Goal: Information Seeking & Learning: Learn about a topic

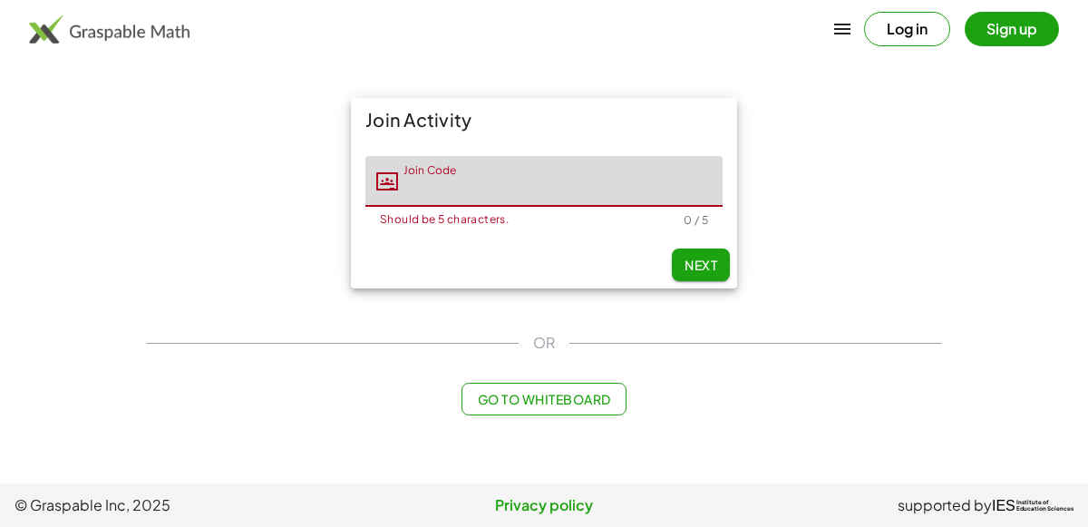
click at [528, 169] on input "Join Code" at bounding box center [560, 181] width 324 height 51
click at [572, 181] on input "Join Code" at bounding box center [560, 181] width 324 height 51
type input "*"
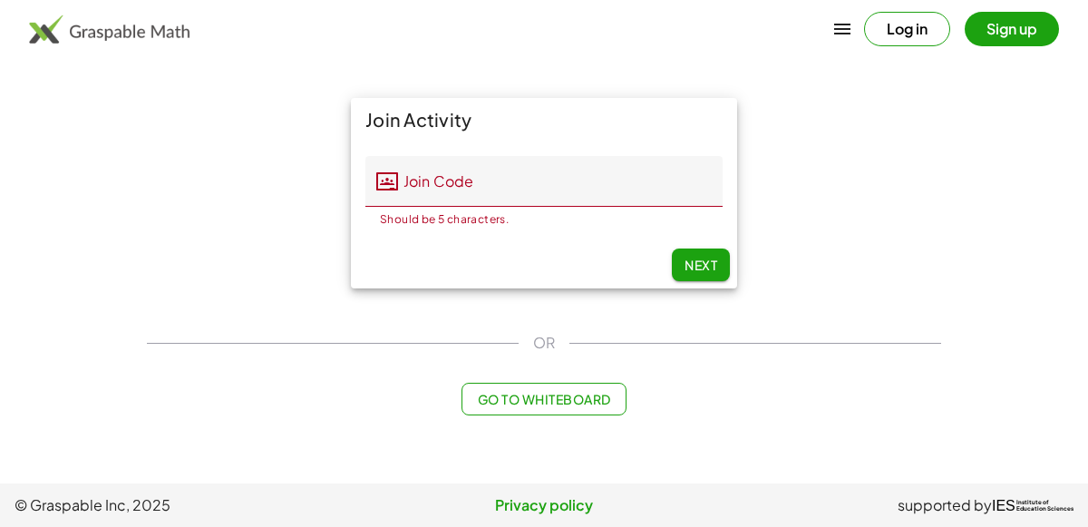
click at [649, 63] on main "Join Activity Join Code Join Code Should be 5 characters. 0 / 5 Next OR Go to W…" at bounding box center [544, 241] width 1088 height 483
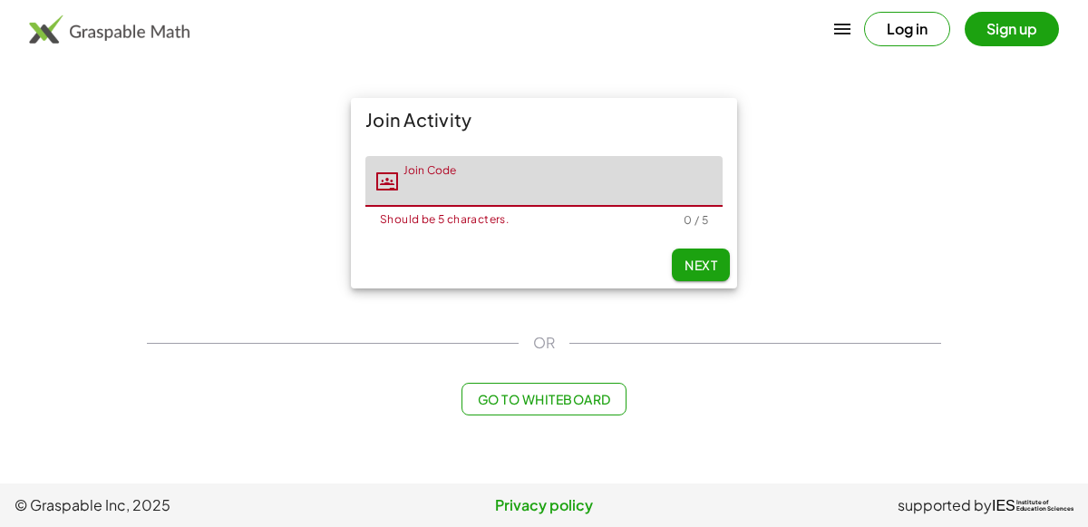
click at [683, 169] on input "Join Code" at bounding box center [560, 181] width 324 height 51
type input "*"
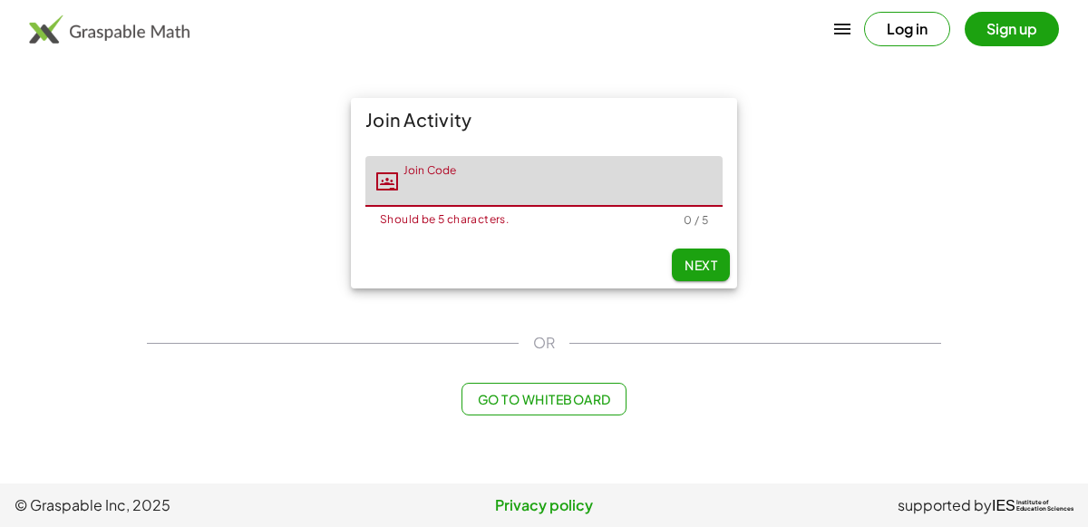
drag, startPoint x: 0, startPoint y: 0, endPoint x: 991, endPoint y: 263, distance: 1025.7
click at [991, 263] on main "Join Activity Join Code Join Code Should be 5 characters. 0 / 5 Next OR Go to W…" at bounding box center [544, 241] width 1088 height 483
click at [516, 196] on input "Join Code" at bounding box center [560, 181] width 324 height 51
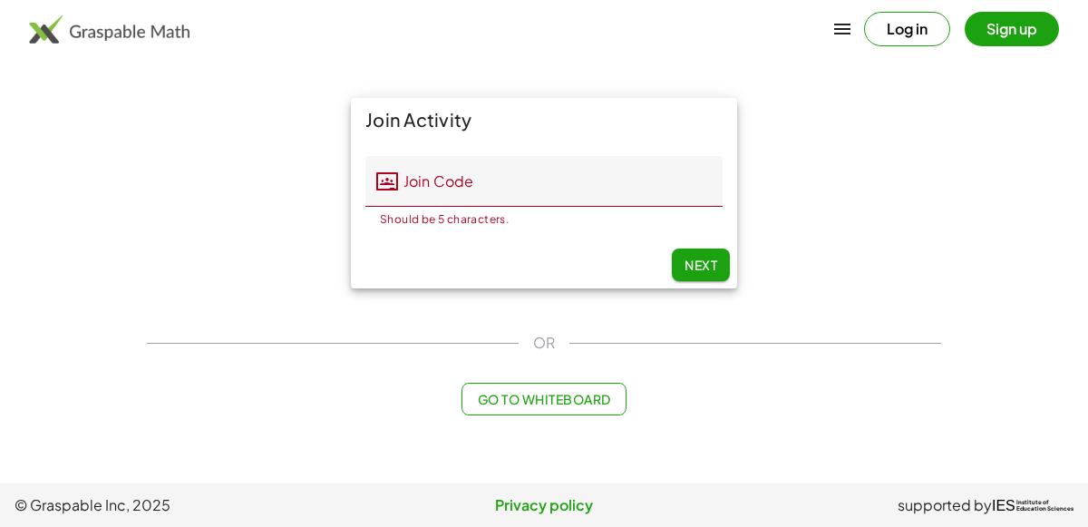
click at [466, 67] on main "Join Activity Join Code Join Code Should be 5 characters. 0 / 5 Next OR Go to W…" at bounding box center [544, 241] width 1088 height 483
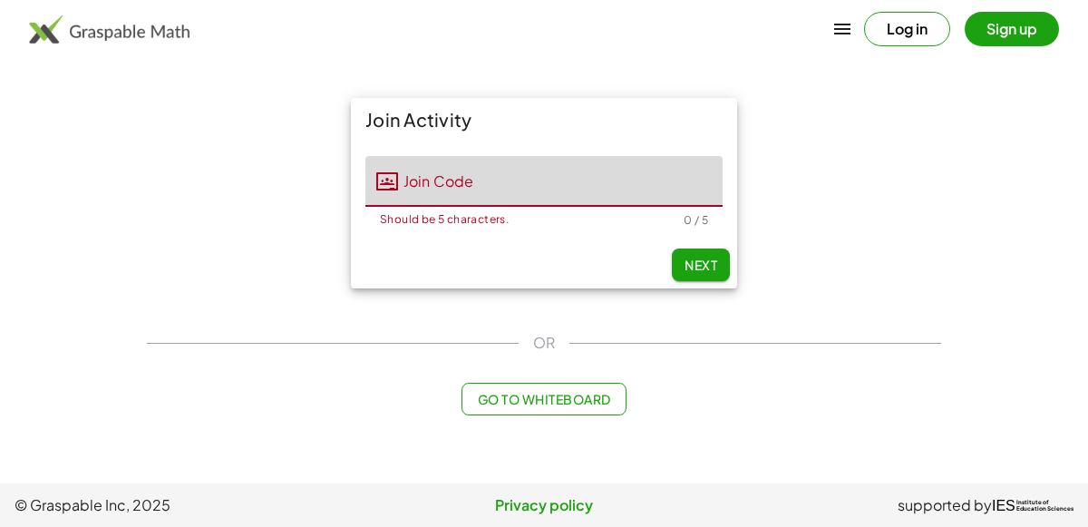
click at [435, 177] on input "Join Code" at bounding box center [560, 181] width 324 height 51
type input "*"
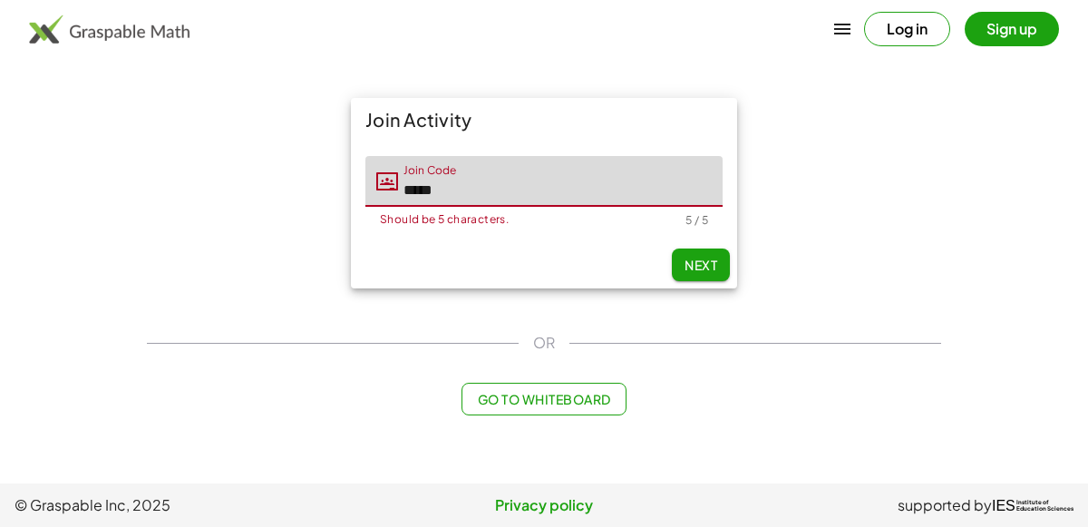
type input "*****"
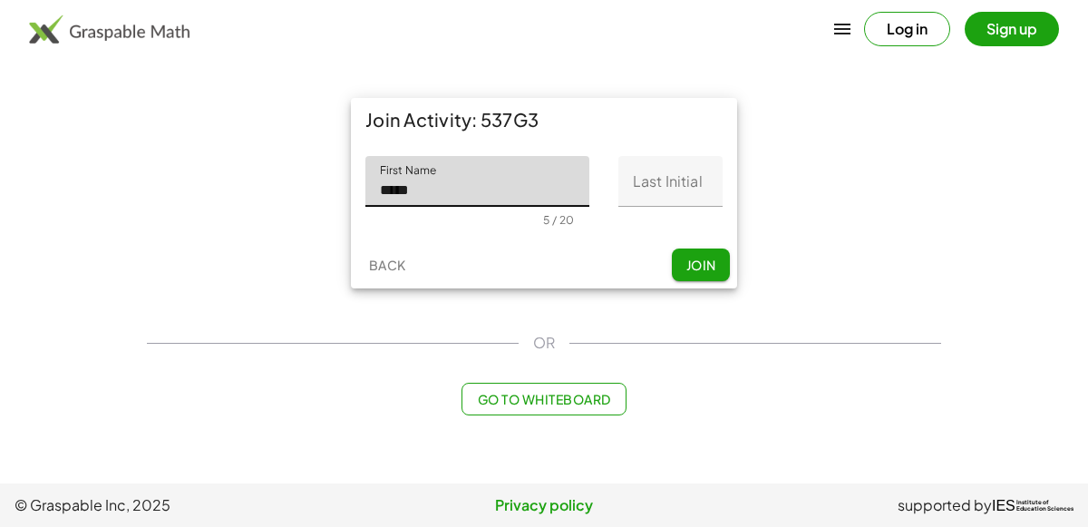
type input "*****"
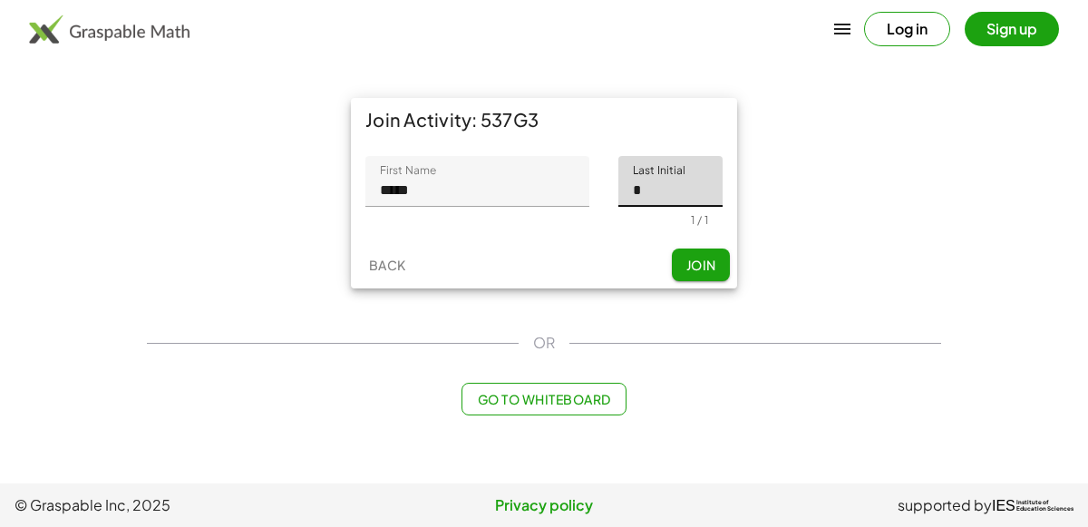
type input "*"
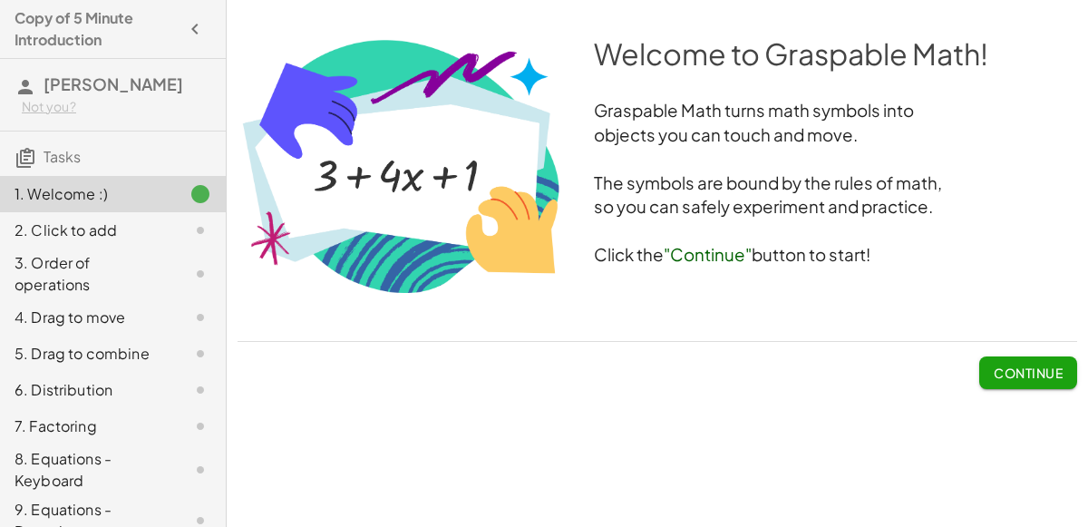
click at [1012, 373] on span "Continue" at bounding box center [1027, 372] width 69 height 16
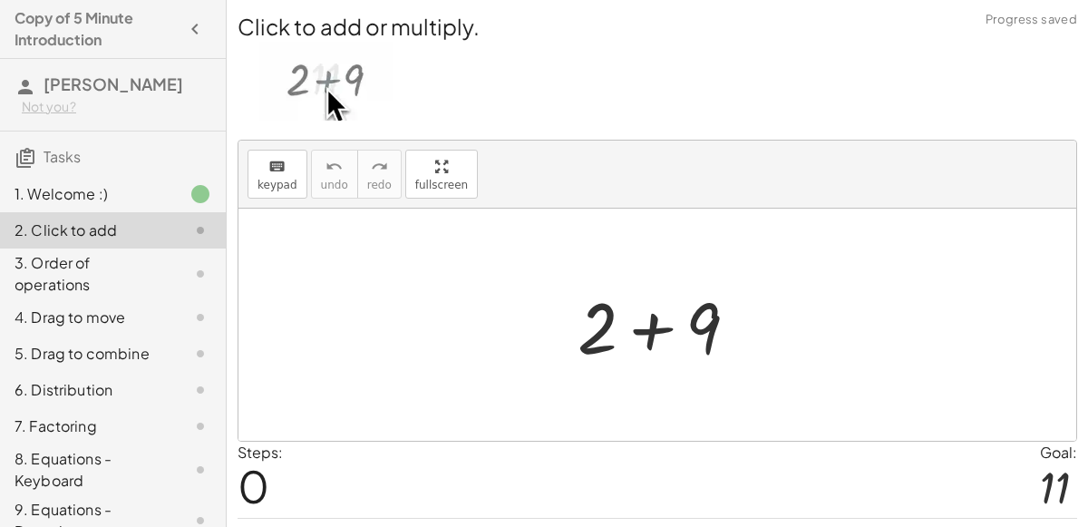
click at [459, 452] on div "Steps: 0 Goal: 11" at bounding box center [656, 478] width 839 height 75
click at [677, 308] on div at bounding box center [664, 324] width 193 height 93
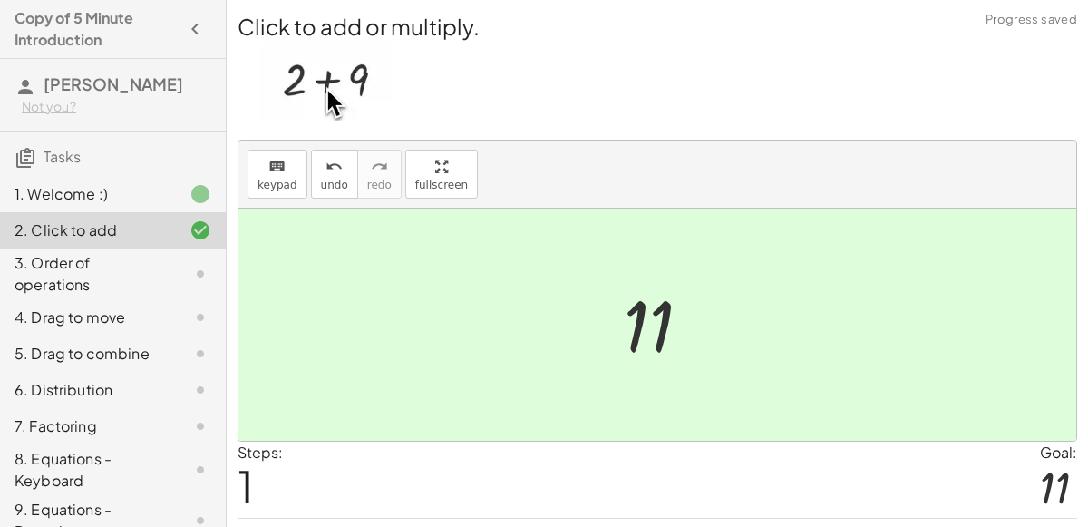
click at [635, 323] on div at bounding box center [664, 325] width 100 height 90
click at [645, 324] on div at bounding box center [664, 325] width 100 height 90
click at [639, 308] on div at bounding box center [664, 325] width 100 height 90
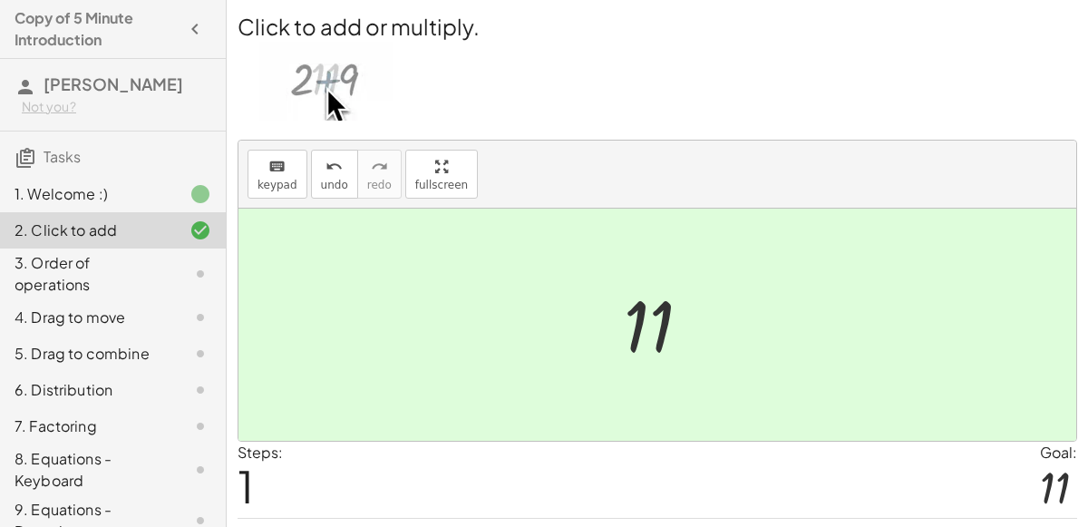
click at [154, 260] on div "3. Order of operations" at bounding box center [88, 274] width 146 height 44
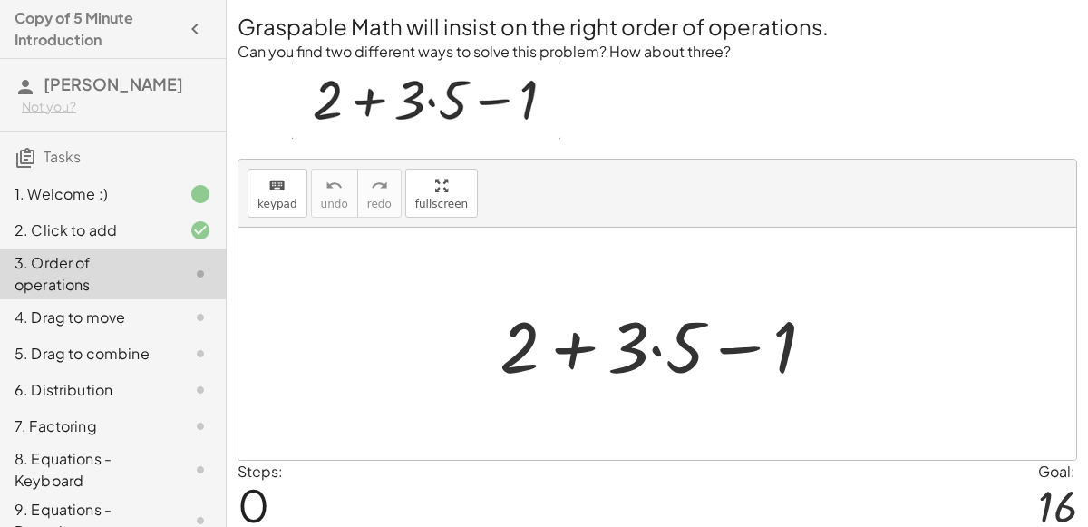
click at [677, 331] on div at bounding box center [664, 343] width 348 height 93
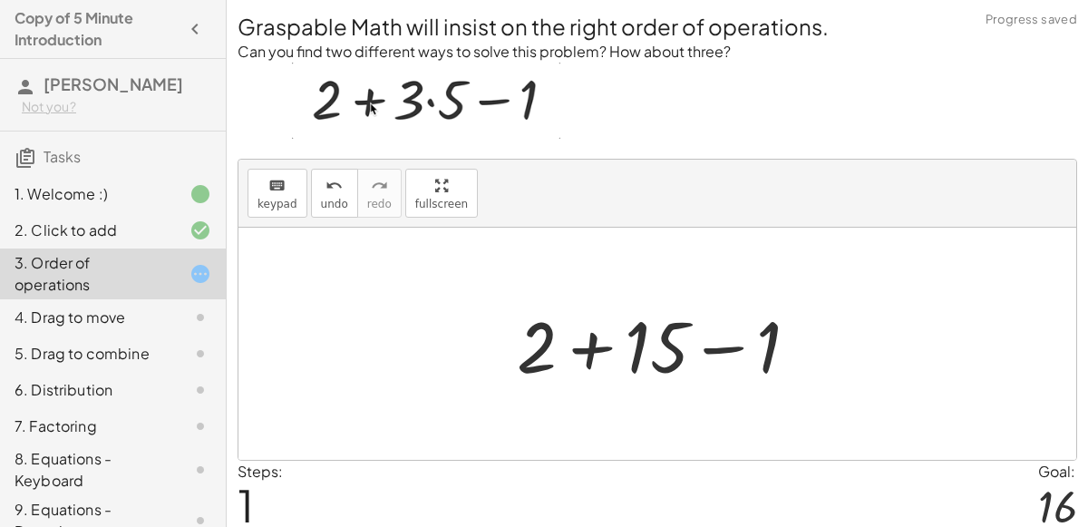
click at [611, 334] on div at bounding box center [665, 343] width 314 height 93
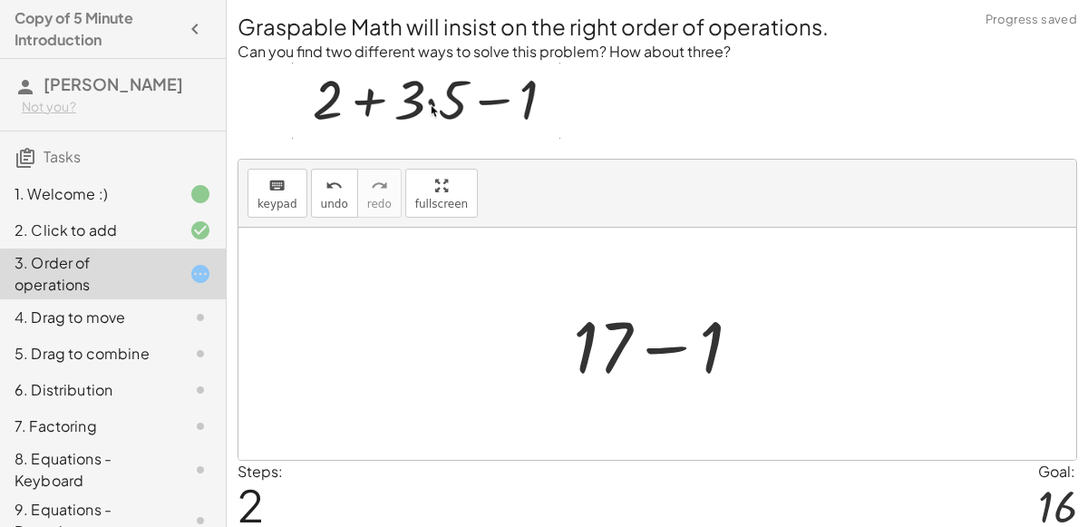
click at [660, 347] on div at bounding box center [664, 343] width 201 height 93
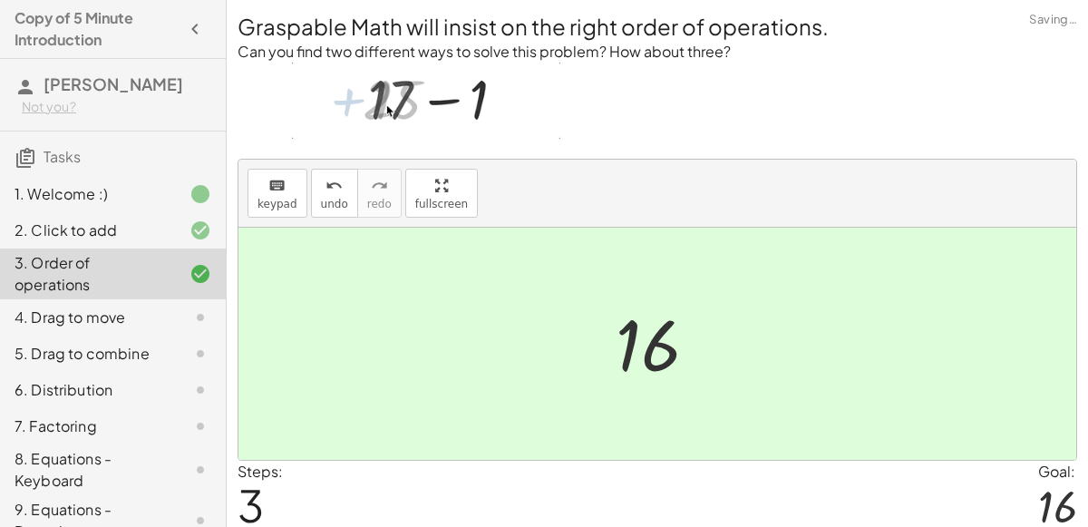
click at [110, 315] on div "4. Drag to move" at bounding box center [88, 317] width 146 height 22
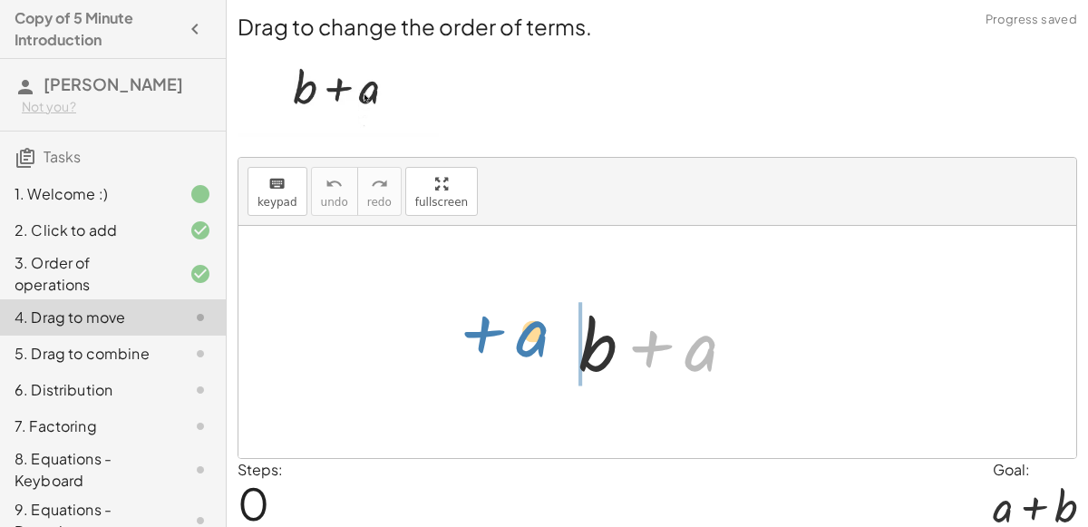
drag, startPoint x: 693, startPoint y: 353, endPoint x: 525, endPoint y: 339, distance: 169.2
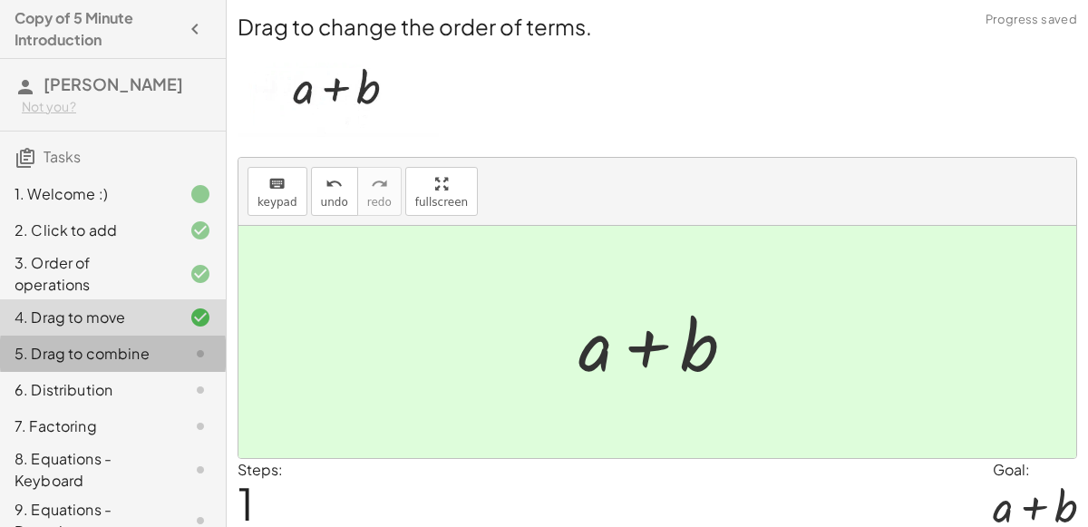
click at [186, 408] on div "5. Drag to combine" at bounding box center [113, 426] width 226 height 36
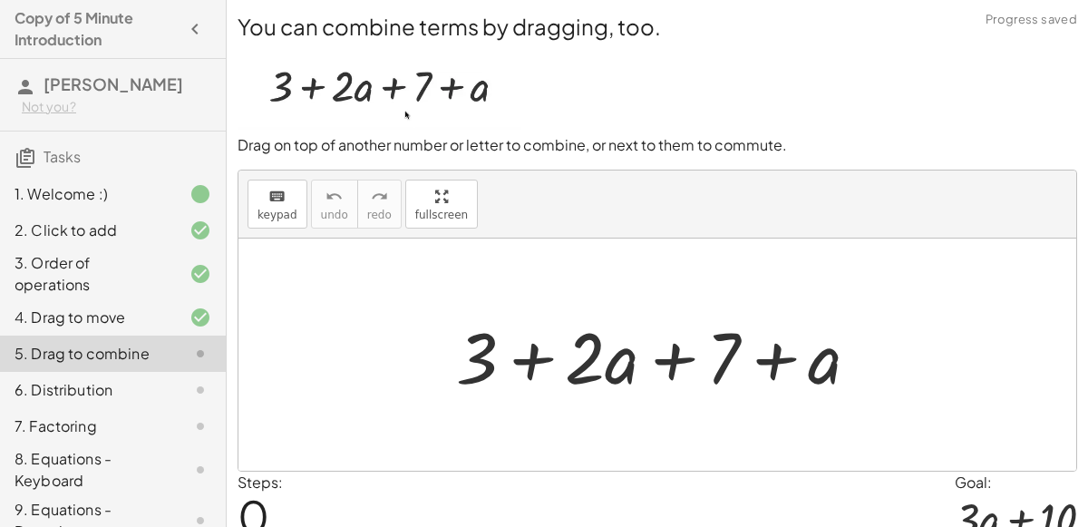
click at [617, 337] on div at bounding box center [665, 354] width 436 height 93
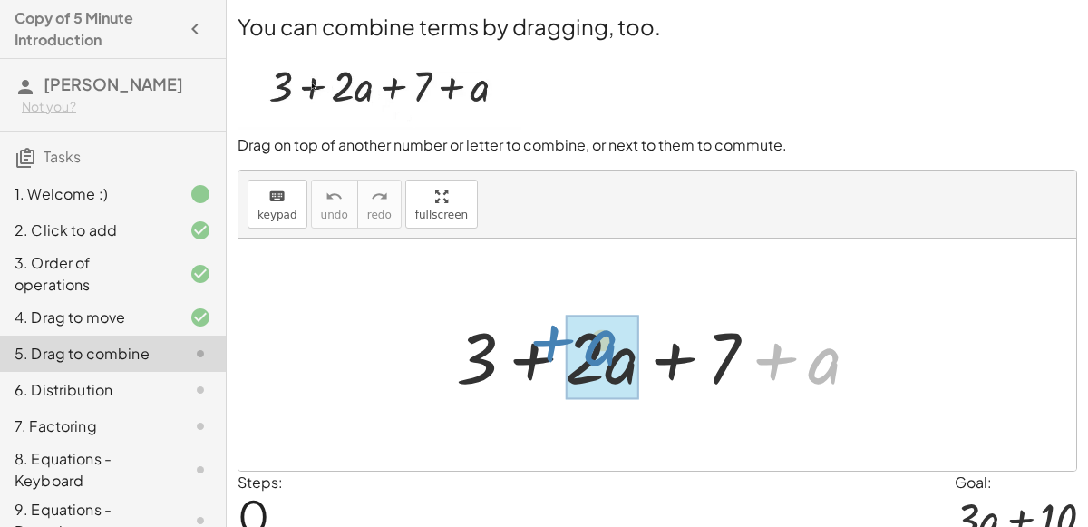
drag, startPoint x: 788, startPoint y: 351, endPoint x: 566, endPoint y: 333, distance: 222.8
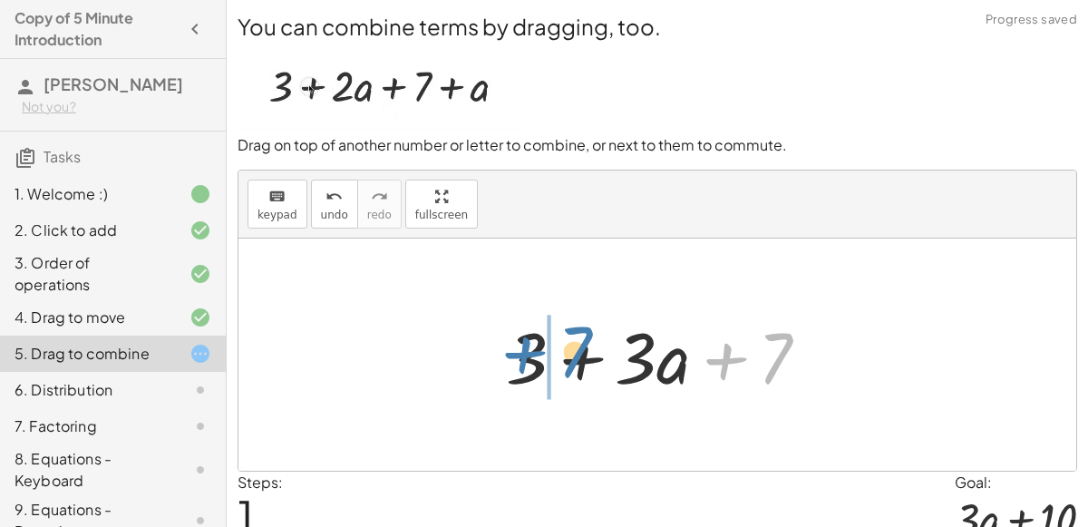
drag, startPoint x: 763, startPoint y: 360, endPoint x: 562, endPoint y: 355, distance: 201.2
click at [562, 355] on div at bounding box center [664, 354] width 335 height 93
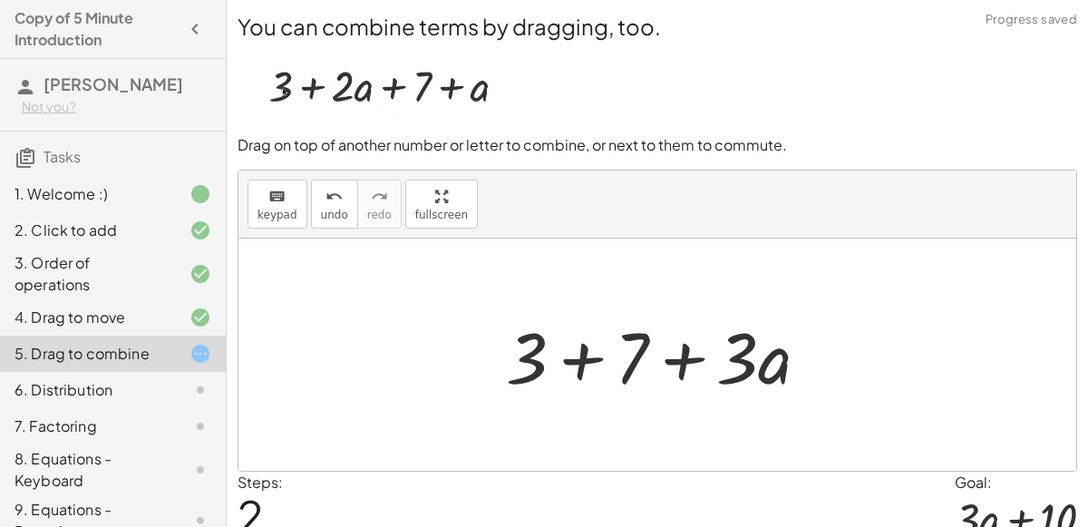
click at [643, 354] on div at bounding box center [664, 354] width 335 height 93
click at [643, 354] on div at bounding box center [664, 354] width 255 height 93
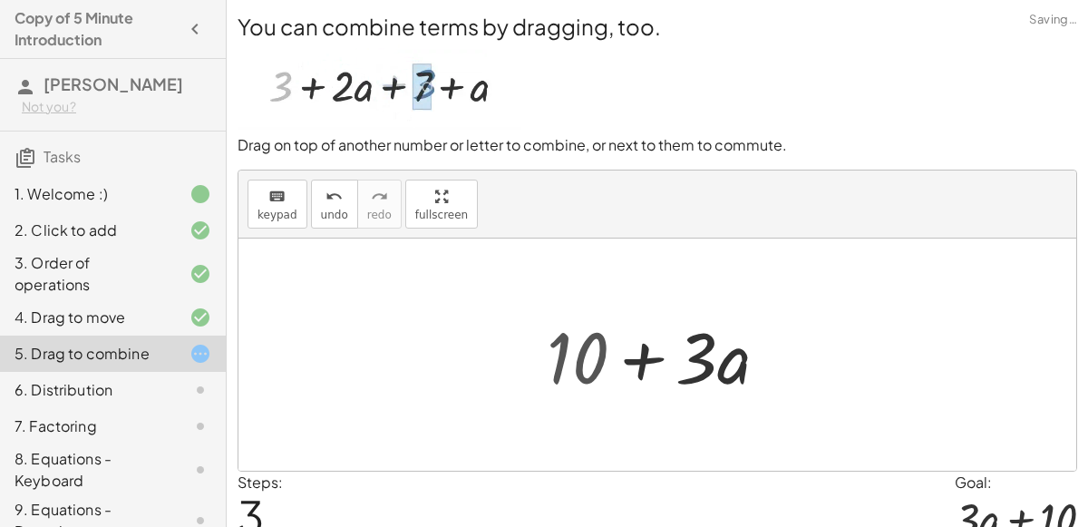
click at [643, 354] on div at bounding box center [664, 354] width 255 height 93
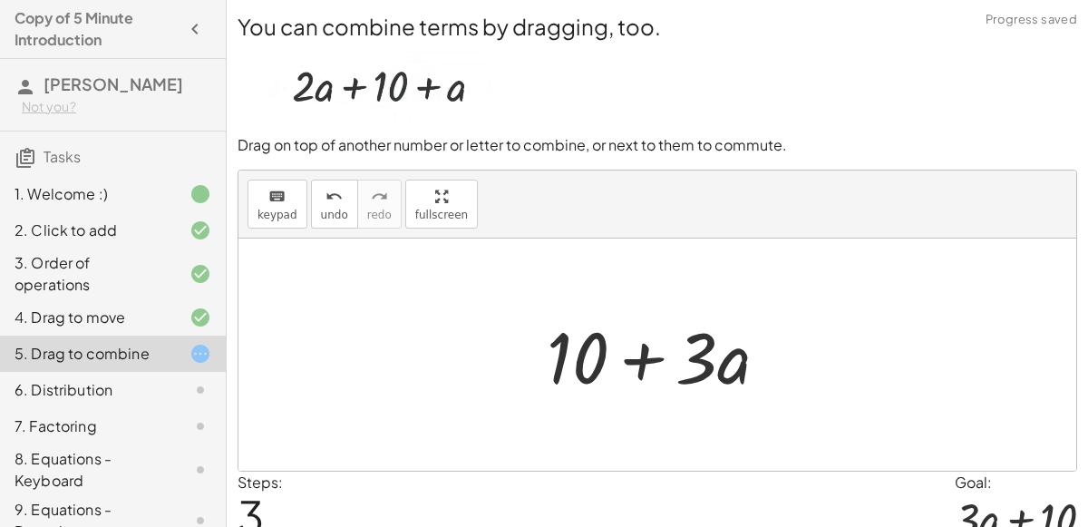
click at [609, 382] on div at bounding box center [664, 354] width 255 height 93
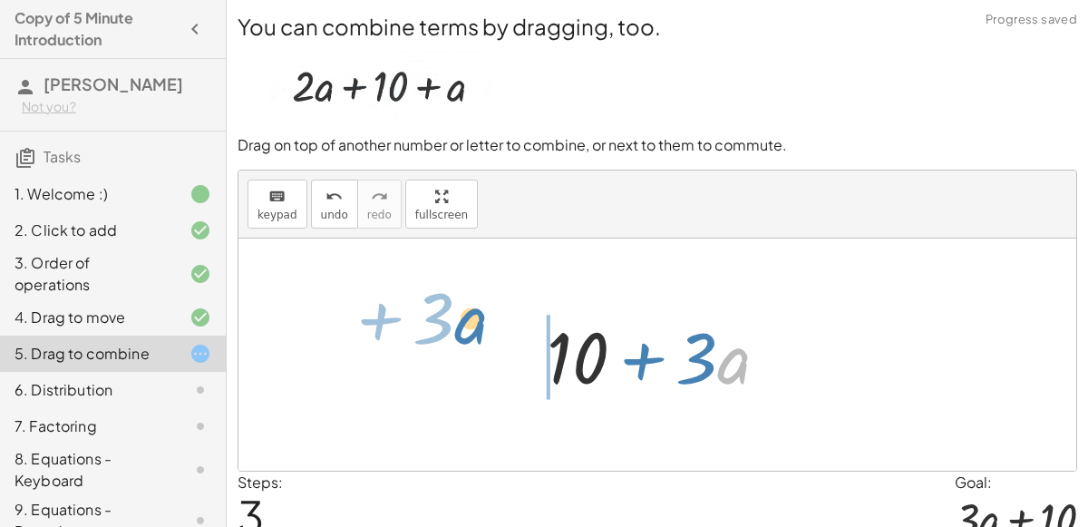
drag, startPoint x: 722, startPoint y: 359, endPoint x: 460, endPoint y: 317, distance: 265.2
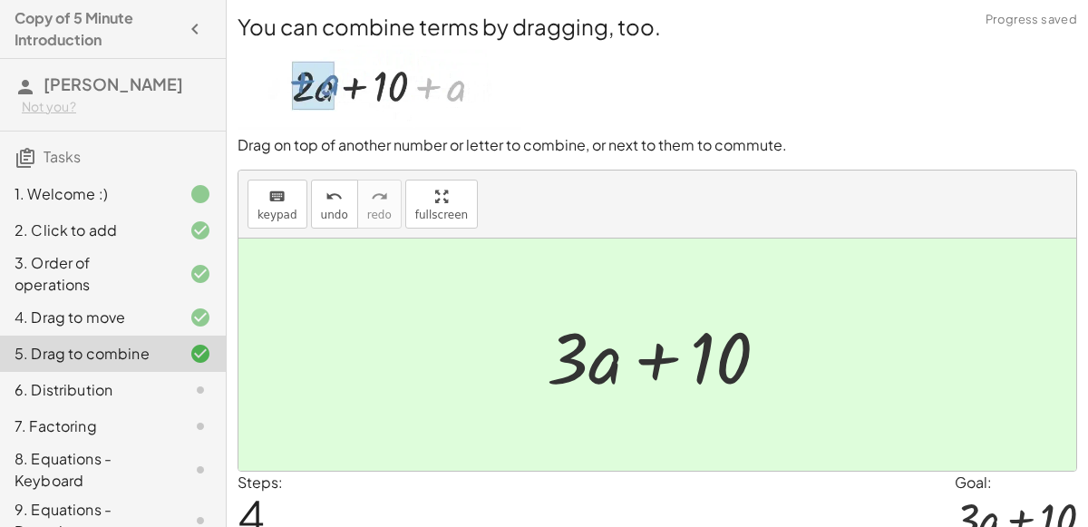
click at [661, 349] on div at bounding box center [664, 354] width 255 height 93
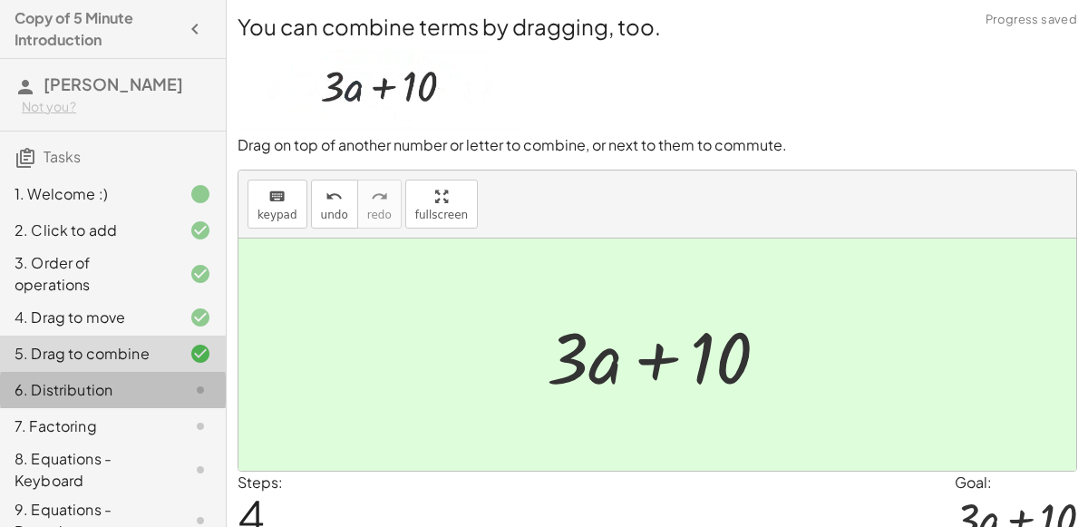
click at [109, 382] on div "6. Distribution" at bounding box center [88, 390] width 146 height 22
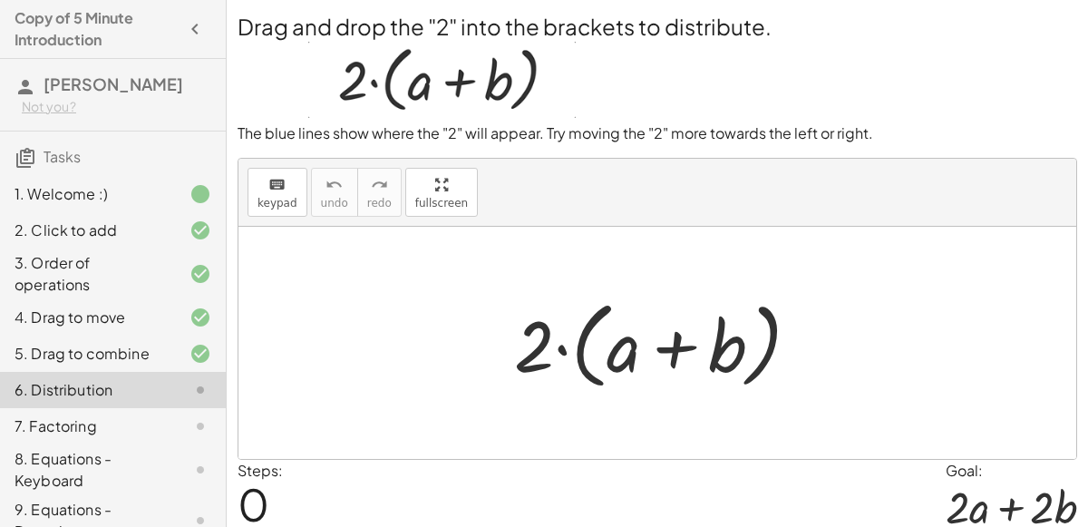
click at [614, 360] on div at bounding box center [664, 343] width 318 height 104
drag, startPoint x: 546, startPoint y: 340, endPoint x: 624, endPoint y: 343, distance: 77.1
click at [624, 343] on div at bounding box center [664, 343] width 318 height 104
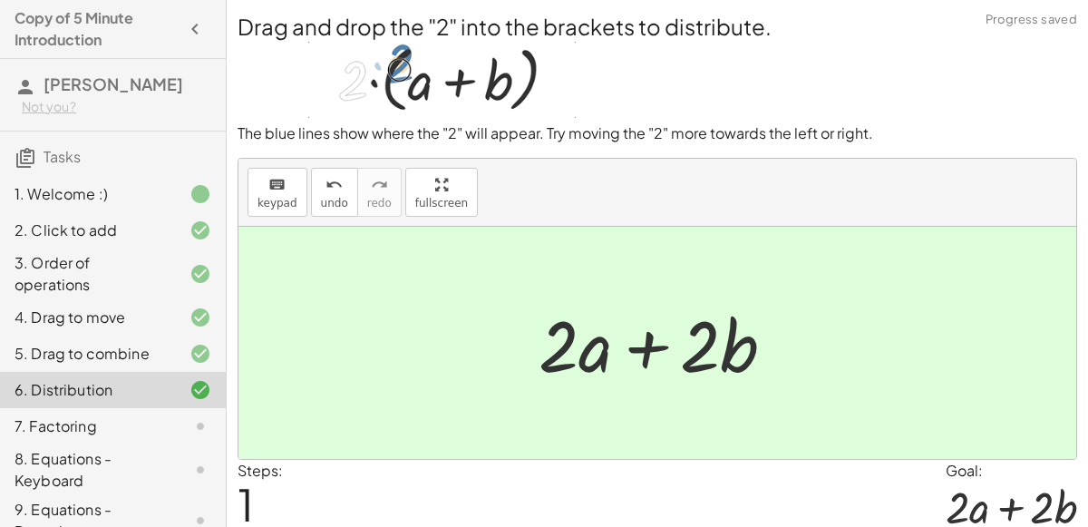
click at [624, 343] on div at bounding box center [663, 342] width 269 height 93
click at [85, 418] on div "7. Factoring" at bounding box center [88, 426] width 146 height 22
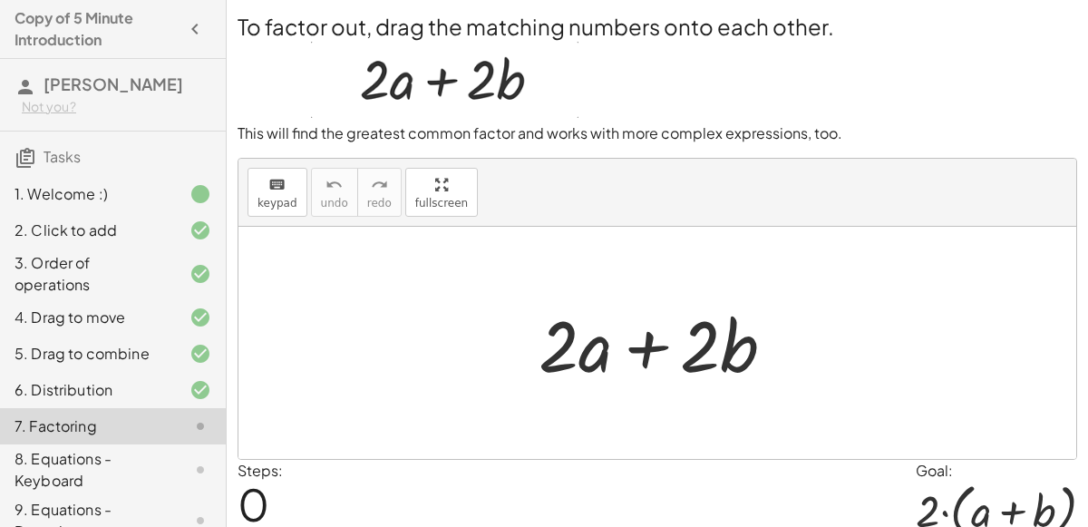
click at [735, 352] on div at bounding box center [663, 342] width 269 height 93
drag, startPoint x: 735, startPoint y: 352, endPoint x: 757, endPoint y: 350, distance: 21.8
click at [757, 350] on div at bounding box center [663, 342] width 269 height 93
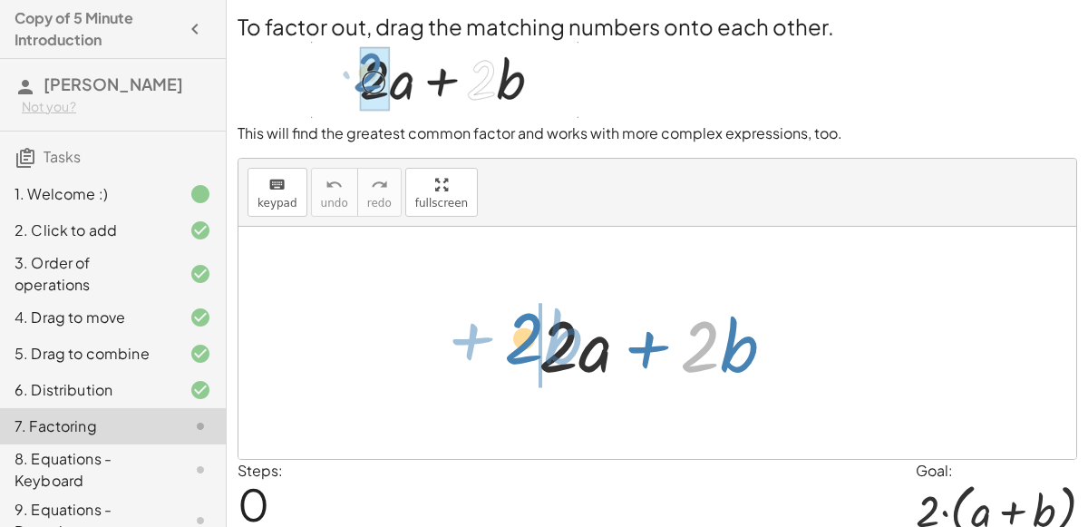
drag, startPoint x: 706, startPoint y: 352, endPoint x: 530, endPoint y: 343, distance: 176.0
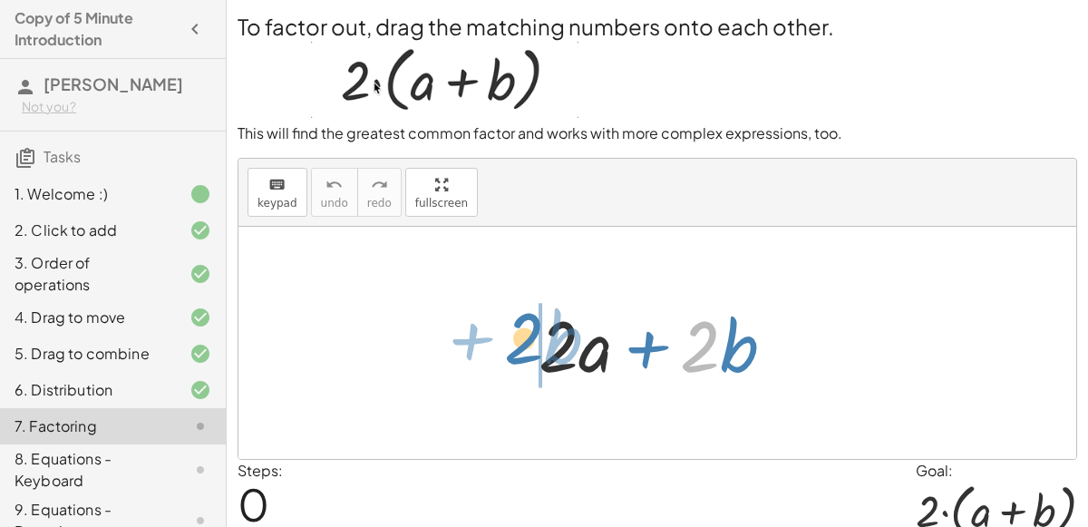
click at [530, 343] on div at bounding box center [663, 342] width 269 height 93
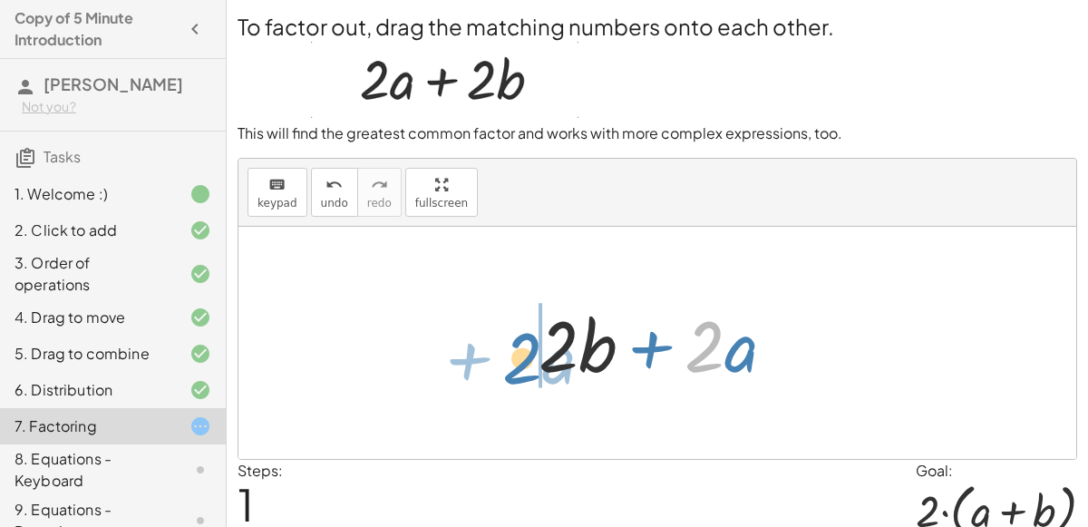
drag, startPoint x: 712, startPoint y: 345, endPoint x: 530, endPoint y: 357, distance: 182.5
click at [530, 357] on div at bounding box center [663, 342] width 269 height 93
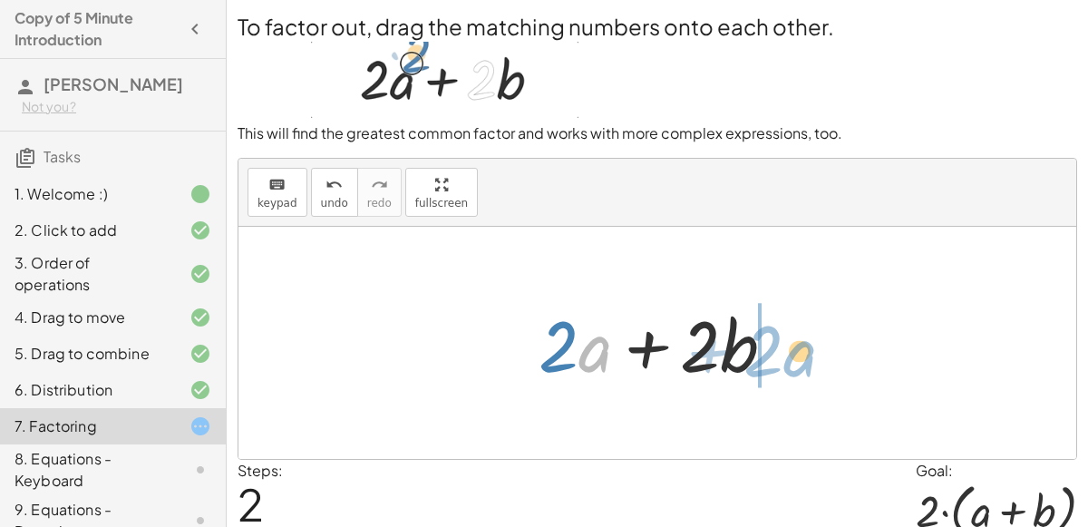
drag, startPoint x: 595, startPoint y: 353, endPoint x: 800, endPoint y: 358, distance: 204.9
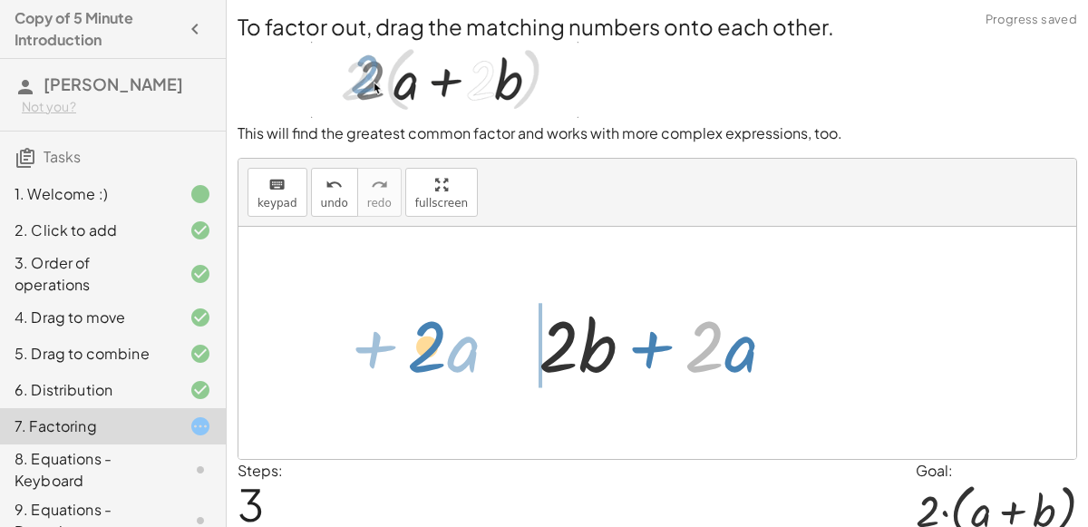
drag, startPoint x: 711, startPoint y: 346, endPoint x: 435, endPoint y: 346, distance: 276.4
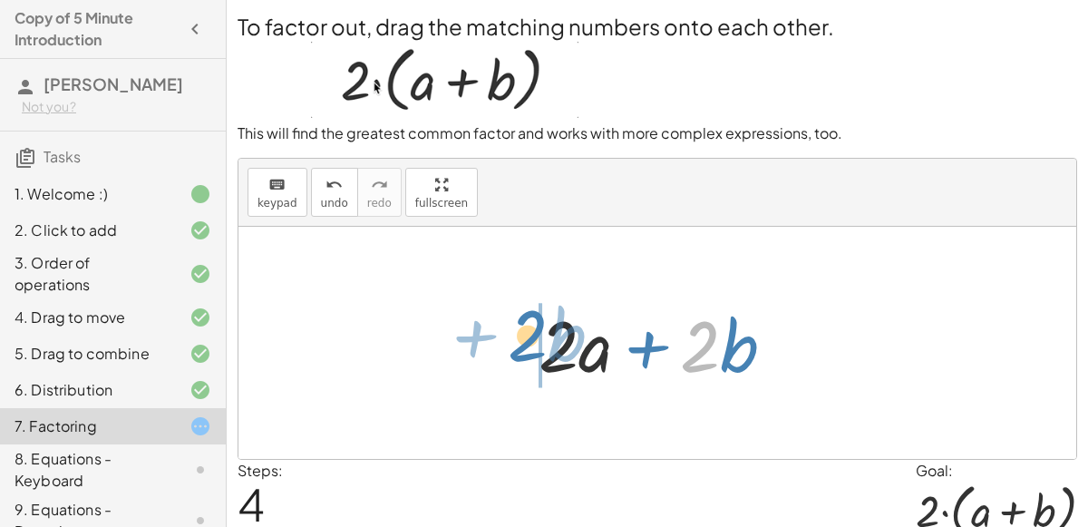
drag, startPoint x: 697, startPoint y: 354, endPoint x: 525, endPoint y: 343, distance: 172.5
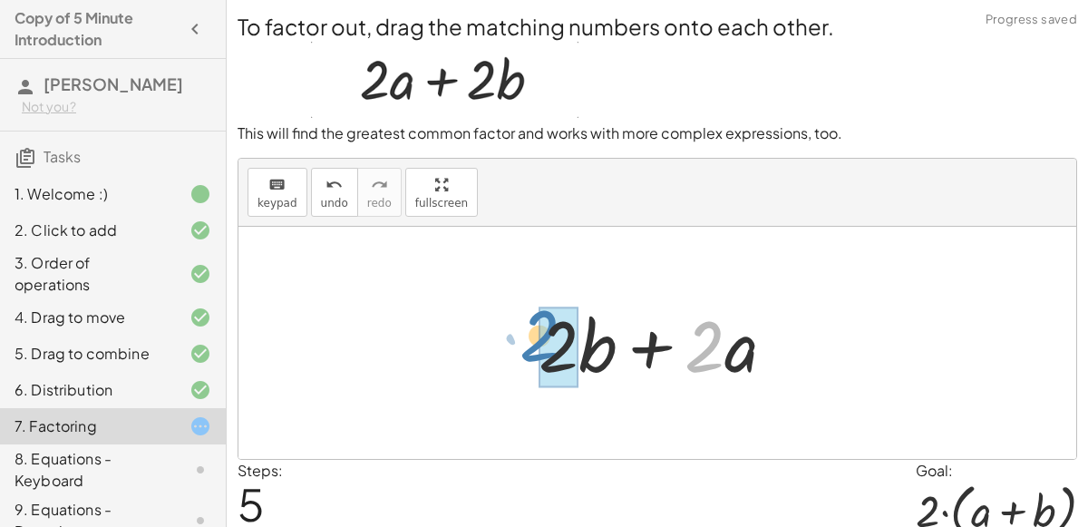
drag, startPoint x: 702, startPoint y: 334, endPoint x: 545, endPoint y: 325, distance: 158.0
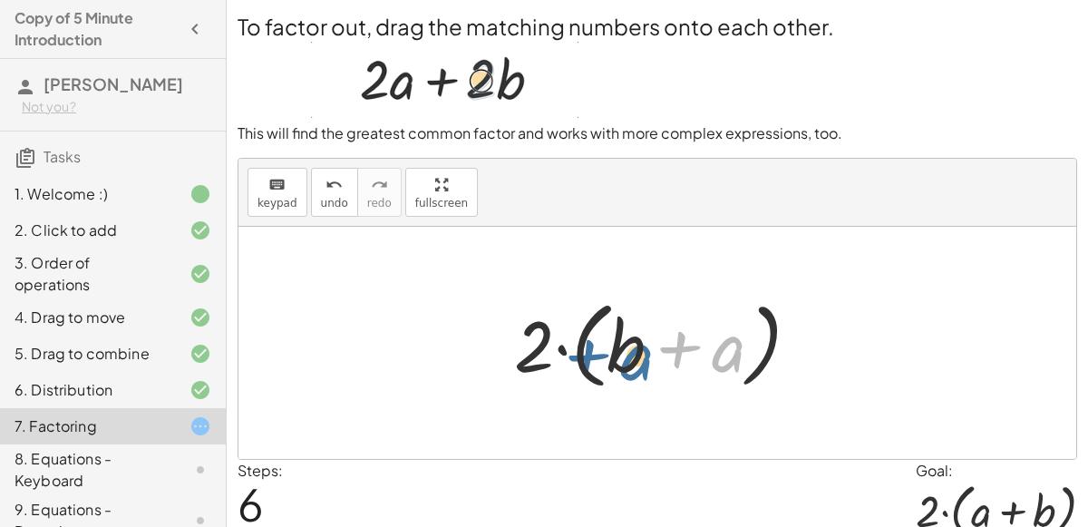
drag, startPoint x: 737, startPoint y: 348, endPoint x: 645, endPoint y: 356, distance: 91.9
click at [645, 356] on div at bounding box center [664, 343] width 318 height 104
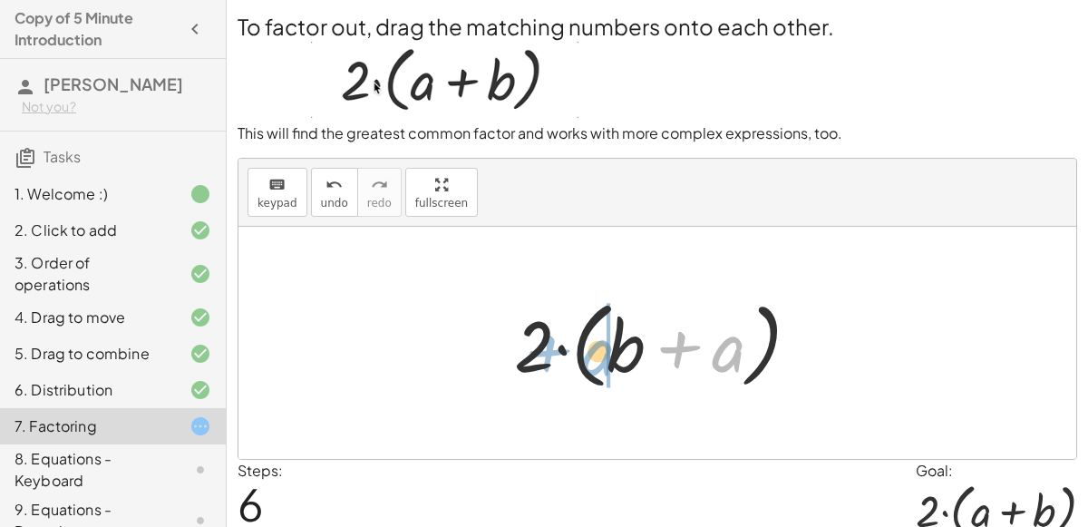
drag, startPoint x: 721, startPoint y: 360, endPoint x: 591, endPoint y: 363, distance: 130.6
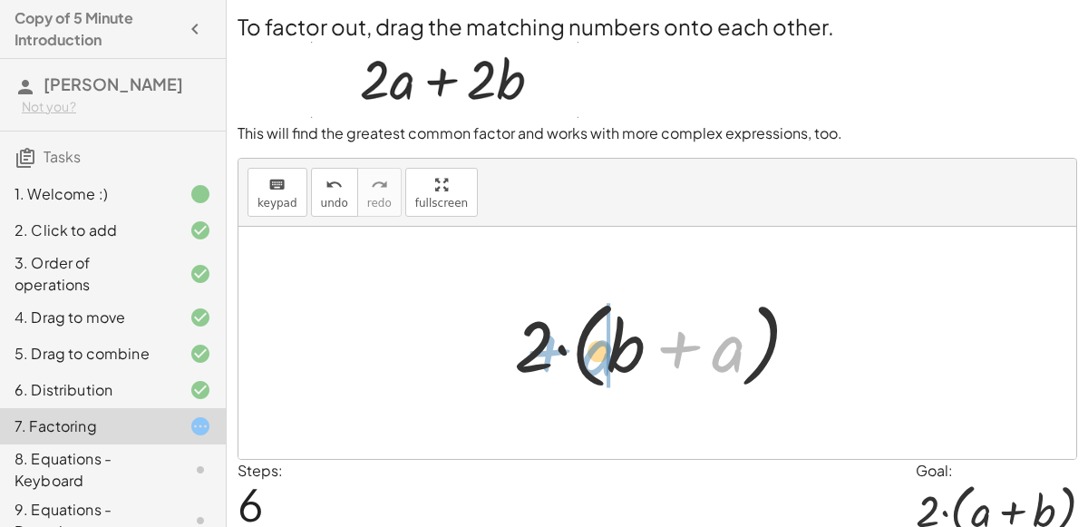
click at [591, 363] on div at bounding box center [664, 343] width 318 height 104
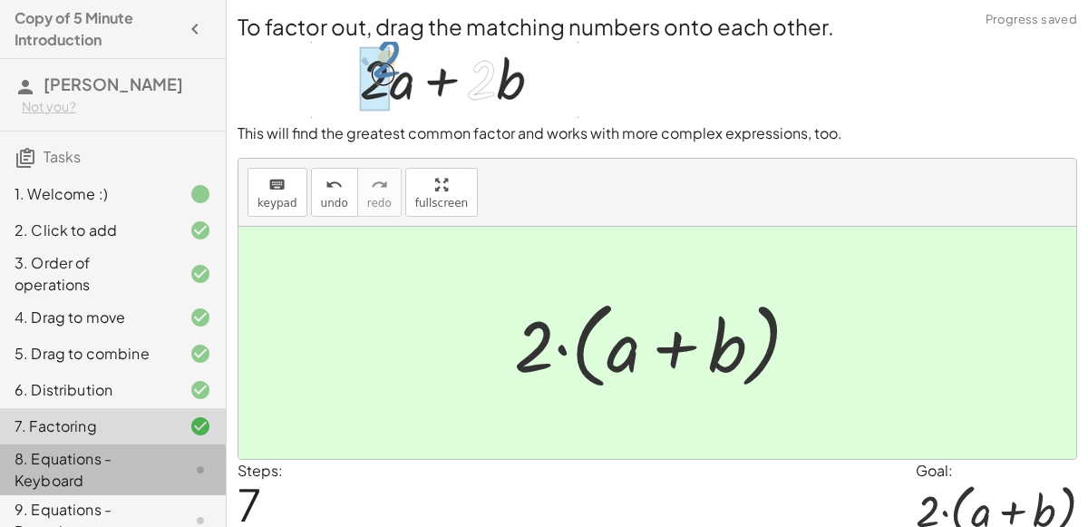
click at [104, 455] on div "8. Equations - Keyboard" at bounding box center [88, 470] width 146 height 44
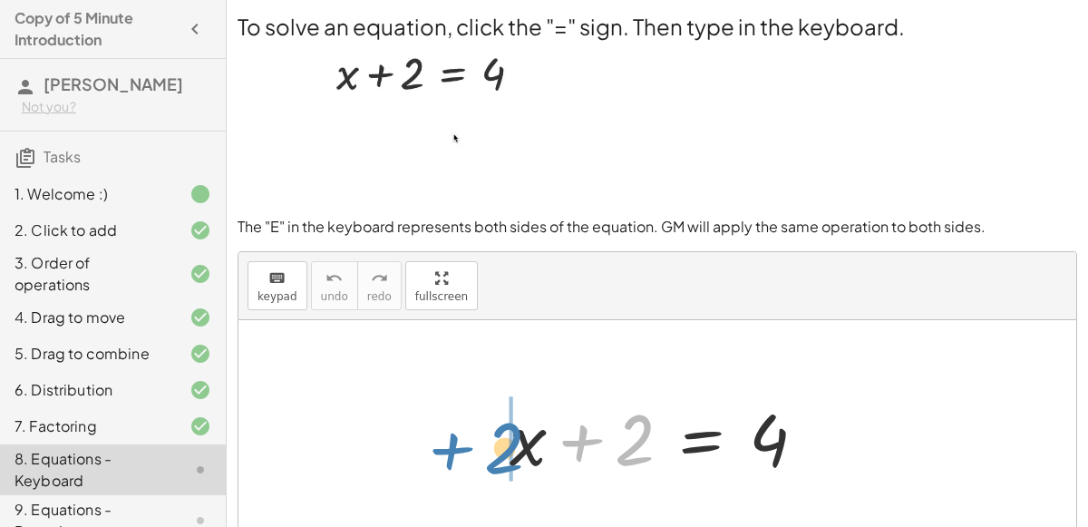
drag, startPoint x: 643, startPoint y: 437, endPoint x: 516, endPoint y: 445, distance: 128.0
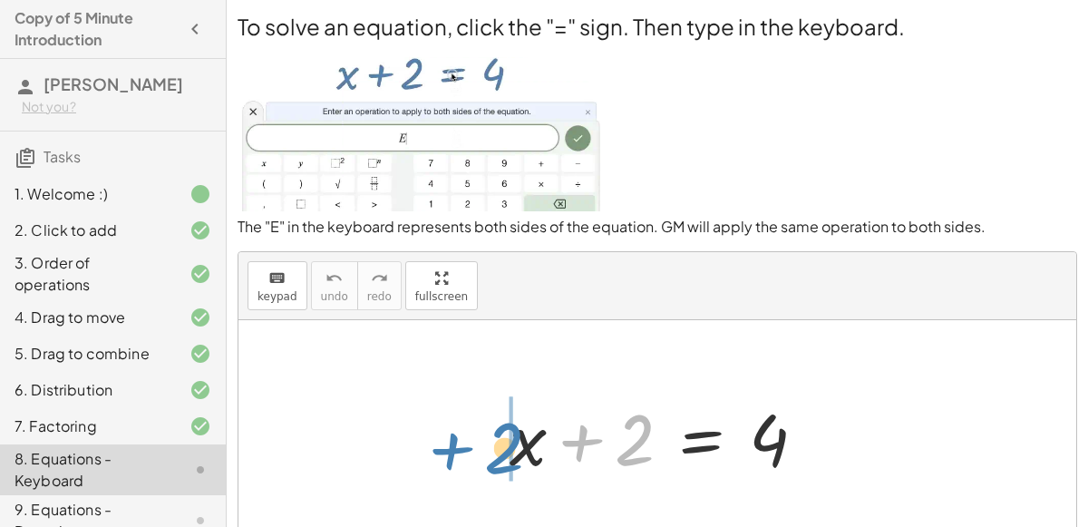
click at [516, 445] on div at bounding box center [664, 436] width 329 height 93
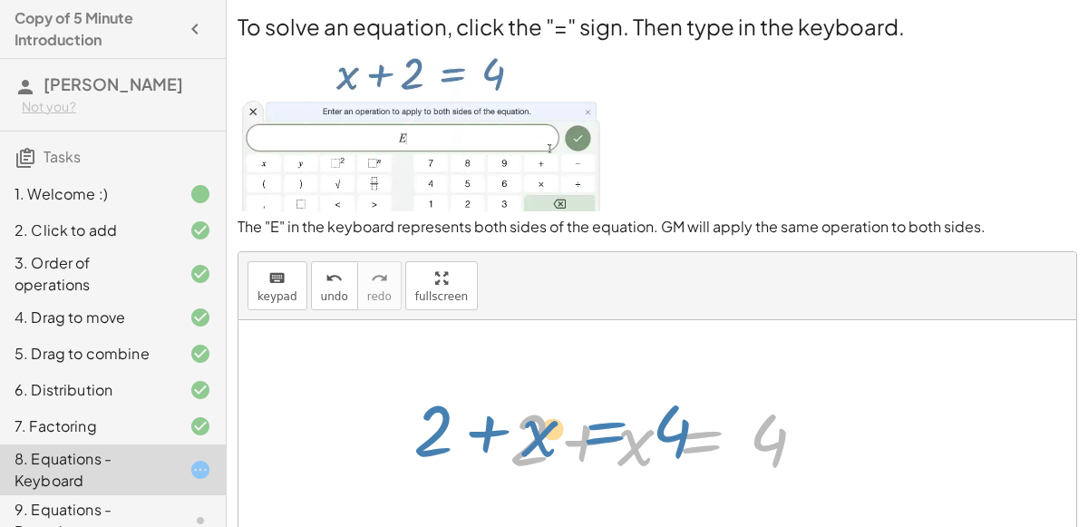
drag, startPoint x: 687, startPoint y: 446, endPoint x: 672, endPoint y: 453, distance: 17.0
click at [672, 453] on div at bounding box center [664, 436] width 329 height 93
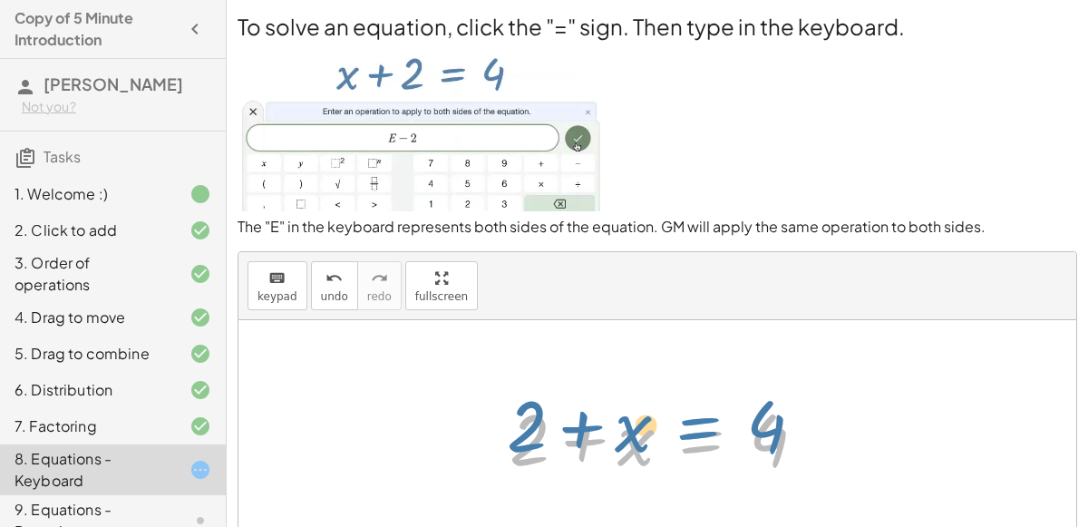
drag, startPoint x: 697, startPoint y: 444, endPoint x: 707, endPoint y: 442, distance: 10.1
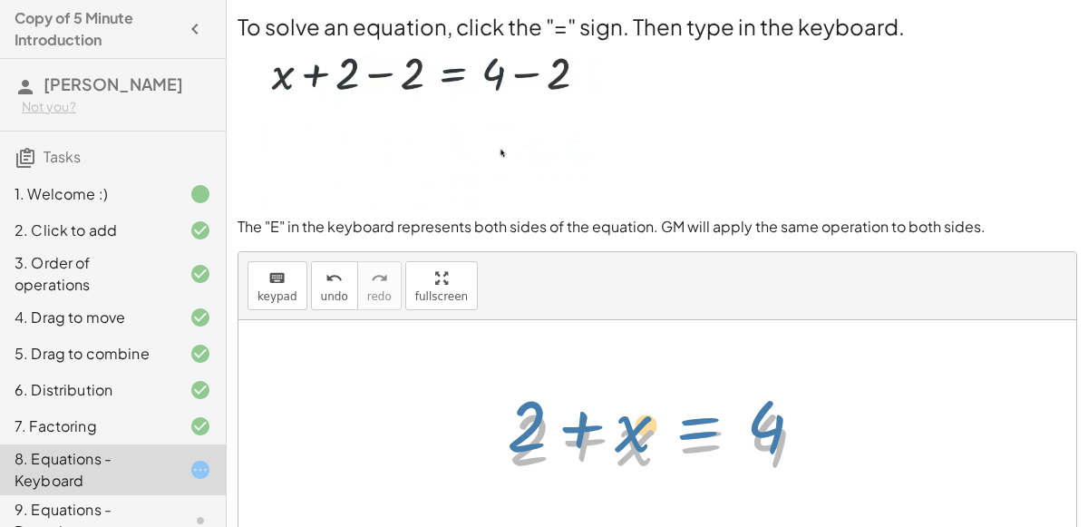
click at [707, 442] on div at bounding box center [664, 436] width 329 height 93
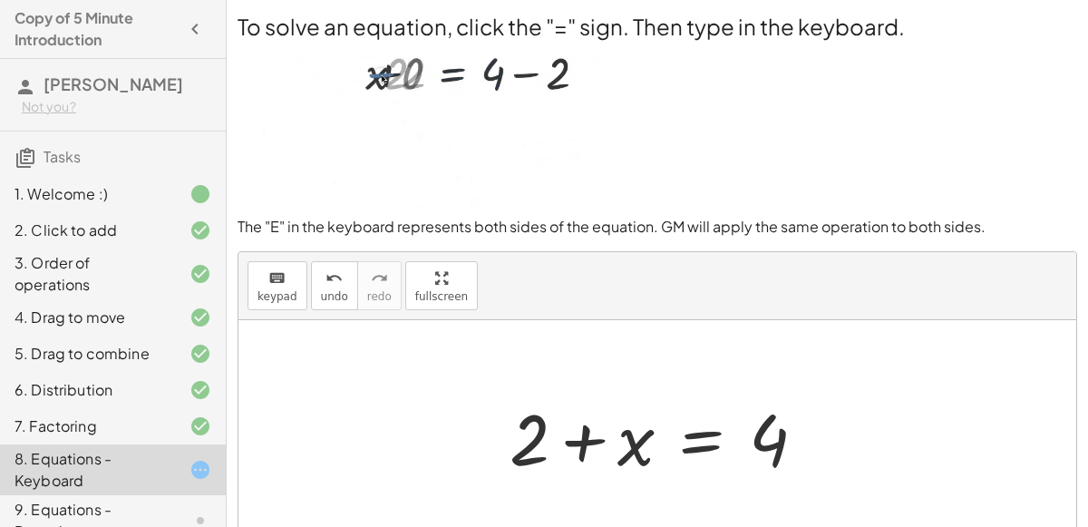
click at [622, 445] on div at bounding box center [664, 436] width 329 height 93
click at [267, 295] on span "keypad" at bounding box center [277, 296] width 40 height 13
click at [289, 281] on div "keyboard" at bounding box center [277, 277] width 40 height 22
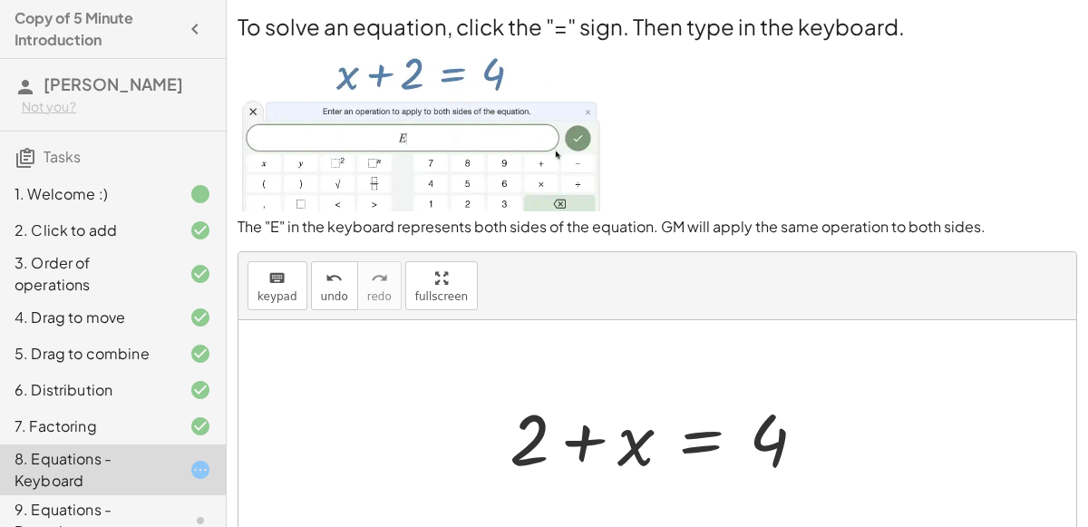
click at [578, 275] on div "keyboard keypad undo undo redo redo fullscreen" at bounding box center [656, 286] width 837 height 68
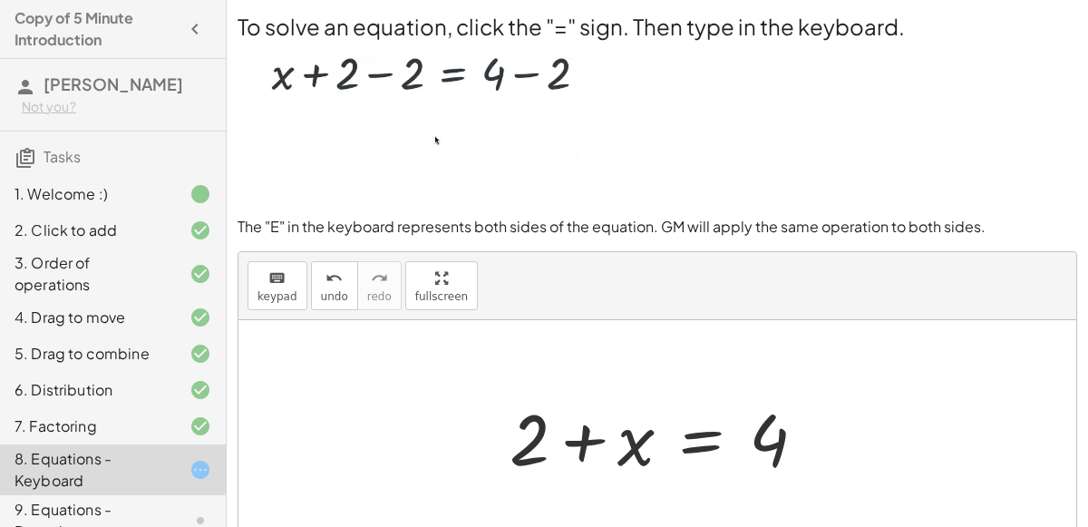
click at [694, 448] on div at bounding box center [664, 436] width 329 height 93
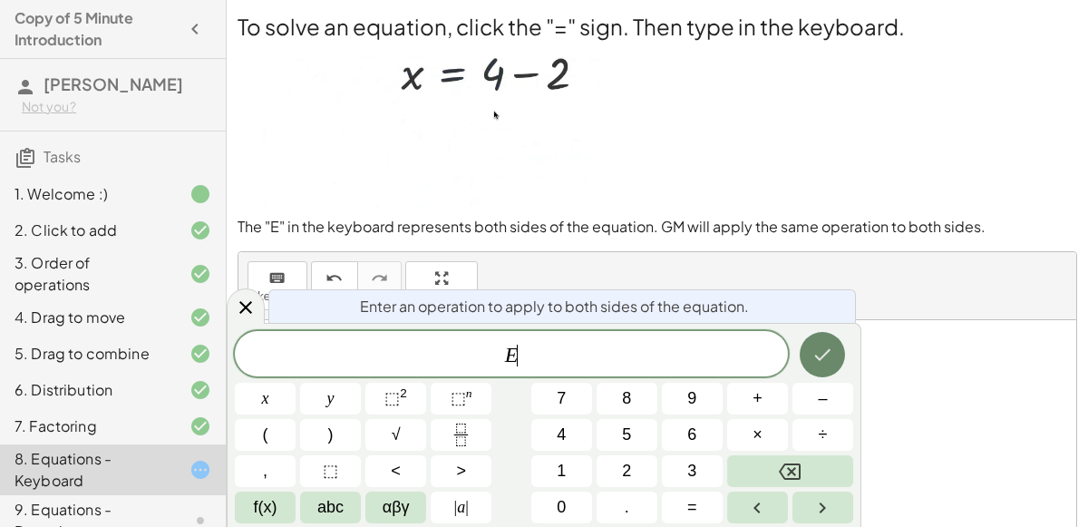
click at [833, 359] on icon "Done" at bounding box center [822, 354] width 22 height 22
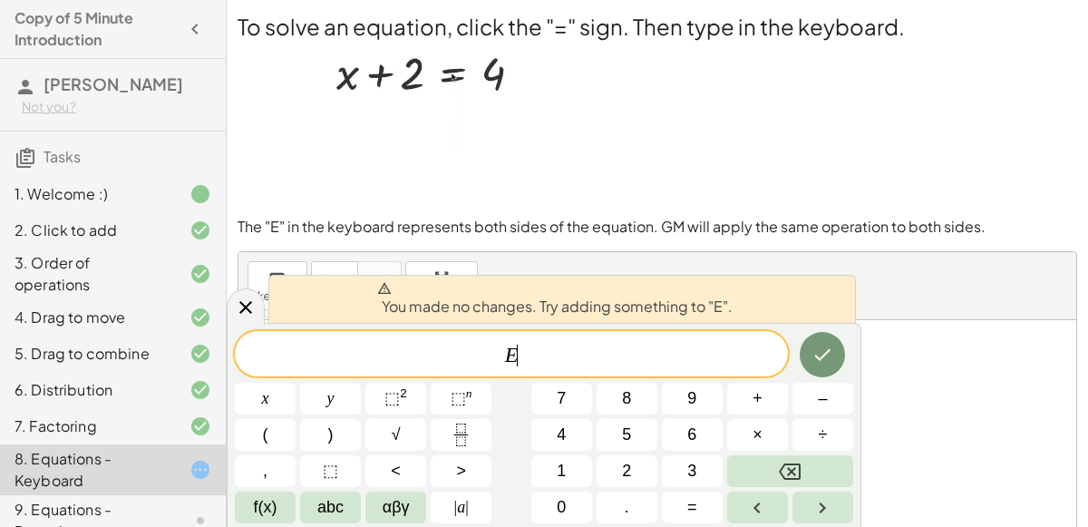
click at [721, 360] on span "E ​" at bounding box center [511, 355] width 553 height 25
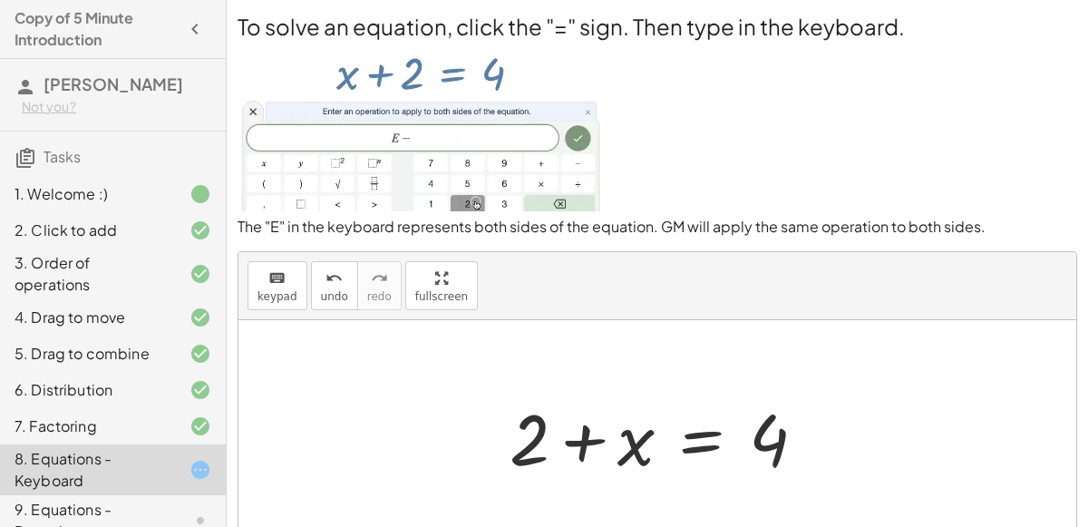
click at [718, 430] on div at bounding box center [664, 436] width 329 height 93
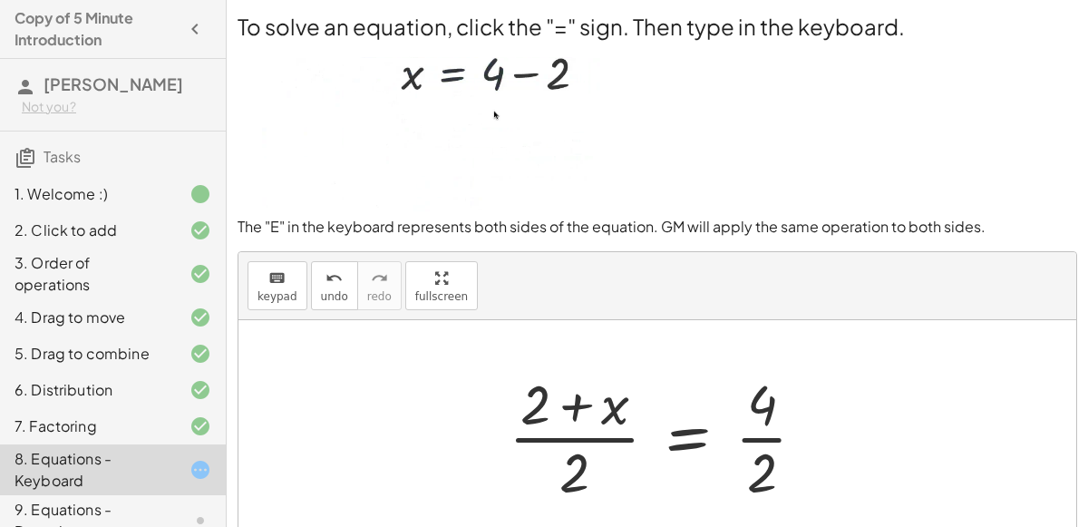
click at [575, 401] on div at bounding box center [664, 436] width 330 height 140
click at [615, 416] on div at bounding box center [664, 436] width 330 height 140
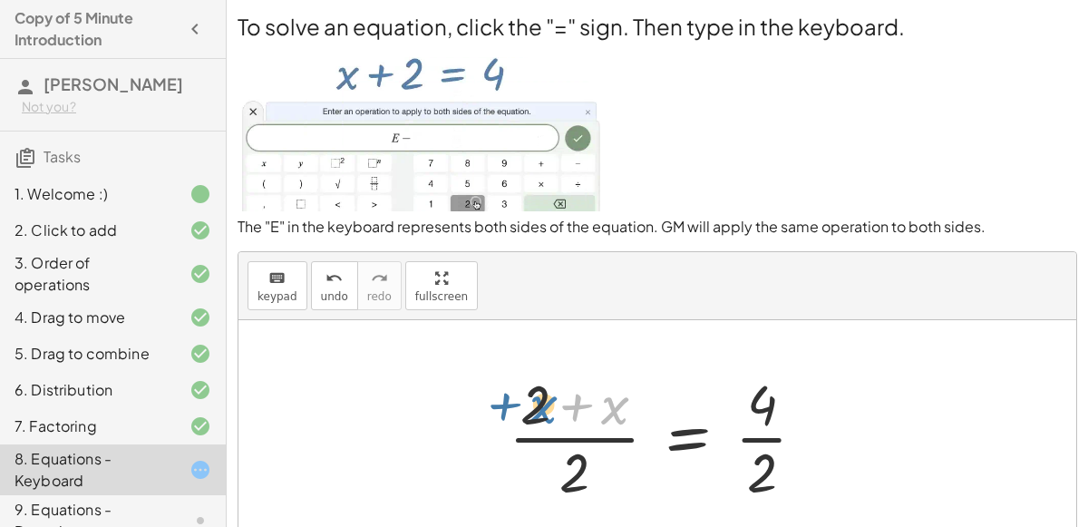
drag, startPoint x: 608, startPoint y: 409, endPoint x: 537, endPoint y: 408, distance: 71.6
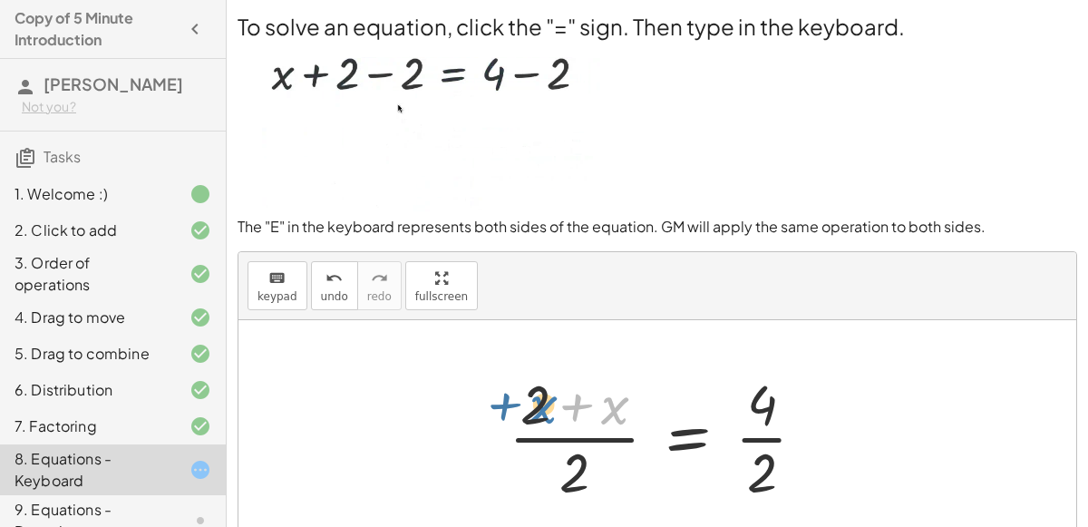
click at [537, 408] on div at bounding box center [664, 436] width 330 height 140
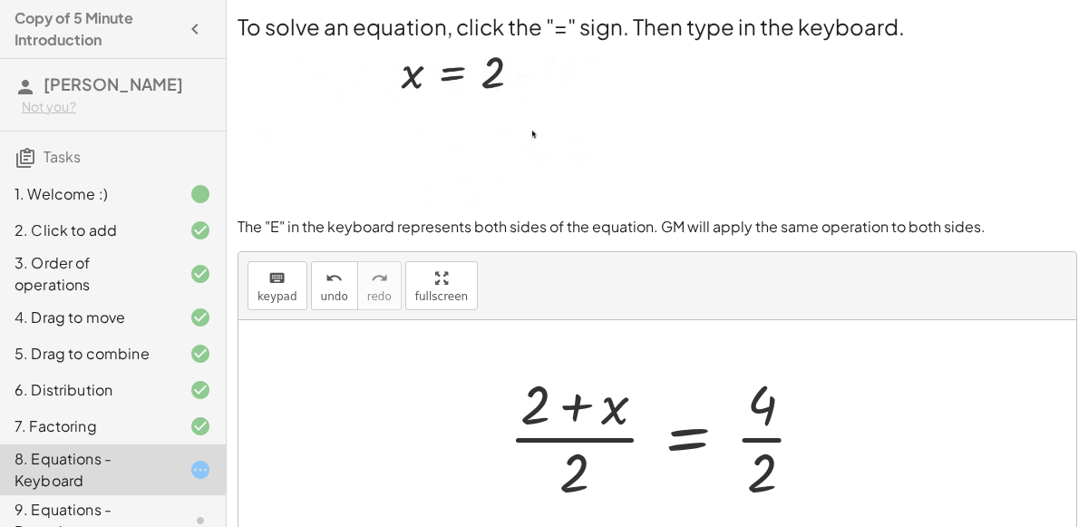
click at [752, 425] on div at bounding box center [664, 436] width 330 height 140
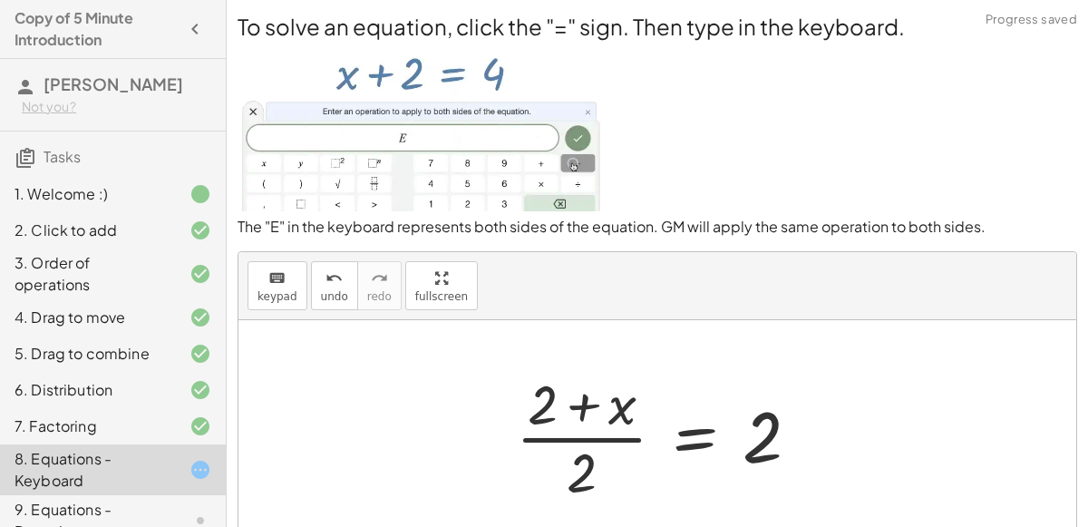
click at [533, 399] on div at bounding box center [665, 436] width 316 height 140
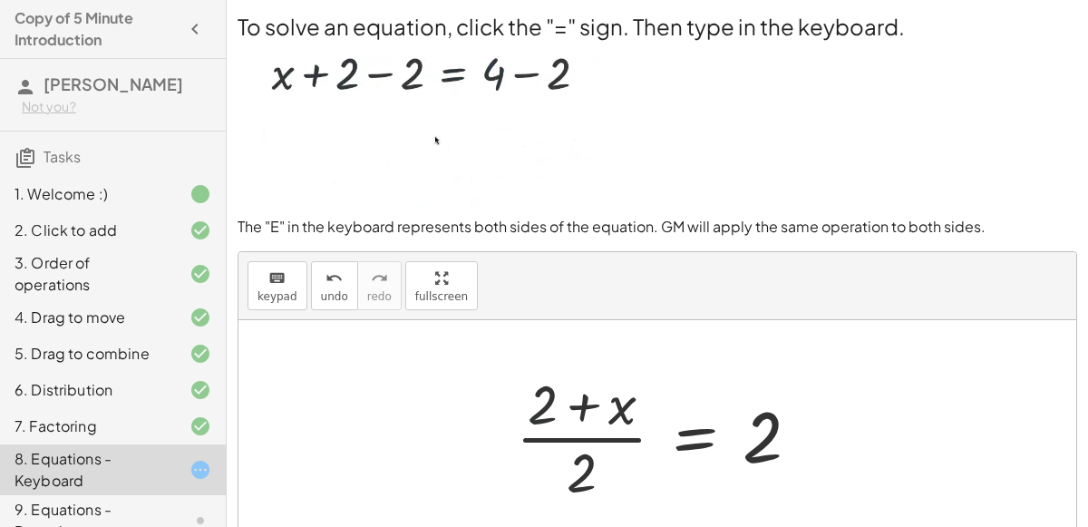
click at [533, 399] on div at bounding box center [665, 436] width 316 height 140
click at [557, 447] on div at bounding box center [665, 436] width 316 height 140
click at [575, 429] on div at bounding box center [665, 436] width 316 height 140
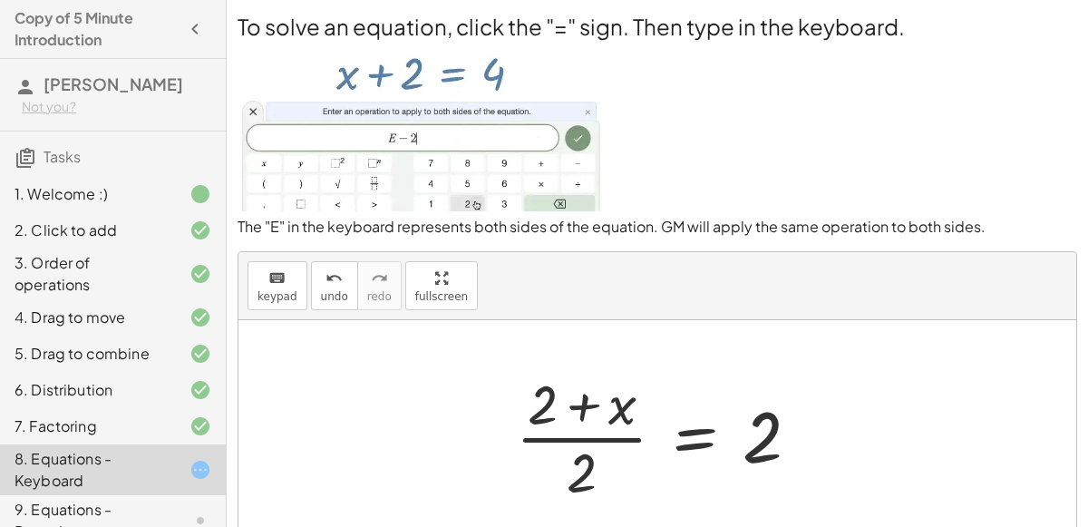
click at [690, 435] on div at bounding box center [665, 436] width 316 height 140
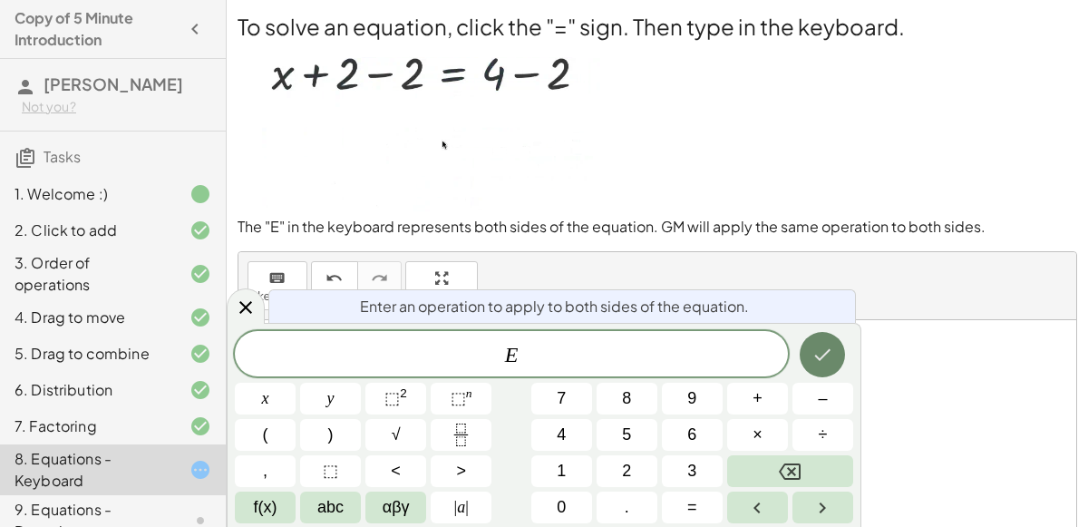
click at [818, 349] on icon "Done" at bounding box center [822, 354] width 22 height 22
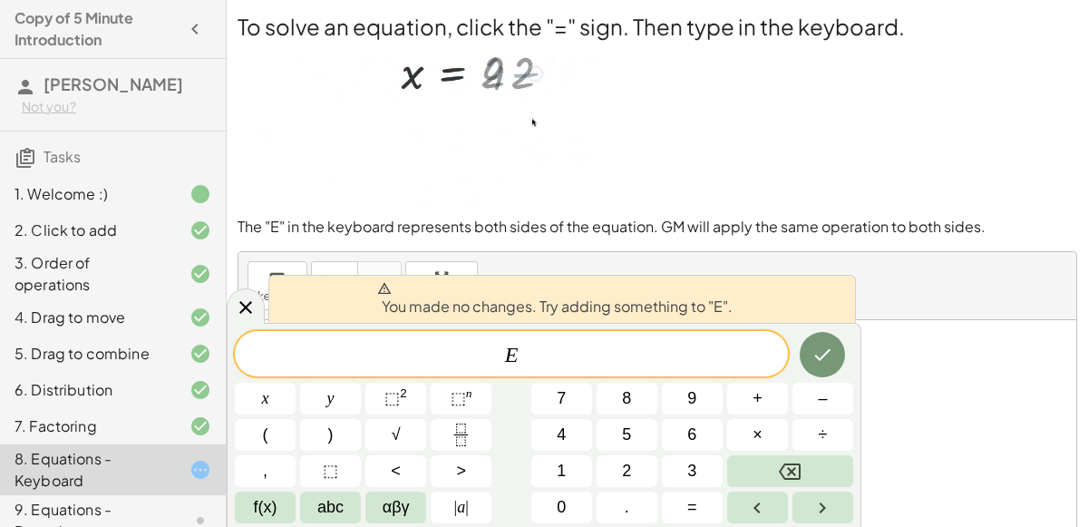
click at [635, 359] on span "E ​" at bounding box center [511, 355] width 553 height 25
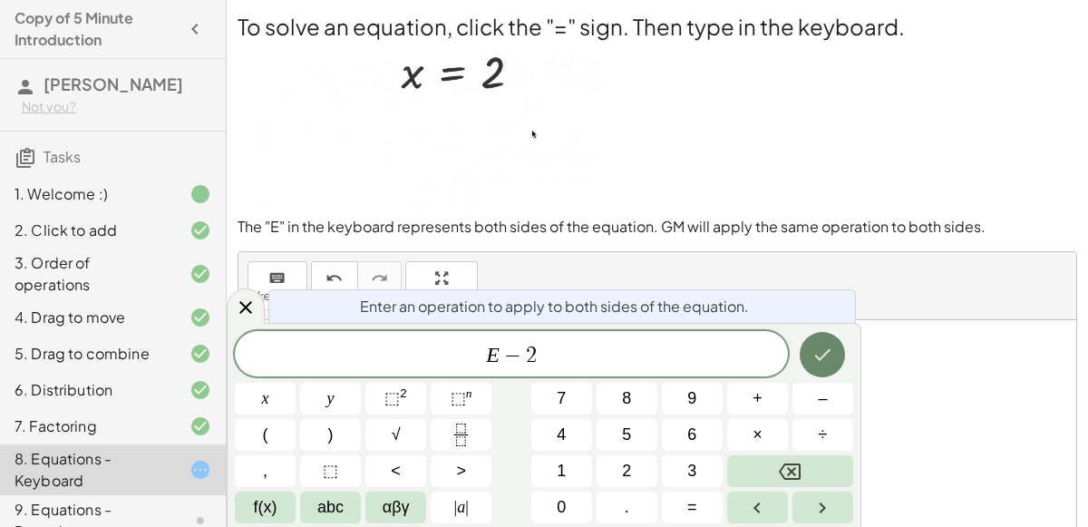
click at [822, 334] on button "Done" at bounding box center [821, 354] width 45 height 45
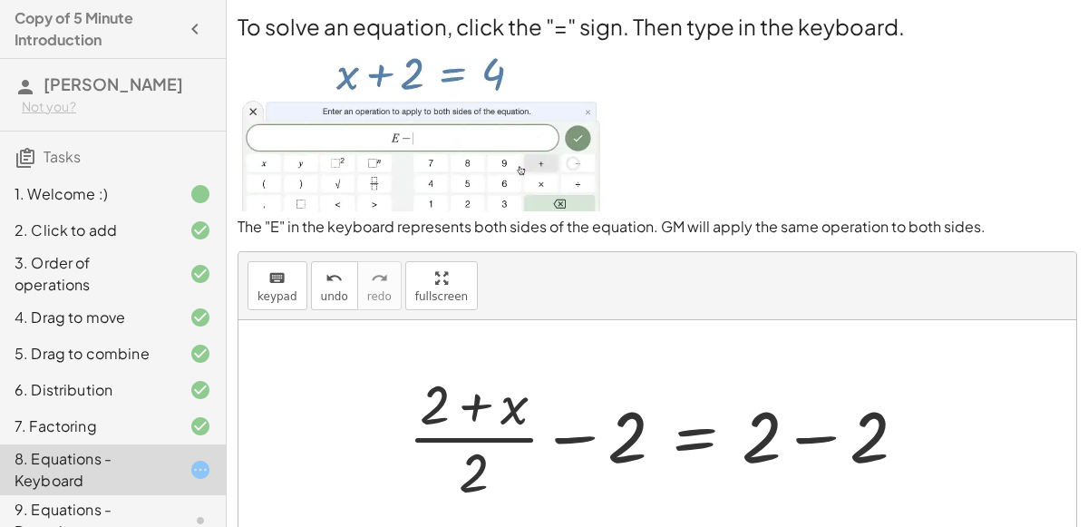
click at [618, 442] on div at bounding box center [664, 436] width 531 height 140
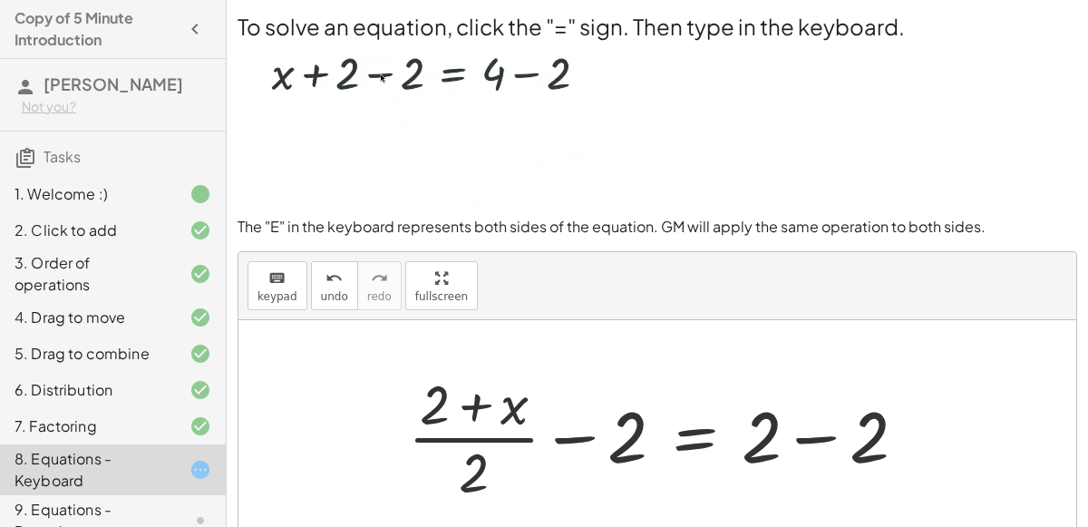
click at [509, 430] on div at bounding box center [664, 436] width 531 height 140
click at [547, 443] on div at bounding box center [664, 436] width 531 height 140
click at [816, 444] on div at bounding box center [664, 436] width 531 height 140
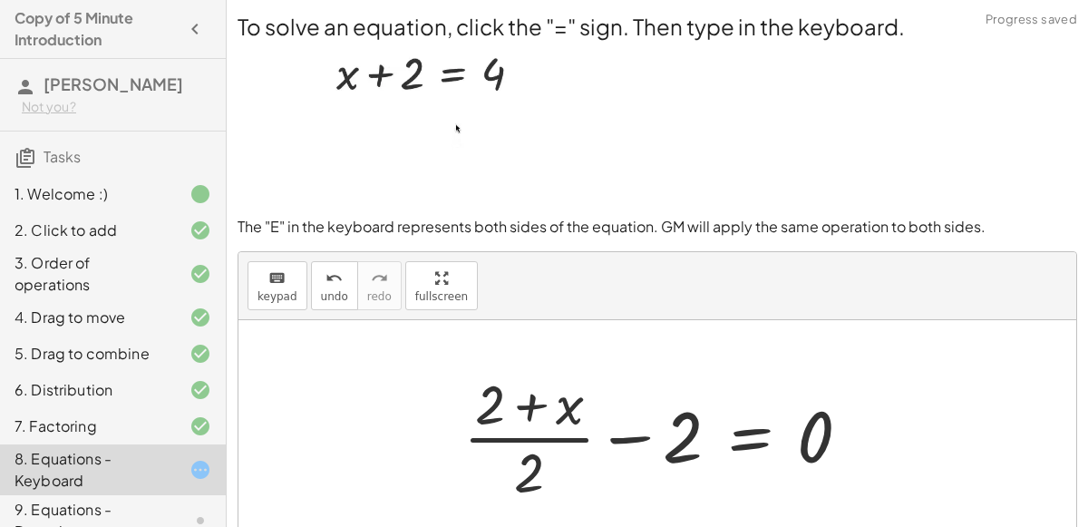
click at [588, 430] on div at bounding box center [664, 436] width 420 height 140
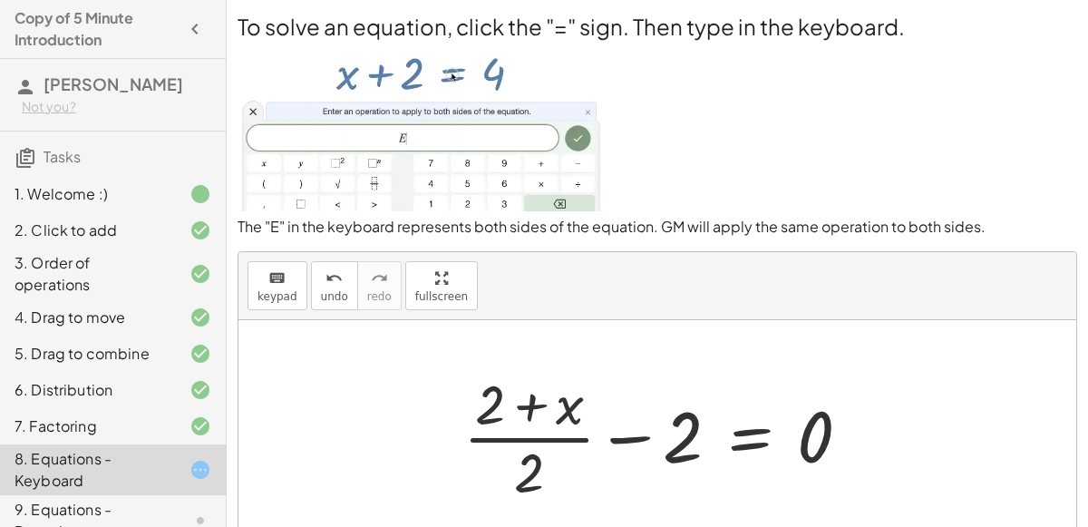
click at [624, 432] on div at bounding box center [664, 436] width 420 height 140
click at [688, 435] on div at bounding box center [664, 436] width 420 height 140
click at [748, 440] on div at bounding box center [664, 436] width 420 height 140
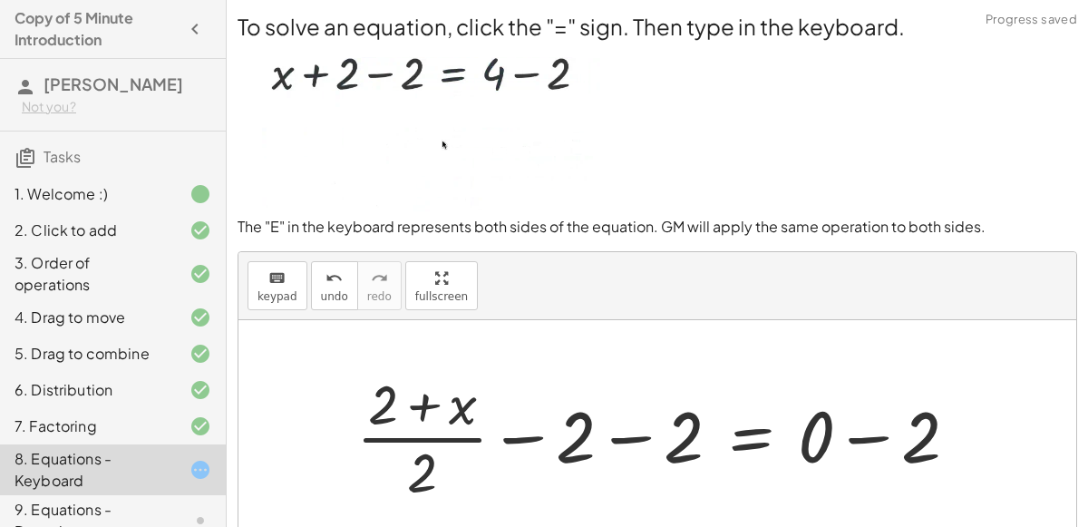
click at [664, 435] on div at bounding box center [664, 436] width 634 height 140
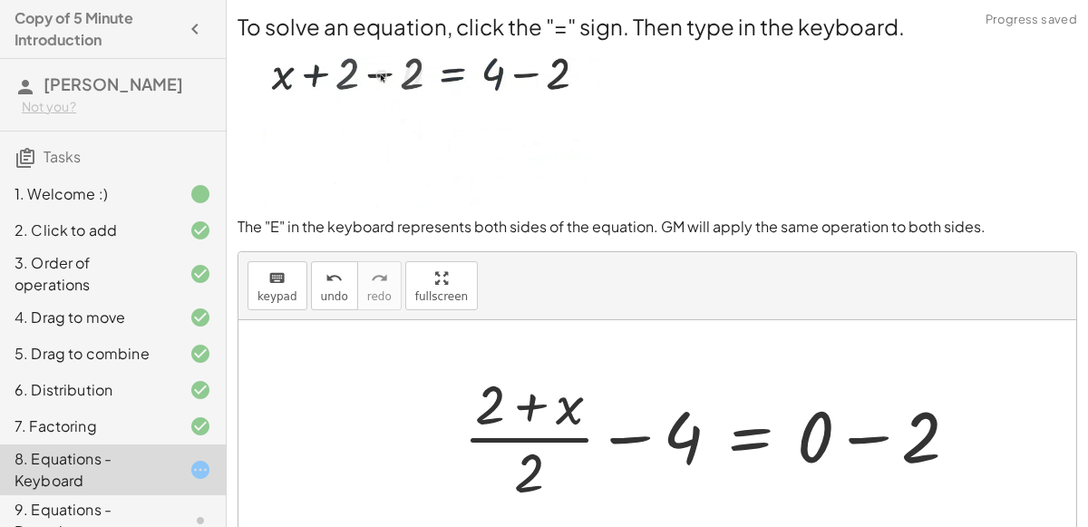
click at [646, 439] on div at bounding box center [717, 436] width 527 height 140
click at [897, 428] on div at bounding box center [717, 436] width 527 height 140
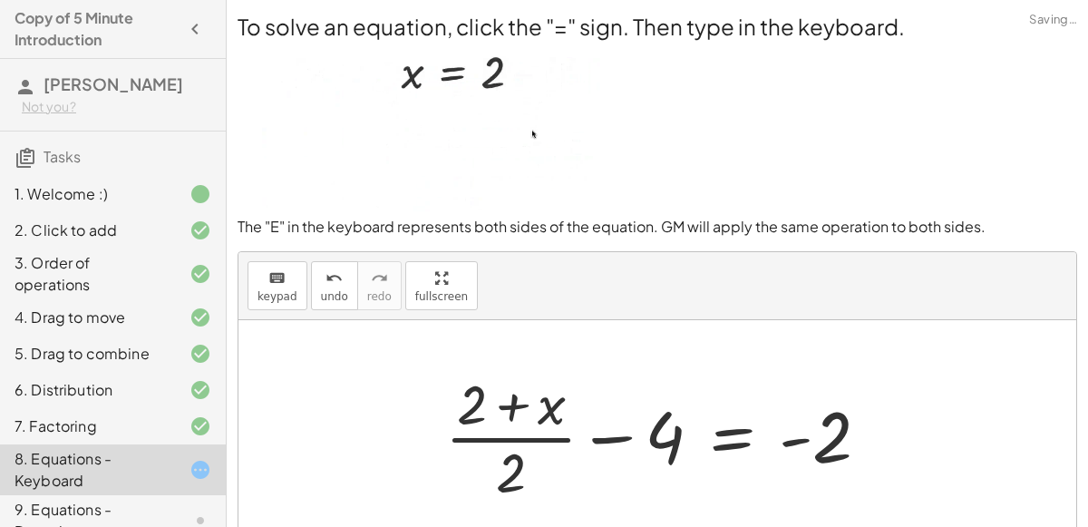
click at [524, 425] on div at bounding box center [664, 436] width 457 height 140
click at [737, 438] on div at bounding box center [664, 436] width 457 height 140
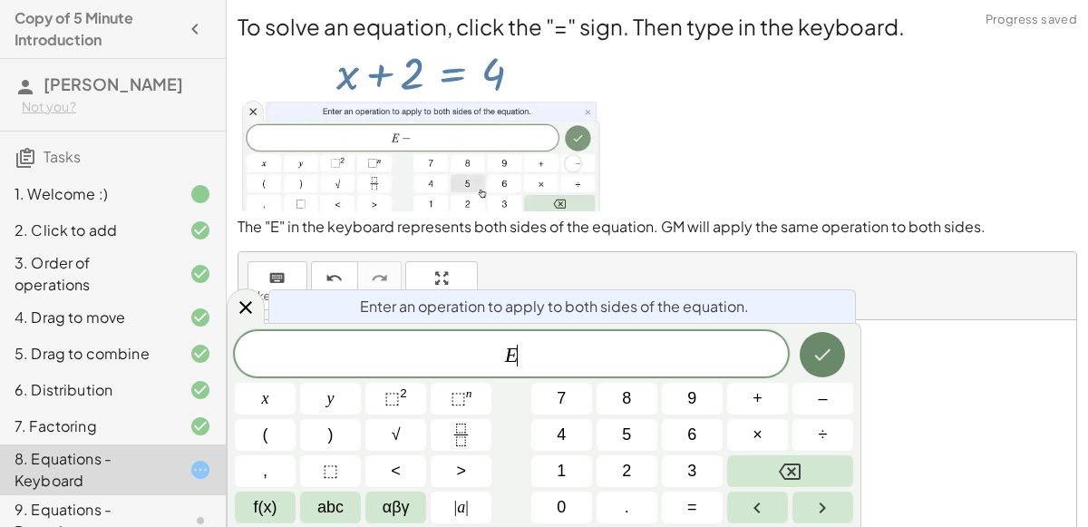
click at [813, 355] on icon "Done" at bounding box center [822, 354] width 22 height 22
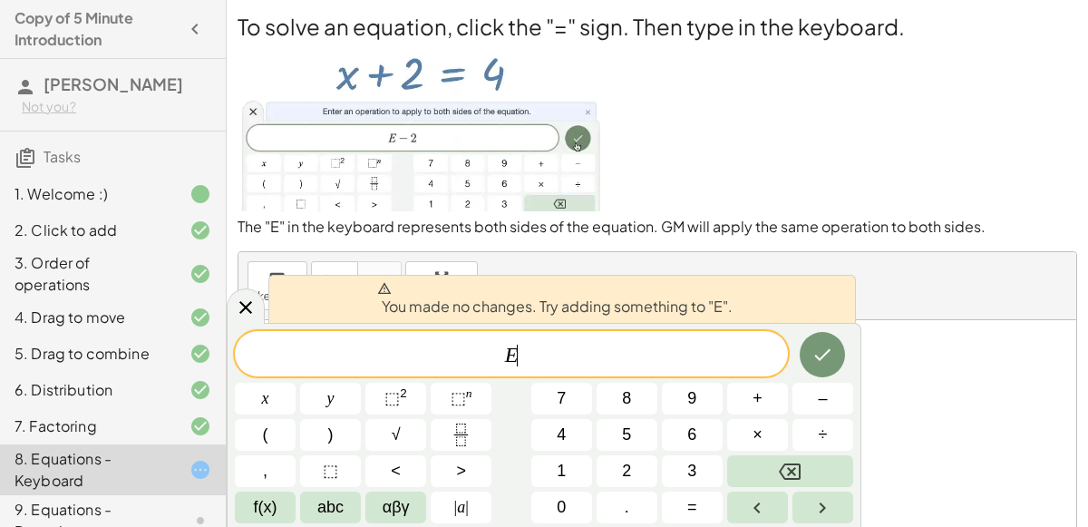
click at [648, 359] on span "E ​" at bounding box center [511, 355] width 553 height 25
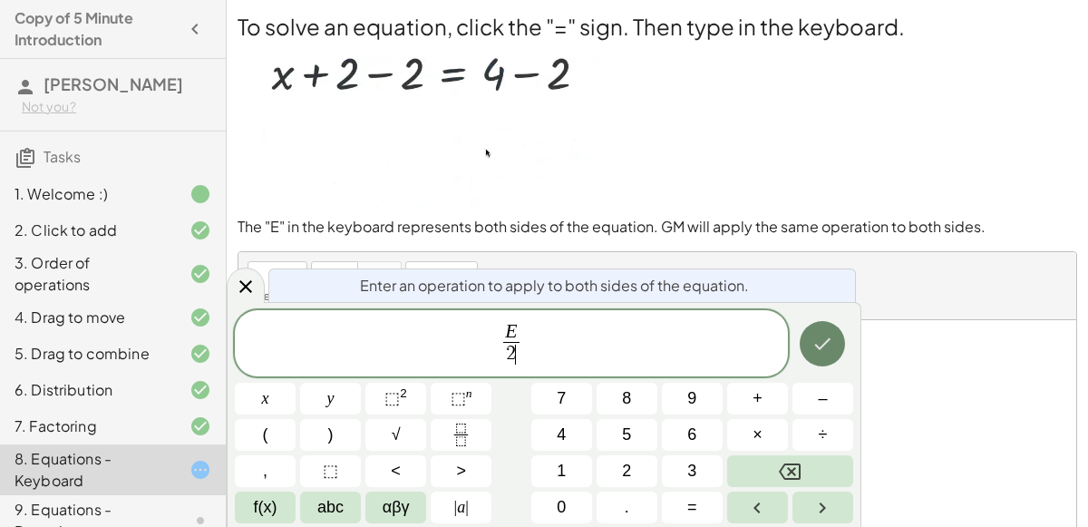
click at [834, 335] on button "Done" at bounding box center [821, 343] width 45 height 45
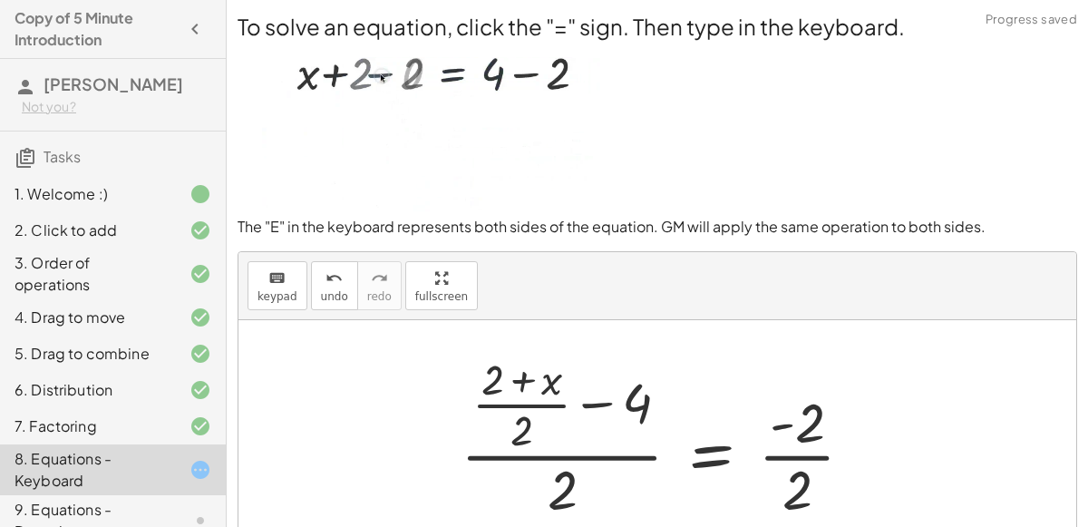
click at [597, 427] on div at bounding box center [664, 436] width 426 height 175
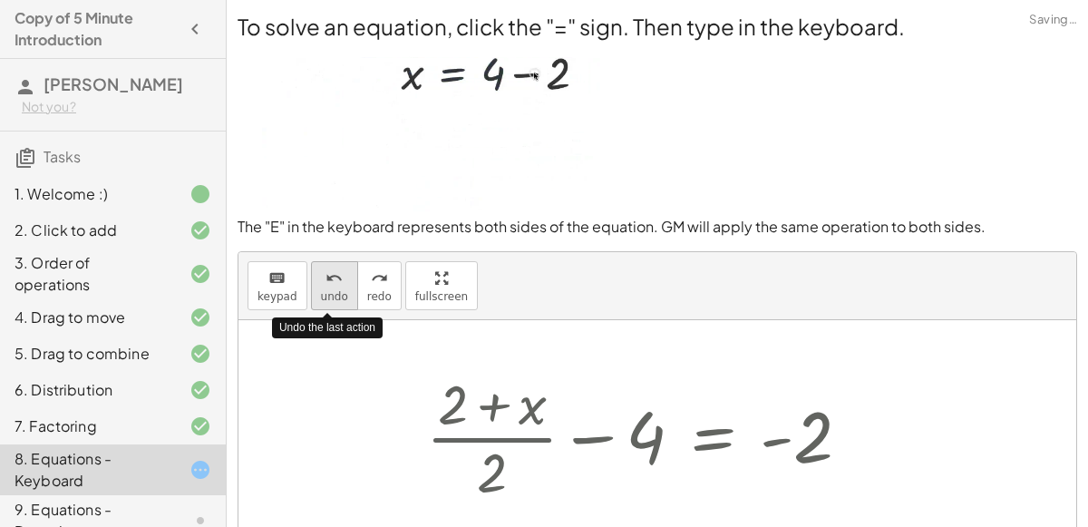
click at [344, 288] on button "undo undo" at bounding box center [334, 285] width 47 height 49
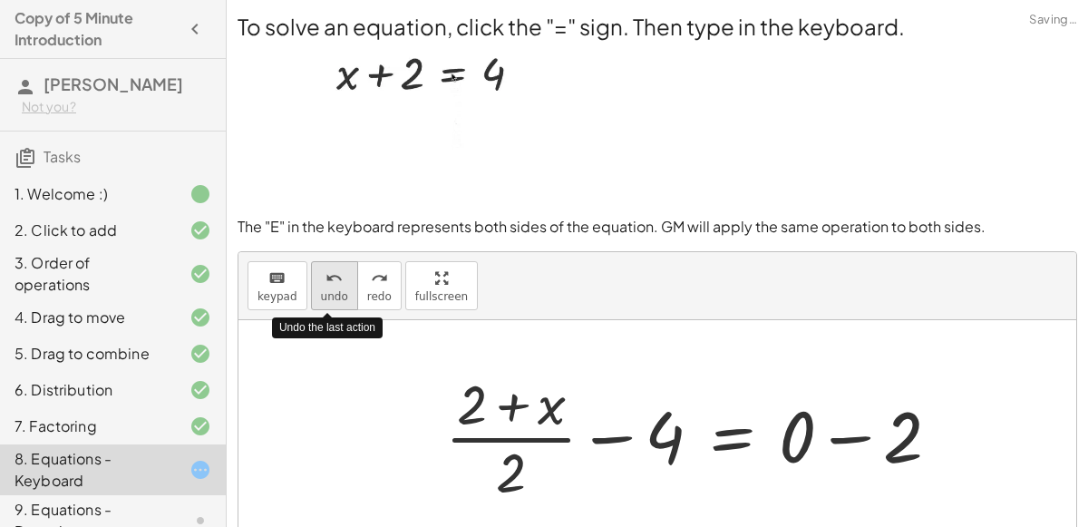
click at [344, 288] on button "undo undo" at bounding box center [334, 285] width 47 height 49
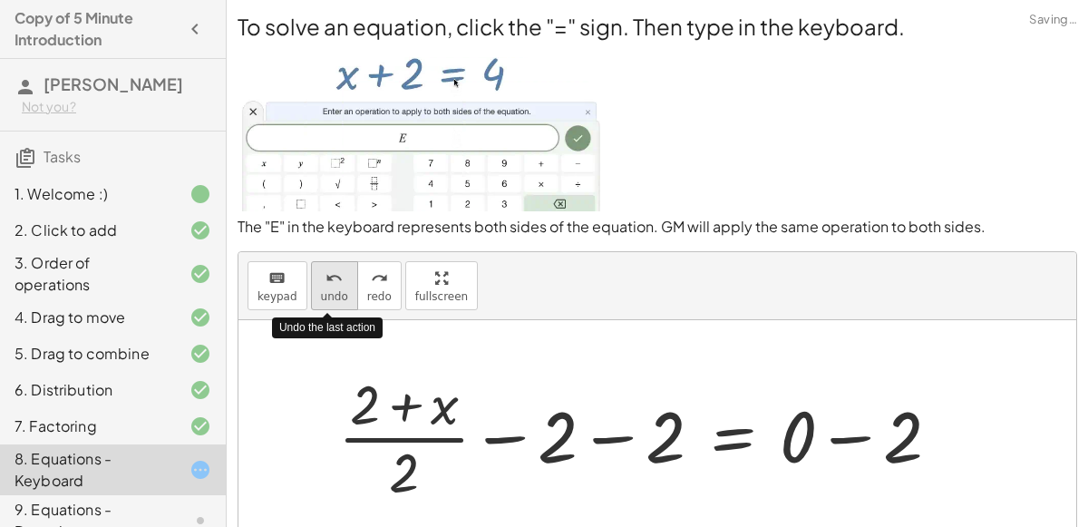
click at [344, 288] on button "undo undo" at bounding box center [334, 285] width 47 height 49
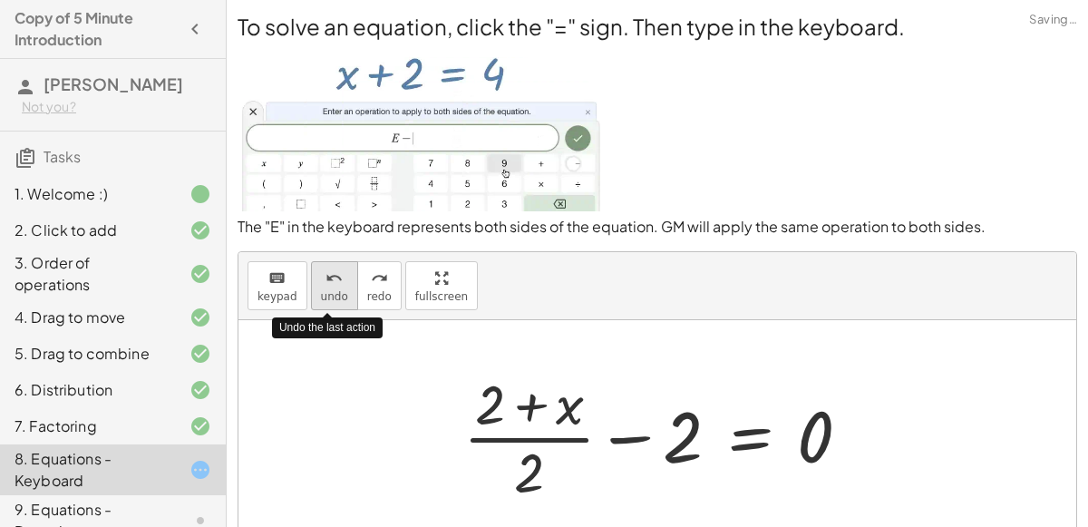
click at [344, 288] on button "undo undo" at bounding box center [334, 285] width 47 height 49
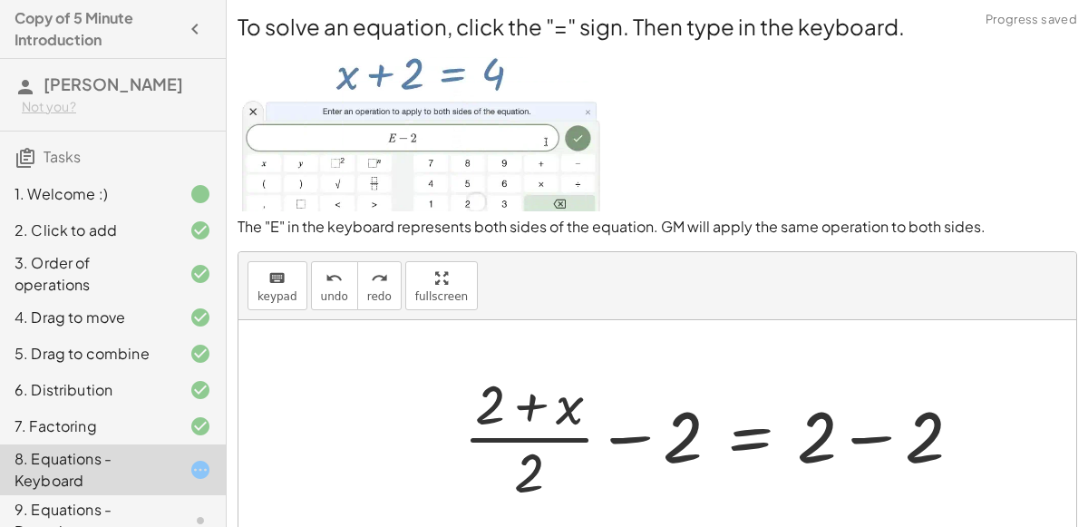
click at [866, 430] on div at bounding box center [719, 436] width 531 height 140
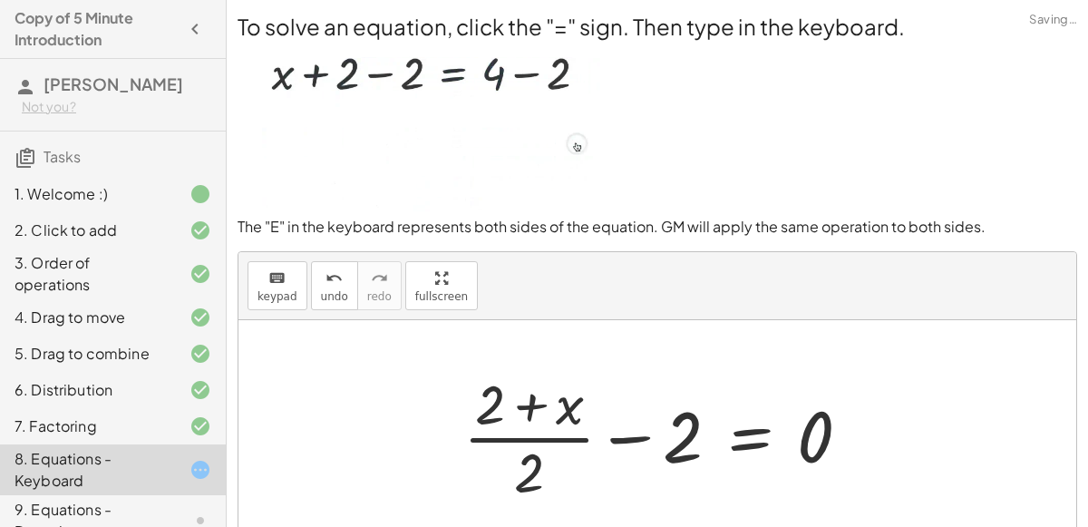
click at [526, 398] on div at bounding box center [664, 436] width 420 height 140
click at [563, 411] on div at bounding box center [664, 436] width 420 height 140
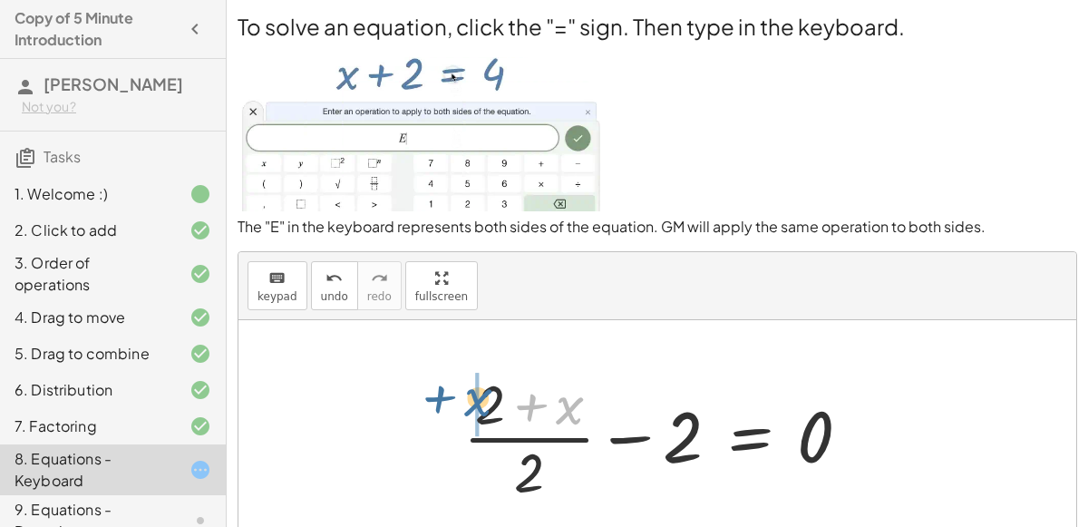
drag, startPoint x: 567, startPoint y: 416, endPoint x: 478, endPoint y: 410, distance: 89.9
click at [478, 410] on div at bounding box center [664, 436] width 420 height 140
click at [546, 416] on div at bounding box center [664, 436] width 420 height 140
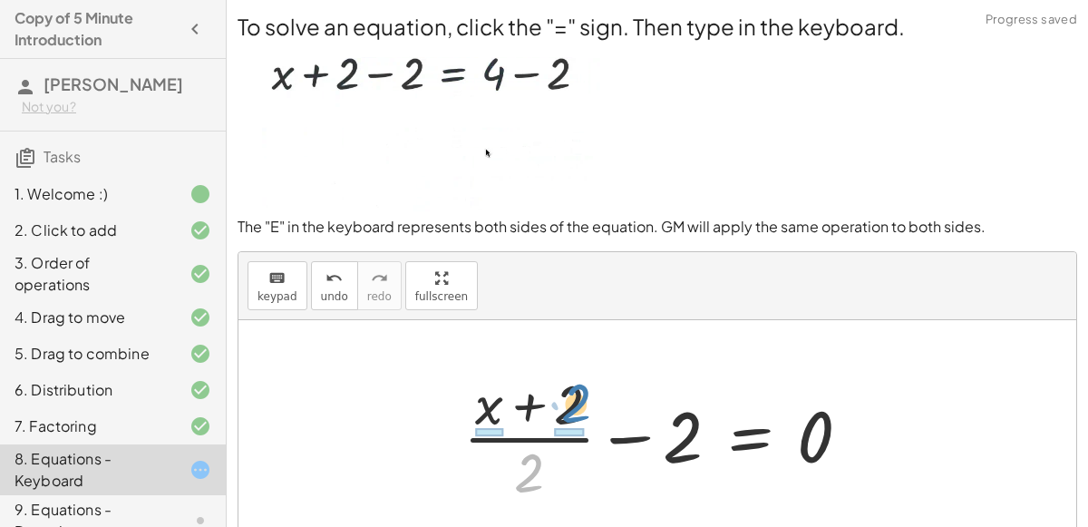
drag, startPoint x: 527, startPoint y: 473, endPoint x: 574, endPoint y: 406, distance: 82.0
click at [574, 406] on div at bounding box center [664, 436] width 420 height 140
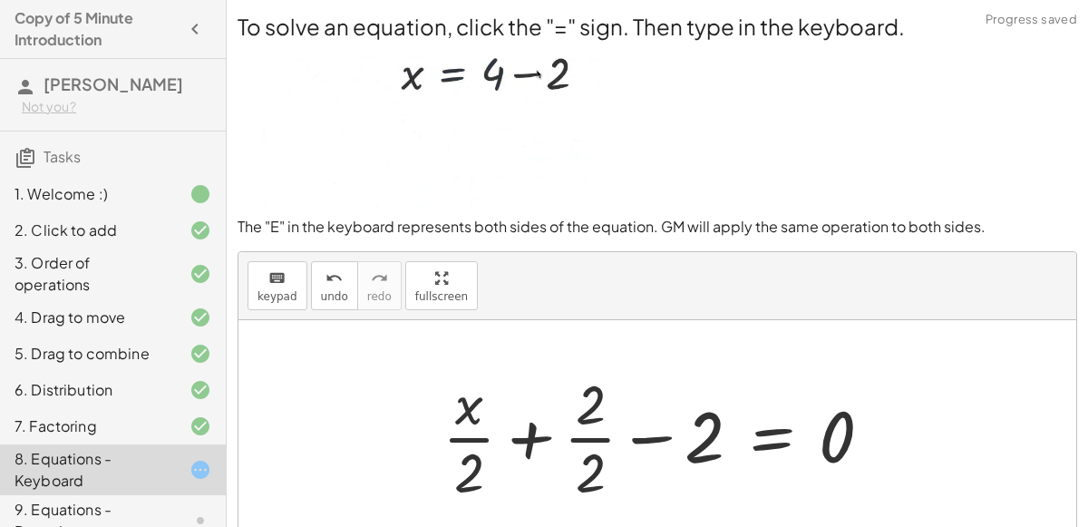
click at [542, 445] on div at bounding box center [664, 436] width 462 height 140
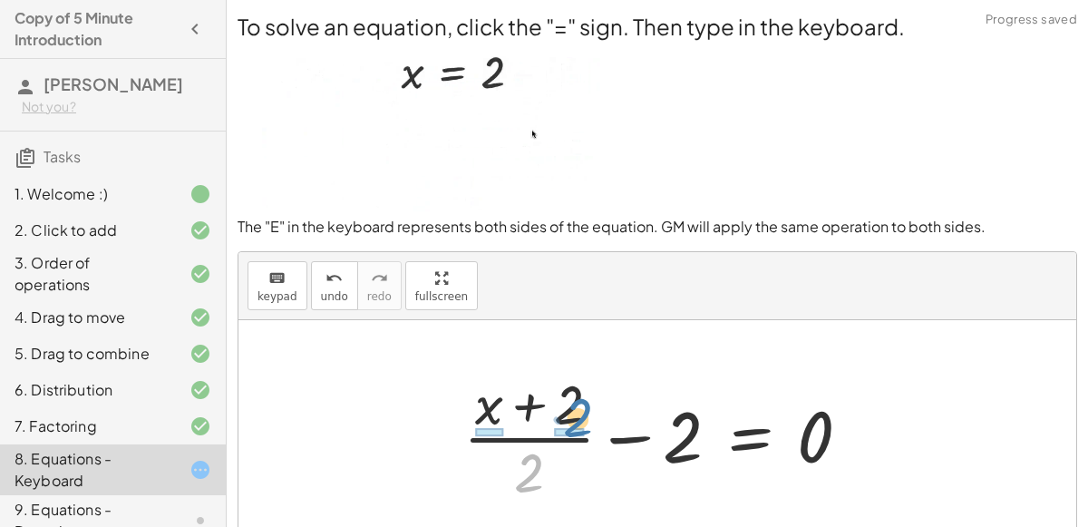
drag, startPoint x: 529, startPoint y: 460, endPoint x: 577, endPoint y: 406, distance: 72.6
click at [577, 406] on div at bounding box center [664, 436] width 420 height 140
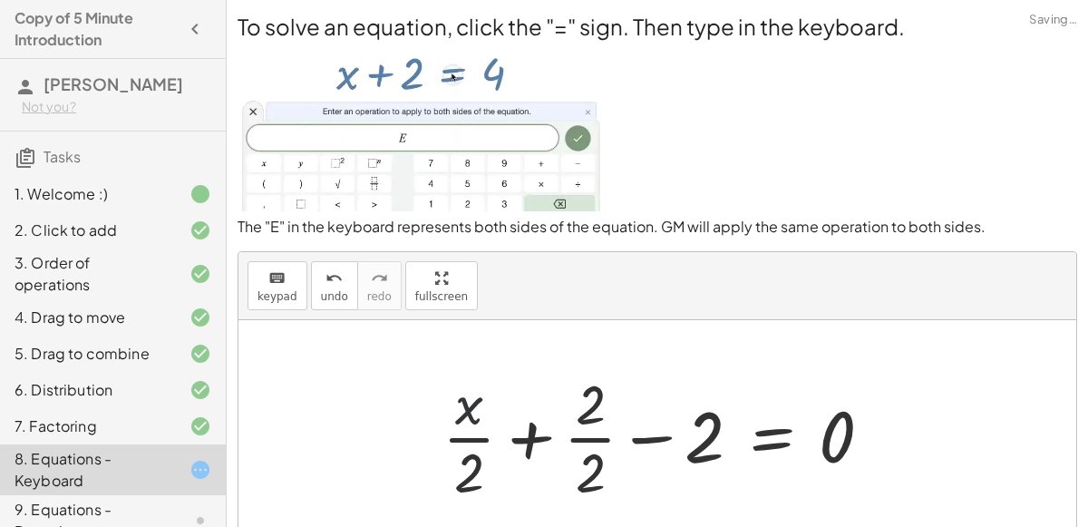
click at [469, 410] on div at bounding box center [664, 436] width 462 height 140
click at [574, 427] on div at bounding box center [664, 436] width 462 height 140
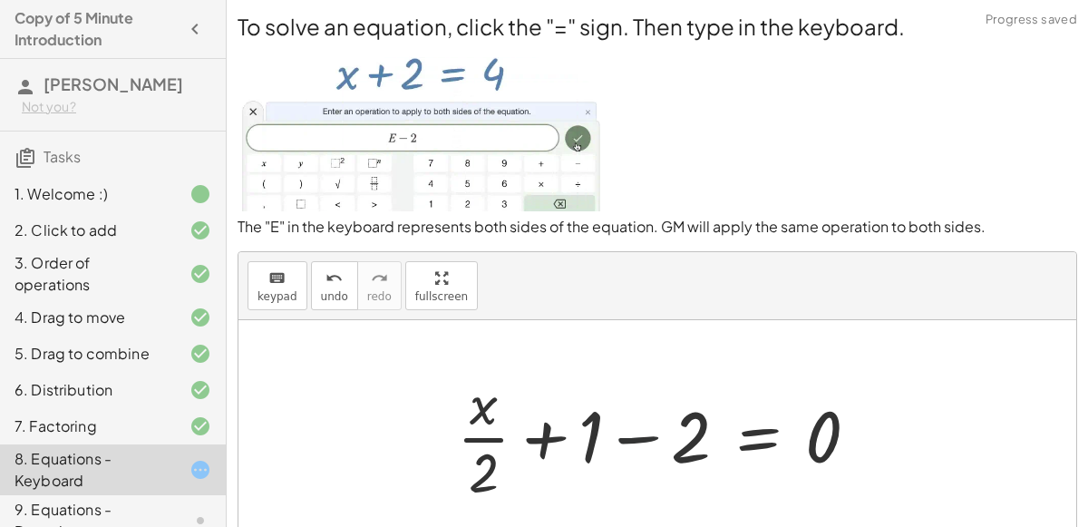
click at [640, 438] on div at bounding box center [665, 436] width 434 height 140
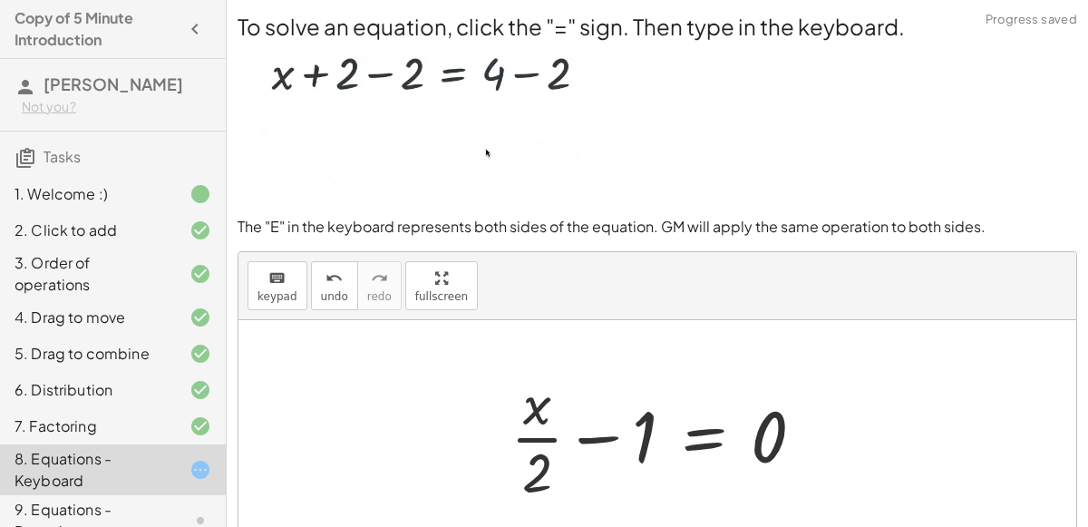
click at [538, 401] on div at bounding box center [664, 436] width 326 height 140
click at [541, 423] on div at bounding box center [664, 436] width 326 height 140
click at [585, 428] on div at bounding box center [664, 436] width 326 height 140
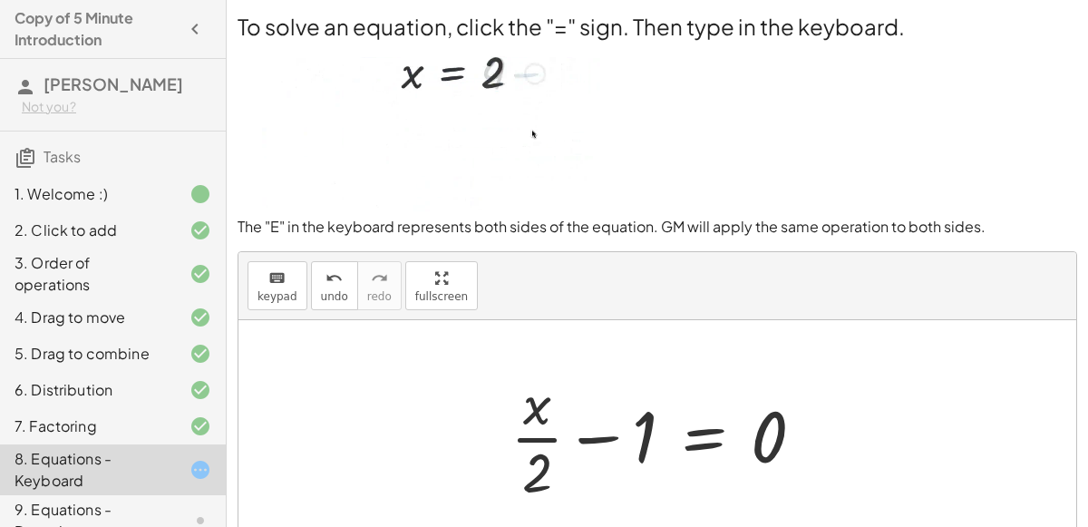
click at [701, 437] on div at bounding box center [664, 436] width 326 height 140
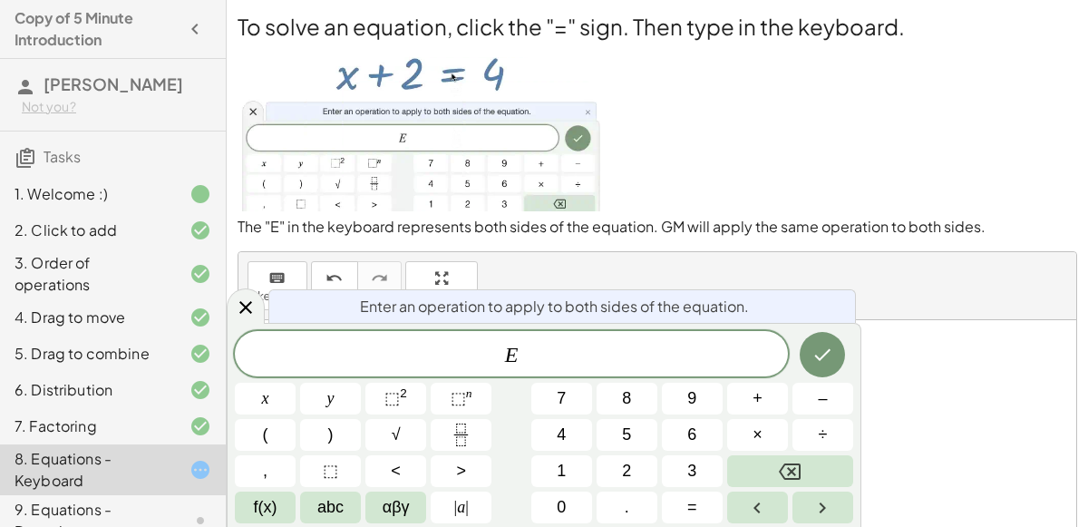
click at [953, 221] on p "The "E" in the keyboard represents both sides of the equation. GM will apply th…" at bounding box center [656, 227] width 839 height 21
click at [259, 305] on div at bounding box center [246, 305] width 38 height 35
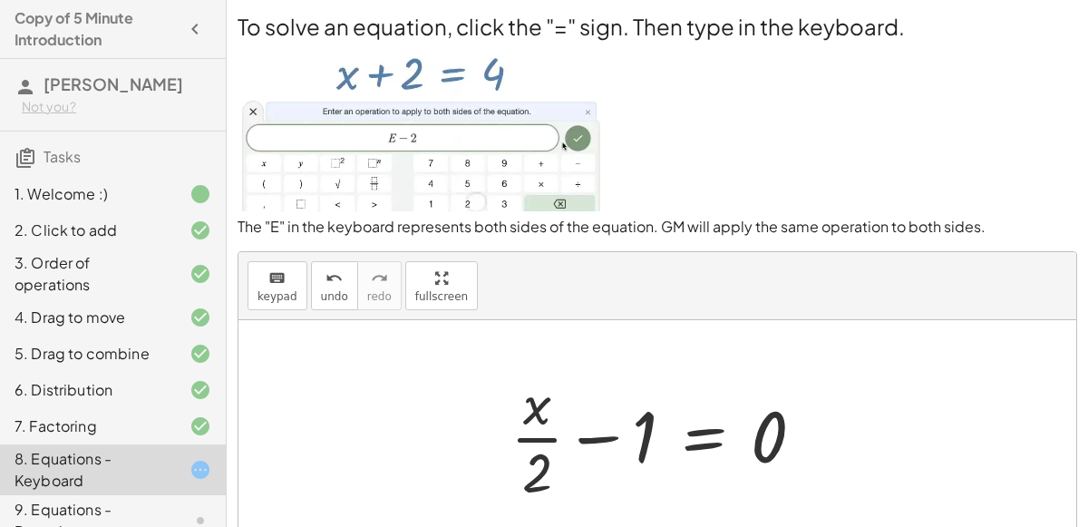
click at [766, 435] on div at bounding box center [664, 436] width 326 height 140
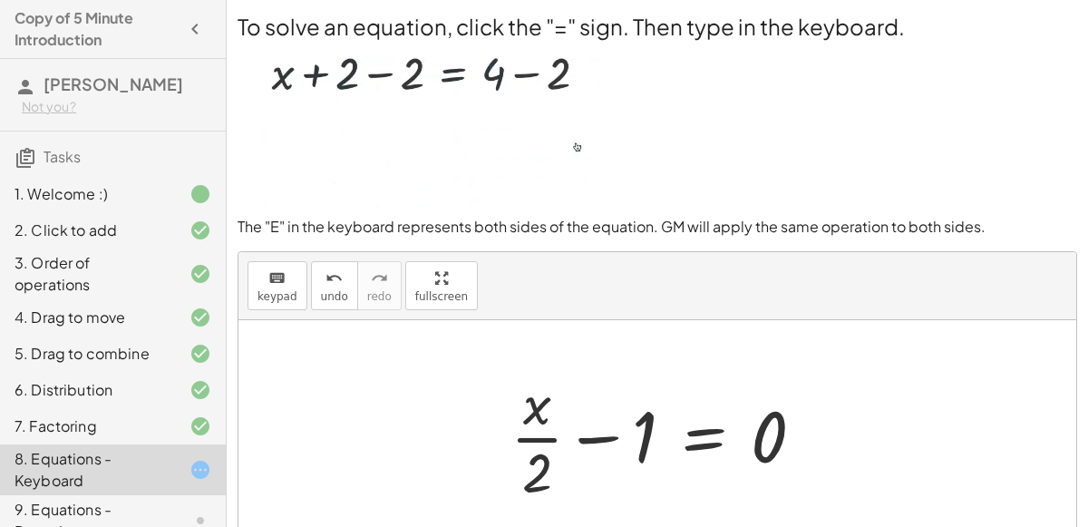
click at [641, 435] on div at bounding box center [664, 436] width 326 height 140
click at [691, 436] on div at bounding box center [664, 436] width 326 height 140
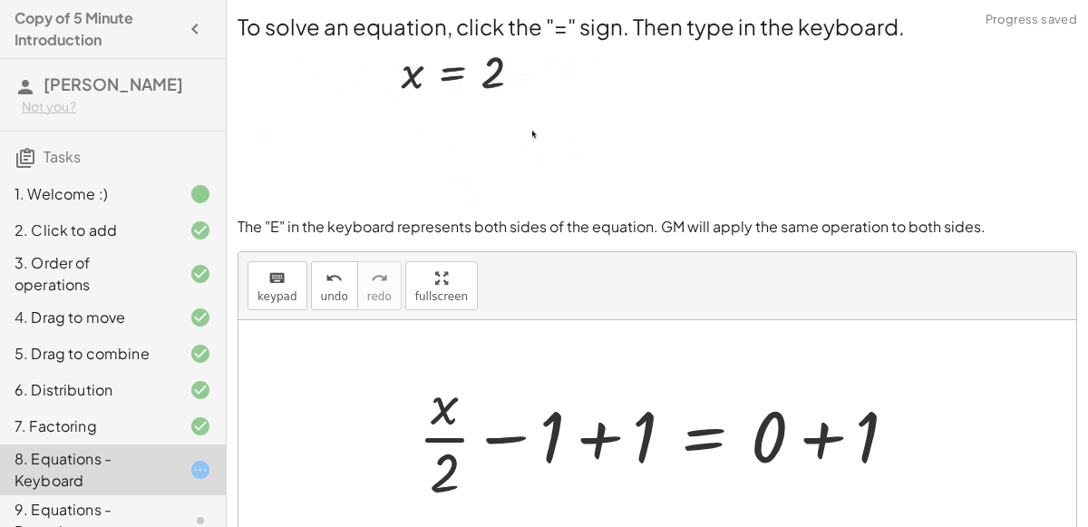
click at [633, 435] on div at bounding box center [665, 436] width 512 height 140
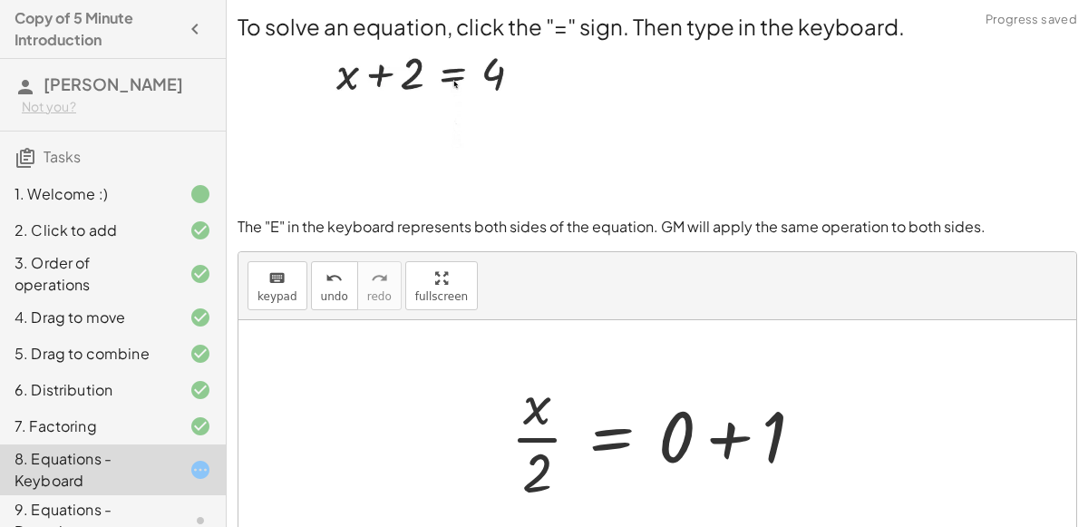
click at [729, 441] on div at bounding box center [664, 436] width 326 height 140
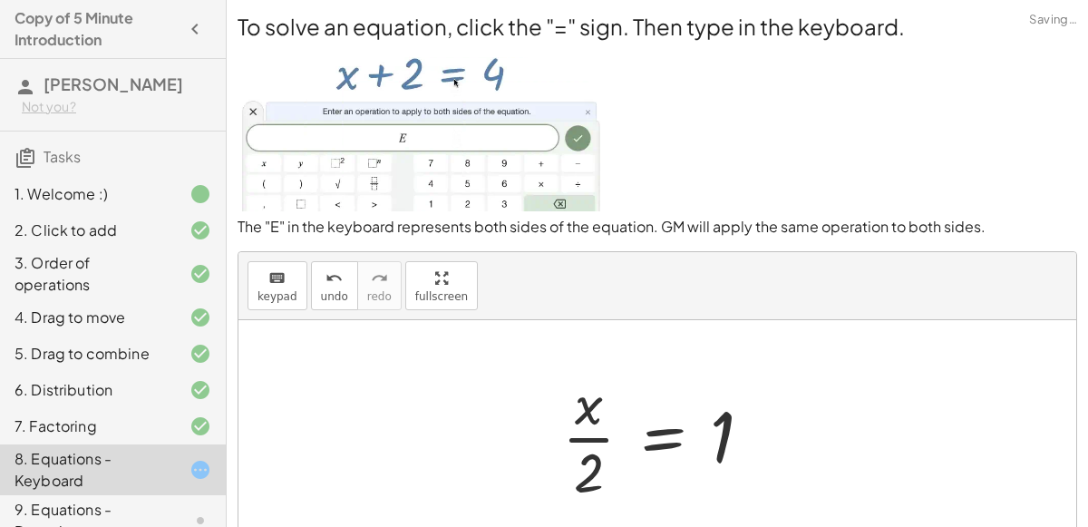
click at [566, 407] on div at bounding box center [664, 436] width 222 height 140
click at [583, 411] on div at bounding box center [664, 436] width 222 height 140
click at [650, 433] on div at bounding box center [664, 436] width 222 height 140
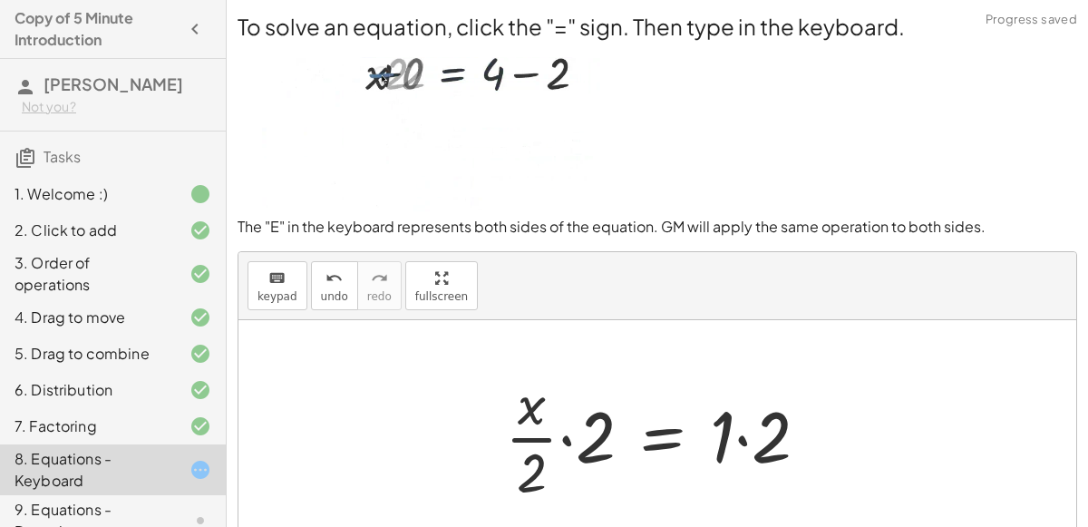
click at [568, 430] on div at bounding box center [664, 436] width 336 height 140
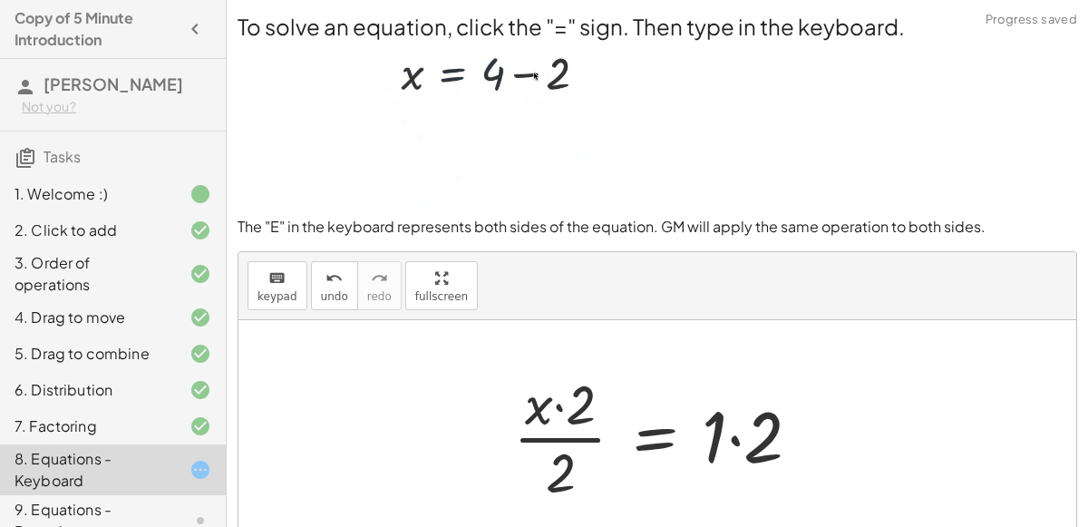
click at [562, 399] on div at bounding box center [664, 436] width 320 height 140
click at [556, 471] on div at bounding box center [664, 436] width 320 height 140
click at [563, 411] on div at bounding box center [664, 436] width 320 height 140
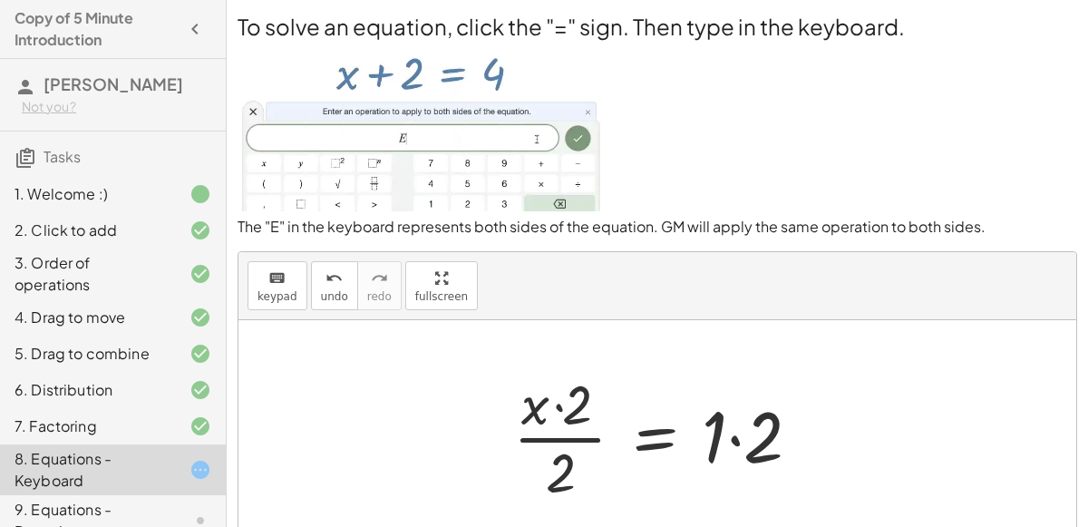
click at [569, 411] on div at bounding box center [664, 436] width 320 height 140
click at [747, 421] on div at bounding box center [664, 436] width 320 height 140
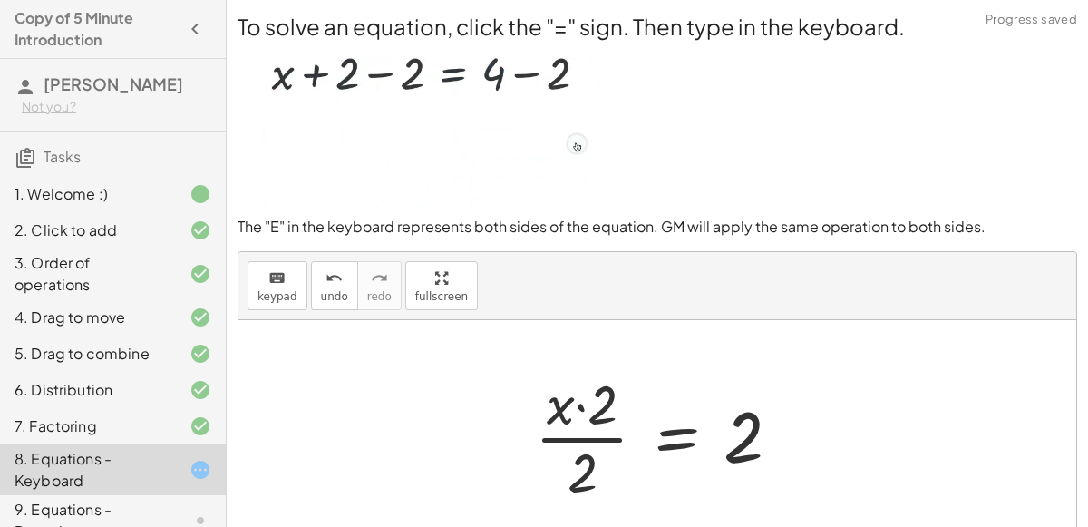
click at [607, 434] on div at bounding box center [665, 436] width 278 height 140
click at [606, 416] on div at bounding box center [665, 436] width 278 height 140
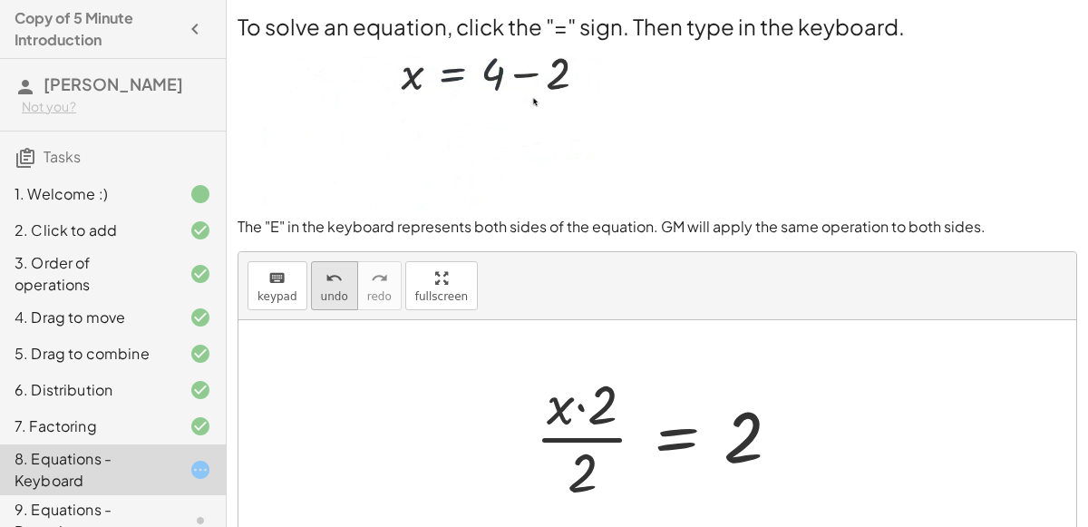
click at [330, 290] on span "undo" at bounding box center [334, 296] width 27 height 13
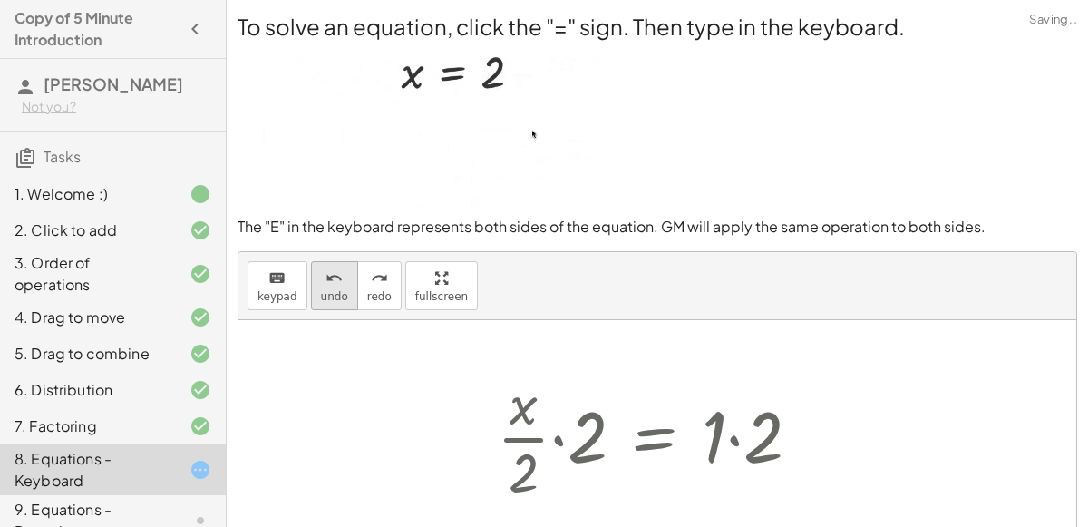
click at [337, 304] on button "undo undo" at bounding box center [334, 285] width 47 height 49
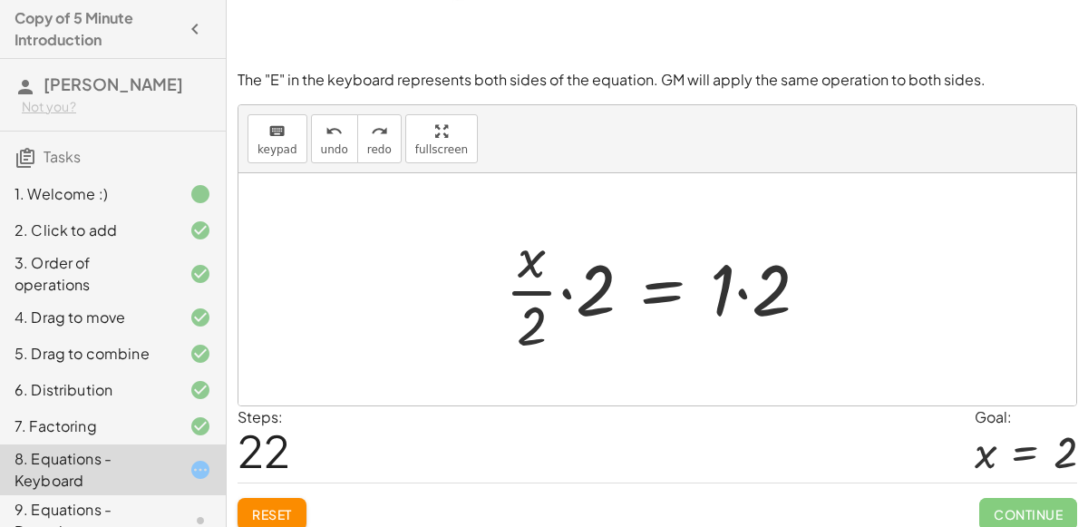
scroll to position [134, 0]
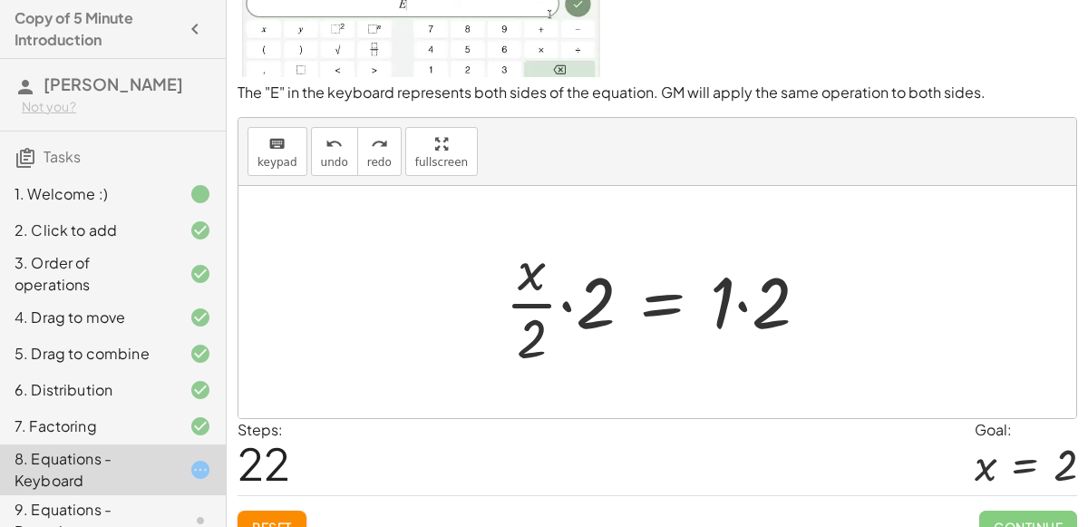
click at [575, 301] on div at bounding box center [664, 302] width 336 height 140
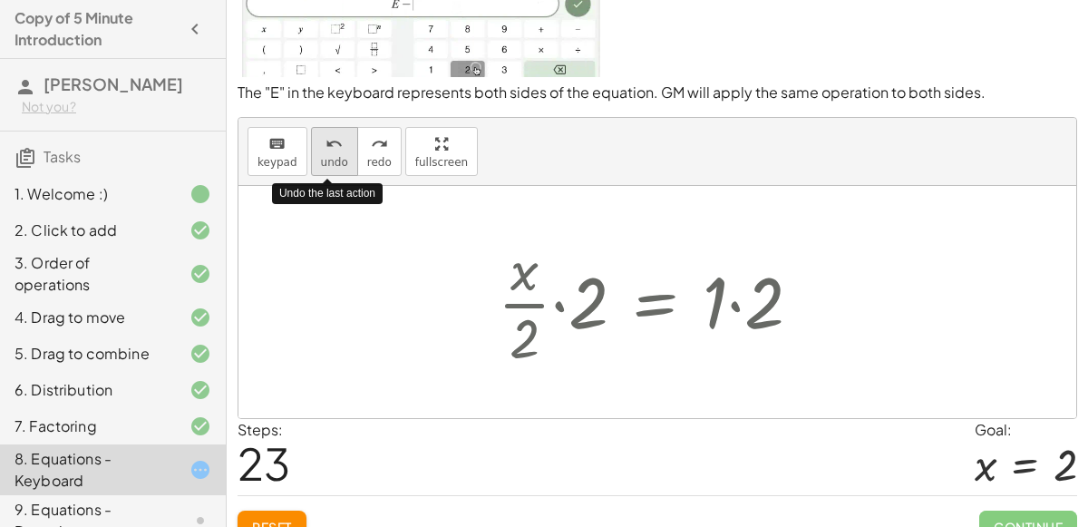
click at [338, 156] on button "undo undo" at bounding box center [334, 151] width 47 height 49
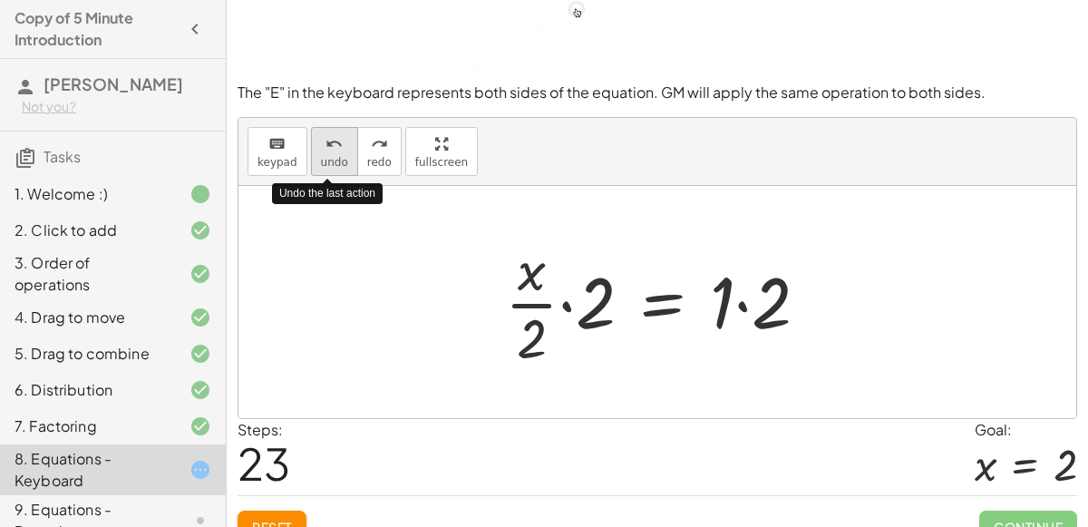
click at [334, 159] on span "undo" at bounding box center [334, 162] width 27 height 13
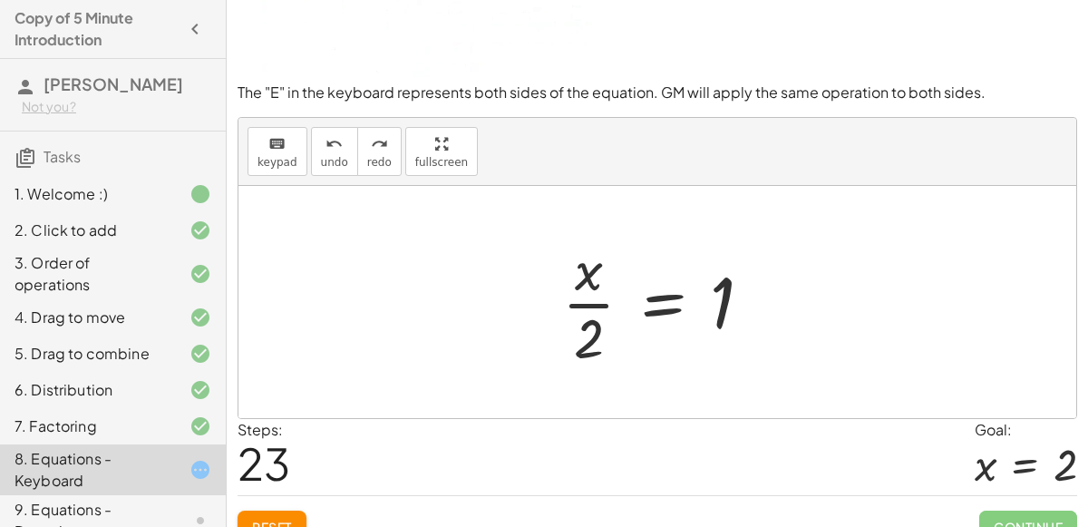
click at [584, 272] on div at bounding box center [664, 302] width 222 height 140
click at [659, 309] on div at bounding box center [664, 302] width 222 height 140
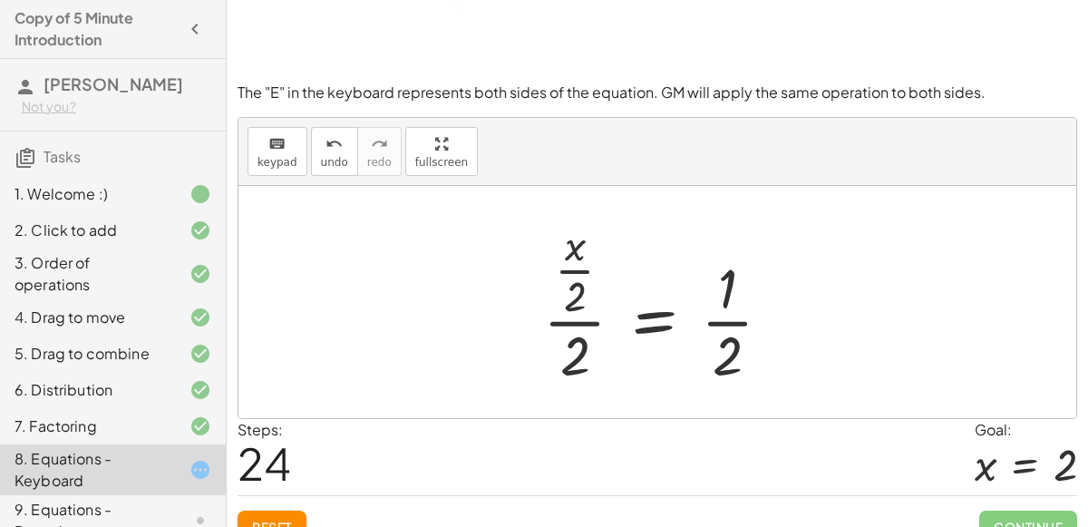
click at [566, 251] on div at bounding box center [664, 302] width 261 height 175
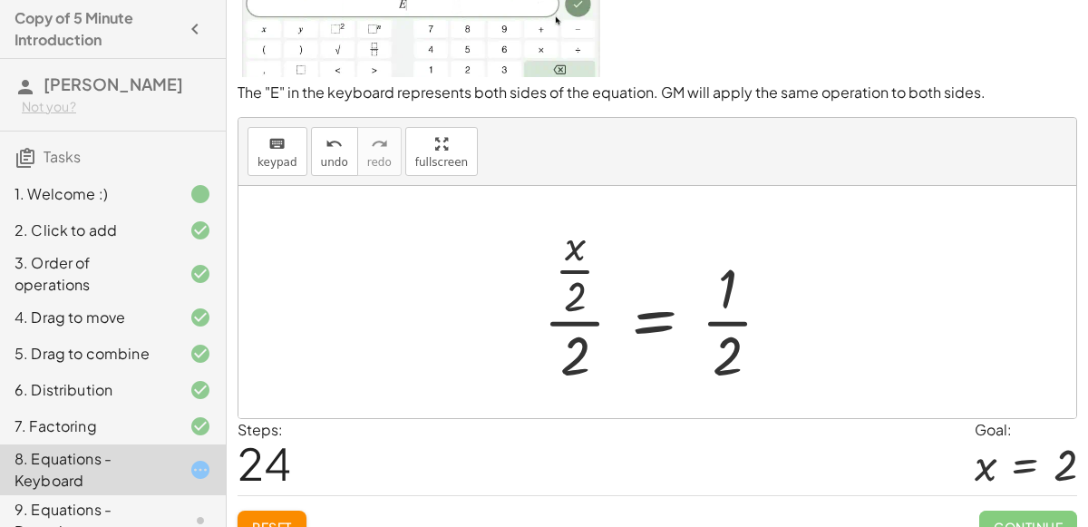
click at [752, 352] on div at bounding box center [664, 302] width 261 height 175
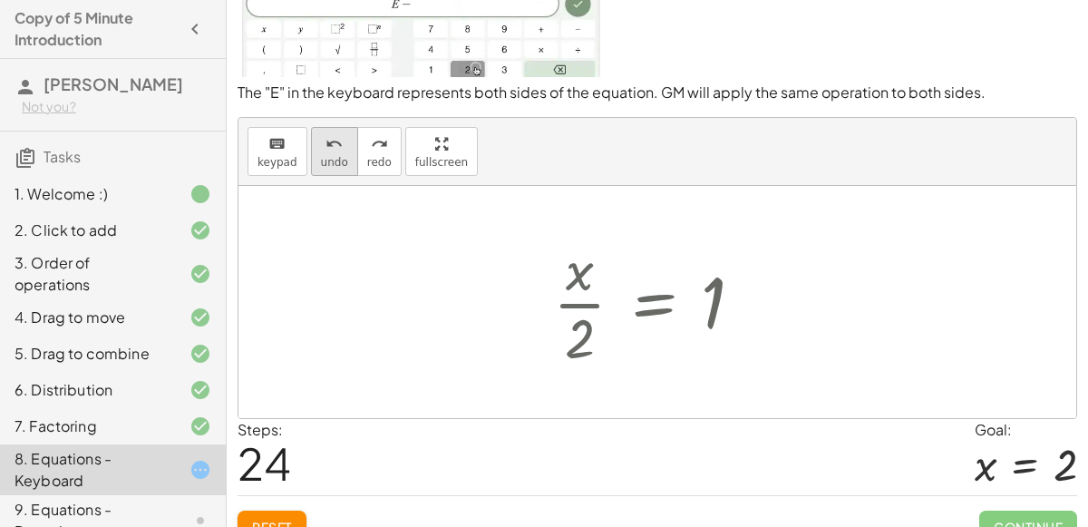
click at [342, 170] on button "undo undo" at bounding box center [334, 151] width 47 height 49
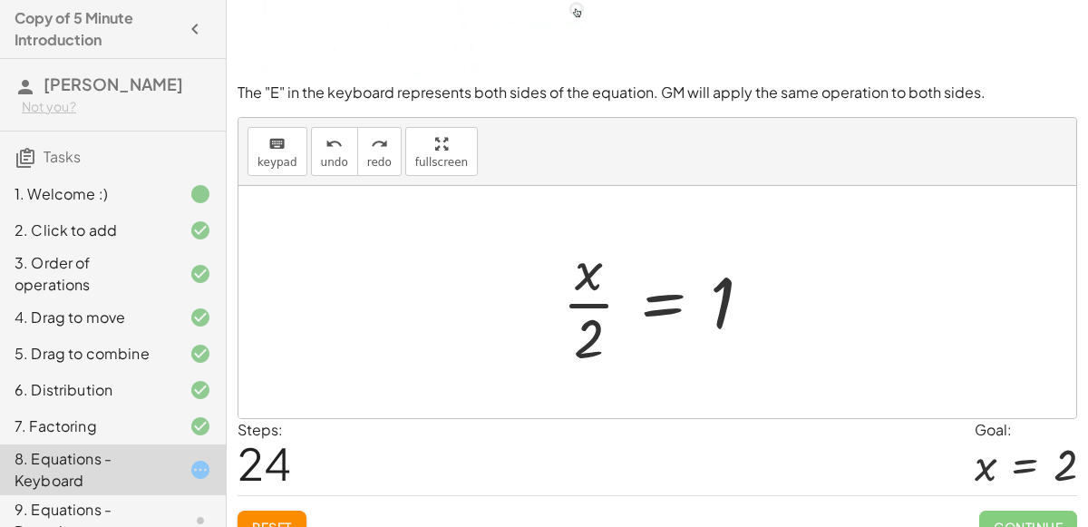
click at [663, 289] on div at bounding box center [664, 302] width 222 height 140
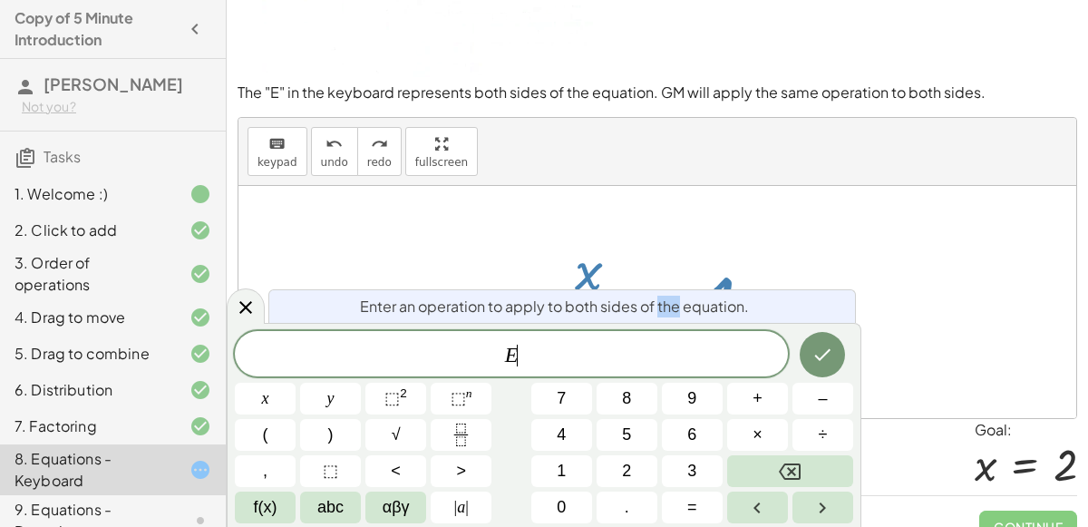
click at [663, 289] on div "Enter an operation to apply to both sides of the equation." at bounding box center [561, 306] width 587 height 34
click at [808, 341] on button "Done" at bounding box center [821, 354] width 45 height 45
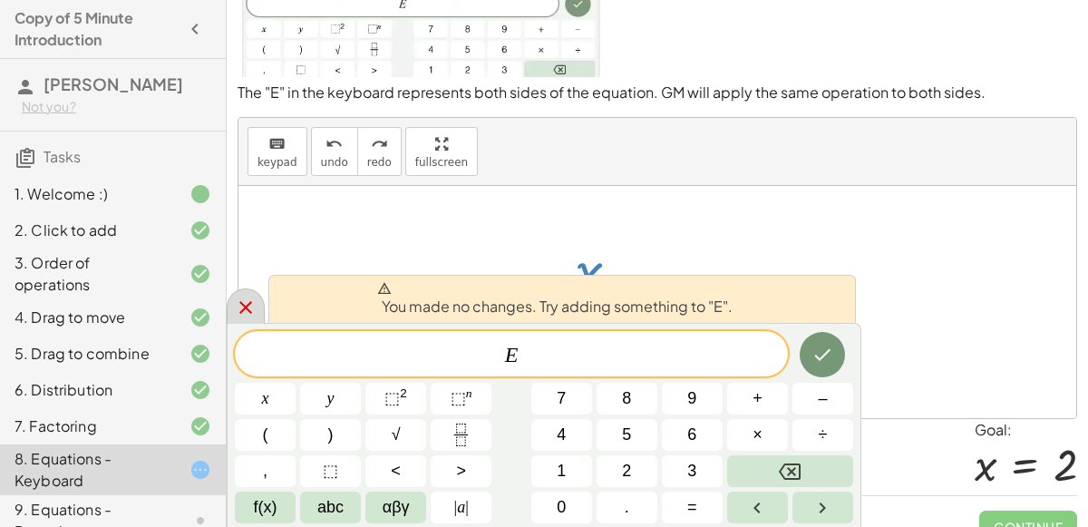
click at [247, 312] on icon at bounding box center [246, 307] width 22 height 22
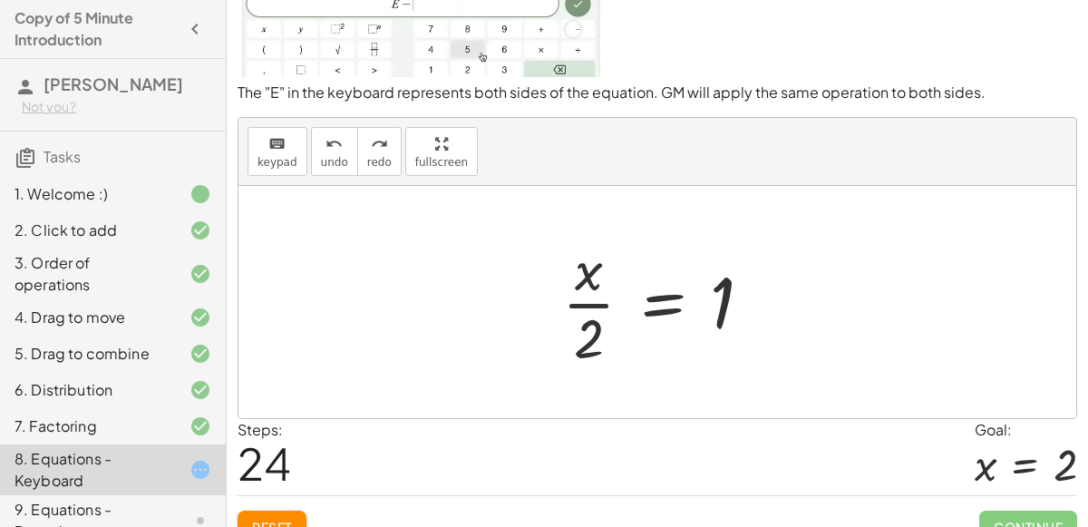
click at [661, 306] on div at bounding box center [664, 302] width 222 height 140
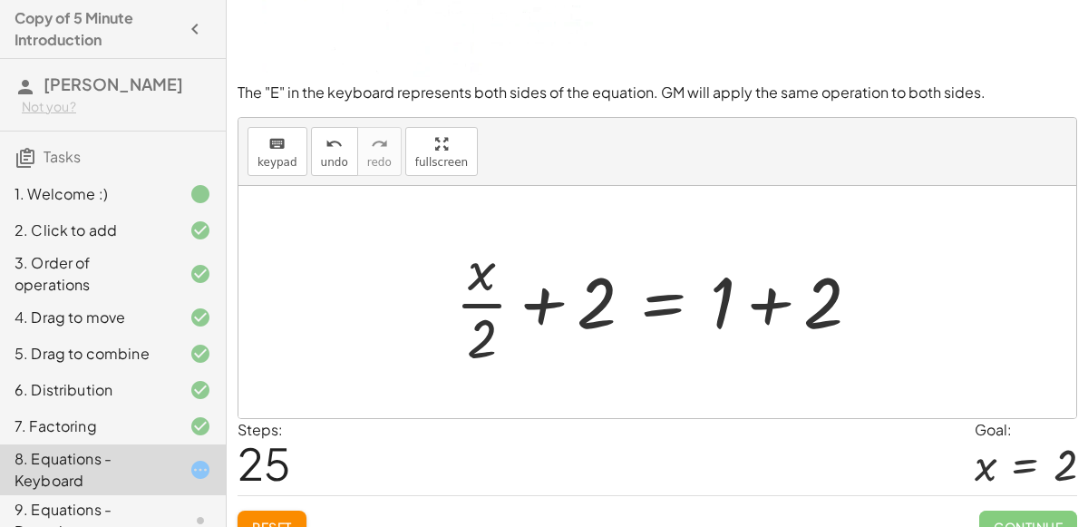
click at [554, 297] on div at bounding box center [665, 302] width 438 height 140
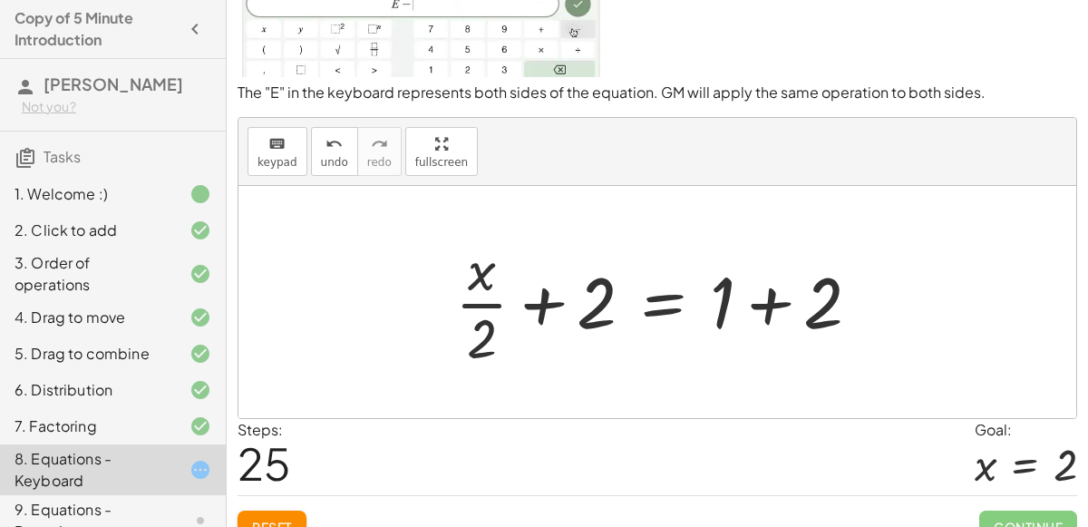
click at [791, 298] on div at bounding box center [665, 302] width 438 height 140
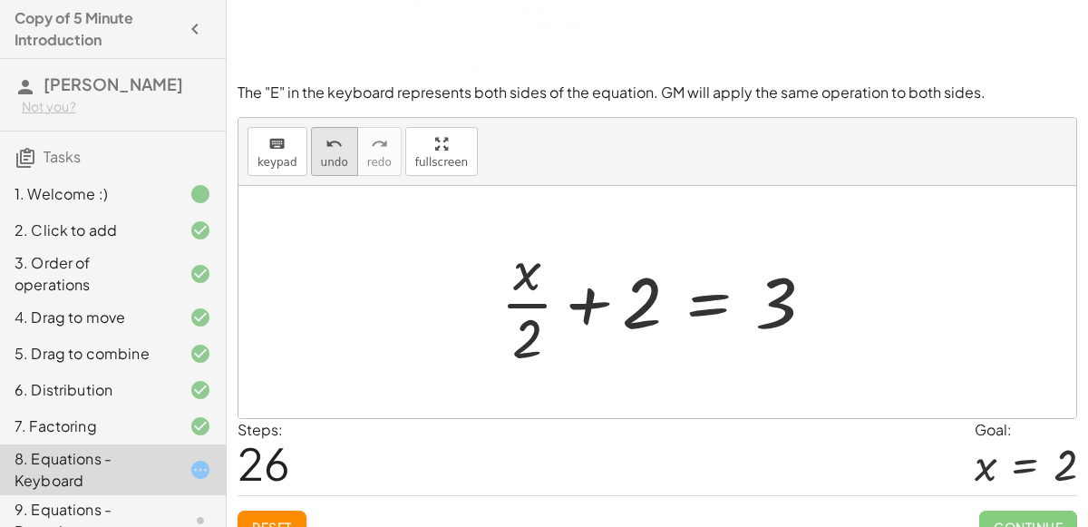
click at [322, 156] on span "undo" at bounding box center [334, 162] width 27 height 13
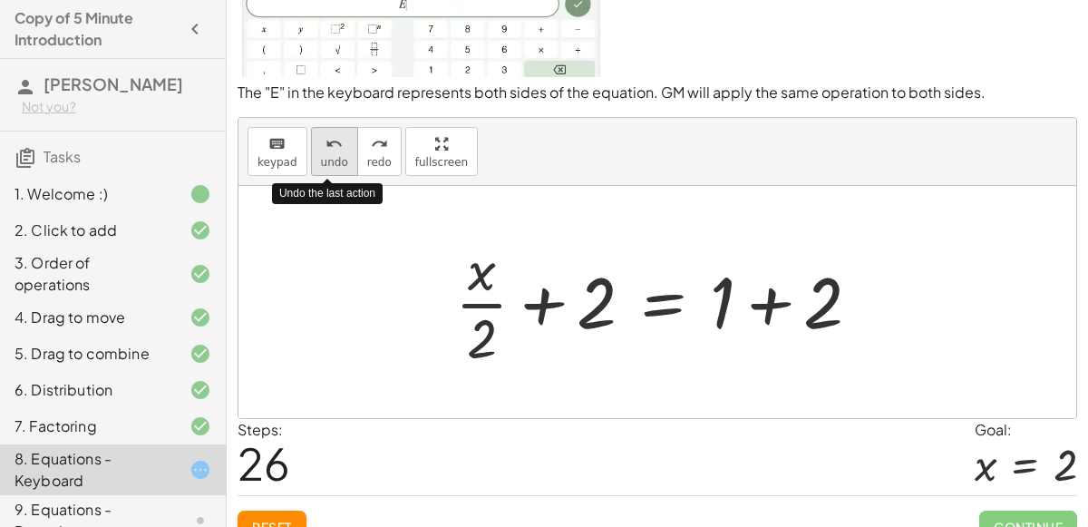
click at [322, 156] on span "undo" at bounding box center [334, 162] width 27 height 13
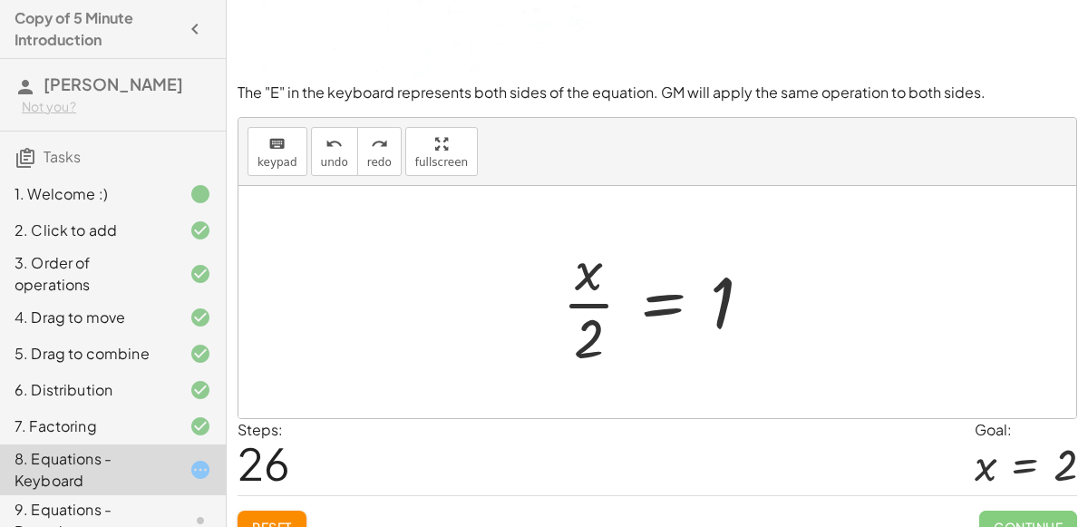
click at [663, 316] on div at bounding box center [664, 302] width 222 height 140
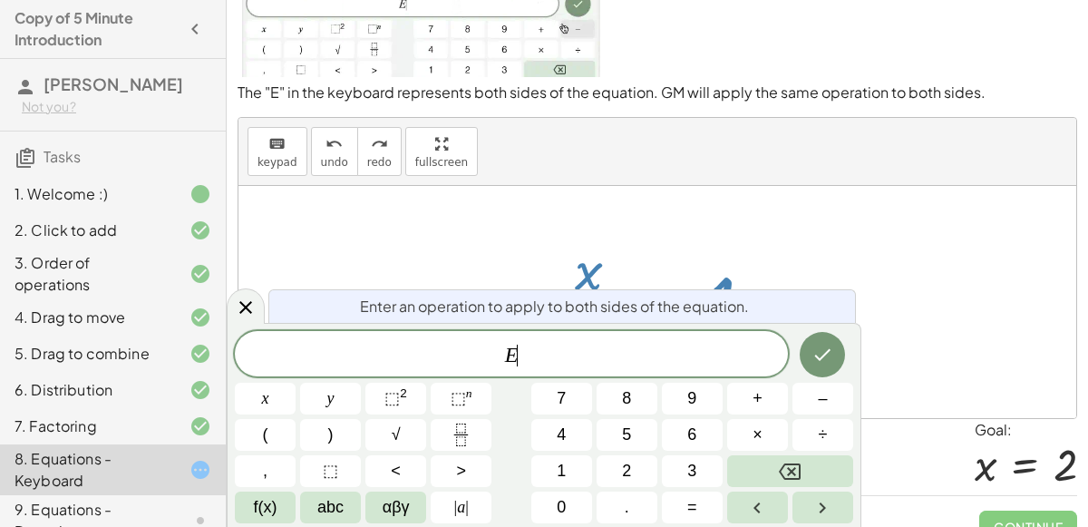
click at [663, 316] on span "Enter an operation to apply to both sides of the equation." at bounding box center [554, 306] width 389 height 22
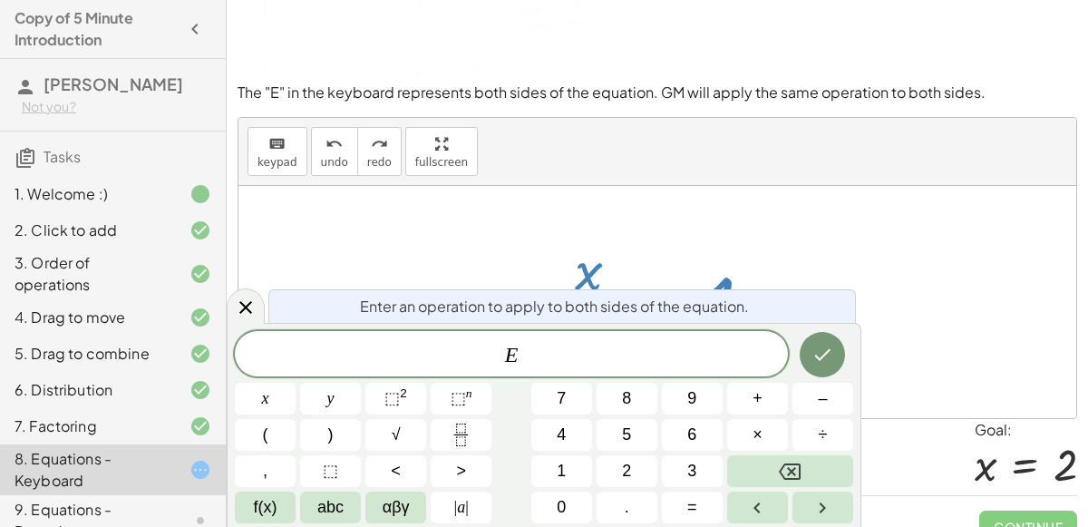
click at [295, 382] on div at bounding box center [265, 398] width 61 height 32
click at [235, 300] on icon at bounding box center [246, 307] width 22 height 22
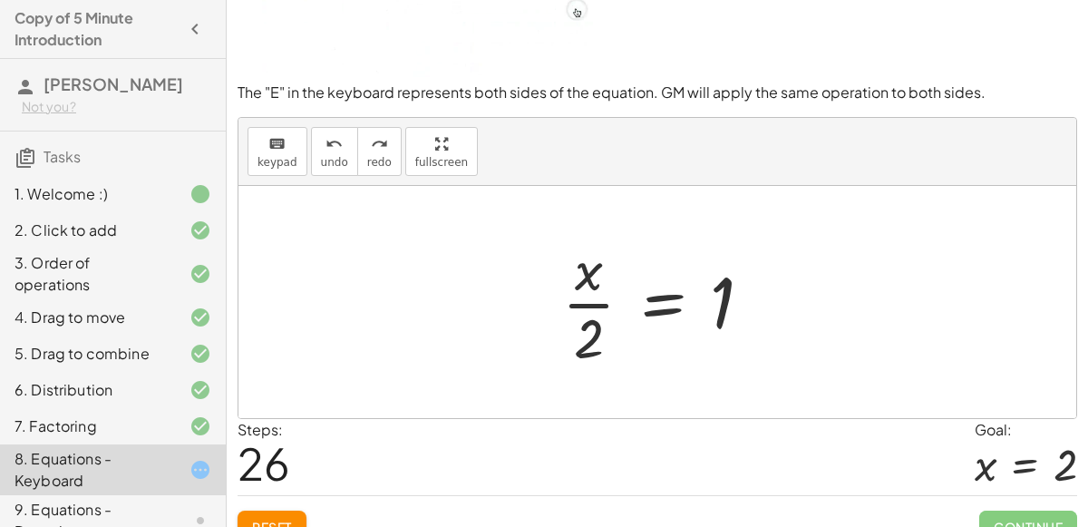
click at [674, 298] on div at bounding box center [664, 302] width 222 height 140
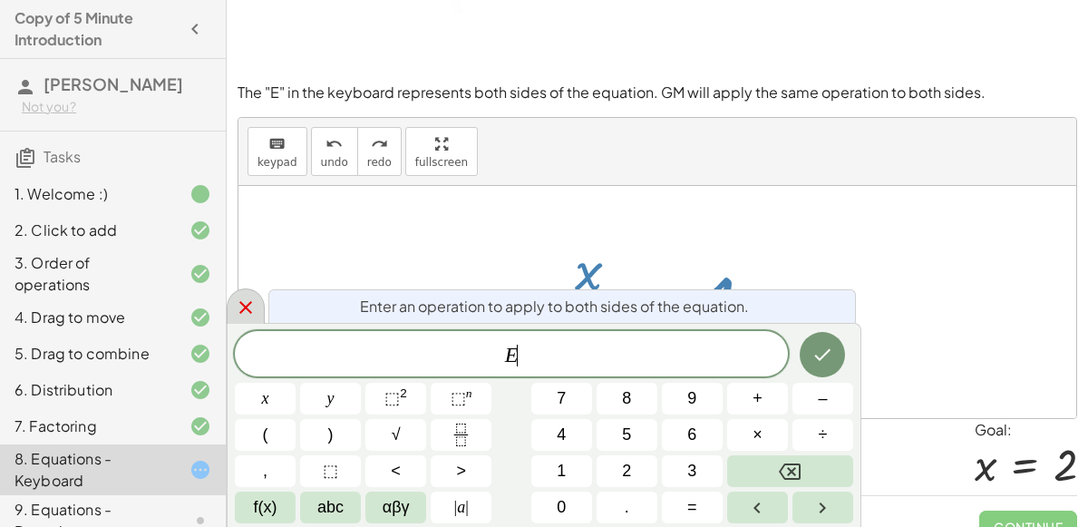
click at [249, 305] on icon at bounding box center [246, 307] width 22 height 22
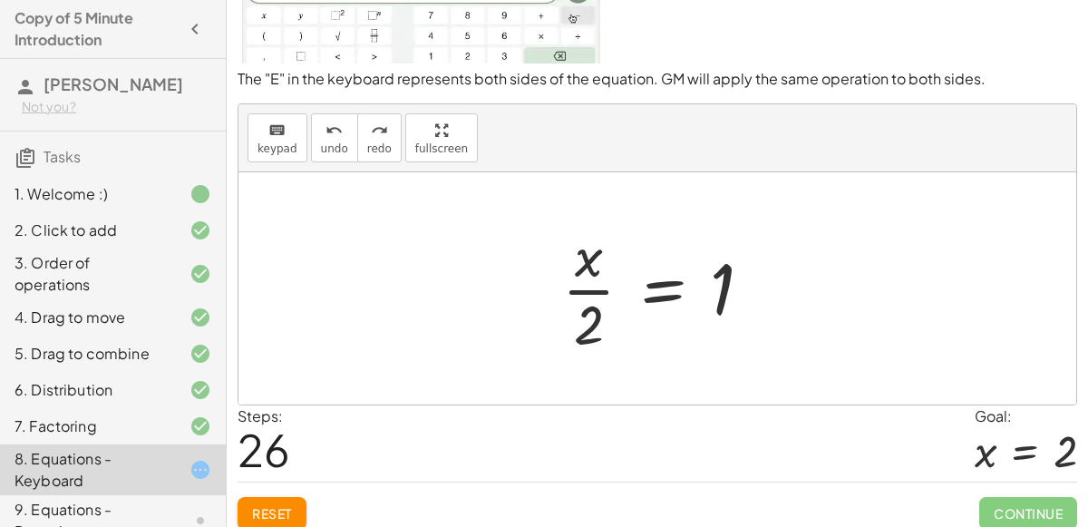
scroll to position [158, 0]
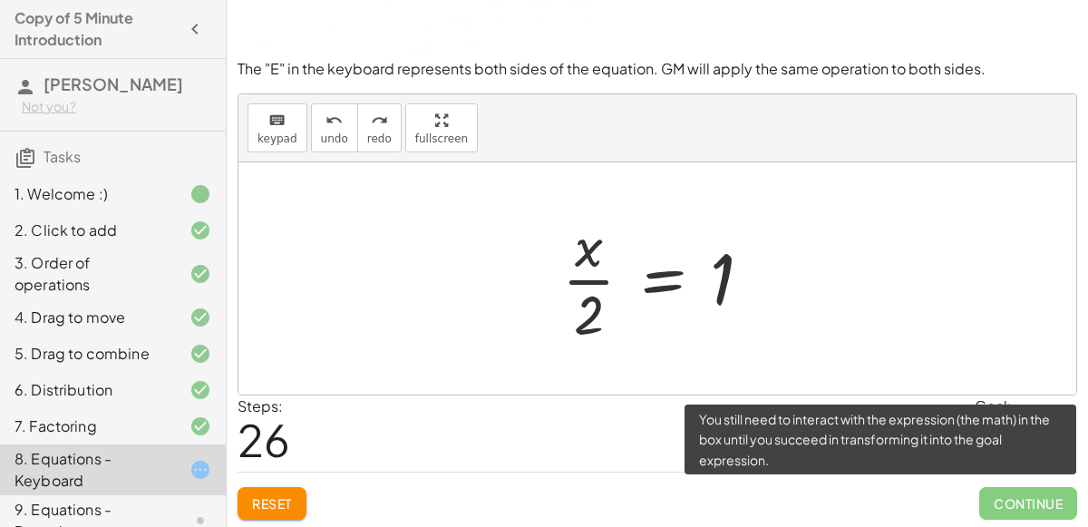
click at [1020, 501] on span "Continue" at bounding box center [1028, 503] width 98 height 33
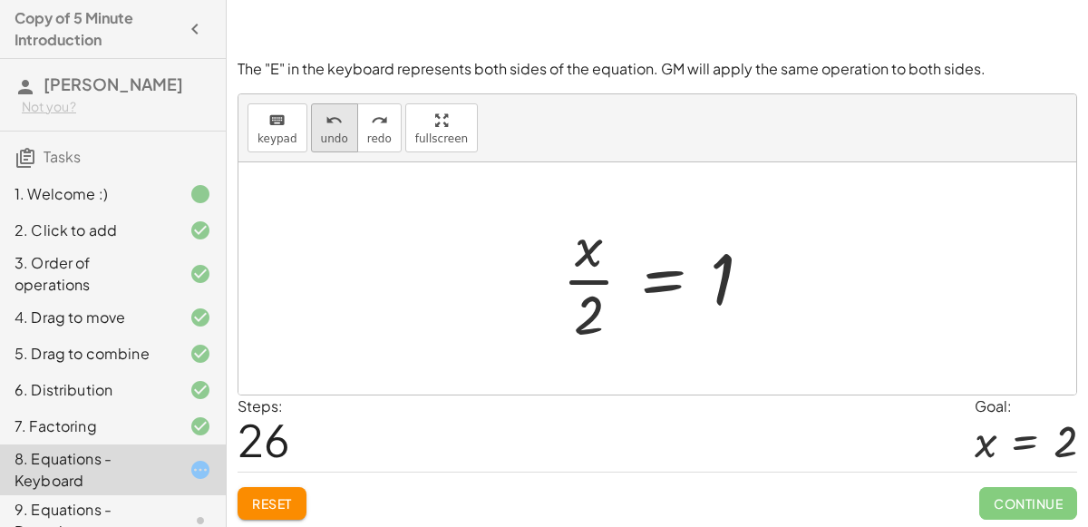
click at [342, 131] on button "undo undo" at bounding box center [334, 127] width 47 height 49
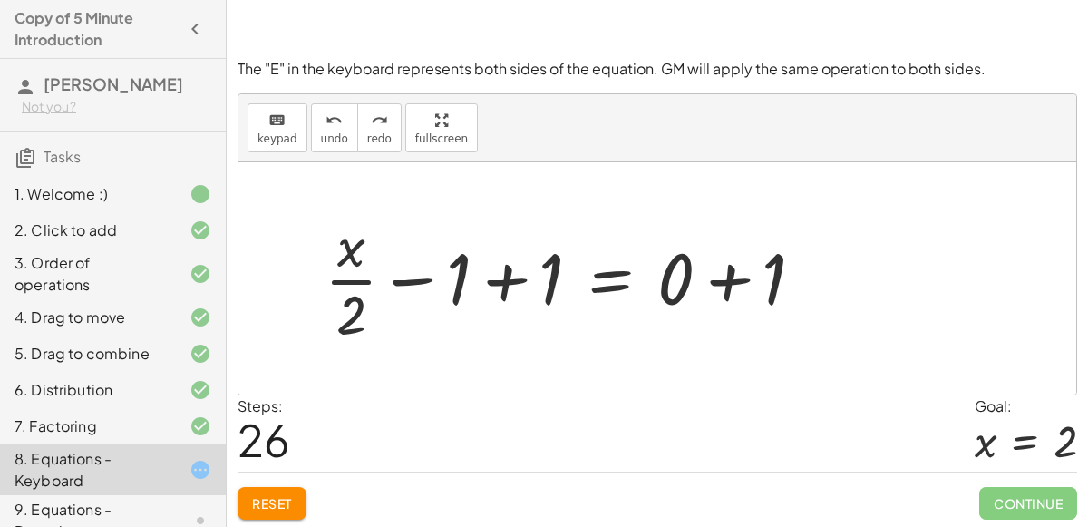
click at [292, 487] on button "Reset" at bounding box center [271, 503] width 69 height 33
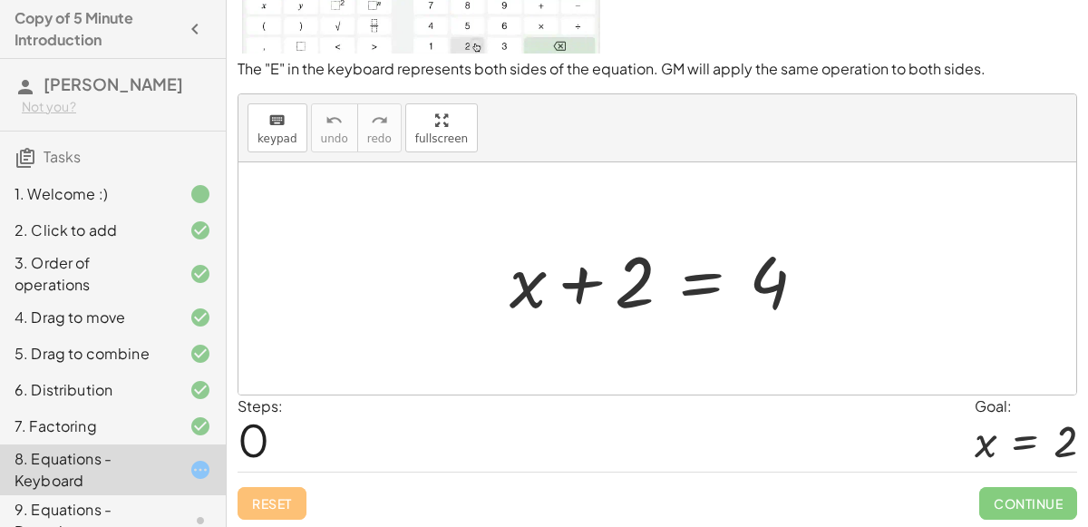
click at [633, 273] on div at bounding box center [664, 278] width 329 height 93
click at [703, 290] on div at bounding box center [664, 278] width 329 height 93
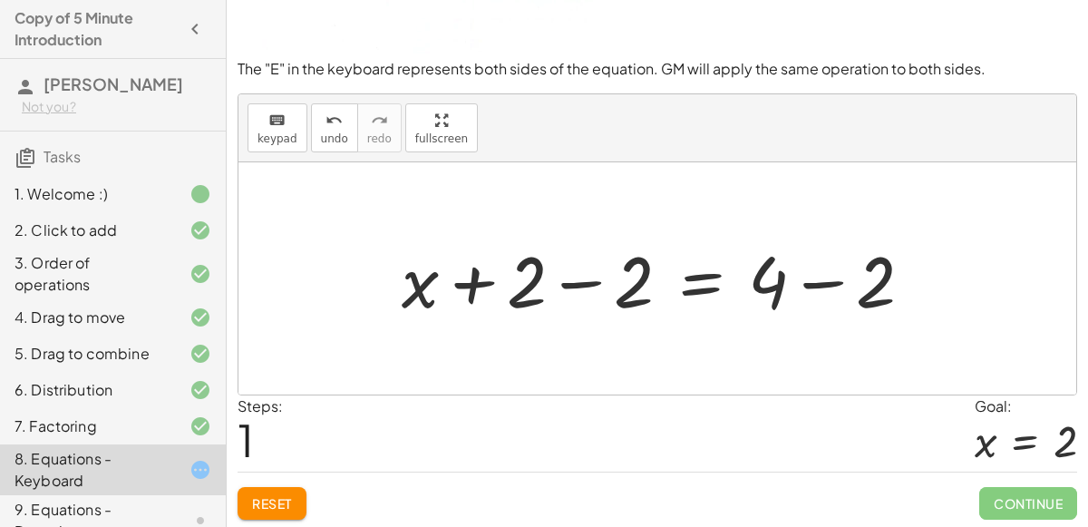
click at [602, 292] on div at bounding box center [664, 278] width 544 height 93
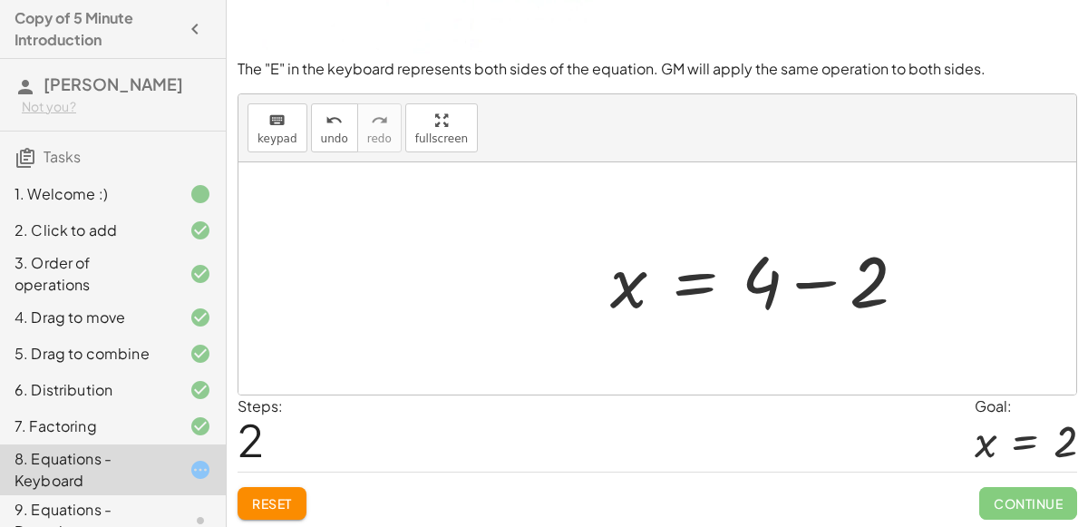
click at [797, 272] on div at bounding box center [765, 278] width 329 height 93
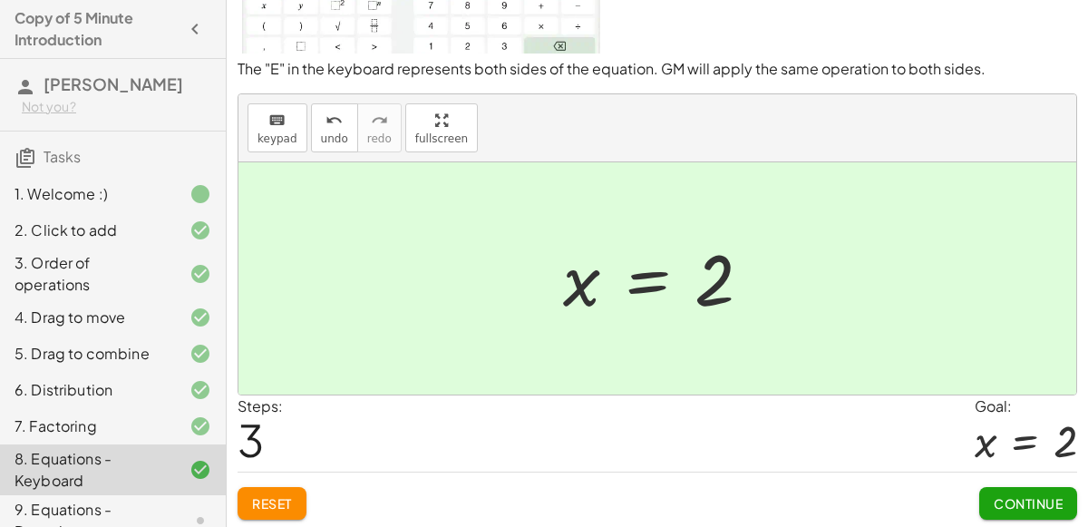
click at [260, 495] on span "Reset" at bounding box center [272, 503] width 40 height 16
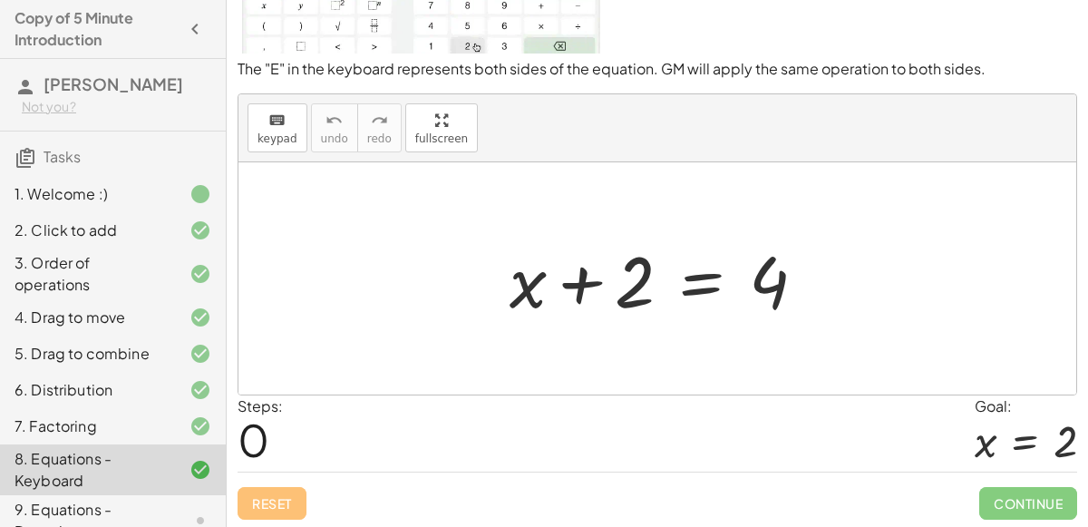
click at [702, 275] on div at bounding box center [664, 278] width 329 height 93
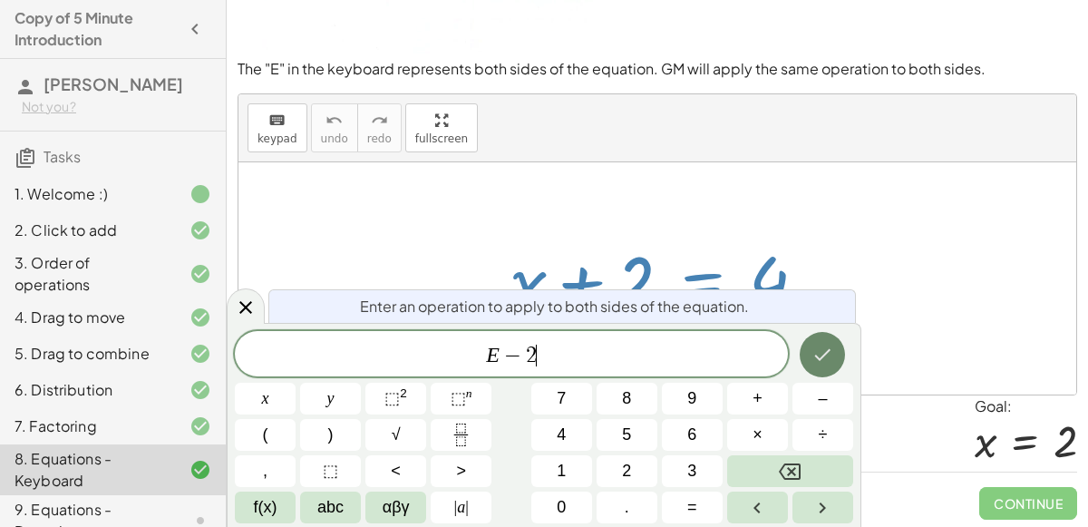
click at [821, 348] on icon "Done" at bounding box center [822, 354] width 22 height 22
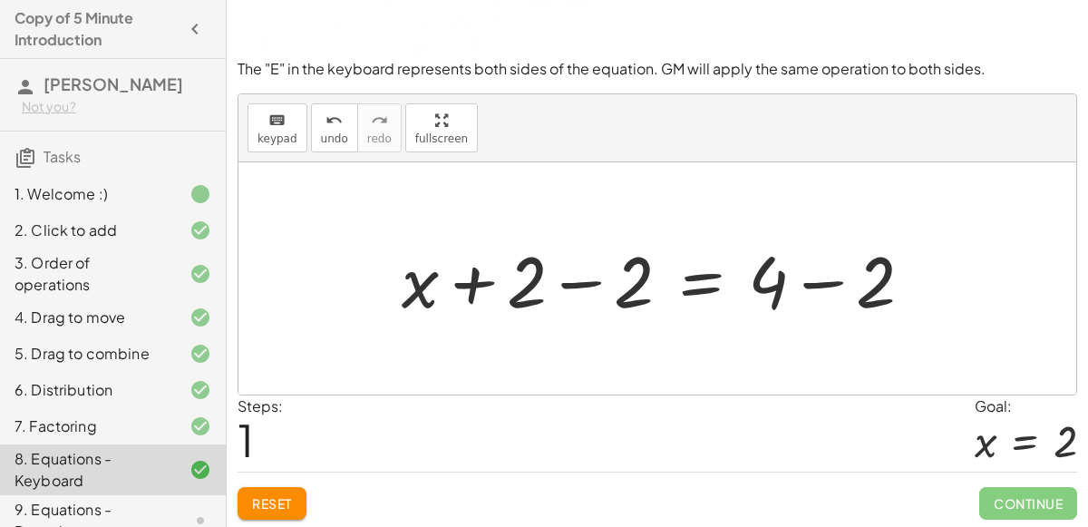
click at [609, 293] on div at bounding box center [664, 278] width 544 height 93
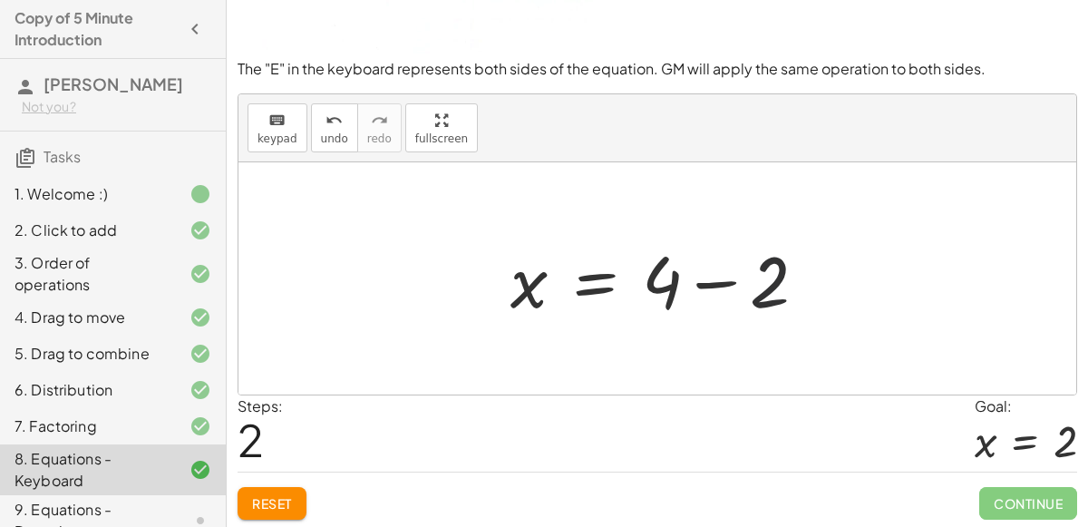
click at [785, 287] on div at bounding box center [665, 278] width 329 height 93
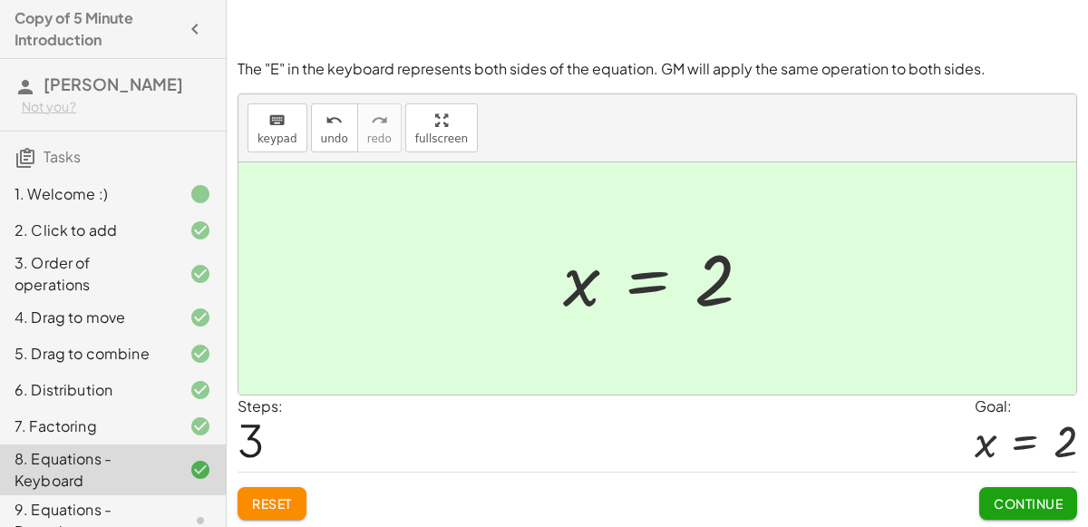
click at [1019, 495] on span "Continue" at bounding box center [1027, 503] width 69 height 16
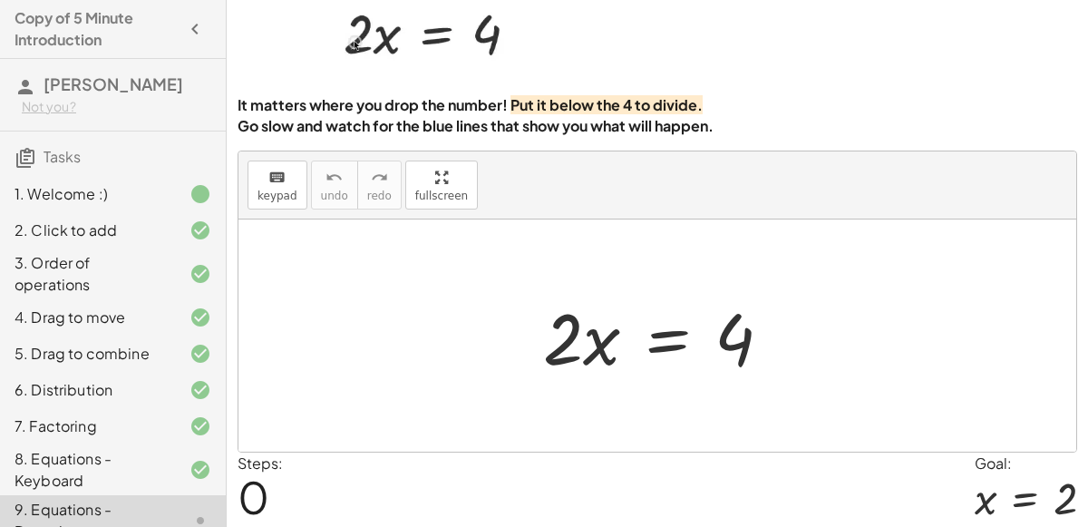
scroll to position [78, 0]
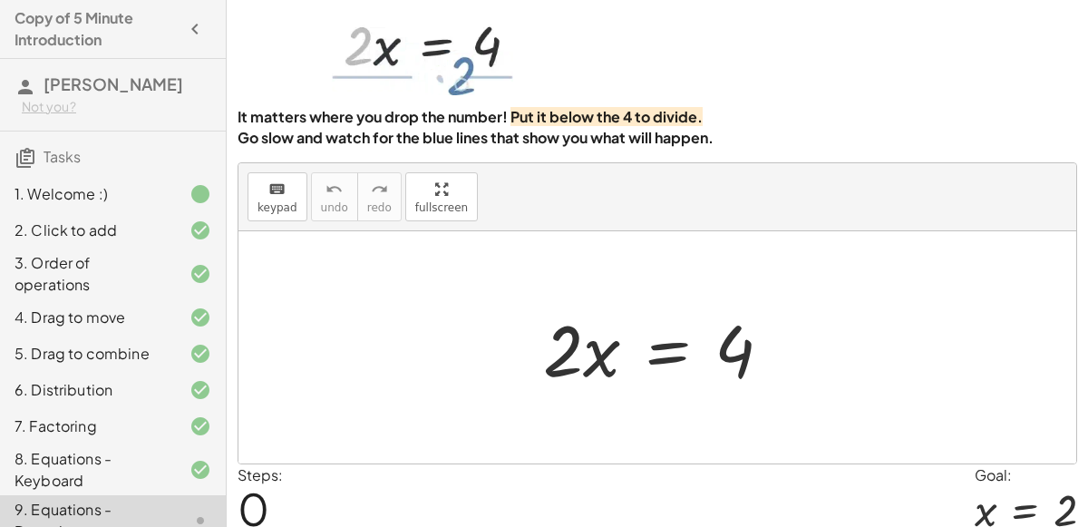
click at [659, 347] on div at bounding box center [664, 347] width 261 height 93
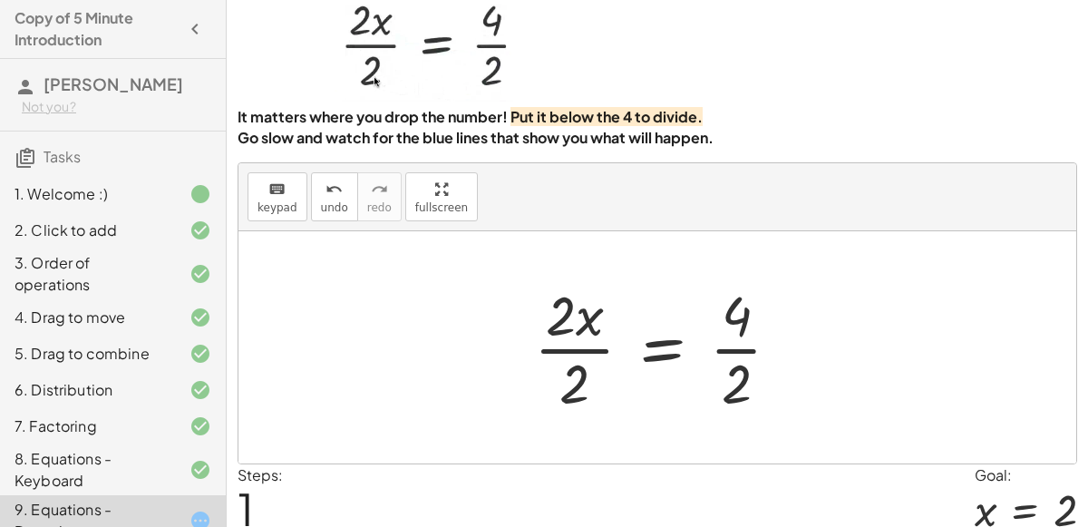
click at [659, 343] on div at bounding box center [664, 347] width 279 height 140
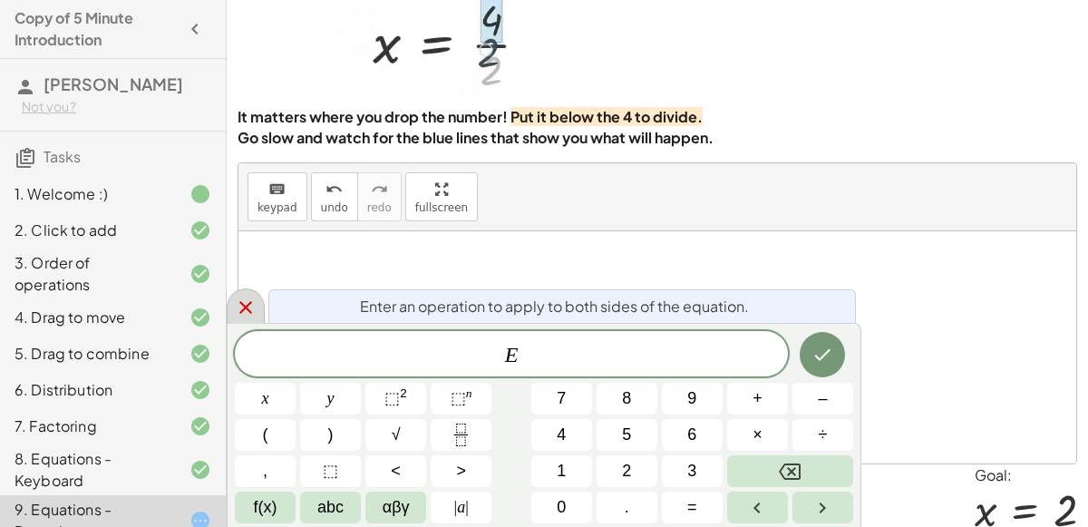
click at [257, 312] on div at bounding box center [246, 305] width 38 height 35
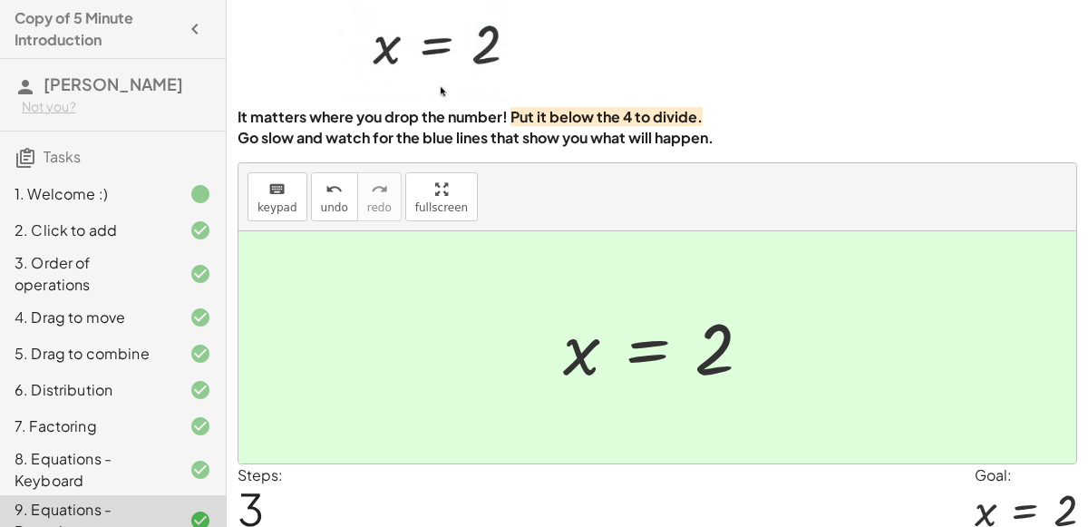
scroll to position [147, 0]
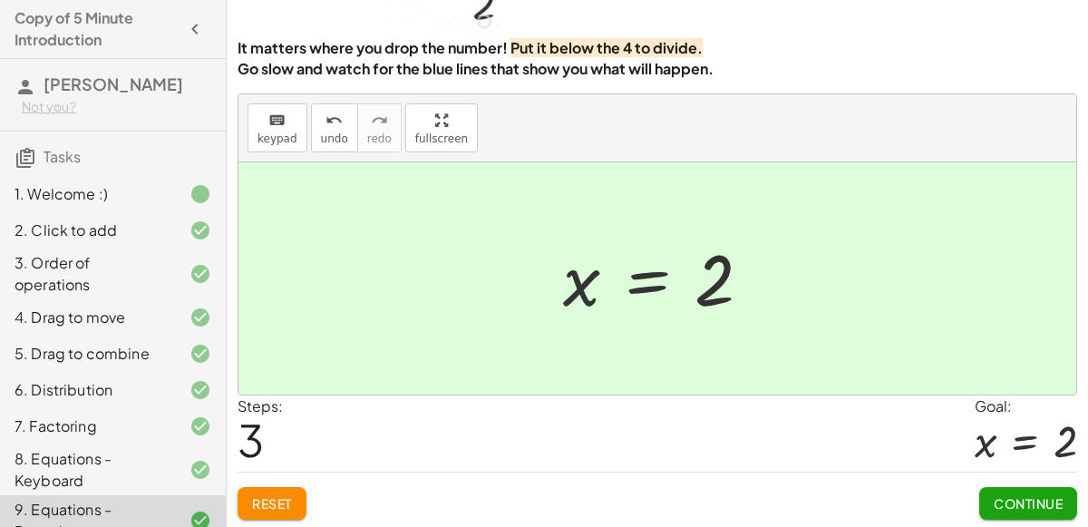
click at [1030, 490] on button "Continue" at bounding box center [1028, 503] width 98 height 33
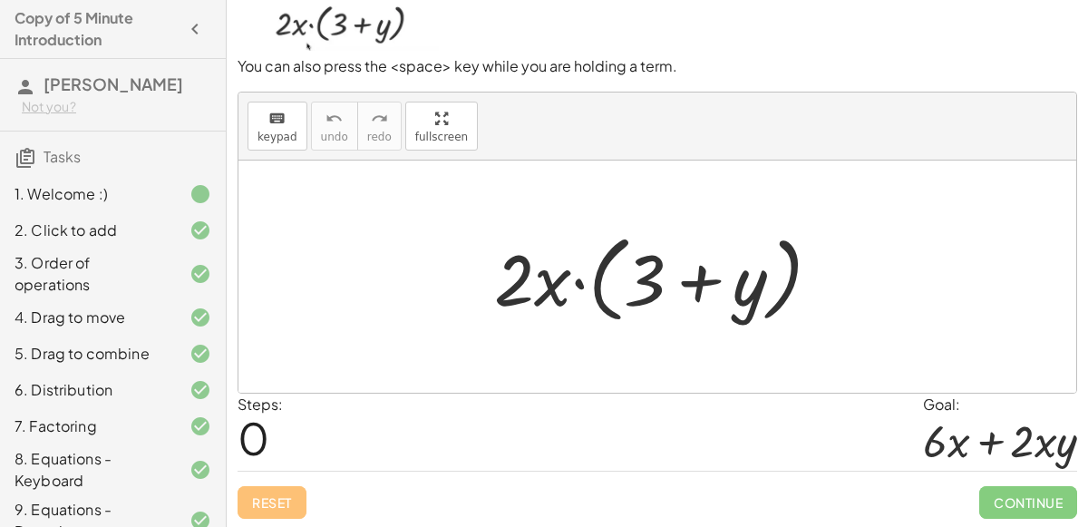
click at [648, 282] on div at bounding box center [664, 277] width 359 height 104
drag, startPoint x: 510, startPoint y: 282, endPoint x: 633, endPoint y: 286, distance: 122.4
click at [633, 286] on div at bounding box center [664, 277] width 359 height 104
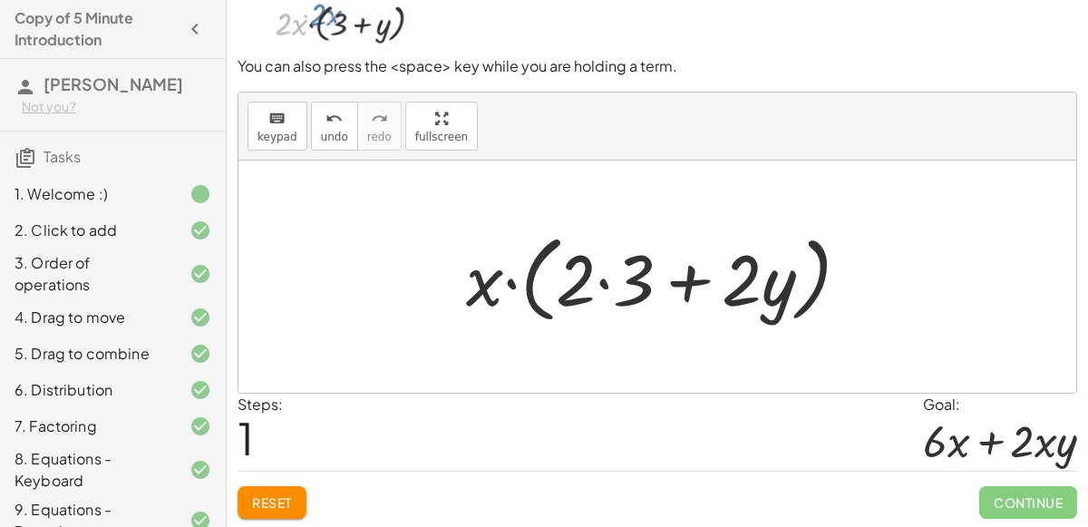
click at [604, 273] on div at bounding box center [665, 277] width 416 height 104
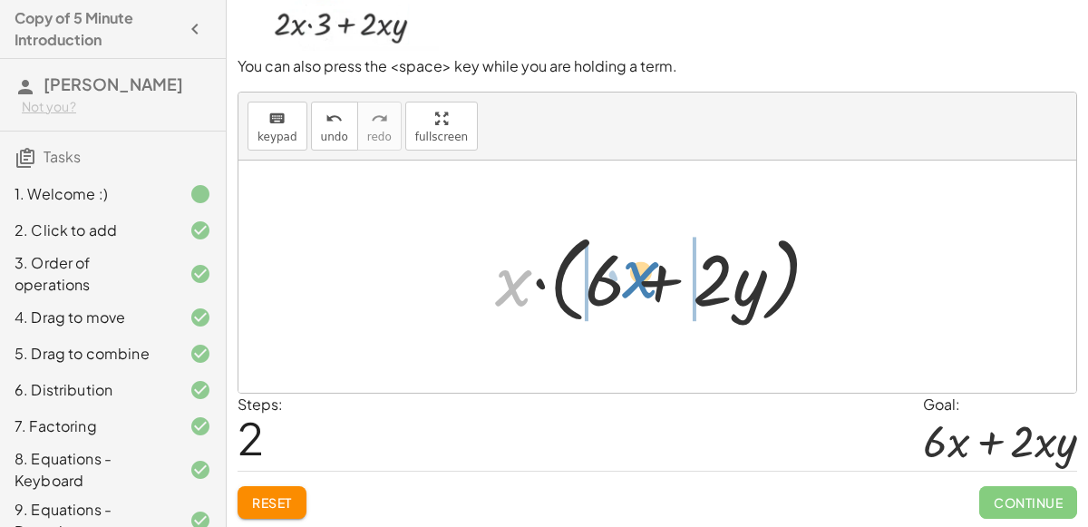
drag, startPoint x: 511, startPoint y: 285, endPoint x: 642, endPoint y: 277, distance: 130.7
click at [642, 277] on div at bounding box center [665, 277] width 358 height 104
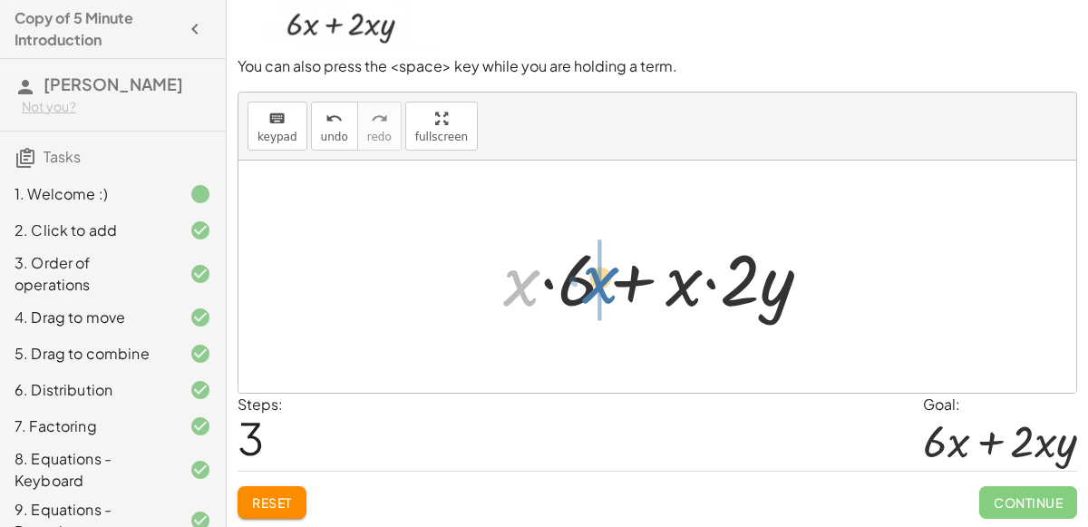
drag, startPoint x: 515, startPoint y: 286, endPoint x: 595, endPoint y: 284, distance: 79.8
click at [595, 284] on div at bounding box center [664, 276] width 341 height 93
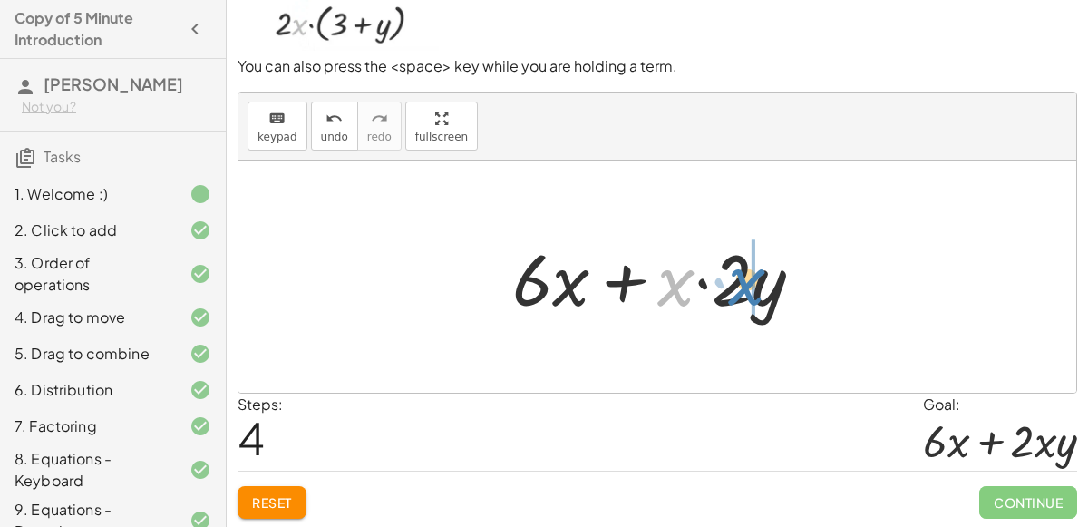
drag, startPoint x: 675, startPoint y: 285, endPoint x: 746, endPoint y: 284, distance: 70.7
click at [746, 284] on div at bounding box center [665, 276] width 324 height 93
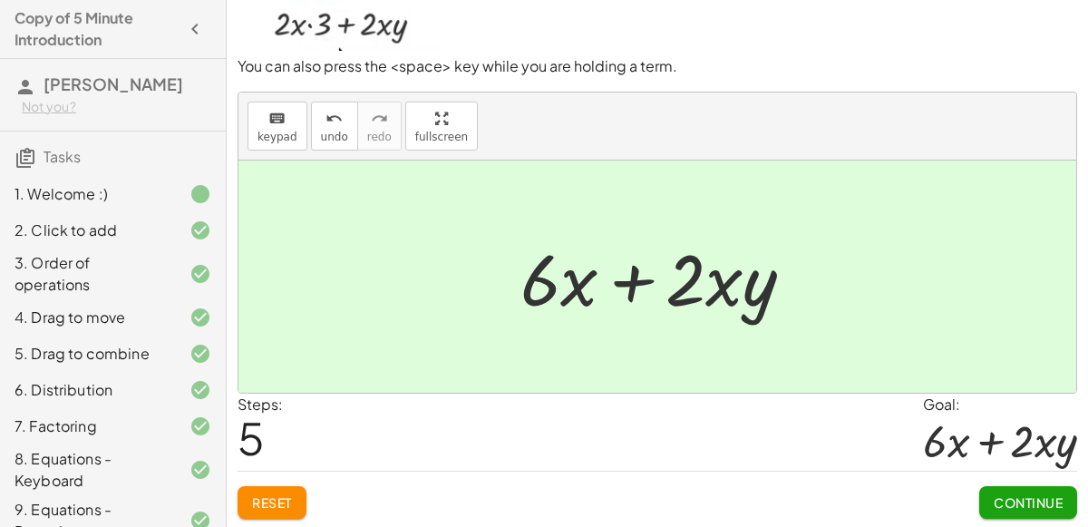
click at [1011, 487] on button "Continue" at bounding box center [1028, 502] width 98 height 33
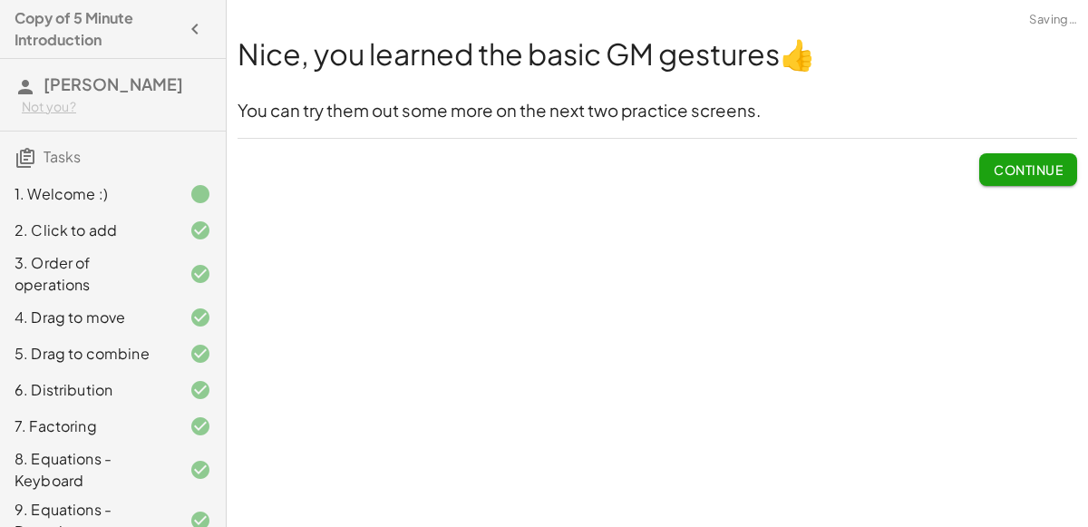
scroll to position [0, 0]
click at [1011, 487] on div "Welcome to Graspable Math! Graspable Math turns math symbols into objects you c…" at bounding box center [657, 263] width 861 height 527
click at [1030, 161] on span "Continue" at bounding box center [1027, 169] width 69 height 16
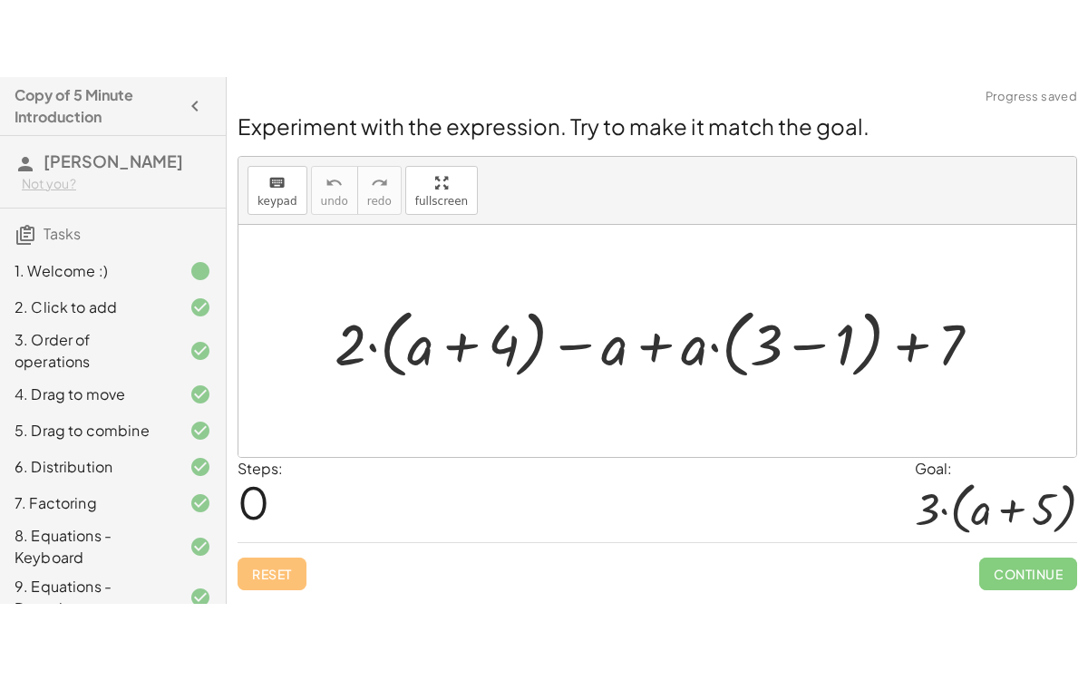
scroll to position [220, 0]
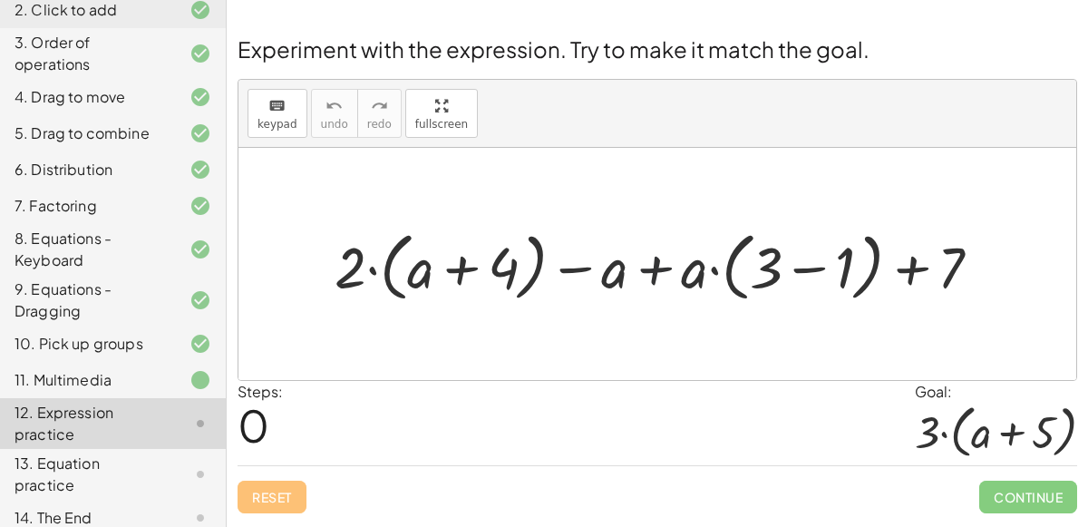
click at [635, 264] on div at bounding box center [664, 264] width 679 height 84
click at [582, 270] on div at bounding box center [664, 264] width 679 height 84
drag, startPoint x: 349, startPoint y: 271, endPoint x: 421, endPoint y: 284, distance: 72.7
click at [421, 284] on div at bounding box center [664, 264] width 679 height 84
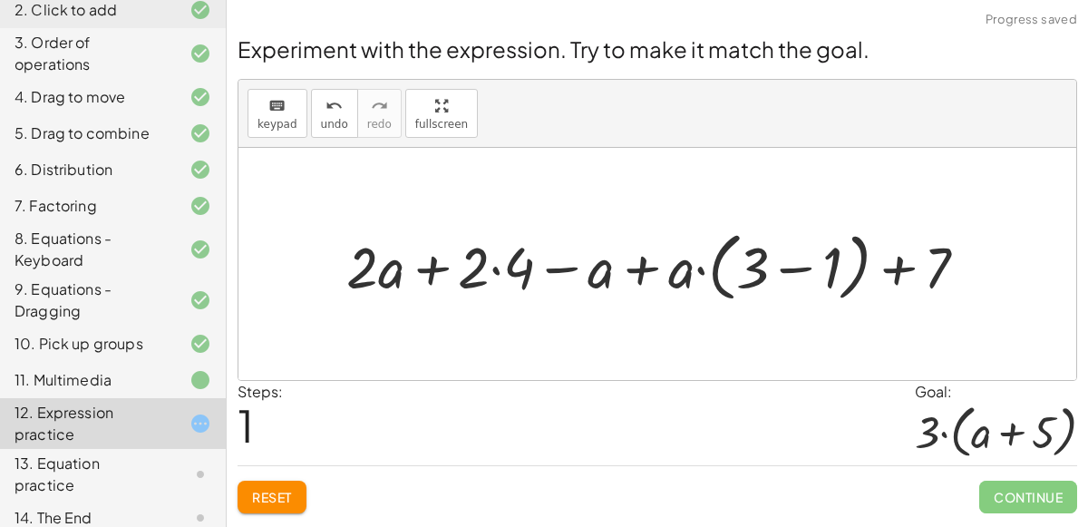
click at [522, 262] on div at bounding box center [663, 264] width 653 height 84
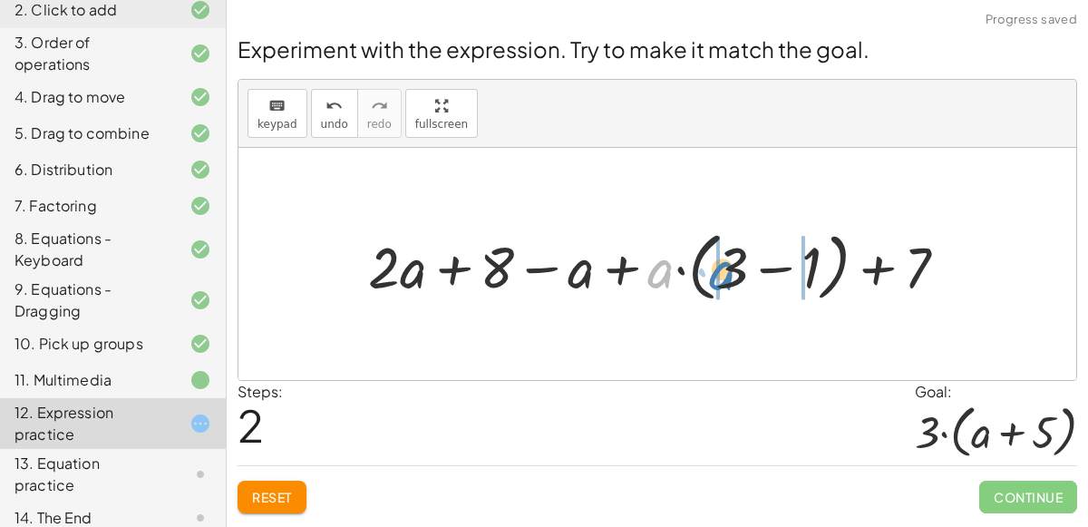
drag, startPoint x: 664, startPoint y: 267, endPoint x: 726, endPoint y: 269, distance: 61.7
click at [726, 269] on div at bounding box center [665, 264] width 612 height 84
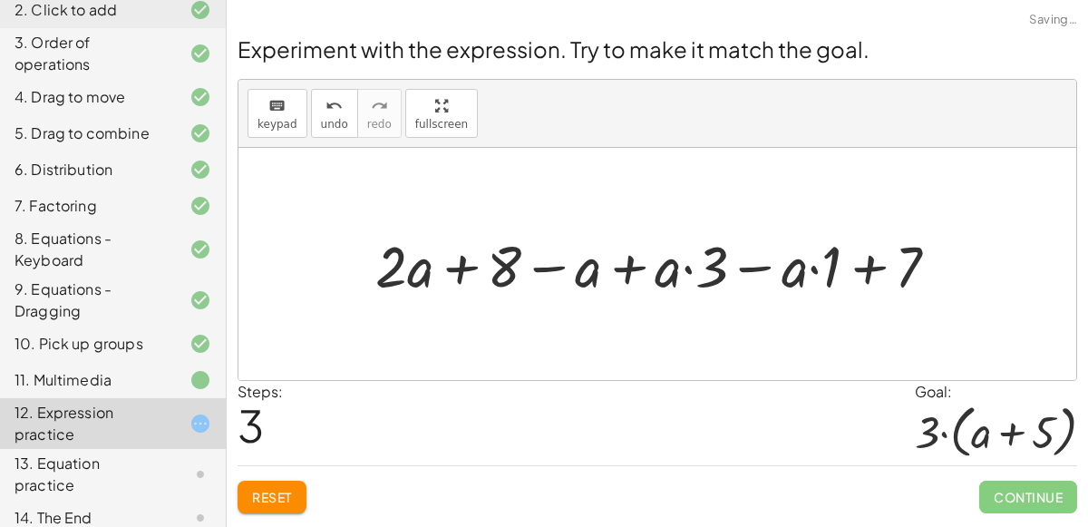
click at [640, 265] on div at bounding box center [663, 263] width 595 height 75
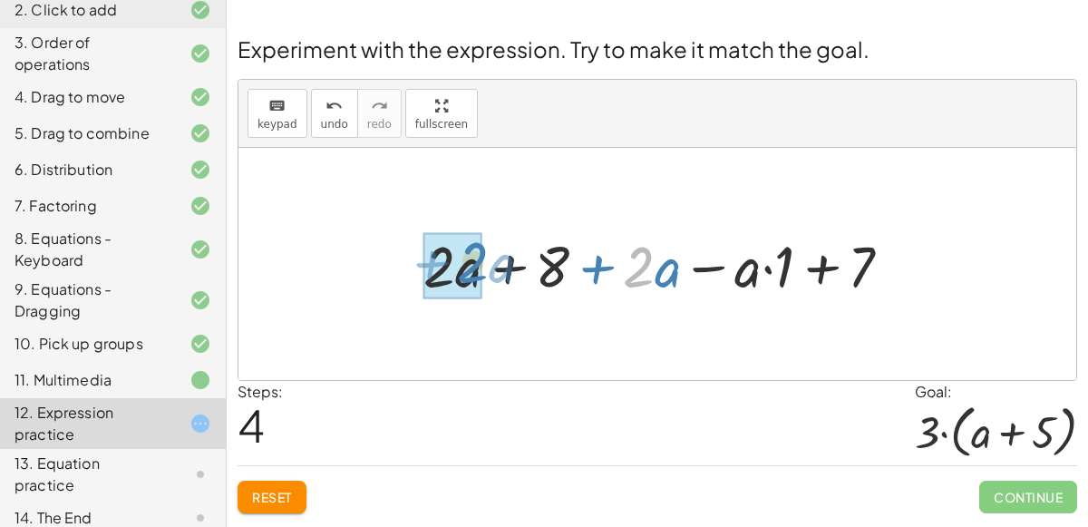
drag, startPoint x: 646, startPoint y: 267, endPoint x: 482, endPoint y: 263, distance: 164.1
click at [482, 263] on div at bounding box center [664, 263] width 500 height 75
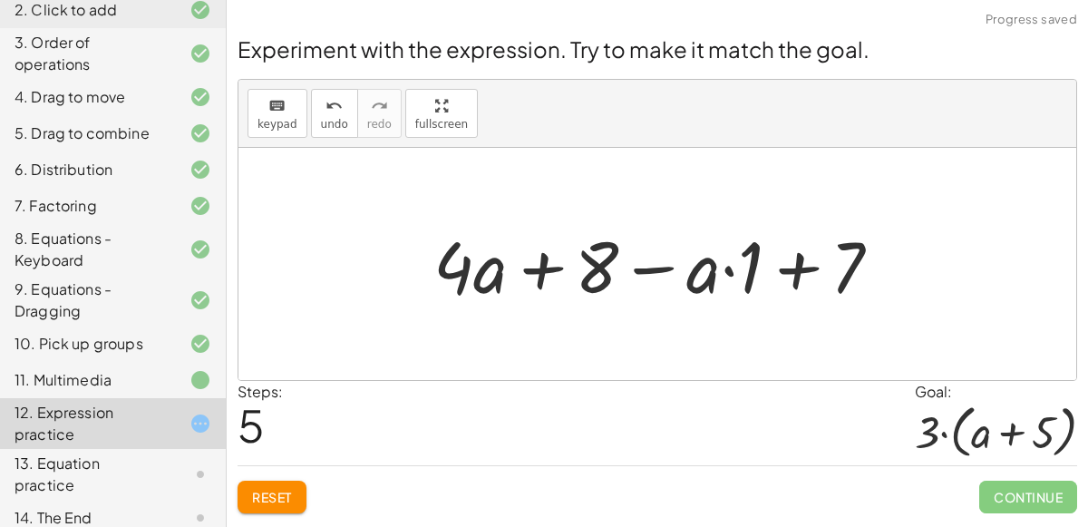
click at [715, 268] on div at bounding box center [664, 264] width 480 height 93
drag, startPoint x: 697, startPoint y: 269, endPoint x: 461, endPoint y: 259, distance: 235.8
click at [461, 259] on div at bounding box center [664, 264] width 480 height 93
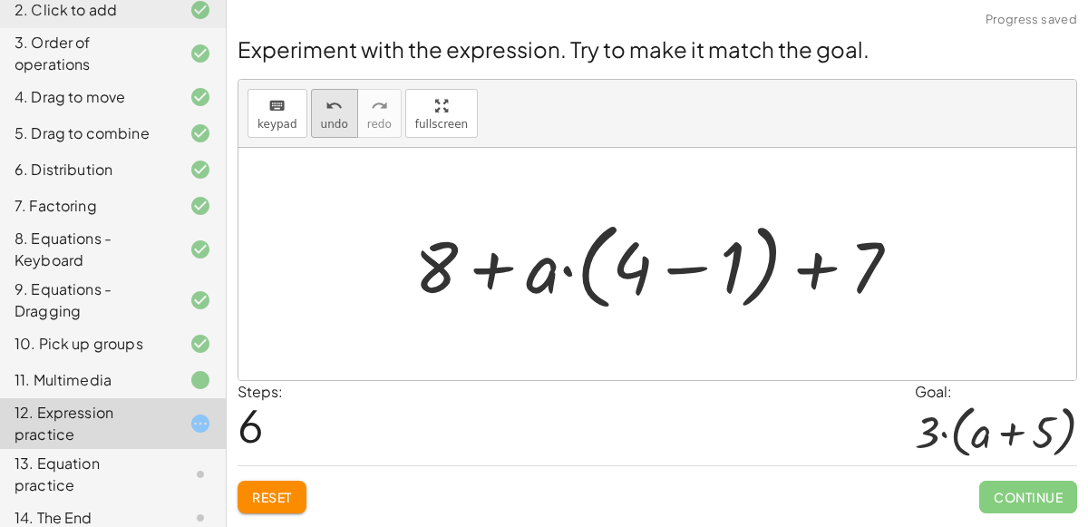
click at [321, 121] on span "undo" at bounding box center [334, 124] width 27 height 13
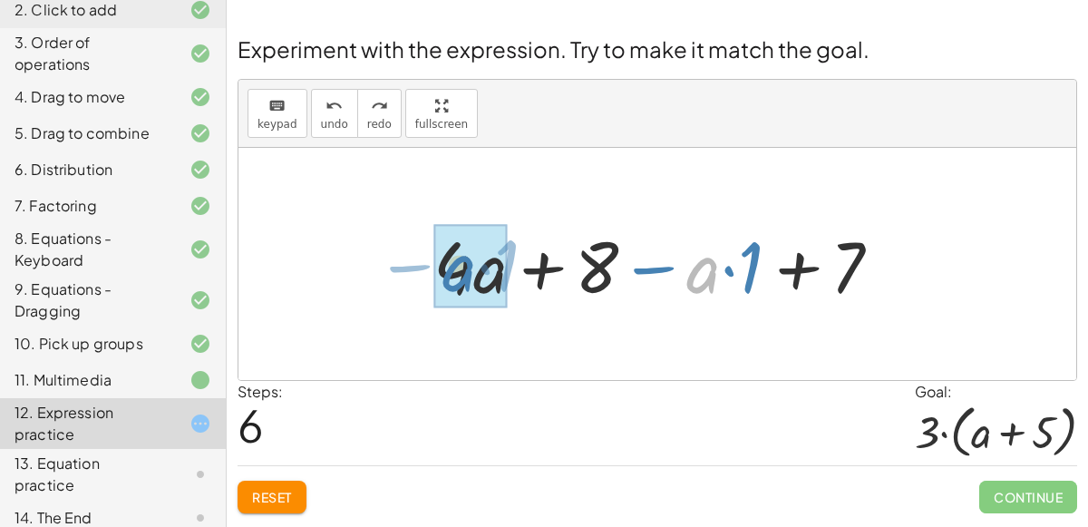
drag, startPoint x: 699, startPoint y: 273, endPoint x: 455, endPoint y: 271, distance: 243.8
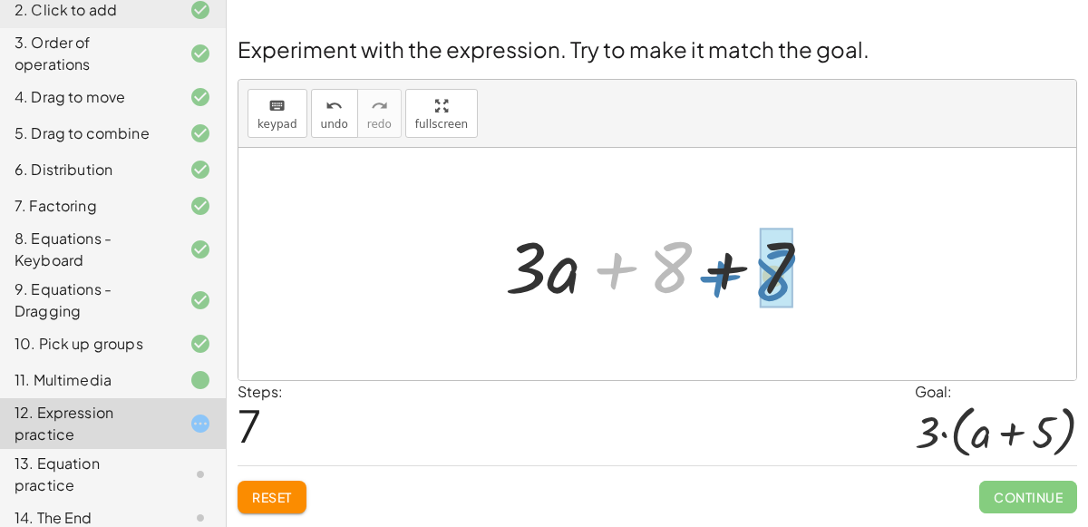
drag, startPoint x: 673, startPoint y: 255, endPoint x: 777, endPoint y: 263, distance: 103.6
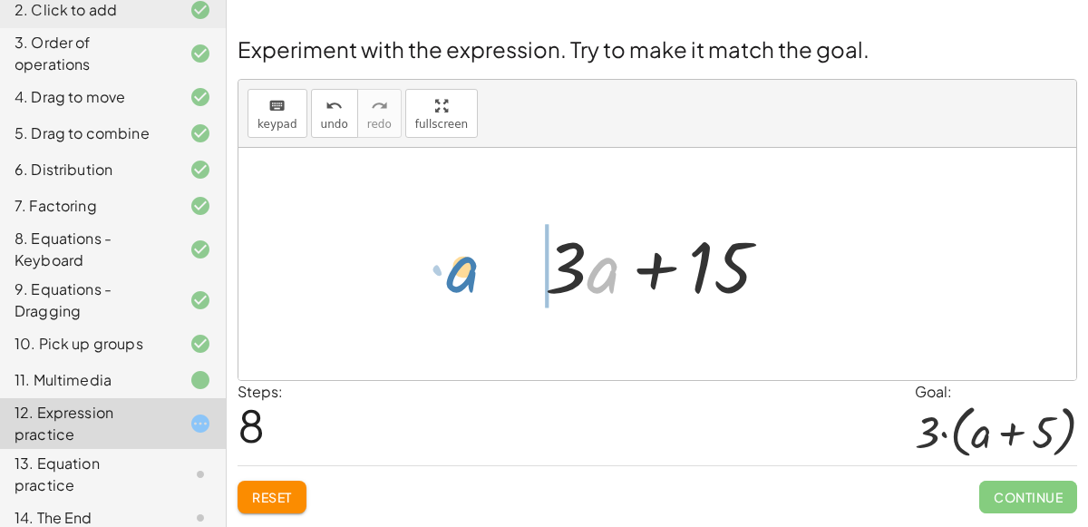
drag, startPoint x: 592, startPoint y: 276, endPoint x: 452, endPoint y: 276, distance: 139.6
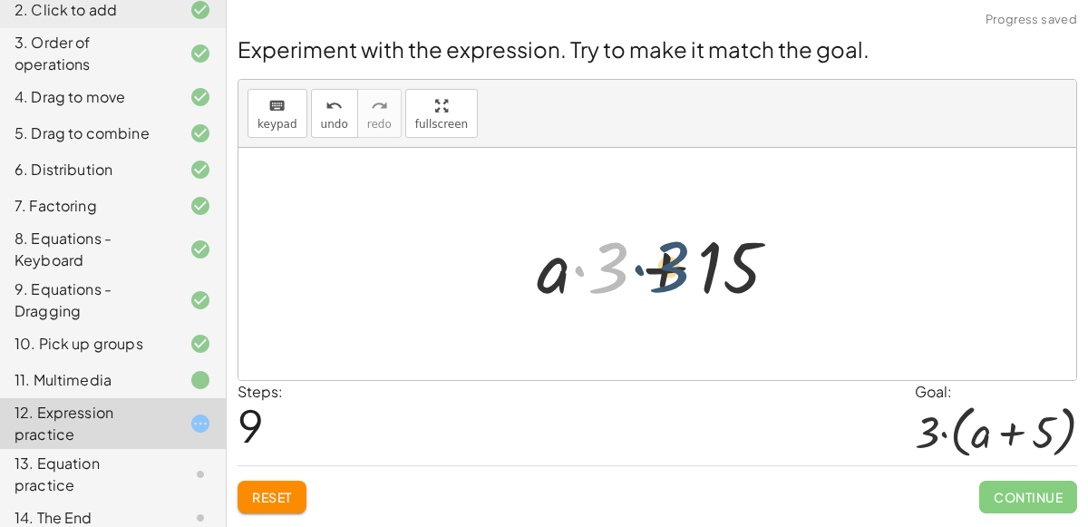
drag, startPoint x: 615, startPoint y: 276, endPoint x: 629, endPoint y: 271, distance: 14.3
click at [629, 271] on div at bounding box center [664, 264] width 274 height 93
click at [261, 484] on button "Reset" at bounding box center [271, 496] width 69 height 33
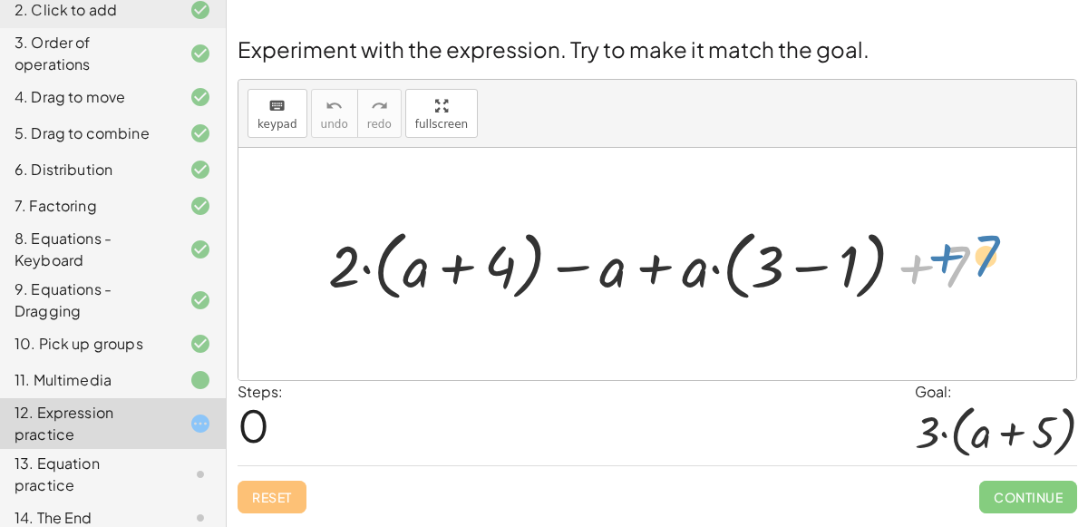
drag, startPoint x: 944, startPoint y: 264, endPoint x: 974, endPoint y: 253, distance: 31.8
click at [974, 253] on div at bounding box center [664, 263] width 691 height 85
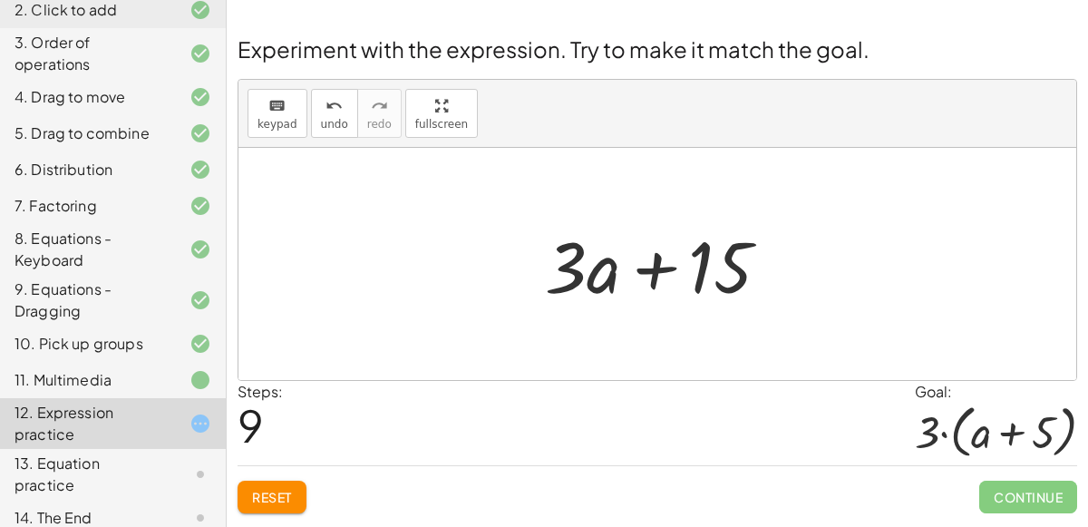
click at [266, 492] on span "Reset" at bounding box center [272, 496] width 40 height 16
click at [994, 405] on div at bounding box center [995, 430] width 162 height 57
click at [956, 436] on div at bounding box center [995, 430] width 162 height 57
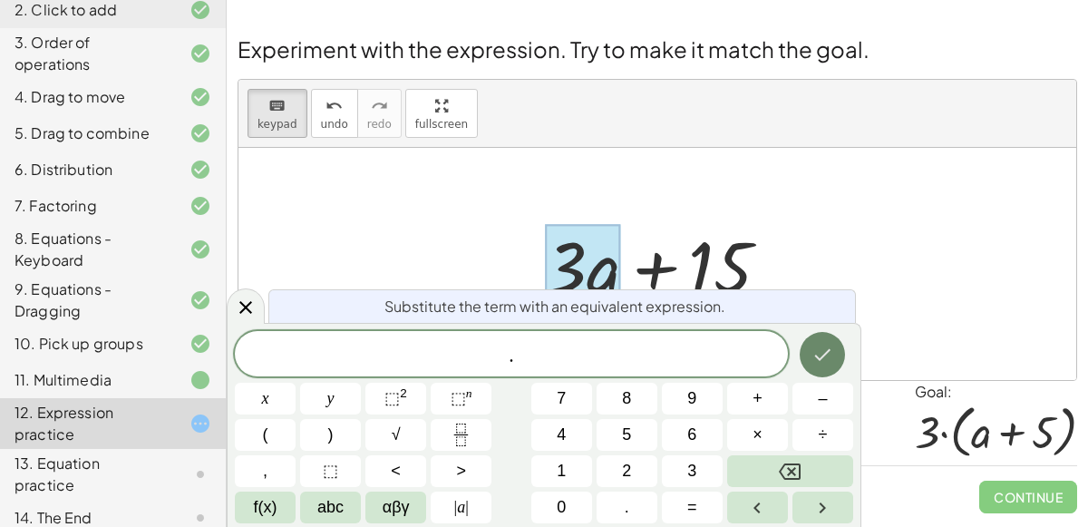
click at [810, 360] on button "Done" at bounding box center [821, 354] width 45 height 45
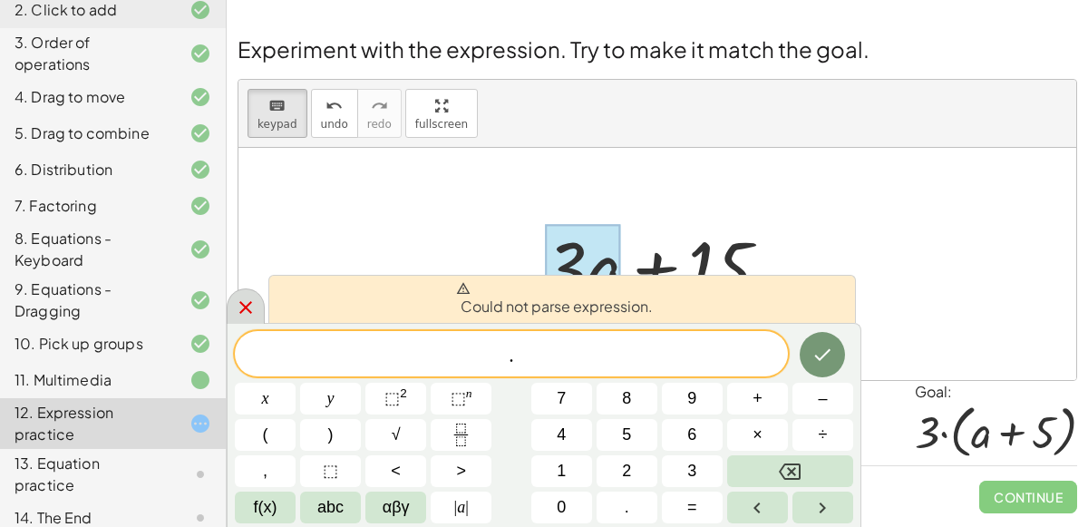
click at [246, 316] on icon at bounding box center [246, 307] width 22 height 22
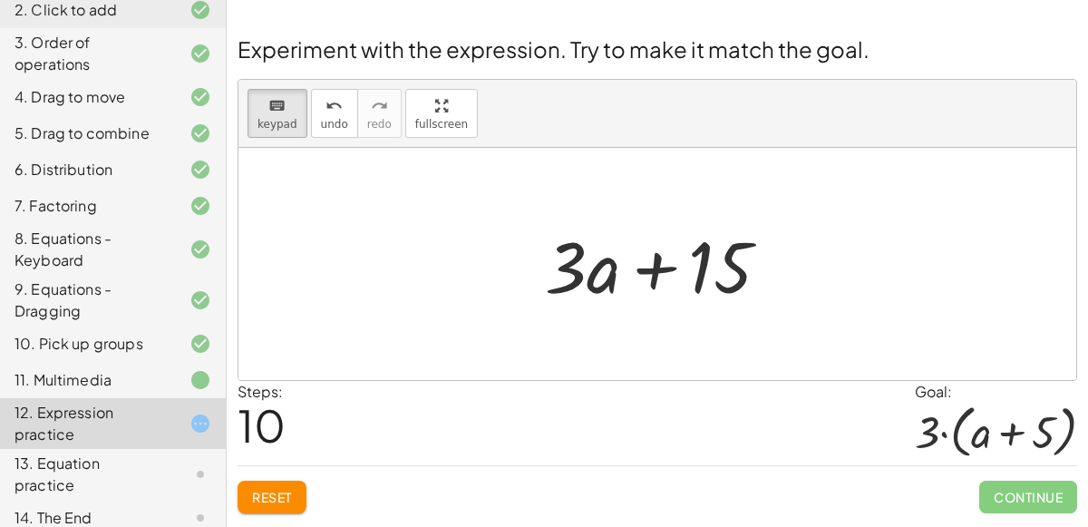
click at [290, 499] on span "Reset" at bounding box center [272, 496] width 40 height 16
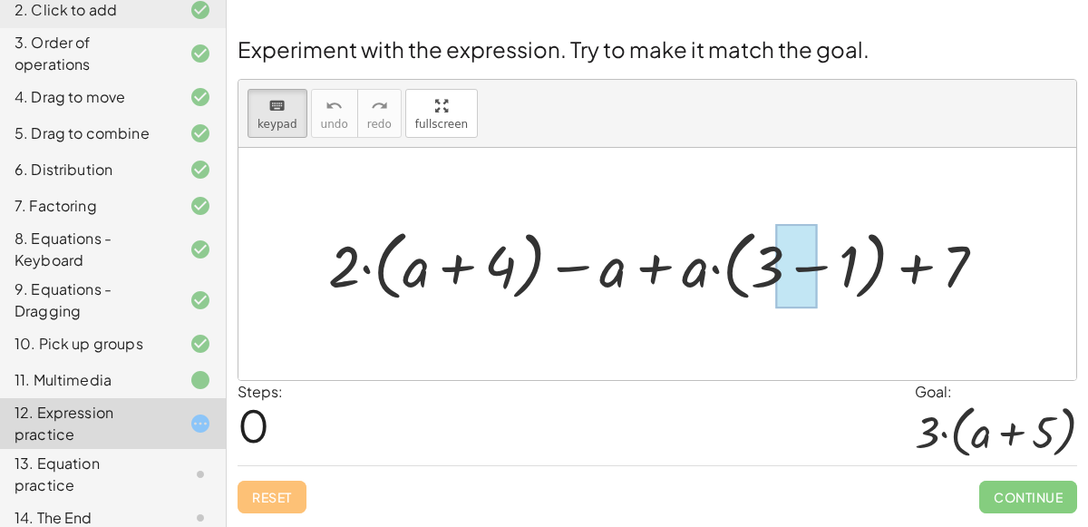
drag, startPoint x: 765, startPoint y: 262, endPoint x: 782, endPoint y: 275, distance: 21.4
click at [648, 266] on div "+ · 2 · ( + a + 4 ) − a + · a · ( + 3 − 1 ) + 7" at bounding box center [648, 266] width 0 height 0
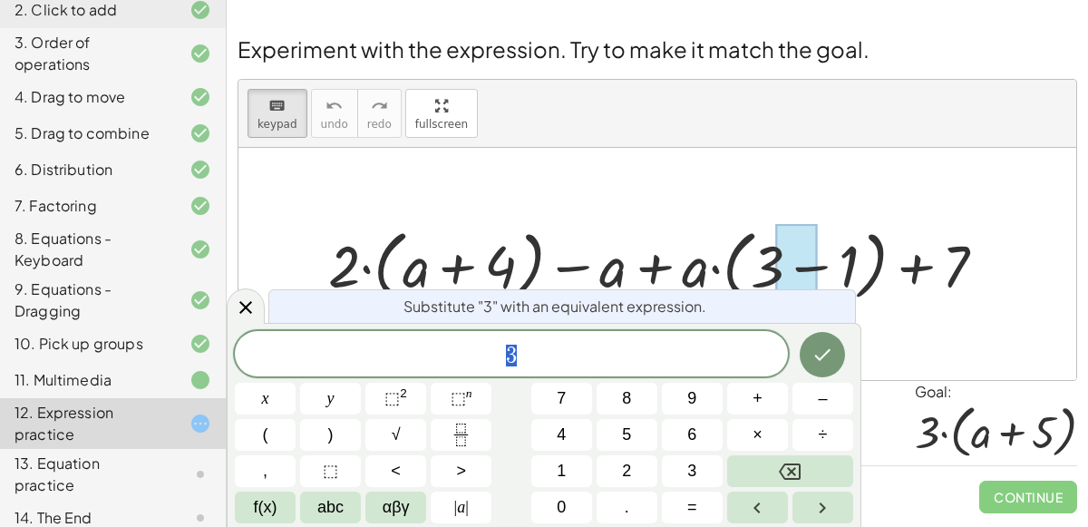
click at [710, 176] on div at bounding box center [656, 264] width 837 height 232
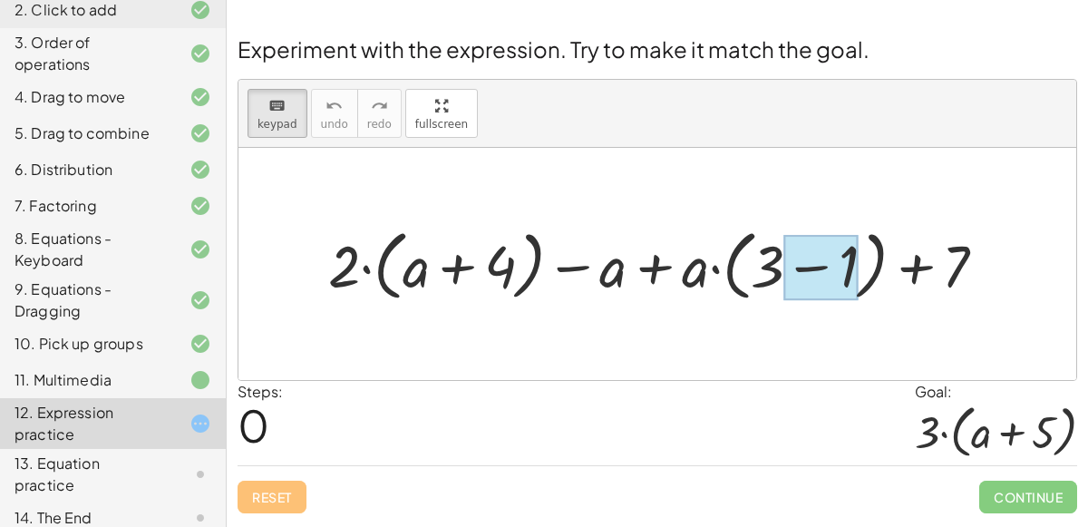
drag, startPoint x: 856, startPoint y: 266, endPoint x: 784, endPoint y: 265, distance: 72.5
click at [784, 265] on div at bounding box center [821, 267] width 74 height 64
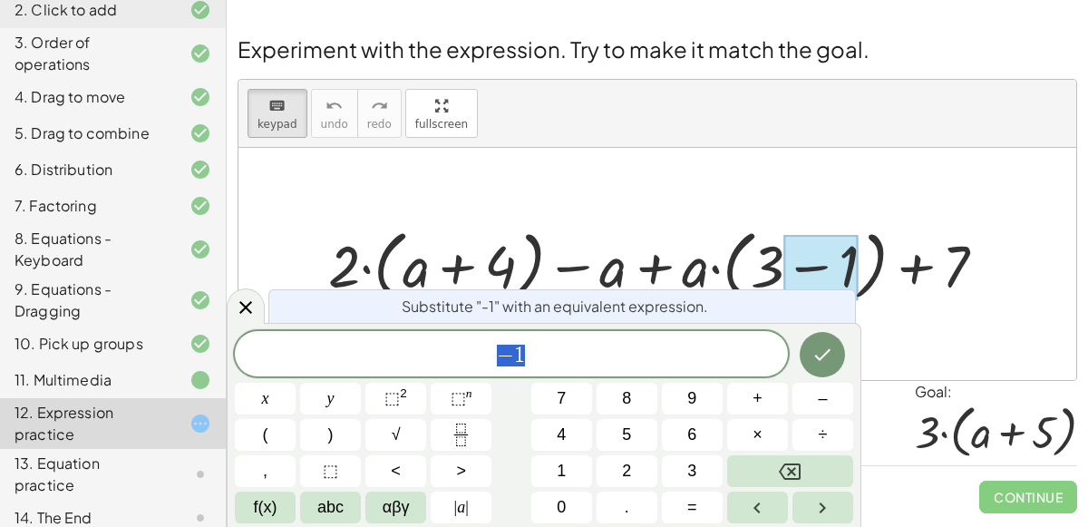
click at [784, 265] on div at bounding box center [821, 267] width 74 height 64
click at [230, 317] on div at bounding box center [246, 305] width 38 height 35
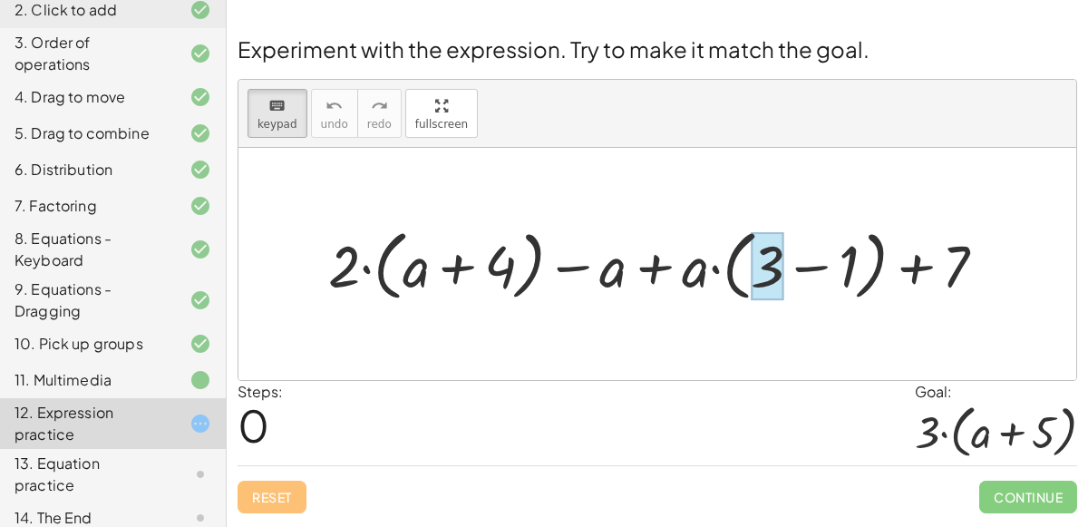
drag, startPoint x: 919, startPoint y: 264, endPoint x: 778, endPoint y: 287, distance: 143.3
click at [263, 102] on div "keyboard" at bounding box center [277, 105] width 40 height 22
click at [350, 253] on div at bounding box center [664, 263] width 691 height 85
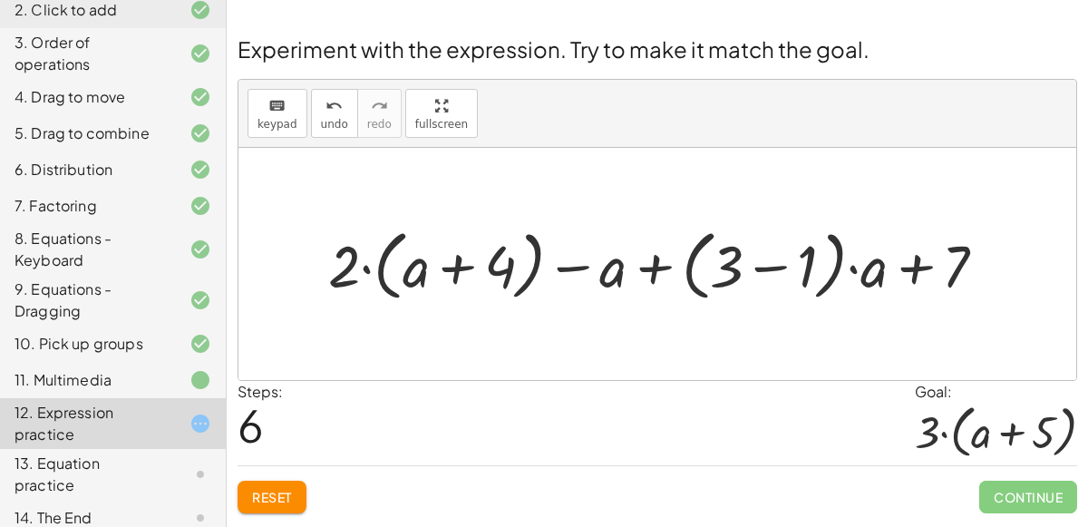
click at [132, 471] on div "13. Equation practice" at bounding box center [88, 474] width 146 height 44
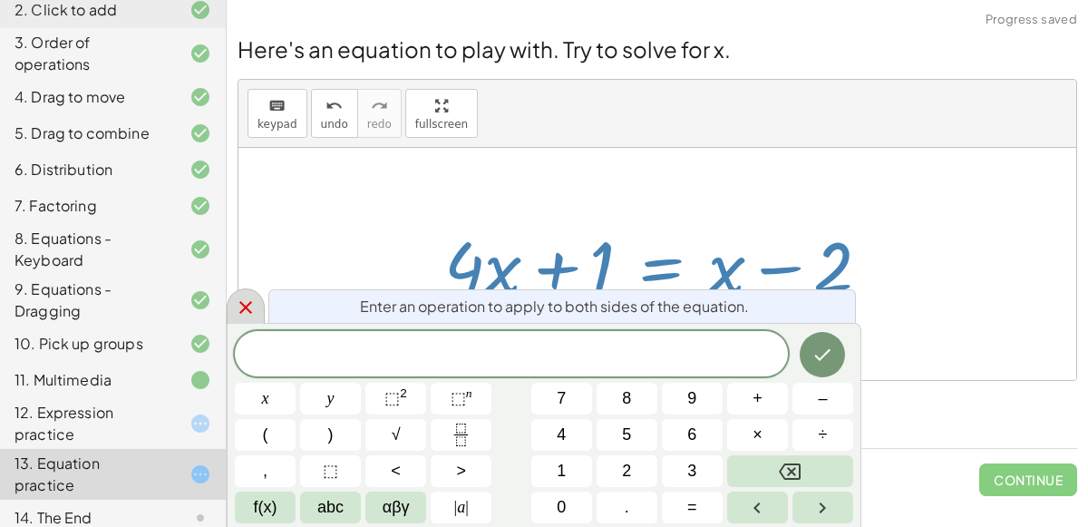
click at [229, 324] on div at bounding box center [246, 305] width 38 height 35
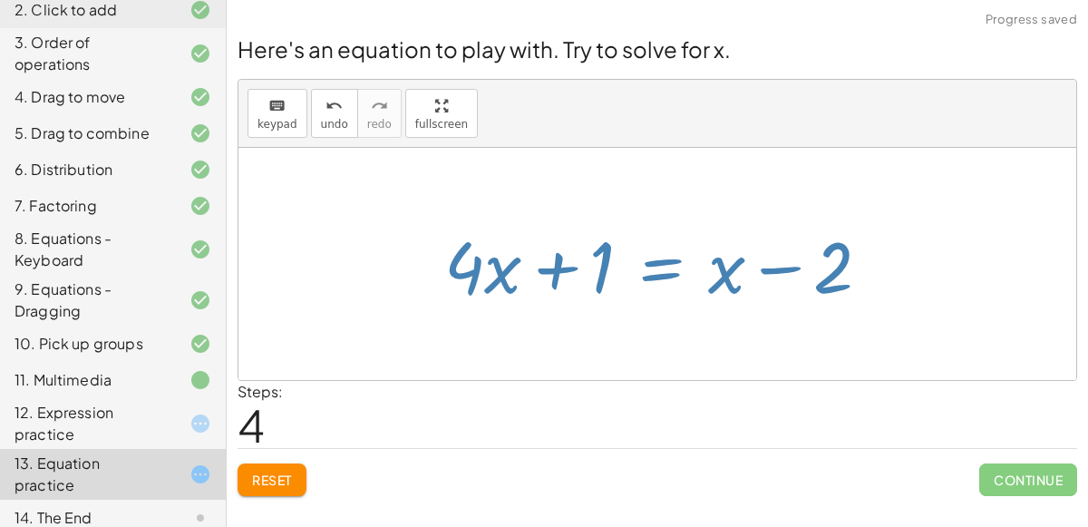
click at [0, 0] on div "Here's an equation to play with. Try to solve for x. keyboard keypad undo undo …" at bounding box center [0, 0] width 0 height 0
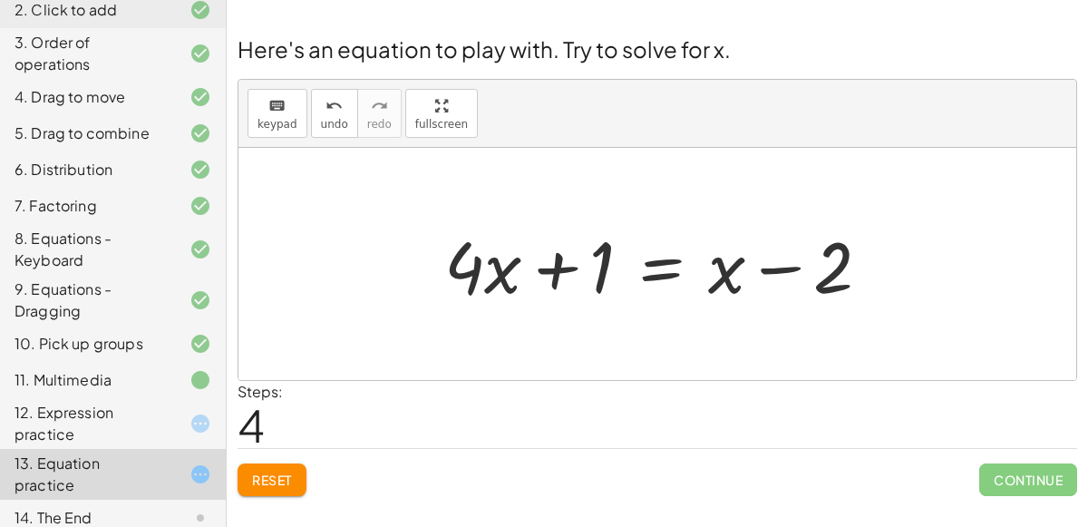
click at [274, 491] on button "Reset" at bounding box center [271, 479] width 69 height 33
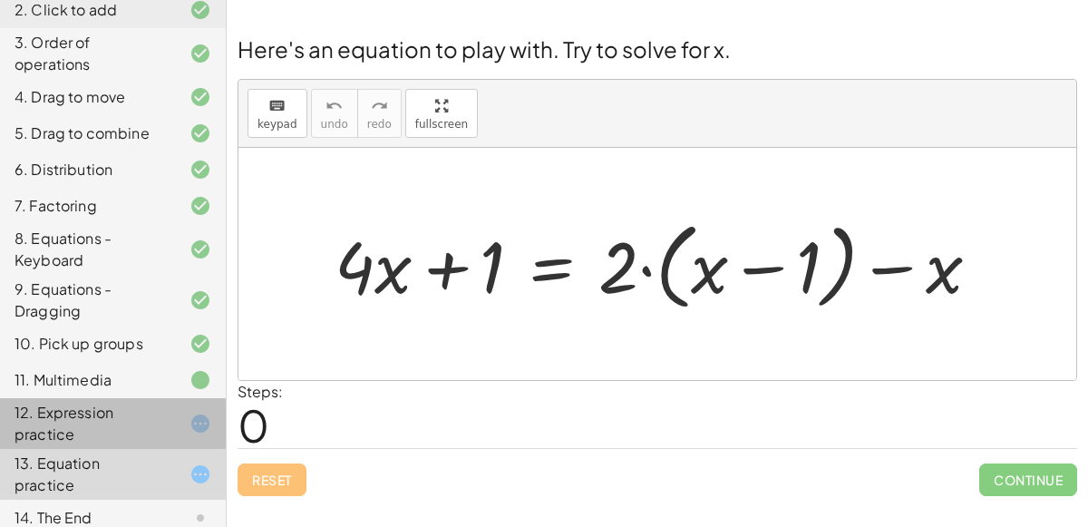
click at [66, 438] on div "12. Expression practice" at bounding box center [88, 423] width 146 height 44
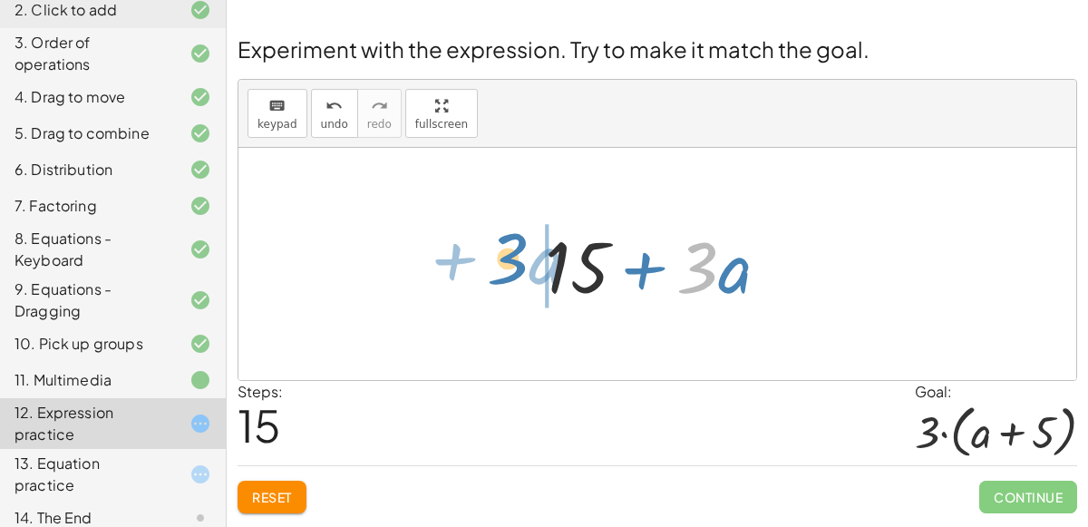
drag, startPoint x: 701, startPoint y: 280, endPoint x: 512, endPoint y: 271, distance: 189.6
click at [512, 271] on div "+ · 2 · ( + a + 4 ) − a + · a · ( + 3 − 1 ) + 7 + · 2 · ( + a + 4 ) + · a · ( +…" at bounding box center [656, 264] width 837 height 232
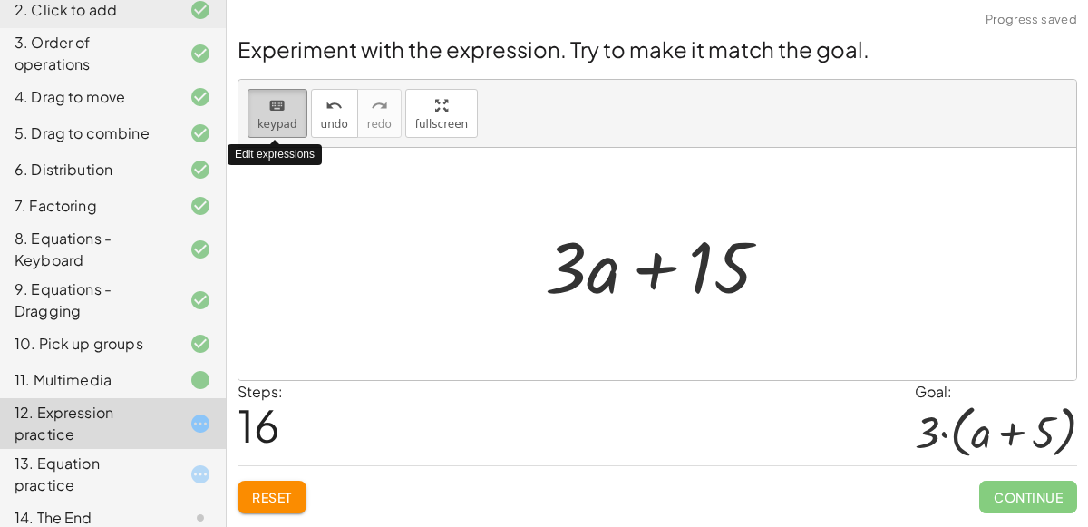
click at [265, 112] on div "keyboard" at bounding box center [277, 105] width 40 height 22
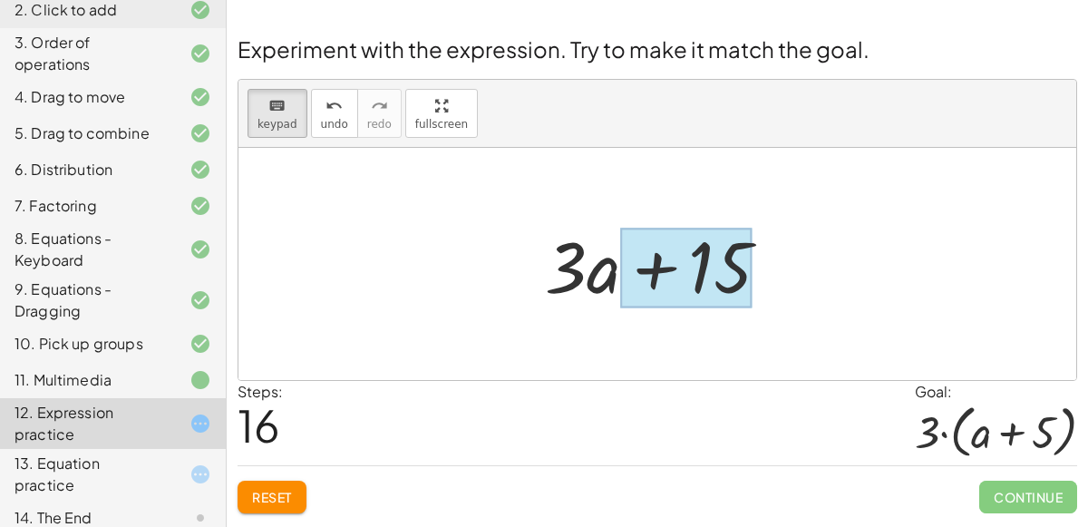
click at [634, 266] on div at bounding box center [685, 267] width 131 height 81
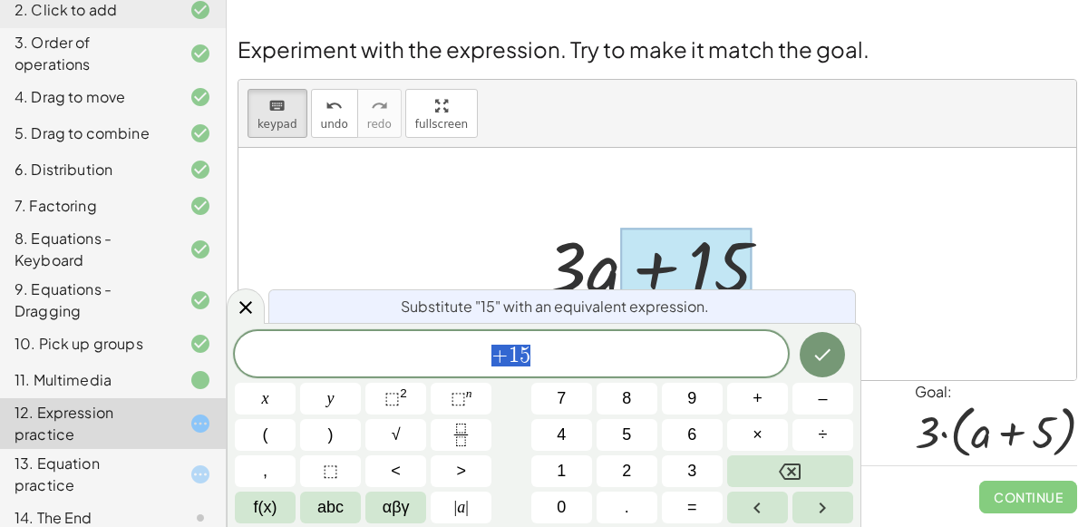
click at [591, 357] on span "+ 1 5" at bounding box center [511, 355] width 553 height 25
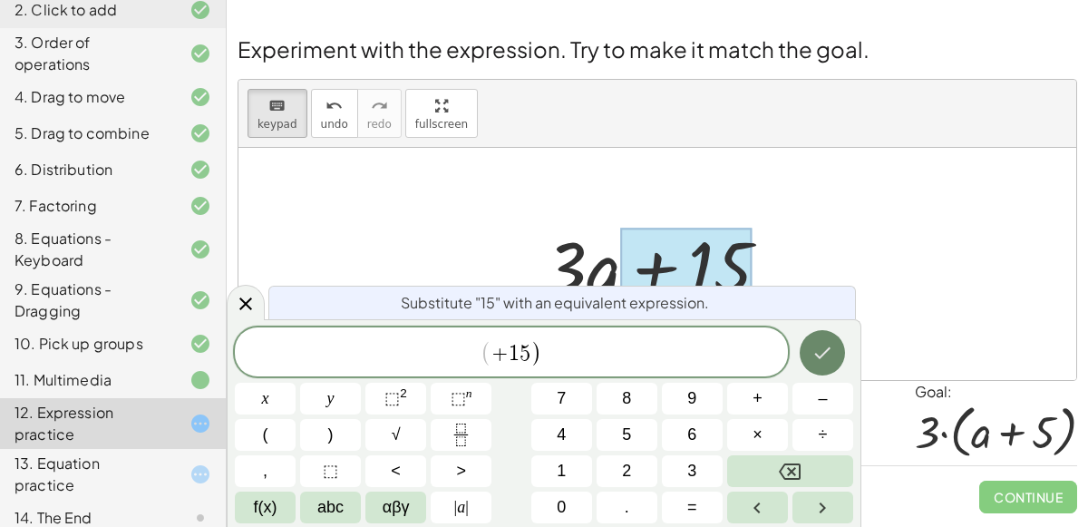
click at [810, 343] on button "Done" at bounding box center [821, 352] width 45 height 45
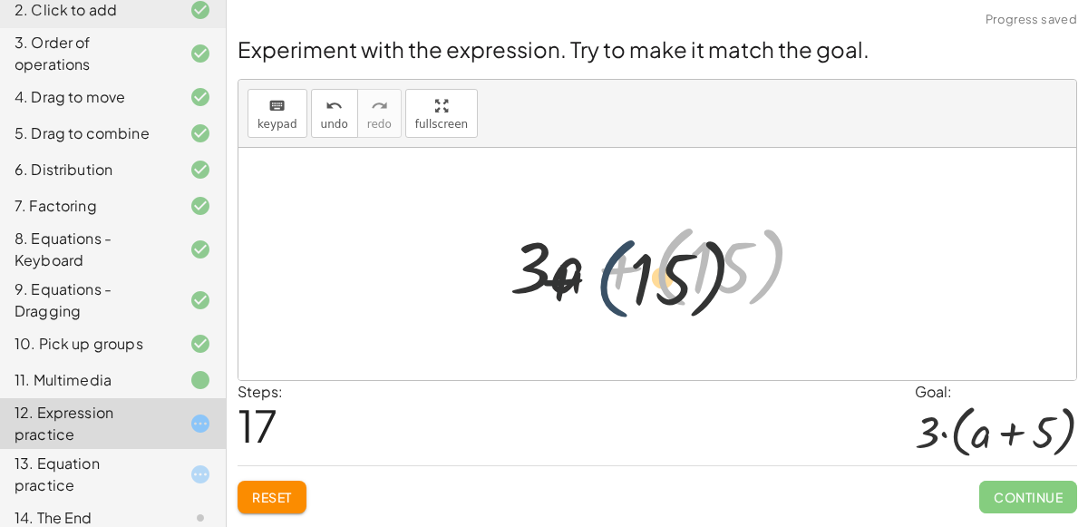
drag, startPoint x: 665, startPoint y: 264, endPoint x: 595, endPoint y: 276, distance: 71.8
click at [595, 276] on div at bounding box center [664, 264] width 329 height 101
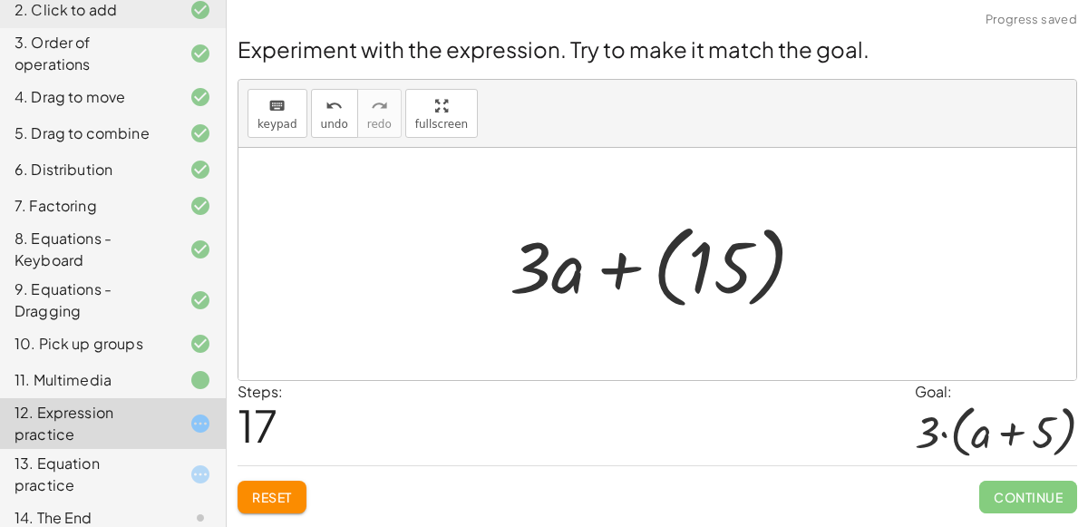
click at [696, 269] on div at bounding box center [664, 264] width 329 height 101
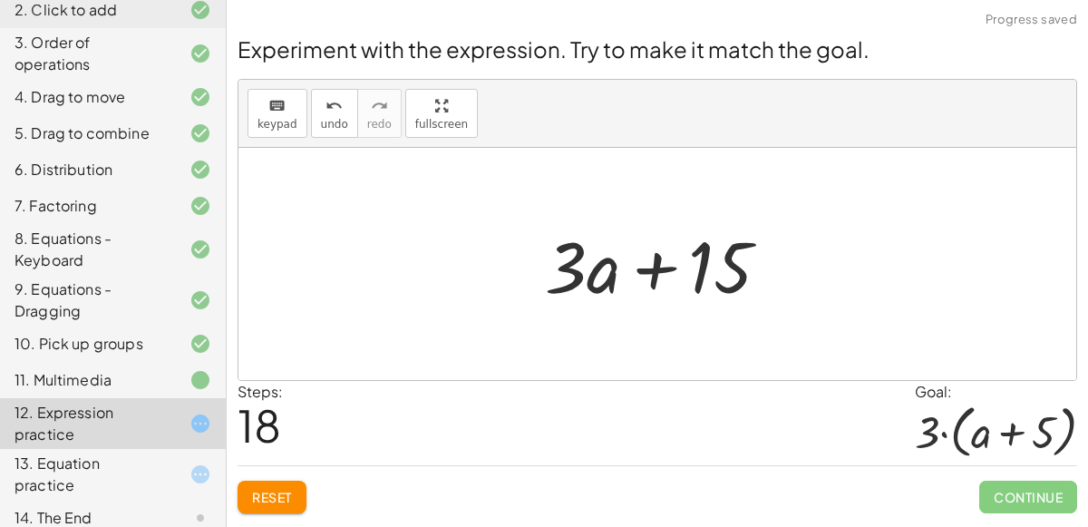
click at [721, 268] on div at bounding box center [664, 264] width 257 height 93
click at [276, 102] on icon "keyboard" at bounding box center [276, 106] width 17 height 22
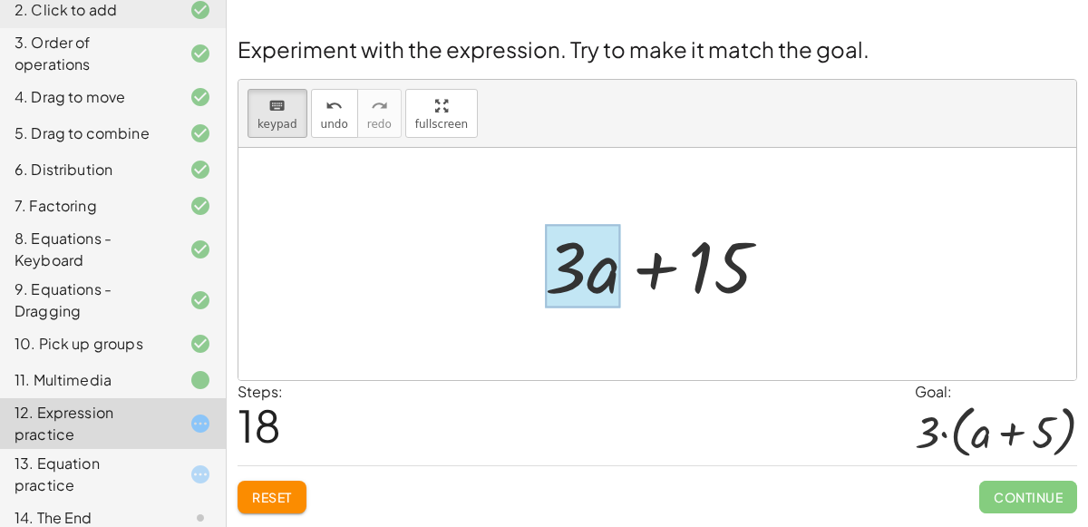
click at [608, 287] on div at bounding box center [582, 266] width 75 height 84
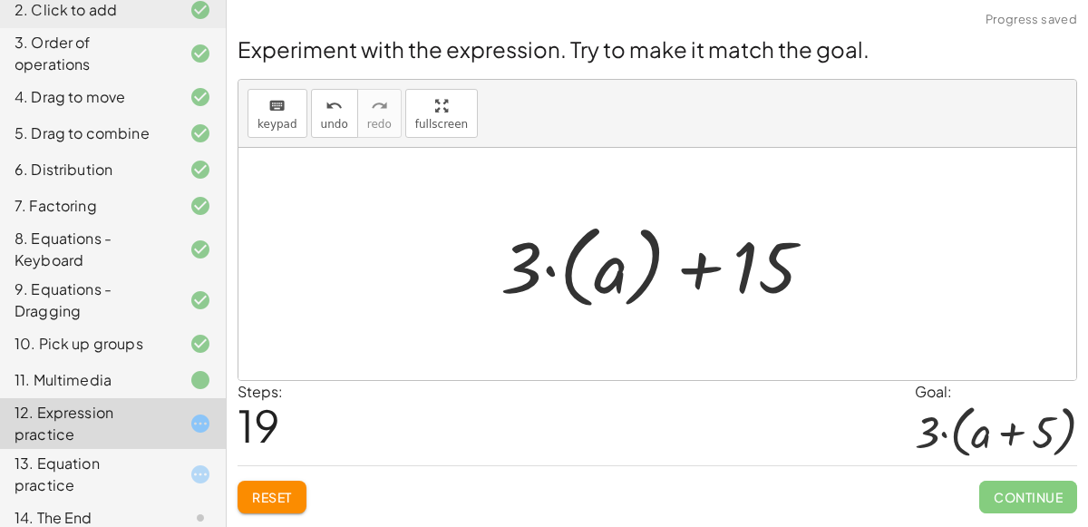
click at [754, 277] on div at bounding box center [664, 264] width 346 height 101
click at [257, 95] on div "keyboard" at bounding box center [277, 105] width 40 height 22
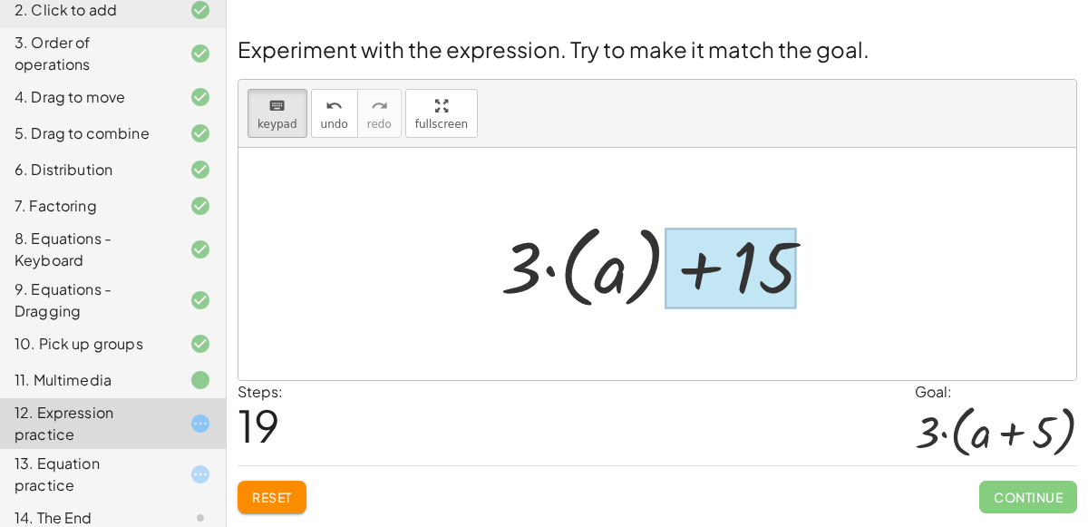
click at [774, 270] on div at bounding box center [729, 267] width 131 height 81
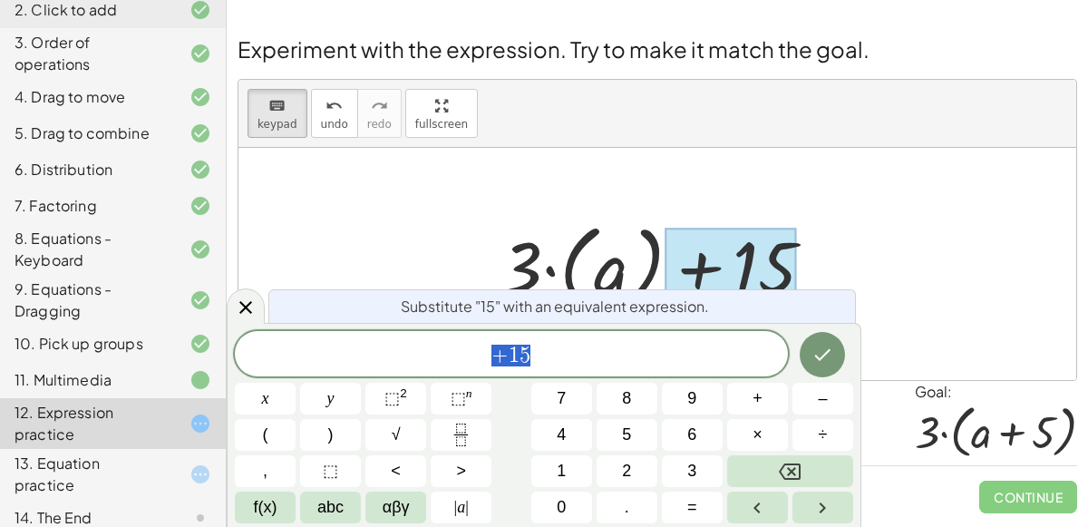
click at [547, 362] on span "+ 1 5" at bounding box center [511, 355] width 553 height 25
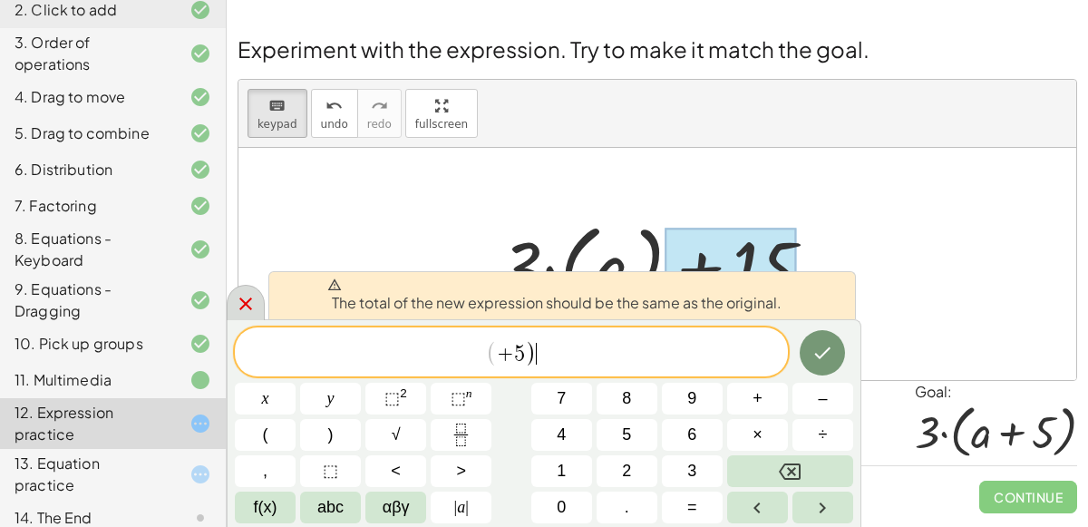
click at [251, 297] on icon at bounding box center [246, 304] width 22 height 22
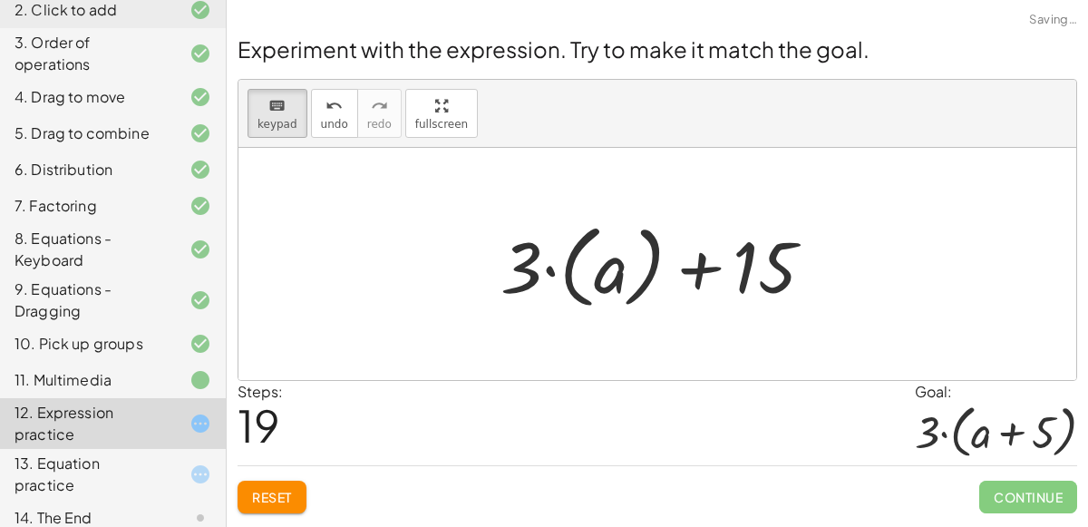
click at [275, 497] on span "Reset" at bounding box center [272, 496] width 40 height 16
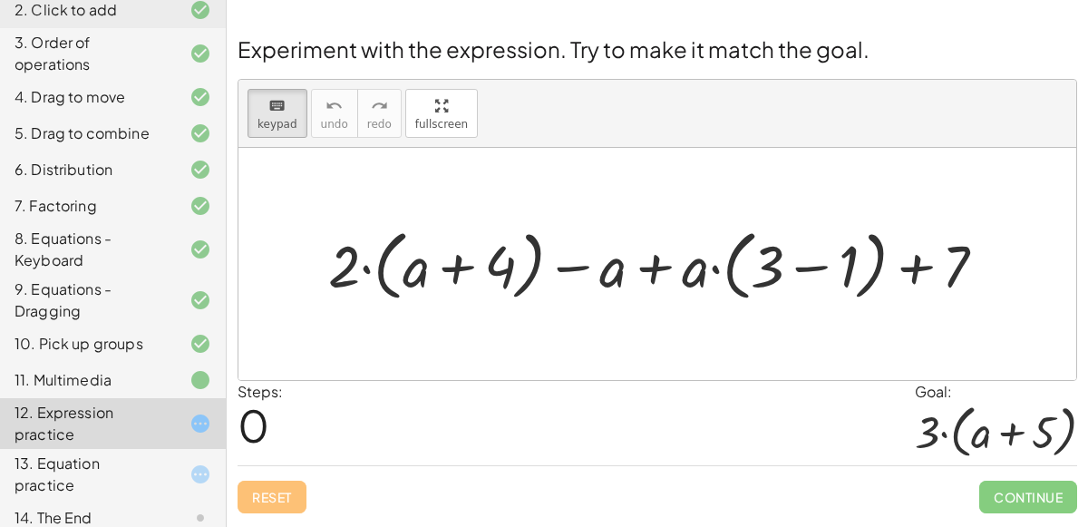
click at [461, 105] on div "keyboard keypad undo undo redo redo fullscreen" at bounding box center [656, 114] width 837 height 68
click at [451, 216] on div "keyboard keypad undo undo redo redo fullscreen + · 2 · ( + a + 4 ) − a + · a · …" at bounding box center [656, 230] width 837 height 300
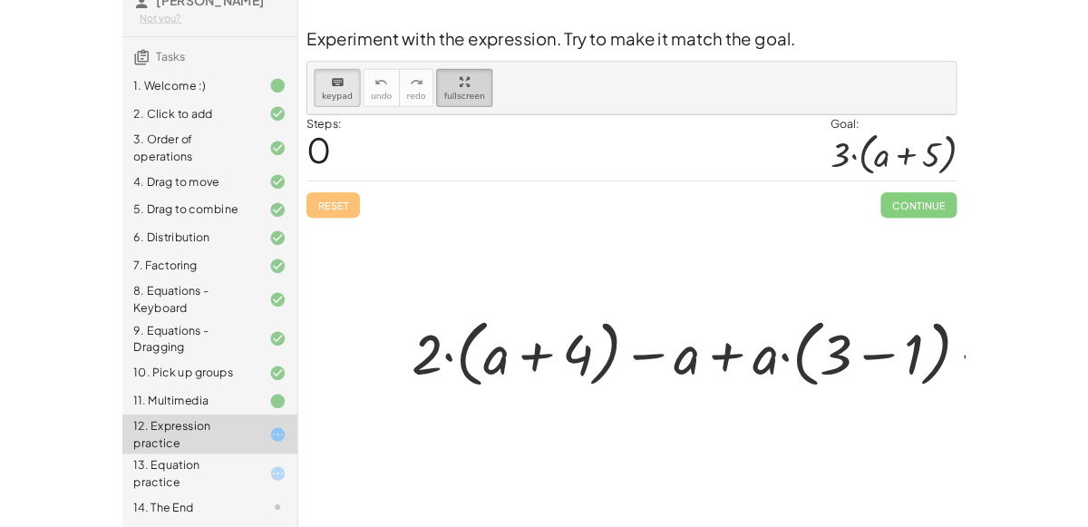
scroll to position [68, 0]
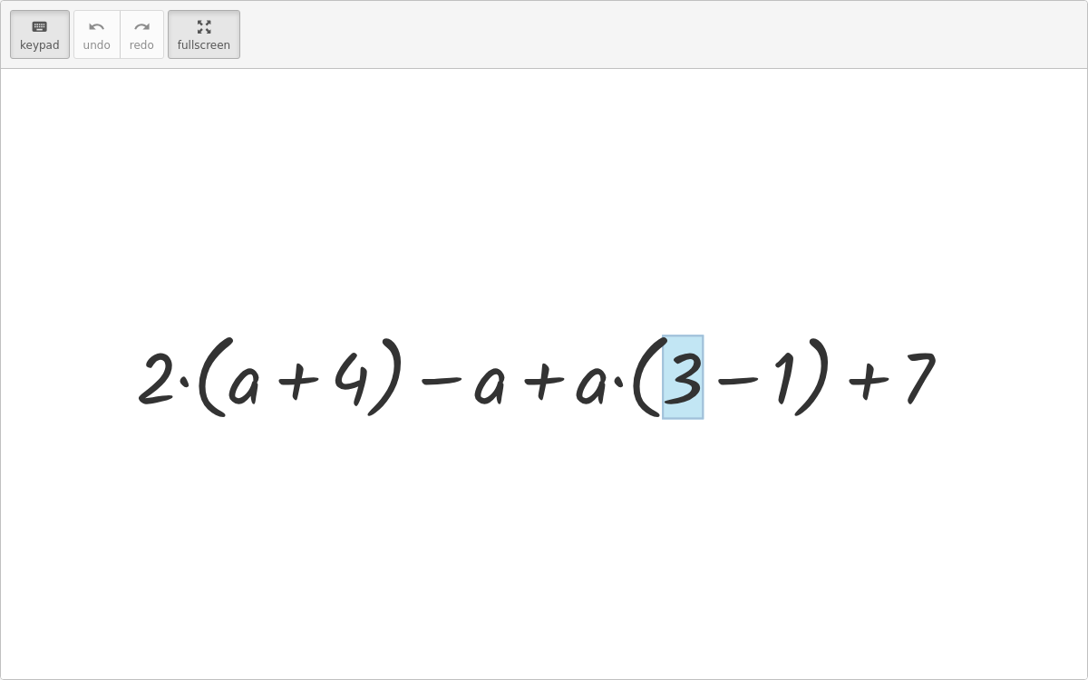
click at [697, 361] on div at bounding box center [683, 376] width 42 height 84
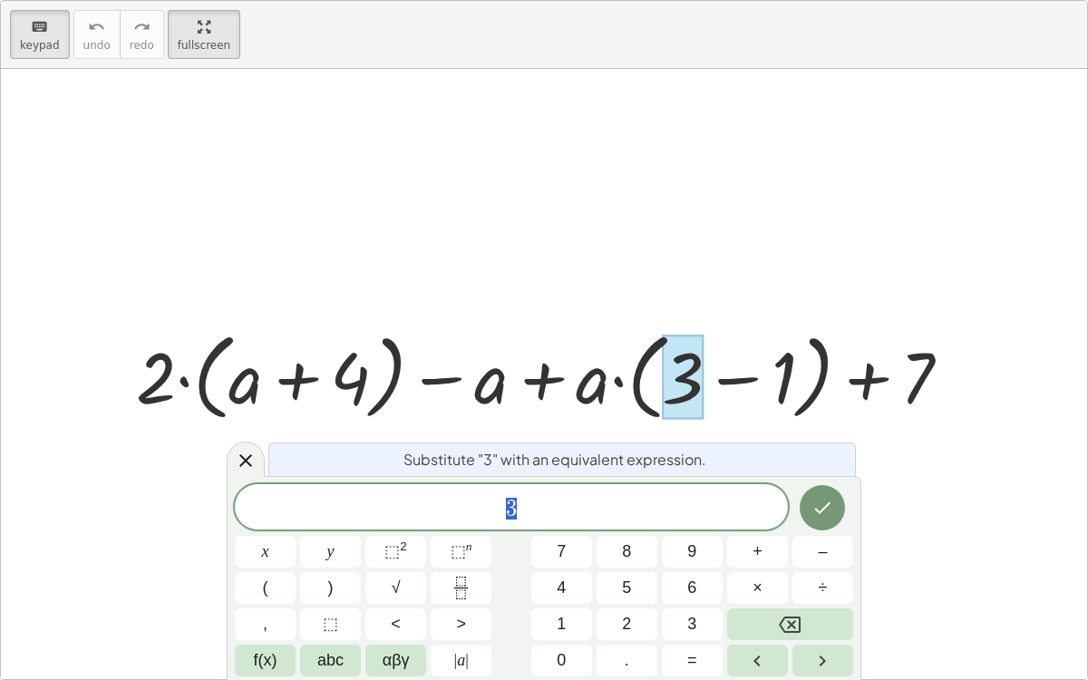
click at [265, 450] on div at bounding box center [544, 374] width 1086 height 610
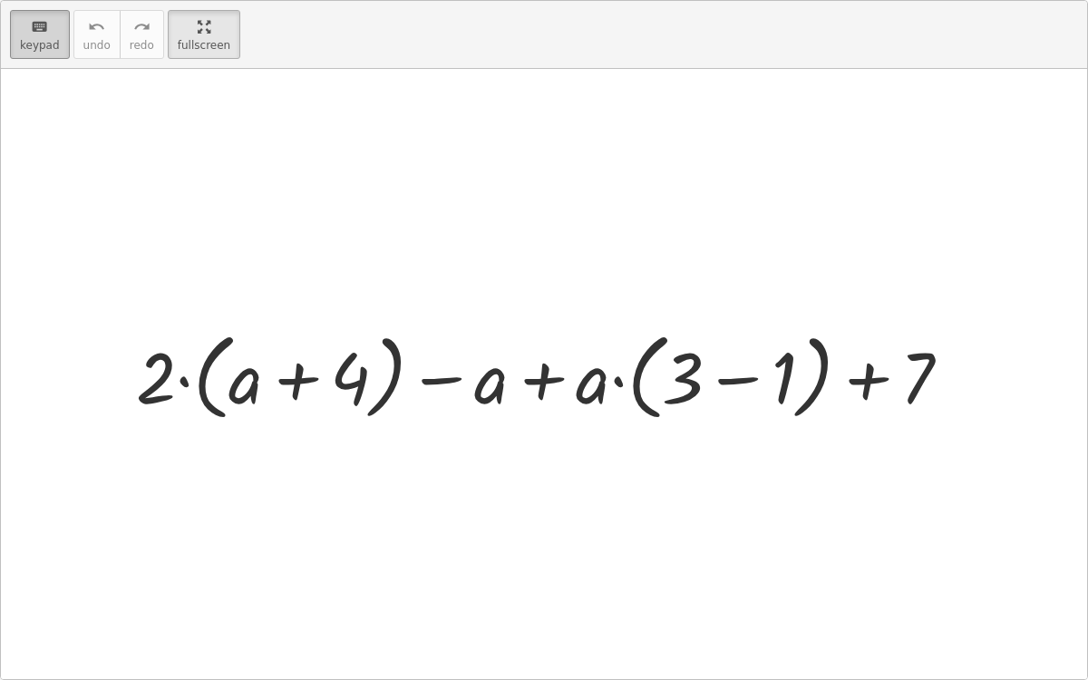
click at [53, 39] on span "keypad" at bounding box center [40, 45] width 40 height 13
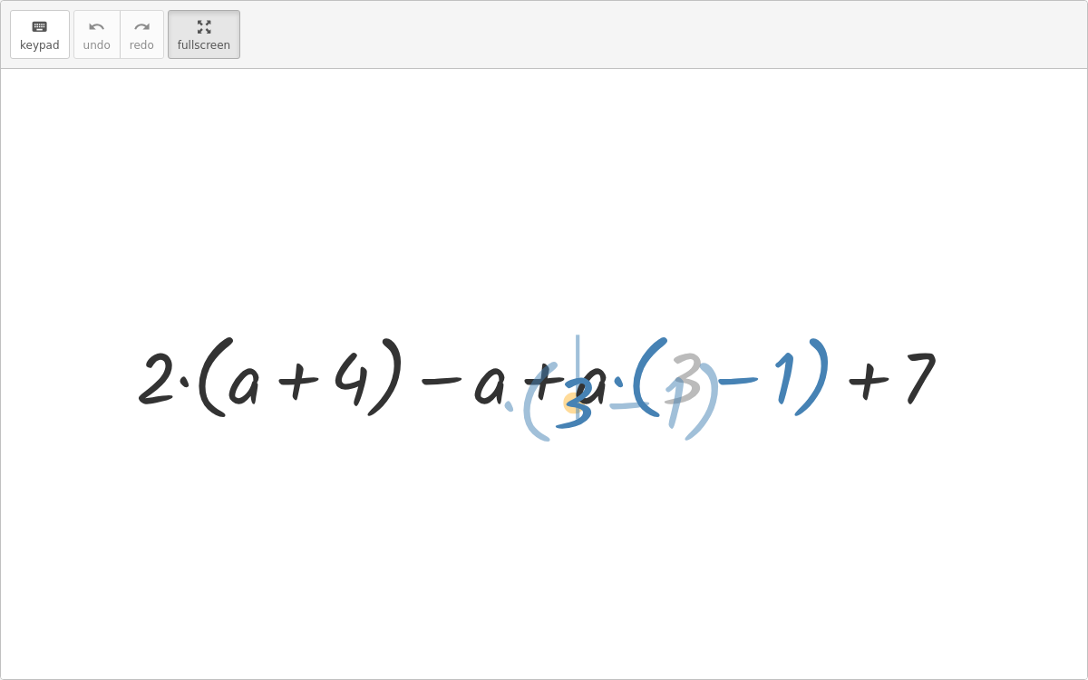
drag, startPoint x: 675, startPoint y: 382, endPoint x: 567, endPoint y: 407, distance: 110.6
click at [567, 407] on div at bounding box center [550, 375] width 847 height 104
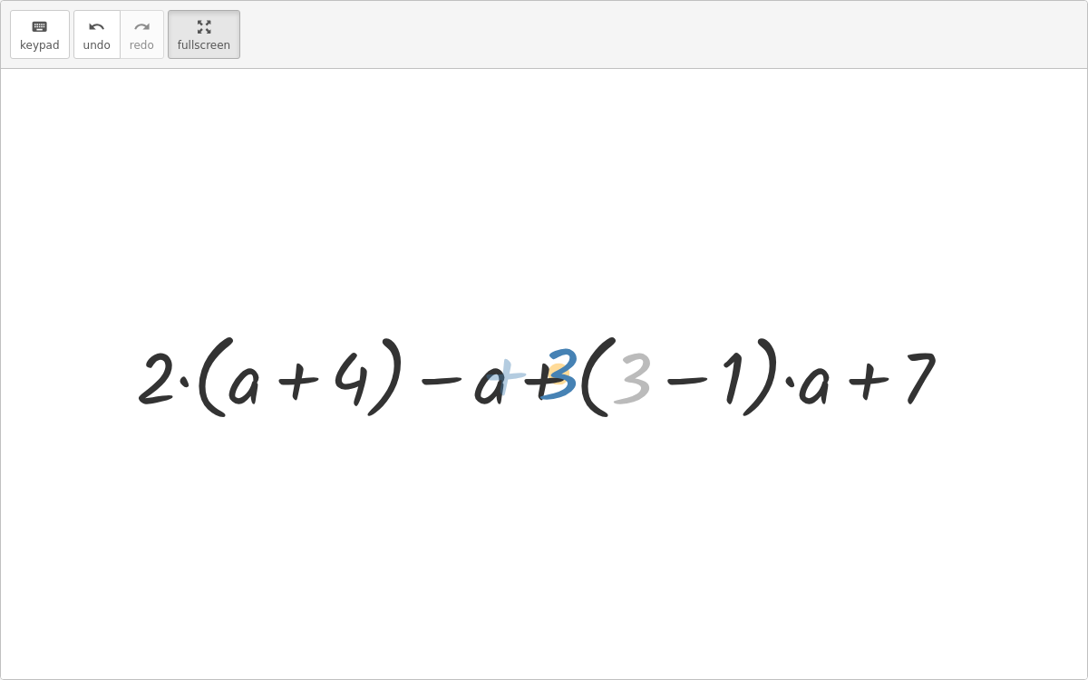
drag, startPoint x: 633, startPoint y: 373, endPoint x: 561, endPoint y: 369, distance: 72.6
click at [561, 369] on div at bounding box center [550, 375] width 847 height 104
drag, startPoint x: 639, startPoint y: 359, endPoint x: 327, endPoint y: 357, distance: 311.8
click at [327, 357] on div at bounding box center [550, 375] width 847 height 104
click at [585, 382] on div at bounding box center [550, 375] width 847 height 104
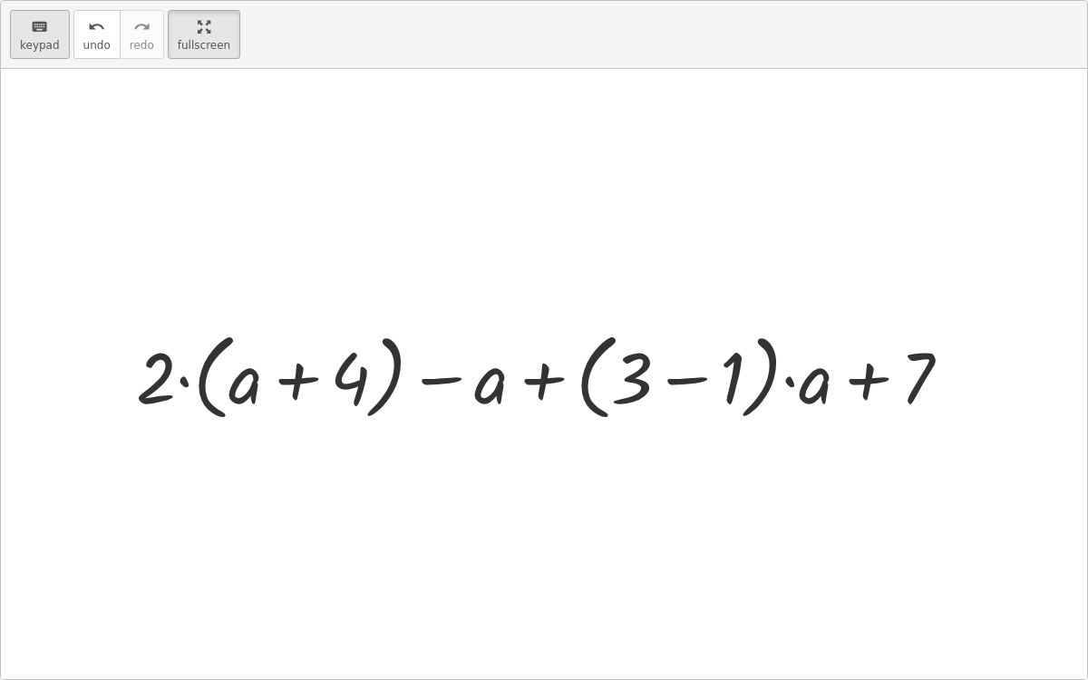
click at [28, 36] on button "keyboard keypad" at bounding box center [40, 34] width 60 height 49
click at [585, 382] on div at bounding box center [550, 375] width 847 height 104
click at [44, 33] on icon "keyboard" at bounding box center [39, 27] width 17 height 22
drag, startPoint x: 618, startPoint y: 389, endPoint x: 679, endPoint y: 382, distance: 61.1
click at [679, 382] on div at bounding box center [550, 375] width 847 height 104
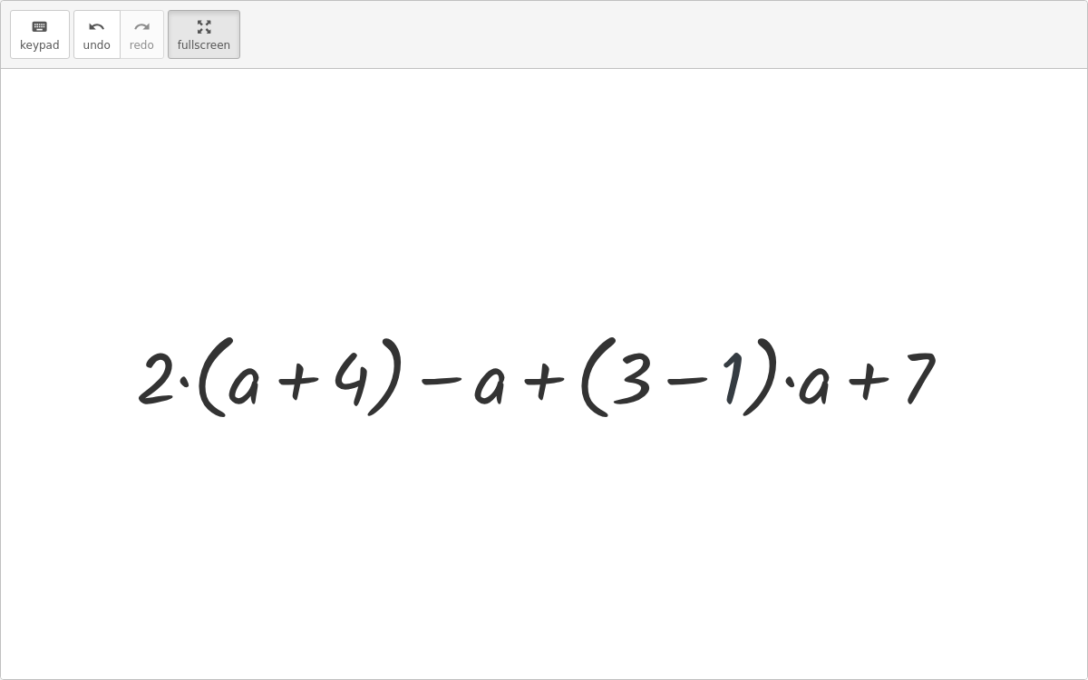
click at [740, 374] on div at bounding box center [550, 375] width 847 height 104
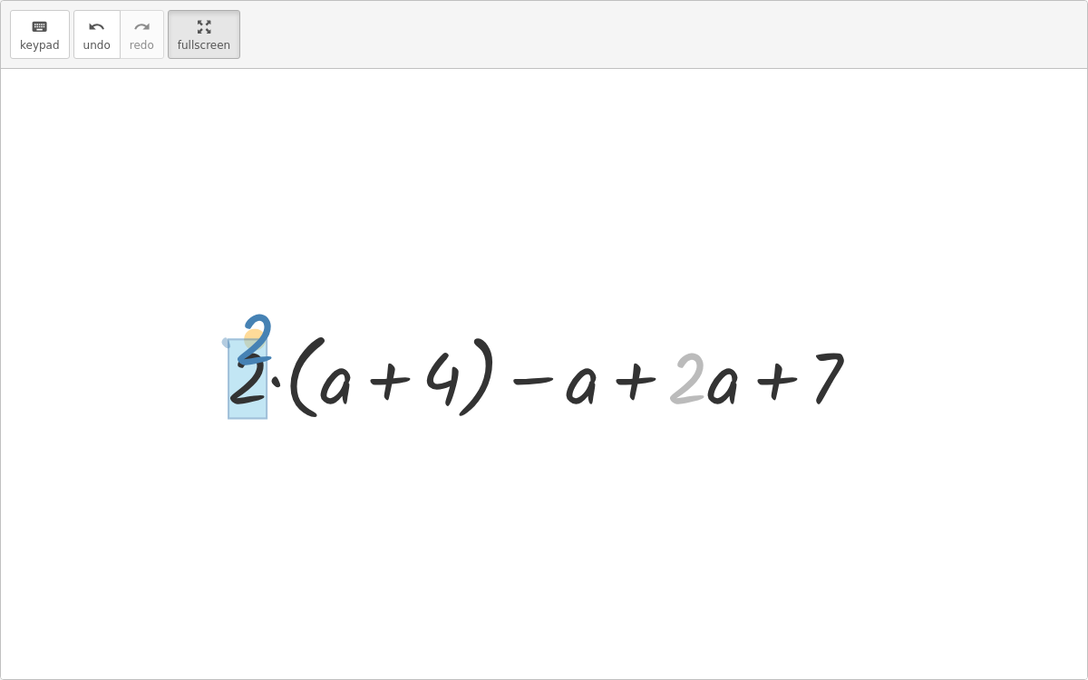
drag, startPoint x: 696, startPoint y: 379, endPoint x: 264, endPoint y: 340, distance: 434.1
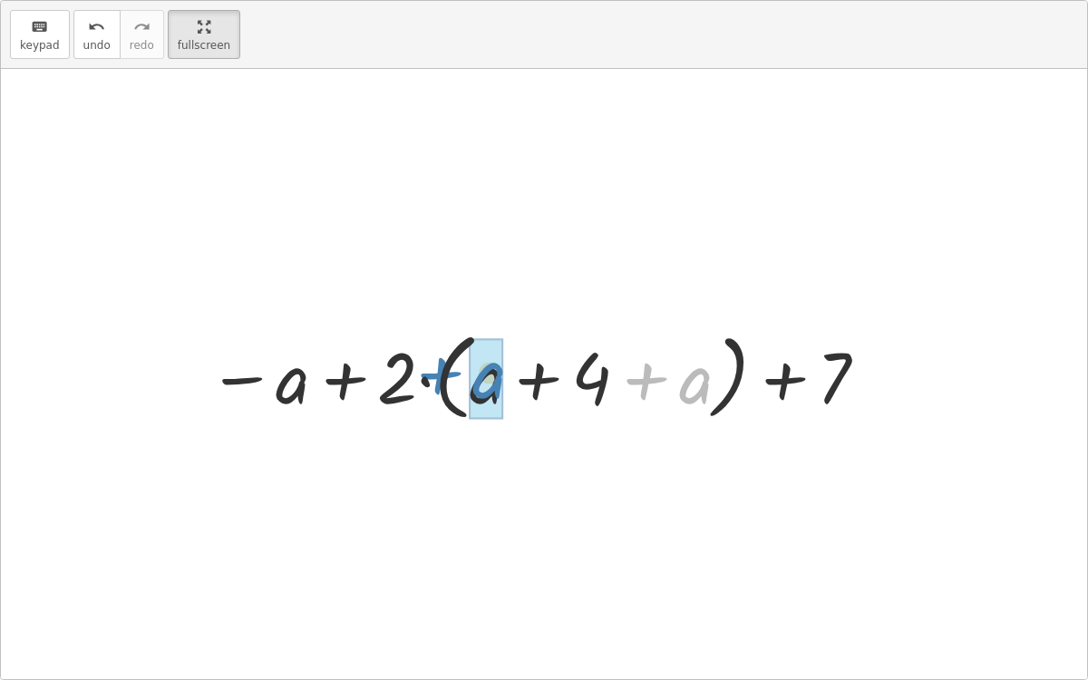
drag, startPoint x: 626, startPoint y: 391, endPoint x: 421, endPoint y: 385, distance: 205.8
click at [421, 385] on div at bounding box center [538, 375] width 681 height 104
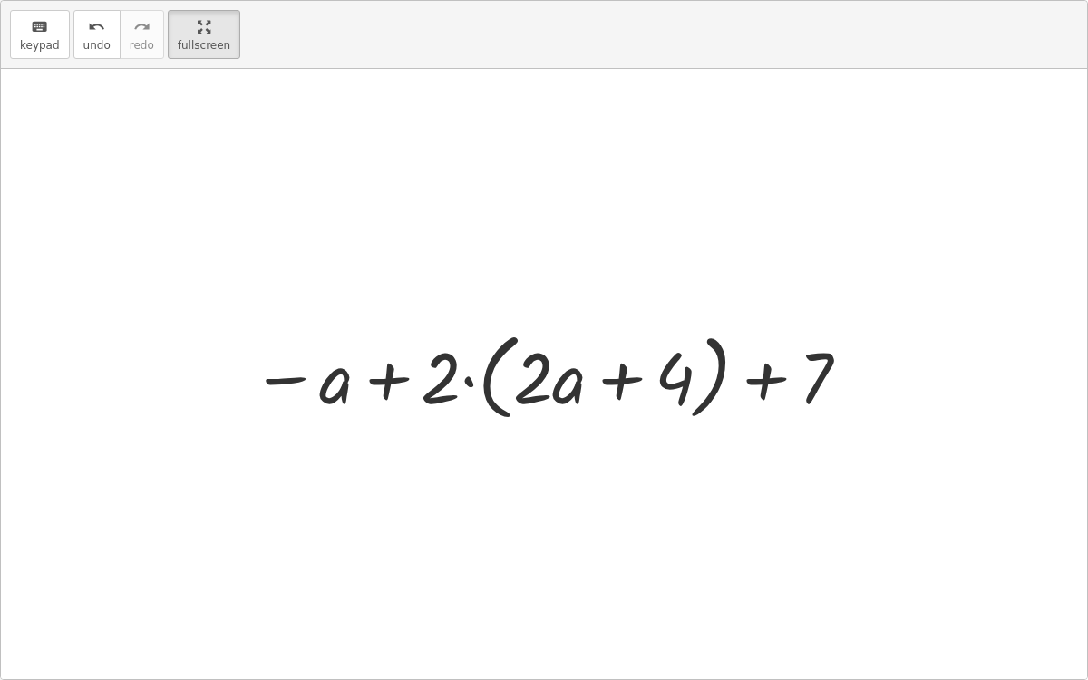
click at [593, 374] on div at bounding box center [551, 375] width 618 height 104
click at [666, 378] on div at bounding box center [551, 375] width 618 height 104
drag, startPoint x: 440, startPoint y: 370, endPoint x: 519, endPoint y: 371, distance: 78.9
click at [519, 371] on div at bounding box center [551, 375] width 618 height 104
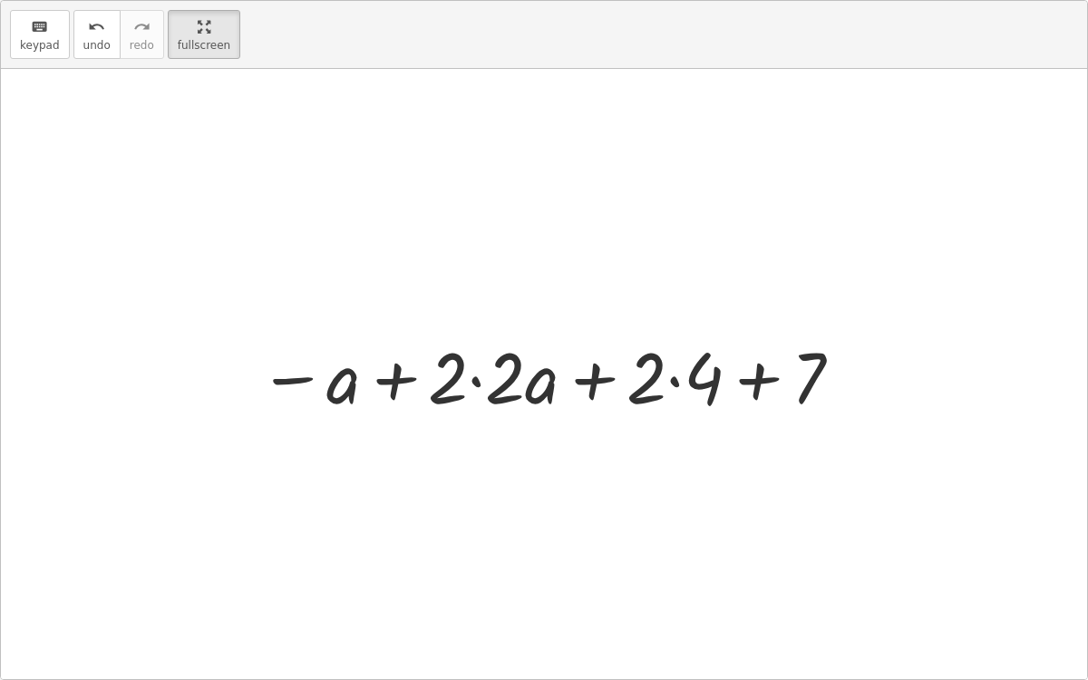
click at [473, 380] on div at bounding box center [551, 374] width 604 height 93
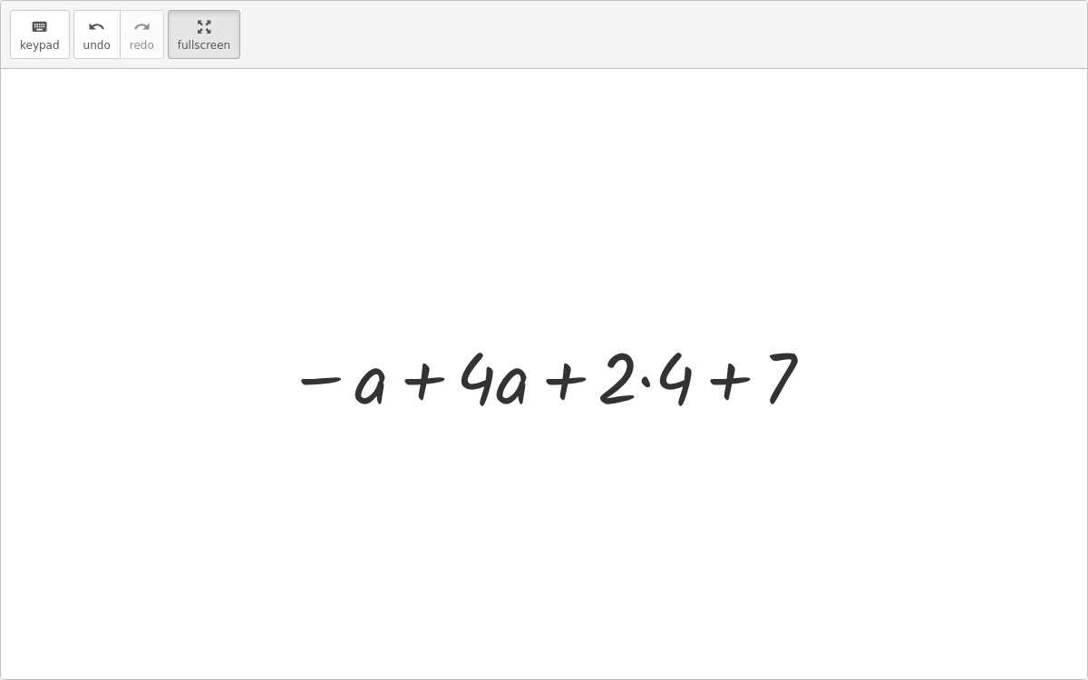
click at [662, 372] on div at bounding box center [550, 374] width 546 height 93
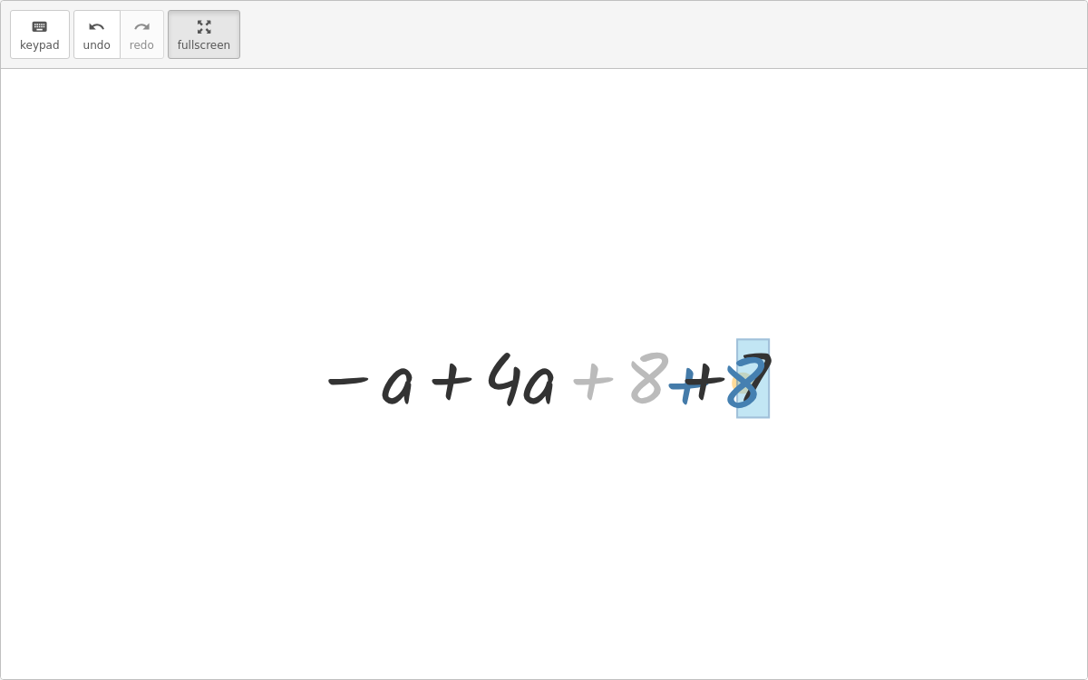
drag, startPoint x: 644, startPoint y: 375, endPoint x: 741, endPoint y: 381, distance: 97.1
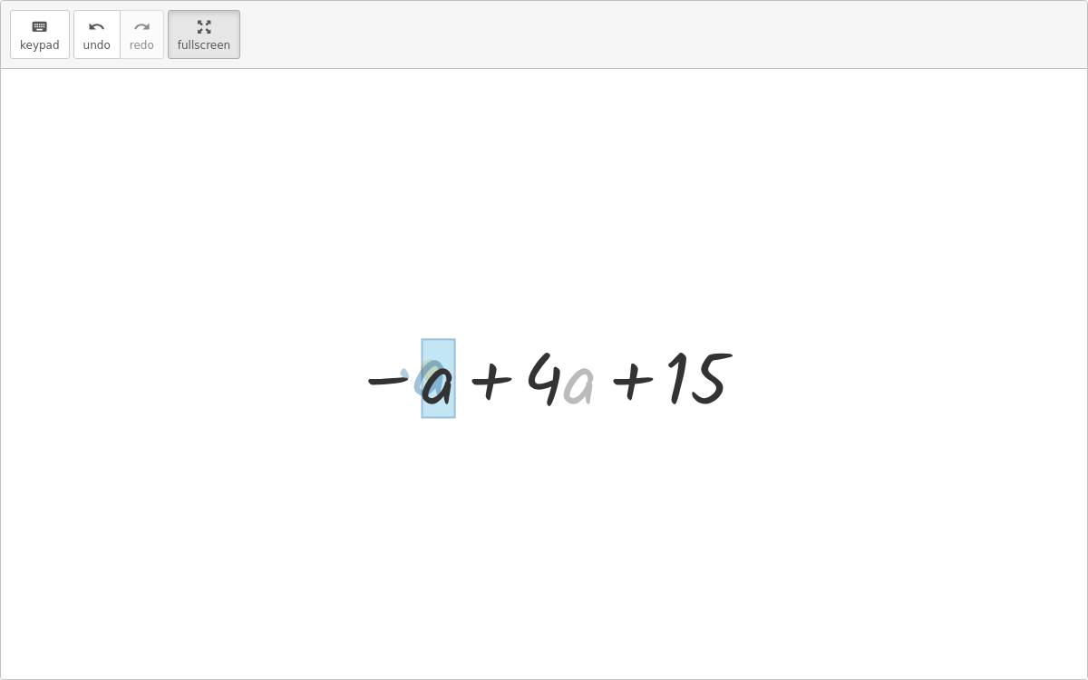
drag, startPoint x: 579, startPoint y: 371, endPoint x: 452, endPoint y: 359, distance: 127.4
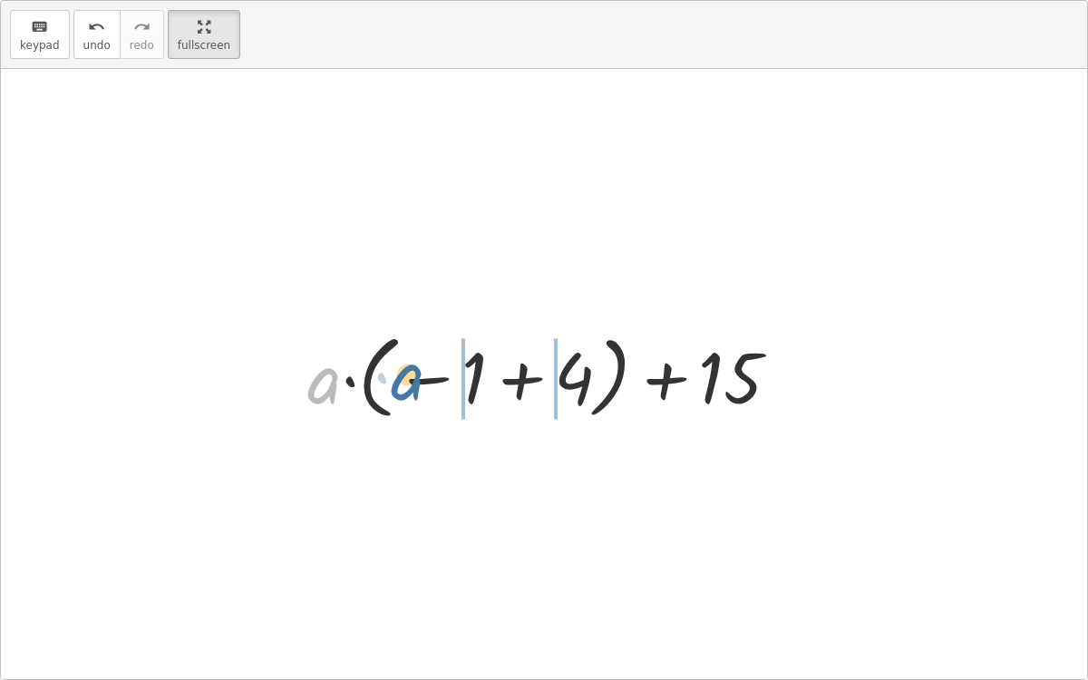
drag, startPoint x: 333, startPoint y: 391, endPoint x: 416, endPoint y: 387, distance: 83.5
click at [416, 387] on div at bounding box center [550, 374] width 505 height 101
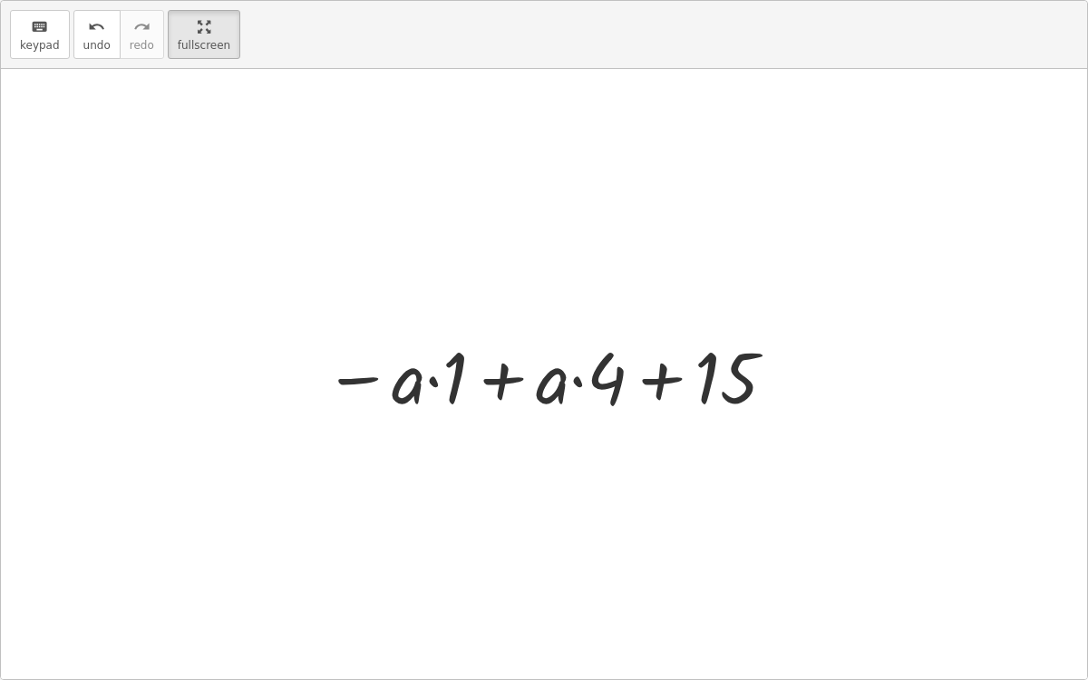
click at [417, 380] on div at bounding box center [550, 374] width 472 height 93
click at [450, 372] on div at bounding box center [550, 374] width 472 height 93
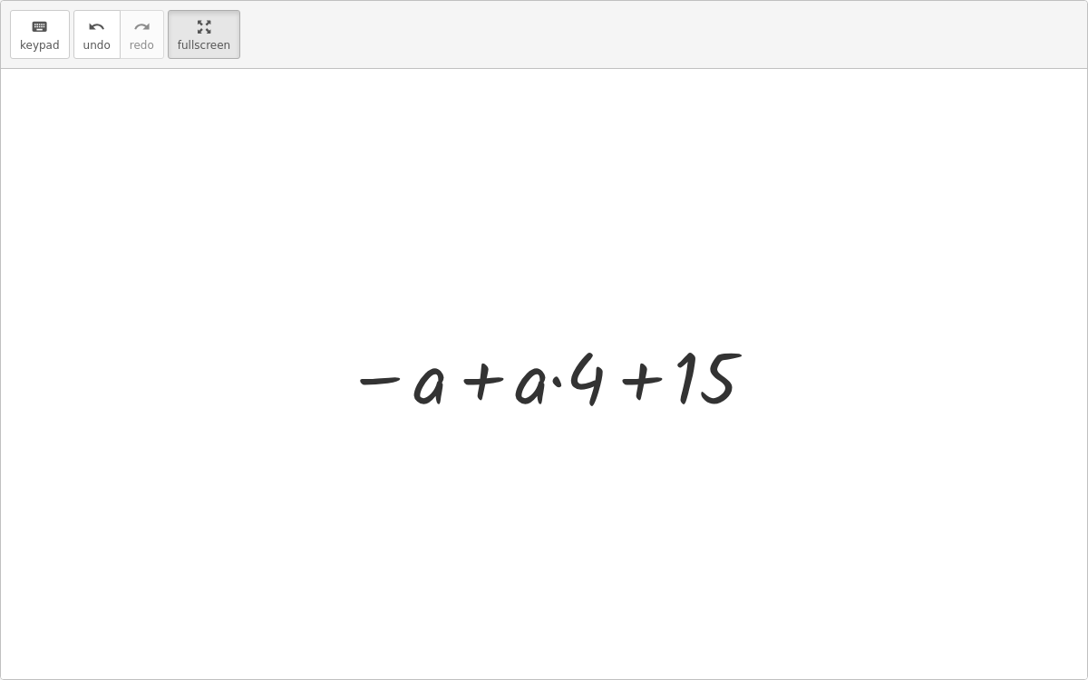
click at [567, 385] on div at bounding box center [551, 374] width 430 height 93
click at [572, 378] on div at bounding box center [551, 374] width 430 height 93
click at [566, 378] on div at bounding box center [551, 374] width 430 height 93
click at [535, 382] on div at bounding box center [551, 374] width 430 height 93
click at [591, 380] on div at bounding box center [551, 374] width 430 height 93
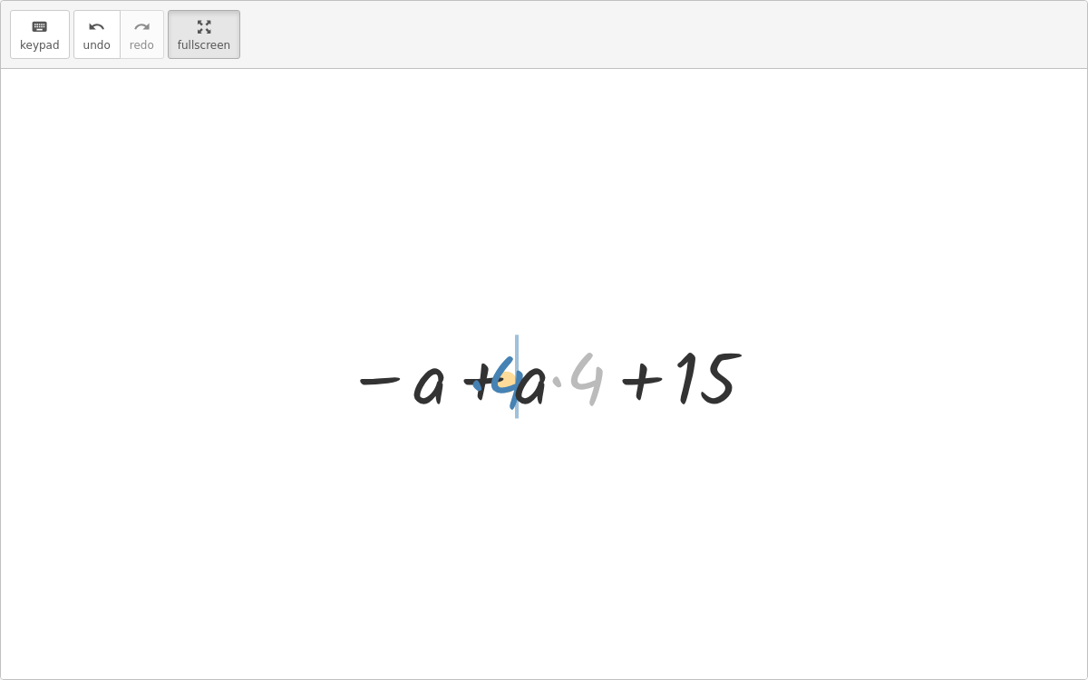
drag, startPoint x: 590, startPoint y: 380, endPoint x: 511, endPoint y: 383, distance: 78.9
click at [511, 383] on div at bounding box center [551, 374] width 430 height 93
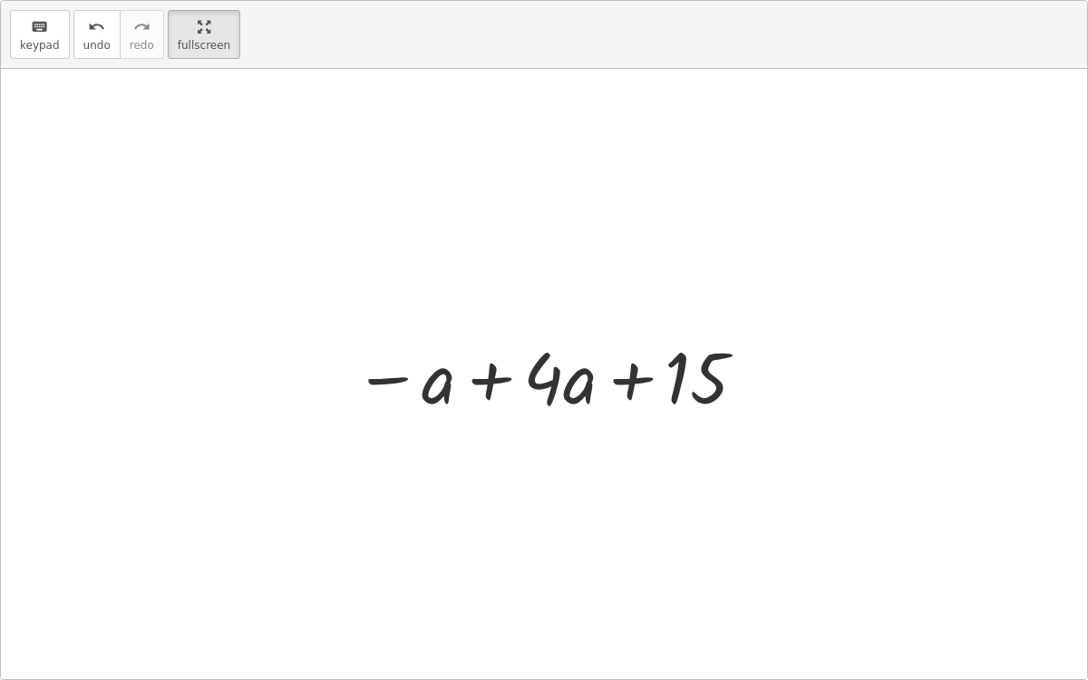
click at [564, 381] on div at bounding box center [550, 374] width 412 height 93
drag, startPoint x: 551, startPoint y: 365, endPoint x: 453, endPoint y: 379, distance: 98.8
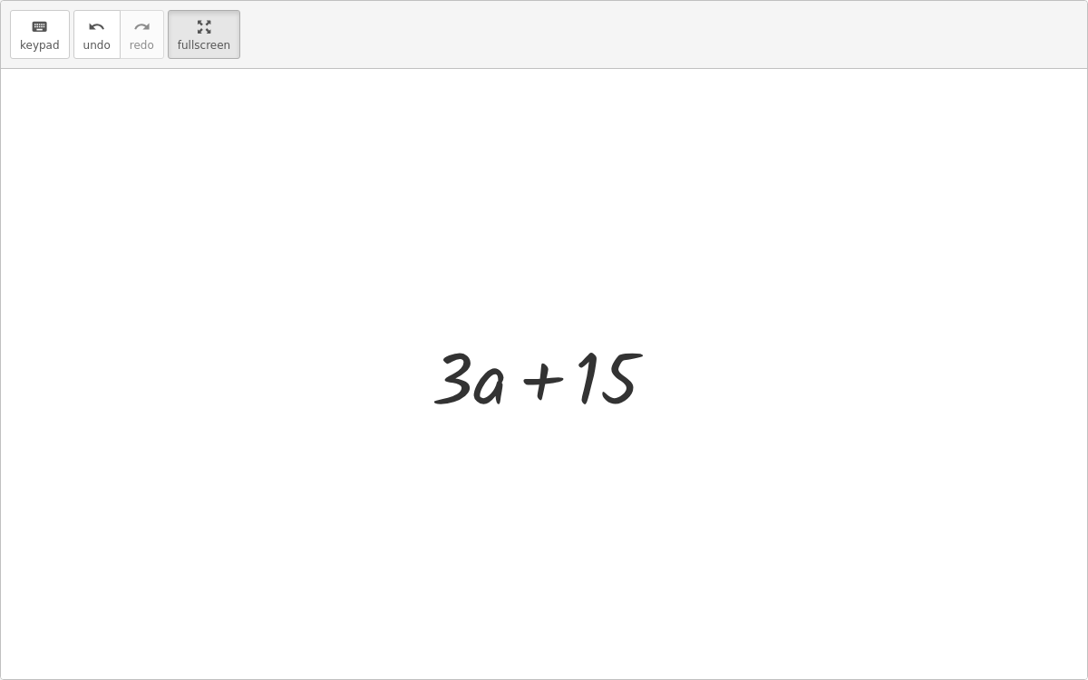
click at [532, 372] on div at bounding box center [550, 374] width 257 height 93
click at [44, 40] on span "keypad" at bounding box center [40, 45] width 40 height 13
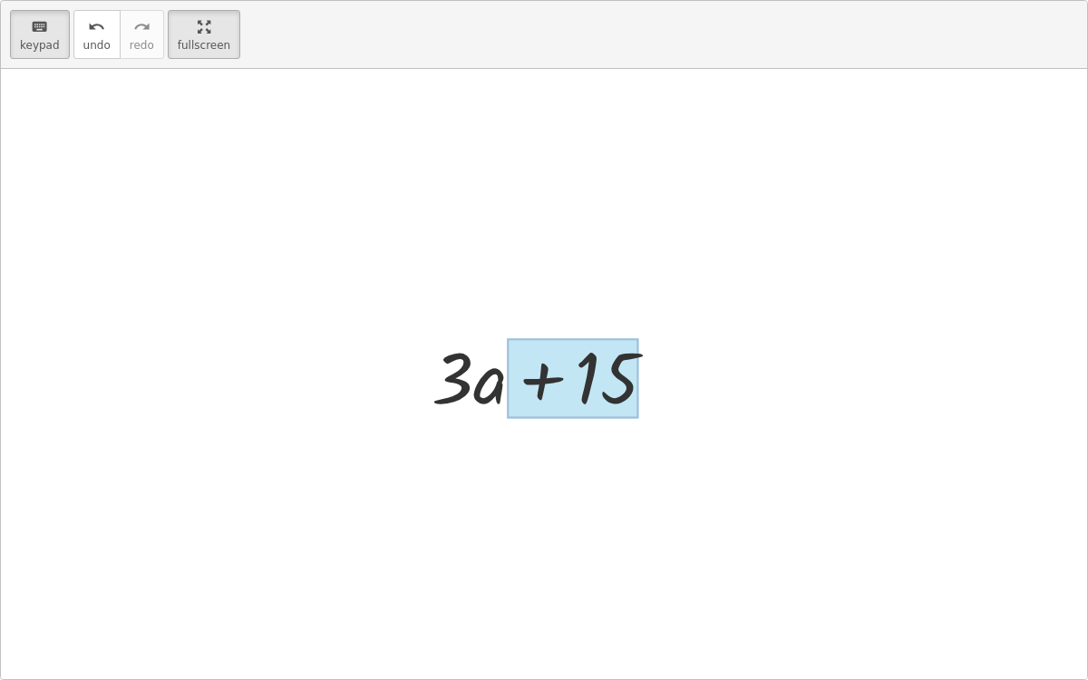
click at [614, 382] on div at bounding box center [572, 378] width 131 height 81
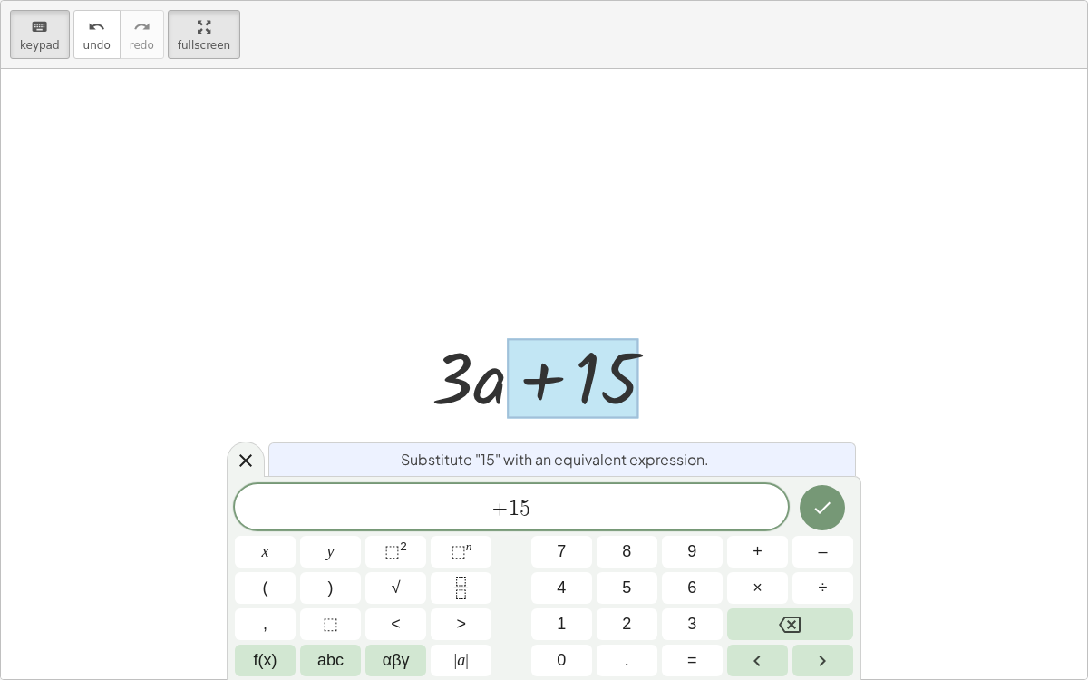
click at [541, 509] on span "+ ​ 1 5" at bounding box center [511, 508] width 553 height 25
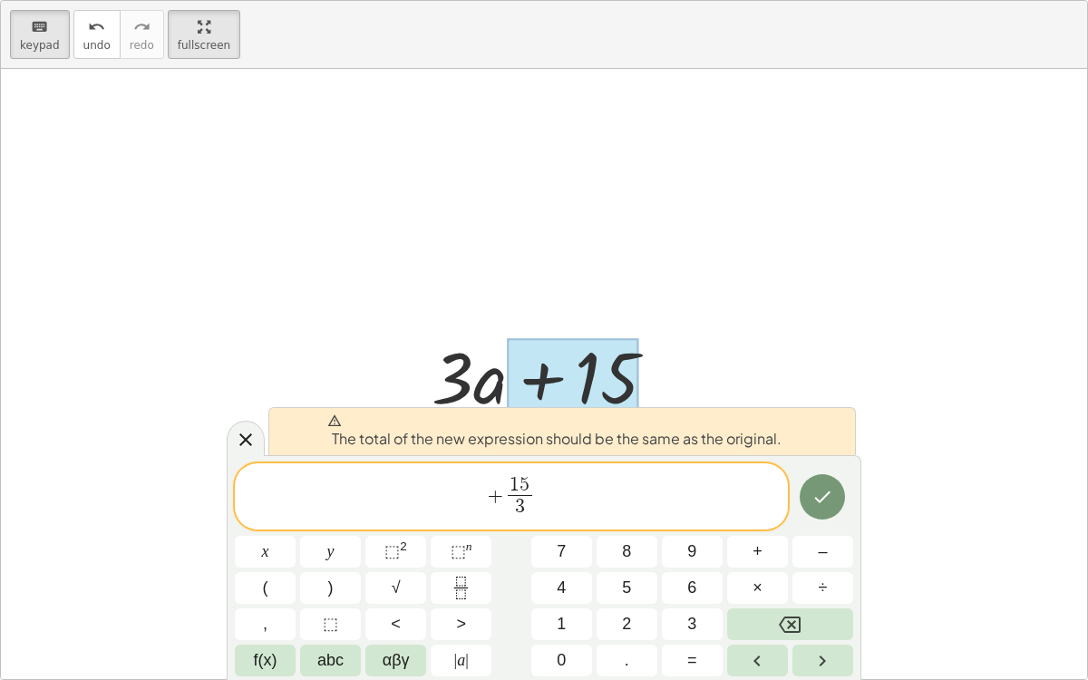
click at [508, 493] on span "1 5" at bounding box center [520, 486] width 24 height 20
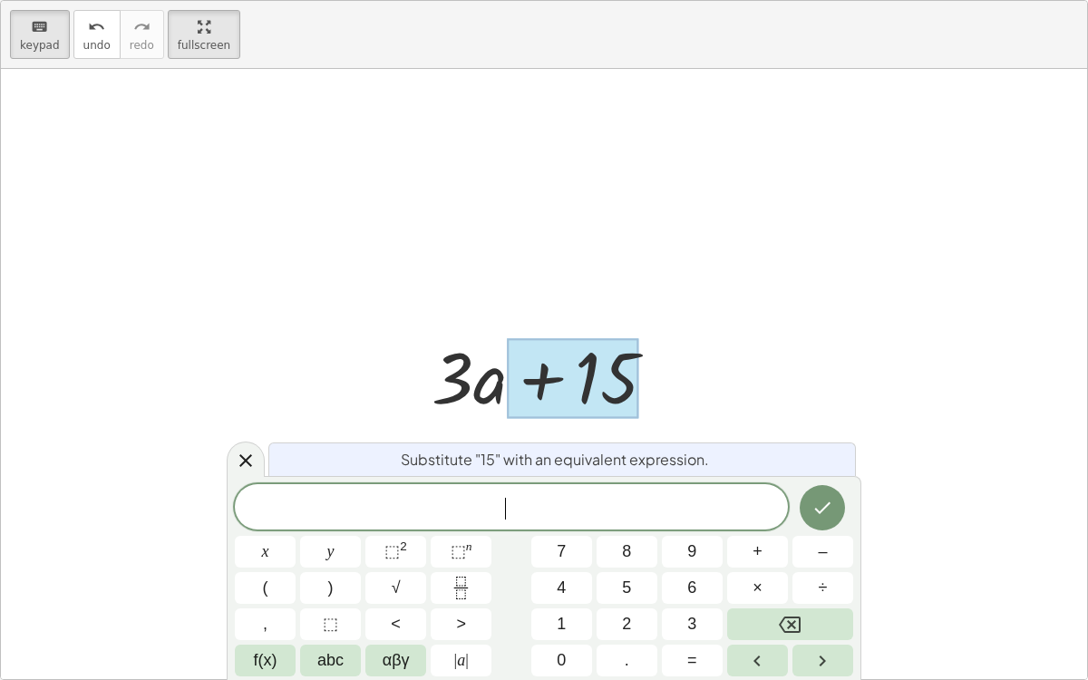
click at [649, 257] on div at bounding box center [544, 374] width 1086 height 610
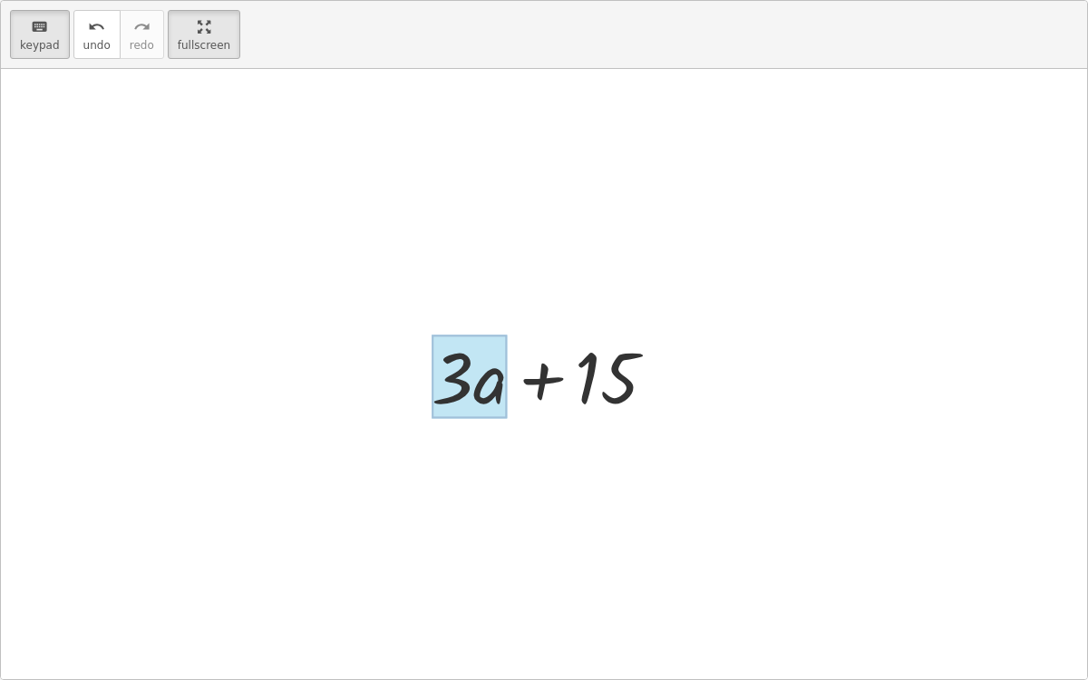
click at [484, 396] on div at bounding box center [468, 376] width 75 height 84
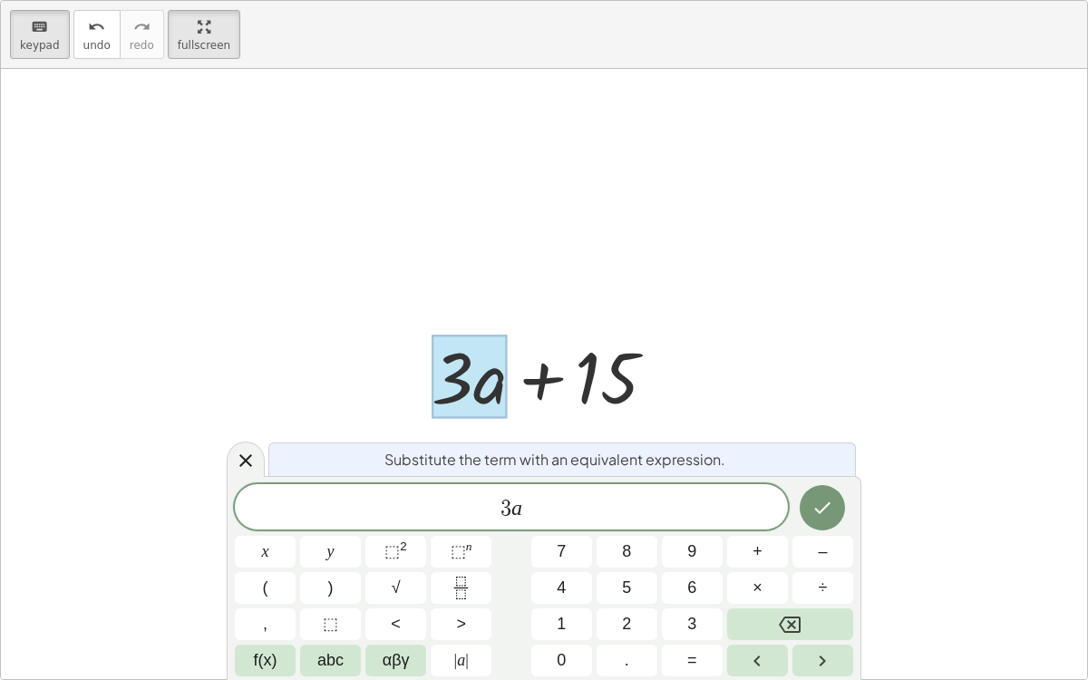
click at [448, 380] on div at bounding box center [468, 376] width 75 height 84
click at [531, 218] on div at bounding box center [544, 374] width 1086 height 610
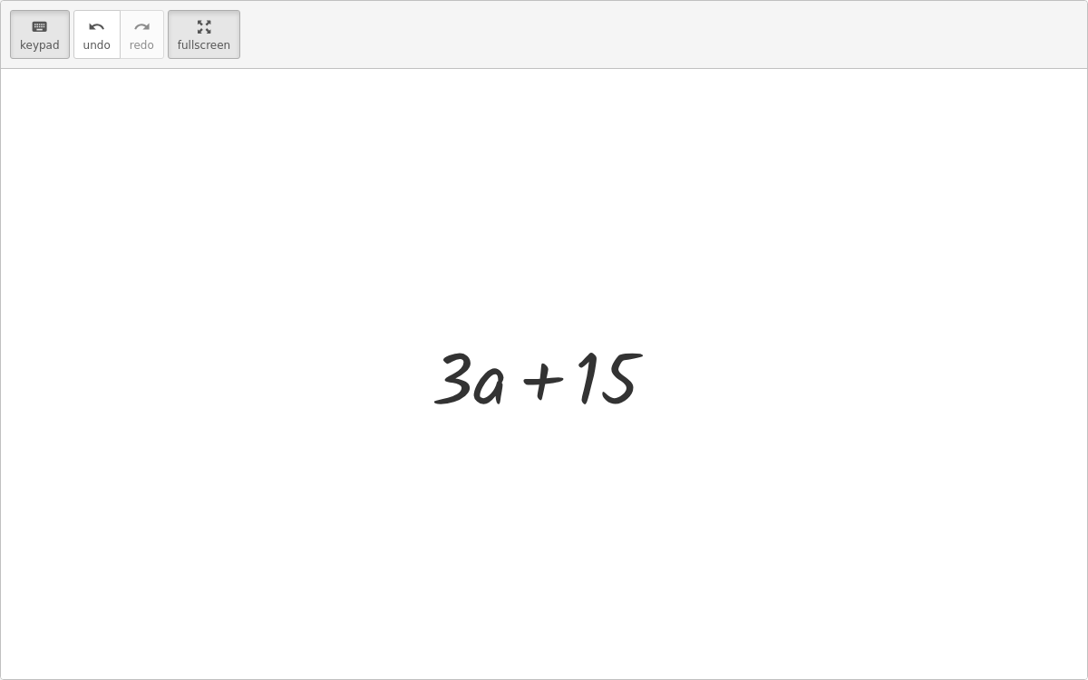
drag, startPoint x: 445, startPoint y: 369, endPoint x: 529, endPoint y: 308, distance: 103.9
click at [35, 29] on icon "keyboard" at bounding box center [39, 27] width 17 height 22
click at [85, 50] on button "undo undo" at bounding box center [96, 34] width 47 height 49
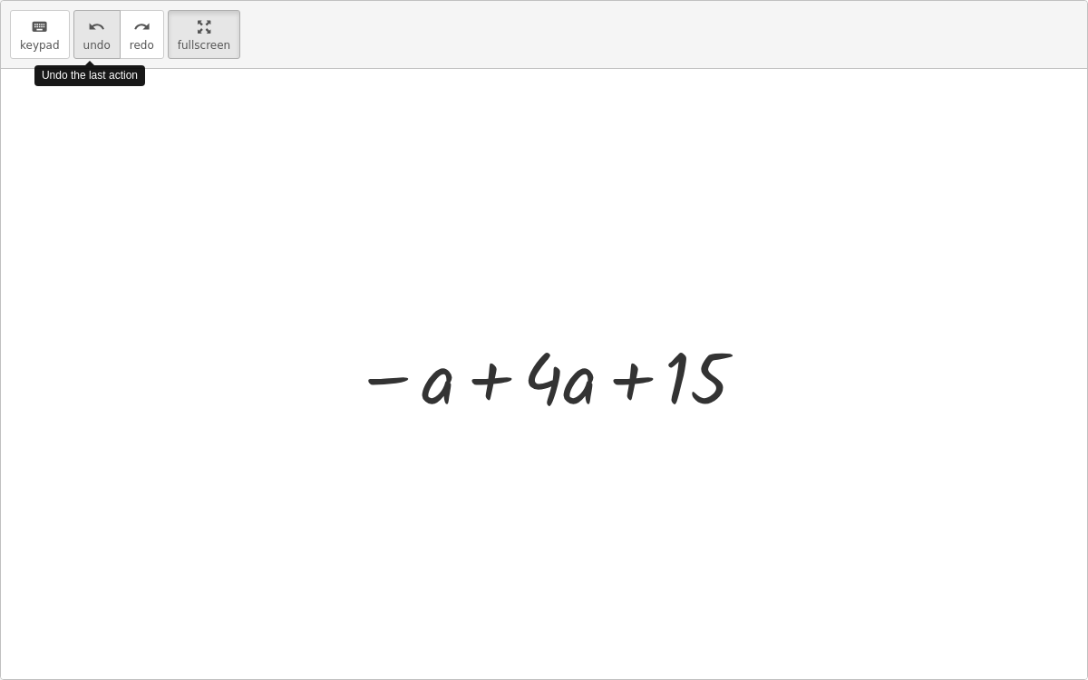
click at [85, 50] on button "undo undo" at bounding box center [96, 34] width 47 height 49
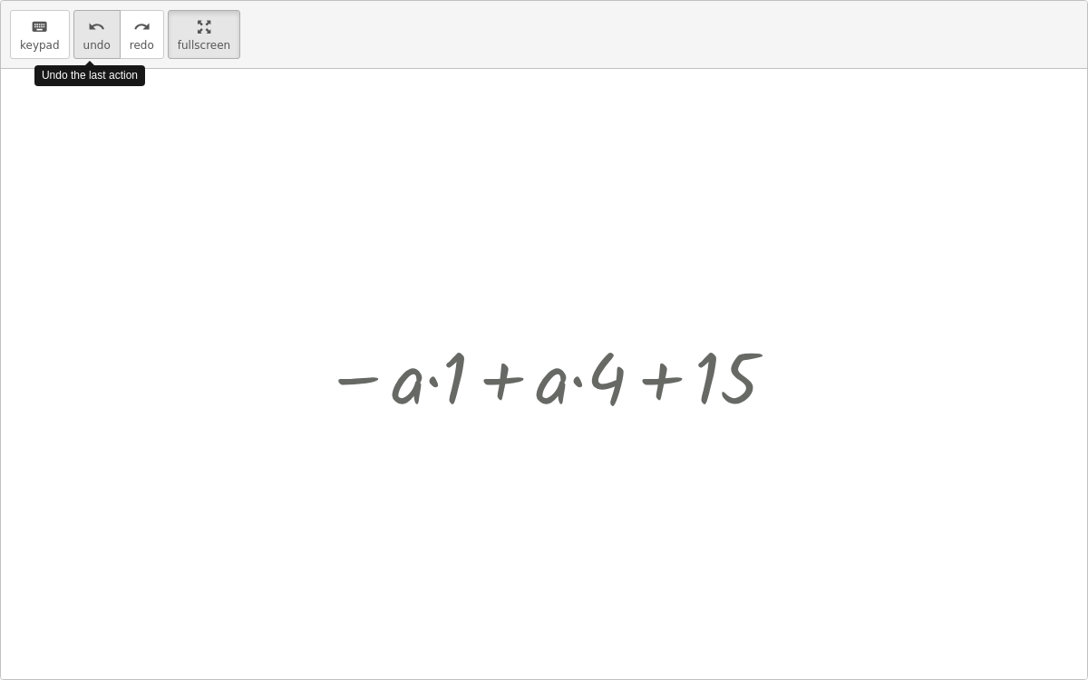
click at [85, 50] on button "undo undo" at bounding box center [96, 34] width 47 height 49
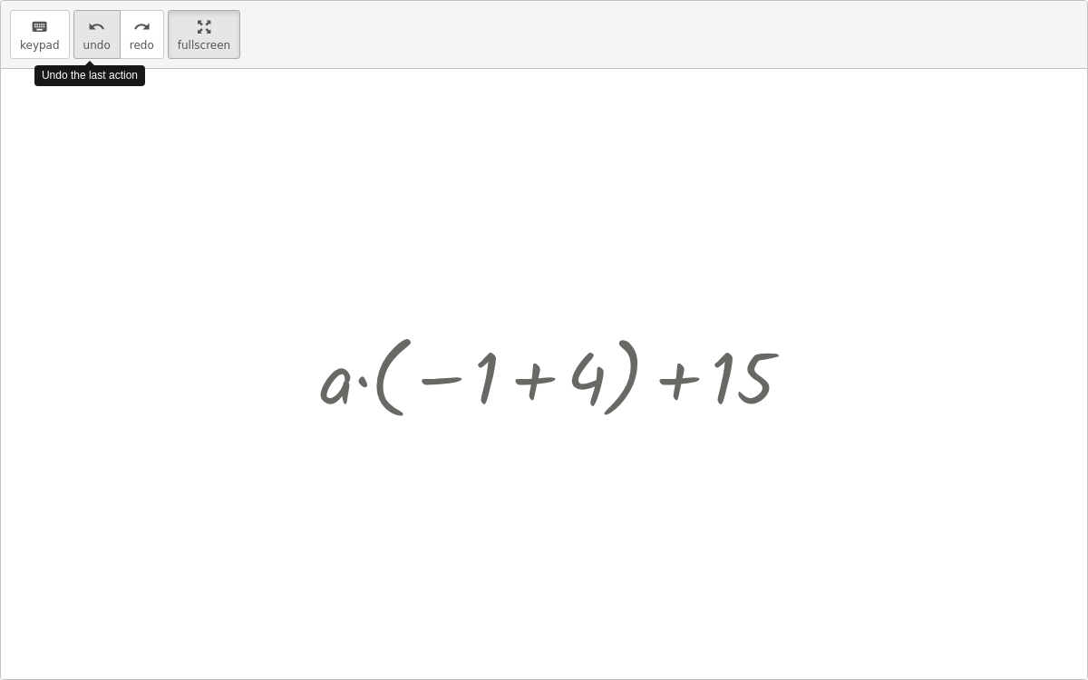
click at [85, 50] on button "undo undo" at bounding box center [96, 34] width 47 height 49
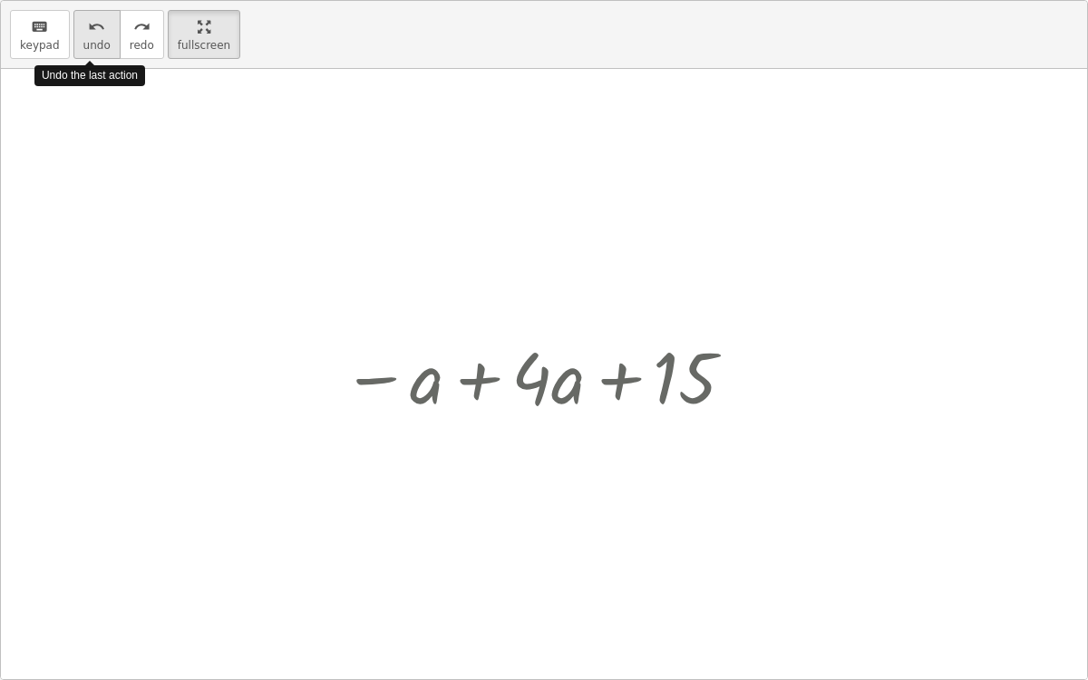
click at [85, 50] on button "undo undo" at bounding box center [96, 34] width 47 height 49
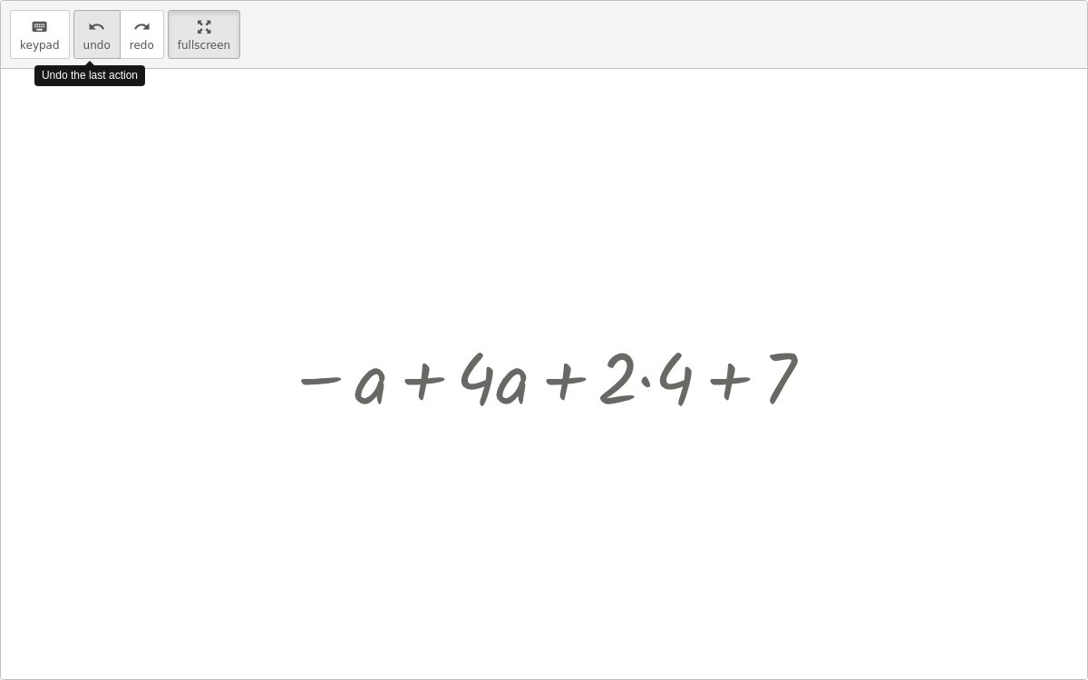
click at [85, 50] on button "undo undo" at bounding box center [96, 34] width 47 height 49
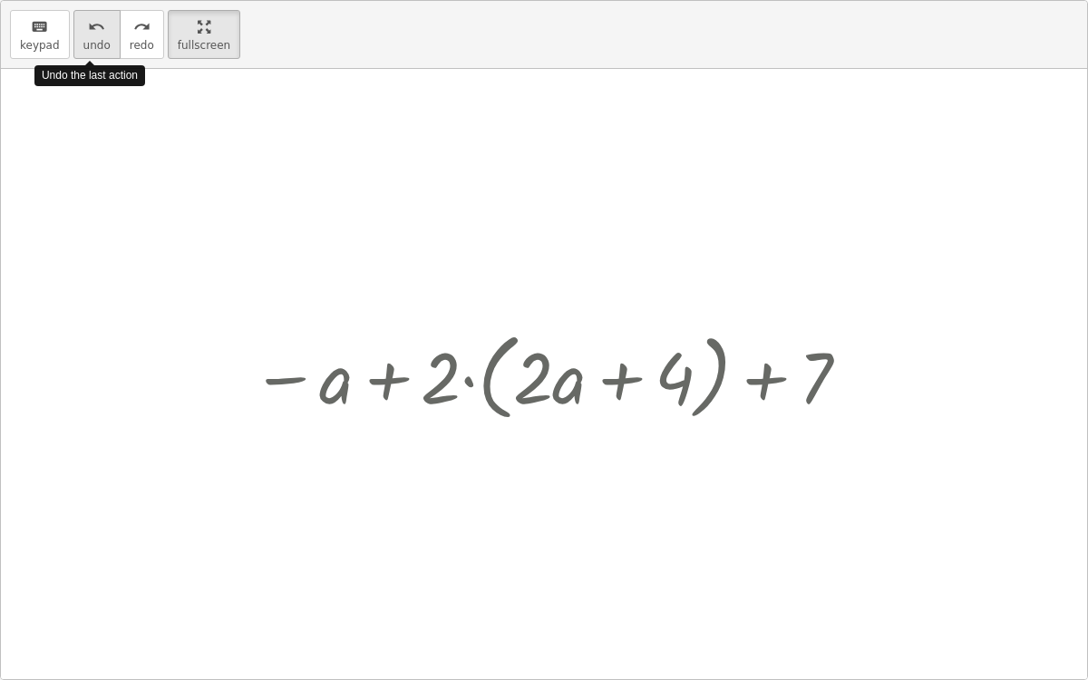
click at [85, 50] on button "undo undo" at bounding box center [96, 34] width 47 height 49
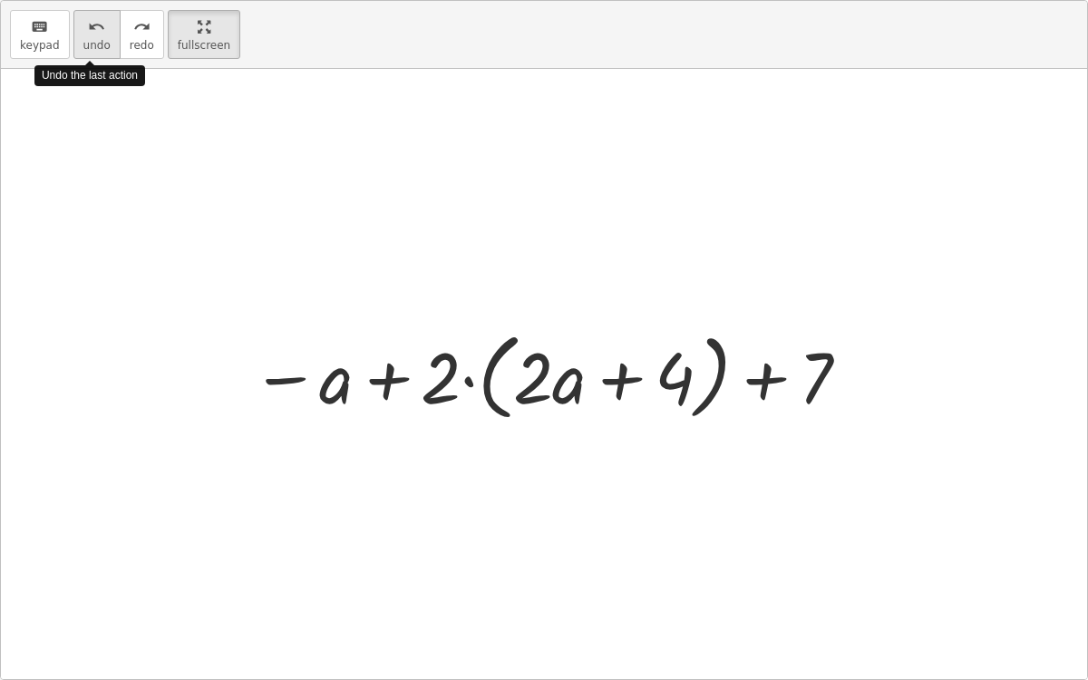
click at [85, 50] on button "undo undo" at bounding box center [96, 34] width 47 height 49
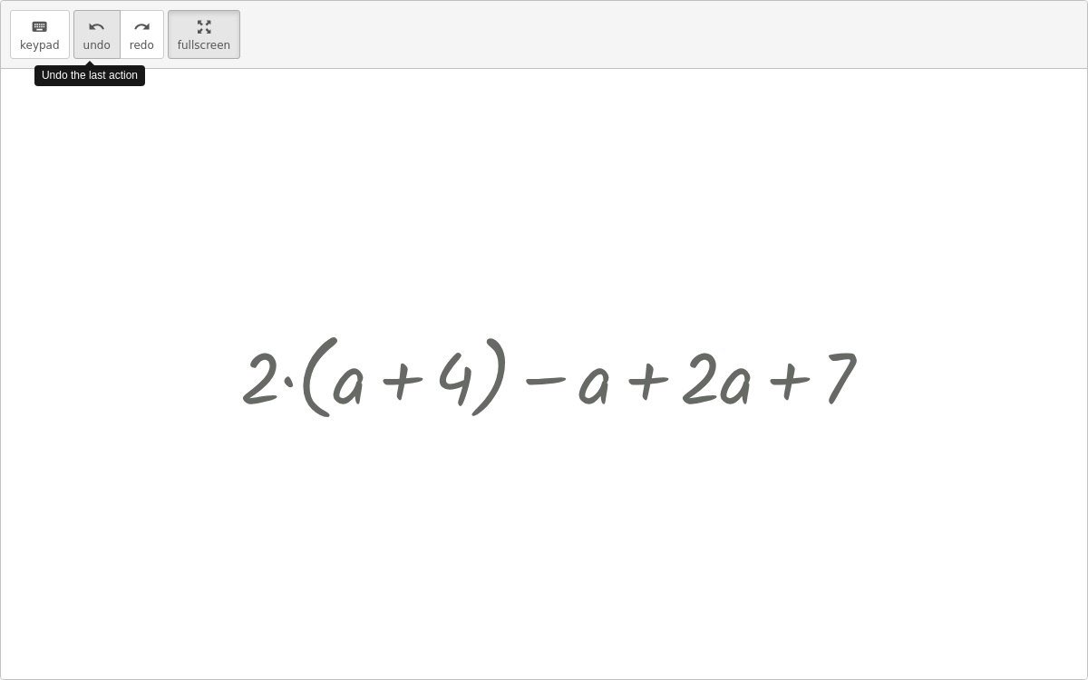
click at [85, 50] on button "undo undo" at bounding box center [96, 34] width 47 height 49
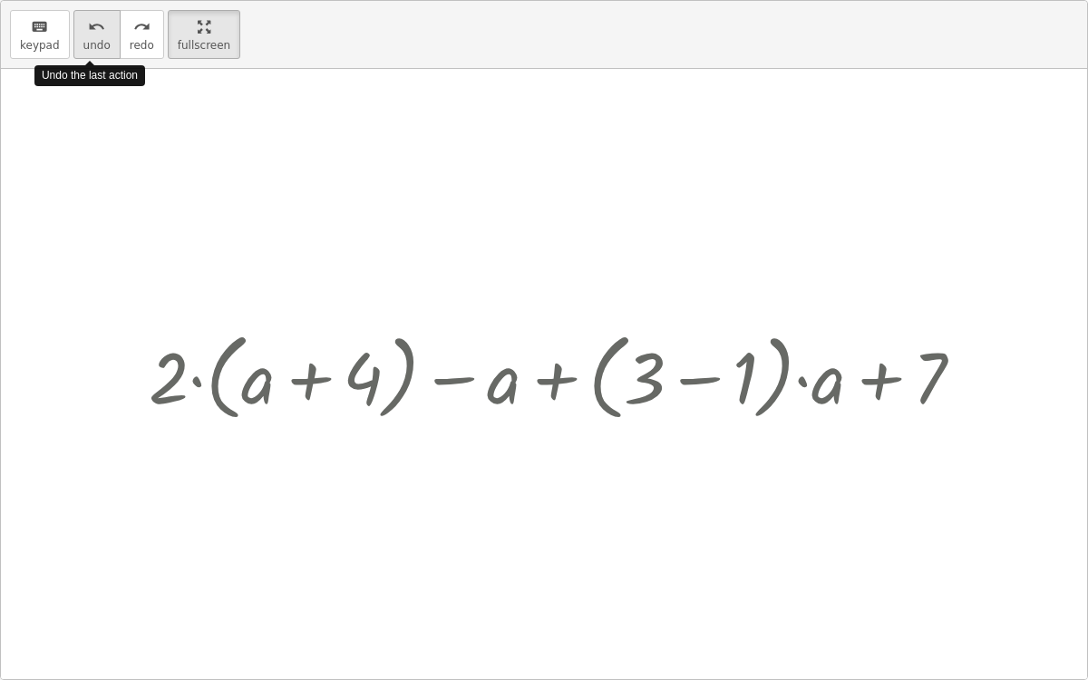
click at [85, 50] on button "undo undo" at bounding box center [96, 34] width 47 height 49
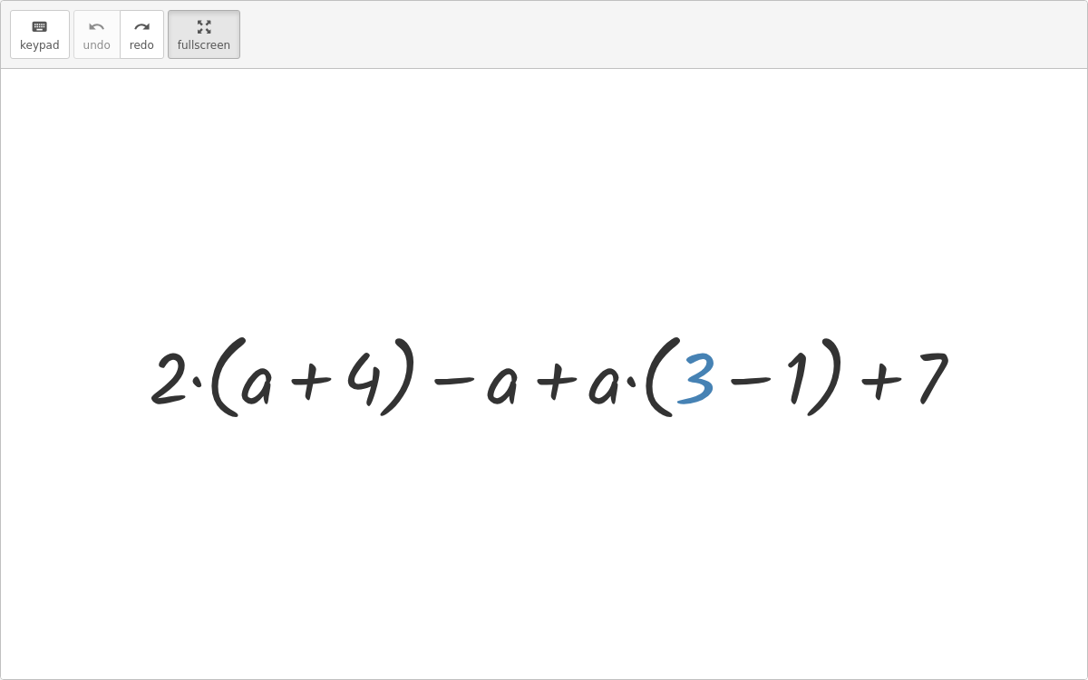
click at [765, 498] on div at bounding box center [544, 374] width 1086 height 610
click at [691, 387] on div at bounding box center [563, 375] width 847 height 104
click at [690, 392] on div at bounding box center [563, 375] width 847 height 104
click at [709, 383] on div at bounding box center [563, 375] width 847 height 104
drag, startPoint x: 166, startPoint y: 372, endPoint x: 248, endPoint y: 389, distance: 84.1
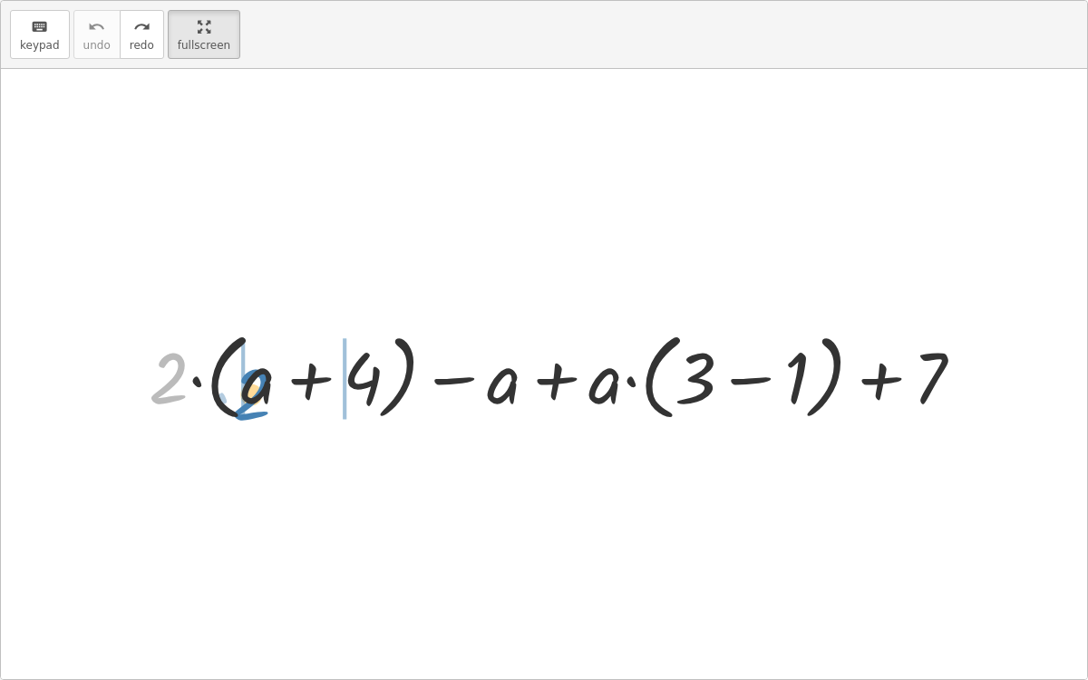
click at [248, 389] on div at bounding box center [563, 375] width 847 height 104
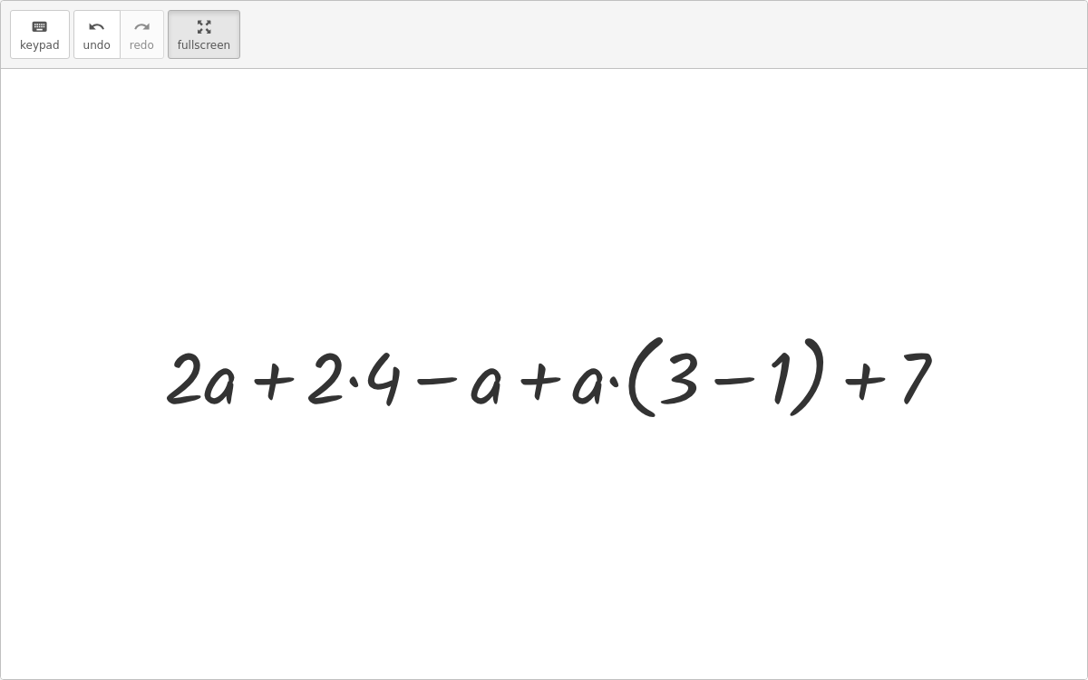
click at [356, 361] on div at bounding box center [563, 375] width 816 height 104
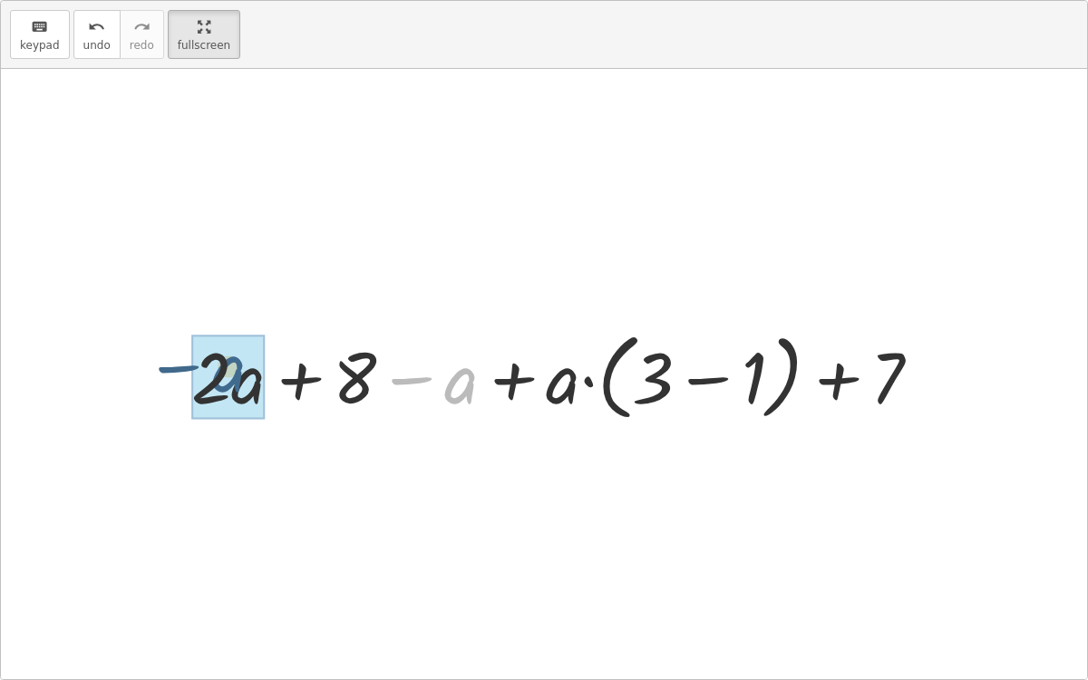
drag, startPoint x: 451, startPoint y: 381, endPoint x: 218, endPoint y: 368, distance: 233.3
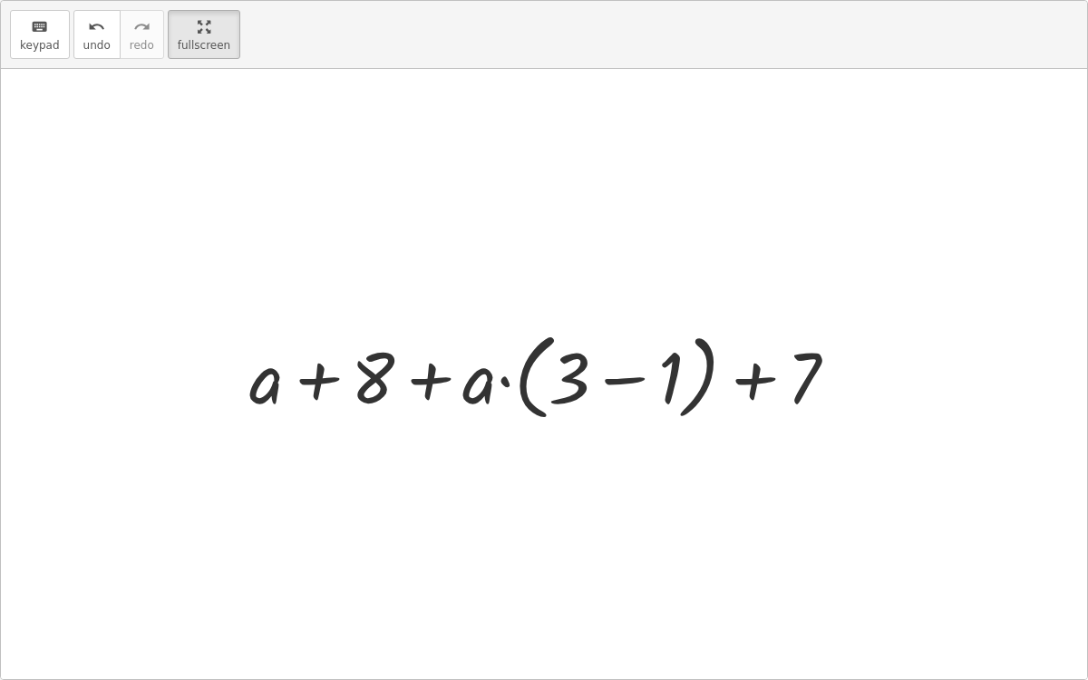
click at [650, 374] on div at bounding box center [550, 375] width 621 height 104
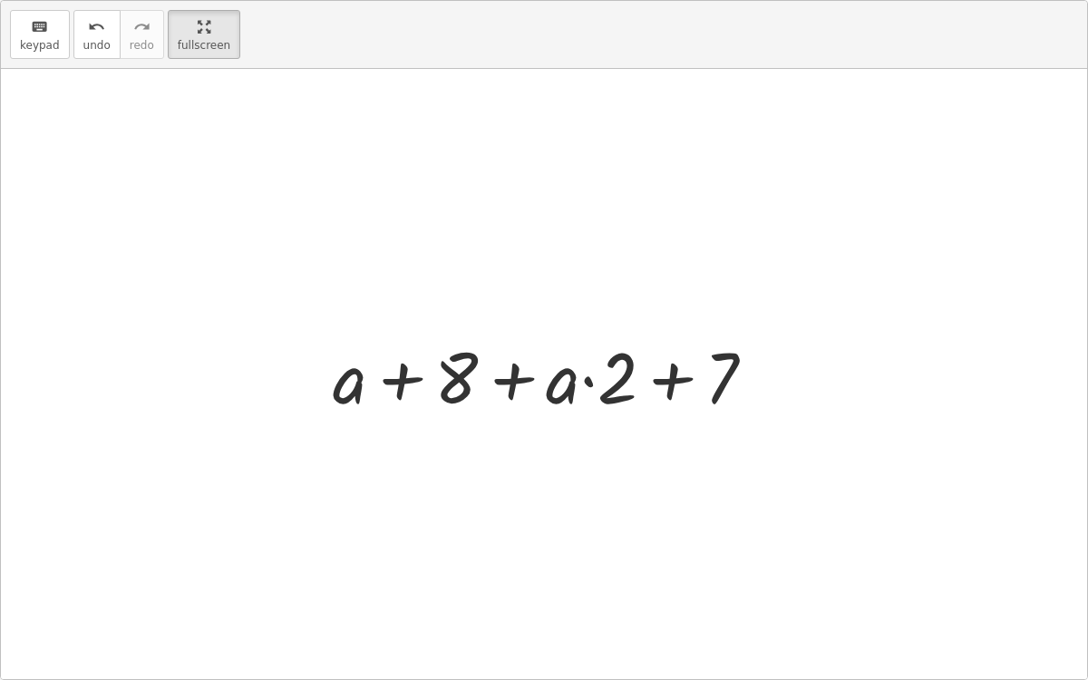
click at [585, 378] on div at bounding box center [551, 374] width 455 height 93
click at [615, 387] on div at bounding box center [551, 374] width 455 height 93
drag, startPoint x: 614, startPoint y: 388, endPoint x: 542, endPoint y: 386, distance: 71.6
click at [542, 386] on div at bounding box center [551, 374] width 455 height 93
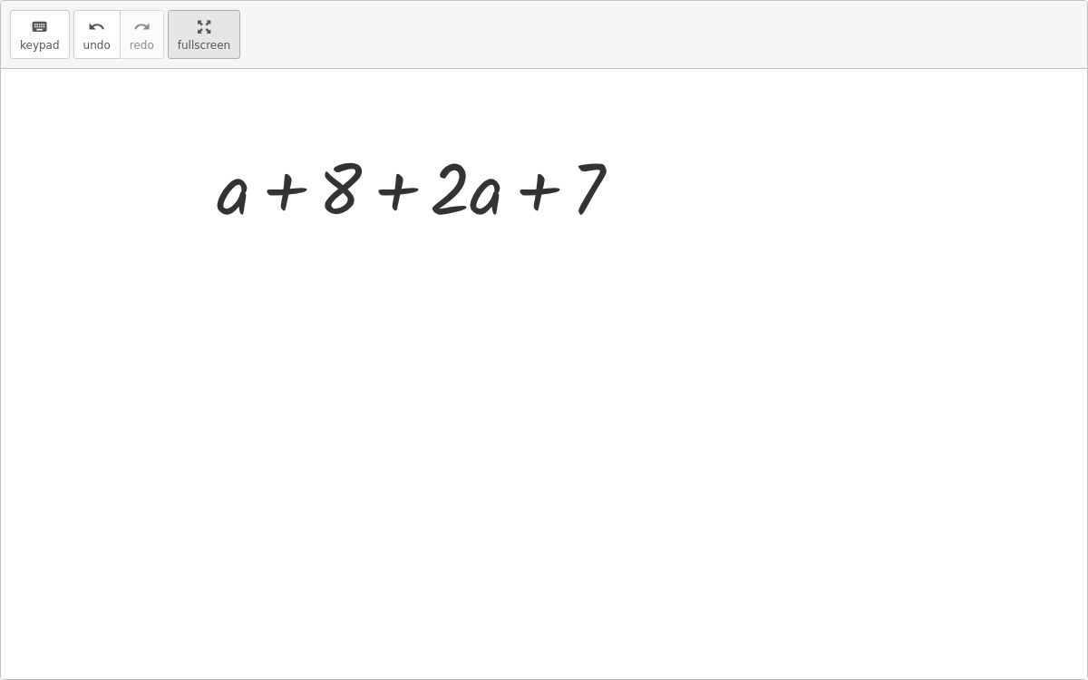
click at [206, 0] on html "Copy of 5 Minute Introduction Drake S Not you? Tasks 1. Welcome :) 2. Click to …" at bounding box center [544, 340] width 1088 height 680
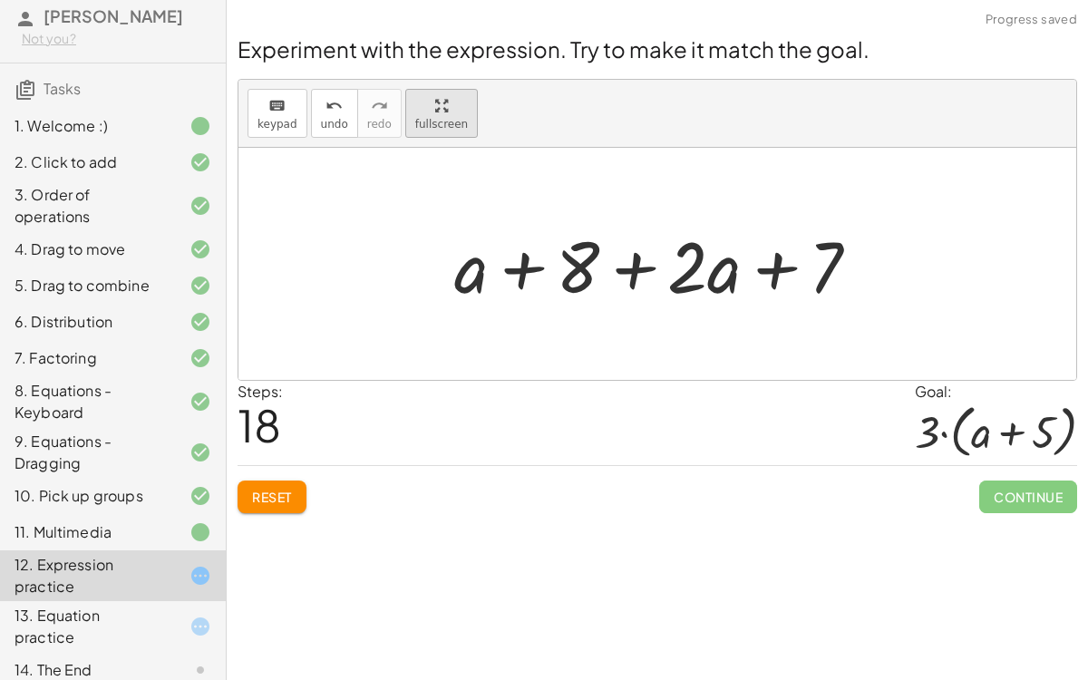
scroll to position [220, 0]
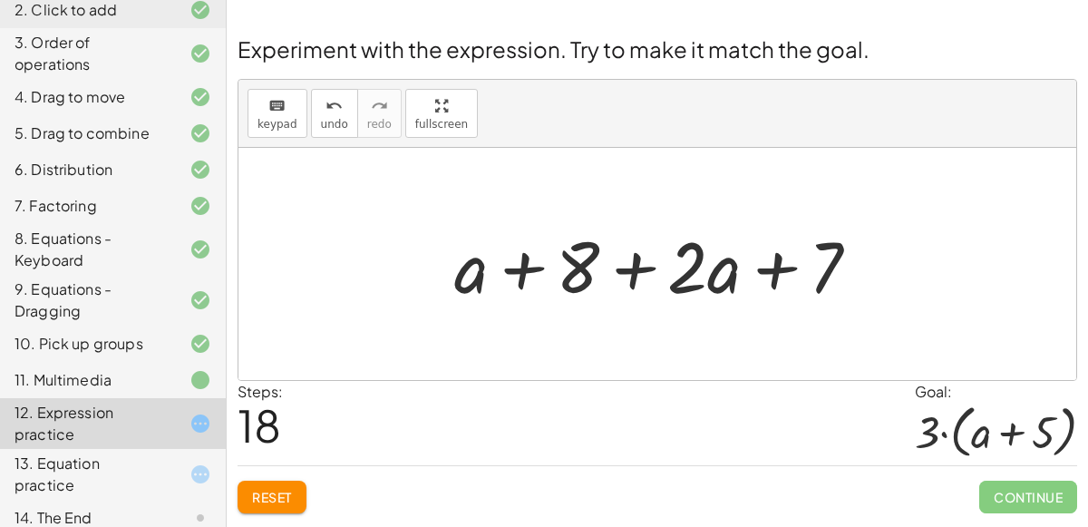
click at [276, 480] on button "Reset" at bounding box center [271, 496] width 69 height 33
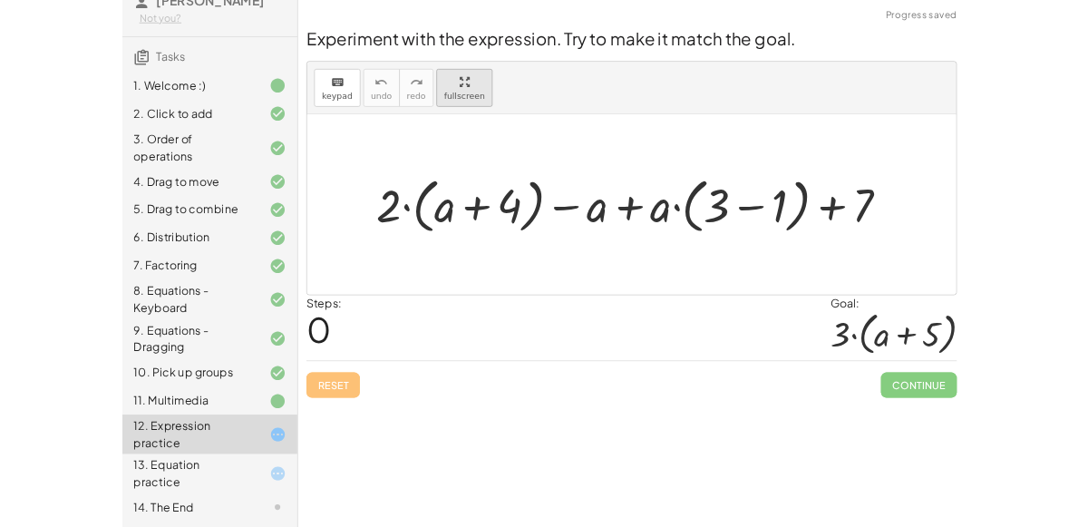
scroll to position [68, 0]
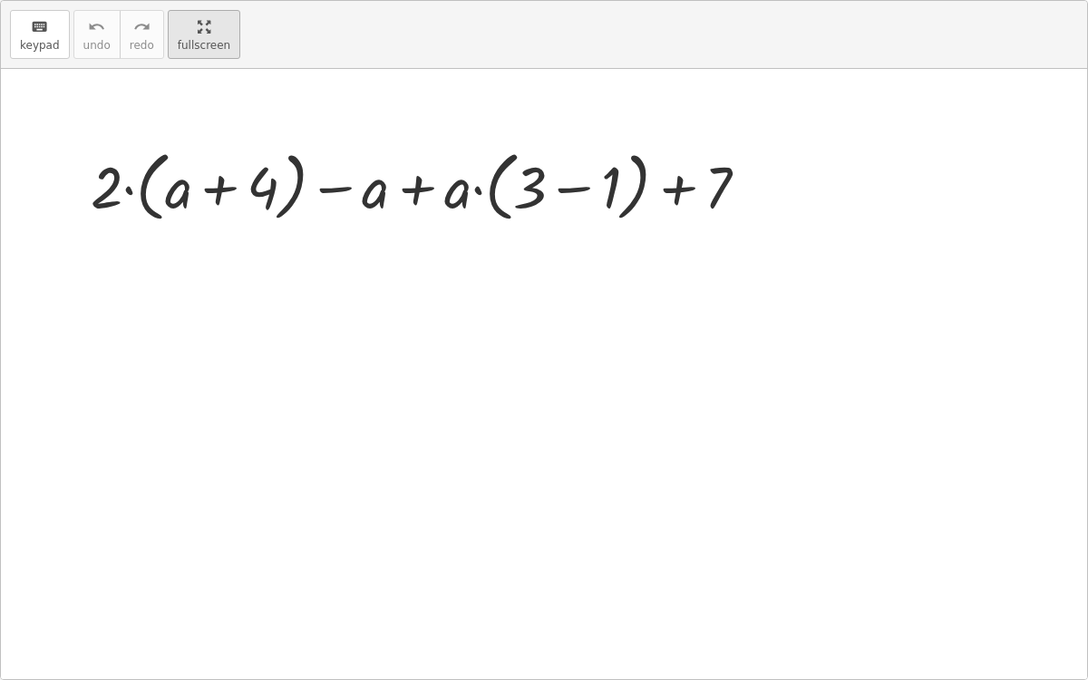
click at [415, 234] on div "keyboard keypad undo undo redo redo fullscreen + · 2 · ( + a + 4 ) − a + · a · …" at bounding box center [544, 340] width 1086 height 678
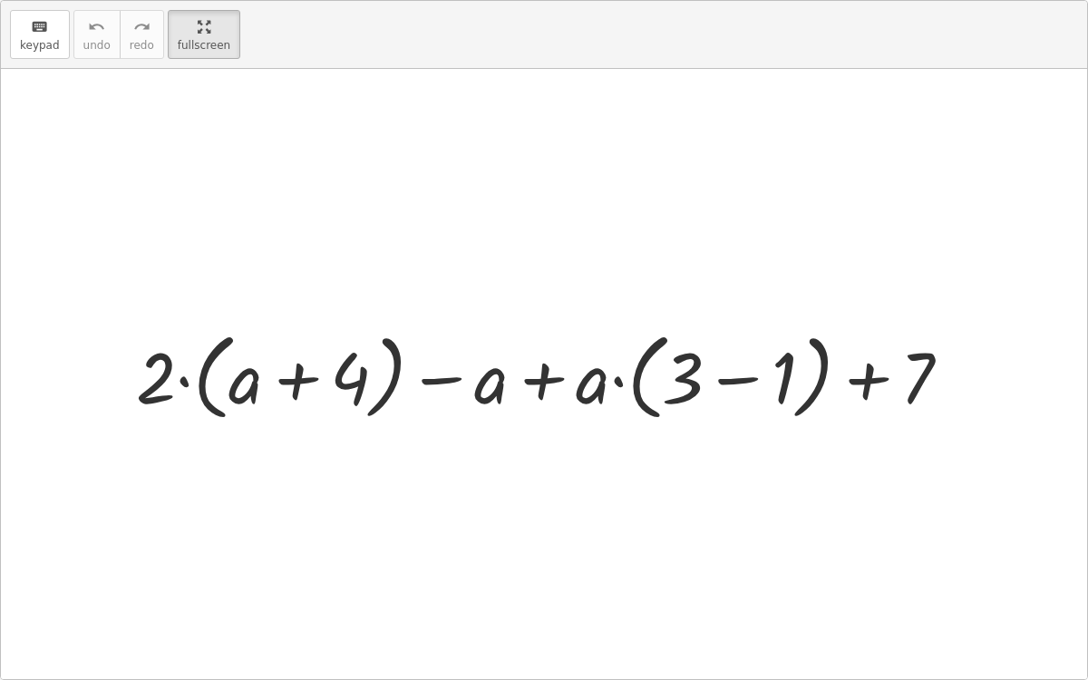
click at [761, 376] on div at bounding box center [550, 375] width 847 height 104
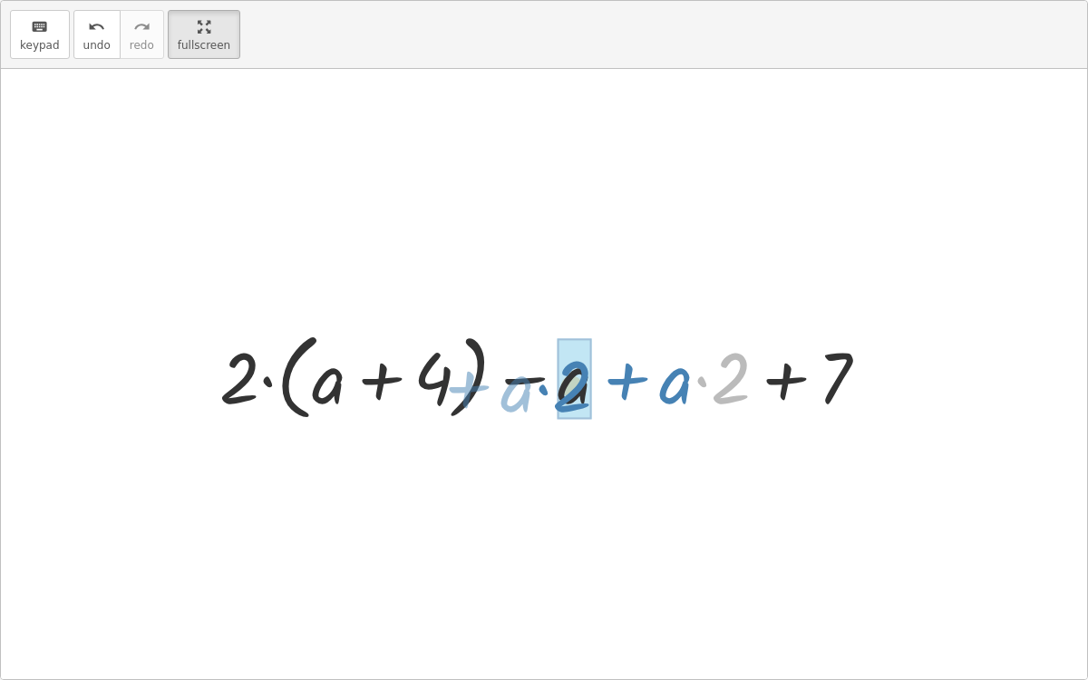
drag, startPoint x: 732, startPoint y: 366, endPoint x: 574, endPoint y: 374, distance: 158.8
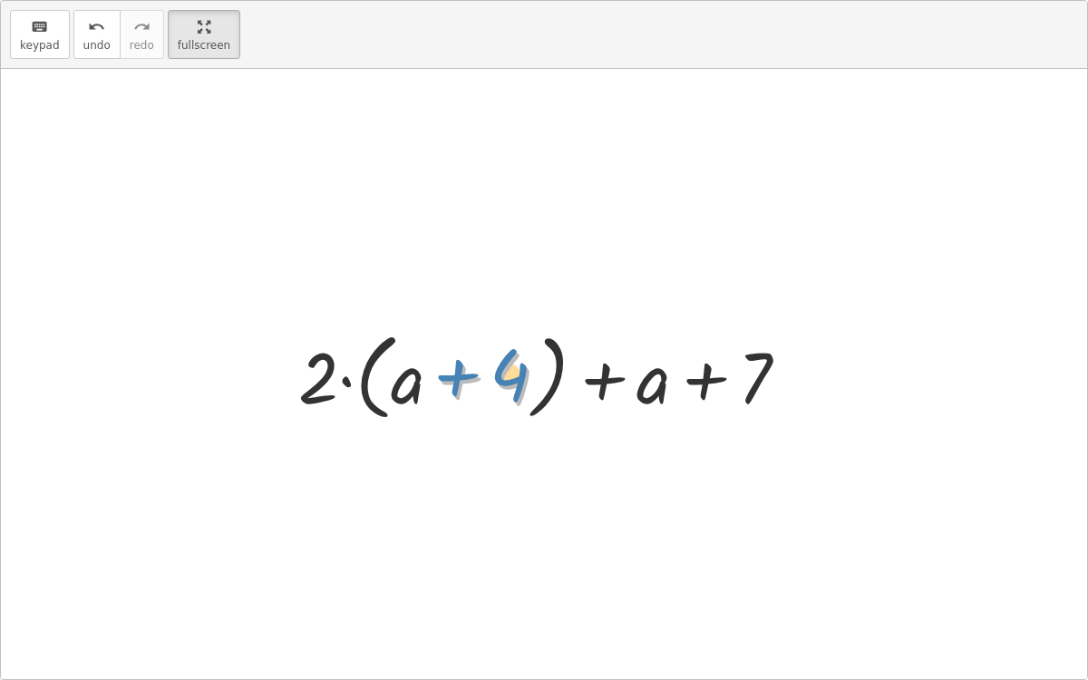
click at [509, 368] on div at bounding box center [550, 375] width 523 height 104
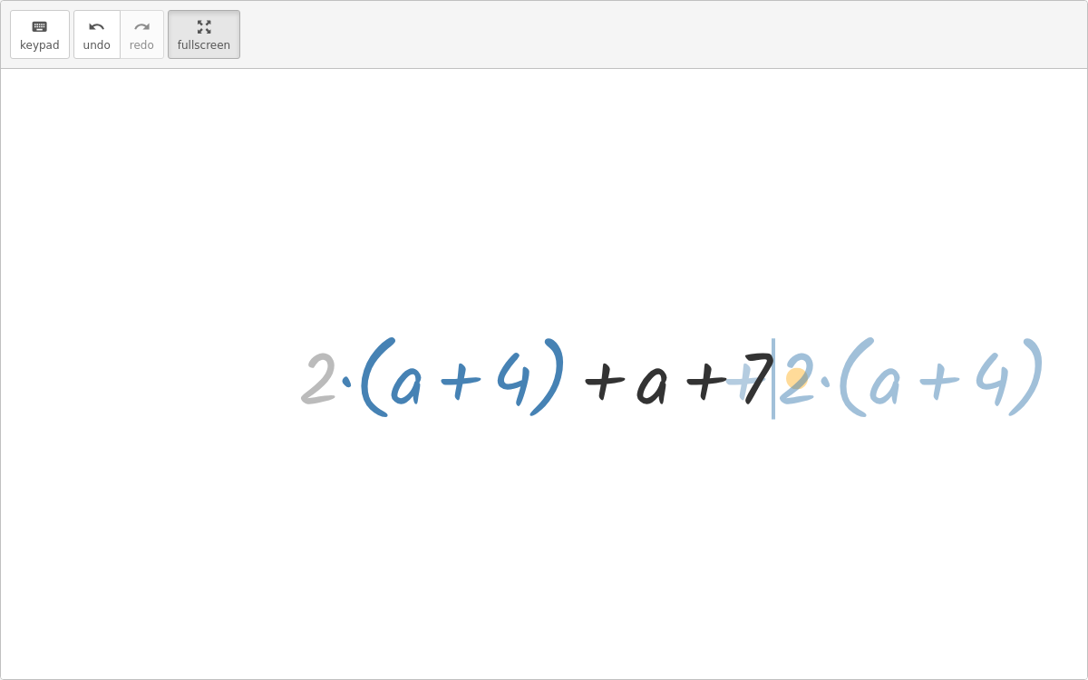
drag, startPoint x: 314, startPoint y: 365, endPoint x: 793, endPoint y: 365, distance: 478.5
click at [793, 365] on div at bounding box center [550, 375] width 523 height 104
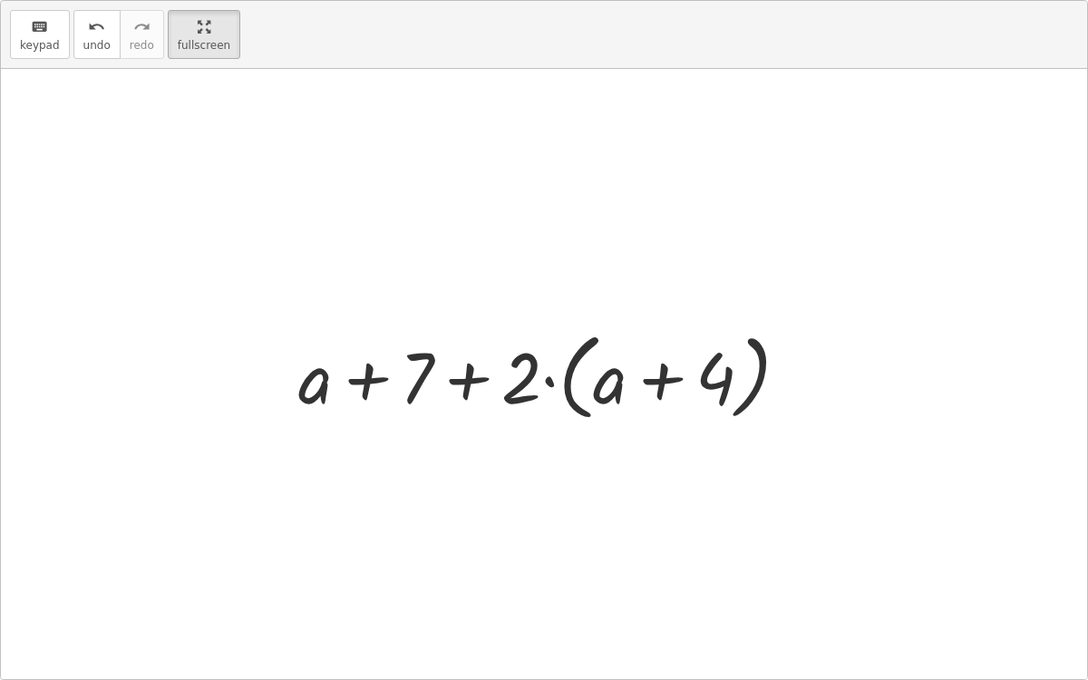
click at [485, 367] on div at bounding box center [550, 375] width 523 height 104
drag, startPoint x: 419, startPoint y: 371, endPoint x: 715, endPoint y: 373, distance: 296.4
click at [715, 373] on div at bounding box center [550, 375] width 523 height 104
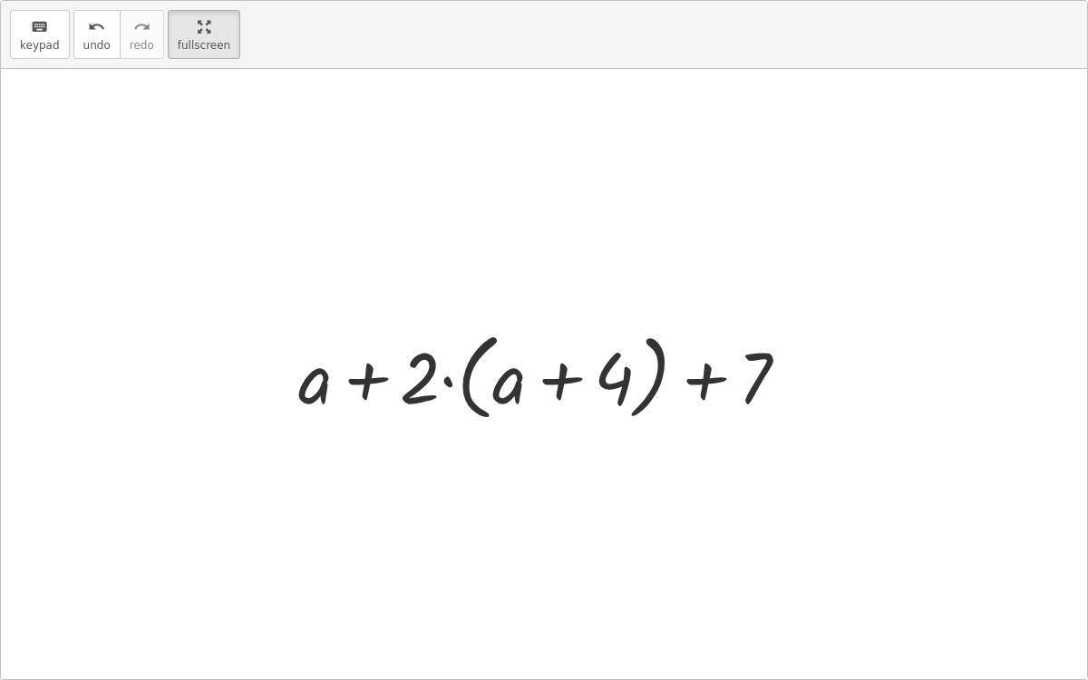
click at [715, 373] on div at bounding box center [550, 375] width 523 height 104
click at [654, 369] on div at bounding box center [550, 375] width 523 height 104
click at [618, 368] on div at bounding box center [550, 375] width 523 height 104
click at [522, 392] on div at bounding box center [550, 375] width 523 height 104
click at [461, 378] on div at bounding box center [550, 375] width 523 height 104
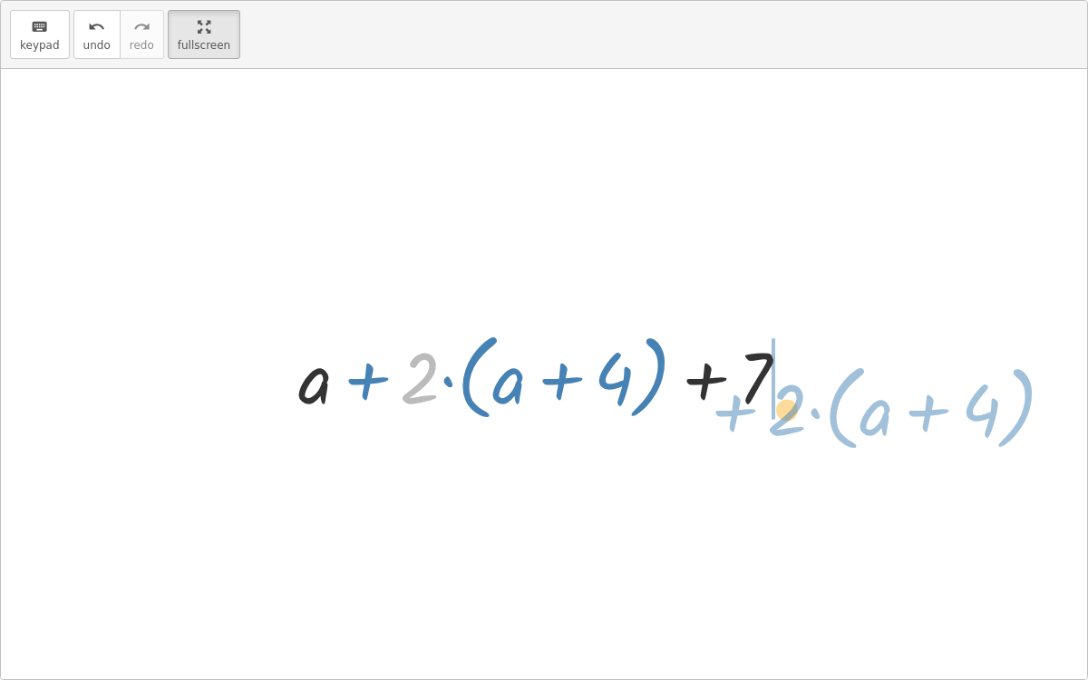
drag, startPoint x: 431, startPoint y: 372, endPoint x: 808, endPoint y: 392, distance: 377.6
click at [808, 392] on div at bounding box center [550, 375] width 523 height 104
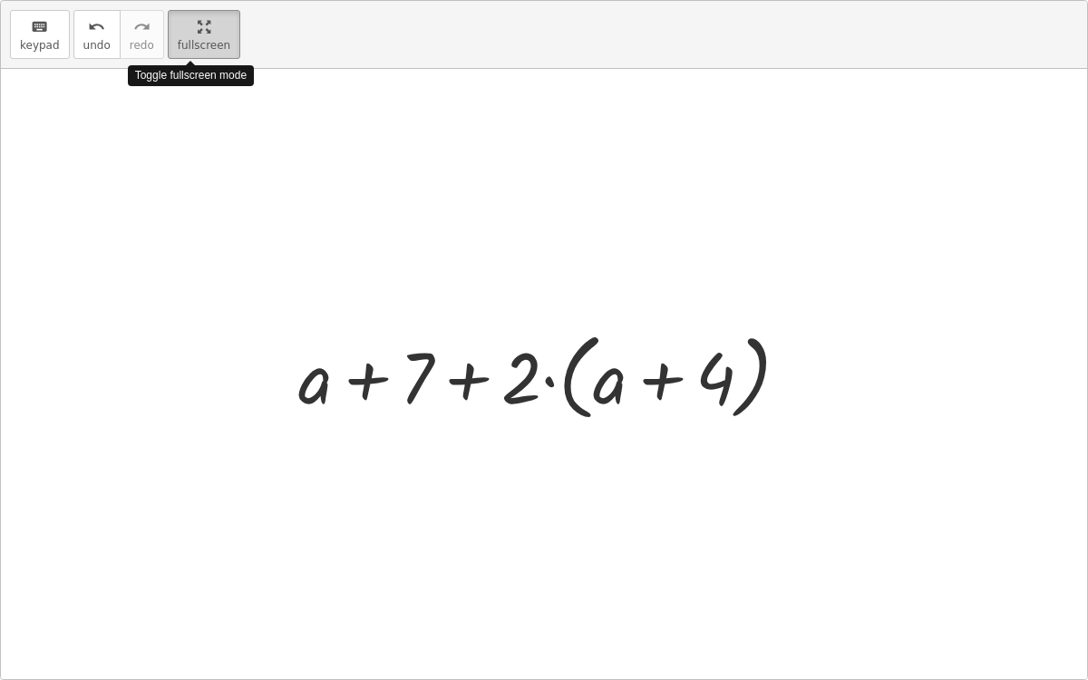
click at [160, 0] on html "Copy of 5 Minute Introduction Drake S Not you? Tasks 1. Welcome :) 2. Click to …" at bounding box center [544, 340] width 1088 height 680
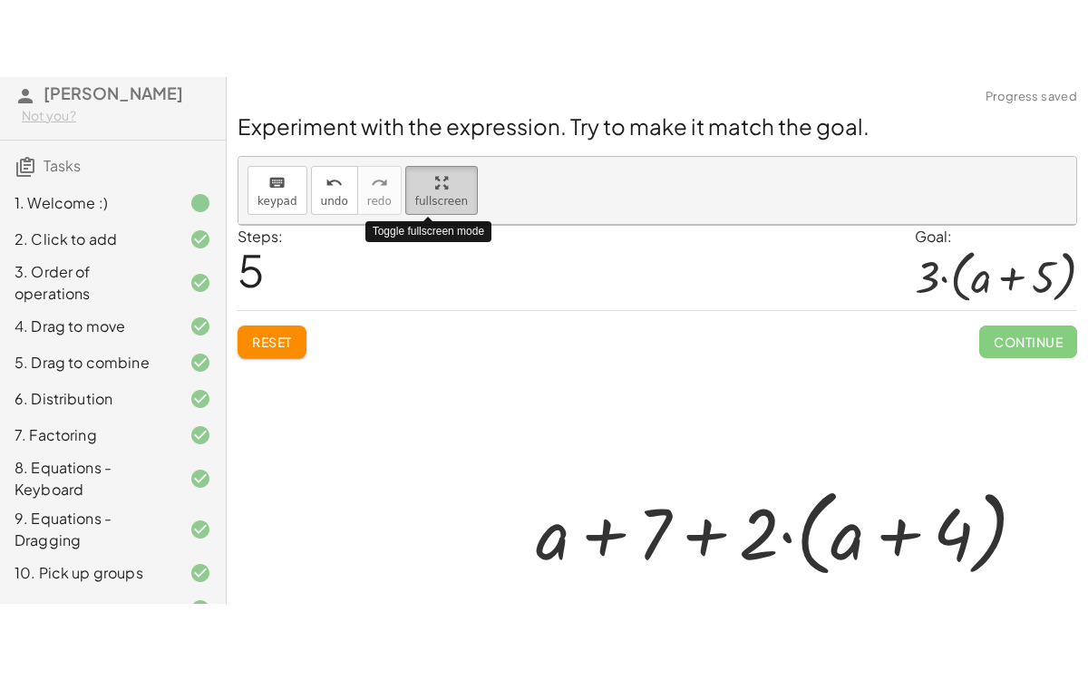
scroll to position [220, 0]
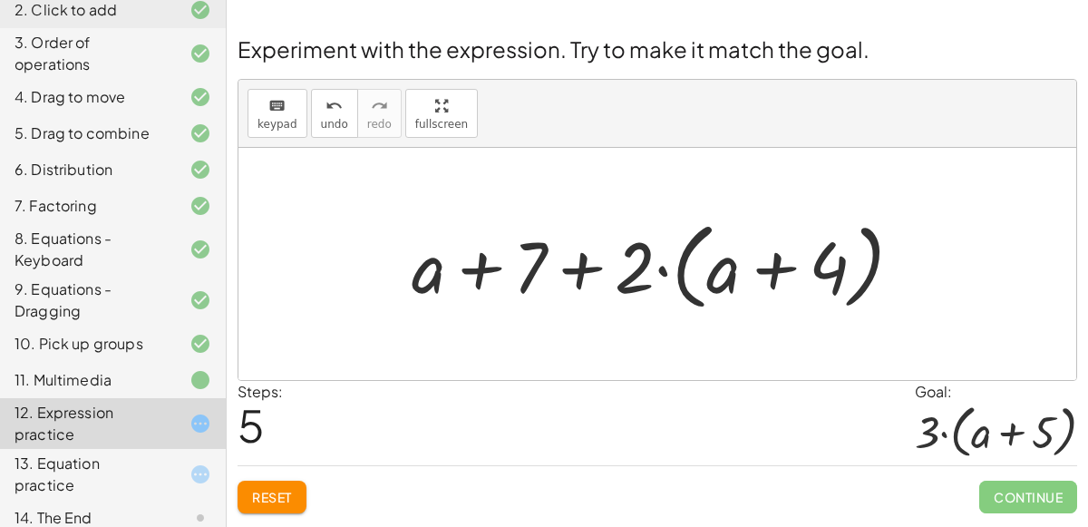
click at [289, 480] on button "Reset" at bounding box center [271, 496] width 69 height 33
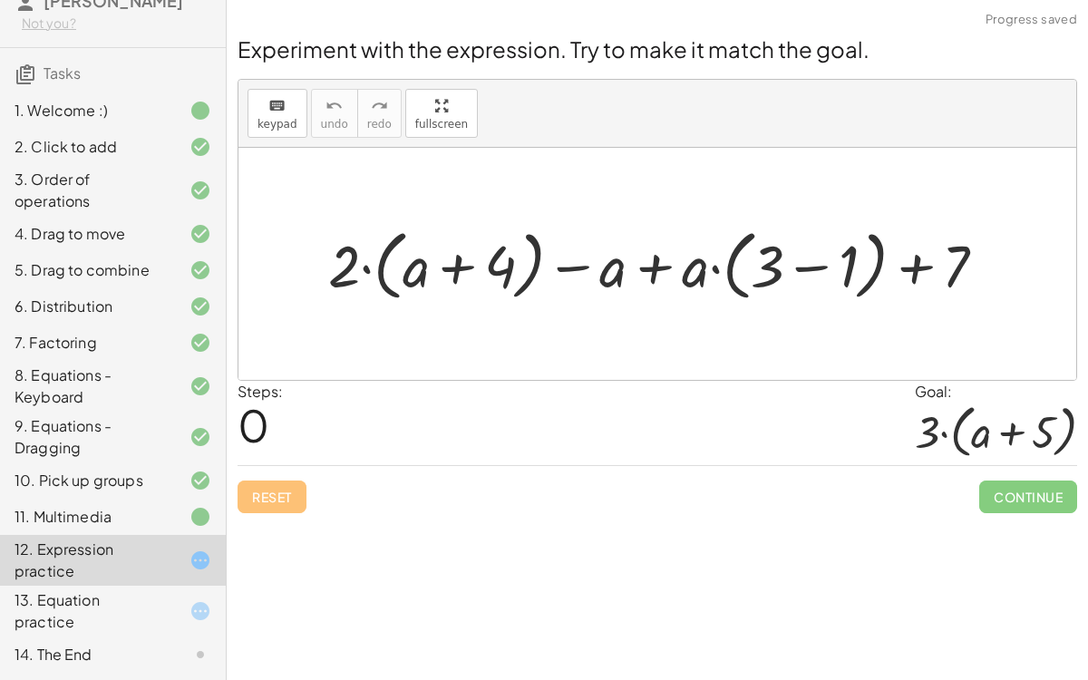
scroll to position [68, 0]
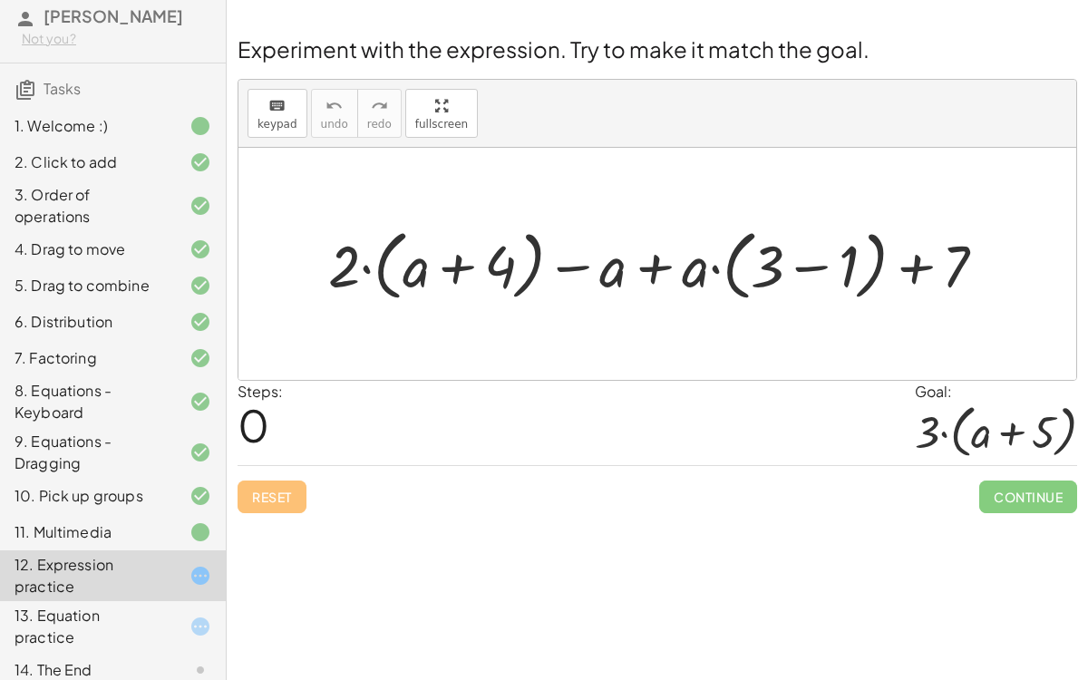
click at [658, 266] on div at bounding box center [664, 263] width 691 height 85
click at [608, 279] on div at bounding box center [664, 263] width 691 height 85
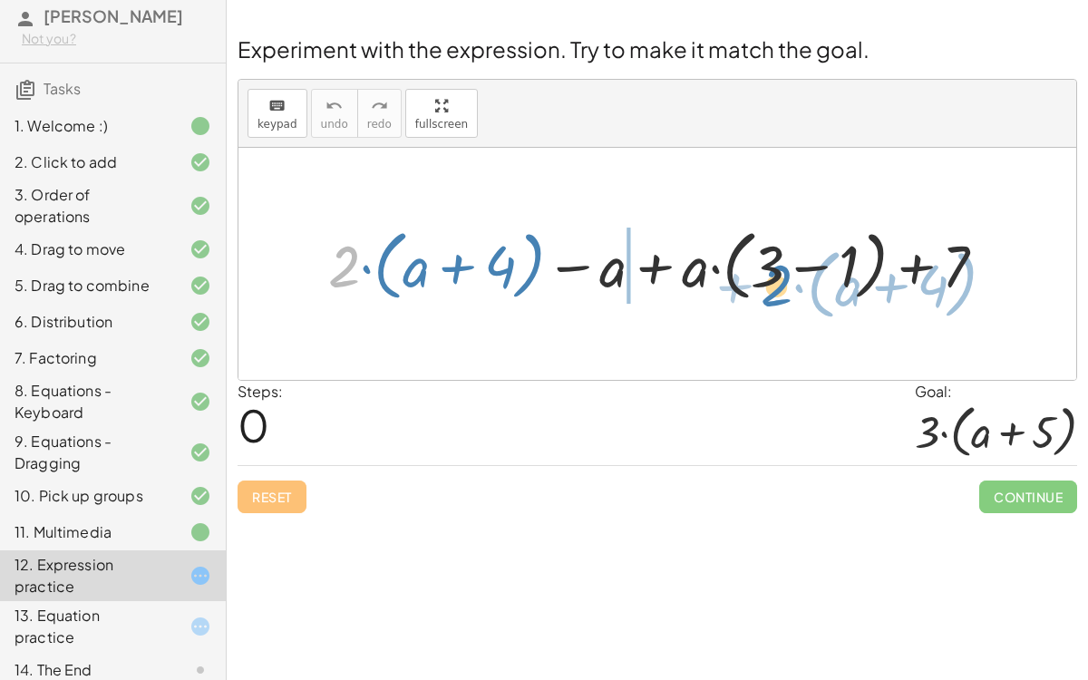
drag, startPoint x: 351, startPoint y: 250, endPoint x: 783, endPoint y: 269, distance: 432.7
click at [783, 269] on div at bounding box center [664, 263] width 691 height 85
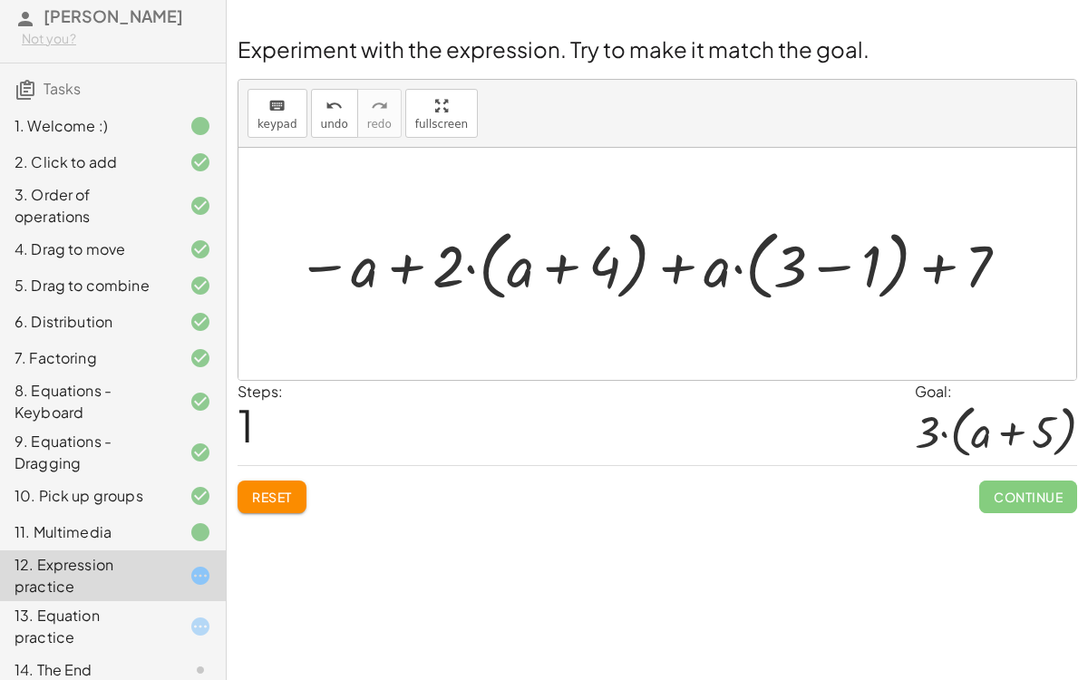
click at [735, 268] on div at bounding box center [654, 263] width 735 height 85
click at [449, 256] on div at bounding box center [654, 263] width 735 height 85
click at [412, 265] on div at bounding box center [654, 263] width 735 height 85
drag, startPoint x: 446, startPoint y: 266, endPoint x: 755, endPoint y: 269, distance: 309.1
click at [755, 269] on div at bounding box center [654, 263] width 735 height 85
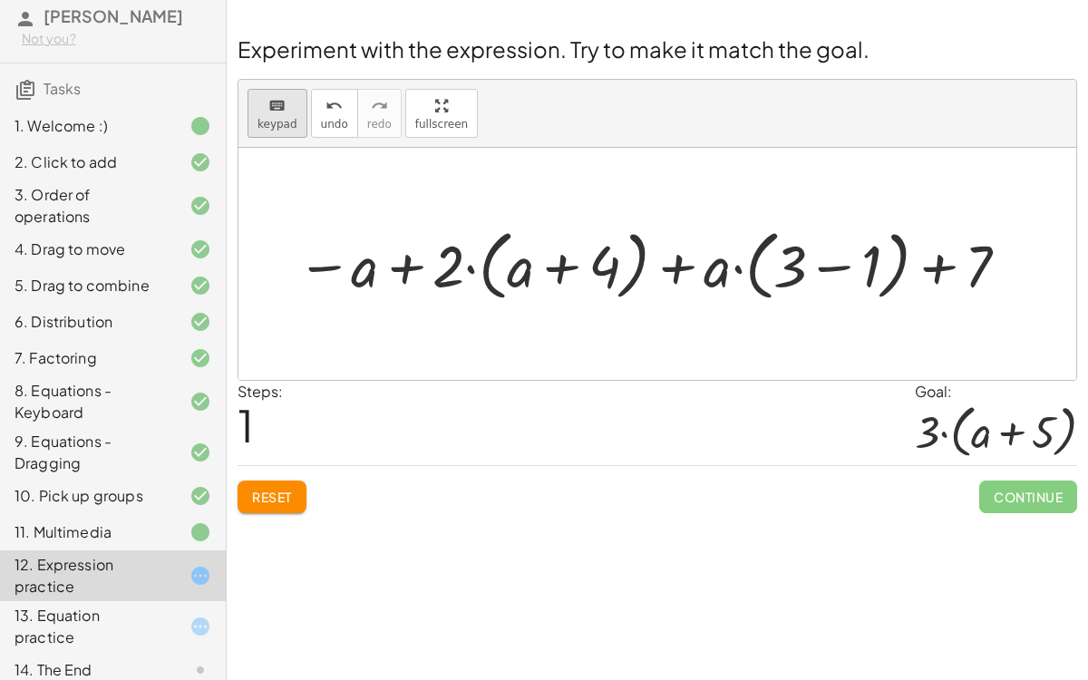
click at [267, 127] on span "keypad" at bounding box center [277, 124] width 40 height 13
click at [542, 259] on div at bounding box center [577, 267] width 86 height 64
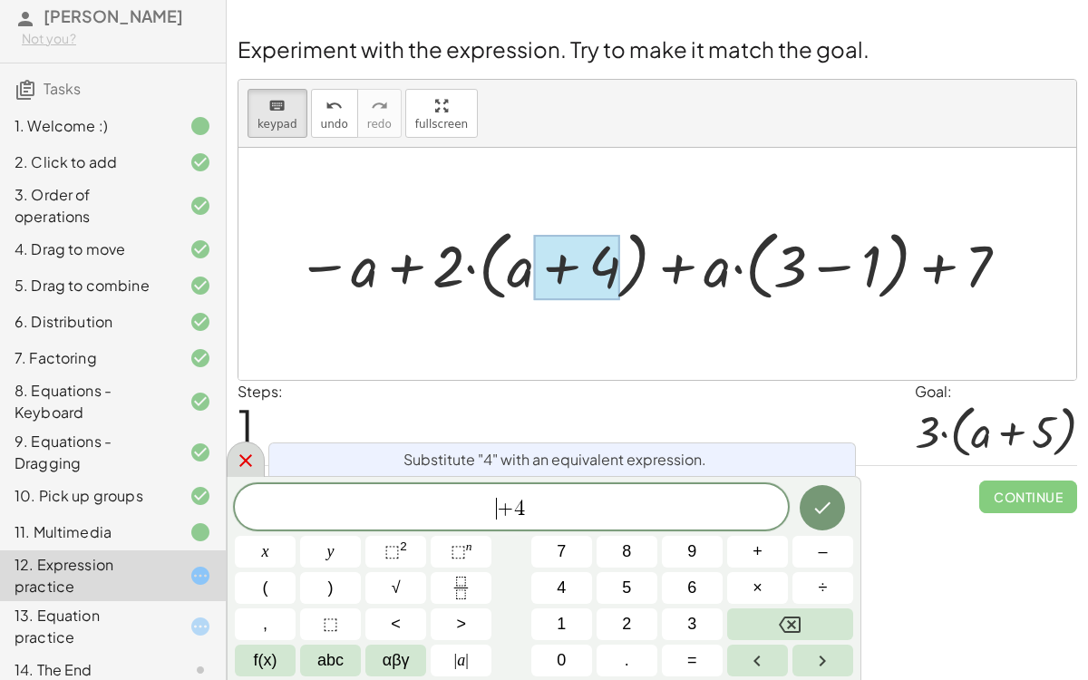
click at [233, 470] on div at bounding box center [246, 458] width 38 height 35
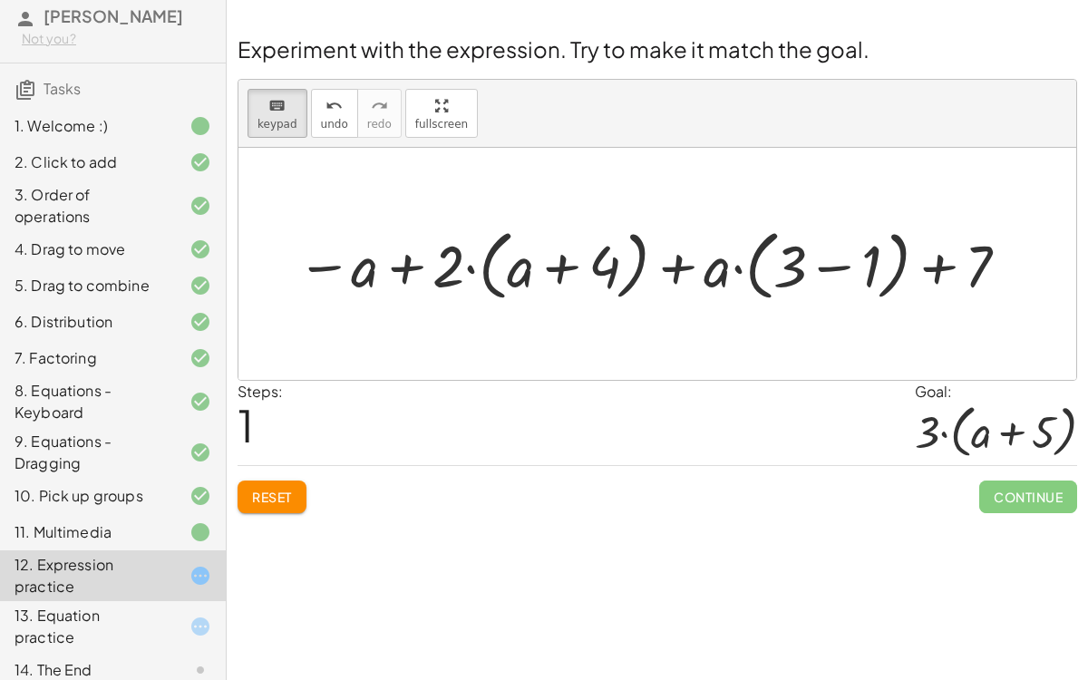
click at [262, 495] on span "Reset" at bounding box center [272, 496] width 40 height 16
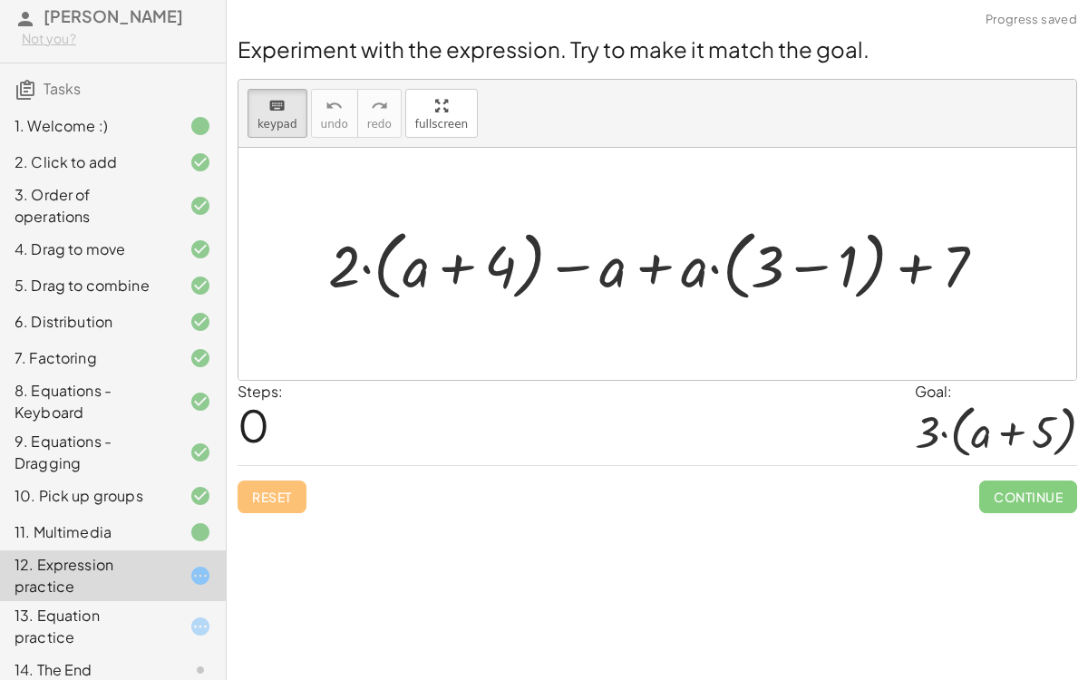
click at [262, 495] on div "Reset Continue" at bounding box center [656, 489] width 839 height 48
click at [149, 526] on div "13. Equation practice" at bounding box center [88, 626] width 146 height 44
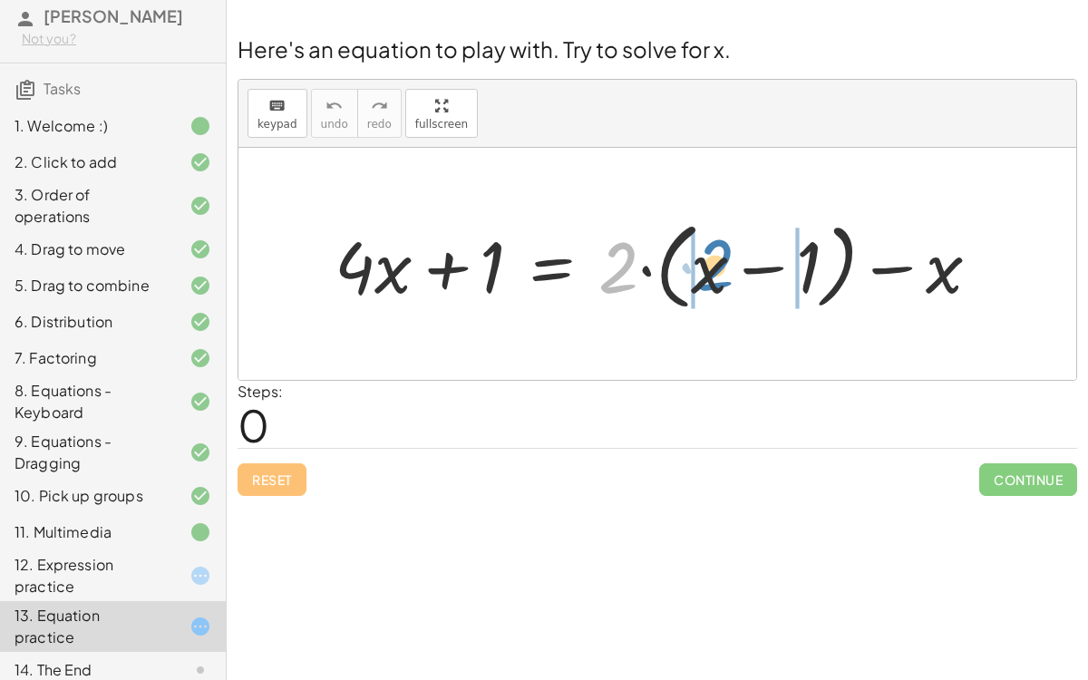
drag, startPoint x: 631, startPoint y: 275, endPoint x: 728, endPoint y: 272, distance: 97.0
click at [728, 272] on div at bounding box center [664, 264] width 678 height 104
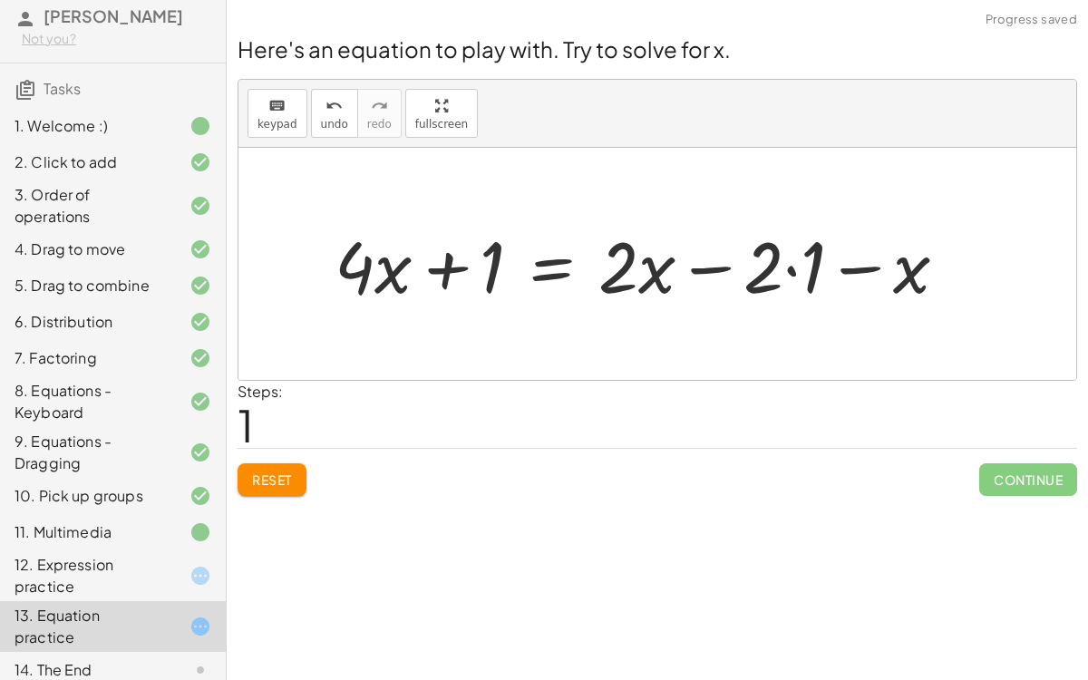
click at [769, 263] on div at bounding box center [647, 264] width 645 height 93
click at [639, 265] on div at bounding box center [647, 264] width 645 height 93
click at [785, 270] on div at bounding box center [647, 264] width 645 height 93
drag, startPoint x: 831, startPoint y: 266, endPoint x: 633, endPoint y: 244, distance: 198.9
click at [633, 244] on div at bounding box center [627, 264] width 604 height 93
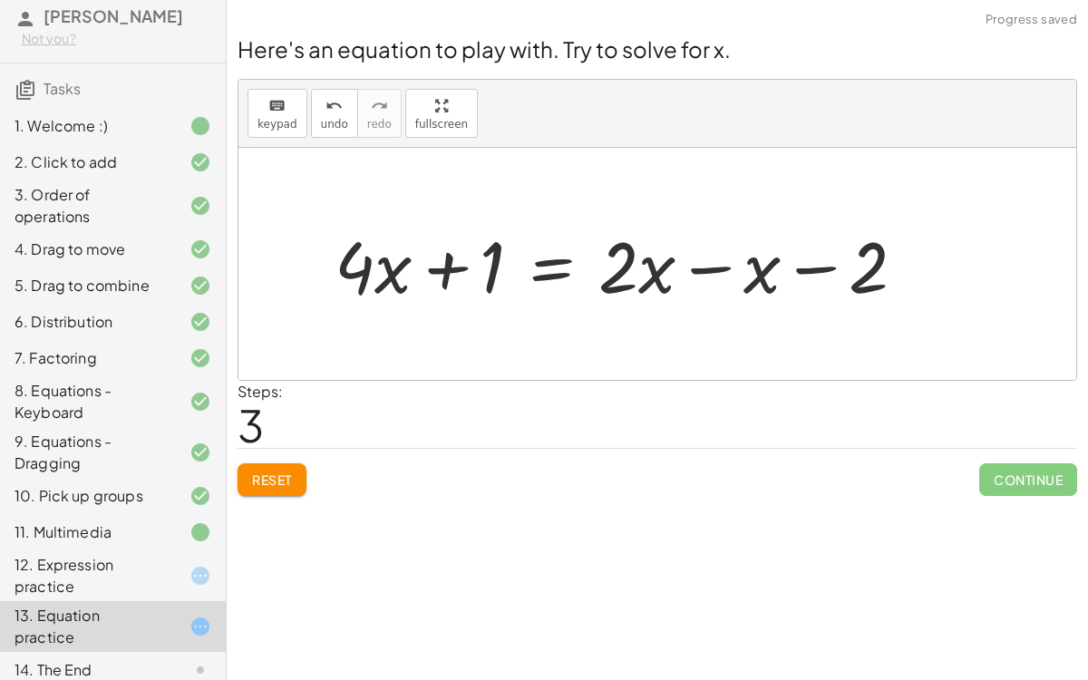
click at [672, 247] on div at bounding box center [627, 264] width 604 height 93
click at [692, 265] on div at bounding box center [627, 264] width 604 height 93
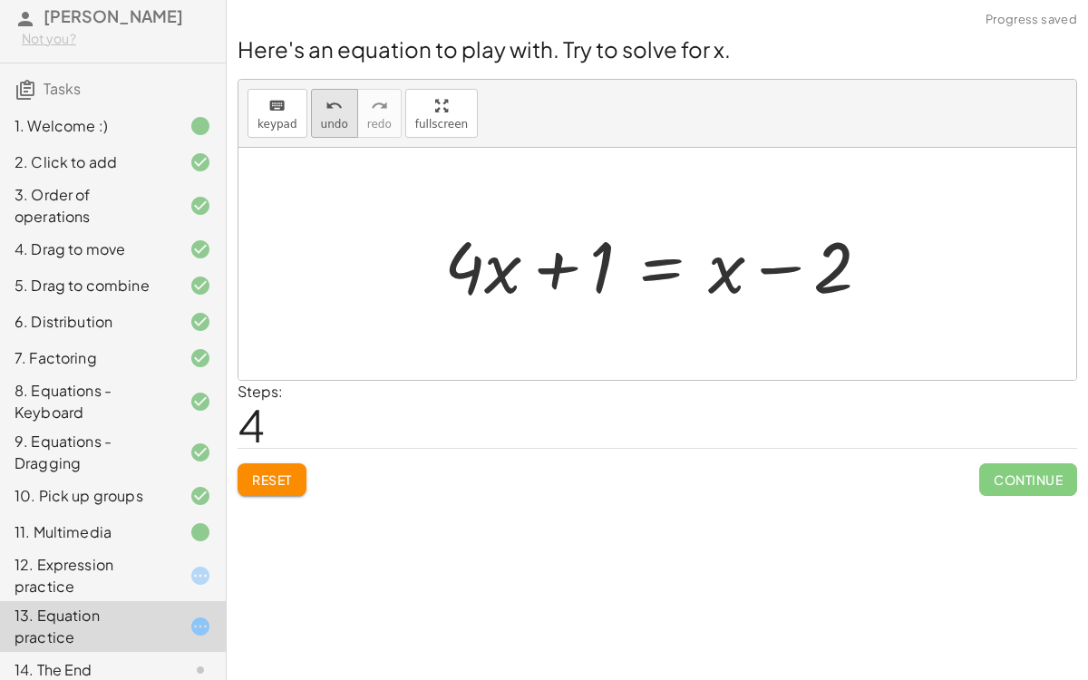
click at [327, 119] on span "undo" at bounding box center [334, 124] width 27 height 13
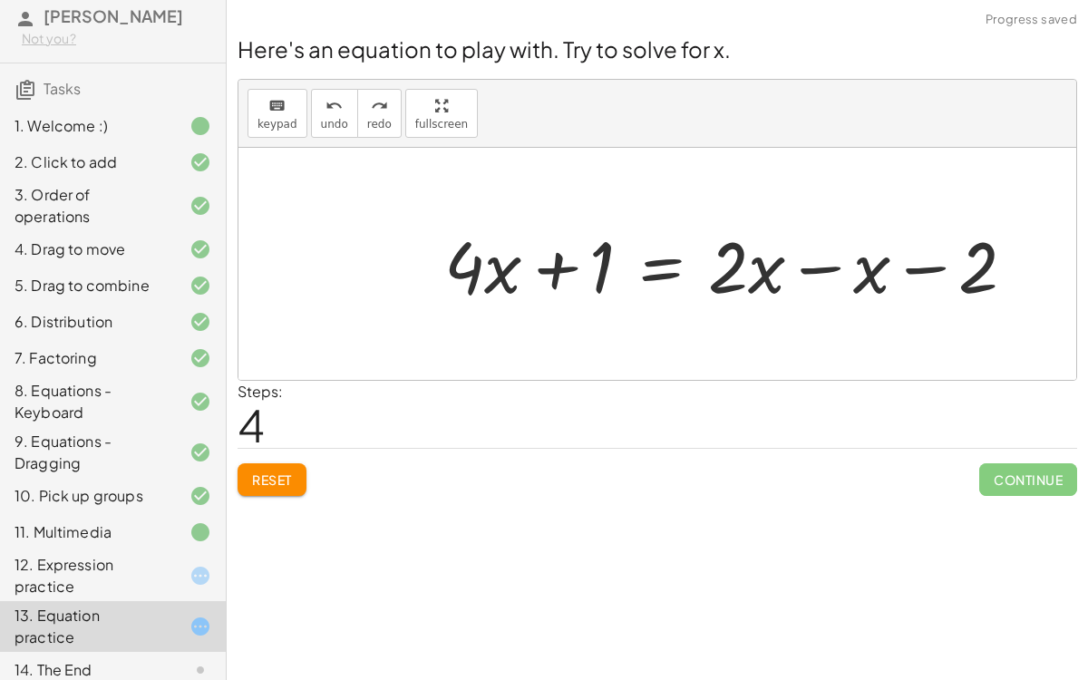
click at [248, 470] on button "Reset" at bounding box center [271, 479] width 69 height 33
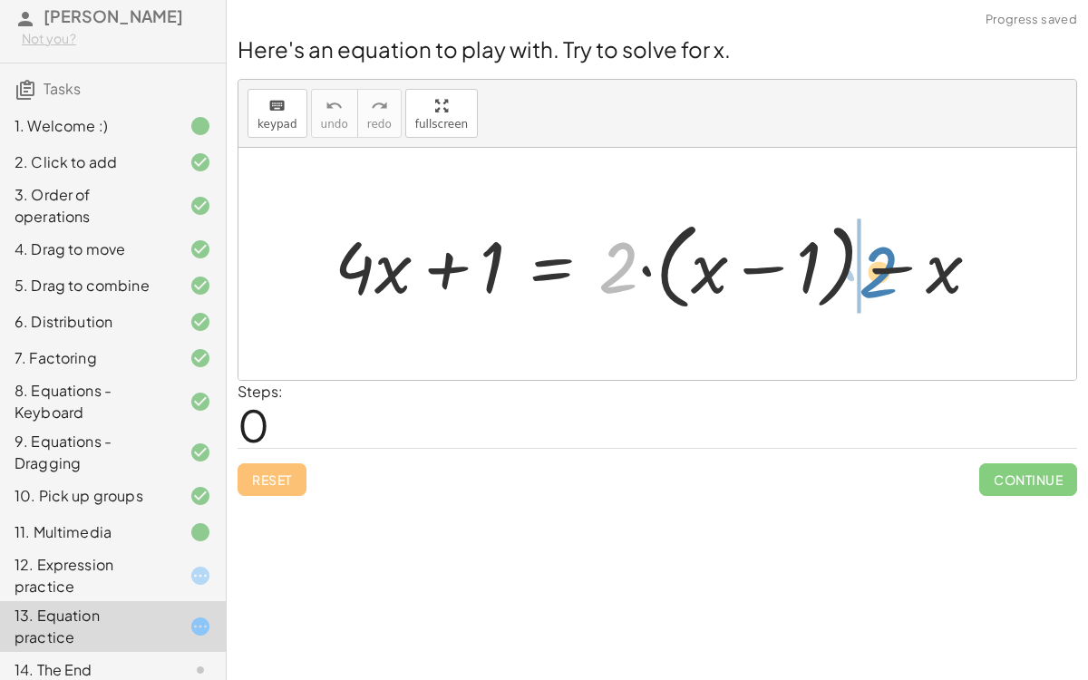
drag, startPoint x: 620, startPoint y: 238, endPoint x: 880, endPoint y: 243, distance: 260.1
click at [880, 243] on div at bounding box center [664, 264] width 678 height 104
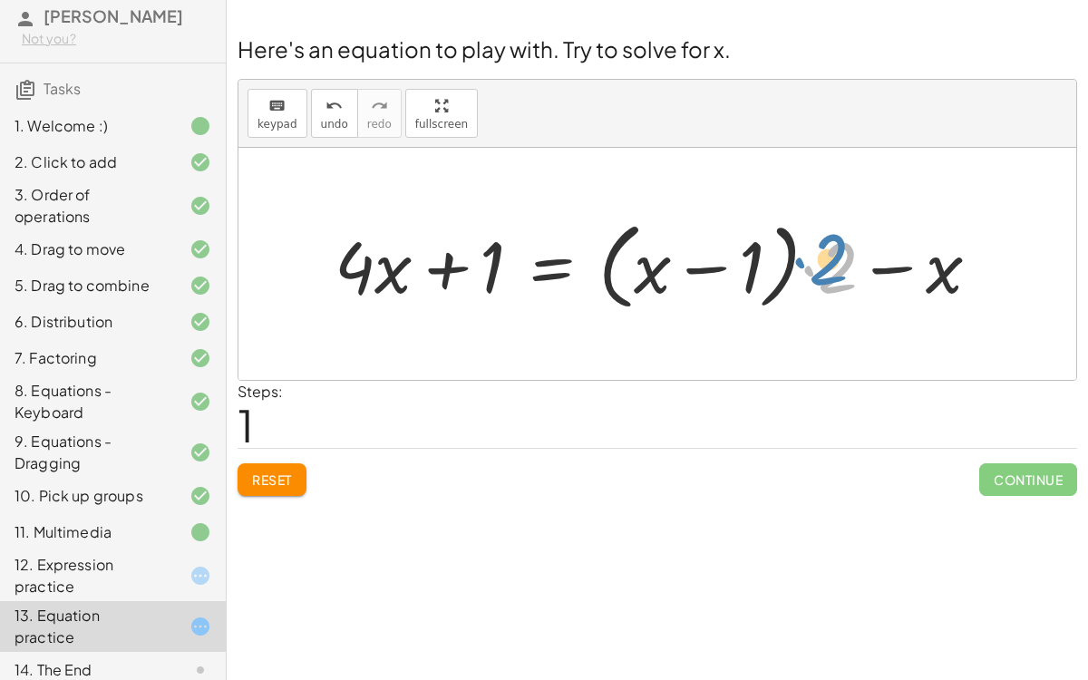
drag, startPoint x: 831, startPoint y: 267, endPoint x: 822, endPoint y: 259, distance: 12.2
click at [822, 259] on div at bounding box center [664, 264] width 678 height 104
click at [716, 256] on div at bounding box center [664, 264] width 678 height 104
click at [750, 267] on div at bounding box center [664, 264] width 678 height 104
drag, startPoint x: 845, startPoint y: 276, endPoint x: 778, endPoint y: 272, distance: 67.2
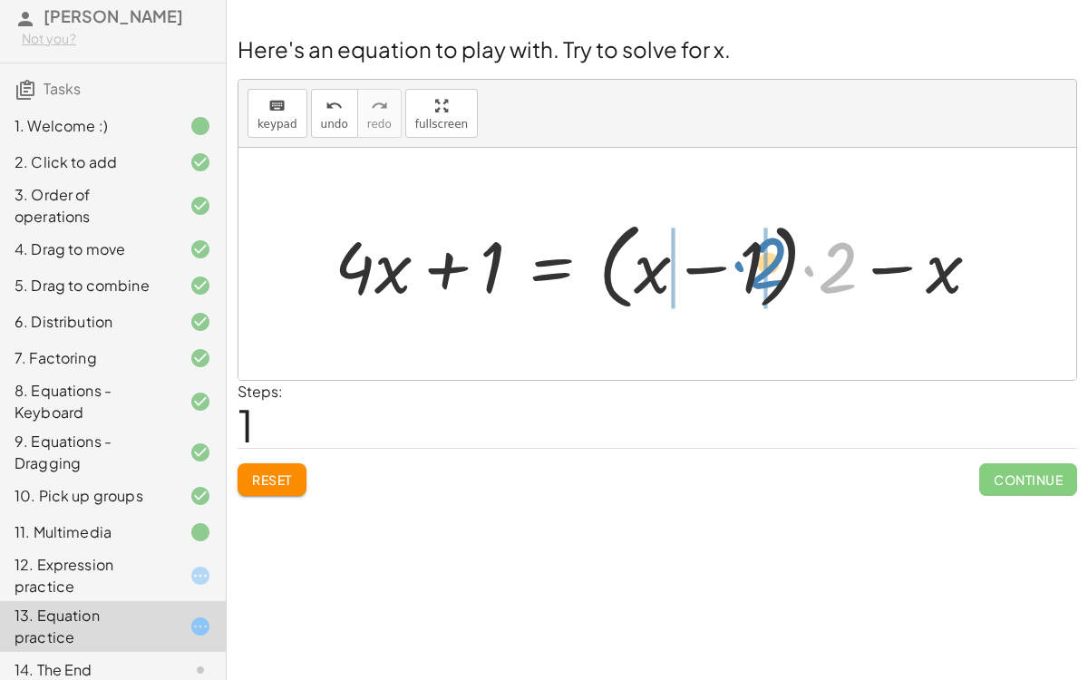
click at [778, 272] on div at bounding box center [664, 264] width 678 height 104
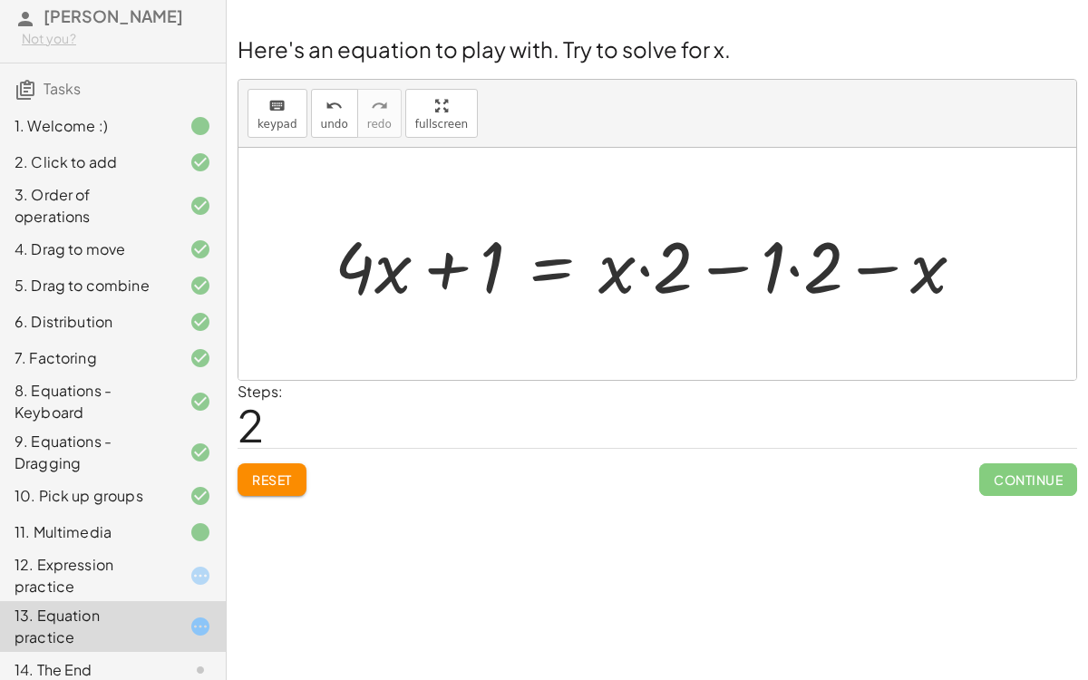
click at [792, 257] on div at bounding box center [656, 264] width 663 height 93
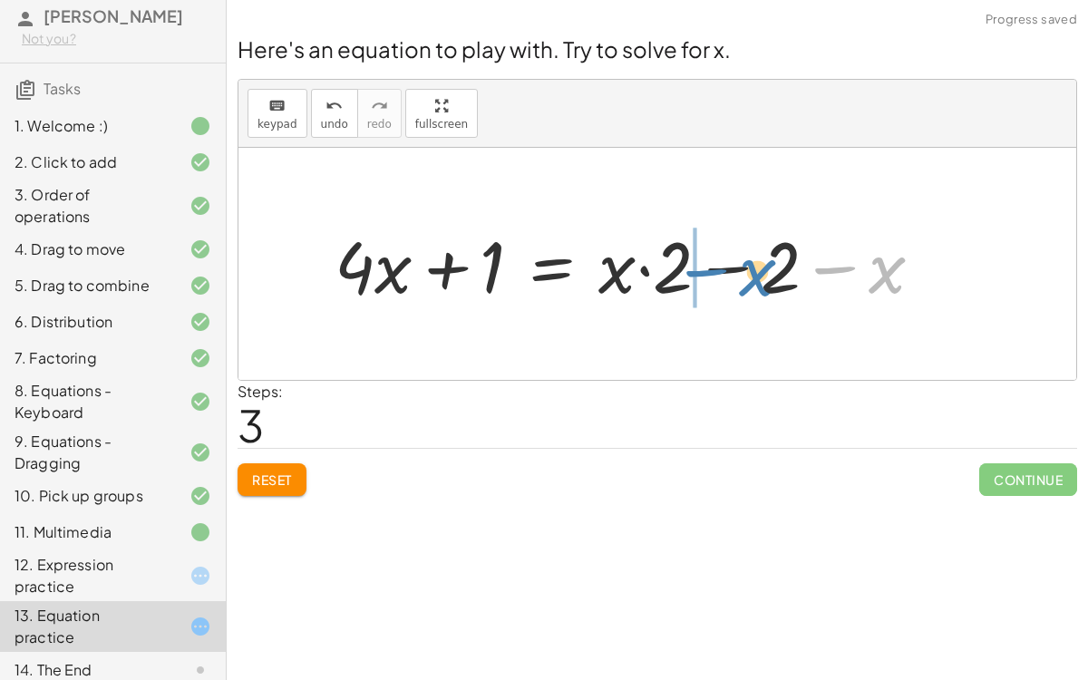
drag, startPoint x: 854, startPoint y: 279, endPoint x: 725, endPoint y: 282, distance: 128.7
click at [725, 282] on div at bounding box center [635, 264] width 621 height 93
click at [725, 288] on div at bounding box center [635, 264] width 621 height 93
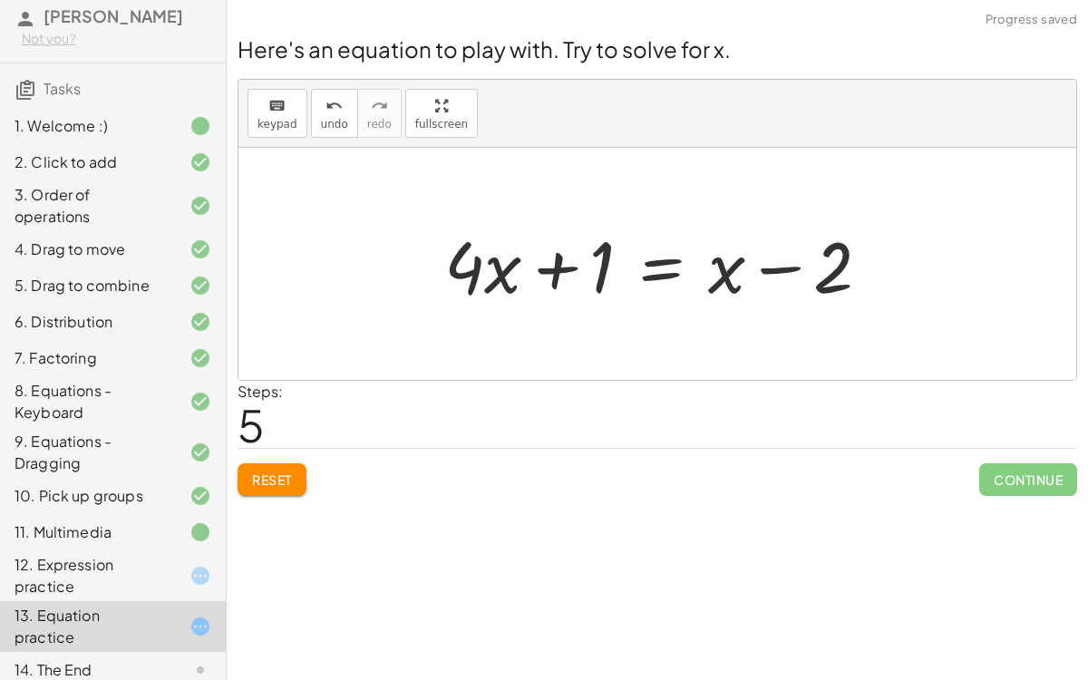
click at [469, 234] on div at bounding box center [664, 264] width 459 height 93
click at [674, 263] on div at bounding box center [664, 264] width 459 height 93
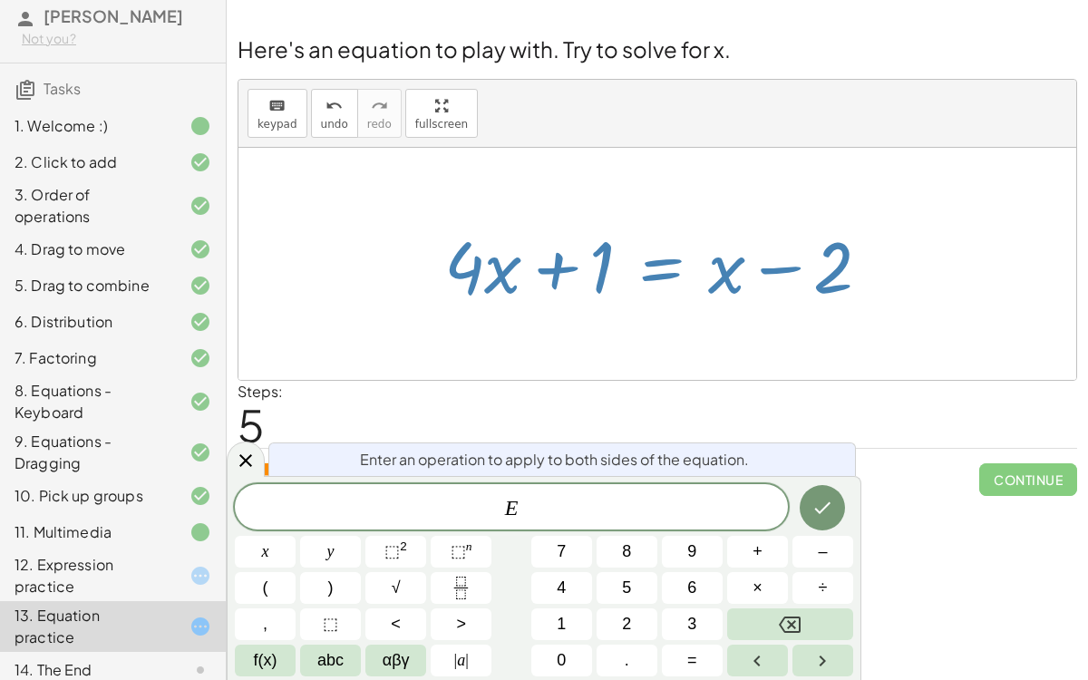
click at [529, 525] on div "E ​" at bounding box center [511, 506] width 553 height 45
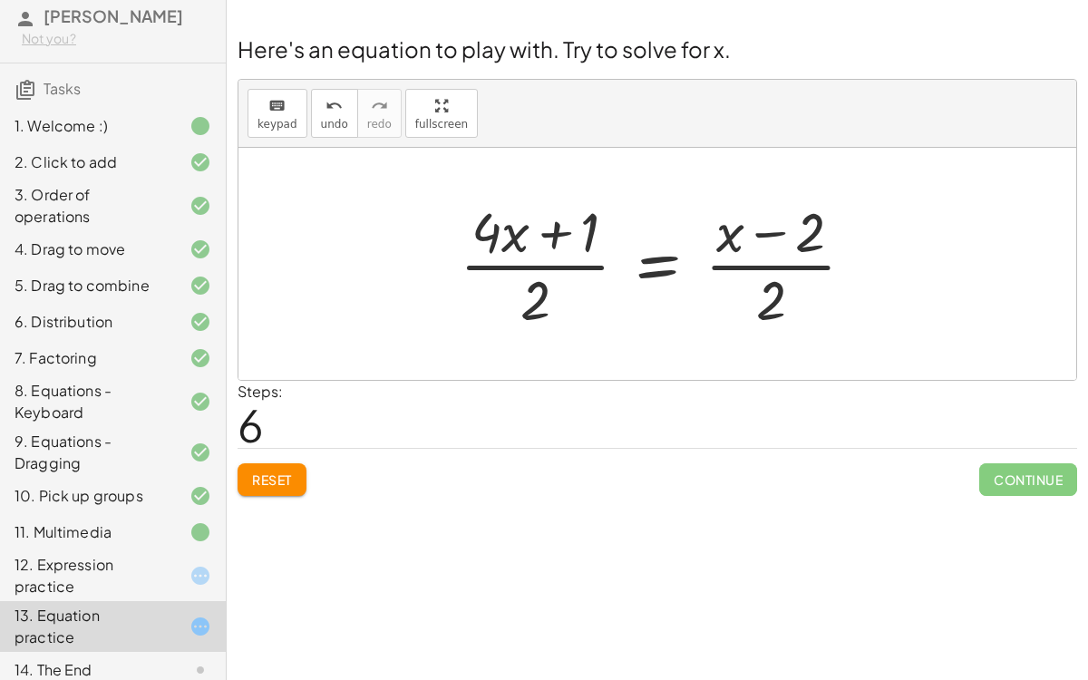
click at [503, 231] on div at bounding box center [663, 264] width 427 height 140
click at [501, 234] on div at bounding box center [663, 264] width 427 height 140
click at [537, 270] on div at bounding box center [663, 264] width 427 height 140
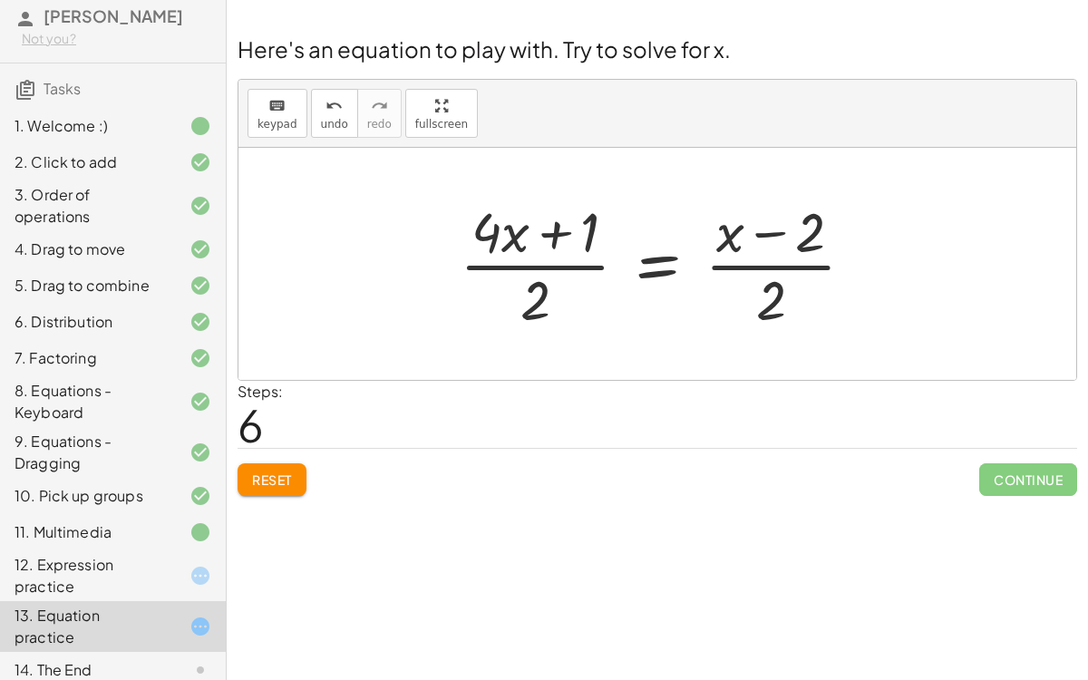
click at [748, 259] on div at bounding box center [663, 264] width 427 height 140
click at [785, 240] on div at bounding box center [663, 264] width 427 height 140
click at [556, 222] on div at bounding box center [663, 264] width 427 height 140
click at [267, 480] on span "Reset" at bounding box center [272, 479] width 40 height 16
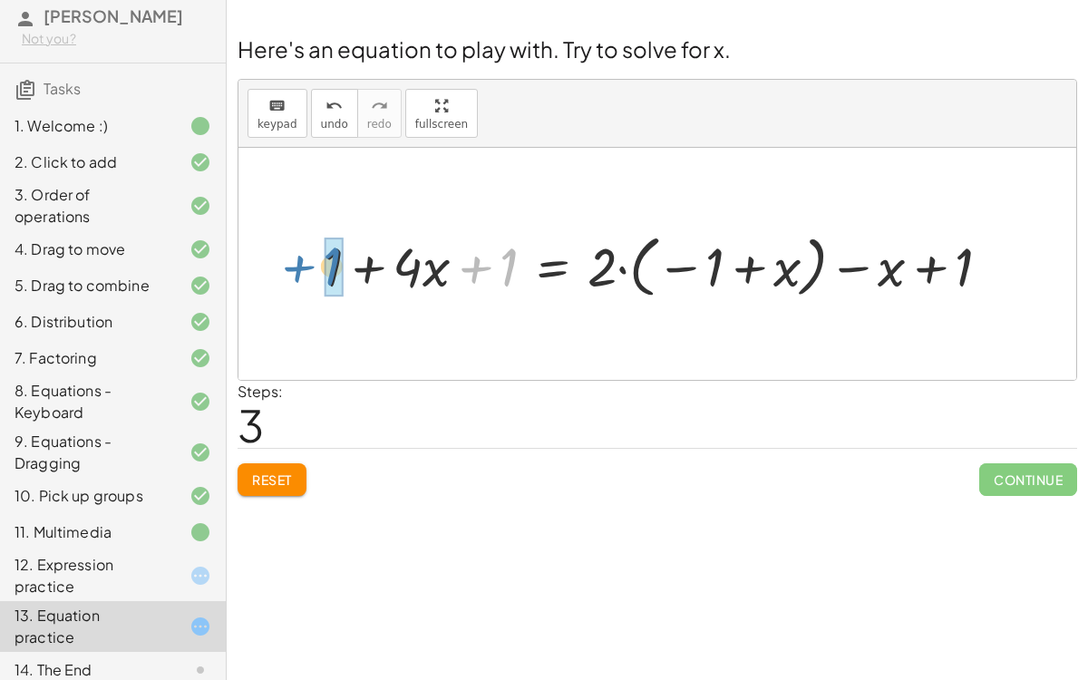
drag, startPoint x: 497, startPoint y: 263, endPoint x: 320, endPoint y: 262, distance: 176.7
click at [320, 262] on div at bounding box center [664, 264] width 699 height 76
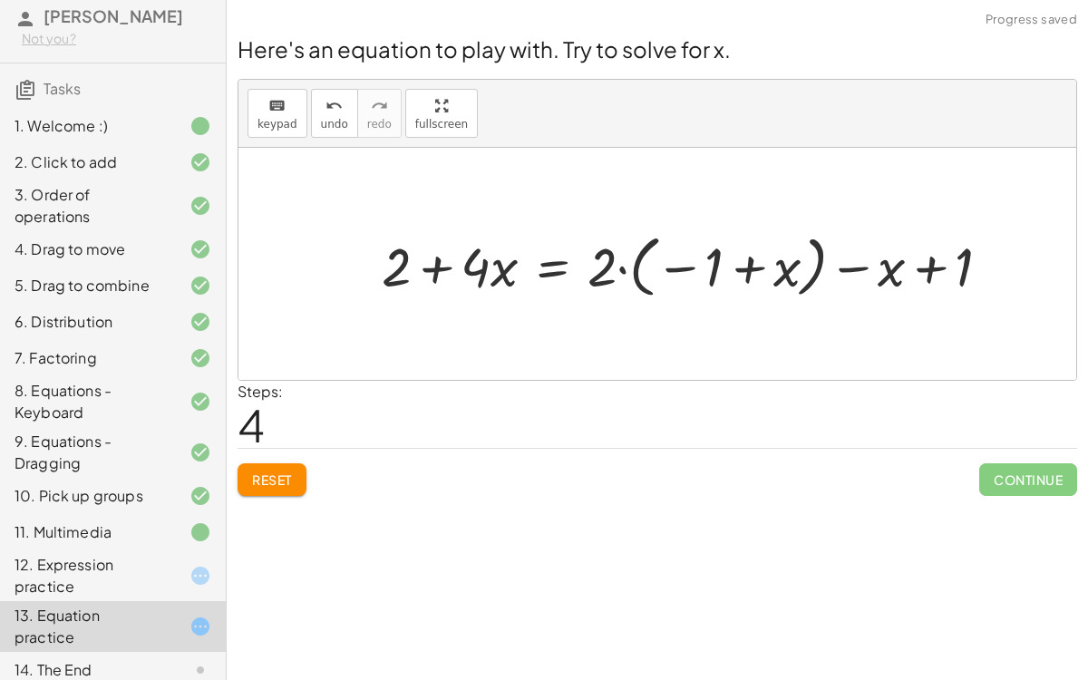
click at [652, 243] on div at bounding box center [692, 264] width 641 height 76
drag, startPoint x: 941, startPoint y: 264, endPoint x: 983, endPoint y: 278, distance: 45.0
click at [983, 278] on div at bounding box center [692, 264] width 641 height 76
click at [596, 276] on div at bounding box center [692, 264] width 641 height 76
click at [609, 282] on div at bounding box center [692, 264] width 641 height 76
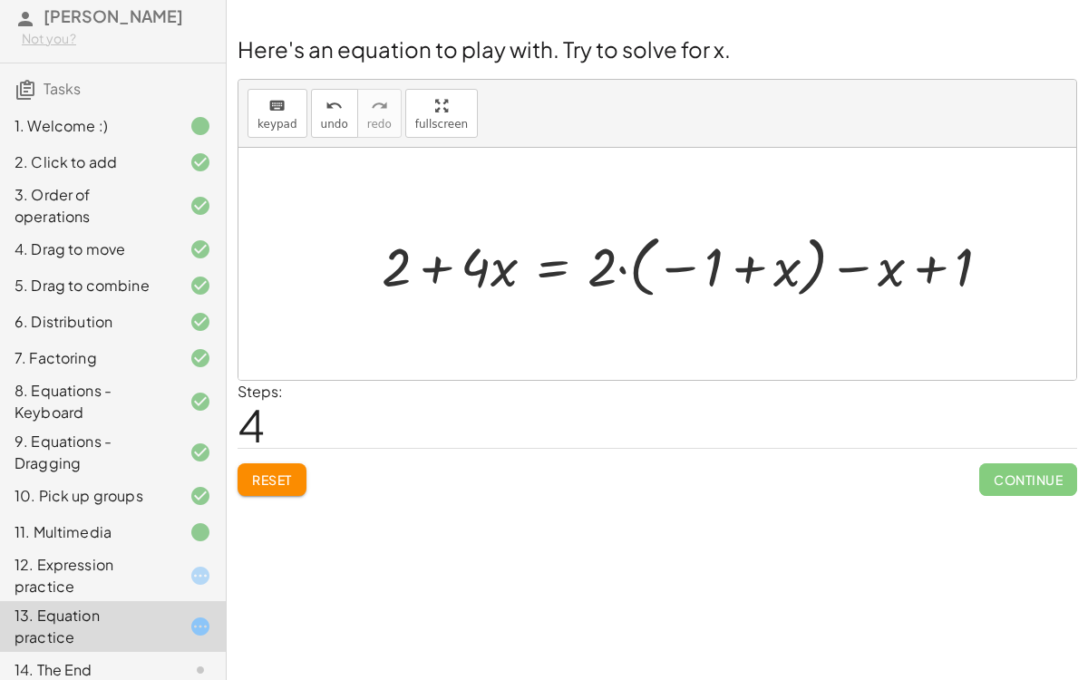
click at [663, 258] on div at bounding box center [692, 264] width 641 height 76
drag, startPoint x: 598, startPoint y: 264, endPoint x: 664, endPoint y: 271, distance: 66.6
click at [664, 271] on div at bounding box center [692, 264] width 641 height 76
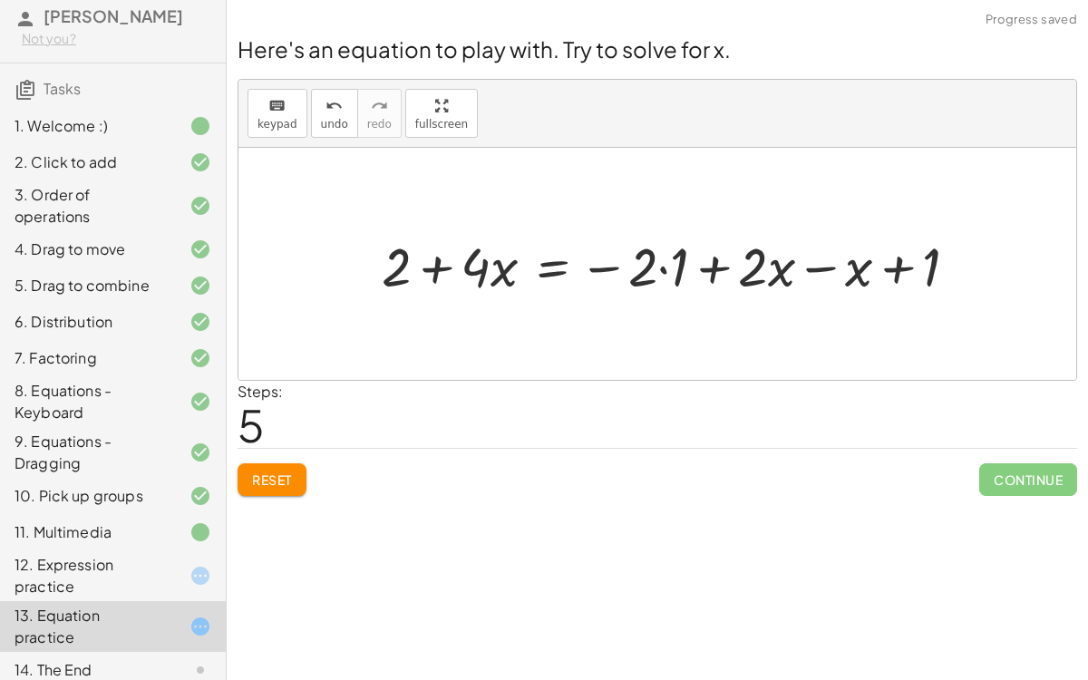
click at [664, 271] on div at bounding box center [676, 263] width 609 height 71
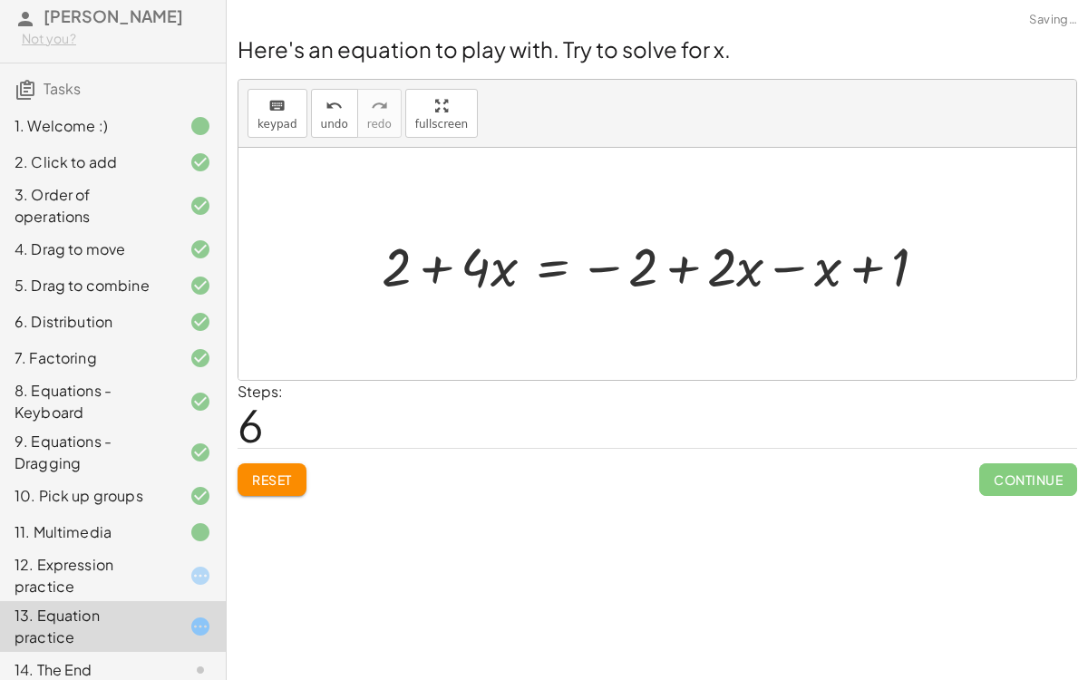
click at [724, 275] on div at bounding box center [660, 263] width 577 height 71
drag, startPoint x: 899, startPoint y: 270, endPoint x: 663, endPoint y: 272, distance: 235.6
click at [663, 272] on div at bounding box center [660, 263] width 577 height 71
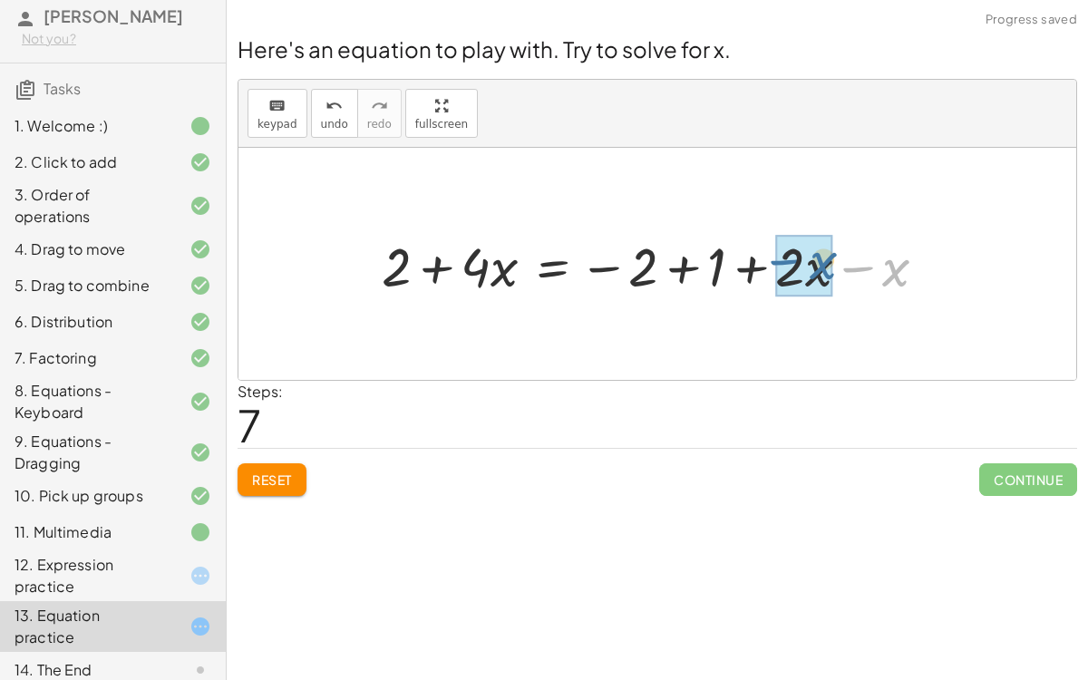
drag, startPoint x: 875, startPoint y: 273, endPoint x: 803, endPoint y: 266, distance: 72.9
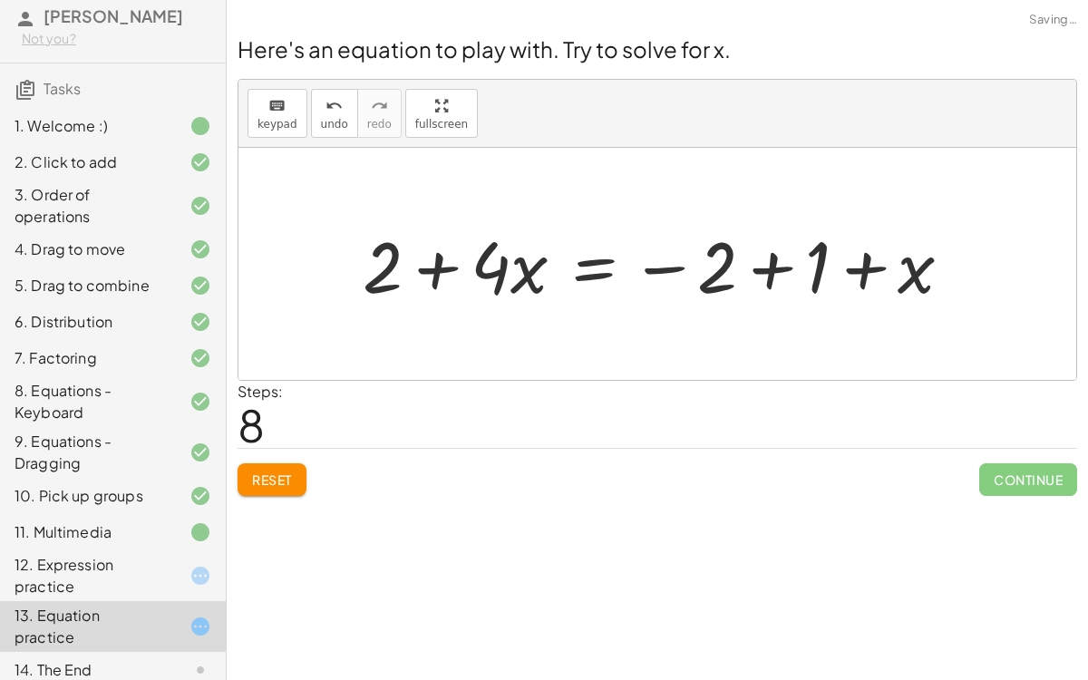
click at [718, 258] on div at bounding box center [664, 264] width 622 height 93
drag, startPoint x: 809, startPoint y: 265, endPoint x: 721, endPoint y: 263, distance: 87.9
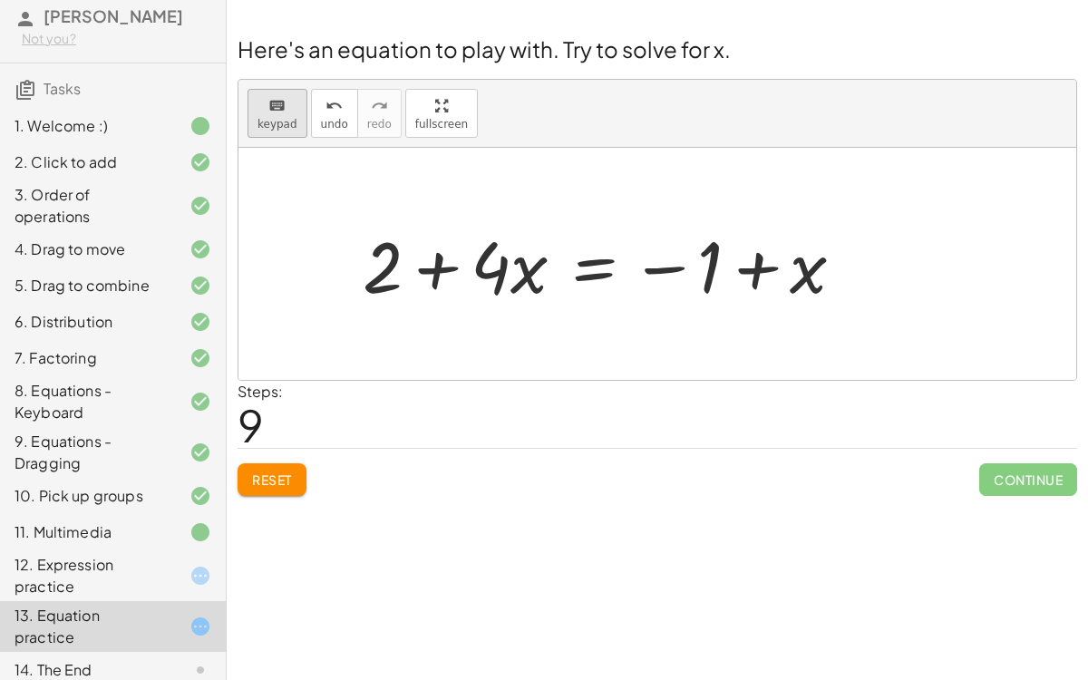
click at [290, 111] on div "keyboard" at bounding box center [277, 105] width 40 height 22
click at [268, 107] on icon "keyboard" at bounding box center [276, 106] width 17 height 22
click at [598, 274] on div at bounding box center [610, 264] width 514 height 93
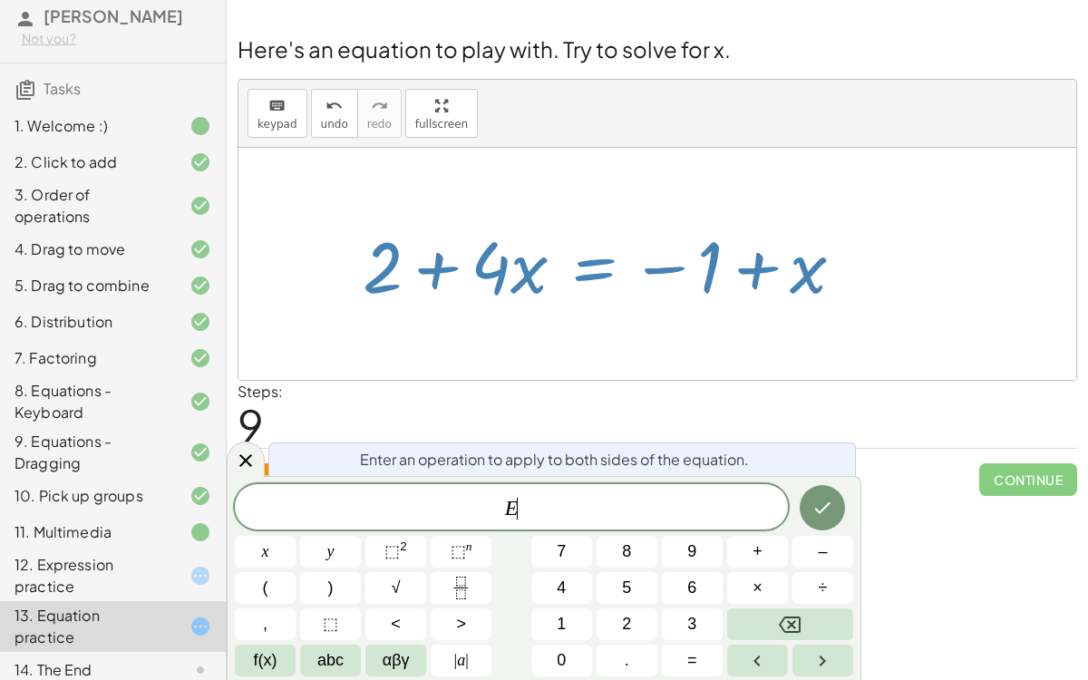
click at [563, 510] on span "E ​" at bounding box center [511, 508] width 553 height 25
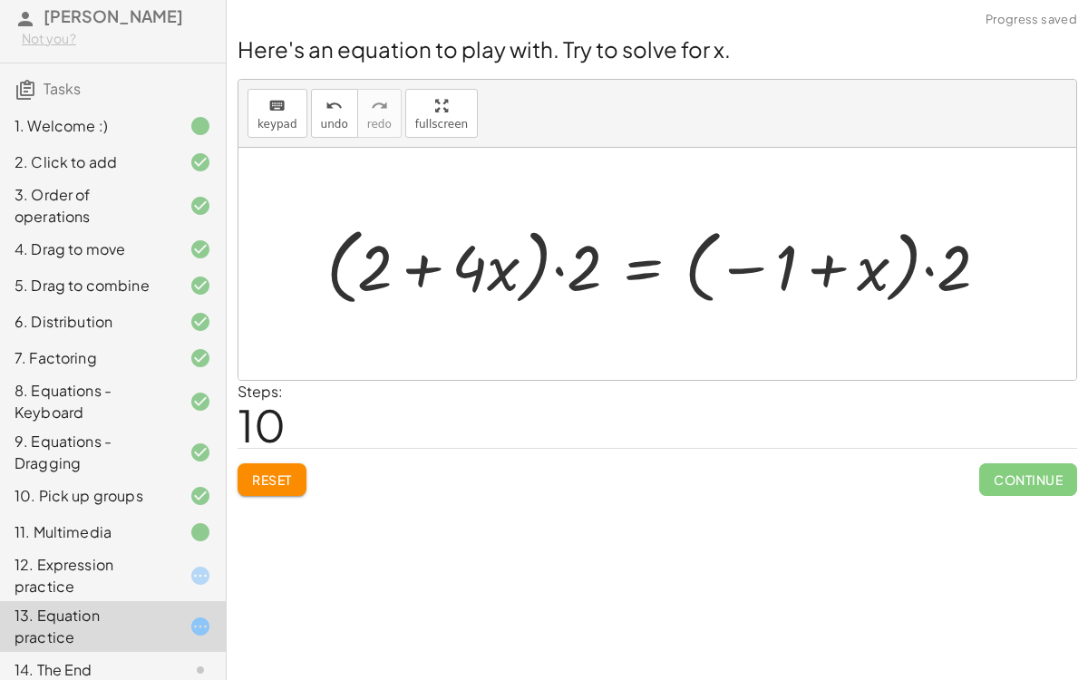
click at [566, 265] on div at bounding box center [664, 264] width 695 height 92
click at [431, 260] on div at bounding box center [664, 264] width 695 height 92
drag, startPoint x: 601, startPoint y: 284, endPoint x: 423, endPoint y: 288, distance: 177.7
click at [423, 288] on div at bounding box center [664, 264] width 695 height 92
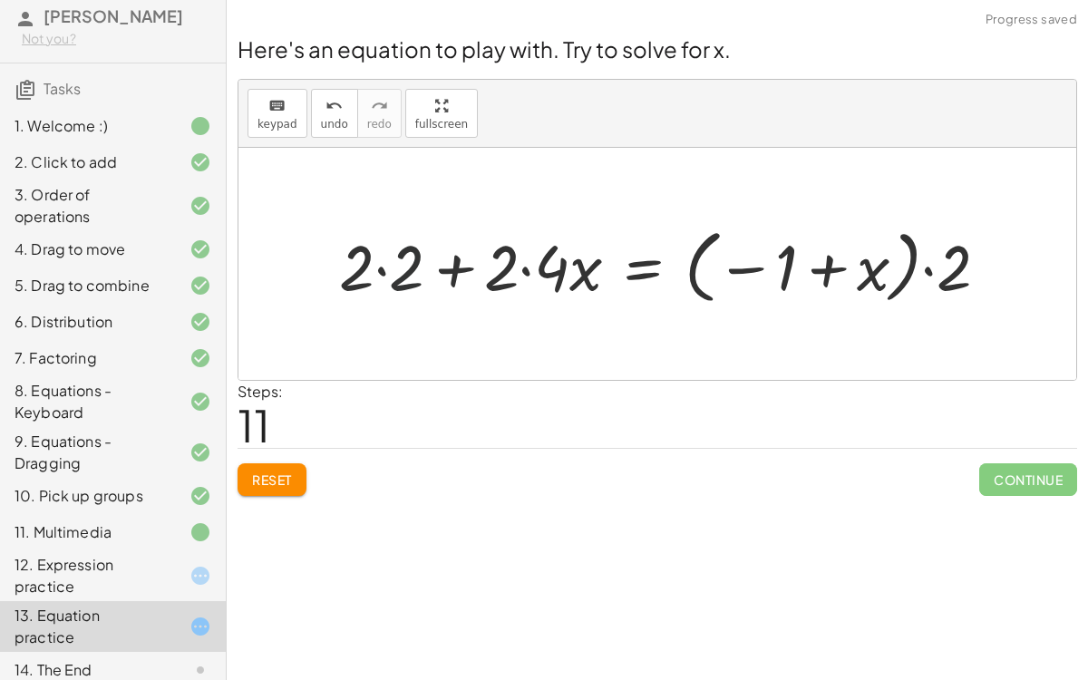
click at [398, 271] on div at bounding box center [671, 264] width 682 height 90
click at [516, 271] on div at bounding box center [696, 264] width 633 height 90
click at [548, 272] on div at bounding box center [696, 264] width 633 height 90
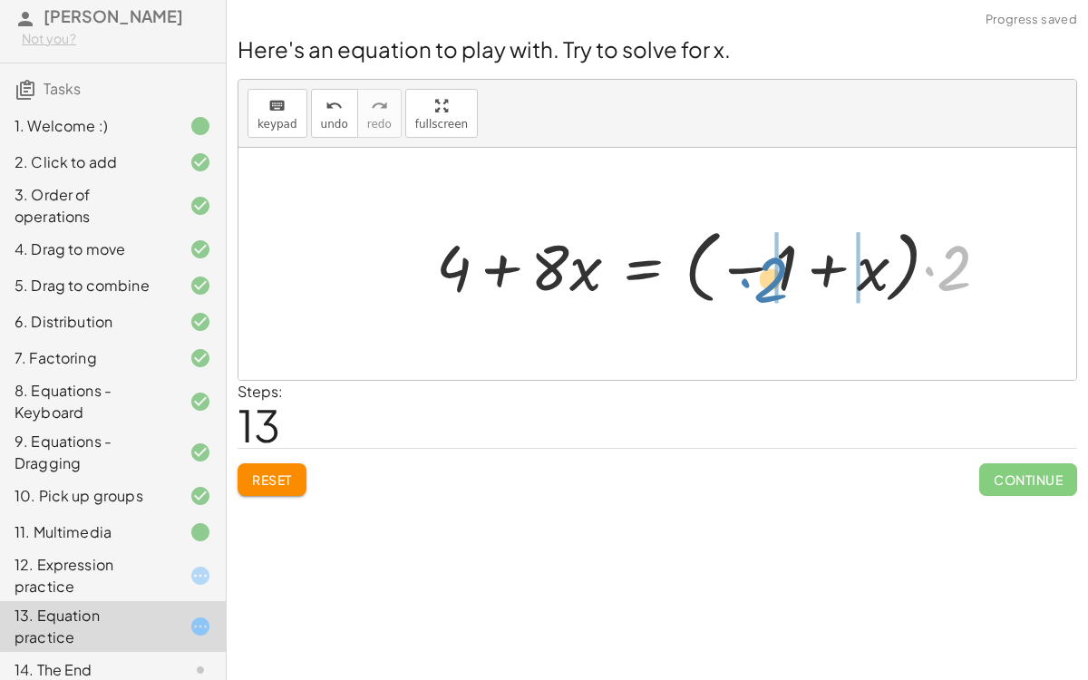
drag, startPoint x: 954, startPoint y: 280, endPoint x: 772, endPoint y: 292, distance: 182.5
click at [772, 292] on div at bounding box center [719, 264] width 585 height 90
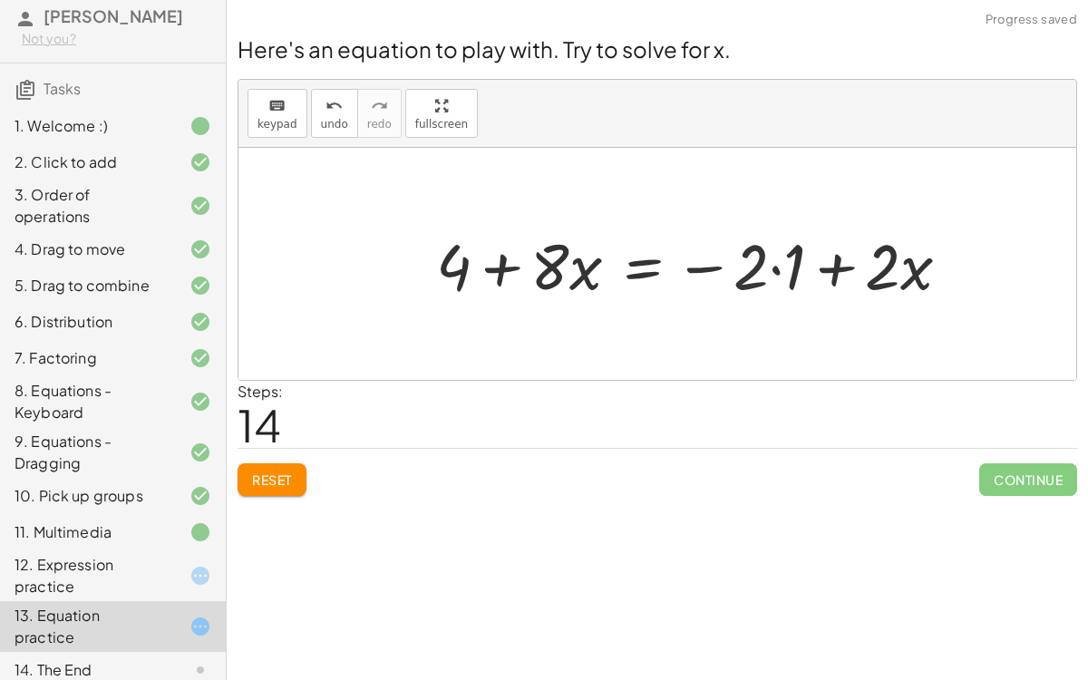
click at [747, 270] on div at bounding box center [700, 263] width 546 height 83
click at [771, 271] on div at bounding box center [700, 263] width 546 height 83
click at [857, 268] on div at bounding box center [681, 263] width 509 height 83
click at [644, 261] on div at bounding box center [681, 263] width 509 height 83
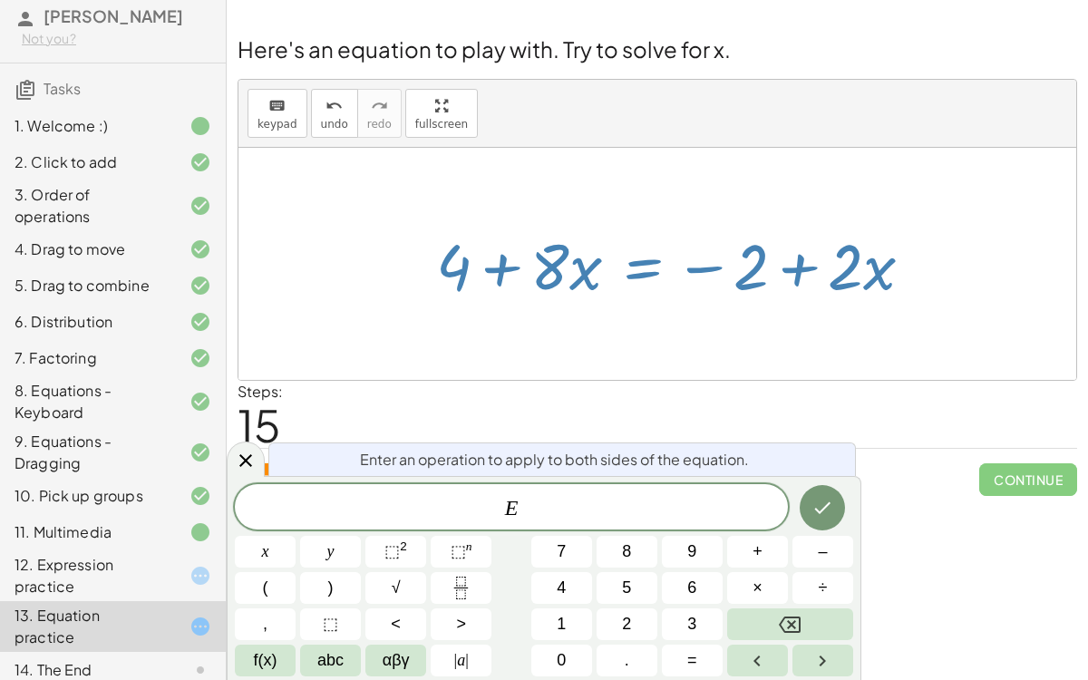
click at [591, 478] on div "Enter an operation to apply to both sides of the equation. E ​ x y ⬚ 2 ⬚ n 7 8 …" at bounding box center [544, 578] width 634 height 204
click at [554, 516] on span "E ​" at bounding box center [511, 508] width 553 height 25
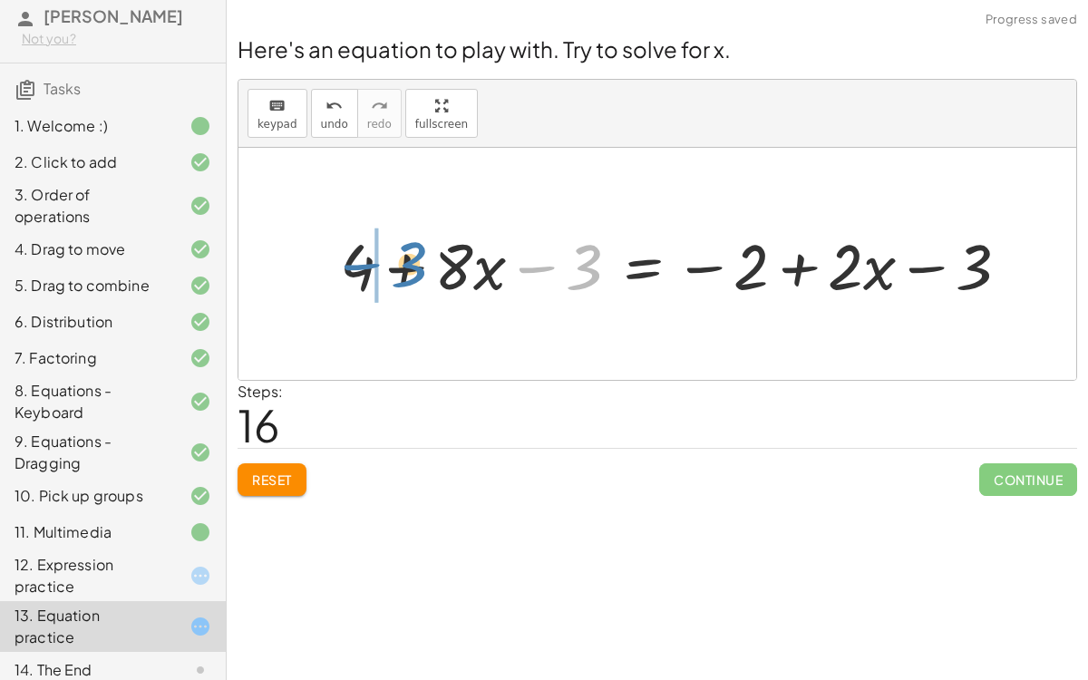
drag, startPoint x: 581, startPoint y: 266, endPoint x: 406, endPoint y: 263, distance: 174.9
click at [406, 263] on div at bounding box center [681, 263] width 701 height 83
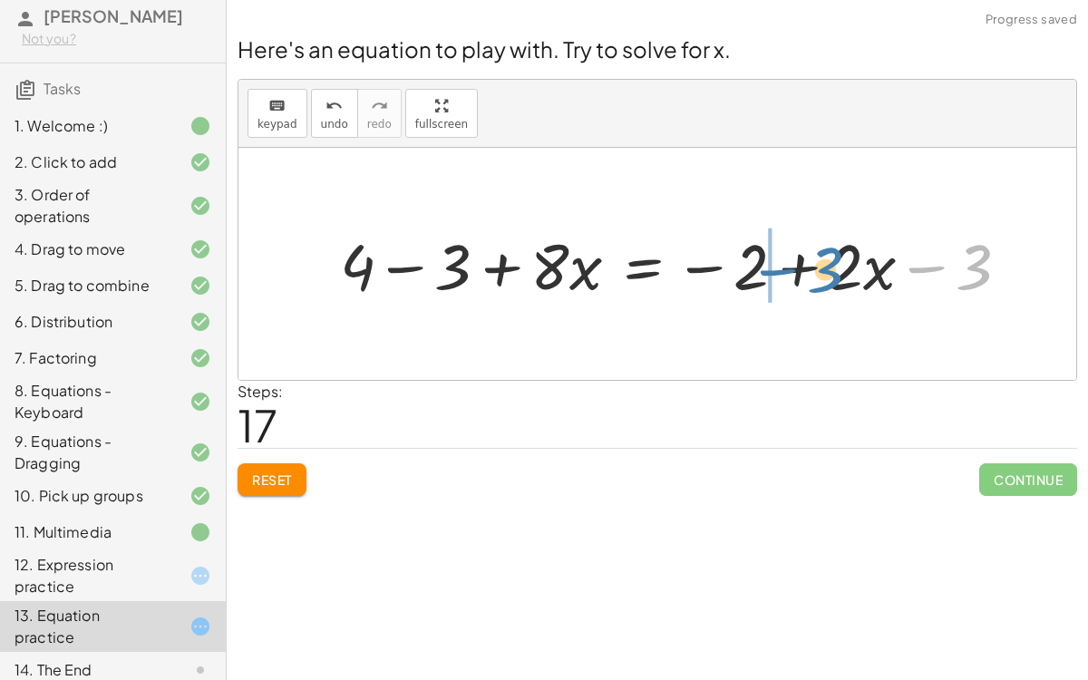
drag, startPoint x: 962, startPoint y: 259, endPoint x: 812, endPoint y: 263, distance: 149.6
click at [812, 263] on div at bounding box center [681, 263] width 701 height 83
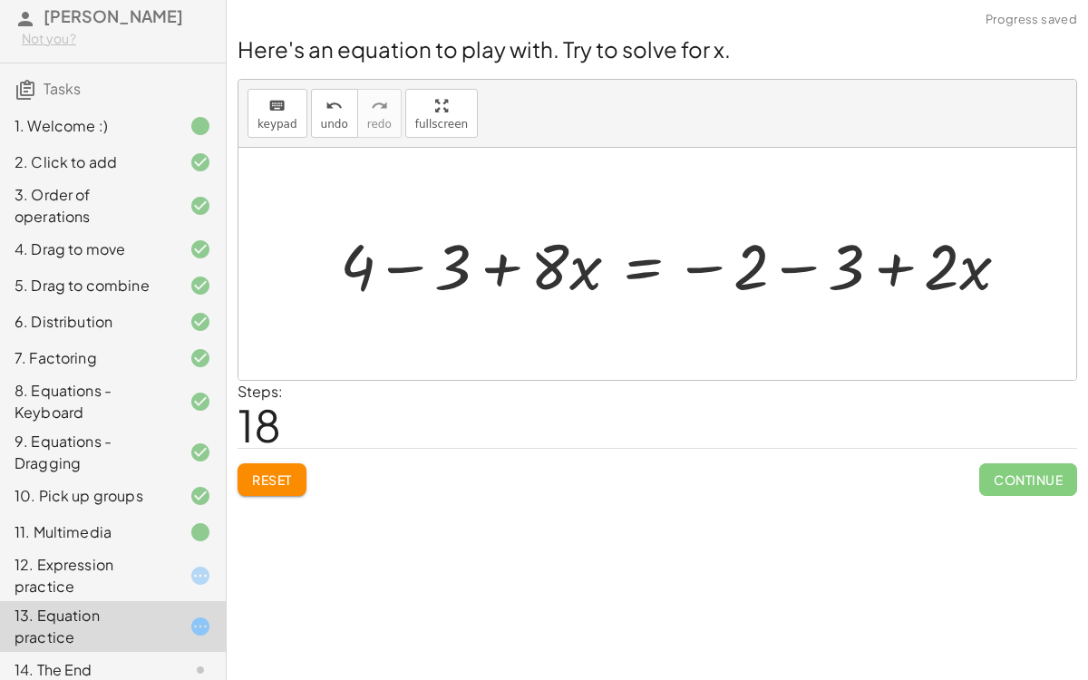
click at [794, 282] on div at bounding box center [681, 263] width 701 height 83
click at [393, 254] on div at bounding box center [633, 263] width 604 height 83
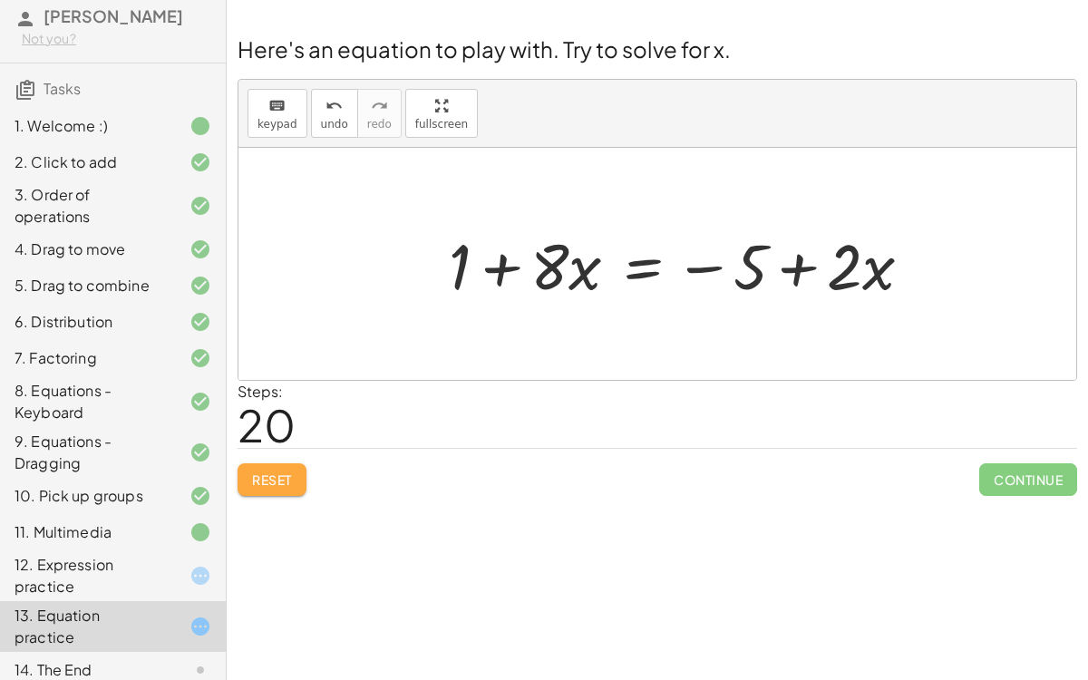
click at [267, 489] on button "Reset" at bounding box center [271, 479] width 69 height 33
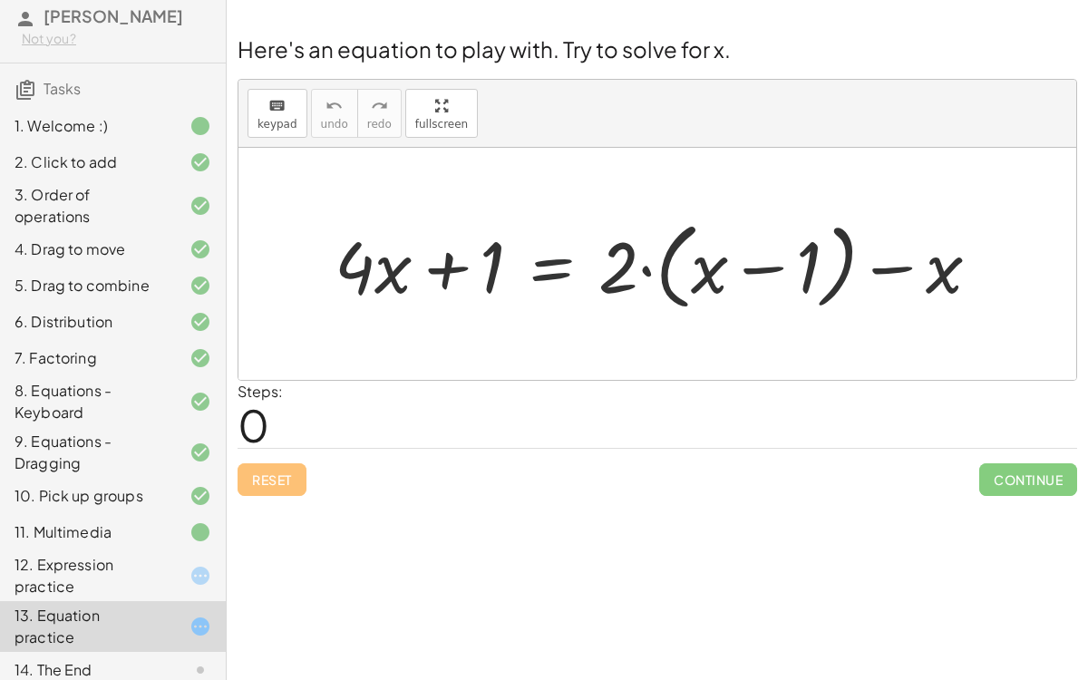
click at [559, 273] on div at bounding box center [664, 264] width 678 height 104
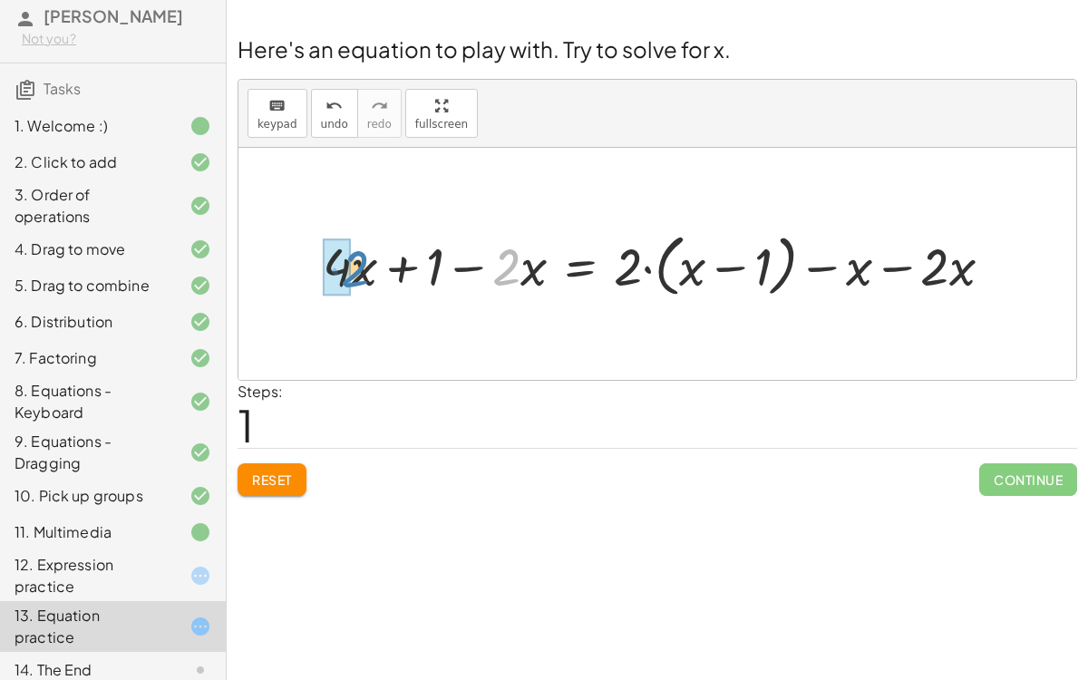
drag, startPoint x: 492, startPoint y: 266, endPoint x: 342, endPoint y: 267, distance: 150.5
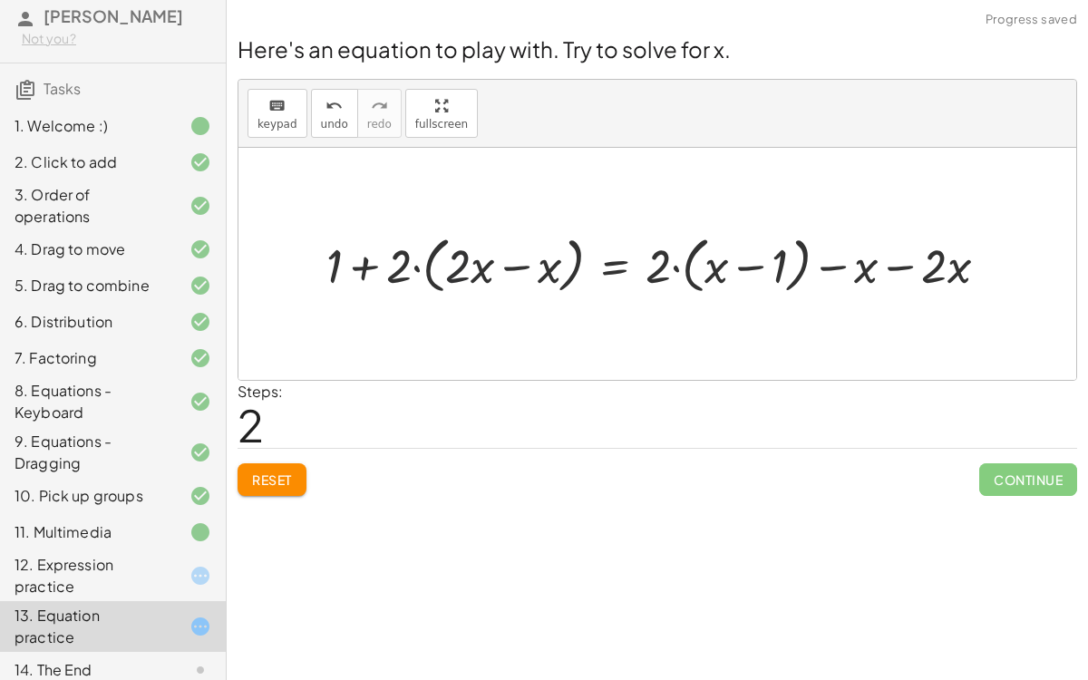
click at [464, 267] on div at bounding box center [664, 263] width 694 height 70
click at [500, 264] on div at bounding box center [664, 263] width 694 height 70
click at [740, 259] on div at bounding box center [739, 263] width 545 height 70
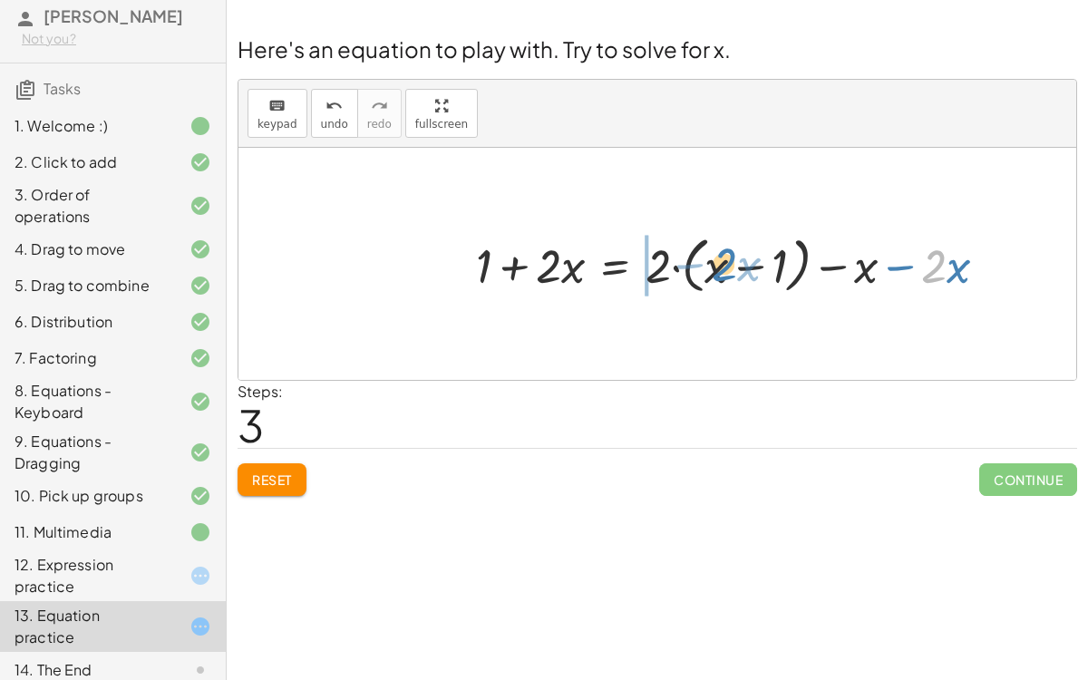
drag, startPoint x: 944, startPoint y: 265, endPoint x: 734, endPoint y: 263, distance: 210.3
click at [734, 263] on div at bounding box center [739, 263] width 545 height 70
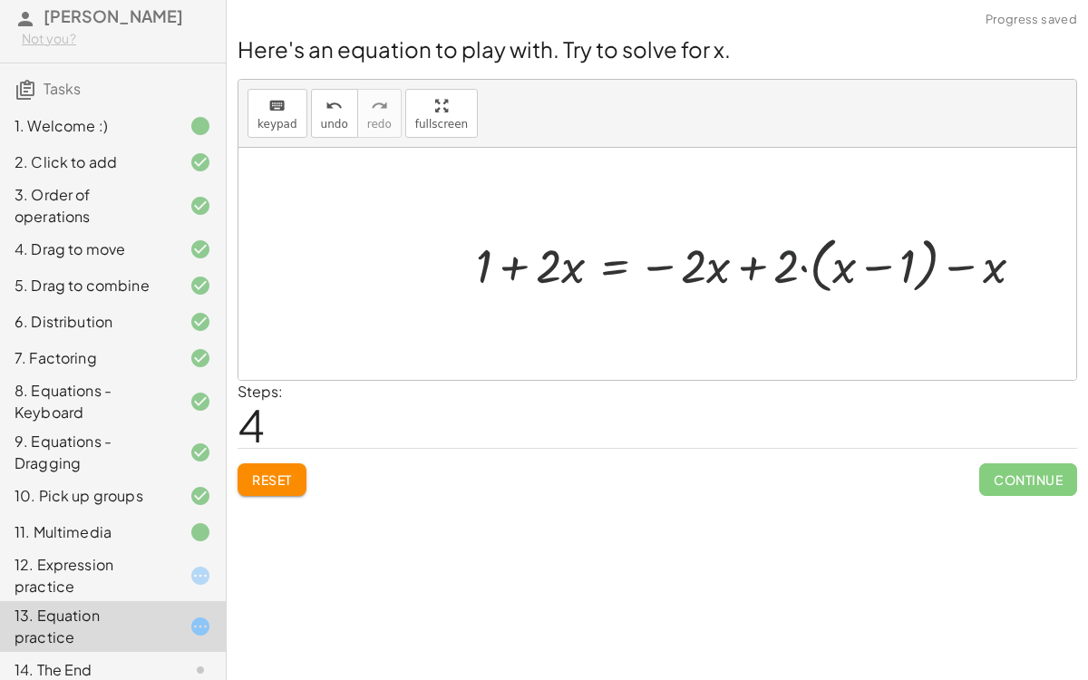
click at [788, 269] on div at bounding box center [757, 263] width 580 height 70
click at [838, 262] on div at bounding box center [757, 263] width 580 height 70
drag, startPoint x: 775, startPoint y: 264, endPoint x: 844, endPoint y: 266, distance: 68.9
click at [844, 266] on div at bounding box center [757, 263] width 580 height 70
click at [797, 263] on div at bounding box center [747, 263] width 560 height 63
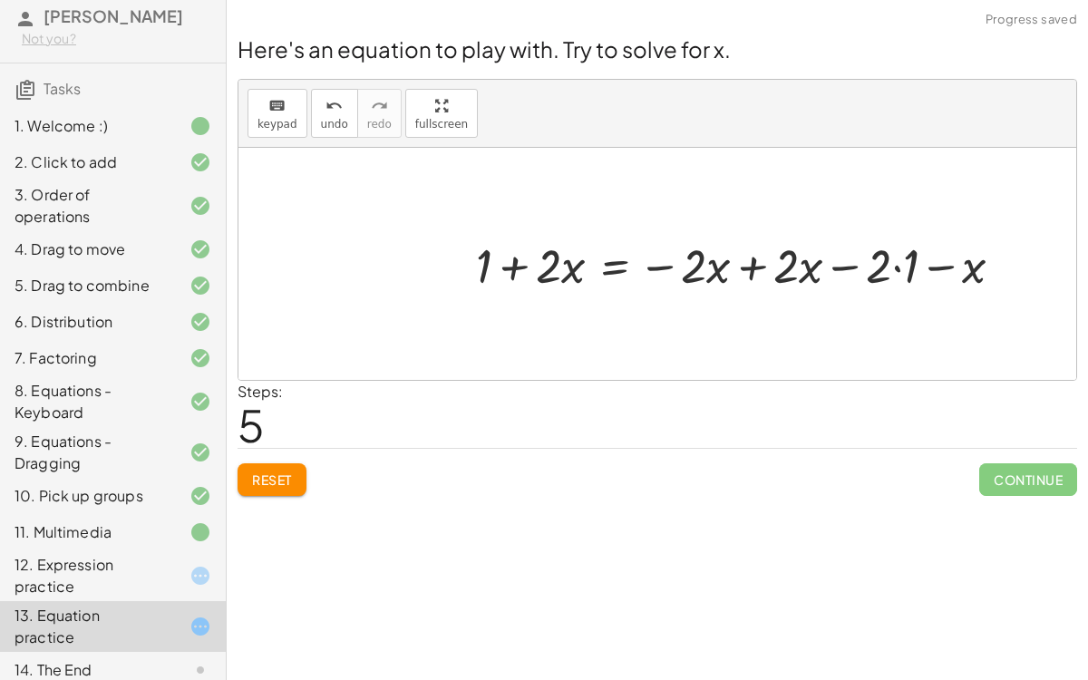
click at [751, 261] on div at bounding box center [747, 263] width 560 height 63
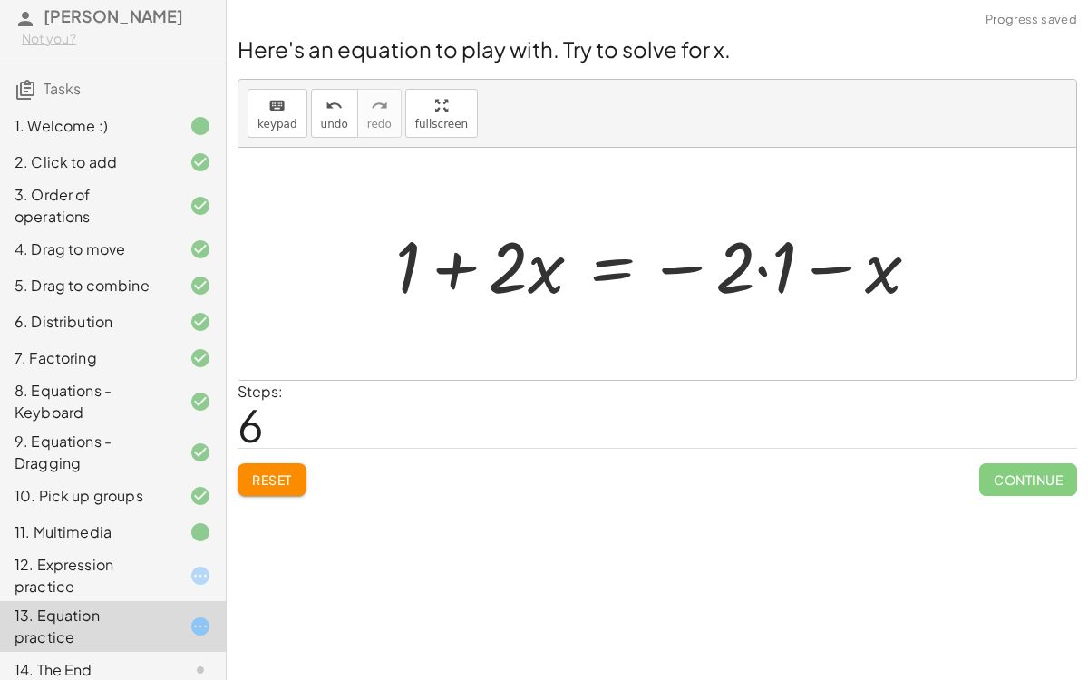
click at [753, 269] on div at bounding box center [664, 264] width 556 height 93
click at [759, 265] on div at bounding box center [664, 264] width 556 height 93
click at [759, 265] on div at bounding box center [643, 264] width 514 height 93
click at [806, 269] on div at bounding box center [643, 264] width 514 height 93
click at [608, 262] on div at bounding box center [643, 264] width 514 height 93
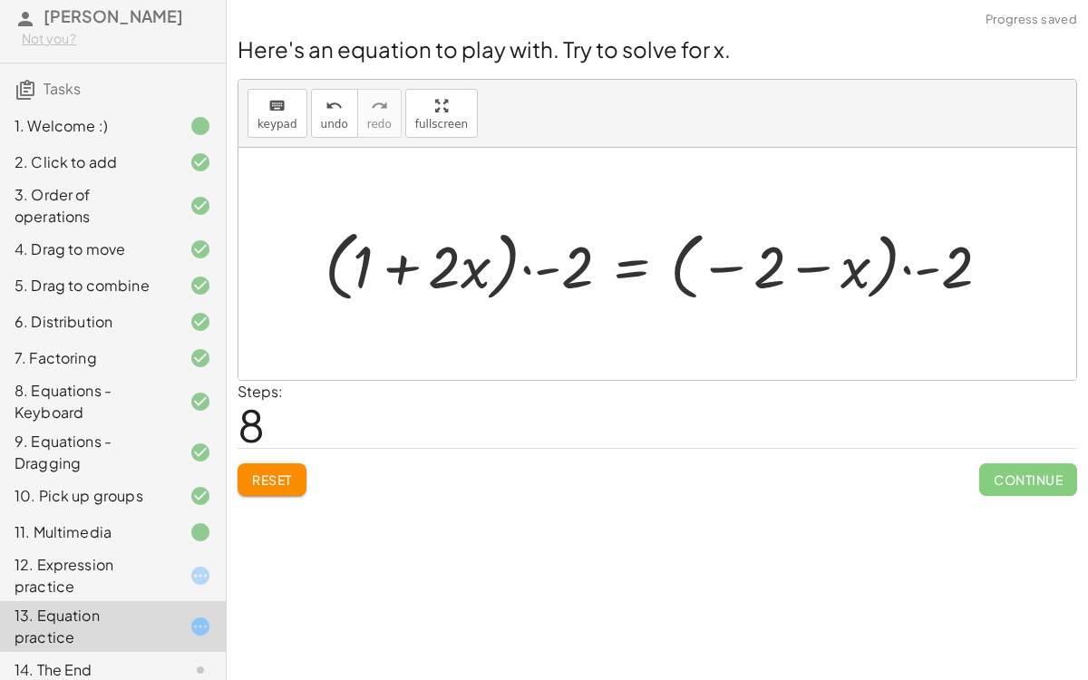
click at [529, 264] on div at bounding box center [664, 264] width 698 height 86
click at [458, 247] on div at bounding box center [664, 264] width 698 height 86
drag, startPoint x: 570, startPoint y: 262, endPoint x: 422, endPoint y: 251, distance: 148.1
click at [422, 251] on div at bounding box center [664, 264] width 698 height 86
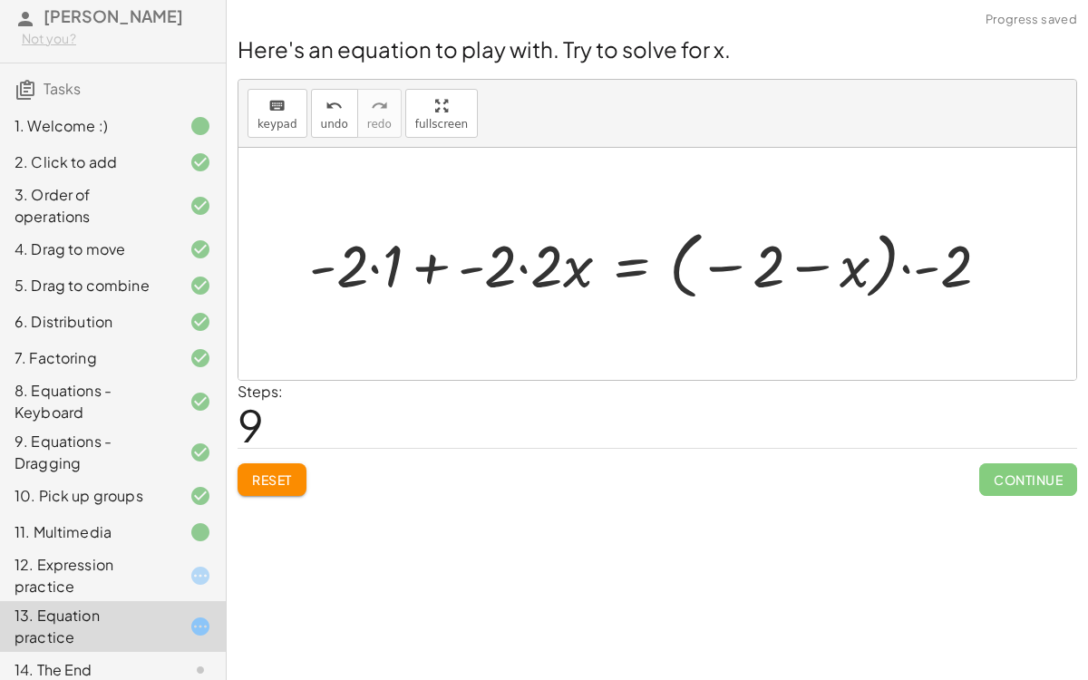
click at [518, 273] on div at bounding box center [656, 263] width 713 height 83
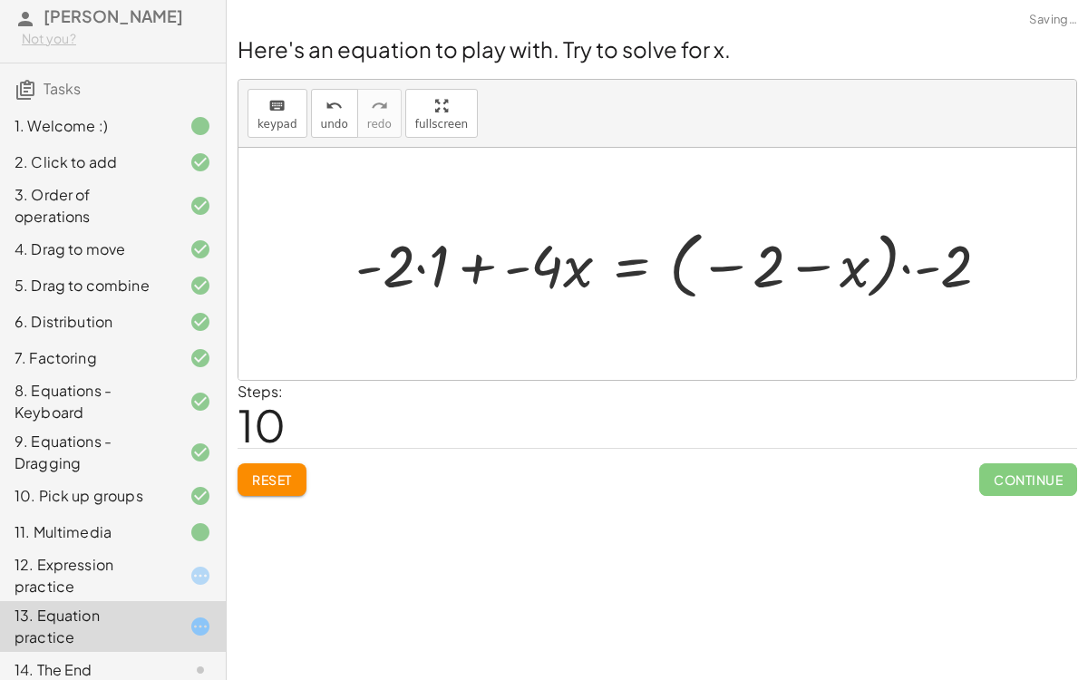
click at [401, 261] on div at bounding box center [679, 263] width 667 height 83
click at [410, 263] on div at bounding box center [679, 263] width 667 height 83
click at [411, 266] on div at bounding box center [679, 263] width 667 height 83
click at [399, 264] on div at bounding box center [679, 263] width 667 height 83
click at [429, 260] on div at bounding box center [679, 263] width 667 height 83
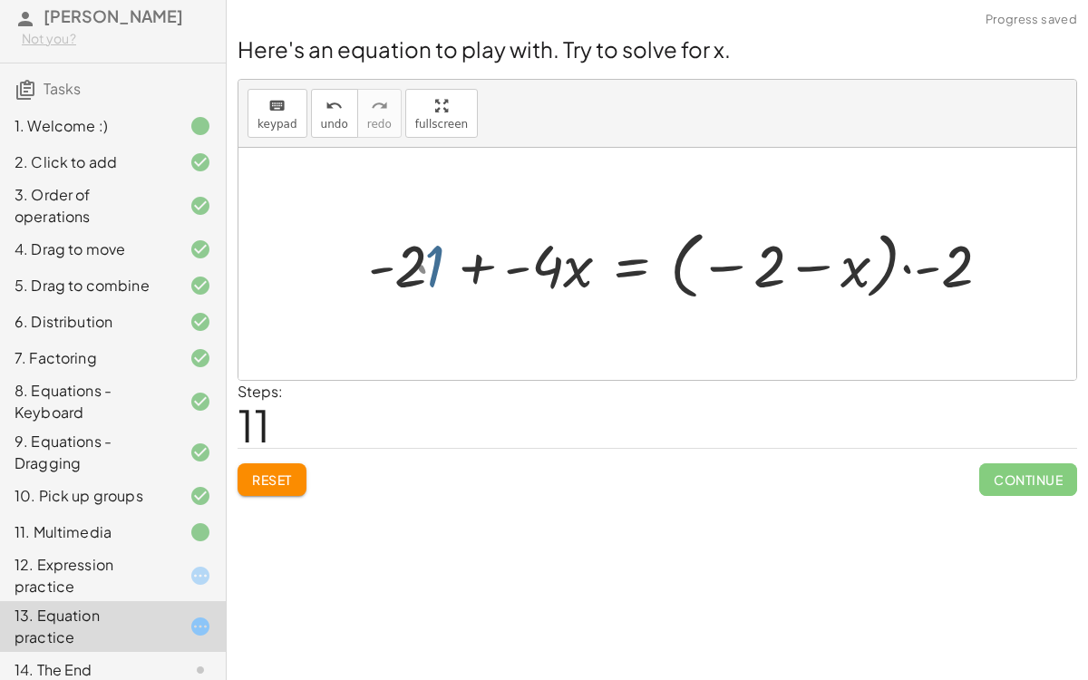
click at [429, 260] on div at bounding box center [697, 263] width 633 height 83
drag, startPoint x: 927, startPoint y: 275, endPoint x: 734, endPoint y: 269, distance: 193.1
click at [734, 269] on div at bounding box center [678, 263] width 651 height 83
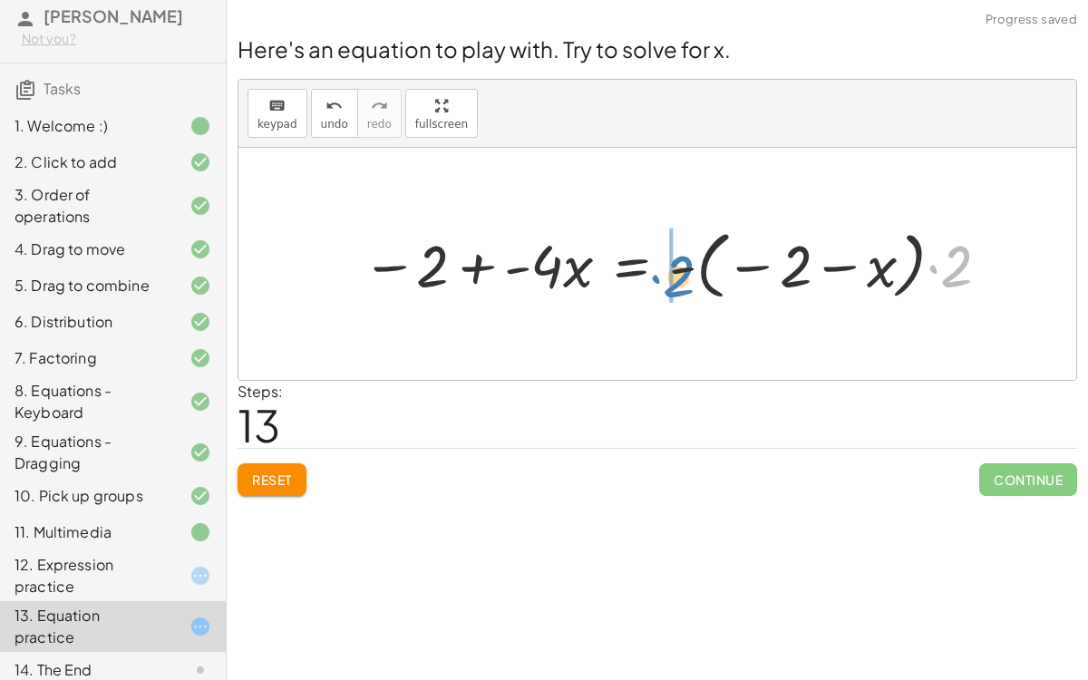
drag, startPoint x: 945, startPoint y: 257, endPoint x: 668, endPoint y: 267, distance: 277.5
click at [668, 267] on div at bounding box center [678, 263] width 651 height 83
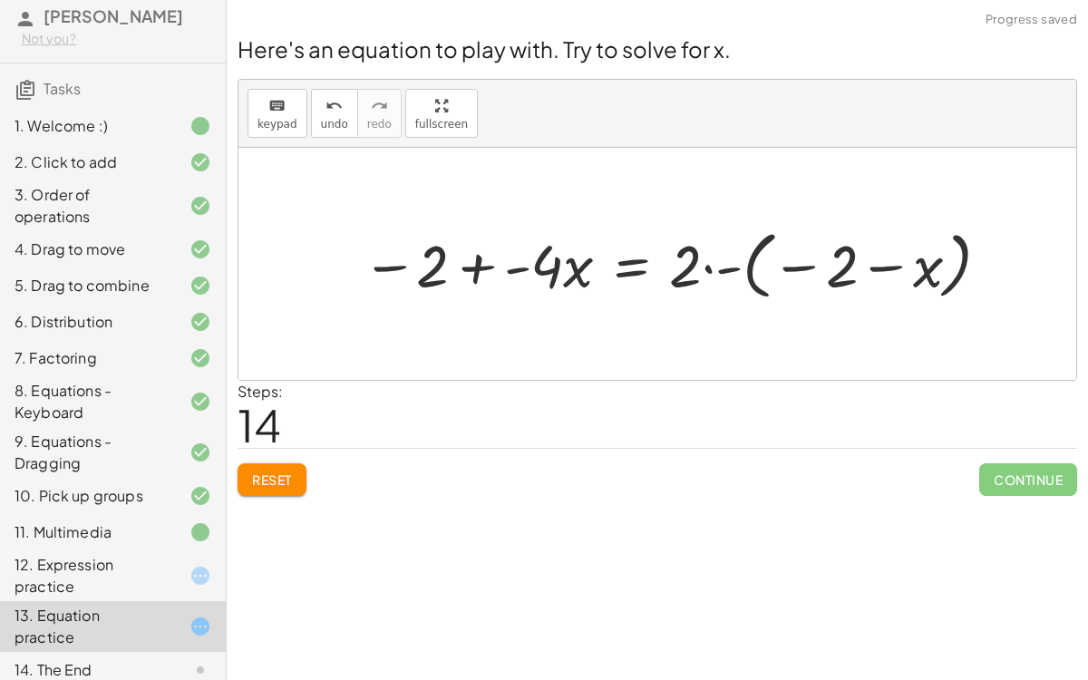
click at [806, 268] on div at bounding box center [678, 263] width 651 height 83
drag, startPoint x: 727, startPoint y: 275, endPoint x: 693, endPoint y: 270, distance: 33.8
click at [693, 270] on div at bounding box center [678, 263] width 651 height 83
click at [733, 254] on div at bounding box center [678, 263] width 651 height 83
click at [703, 258] on div at bounding box center [678, 263] width 651 height 83
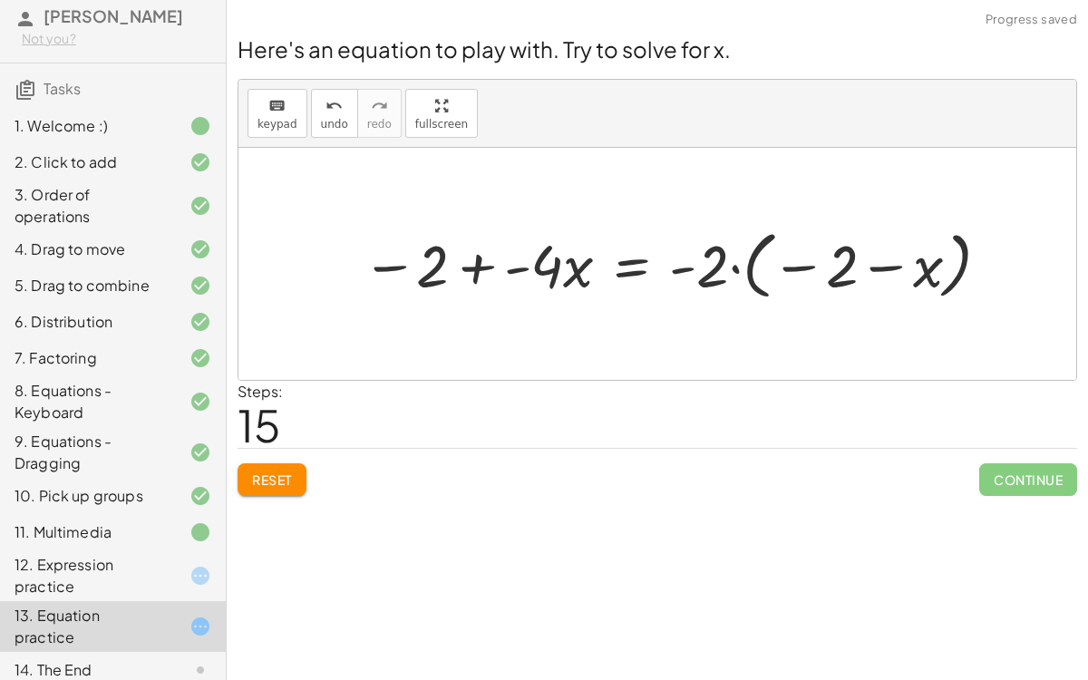
click at [798, 267] on div at bounding box center [678, 263] width 651 height 83
drag, startPoint x: 719, startPoint y: 266, endPoint x: 820, endPoint y: 270, distance: 101.6
click at [820, 270] on div at bounding box center [678, 263] width 651 height 83
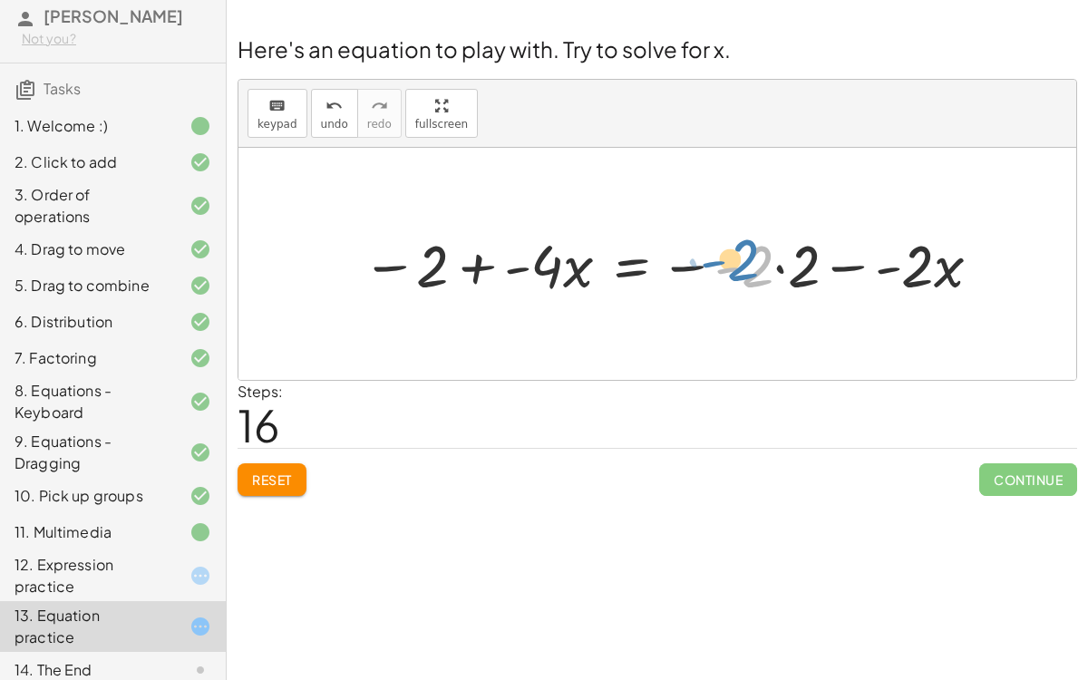
drag, startPoint x: 730, startPoint y: 264, endPoint x: 883, endPoint y: 266, distance: 153.2
click at [883, 266] on div at bounding box center [674, 263] width 643 height 77
drag, startPoint x: 730, startPoint y: 268, endPoint x: 878, endPoint y: 268, distance: 147.7
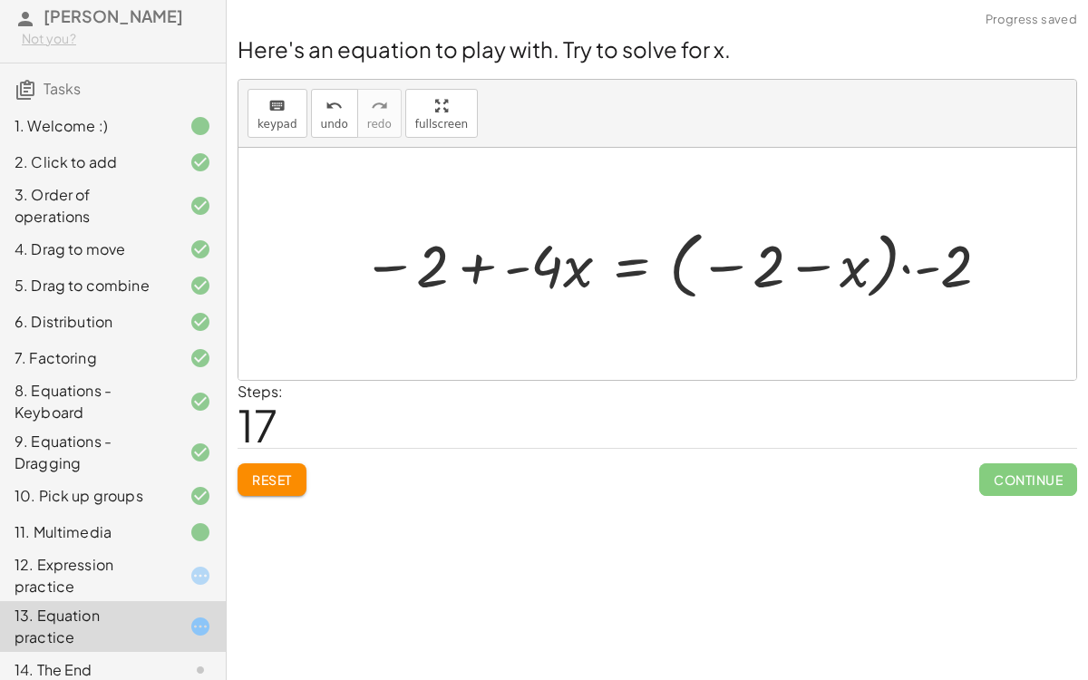
click at [846, 276] on div at bounding box center [678, 263] width 651 height 83
drag, startPoint x: 917, startPoint y: 267, endPoint x: 827, endPoint y: 266, distance: 90.6
click at [827, 266] on div at bounding box center [678, 263] width 651 height 83
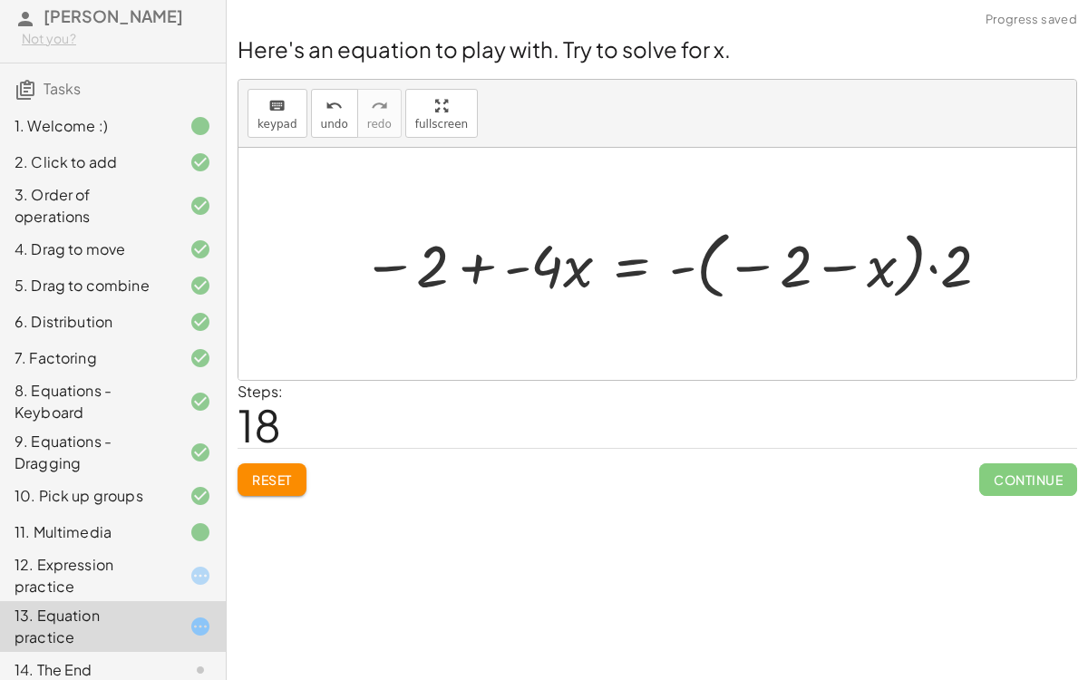
click at [770, 253] on div at bounding box center [678, 263] width 651 height 83
click at [772, 266] on div at bounding box center [678, 263] width 651 height 83
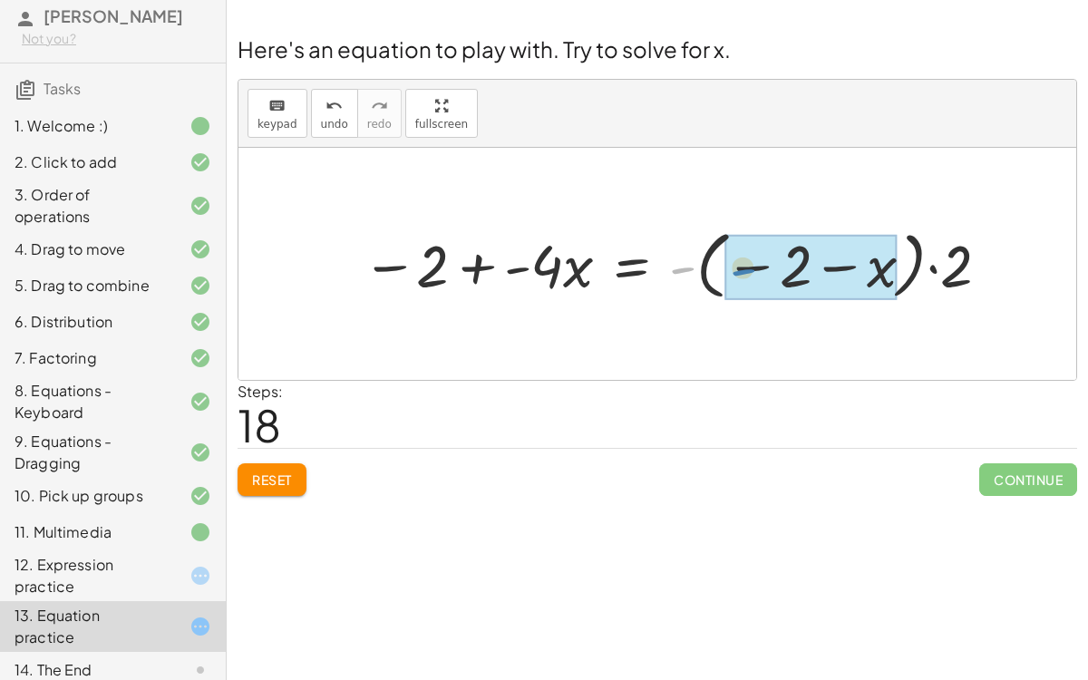
drag, startPoint x: 673, startPoint y: 267, endPoint x: 734, endPoint y: 269, distance: 60.7
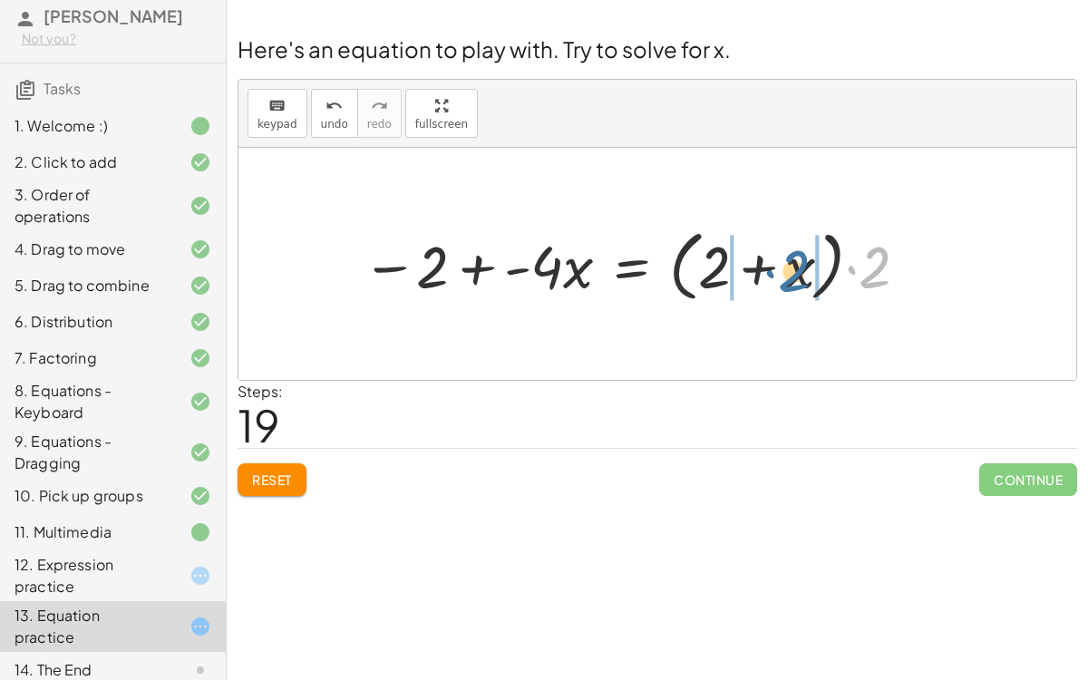
drag, startPoint x: 860, startPoint y: 264, endPoint x: 779, endPoint y: 267, distance: 80.7
click at [779, 267] on div at bounding box center [637, 264] width 569 height 86
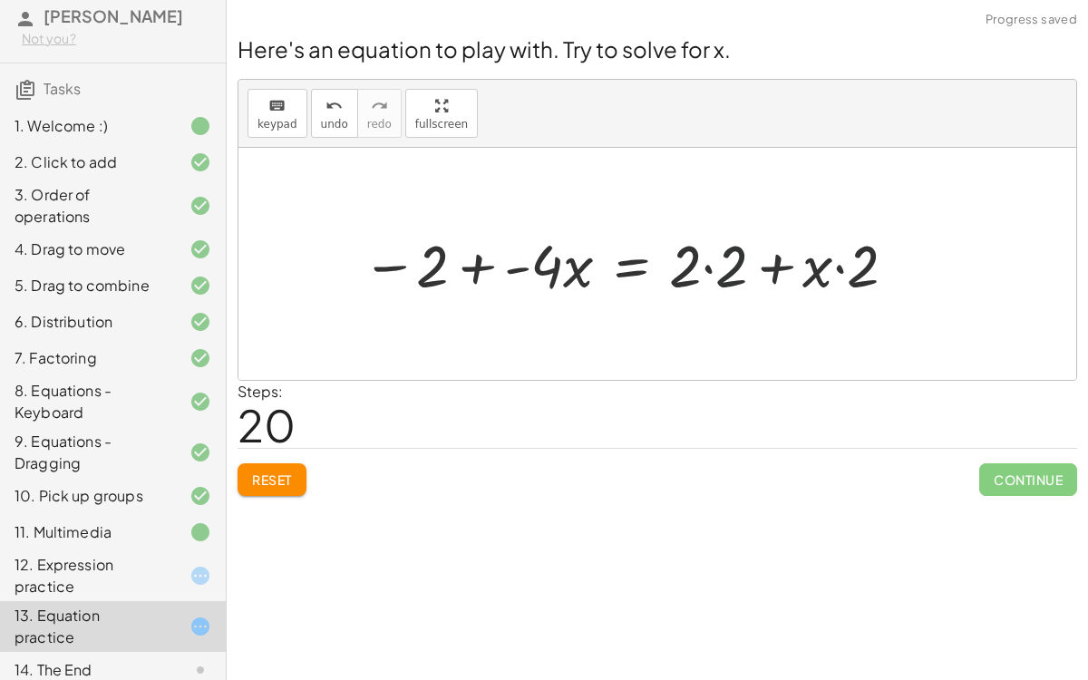
click at [729, 264] on div at bounding box center [631, 263] width 557 height 77
click at [810, 272] on div at bounding box center [608, 263] width 511 height 77
click at [787, 269] on div at bounding box center [608, 263] width 511 height 77
click at [785, 270] on div at bounding box center [608, 263] width 511 height 77
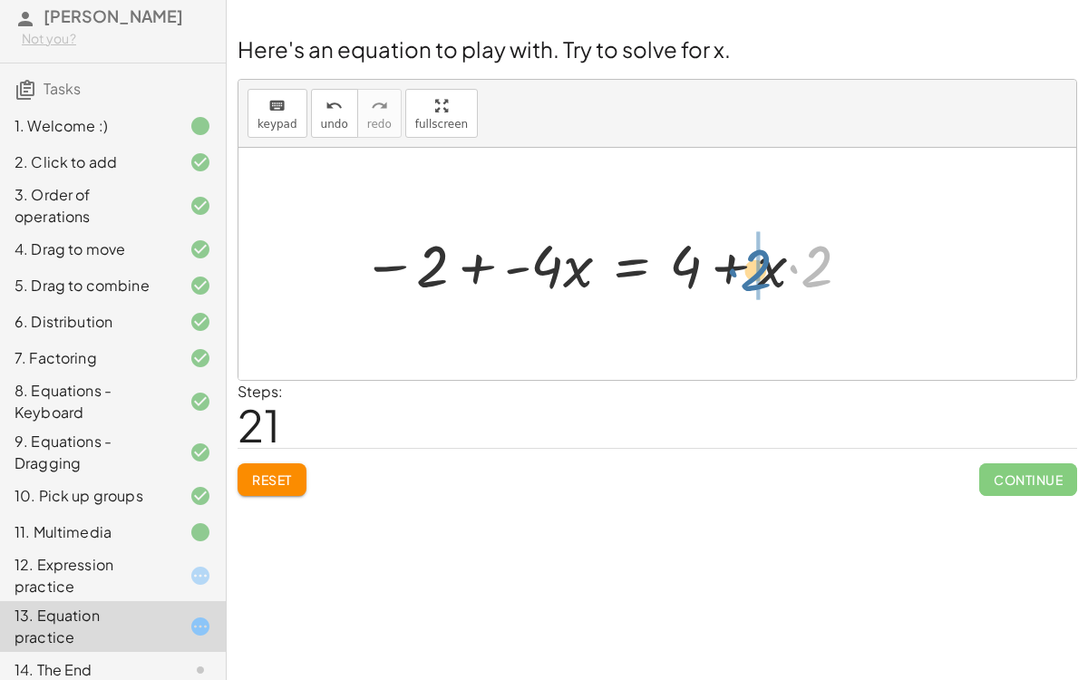
drag, startPoint x: 817, startPoint y: 265, endPoint x: 756, endPoint y: 269, distance: 60.9
click at [281, 479] on span "Reset" at bounding box center [272, 479] width 40 height 16
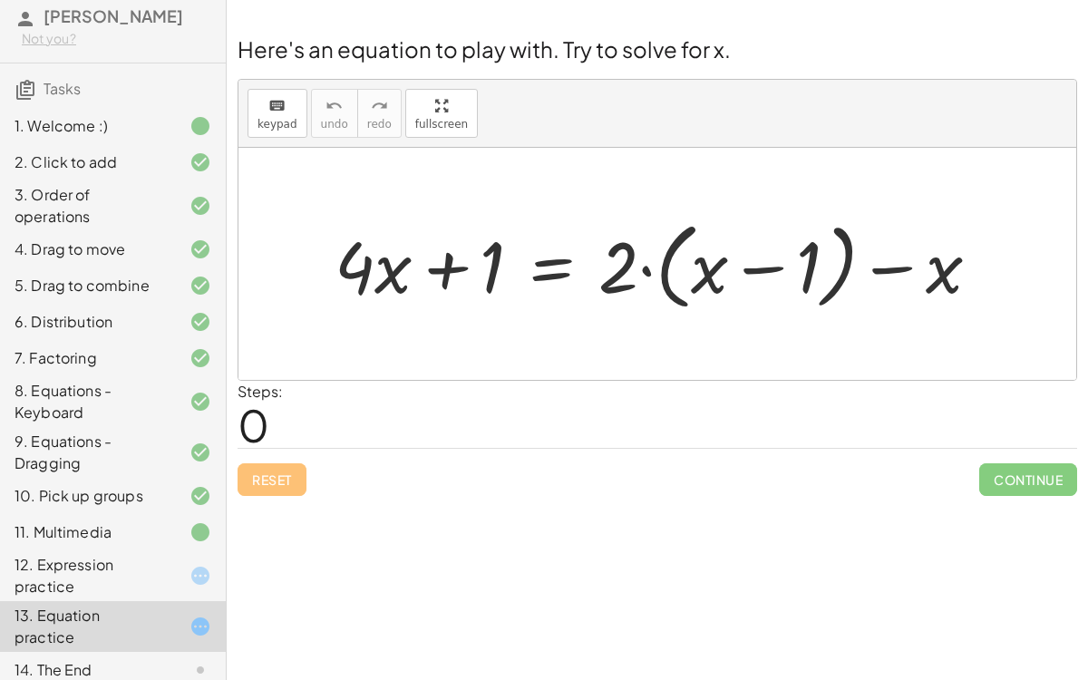
click at [563, 269] on div at bounding box center [664, 264] width 678 height 104
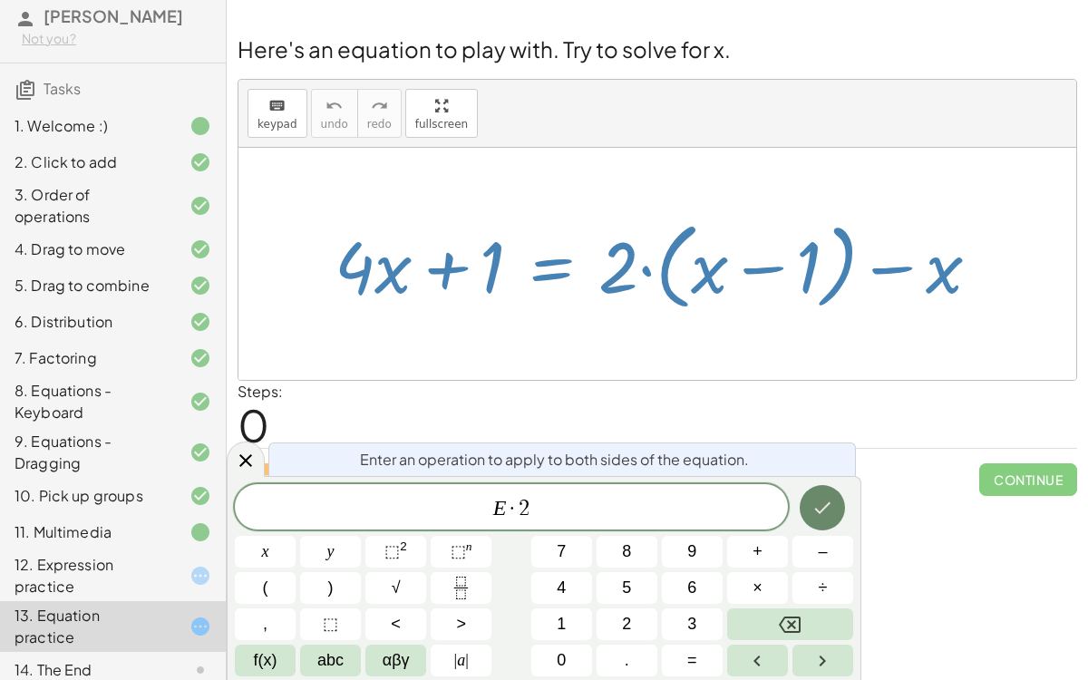
click at [817, 498] on icon "Done" at bounding box center [822, 508] width 22 height 22
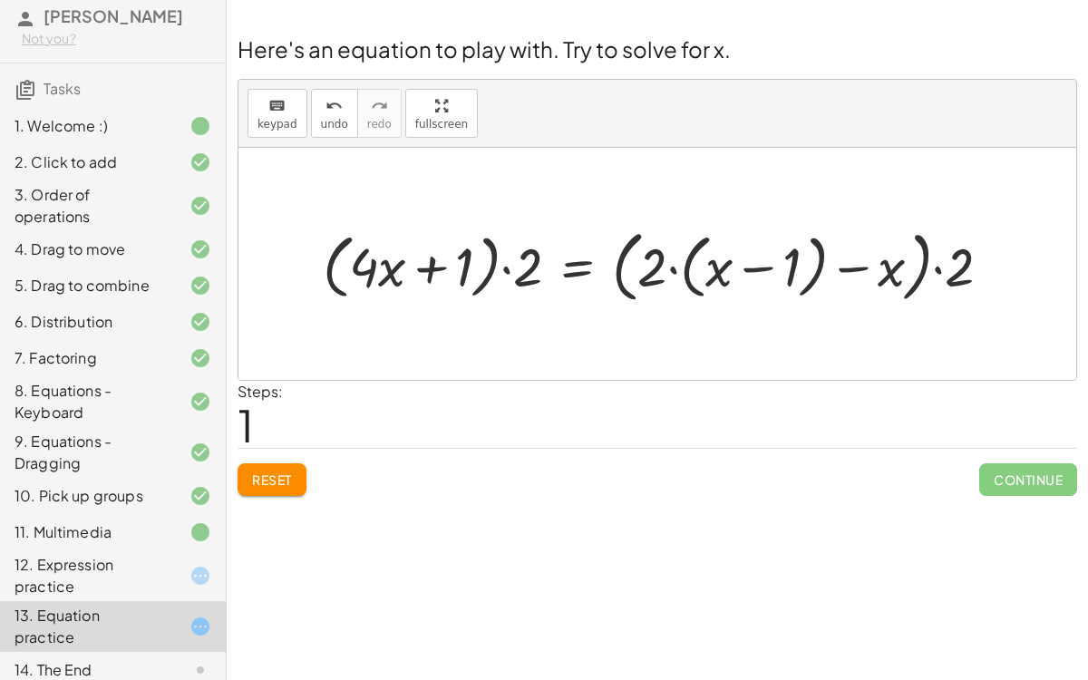
click at [267, 484] on span "Reset" at bounding box center [272, 479] width 40 height 16
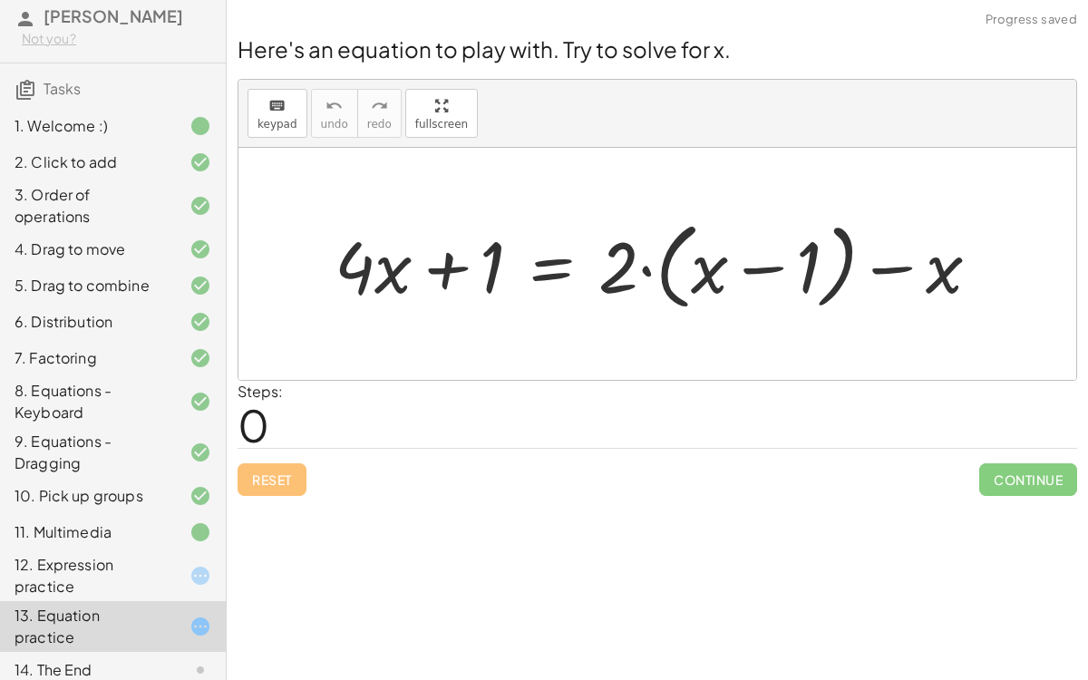
click at [550, 268] on div at bounding box center [664, 264] width 678 height 104
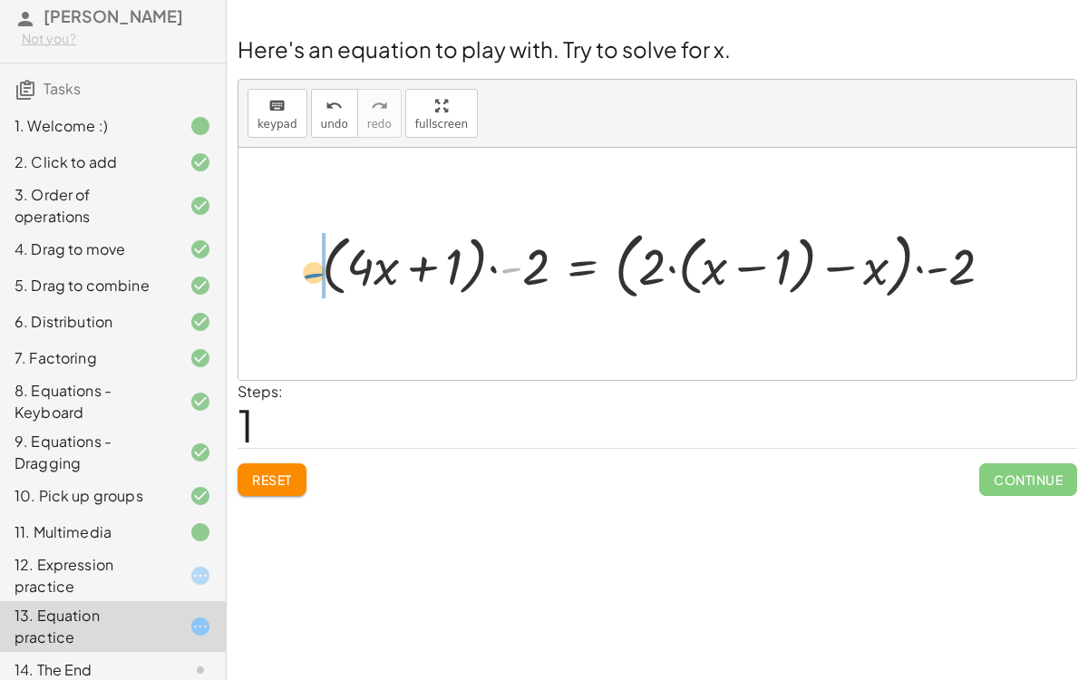
drag, startPoint x: 501, startPoint y: 262, endPoint x: 304, endPoint y: 267, distance: 197.6
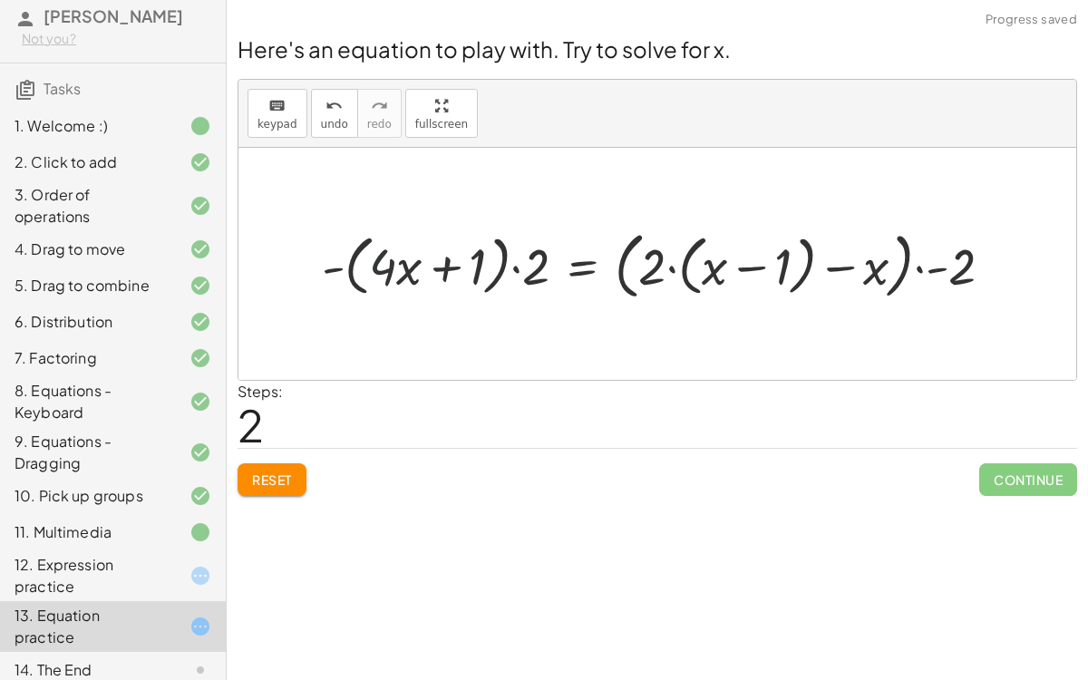
click at [389, 265] on div at bounding box center [664, 264] width 703 height 82
drag, startPoint x: 334, startPoint y: 265, endPoint x: 373, endPoint y: 263, distance: 39.9
drag, startPoint x: 935, startPoint y: 271, endPoint x: 681, endPoint y: 272, distance: 254.7
click at [681, 272] on div at bounding box center [652, 264] width 727 height 82
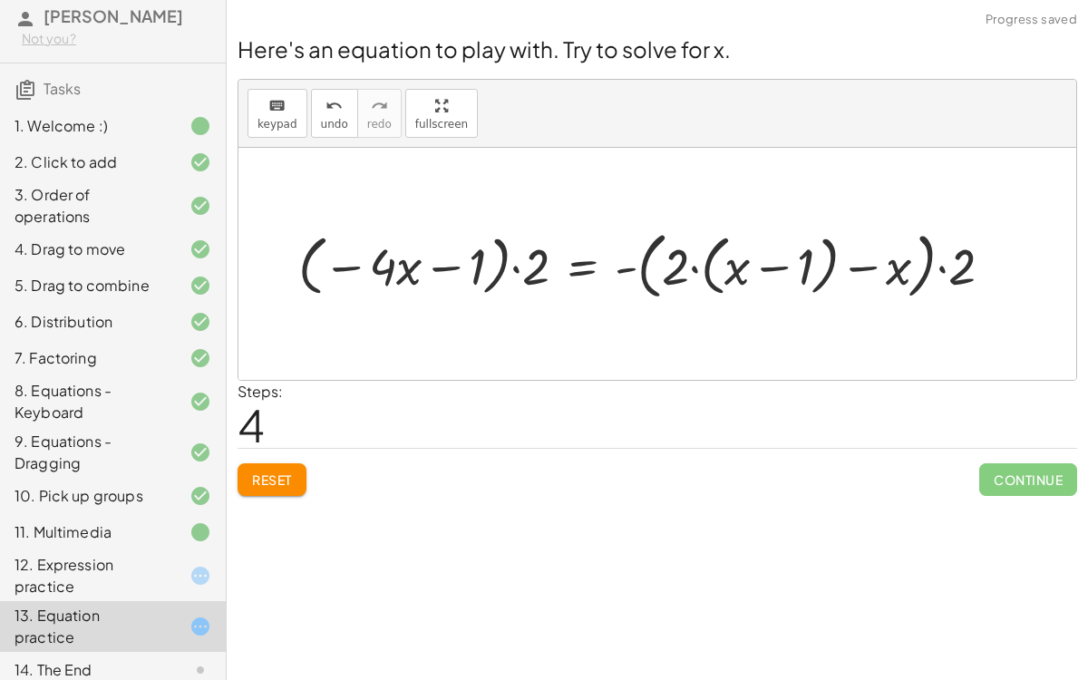
click at [643, 266] on div at bounding box center [652, 264] width 727 height 82
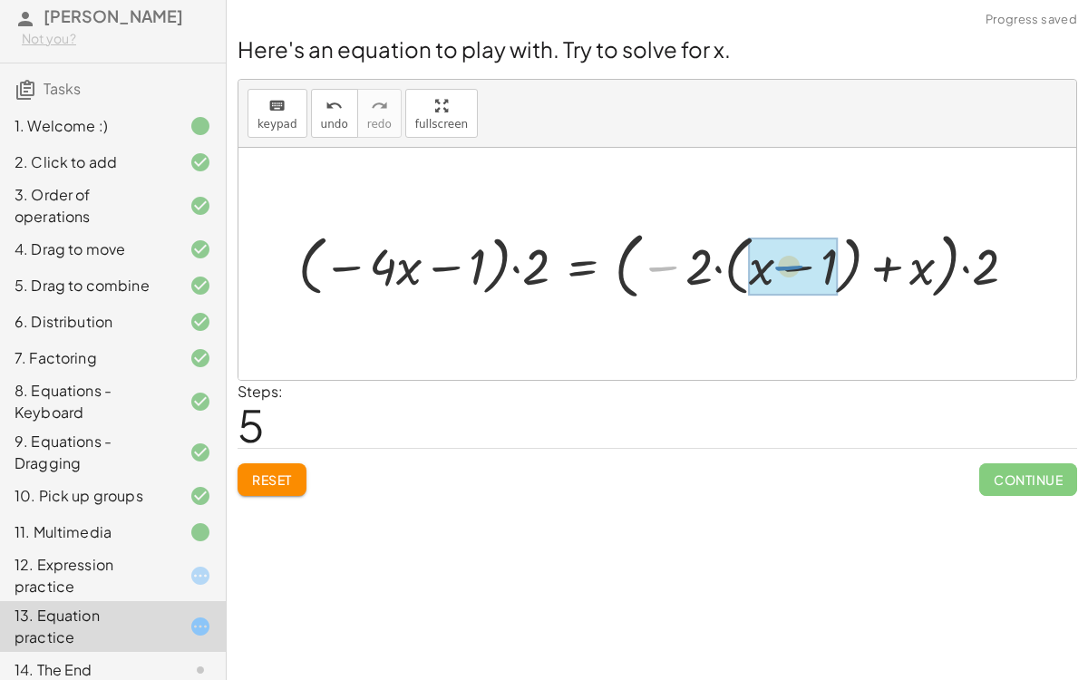
drag, startPoint x: 663, startPoint y: 265, endPoint x: 789, endPoint y: 264, distance: 126.9
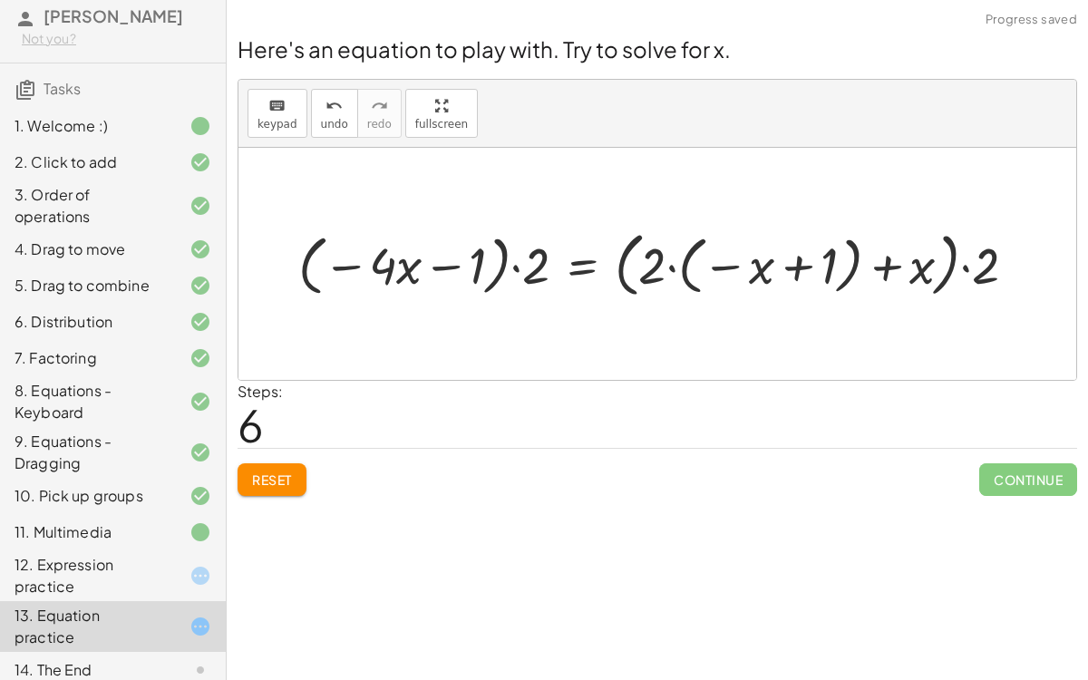
click at [778, 262] on div at bounding box center [664, 263] width 750 height 79
click at [717, 261] on div at bounding box center [664, 263] width 750 height 79
drag, startPoint x: 657, startPoint y: 261, endPoint x: 766, endPoint y: 282, distance: 110.7
click at [766, 282] on div at bounding box center [664, 263] width 750 height 79
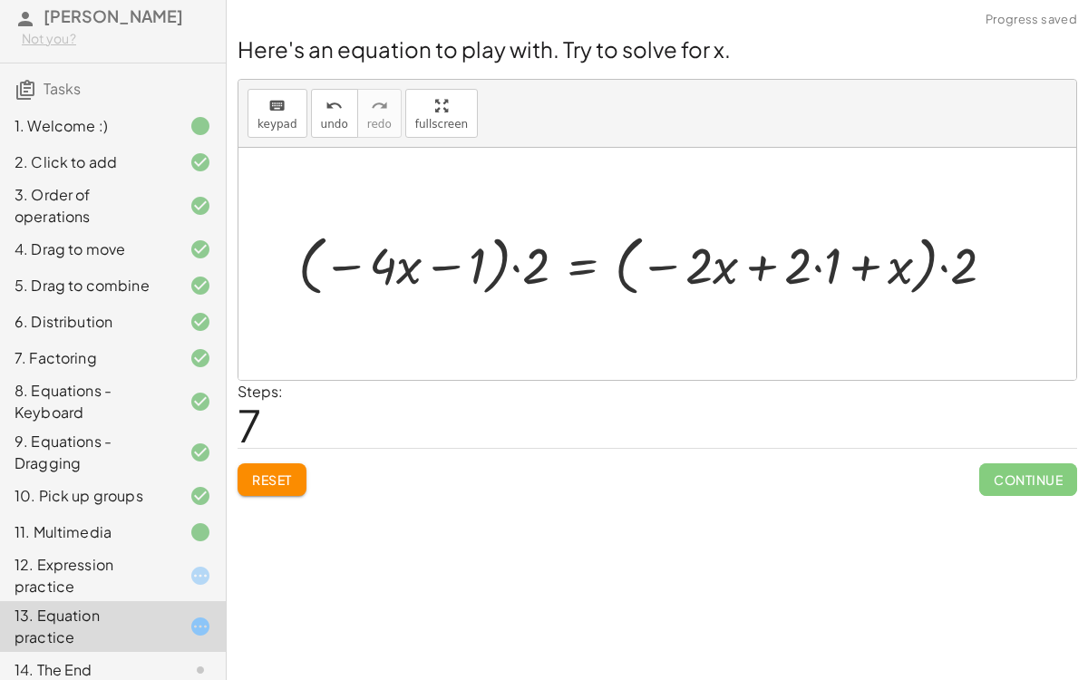
click at [798, 260] on div at bounding box center [653, 264] width 729 height 74
click at [796, 262] on div at bounding box center [653, 264] width 729 height 74
click at [821, 266] on div at bounding box center [653, 264] width 729 height 74
click at [821, 266] on div at bounding box center [639, 264] width 700 height 74
click at [712, 266] on div at bounding box center [639, 264] width 700 height 74
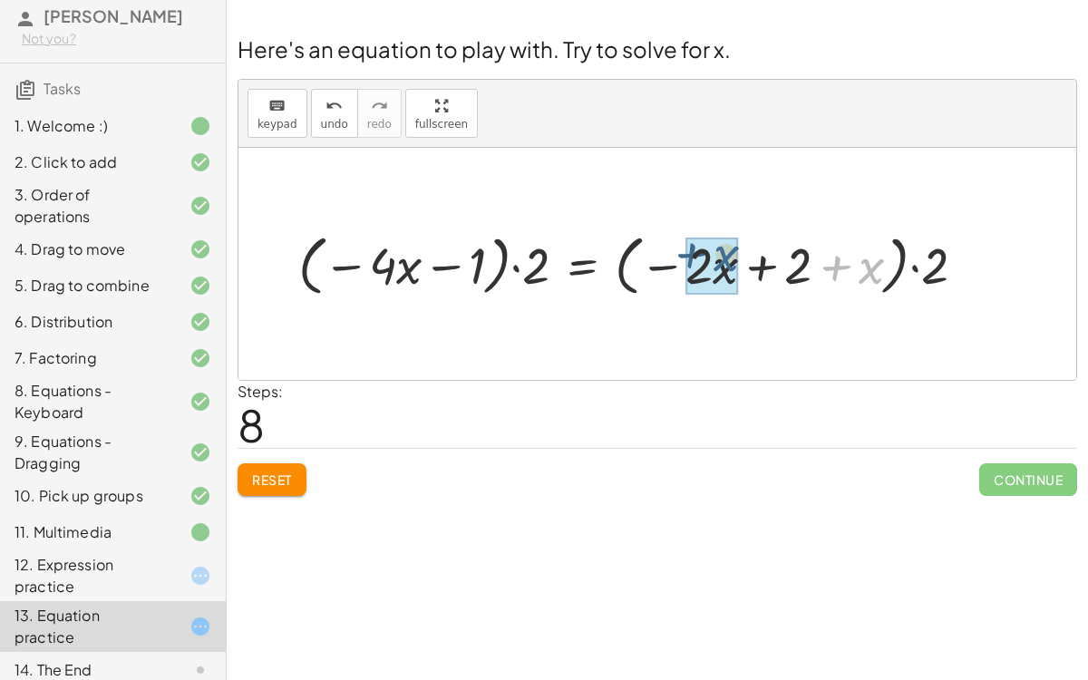
drag, startPoint x: 864, startPoint y: 266, endPoint x: 721, endPoint y: 253, distance: 143.8
click at [721, 253] on div at bounding box center [589, 264] width 600 height 74
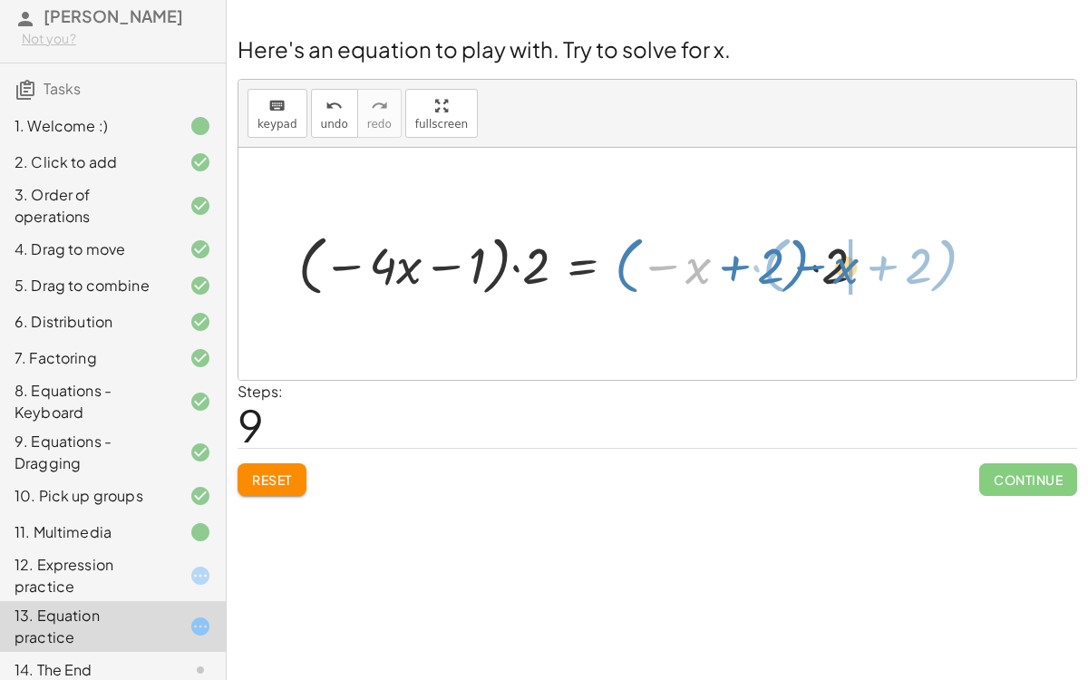
drag, startPoint x: 698, startPoint y: 266, endPoint x: 843, endPoint y: 268, distance: 145.0
click at [843, 268] on div at bounding box center [589, 264] width 600 height 74
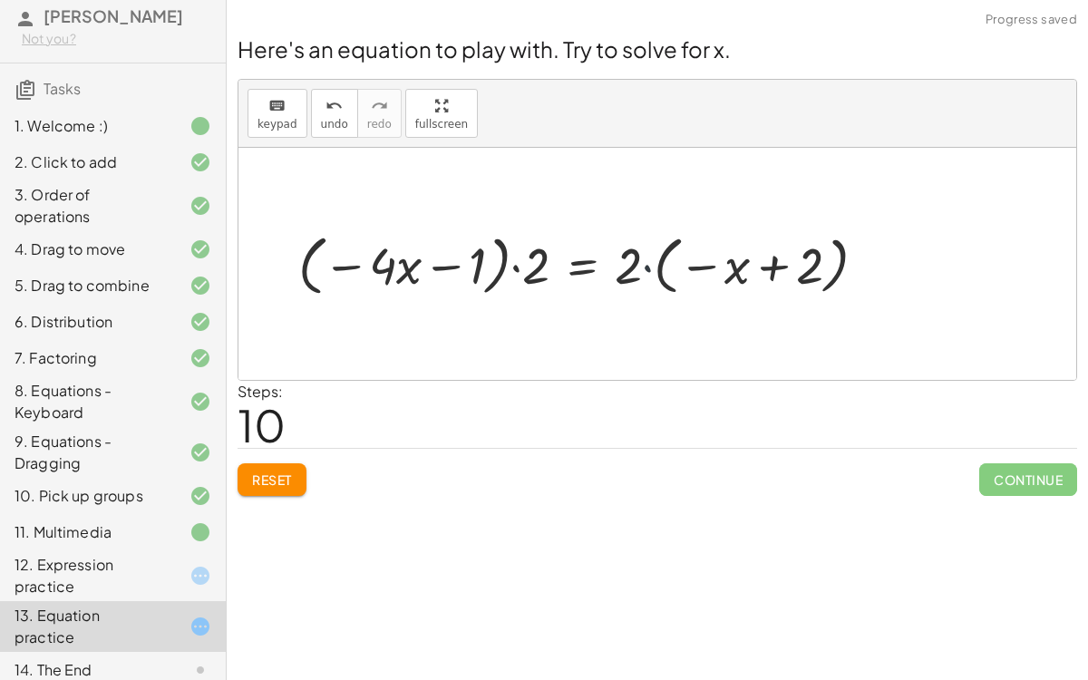
click at [648, 271] on div at bounding box center [589, 264] width 600 height 74
drag, startPoint x: 624, startPoint y: 261, endPoint x: 727, endPoint y: 271, distance: 103.8
click at [727, 271] on div at bounding box center [589, 264] width 600 height 74
click at [727, 271] on div at bounding box center [574, 264] width 570 height 74
click at [671, 263] on div at bounding box center [574, 264] width 570 height 74
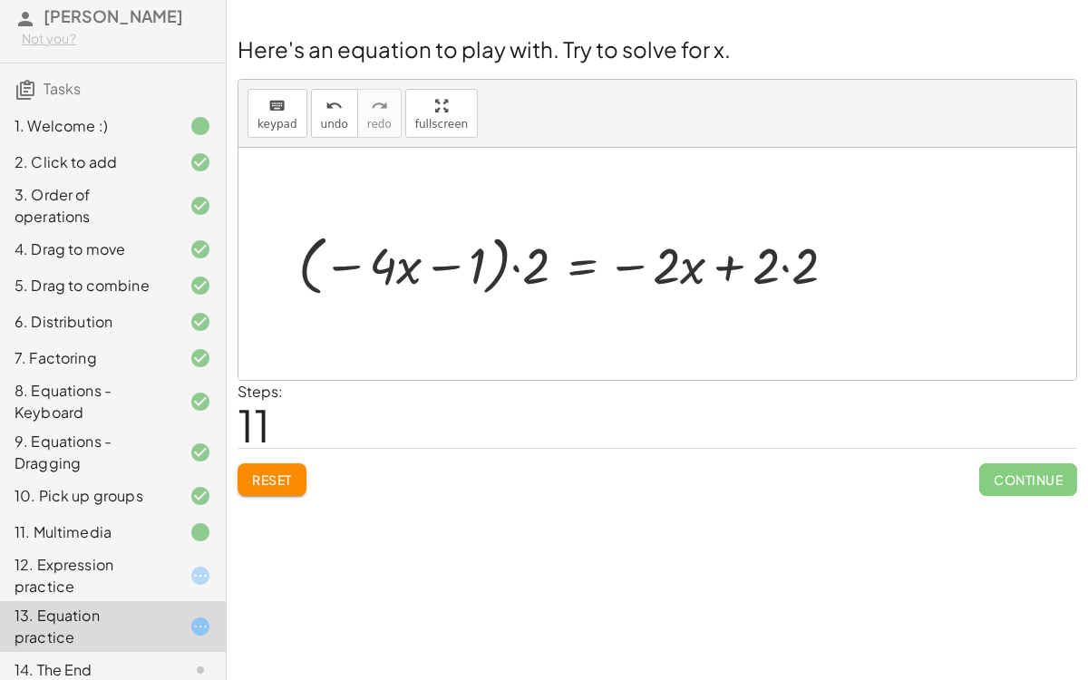
click at [771, 266] on div at bounding box center [574, 264] width 570 height 74
click at [787, 271] on div at bounding box center [574, 264] width 570 height 74
click at [576, 266] on div at bounding box center [554, 264] width 531 height 74
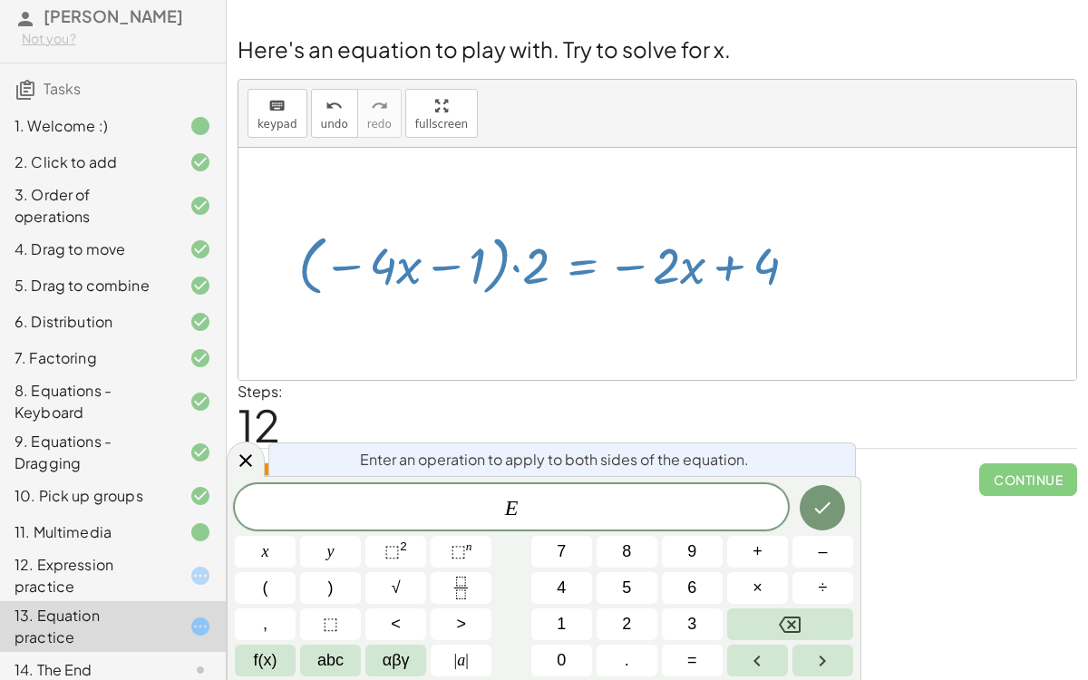
click at [585, 501] on span "E ​" at bounding box center [511, 508] width 553 height 25
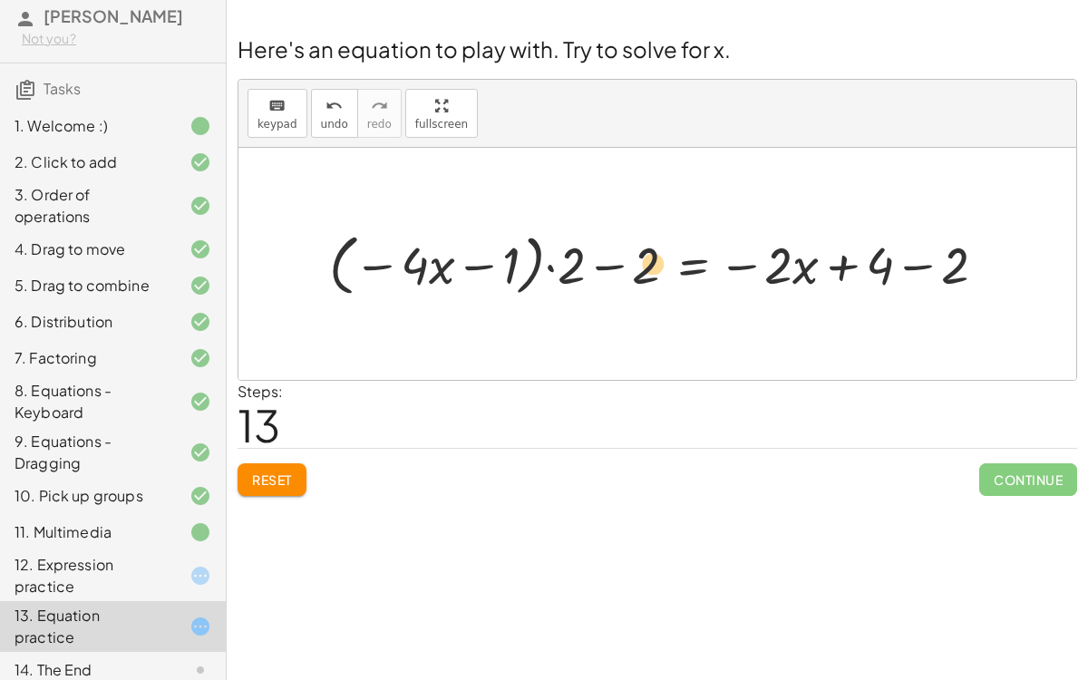
click at [622, 259] on div at bounding box center [664, 263] width 689 height 75
click at [611, 267] on div at bounding box center [664, 263] width 689 height 75
click at [589, 263] on div at bounding box center [664, 263] width 689 height 75
click at [589, 264] on div at bounding box center [664, 263] width 689 height 75
drag, startPoint x: 616, startPoint y: 267, endPoint x: 624, endPoint y: 257, distance: 12.3
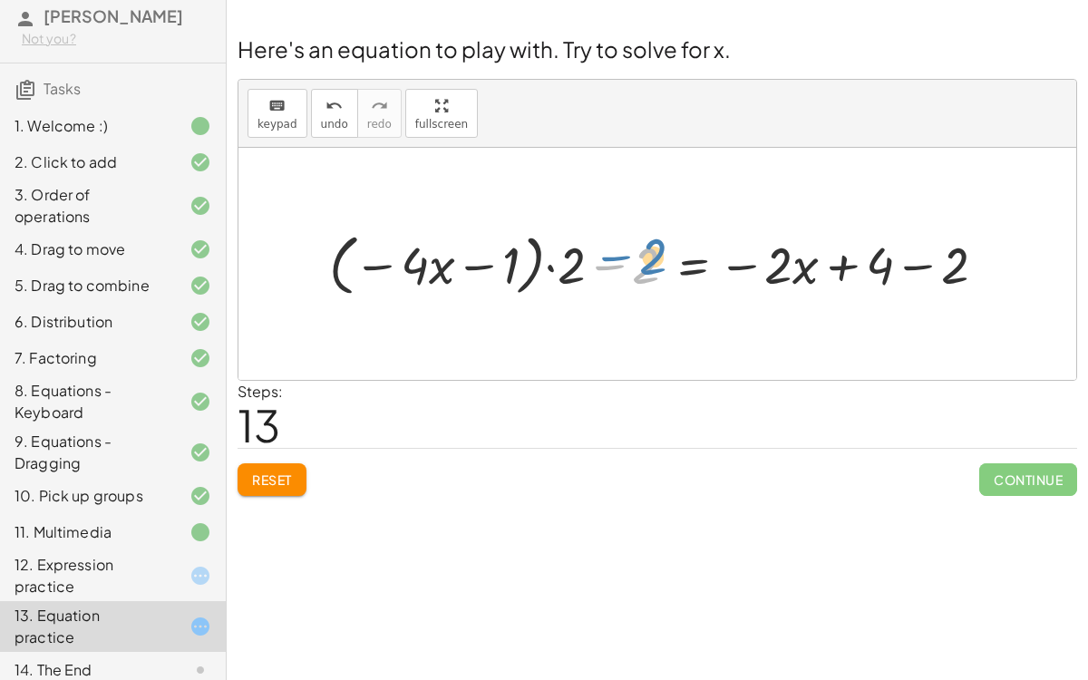
click at [624, 257] on div at bounding box center [664, 263] width 689 height 75
drag, startPoint x: 610, startPoint y: 267, endPoint x: 626, endPoint y: 255, distance: 20.7
click at [626, 255] on div at bounding box center [664, 263] width 689 height 75
click at [614, 260] on div at bounding box center [664, 263] width 689 height 75
drag, startPoint x: 609, startPoint y: 263, endPoint x: 624, endPoint y: 295, distance: 35.3
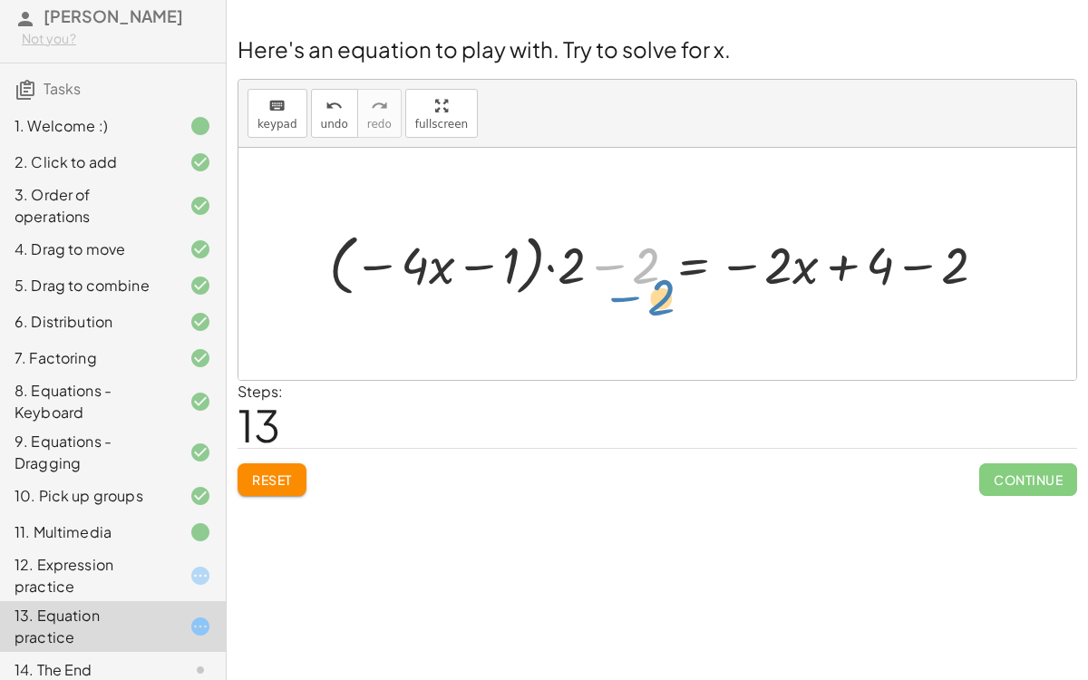
click at [624, 295] on div at bounding box center [664, 263] width 689 height 75
click at [297, 480] on button "Reset" at bounding box center [271, 479] width 69 height 33
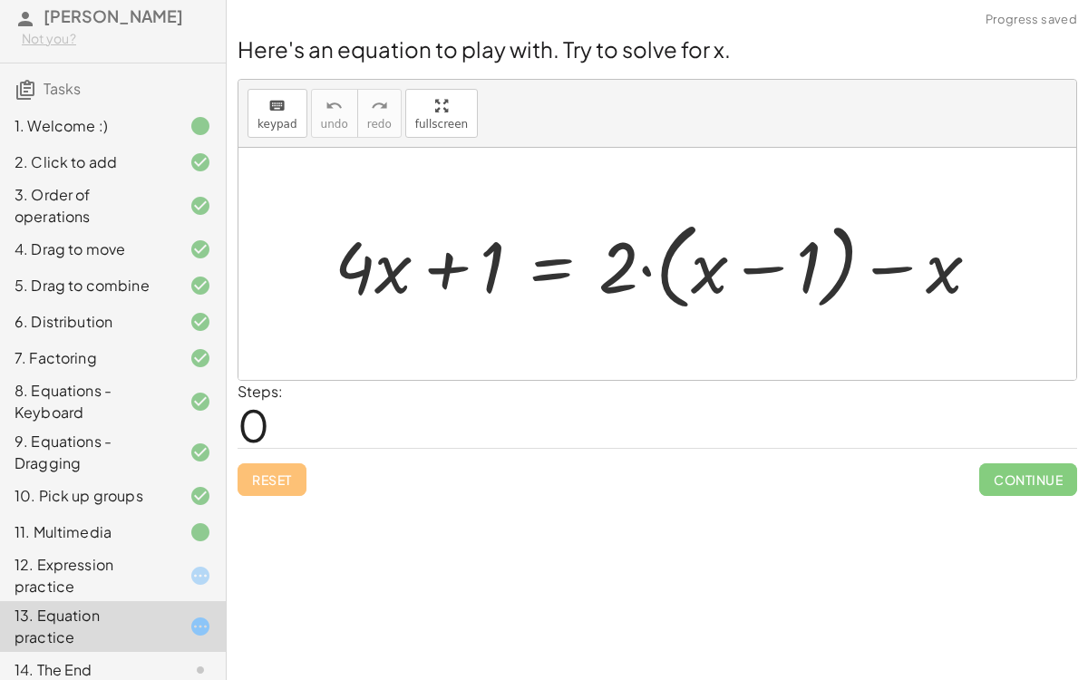
click at [87, 526] on div "14. The End" at bounding box center [88, 670] width 146 height 22
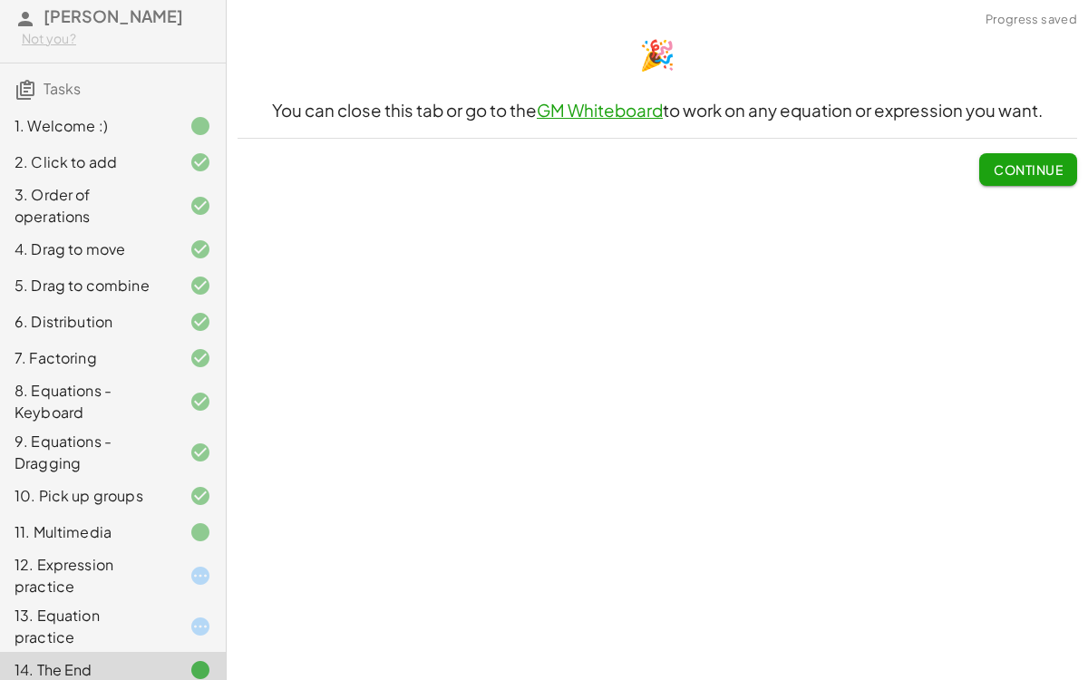
click at [198, 304] on div "4. Drag to move" at bounding box center [113, 322] width 226 height 36
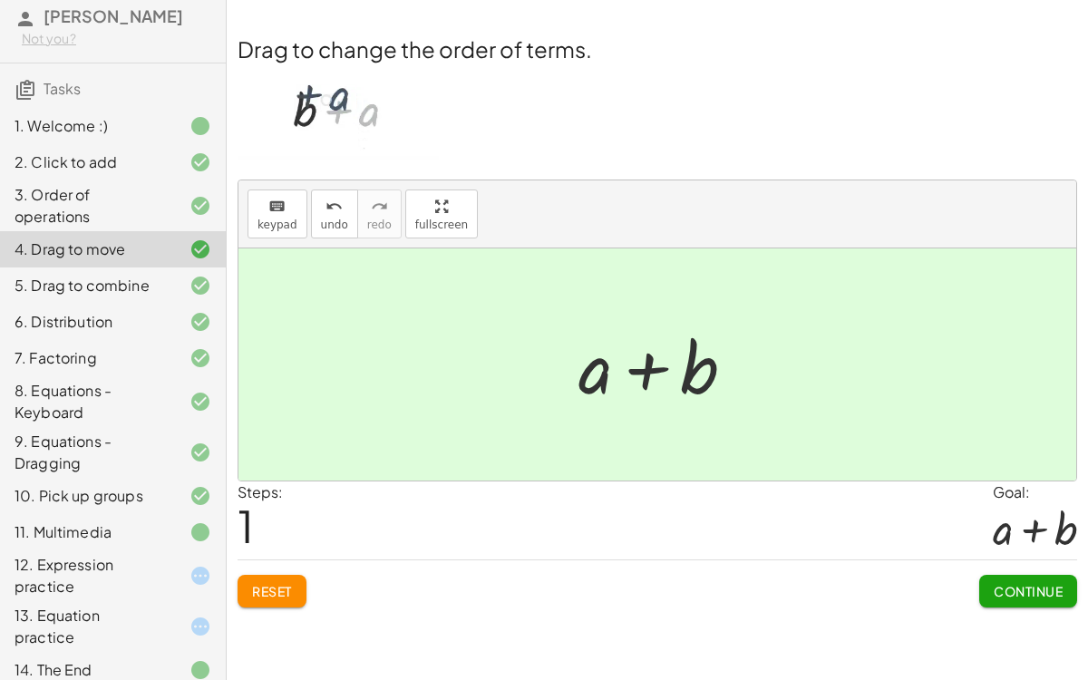
click at [78, 314] on div "6. Distribution" at bounding box center [88, 322] width 146 height 22
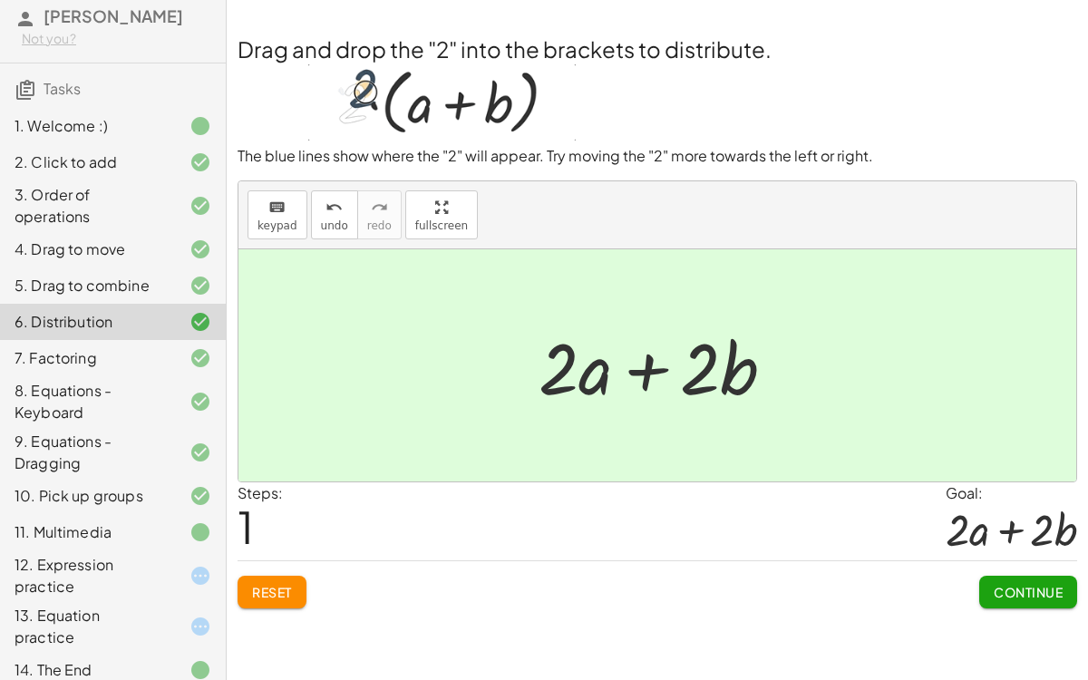
click at [116, 526] on div "12. Expression practice" at bounding box center [88, 576] width 146 height 44
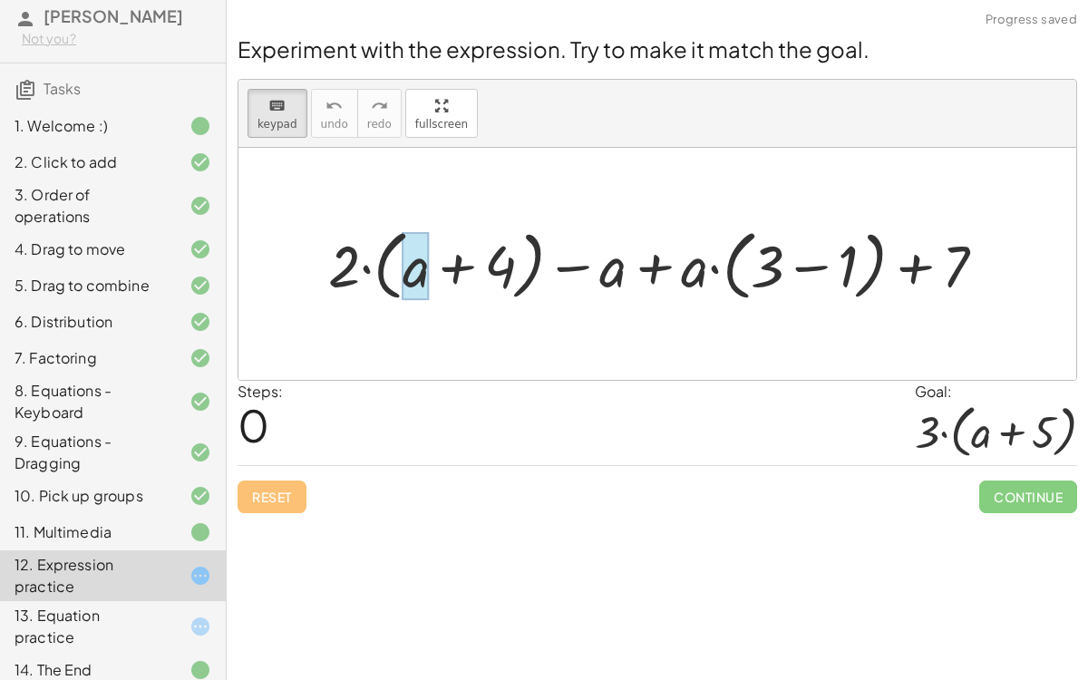
drag, startPoint x: 349, startPoint y: 247, endPoint x: 418, endPoint y: 246, distance: 68.9
click at [176, 526] on div at bounding box center [185, 576] width 51 height 22
drag, startPoint x: 343, startPoint y: 283, endPoint x: 353, endPoint y: 299, distance: 19.6
click at [341, 274] on div at bounding box center [344, 266] width 32 height 68
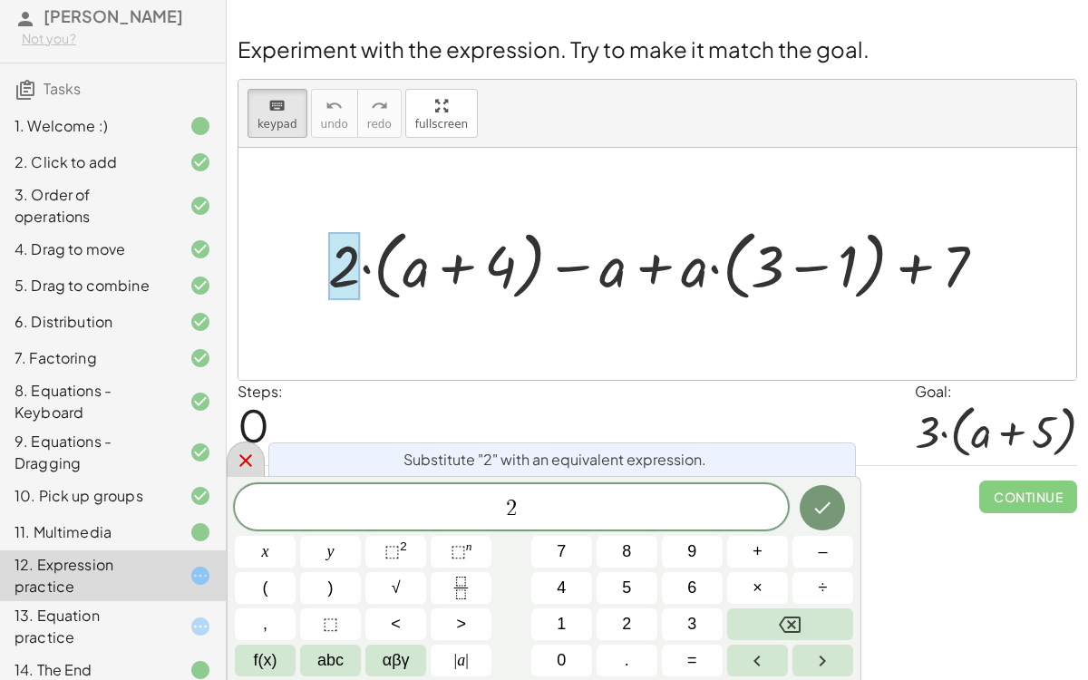
click at [243, 459] on icon at bounding box center [245, 460] width 13 height 13
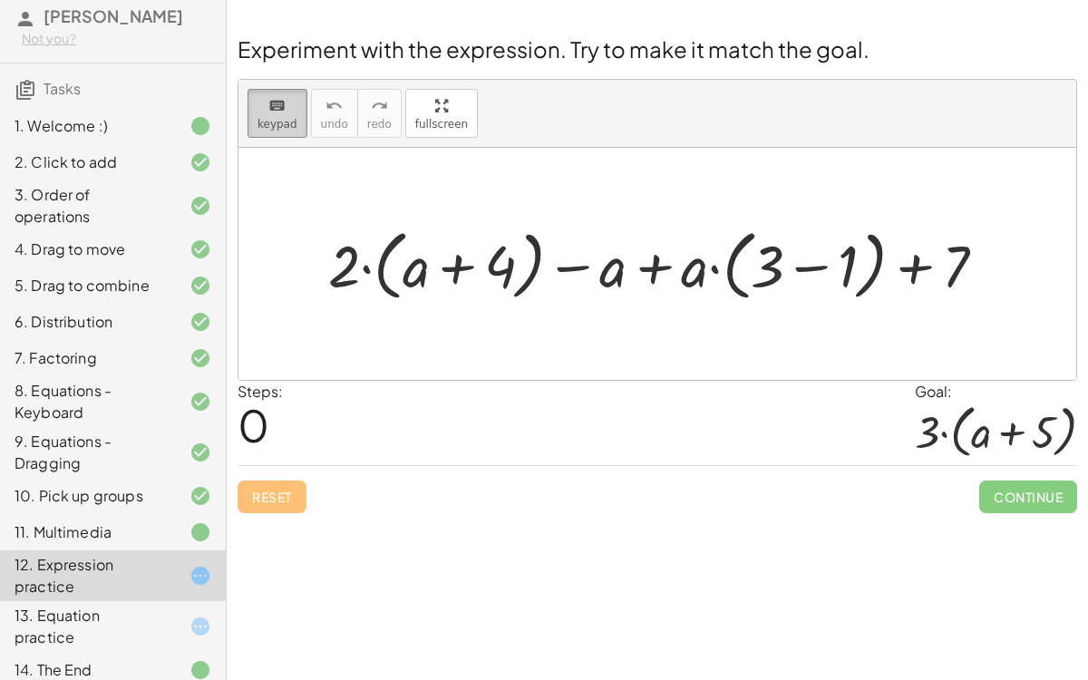
click at [284, 99] on div "keyboard" at bounding box center [277, 105] width 40 height 22
drag, startPoint x: 339, startPoint y: 276, endPoint x: 440, endPoint y: 267, distance: 101.9
click at [440, 267] on div at bounding box center [664, 263] width 690 height 85
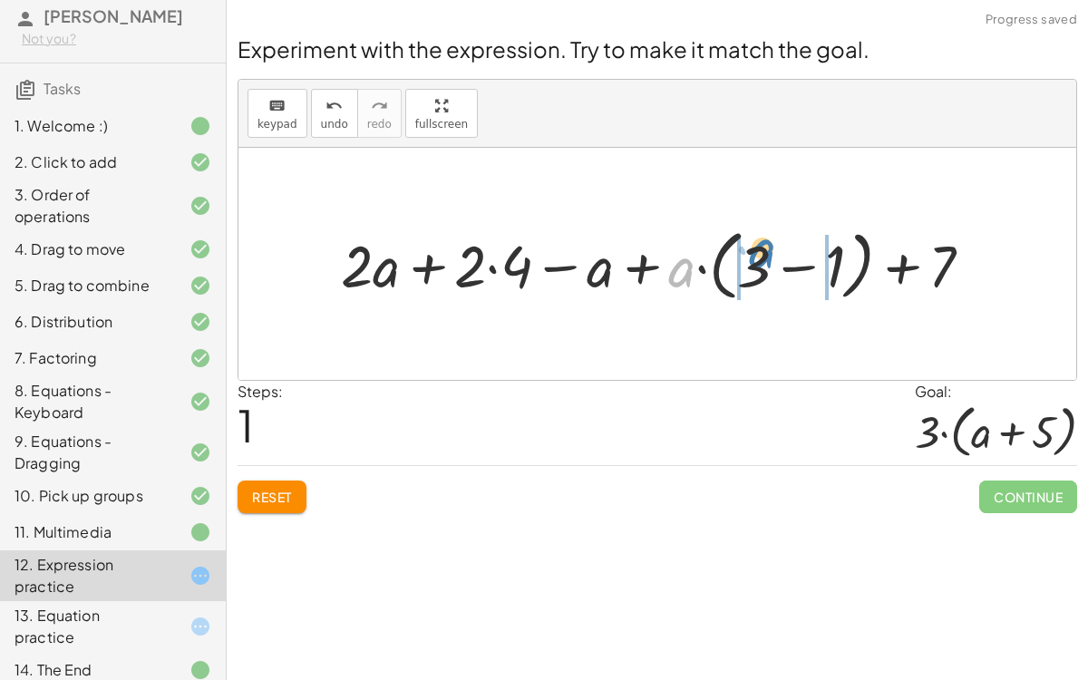
drag, startPoint x: 685, startPoint y: 266, endPoint x: 766, endPoint y: 247, distance: 82.9
click at [766, 247] on div at bounding box center [664, 263] width 664 height 85
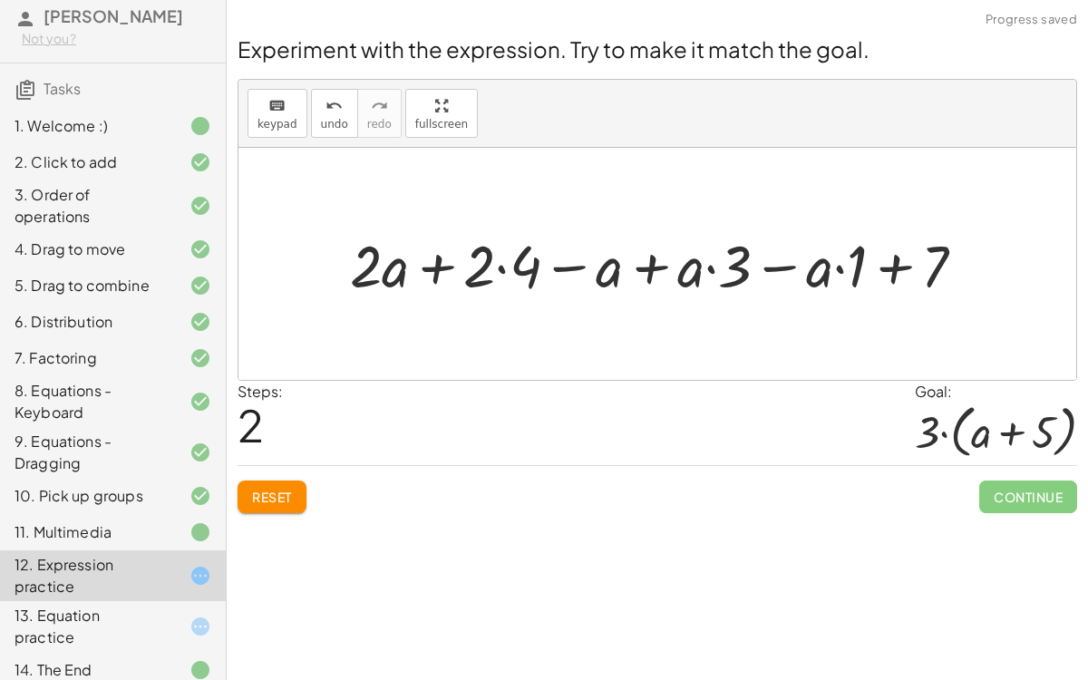
click at [663, 262] on div at bounding box center [665, 264] width 648 height 76
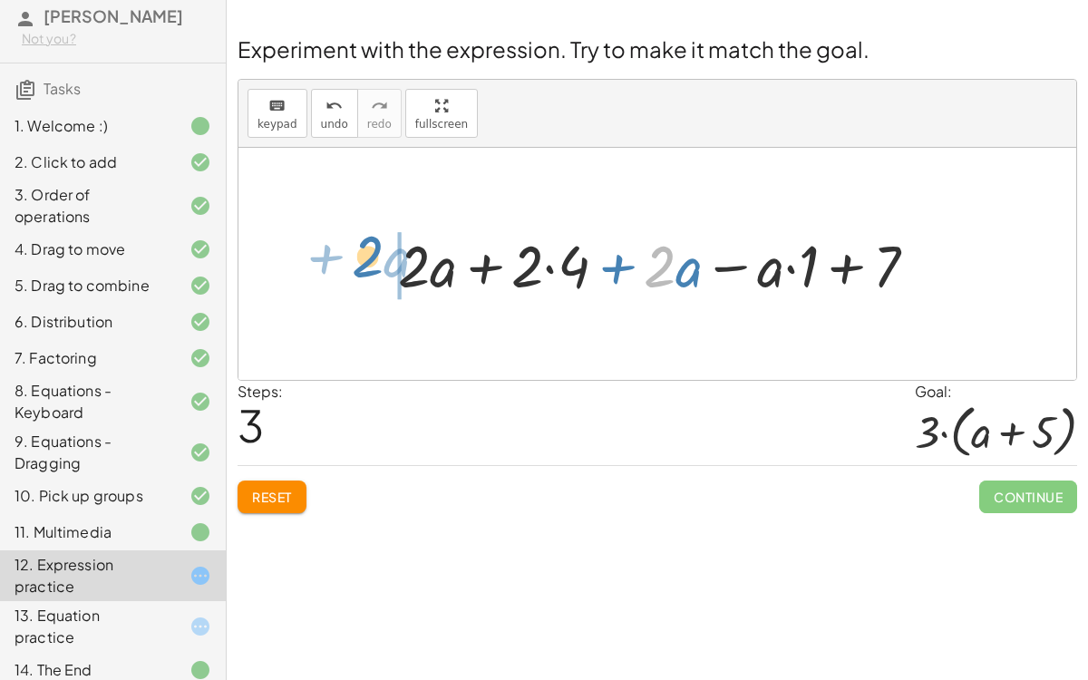
drag, startPoint x: 671, startPoint y: 264, endPoint x: 384, endPoint y: 258, distance: 286.4
click at [384, 258] on div "+ · 2 · ( + a + 4 ) − a + · a · ( + 3 − 1 ) + 7 + · 2 · a + · 2 · 4 − a + · a ·…" at bounding box center [658, 263] width 574 height 85
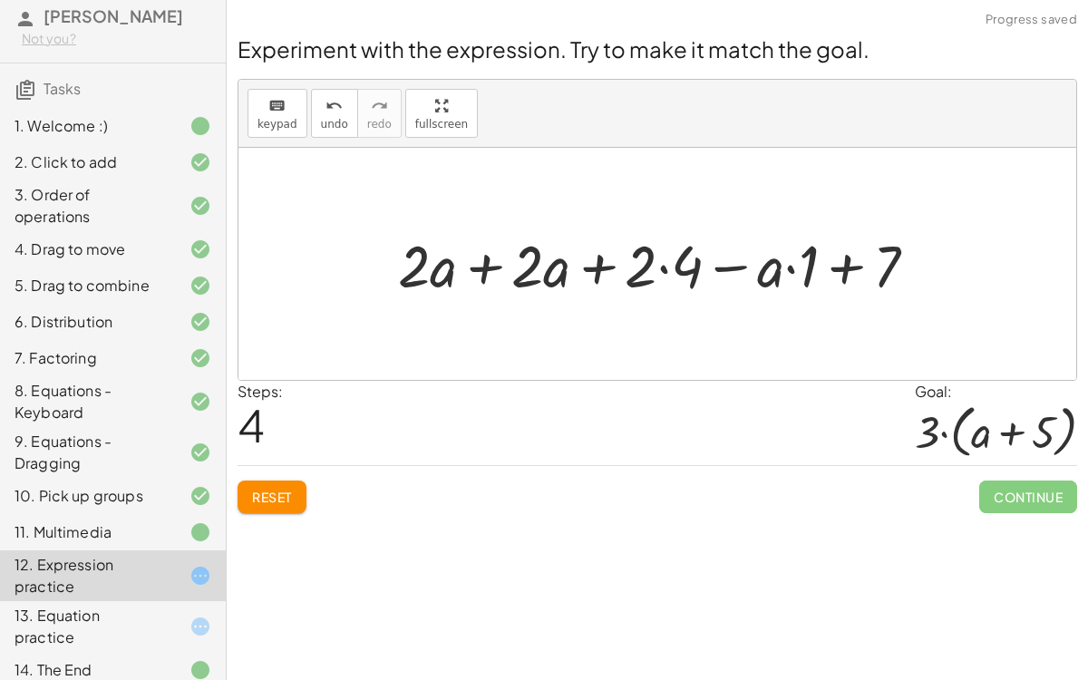
click at [740, 266] on div at bounding box center [664, 264] width 551 height 76
click at [795, 268] on div at bounding box center [664, 264] width 551 height 76
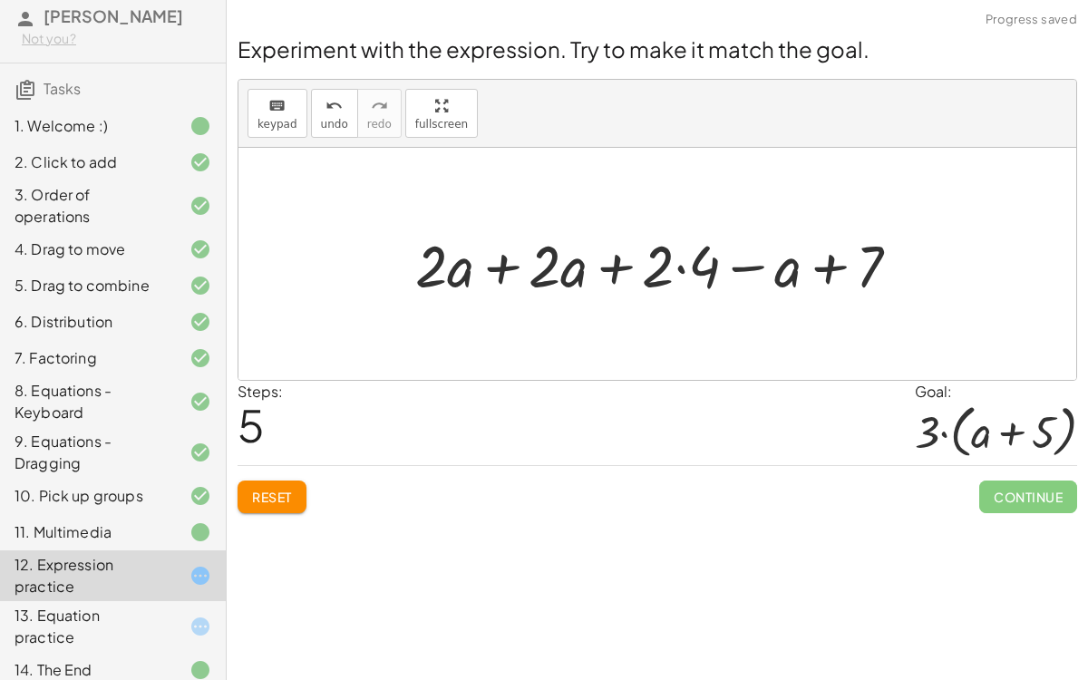
click at [512, 264] on div at bounding box center [664, 264] width 517 height 76
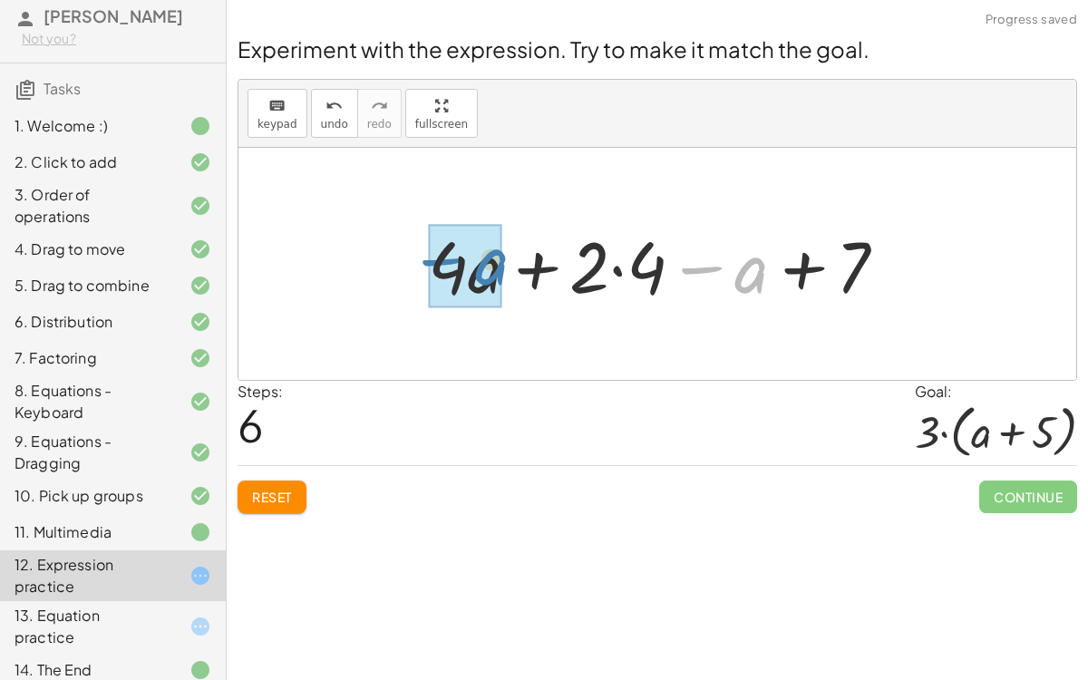
drag, startPoint x: 739, startPoint y: 278, endPoint x: 479, endPoint y: 270, distance: 259.3
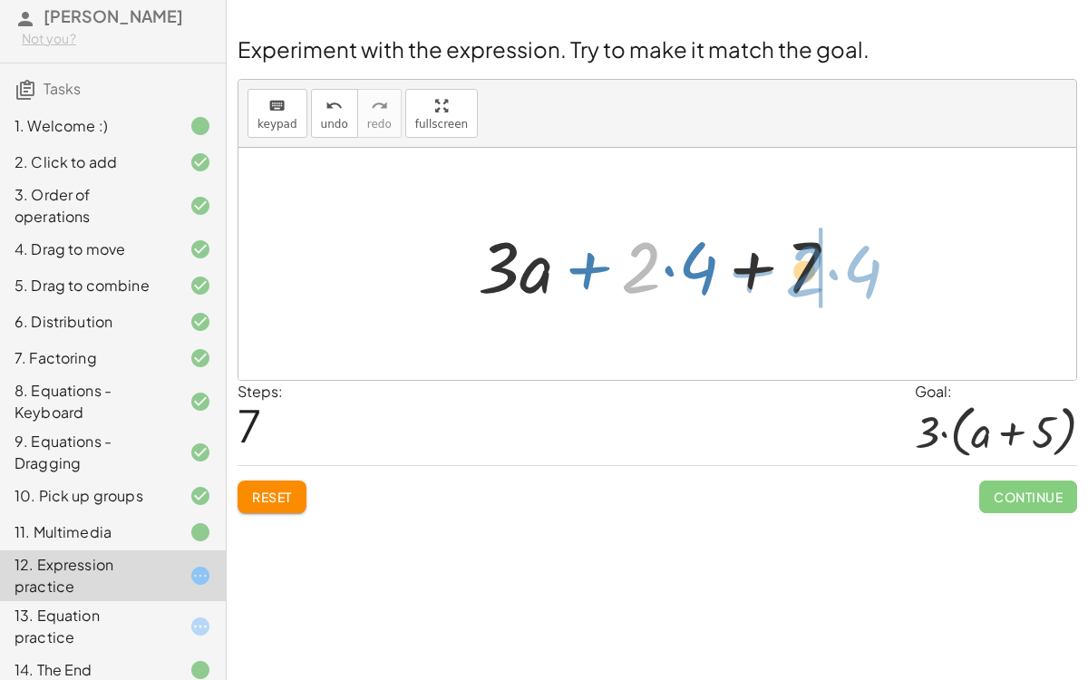
drag, startPoint x: 656, startPoint y: 267, endPoint x: 820, endPoint y: 271, distance: 164.1
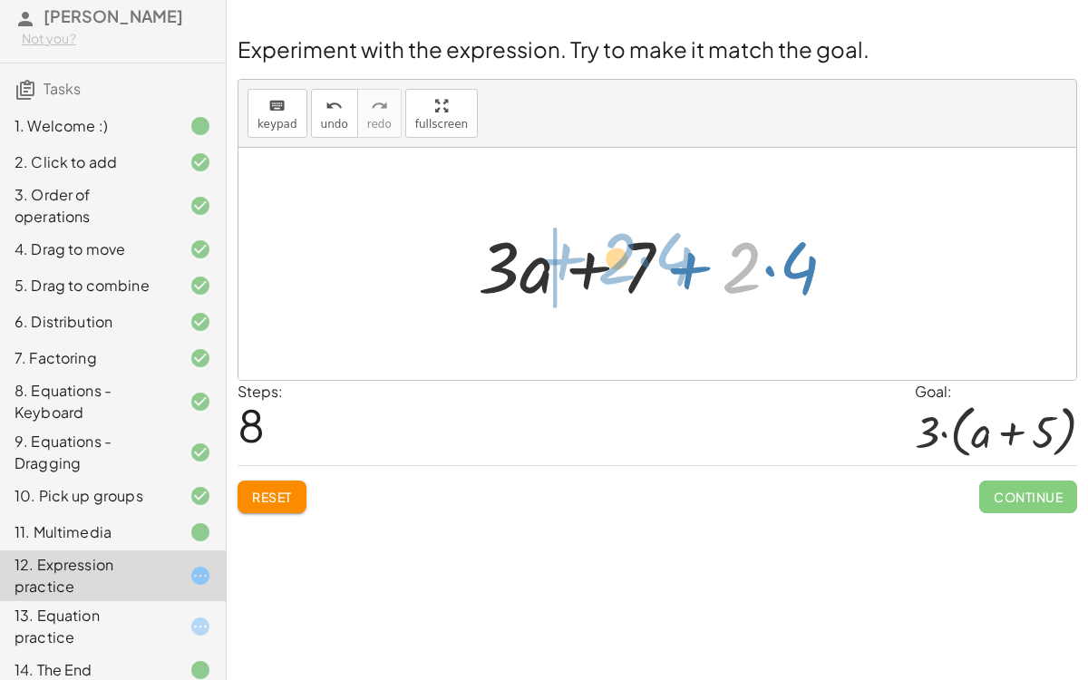
drag, startPoint x: 747, startPoint y: 272, endPoint x: 623, endPoint y: 264, distance: 124.4
click at [623, 264] on div at bounding box center [664, 264] width 391 height 93
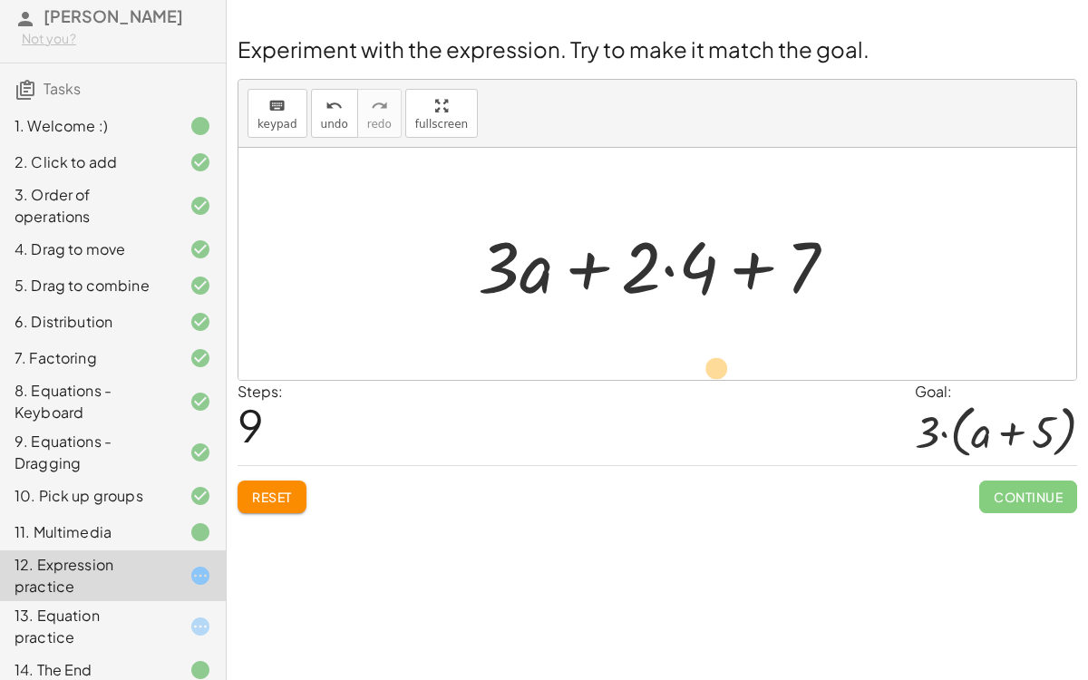
drag, startPoint x: 663, startPoint y: 272, endPoint x: 667, endPoint y: 359, distance: 87.1
click at [667, 359] on div "+ · 2 · ( + a + 4 ) − a + · a · ( + 3 − 1 ) + 7 + · 2 · a + · 2 · 4 − a + · a ·…" at bounding box center [656, 264] width 837 height 232
click at [288, 489] on span "Reset" at bounding box center [272, 496] width 40 height 16
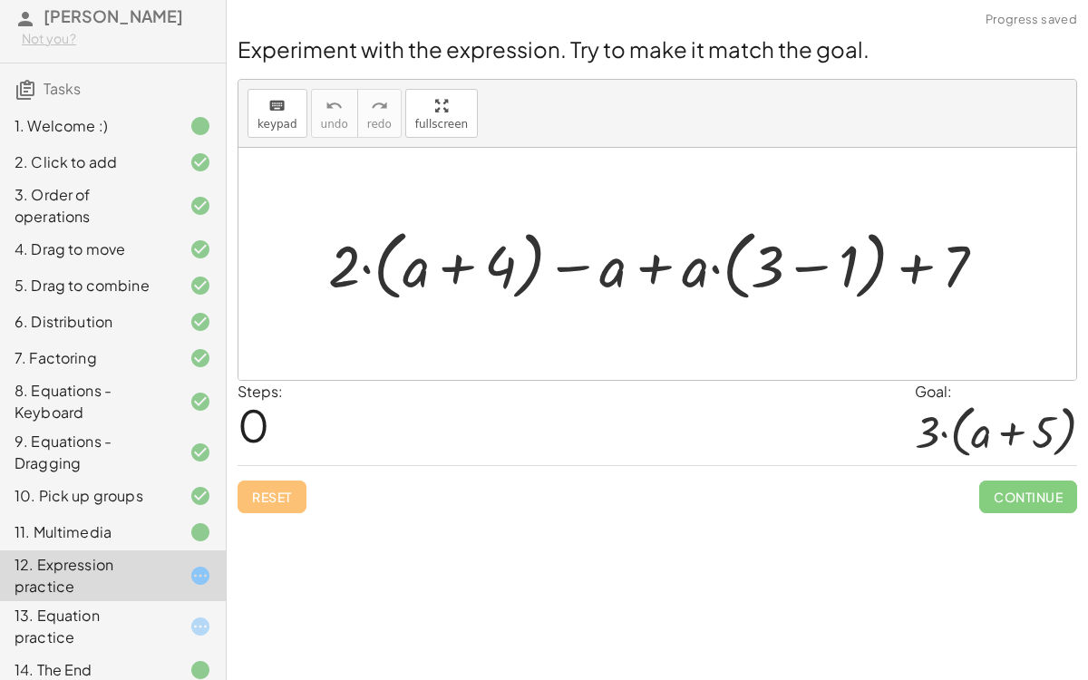
click at [78, 526] on div "13. Equation practice" at bounding box center [88, 626] width 146 height 44
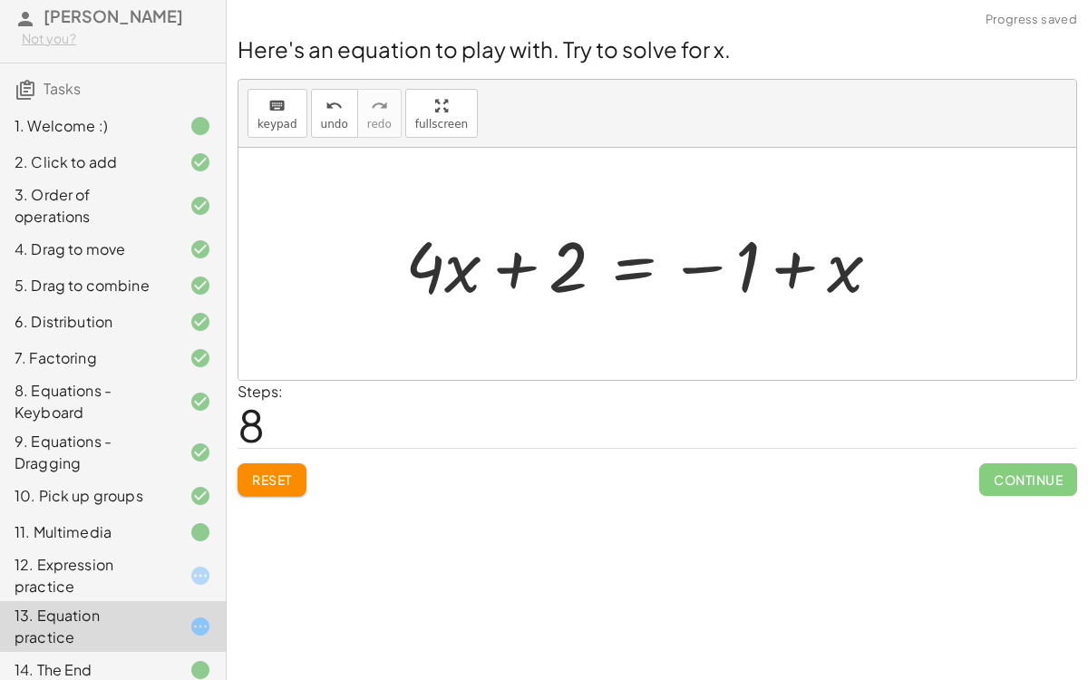
click at [643, 264] on div at bounding box center [650, 264] width 508 height 92
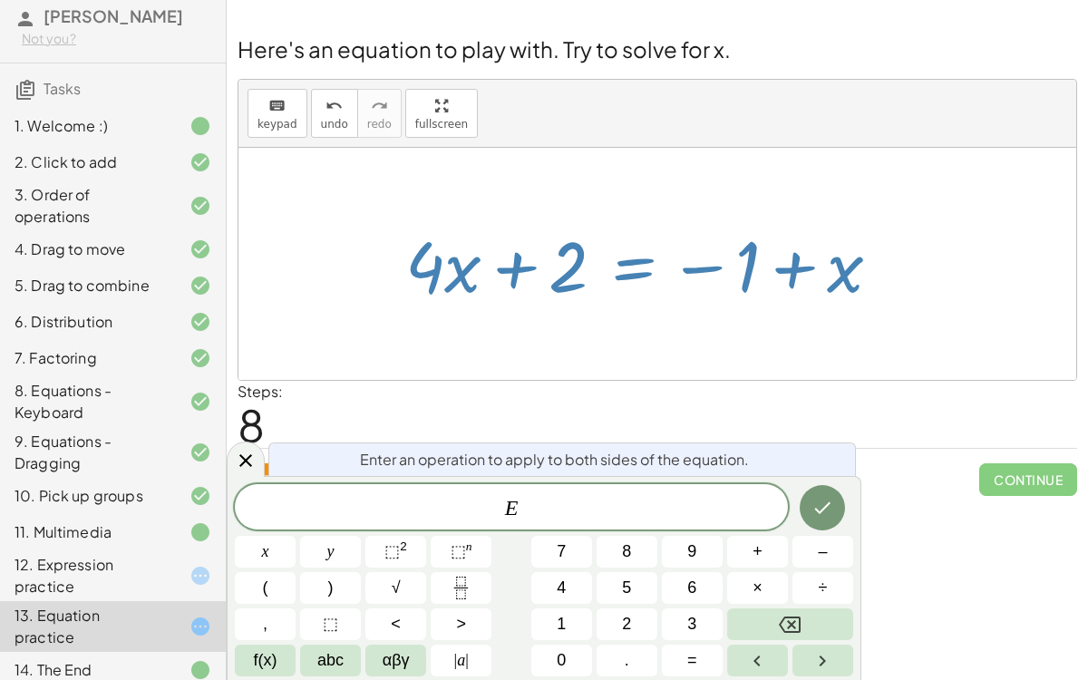
click at [536, 503] on span "E ​" at bounding box center [511, 508] width 553 height 25
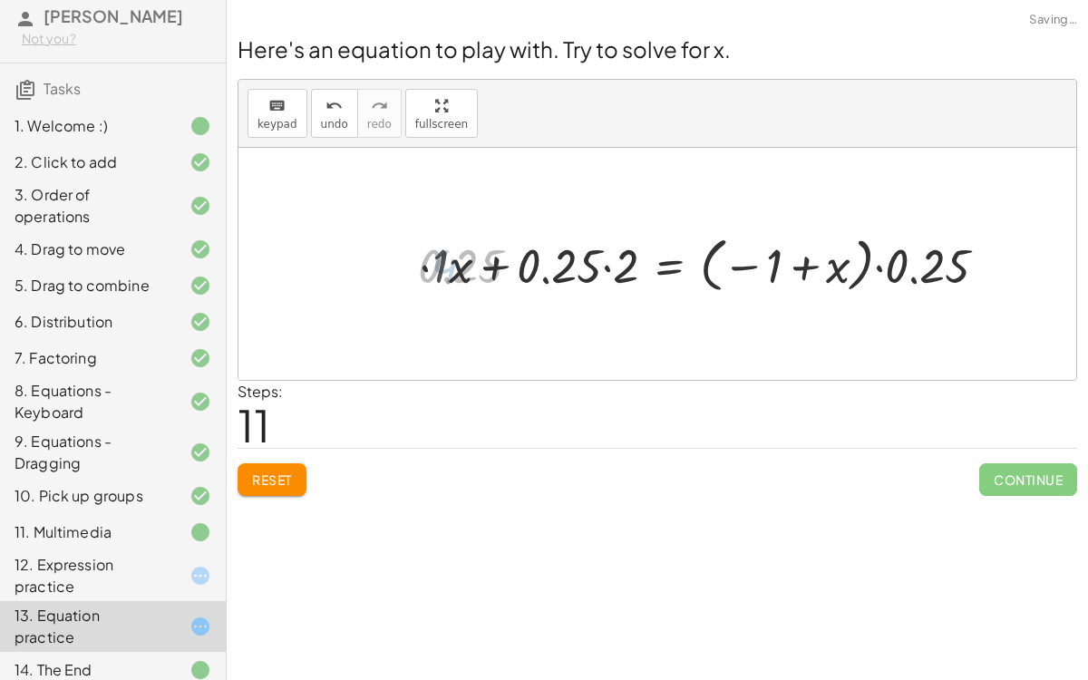
click at [417, 277] on div "+ · 4 · x + 1 = + · 2 · ( + x − 1 ) − x + · 4 · x + 1 = + · x · 2 − · 1 · 2 − x…" at bounding box center [710, 263] width 610 height 77
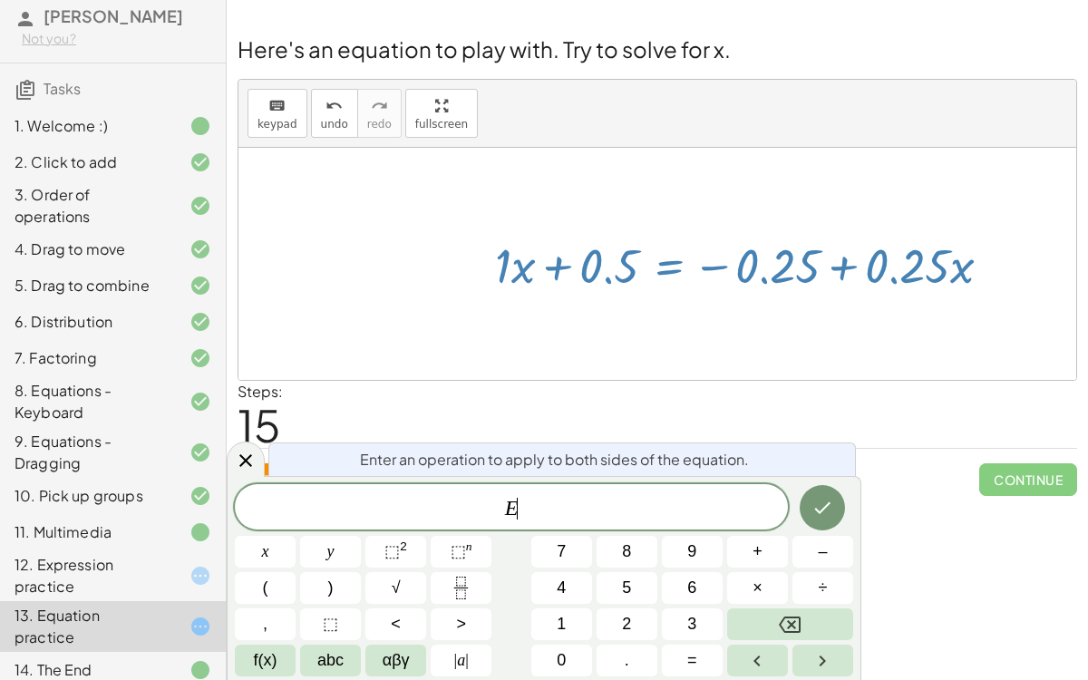
click at [663, 517] on span "E ​" at bounding box center [511, 508] width 553 height 25
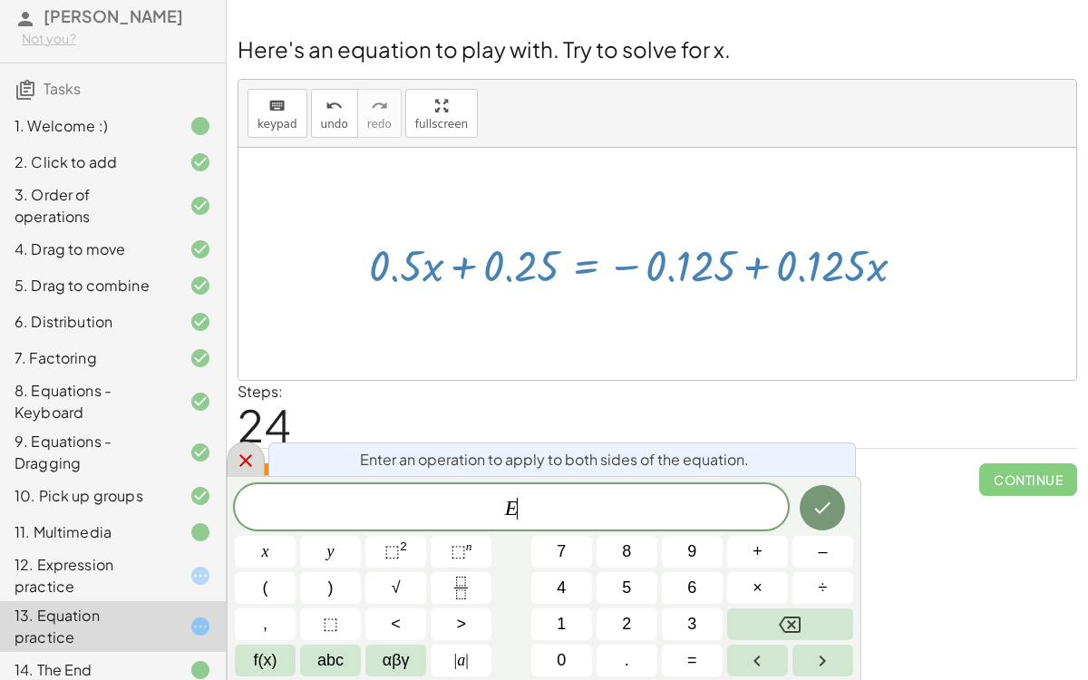
click at [250, 465] on icon at bounding box center [245, 460] width 13 height 13
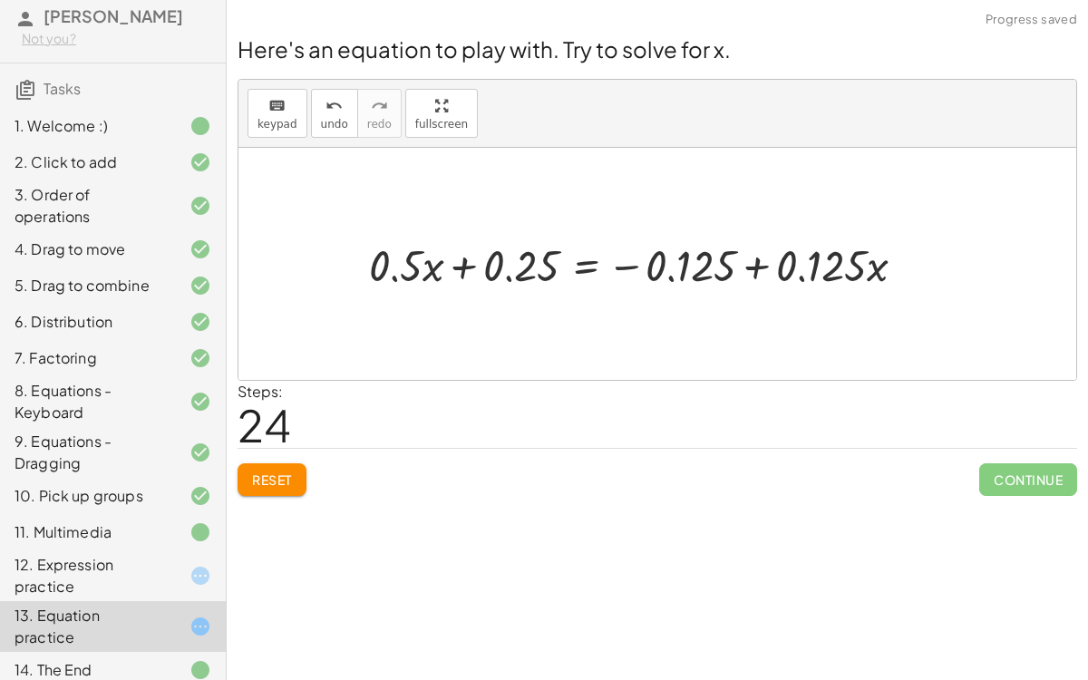
click at [288, 472] on span "Reset" at bounding box center [272, 479] width 40 height 16
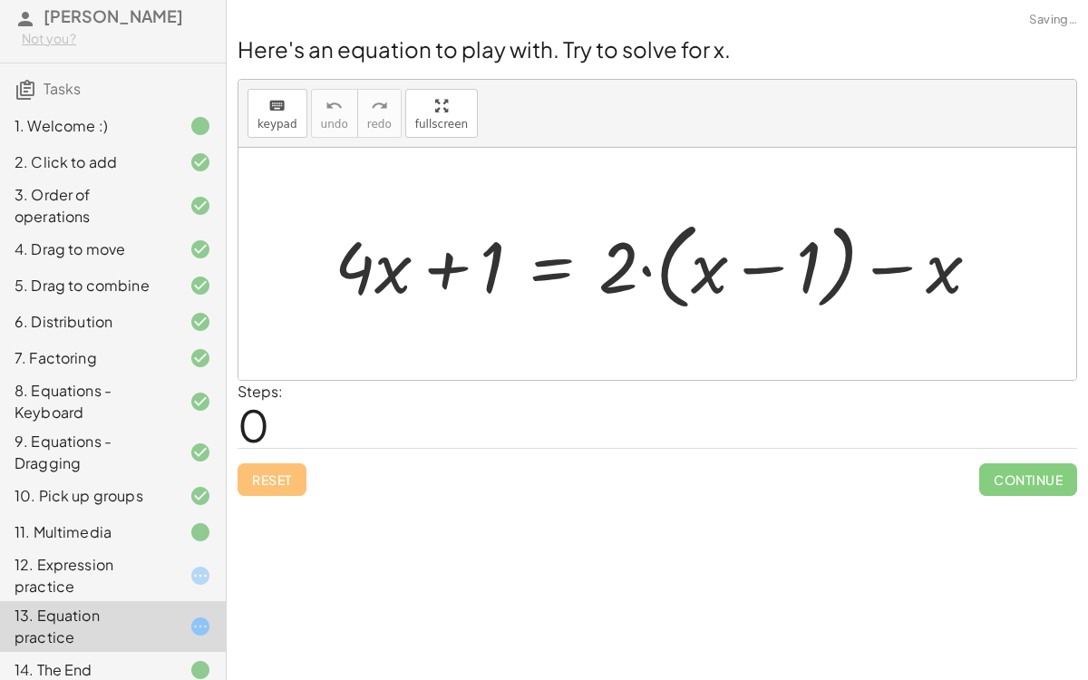
click at [187, 526] on div at bounding box center [185, 576] width 51 height 22
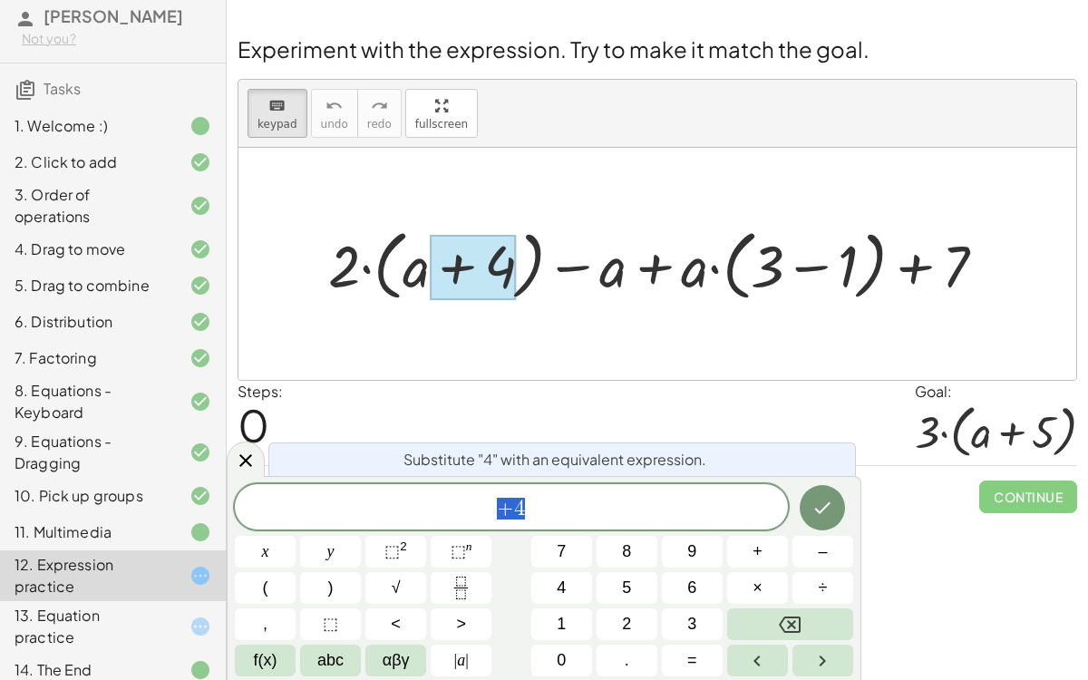
click at [569, 505] on span "+ 4" at bounding box center [511, 508] width 553 height 25
click at [805, 517] on button "Done" at bounding box center [821, 507] width 45 height 45
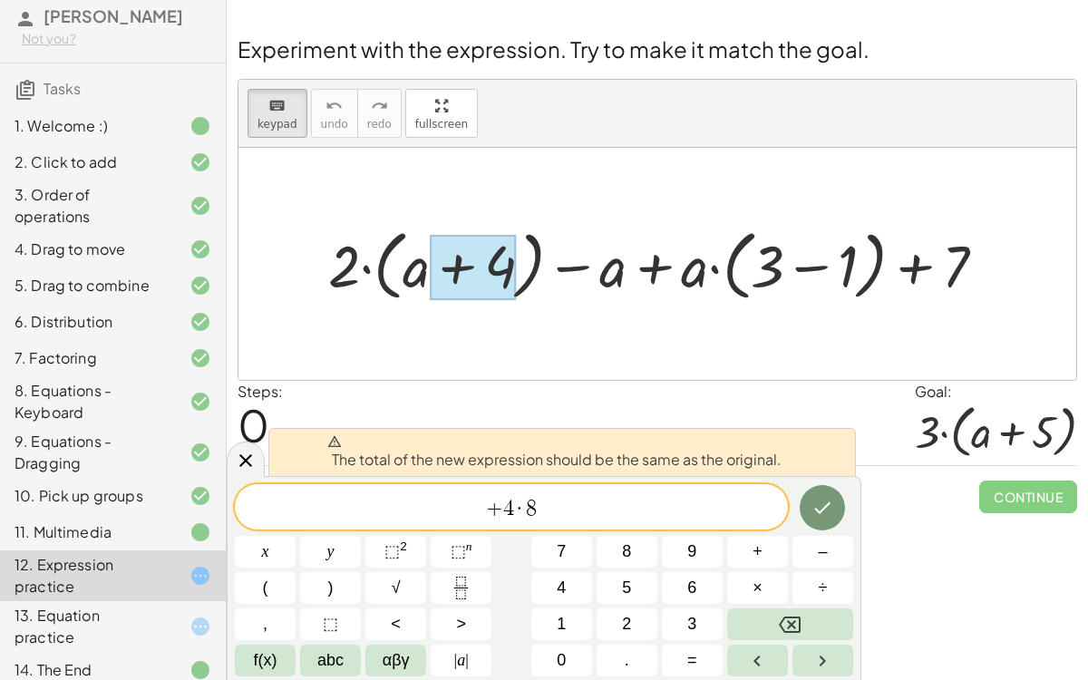
click at [807, 514] on button "Done" at bounding box center [821, 507] width 45 height 45
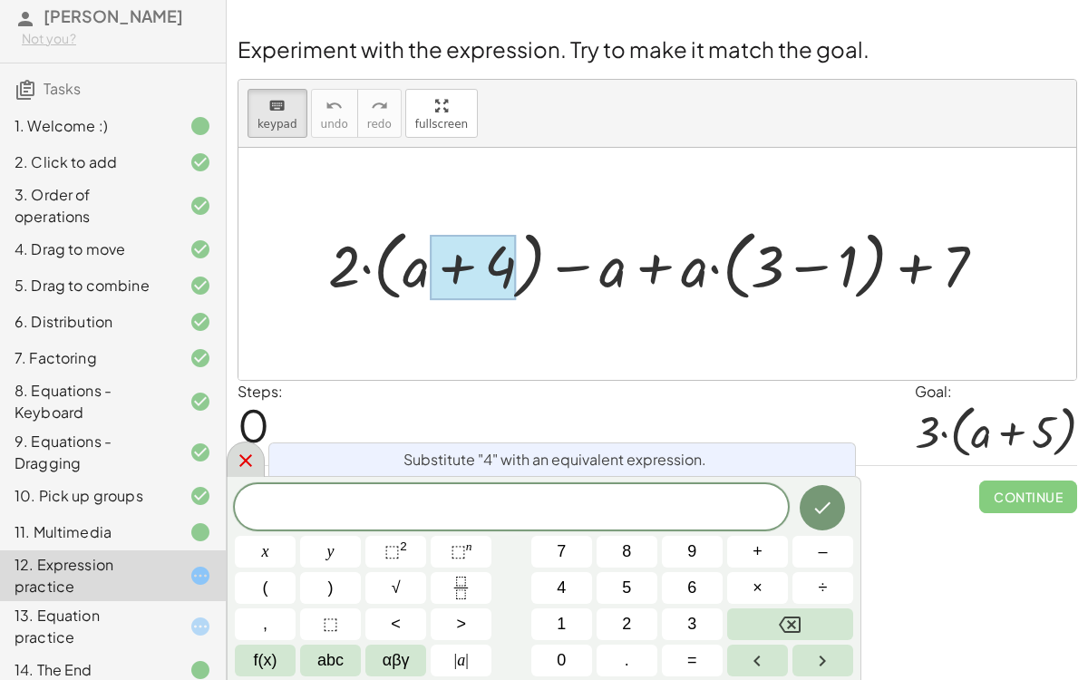
click at [250, 450] on icon at bounding box center [246, 461] width 22 height 22
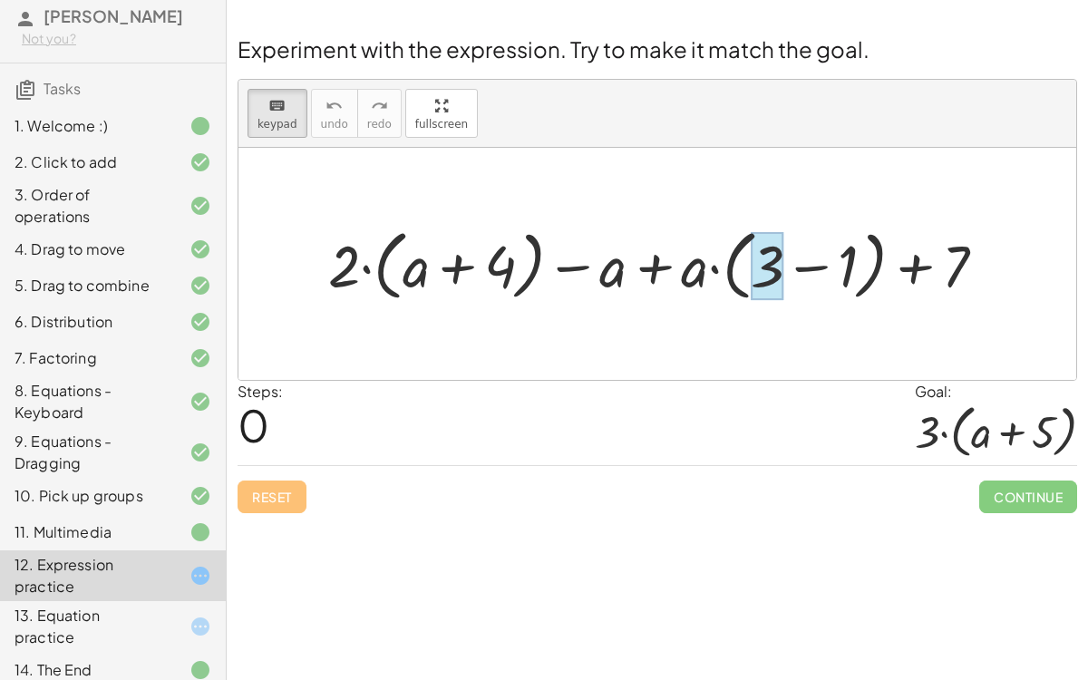
drag, startPoint x: 701, startPoint y: 265, endPoint x: 762, endPoint y: 263, distance: 61.7
click at [648, 266] on div "+ · 2 · ( + a + 4 ) − a + · a · ( + 3 − 1 ) + 7" at bounding box center [648, 266] width 0 height 0
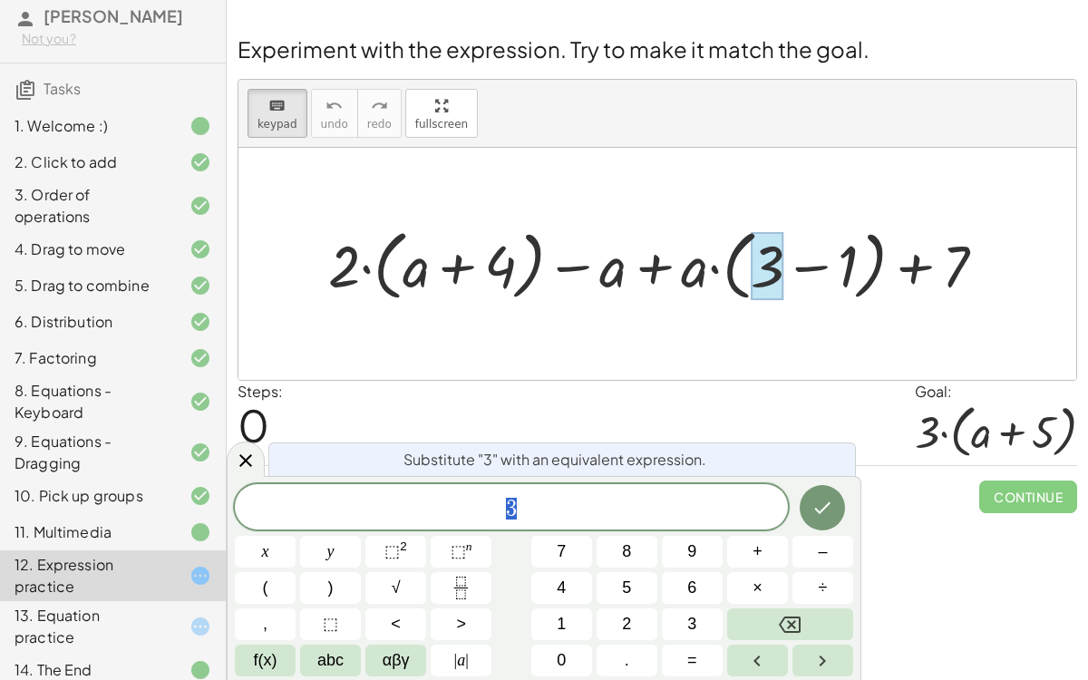
click at [779, 266] on div at bounding box center [767, 265] width 34 height 67
click at [856, 266] on div at bounding box center [664, 263] width 690 height 85
click at [270, 111] on icon "keyboard" at bounding box center [276, 106] width 17 height 22
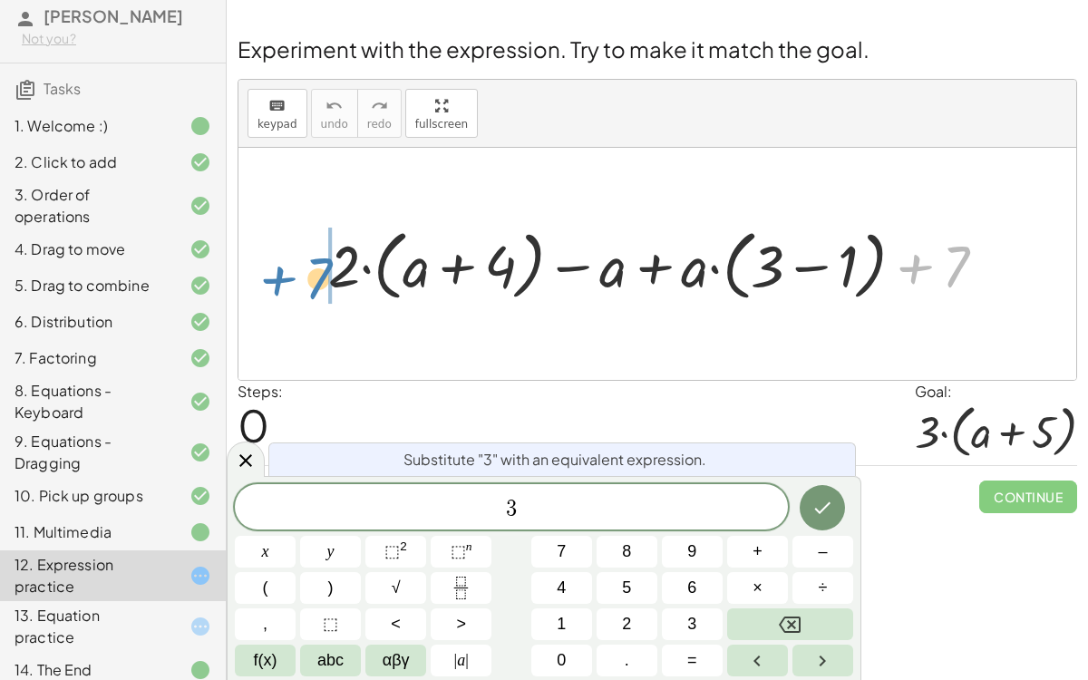
drag, startPoint x: 956, startPoint y: 273, endPoint x: 321, endPoint y: 282, distance: 635.4
click at [321, 282] on div at bounding box center [664, 263] width 690 height 85
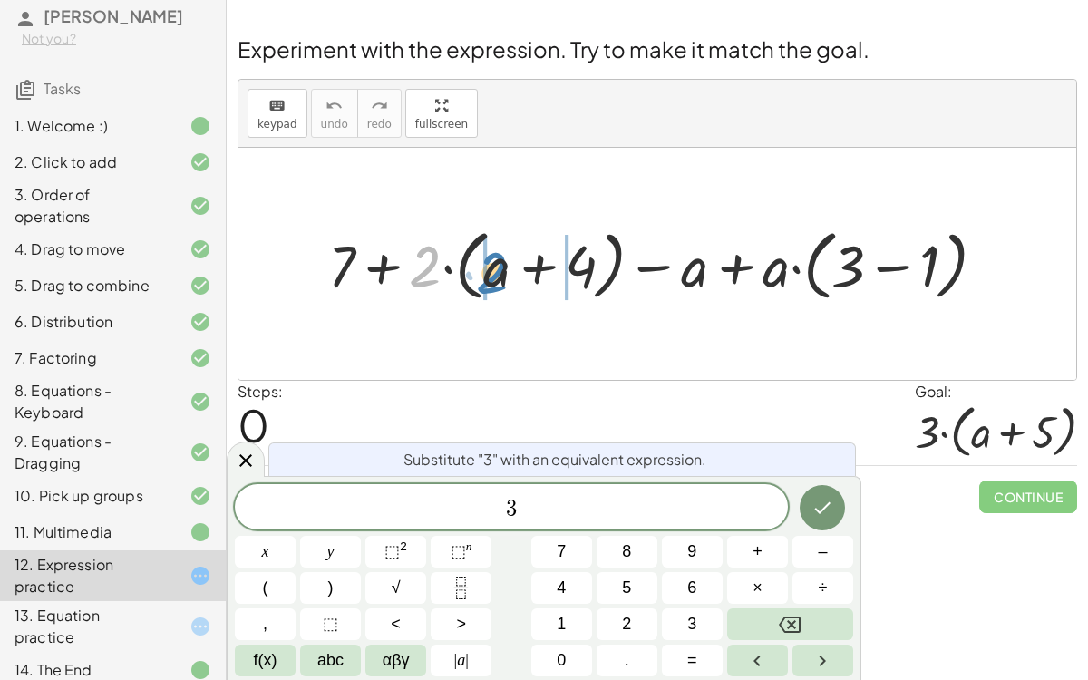
drag, startPoint x: 436, startPoint y: 264, endPoint x: 503, endPoint y: 270, distance: 67.4
click at [503, 270] on div at bounding box center [664, 263] width 690 height 85
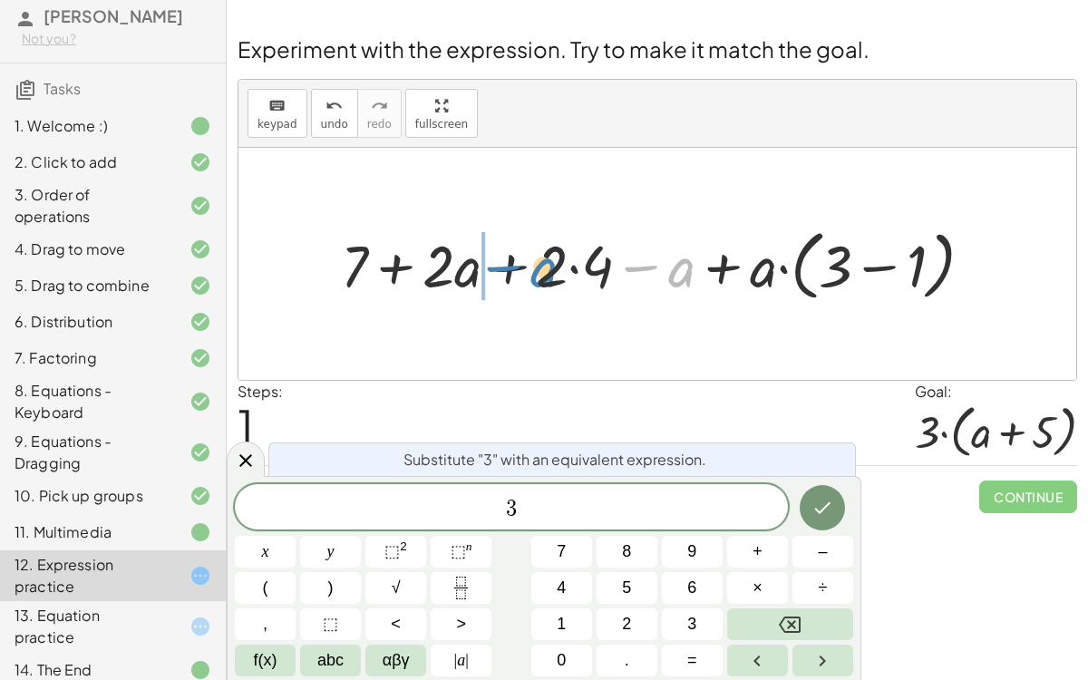
drag, startPoint x: 683, startPoint y: 276, endPoint x: 546, endPoint y: 276, distance: 137.8
click at [546, 276] on div at bounding box center [664, 263] width 690 height 85
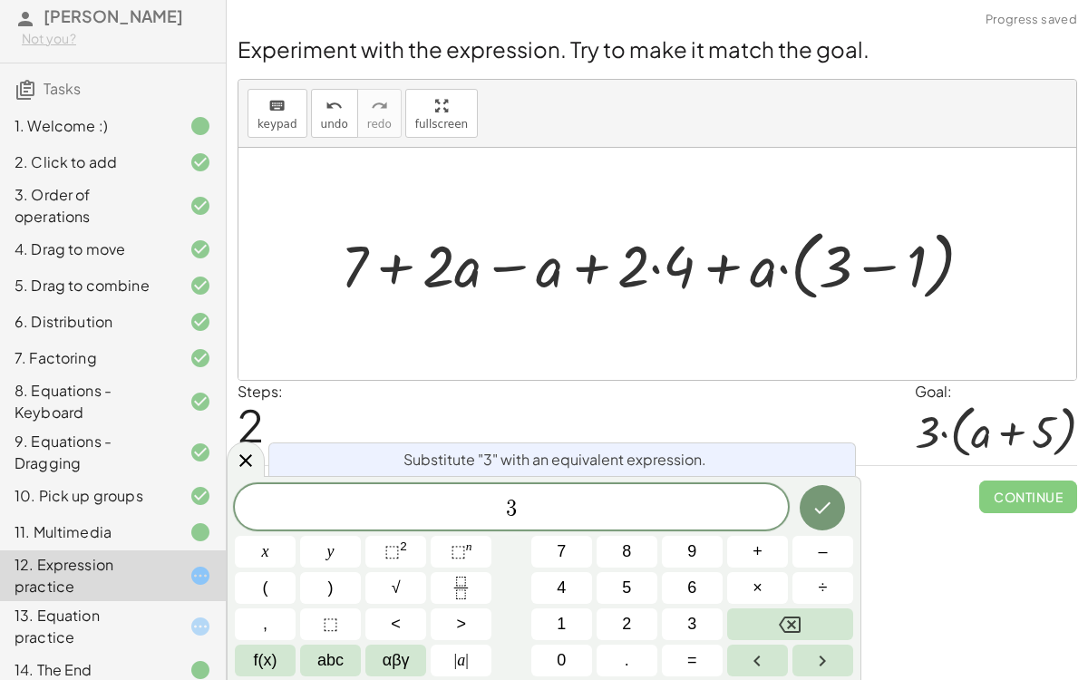
click at [523, 267] on div at bounding box center [664, 263] width 690 height 85
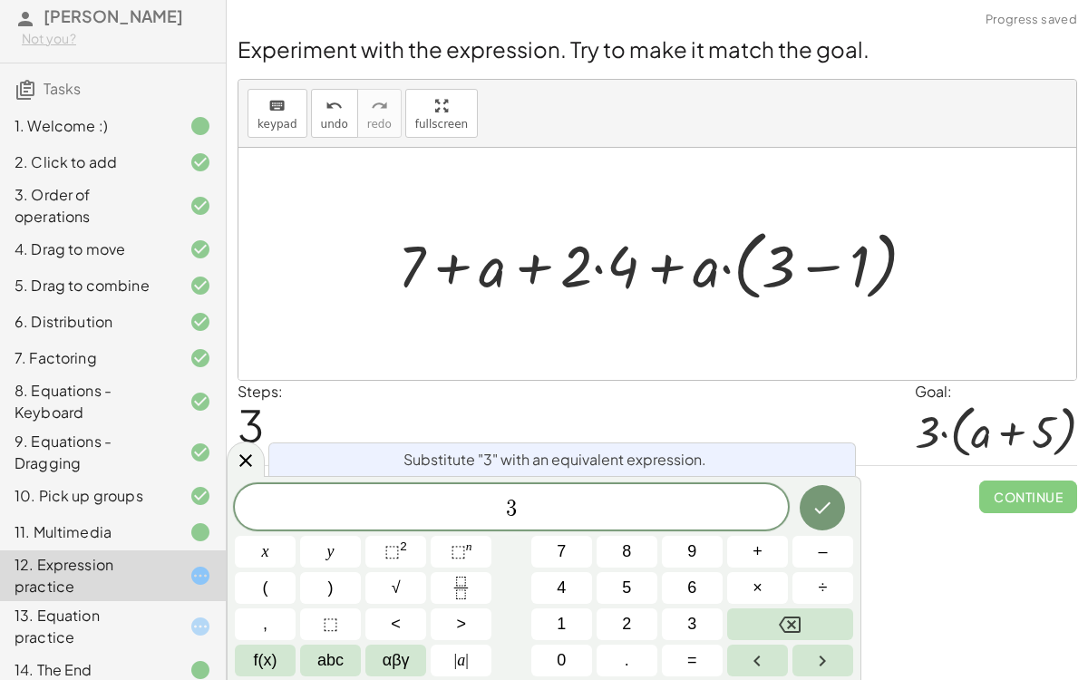
click at [598, 261] on div at bounding box center [664, 263] width 690 height 85
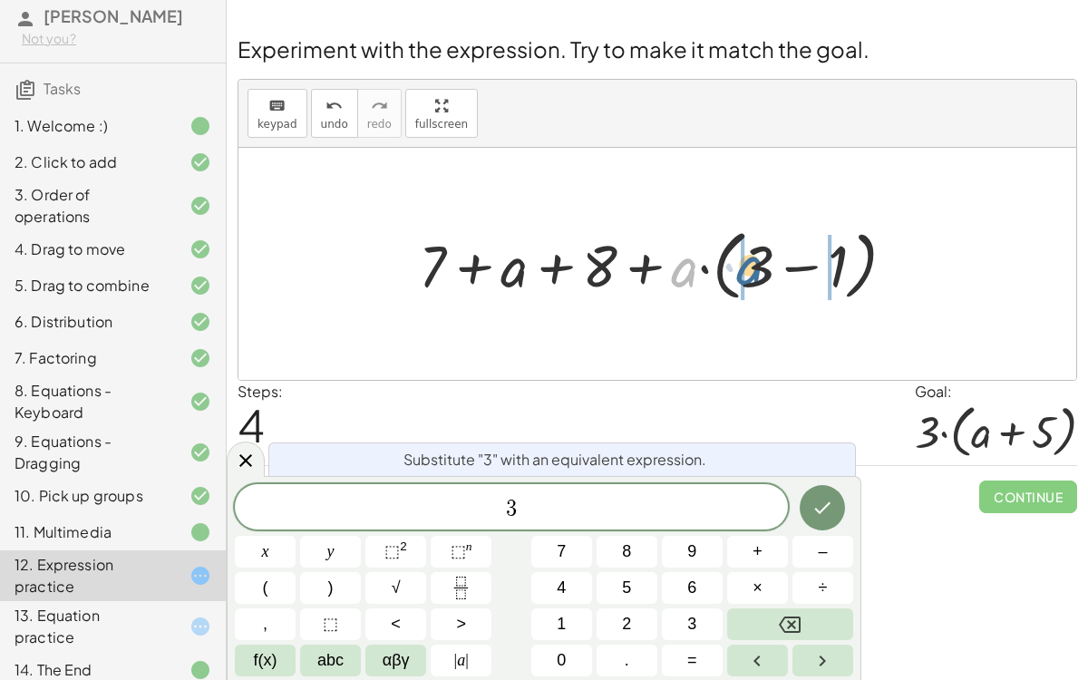
drag, startPoint x: 698, startPoint y: 266, endPoint x: 763, endPoint y: 264, distance: 65.3
click at [763, 264] on div at bounding box center [664, 263] width 690 height 85
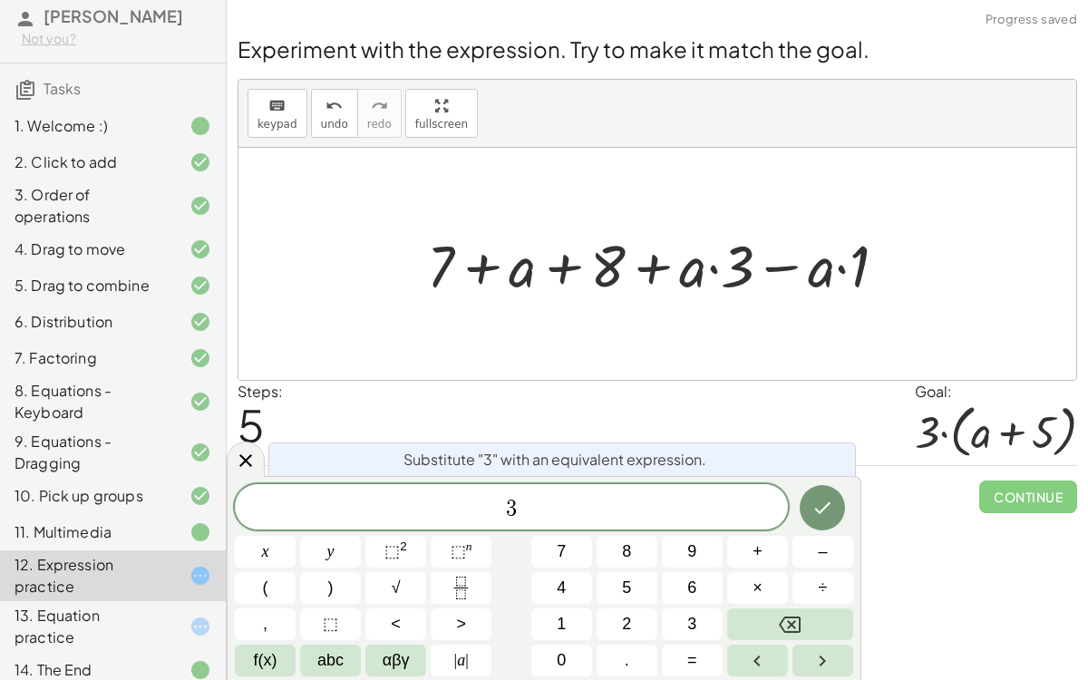
click at [721, 270] on div at bounding box center [664, 264] width 690 height 76
click at [713, 267] on div at bounding box center [664, 264] width 690 height 76
click at [741, 266] on div at bounding box center [664, 264] width 690 height 76
click at [717, 268] on div at bounding box center [664, 264] width 690 height 76
click at [693, 266] on div at bounding box center [664, 264] width 690 height 76
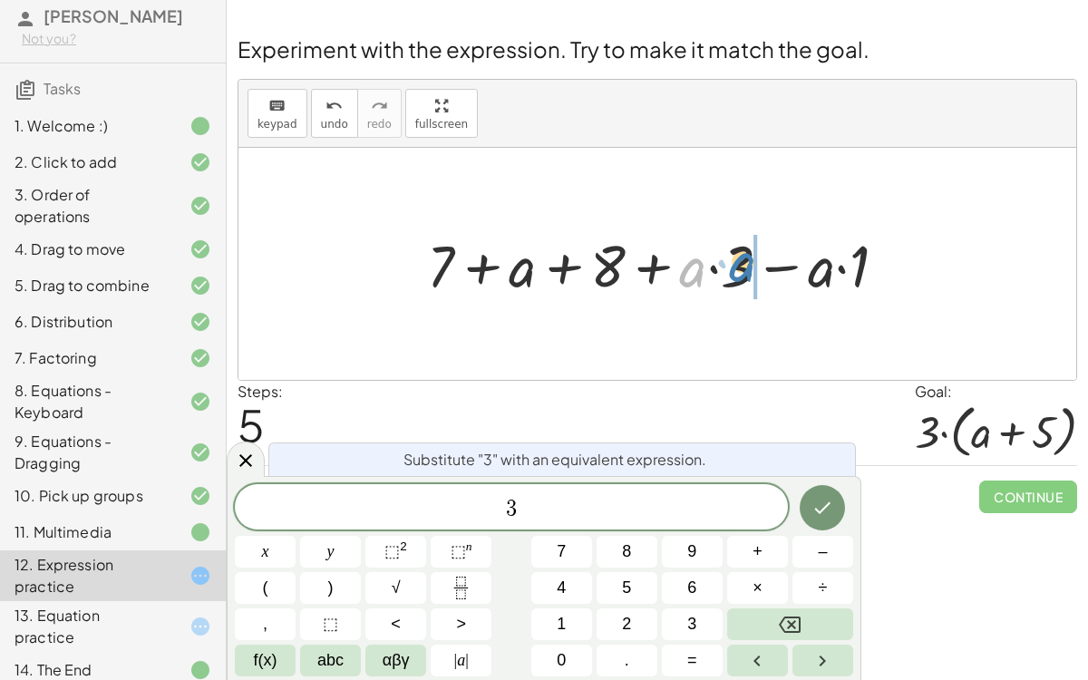
drag, startPoint x: 689, startPoint y: 268, endPoint x: 739, endPoint y: 263, distance: 50.1
click at [739, 263] on div at bounding box center [664, 264] width 690 height 76
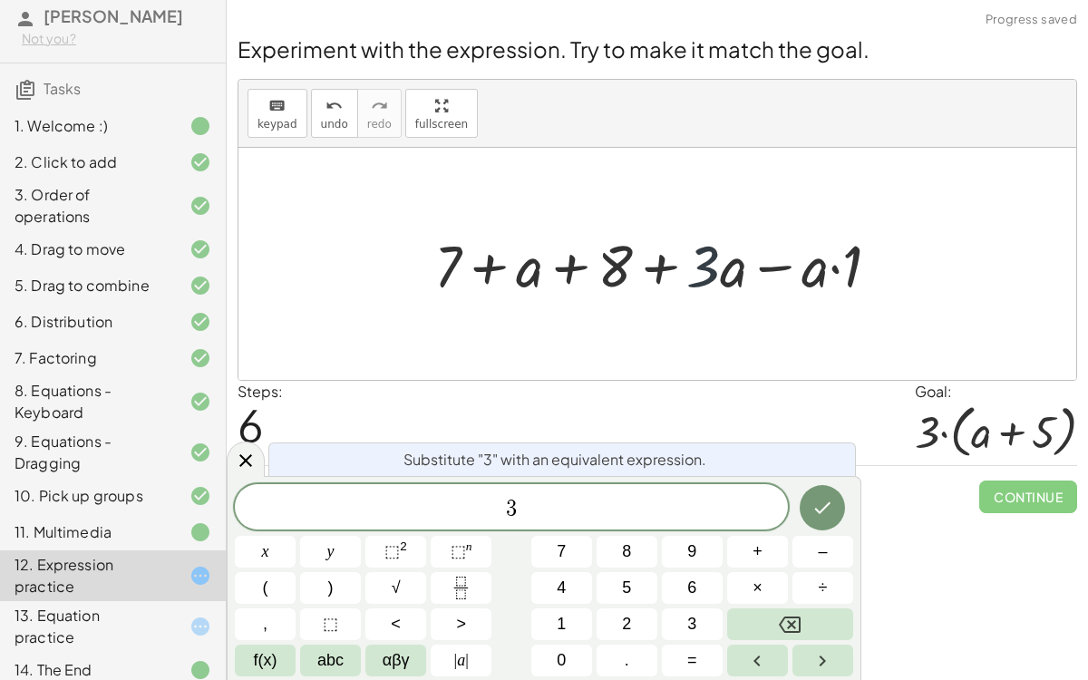
click at [715, 265] on div at bounding box center [664, 264] width 690 height 76
click at [766, 269] on div at bounding box center [664, 264] width 690 height 76
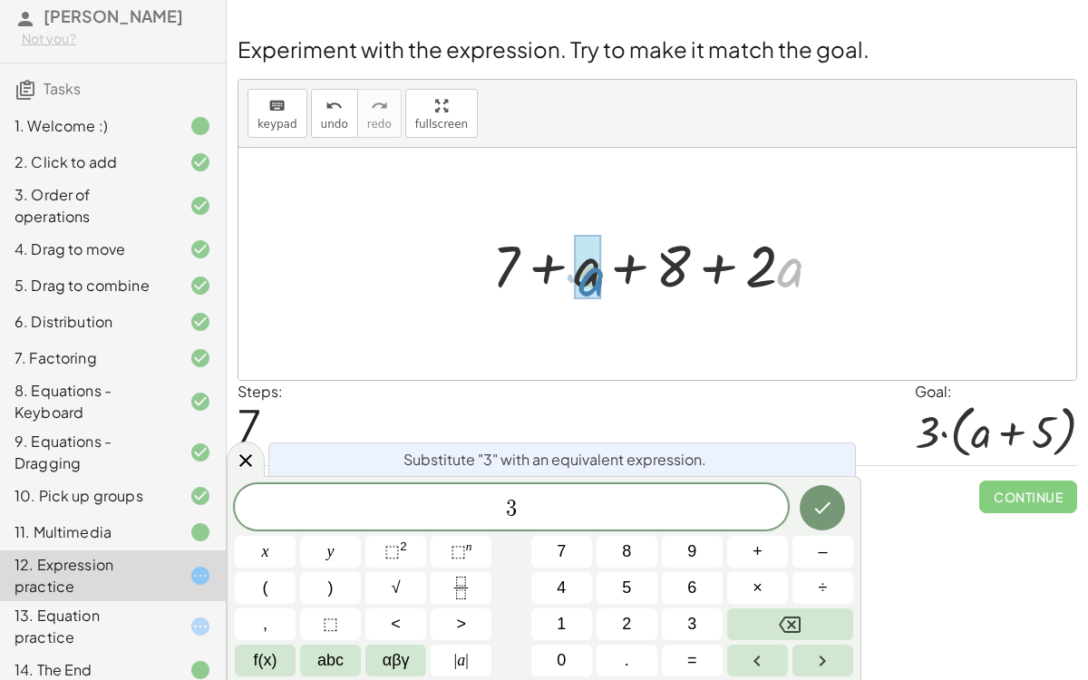
drag, startPoint x: 785, startPoint y: 273, endPoint x: 586, endPoint y: 282, distance: 198.7
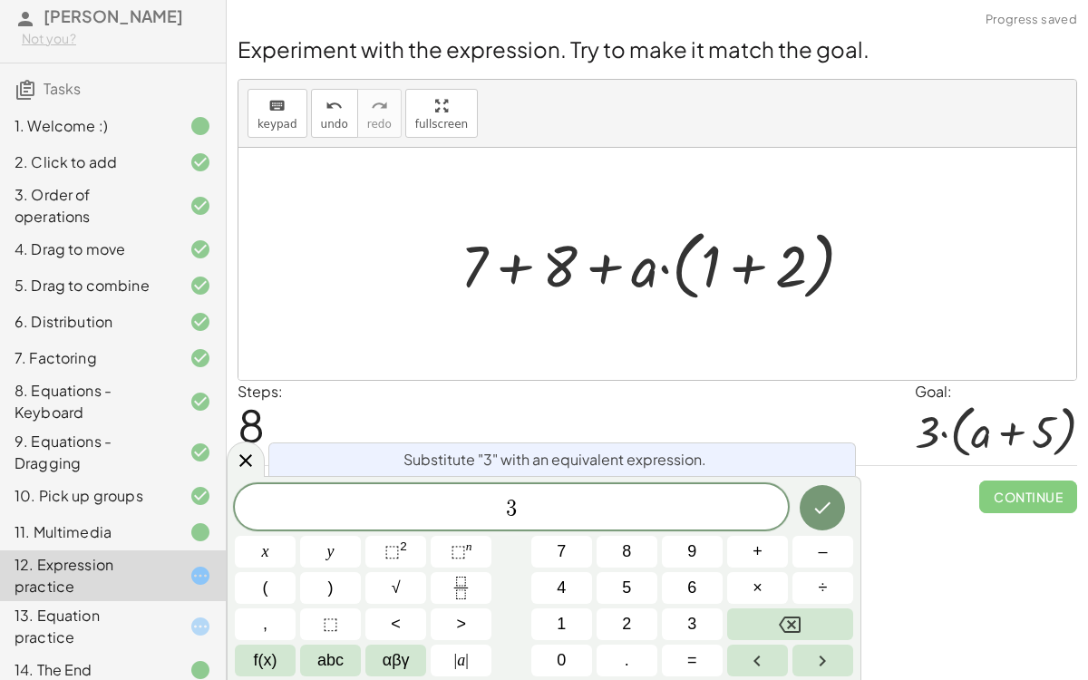
click at [668, 270] on div at bounding box center [664, 263] width 690 height 85
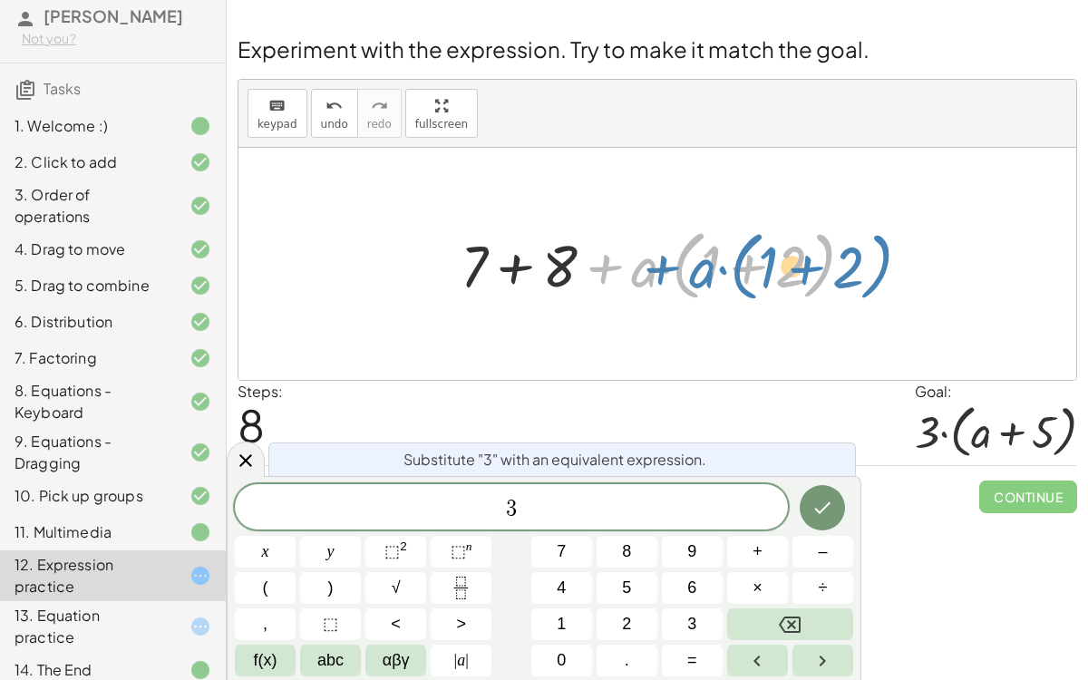
drag, startPoint x: 628, startPoint y: 271, endPoint x: 671, endPoint y: 270, distance: 42.6
click at [671, 270] on div at bounding box center [664, 263] width 690 height 85
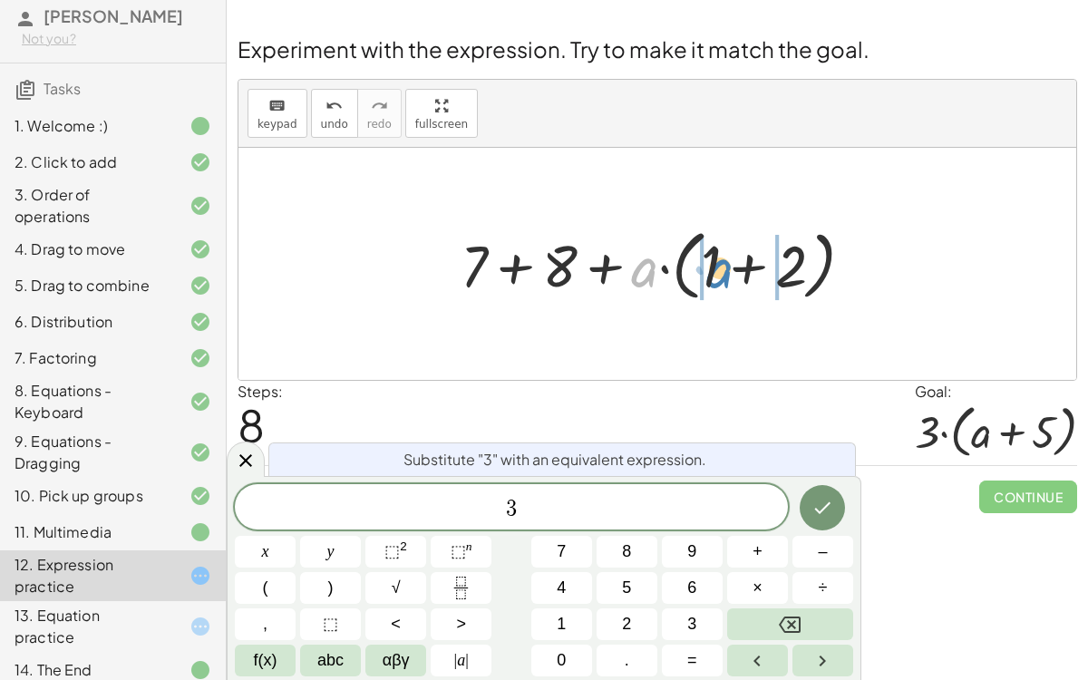
drag, startPoint x: 644, startPoint y: 268, endPoint x: 720, endPoint y: 269, distance: 75.2
click at [720, 269] on div at bounding box center [664, 263] width 690 height 85
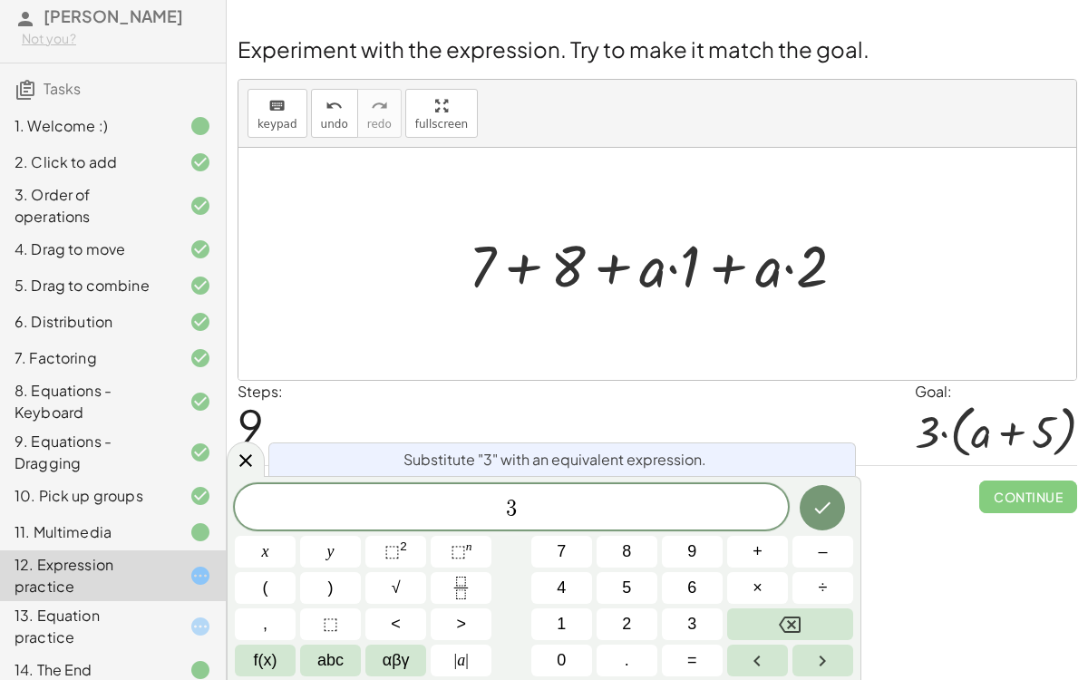
click at [667, 276] on div at bounding box center [664, 264] width 690 height 76
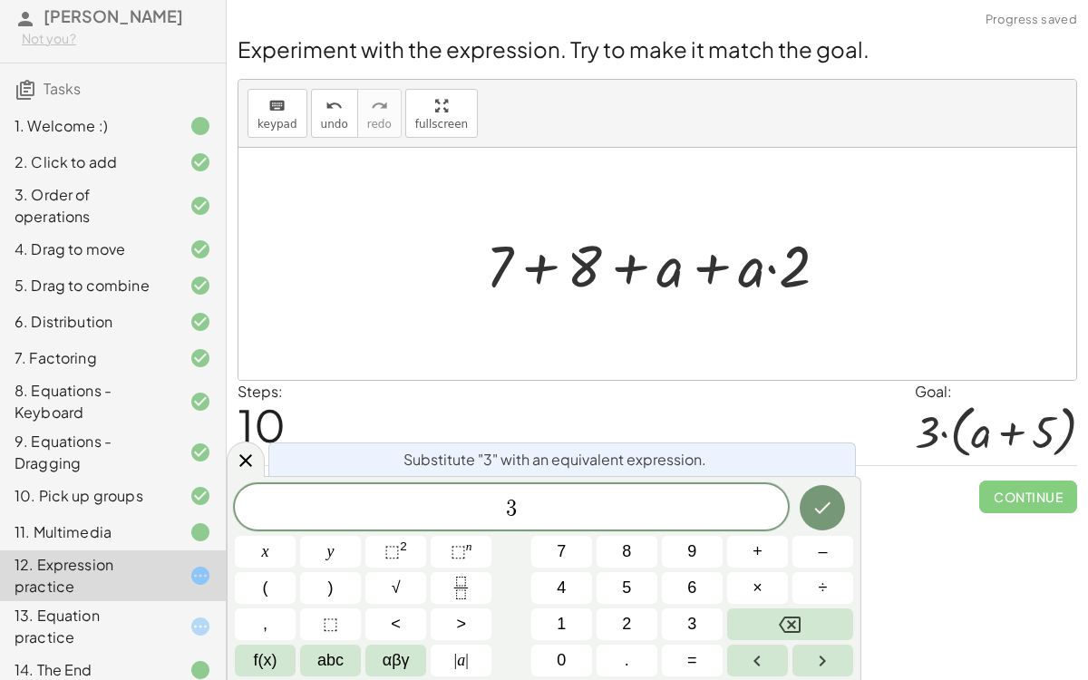
click at [769, 280] on div at bounding box center [664, 264] width 690 height 76
click at [767, 272] on div at bounding box center [664, 264] width 690 height 76
click at [773, 261] on div at bounding box center [664, 264] width 690 height 76
drag, startPoint x: 748, startPoint y: 273, endPoint x: 818, endPoint y: 268, distance: 70.8
click at [818, 268] on div at bounding box center [664, 264] width 690 height 76
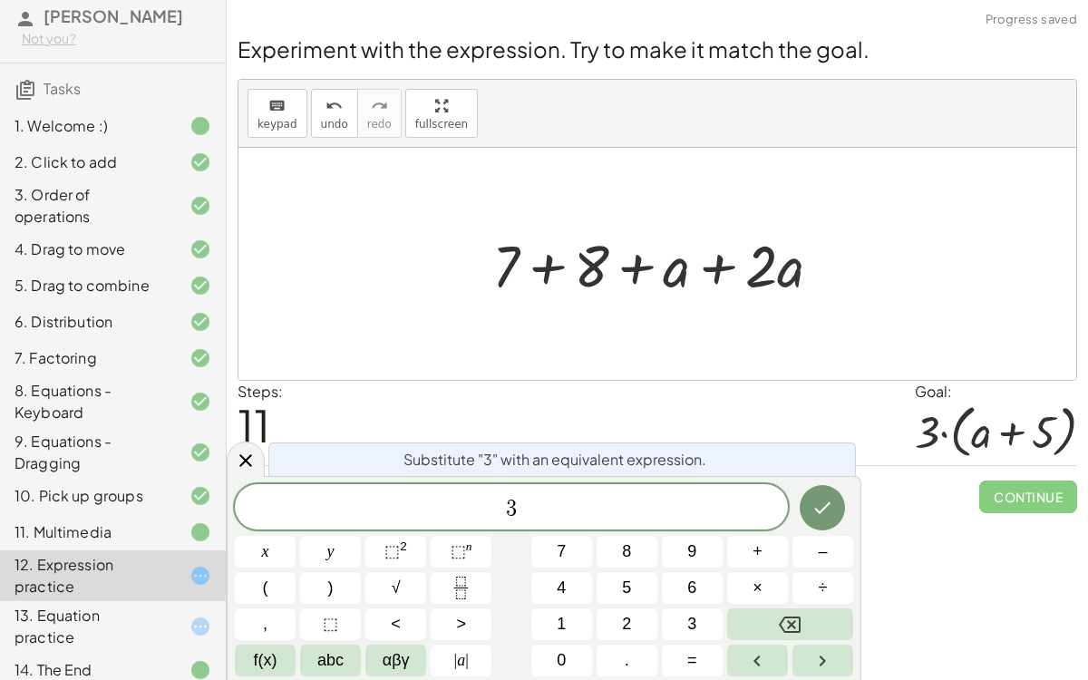
click at [782, 272] on div at bounding box center [664, 264] width 690 height 76
drag, startPoint x: 757, startPoint y: 272, endPoint x: 677, endPoint y: 276, distance: 79.9
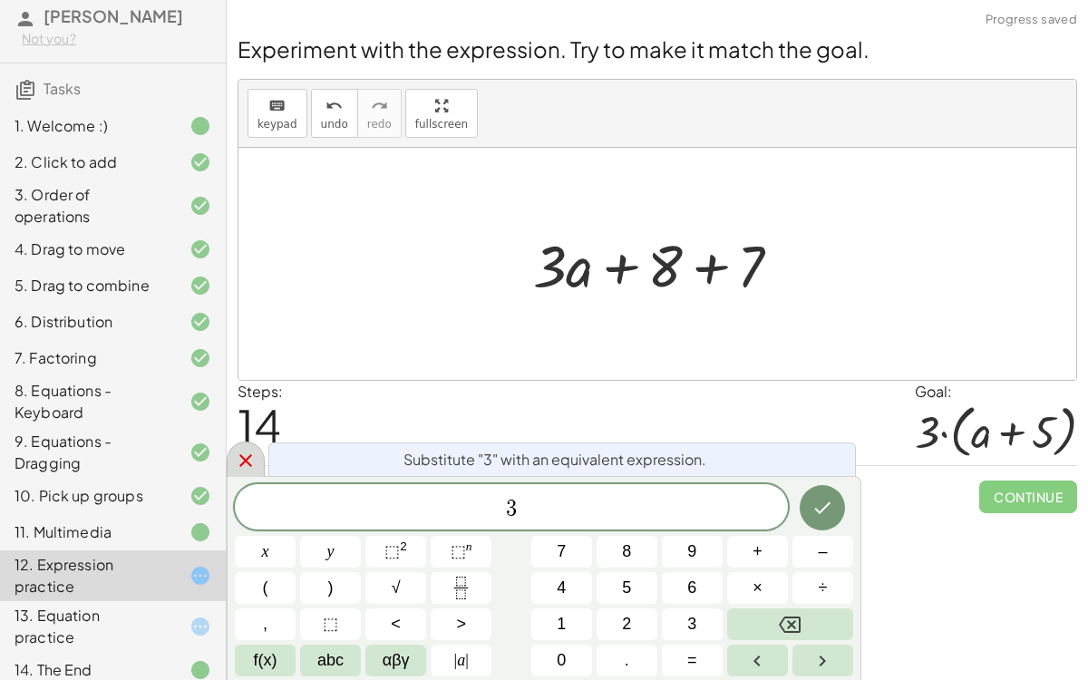
click at [245, 459] on icon at bounding box center [245, 460] width 13 height 13
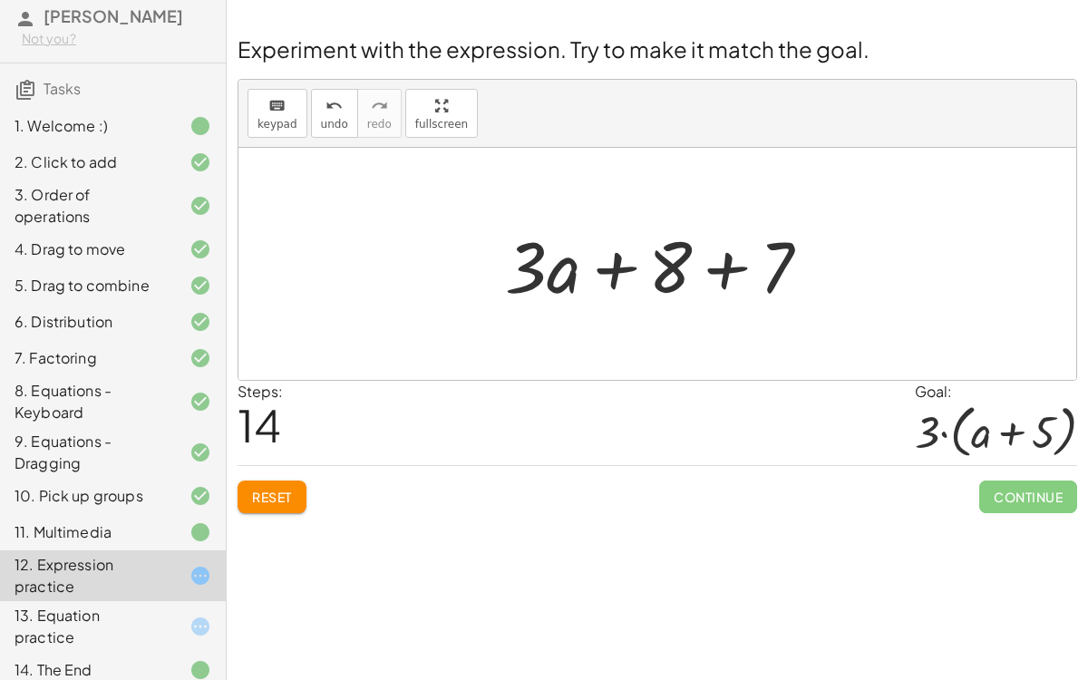
click at [282, 494] on span "Reset" at bounding box center [272, 496] width 40 height 16
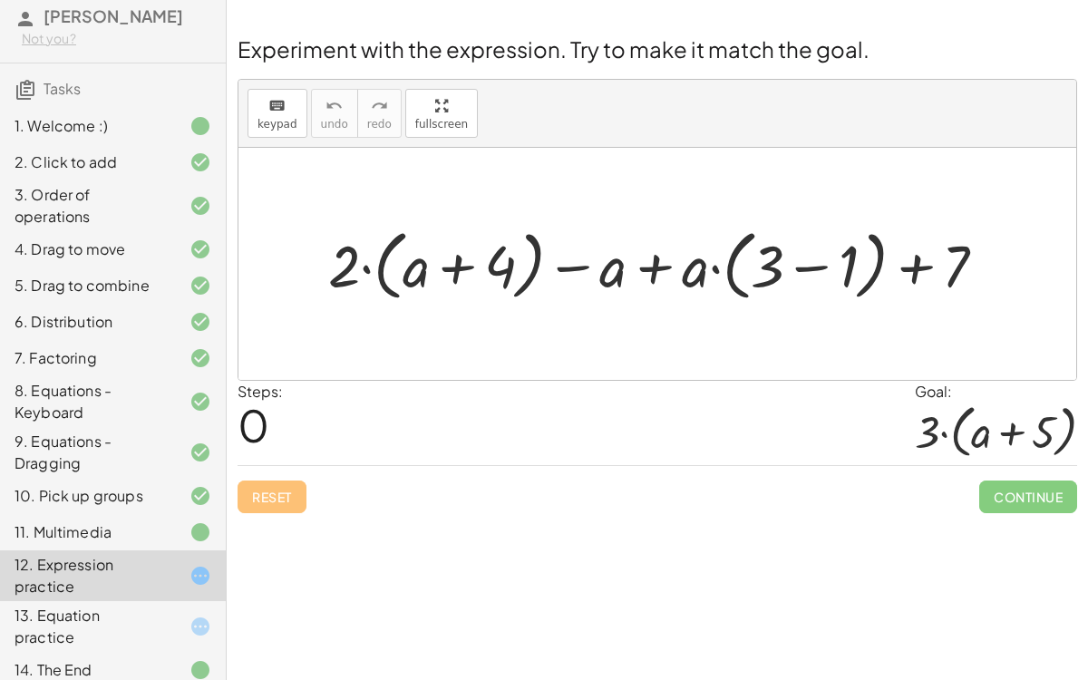
click at [121, 392] on div "8. Equations - Keyboard" at bounding box center [88, 402] width 146 height 44
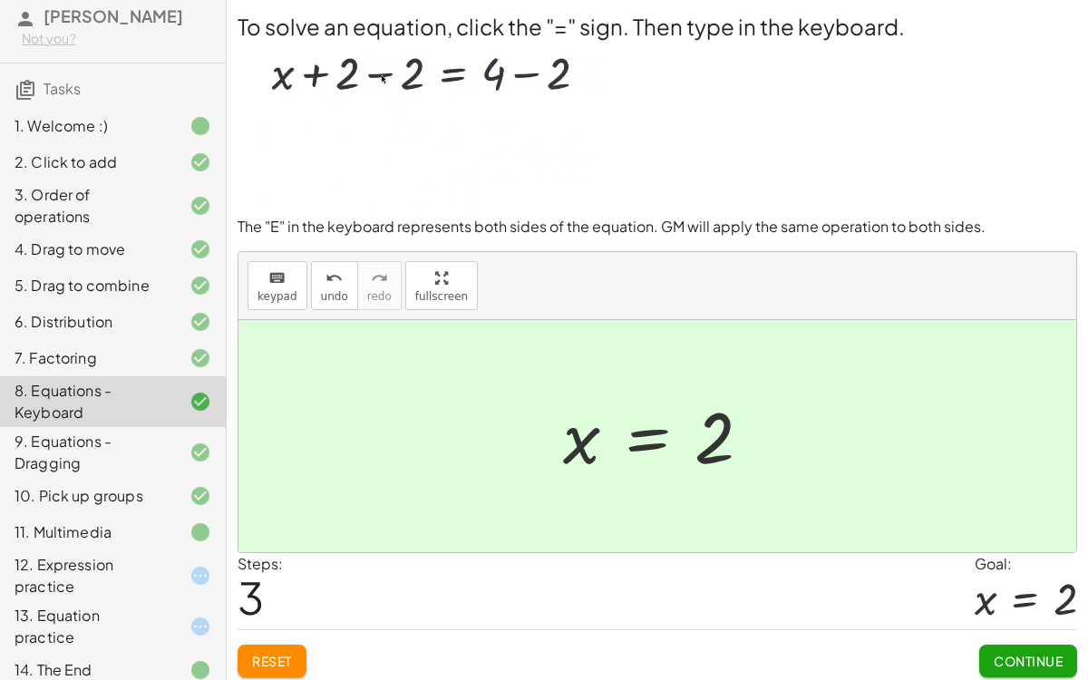
click at [302, 526] on button "Reset" at bounding box center [271, 660] width 69 height 33
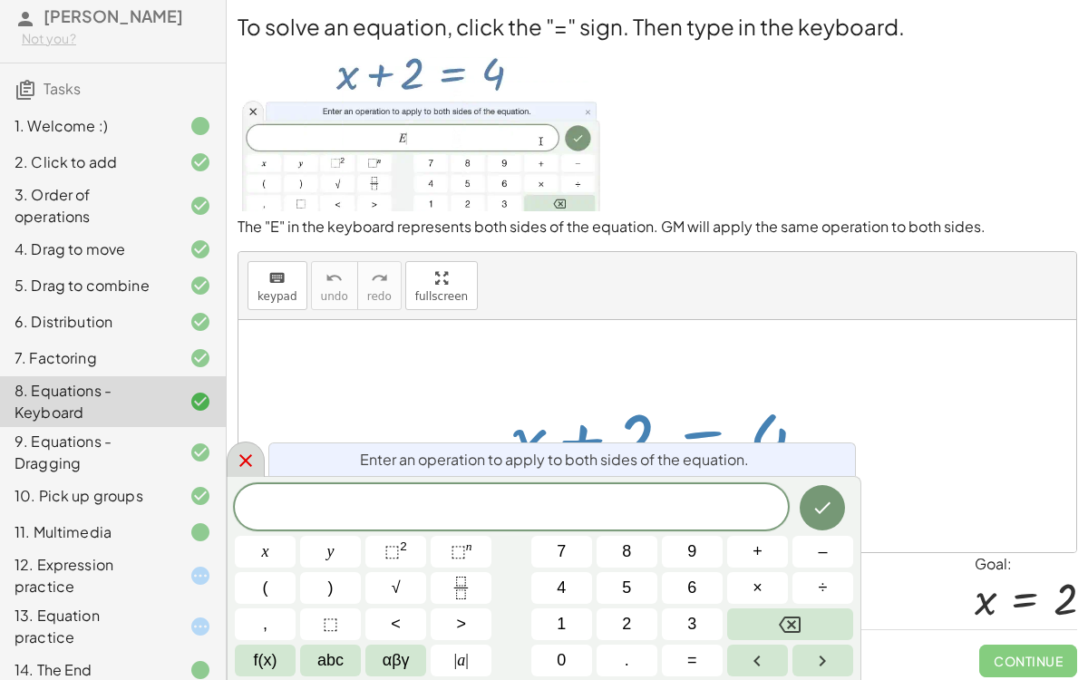
click at [254, 466] on icon at bounding box center [246, 461] width 22 height 22
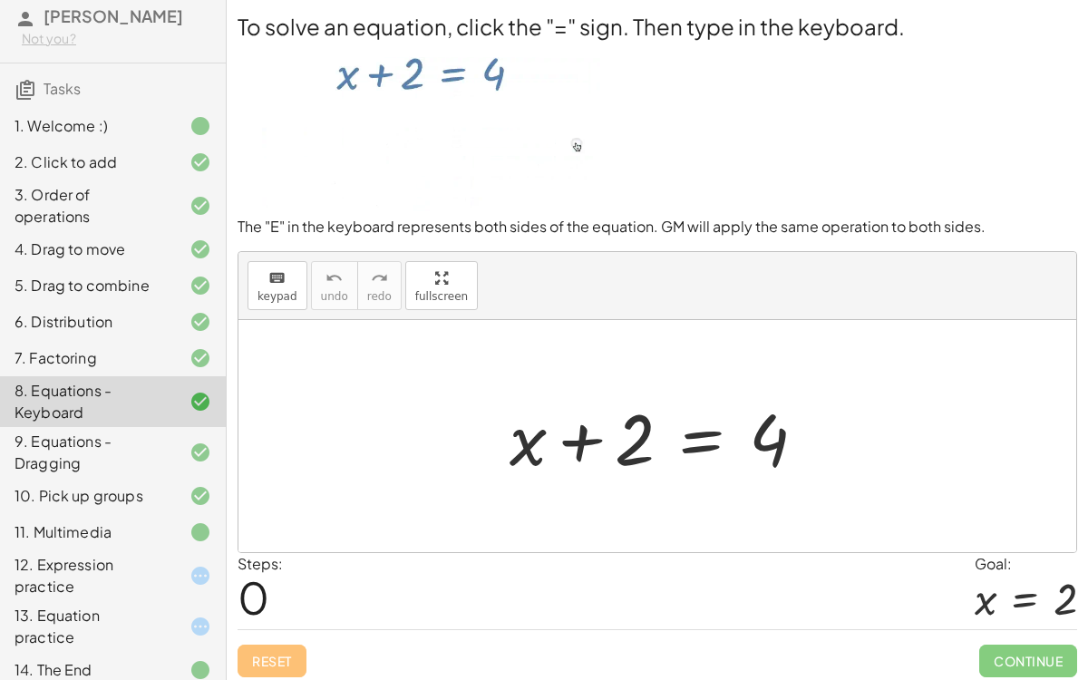
scroll to position [5, 0]
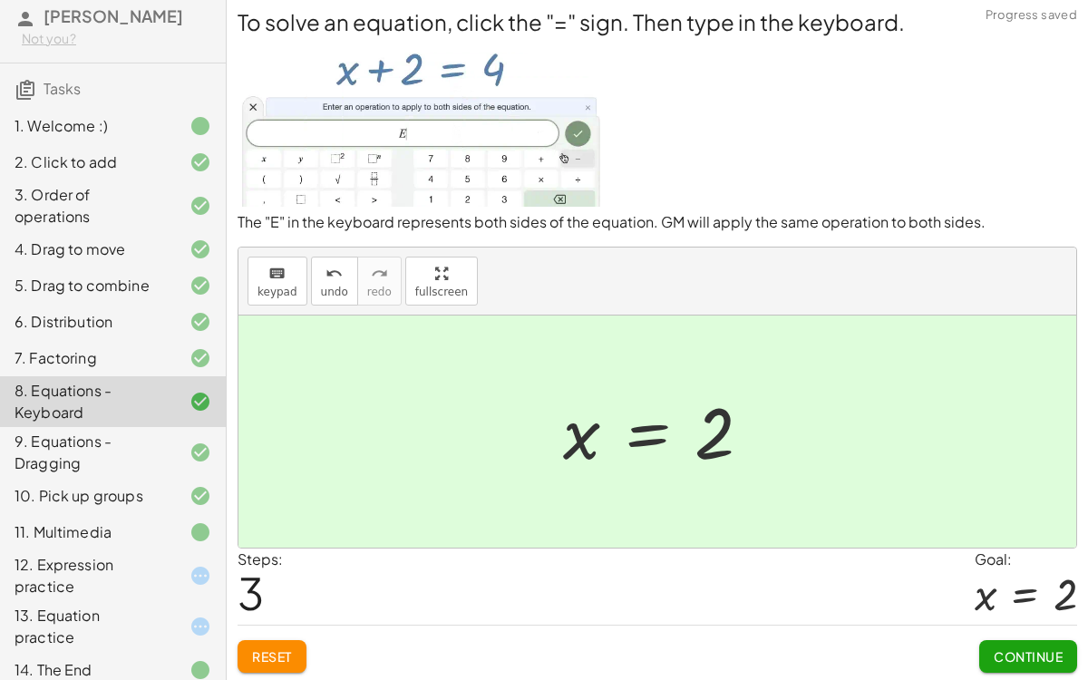
click at [121, 526] on div "12. Expression practice" at bounding box center [88, 576] width 146 height 44
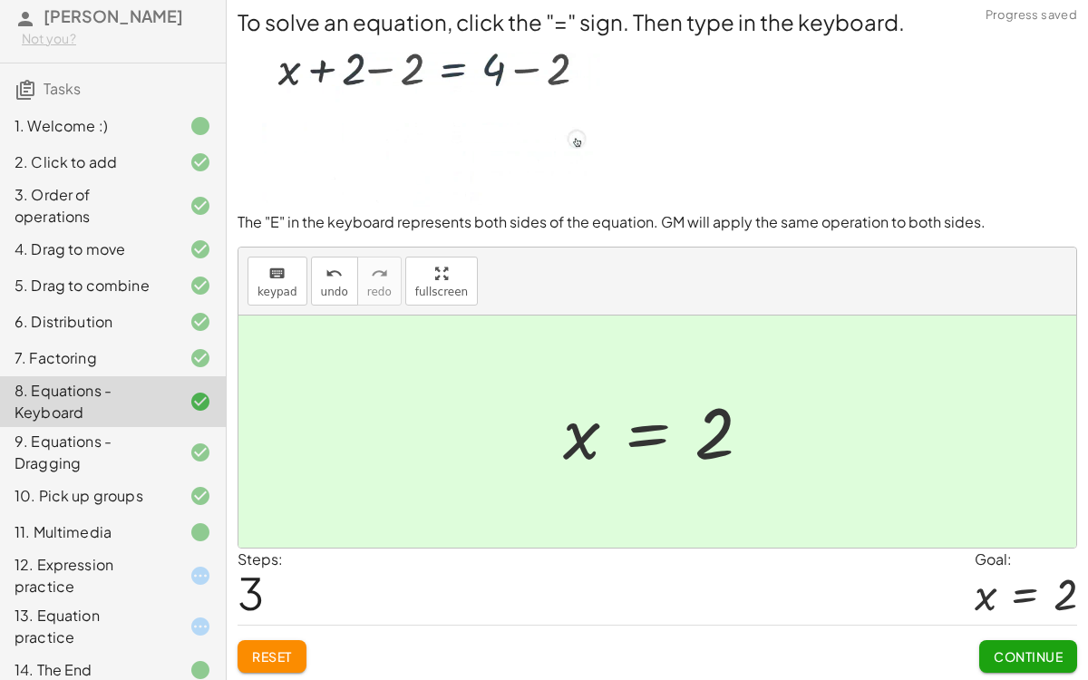
scroll to position [0, 0]
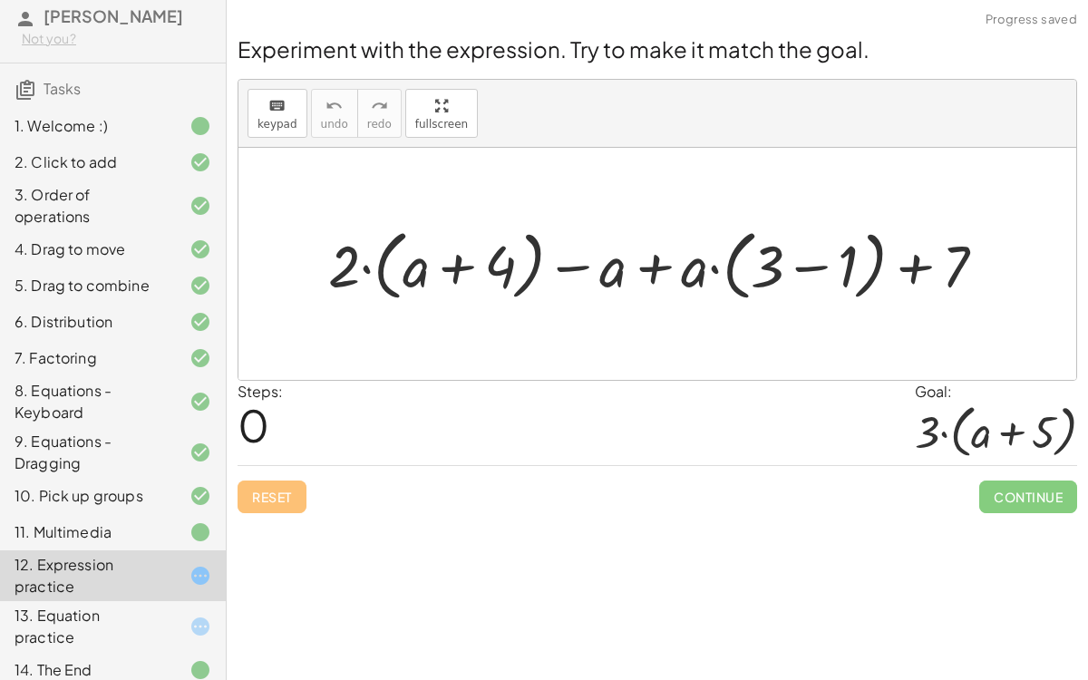
click at [132, 526] on div "13. Equation practice" at bounding box center [88, 626] width 146 height 44
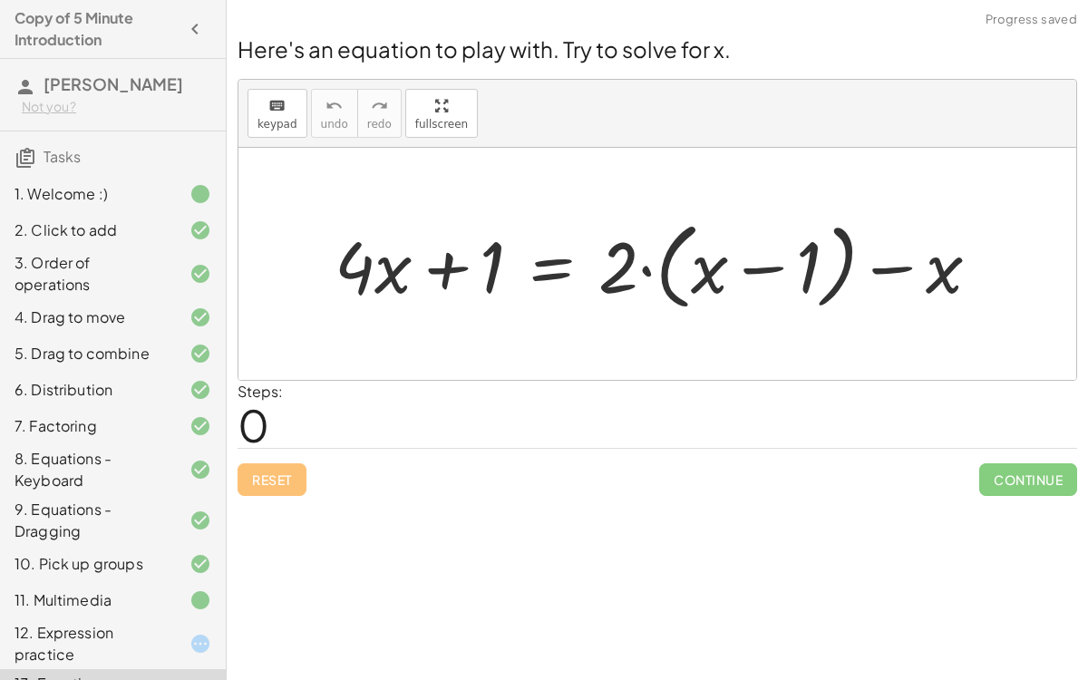
scroll to position [68, 0]
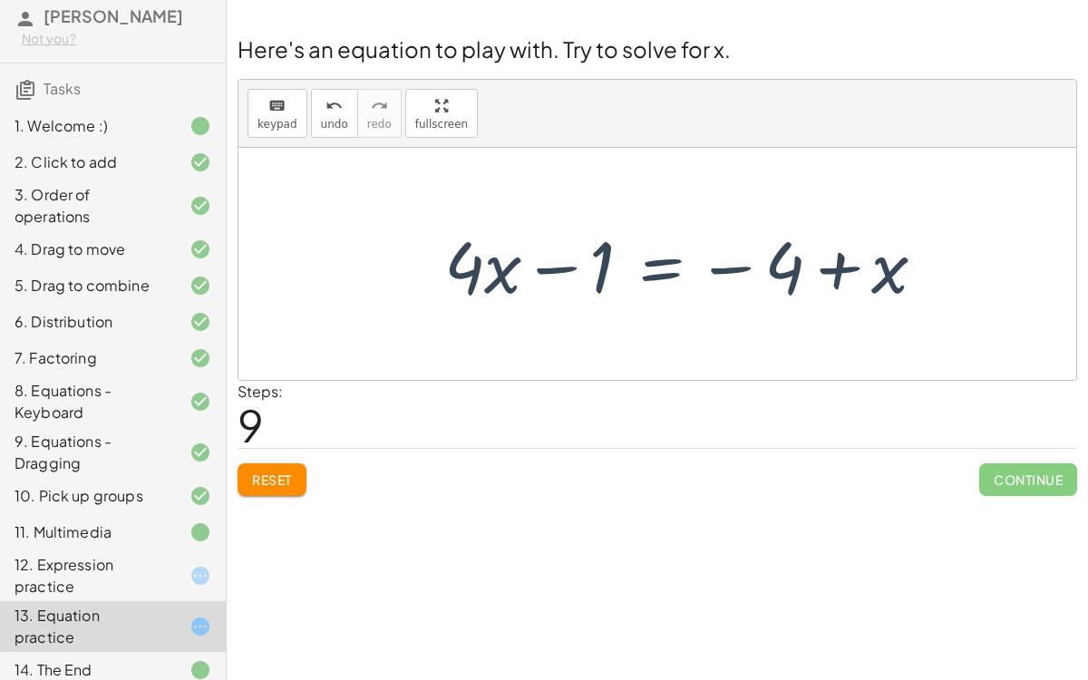
click at [284, 473] on span "Reset" at bounding box center [272, 479] width 40 height 16
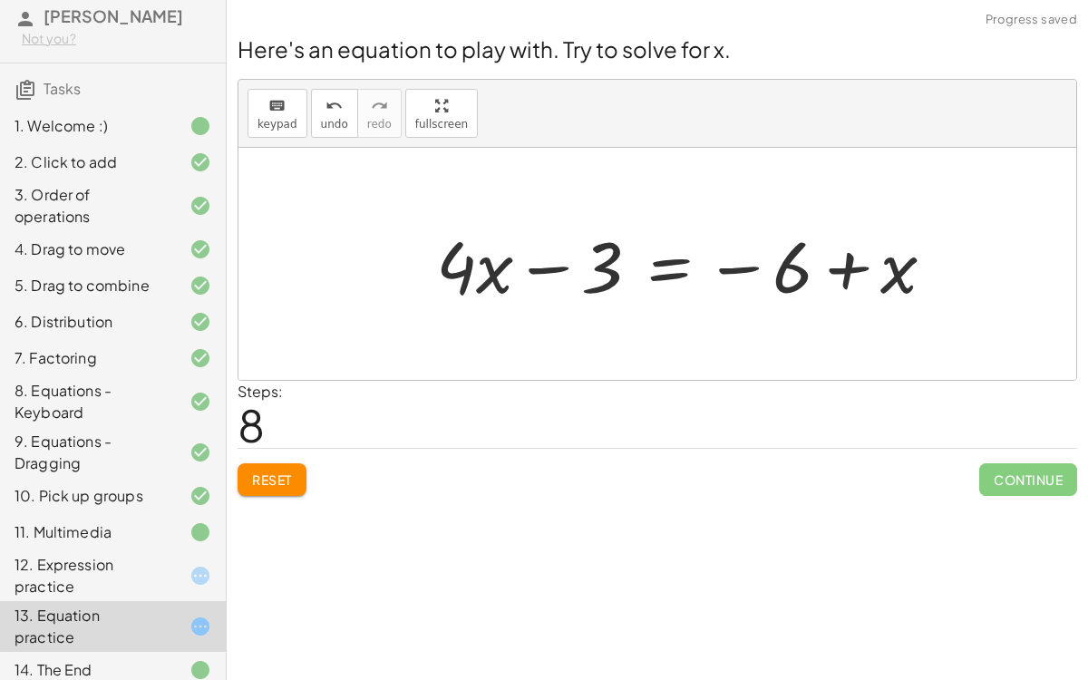
click at [277, 479] on span "Reset" at bounding box center [272, 479] width 40 height 16
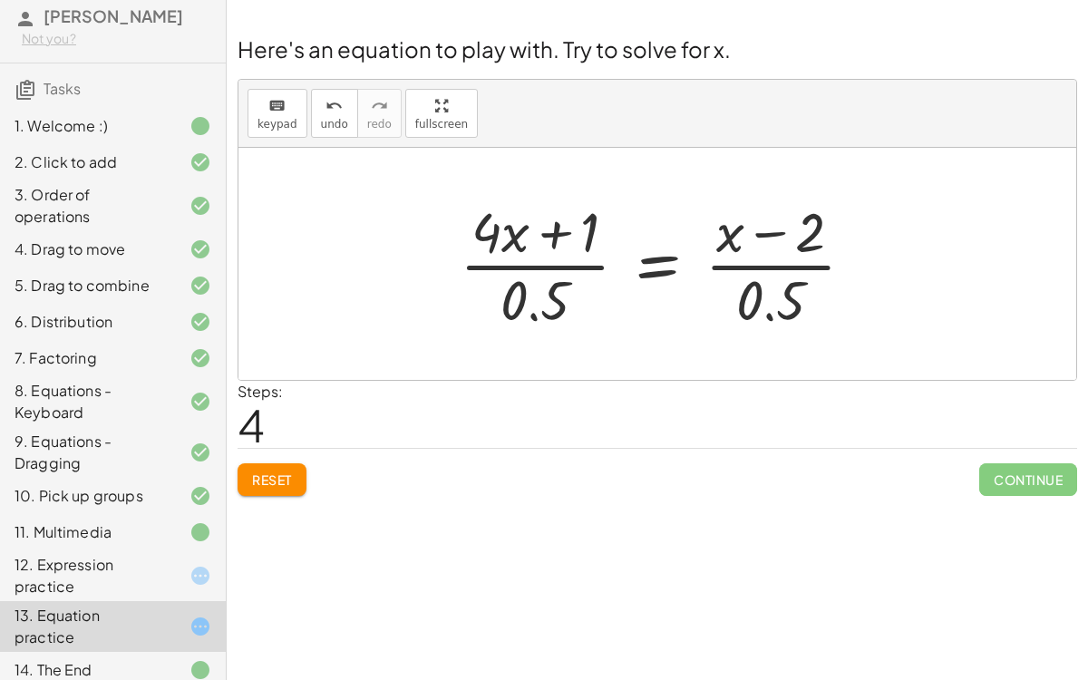
click at [272, 466] on button "Reset" at bounding box center [271, 479] width 69 height 33
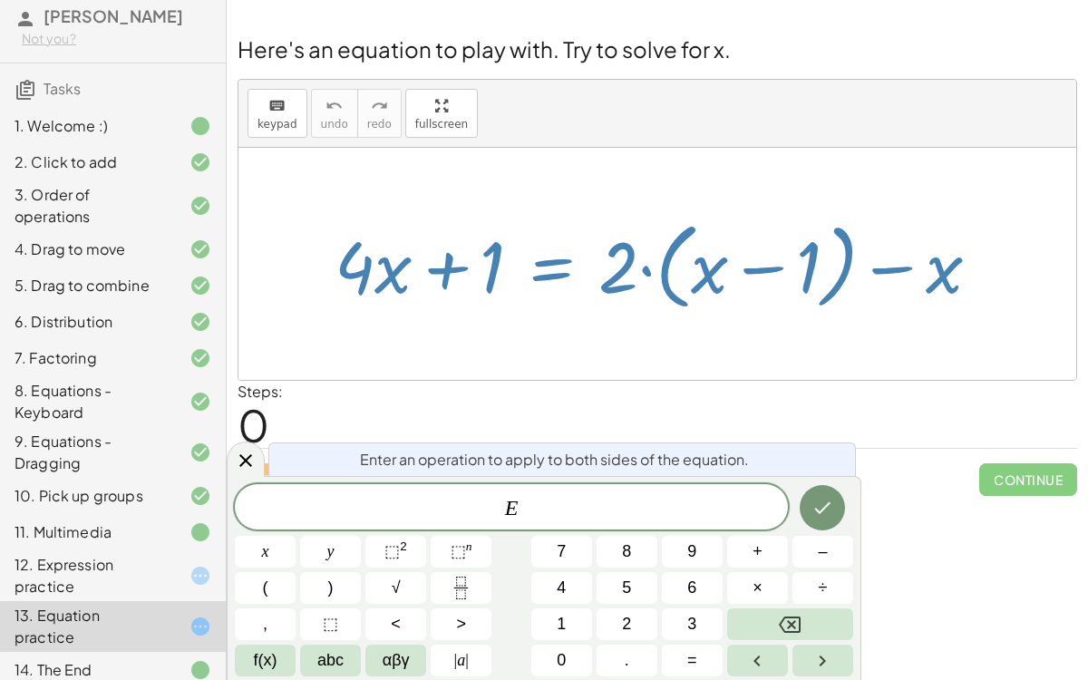
click at [596, 493] on div "E ​" at bounding box center [511, 506] width 553 height 45
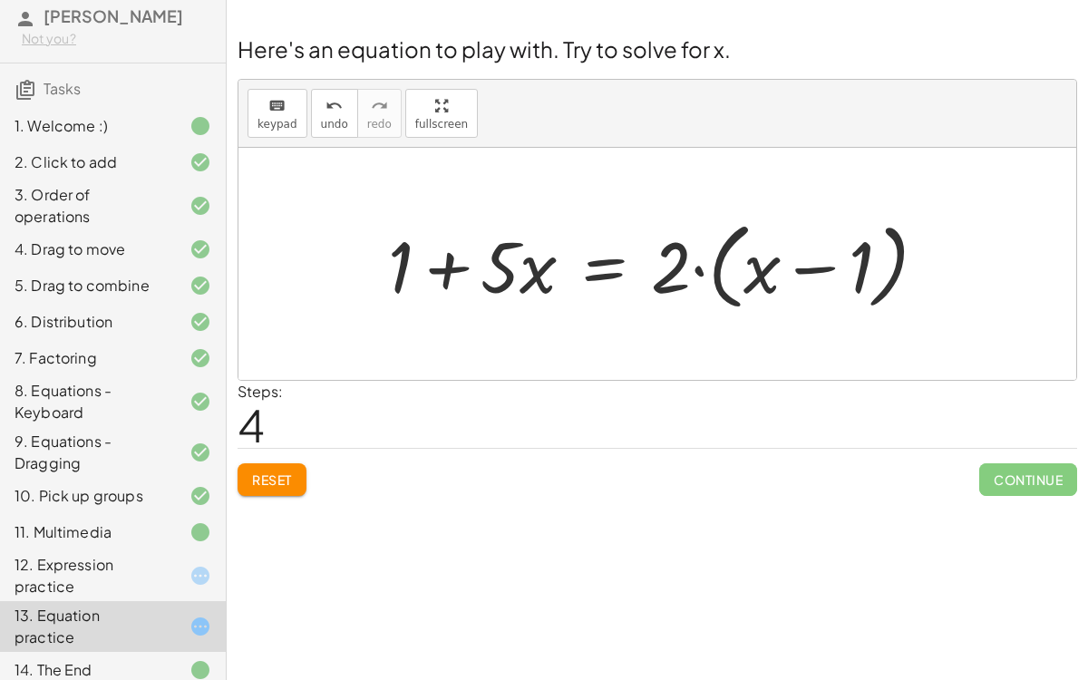
click at [276, 476] on span "Reset" at bounding box center [272, 479] width 40 height 16
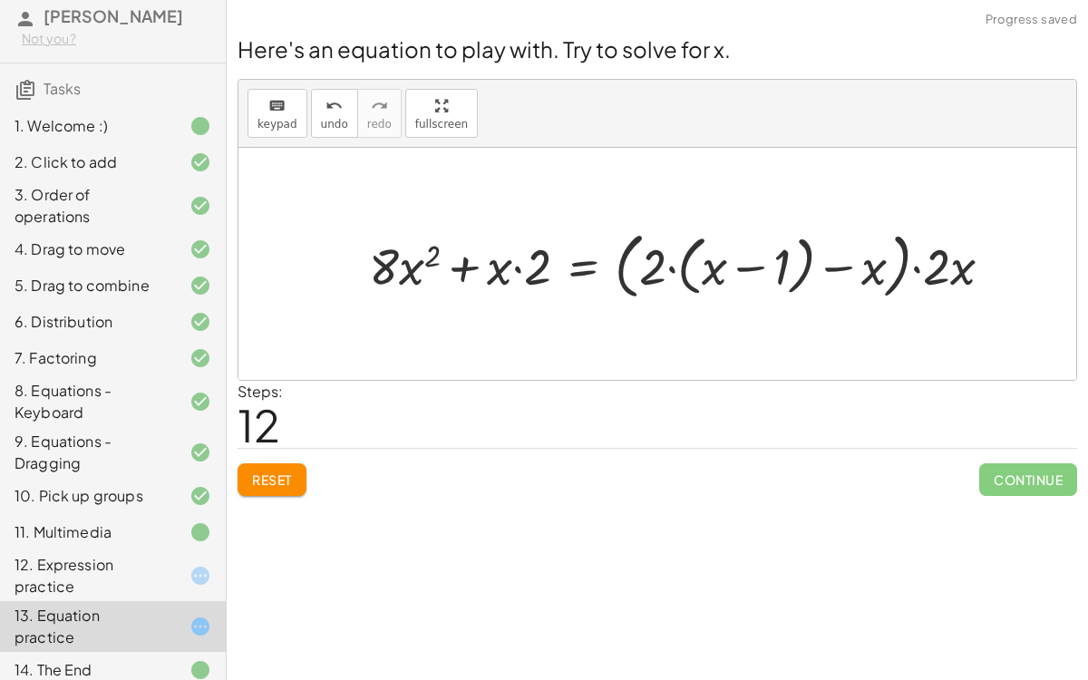
click at [260, 463] on button "Reset" at bounding box center [271, 479] width 69 height 33
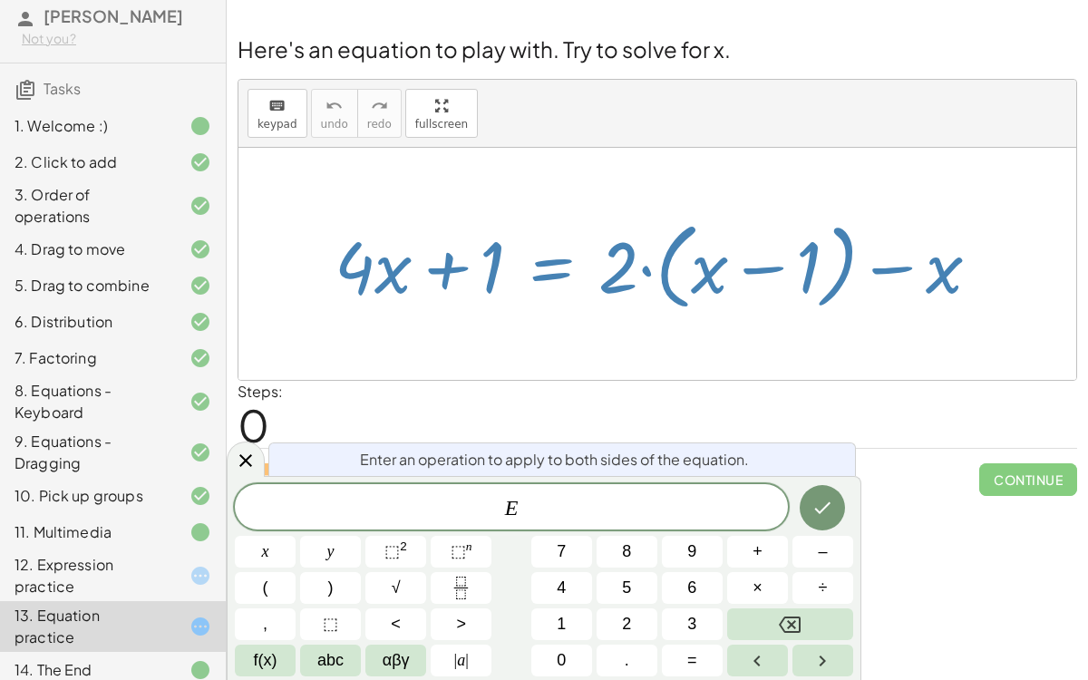
click at [793, 625] on icon "Backspace" at bounding box center [790, 624] width 22 height 16
click at [261, 456] on div at bounding box center [246, 458] width 38 height 35
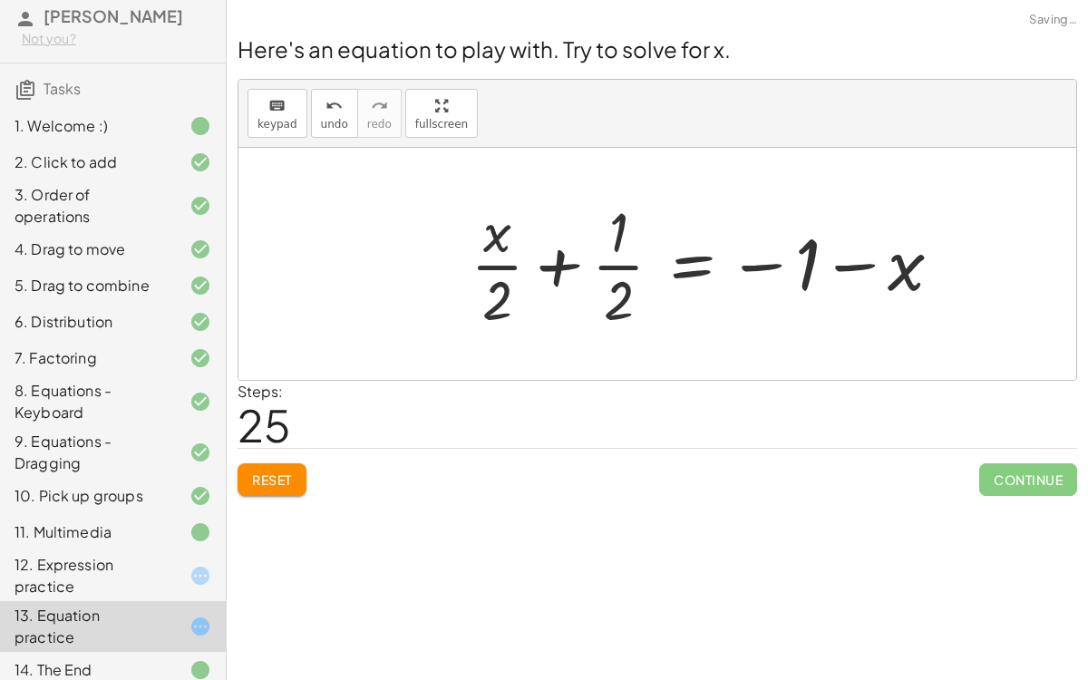
click at [302, 466] on button "Reset" at bounding box center [271, 479] width 69 height 33
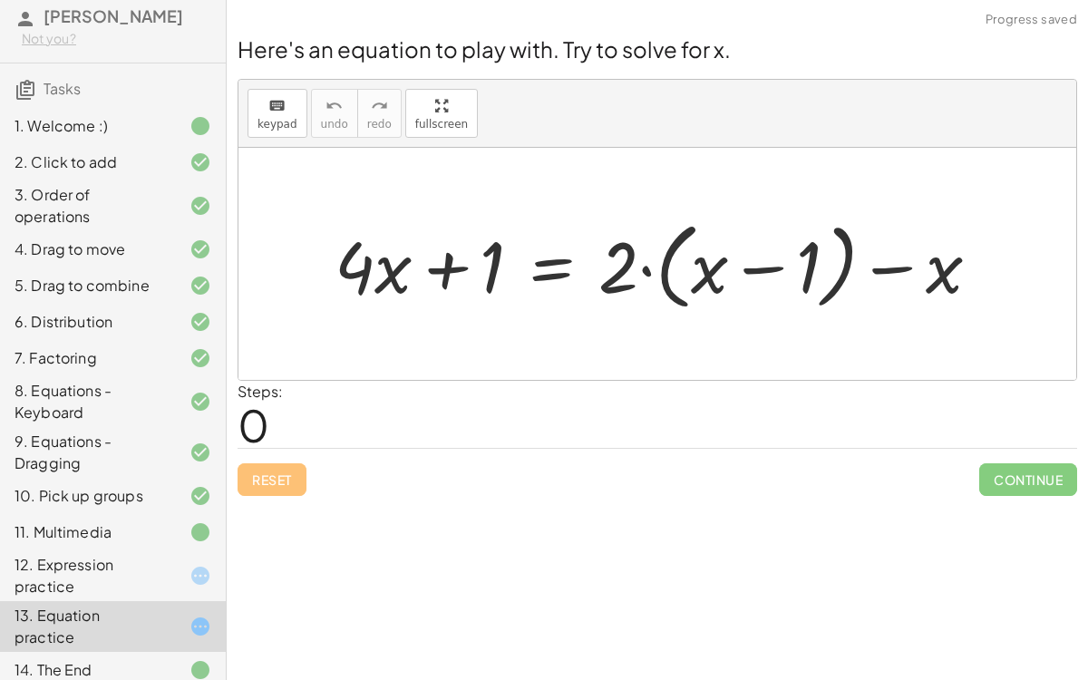
click at [212, 652] on div "12. Expression practice" at bounding box center [113, 670] width 226 height 36
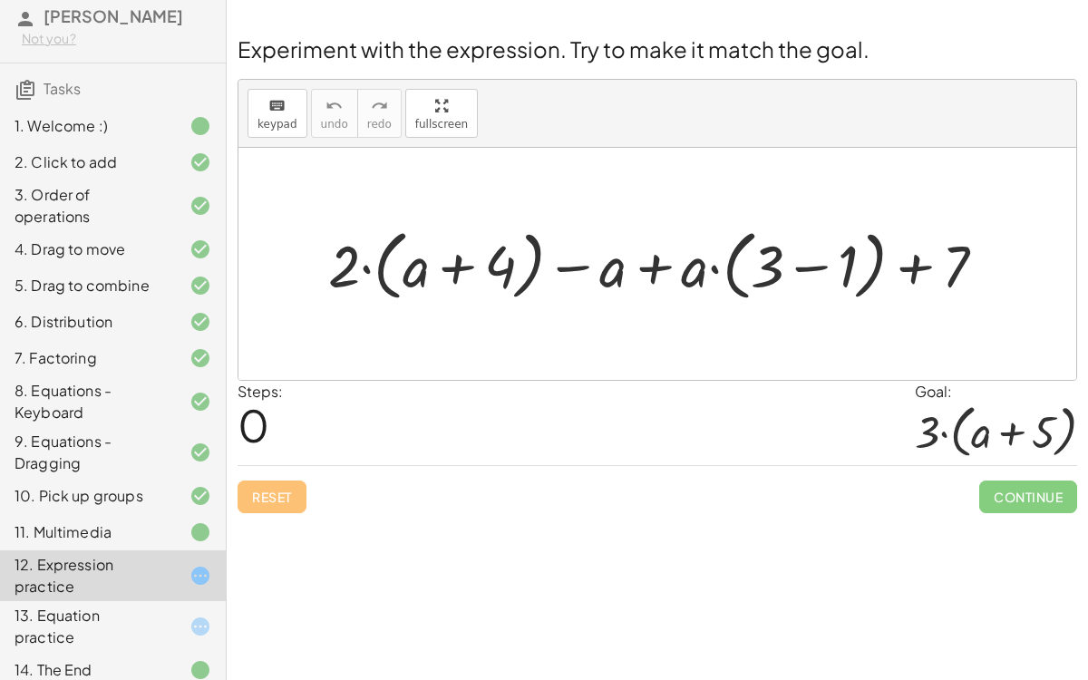
click at [125, 491] on div "10. Pick up groups" at bounding box center [88, 496] width 146 height 22
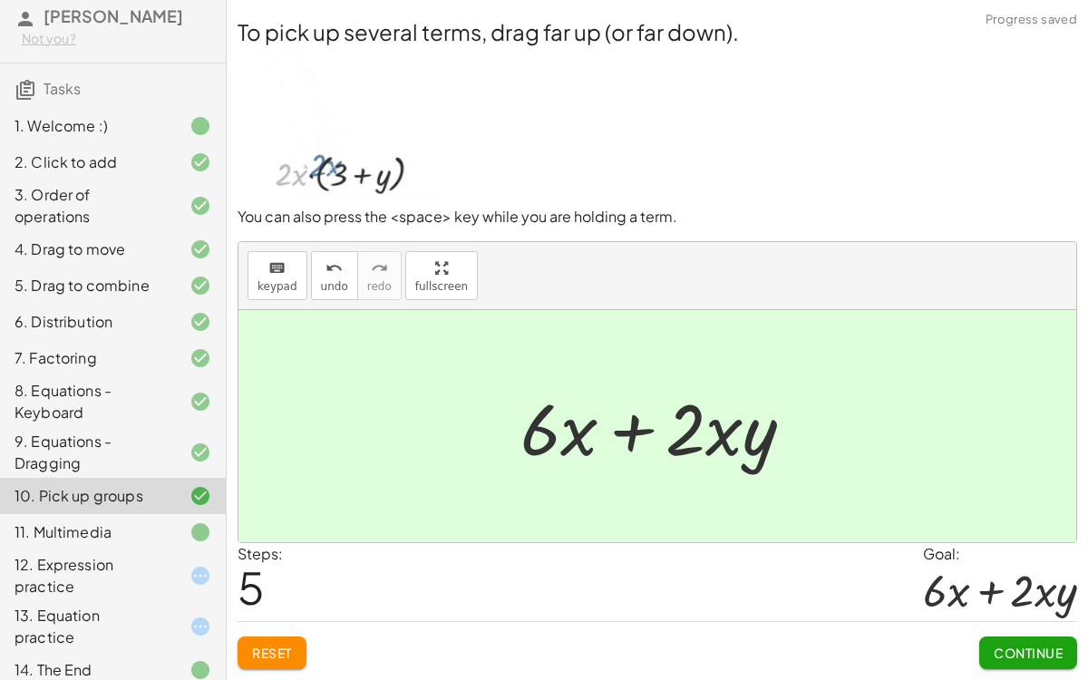
click at [78, 451] on div "9. Equations - Dragging" at bounding box center [88, 452] width 146 height 44
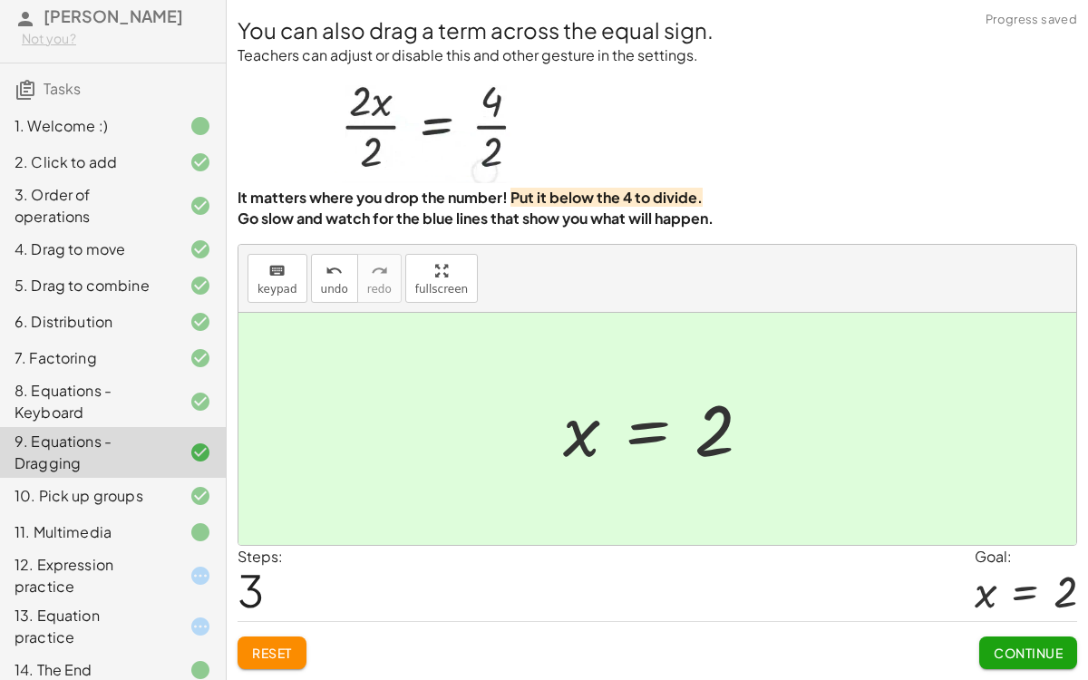
click at [96, 571] on div "12. Expression practice" at bounding box center [88, 576] width 146 height 44
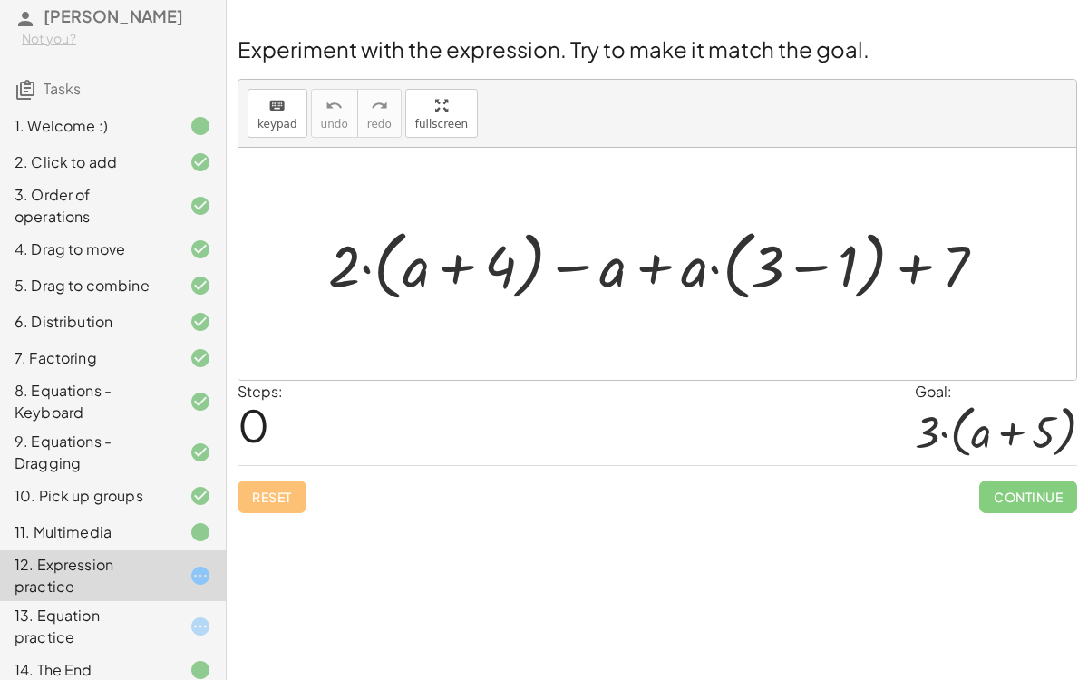
click at [189, 601] on div "13. Equation practice" at bounding box center [113, 626] width 226 height 51
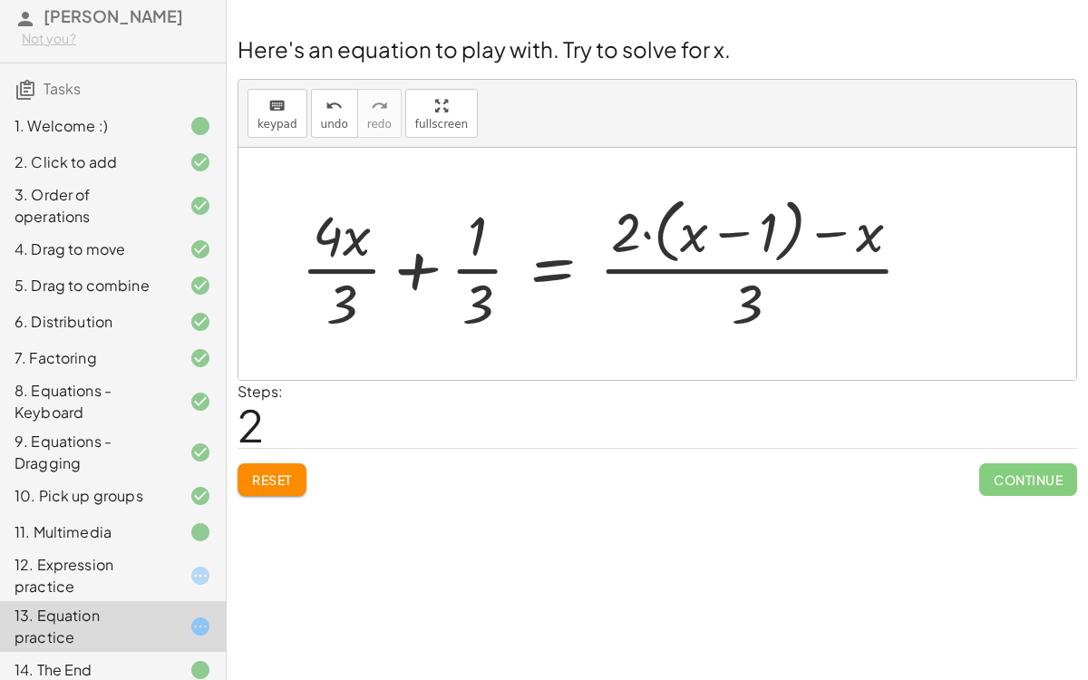
click at [289, 482] on span "Reset" at bounding box center [272, 479] width 40 height 16
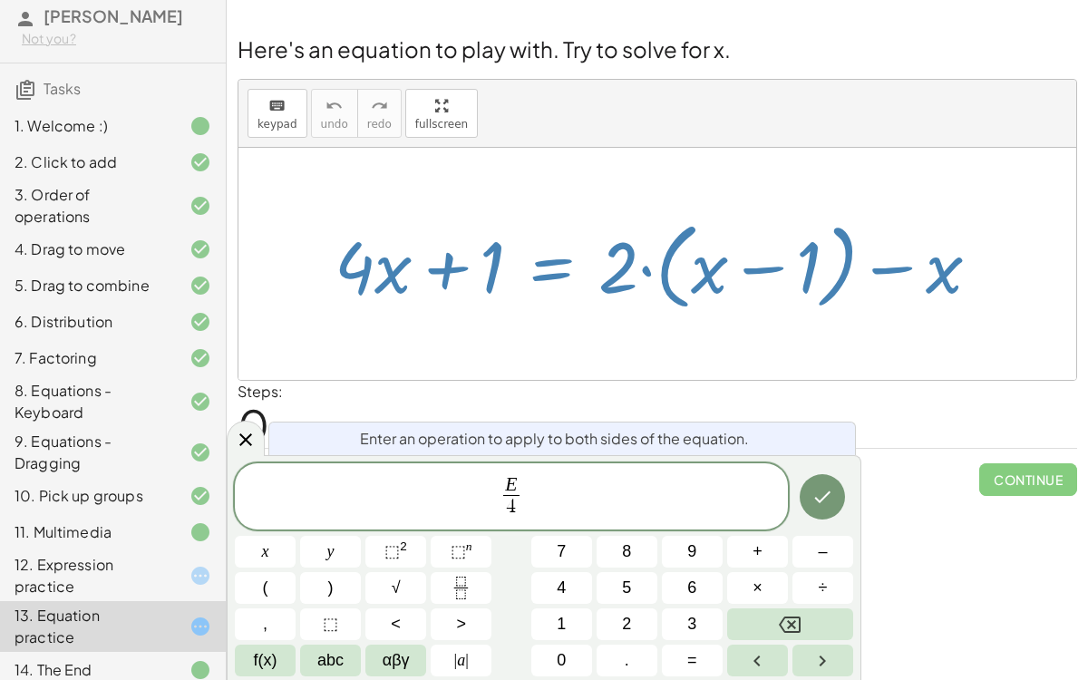
click at [817, 495] on icon "Done" at bounding box center [822, 497] width 22 height 22
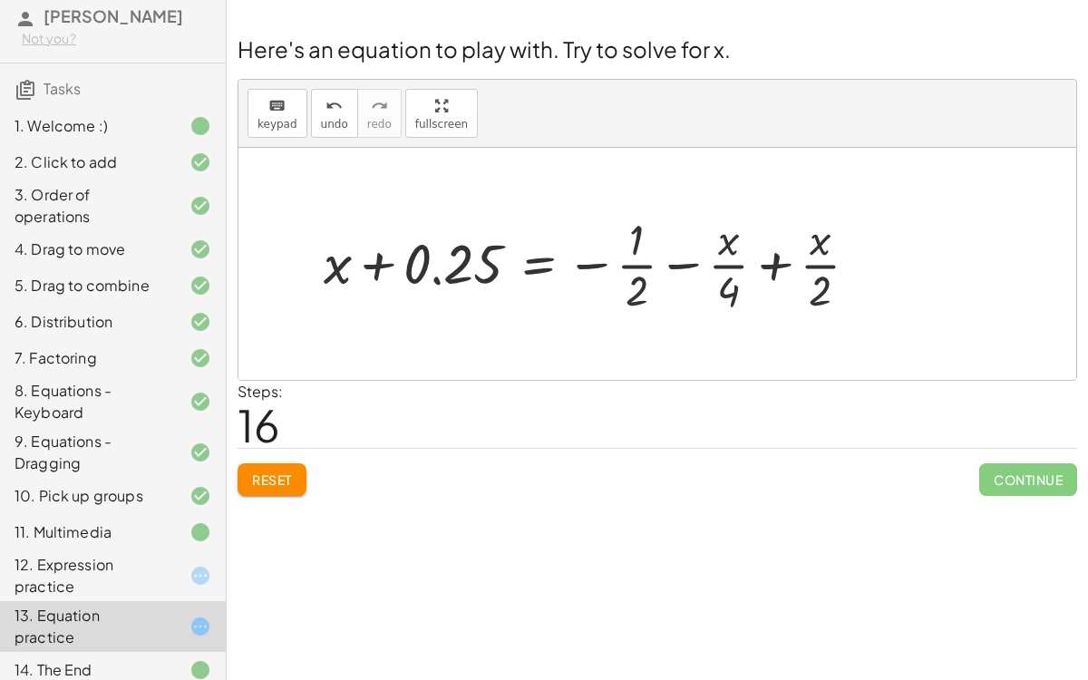
click at [293, 468] on button "Reset" at bounding box center [271, 479] width 69 height 33
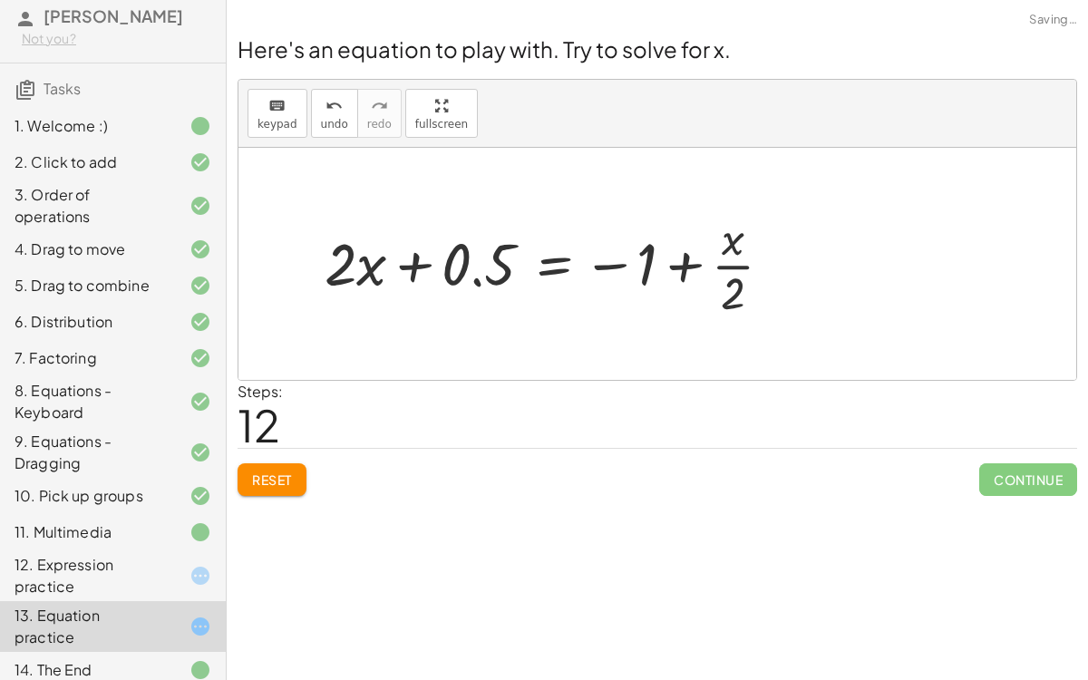
click at [0, 0] on div "Here's an equation to play with. Try to solve for x. keyboard keypad undo undo …" at bounding box center [0, 0] width 0 height 0
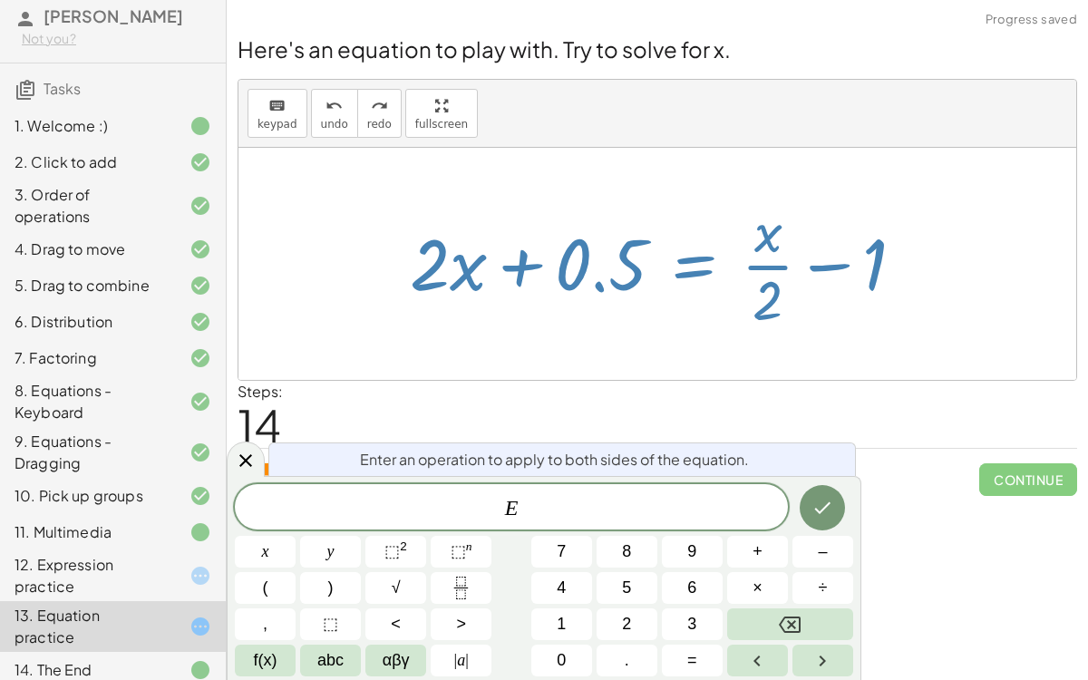
click at [557, 504] on span "E ​" at bounding box center [511, 508] width 553 height 25
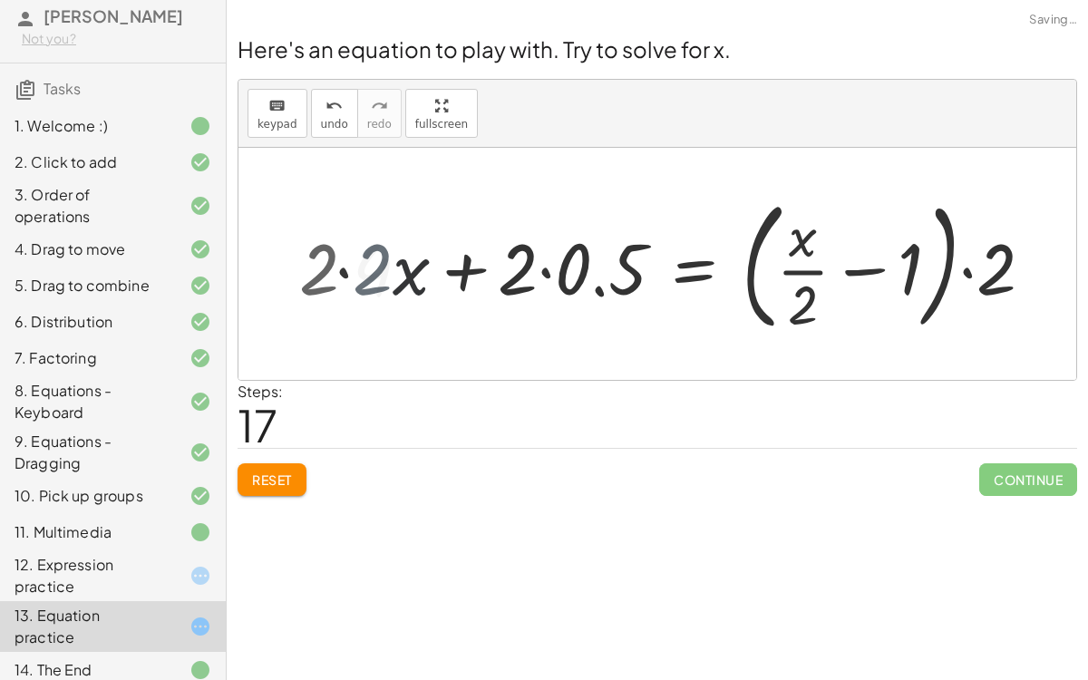
click at [336, 274] on div "+ · 4 · x + 1 = + · 2 · ( + x − 1 ) − x · ( + · 4 · x + 1 ) · 2 = · ( + · 2 · (…" at bounding box center [693, 264] width 736 height 160
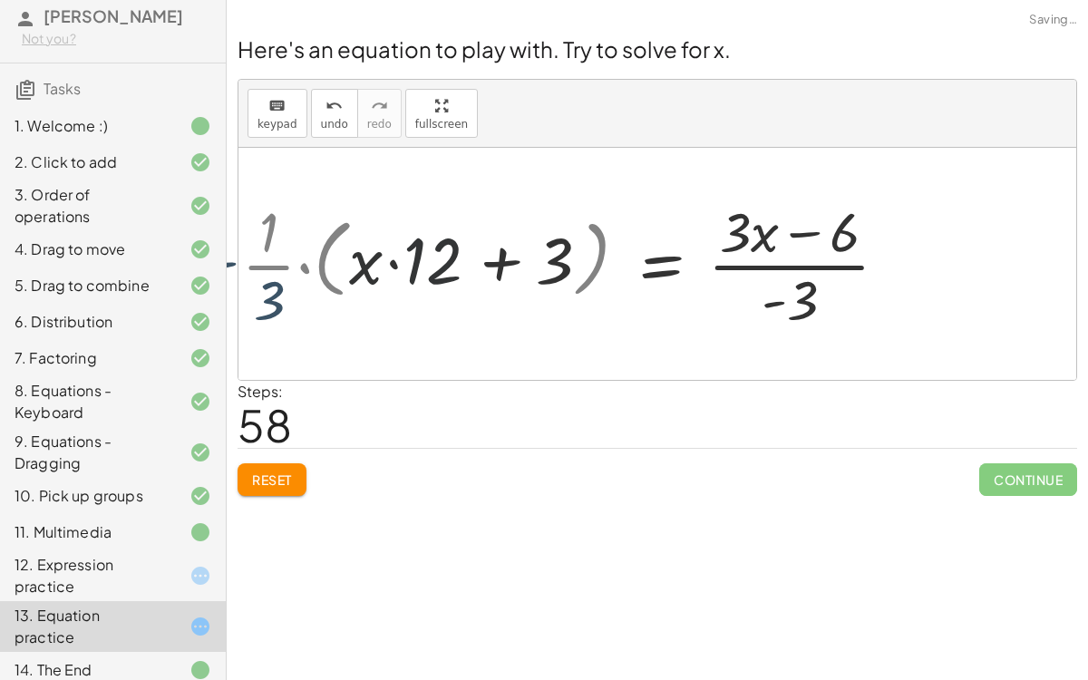
click at [270, 291] on div "+ · 4 · x + 1 = + · 2 · ( + x − 1 ) − x · ( + · 4 · x + 1 ) · 2 = · ( + · 2 · (…" at bounding box center [593, 263] width 646 height 149
click at [278, 276] on div "+ · 4 · x + 1 = + · 2 · ( + x − 1 ) − x · ( + · 4 · x + 1 ) · 2 = · ( + · 2 · (…" at bounding box center [593, 263] width 646 height 149
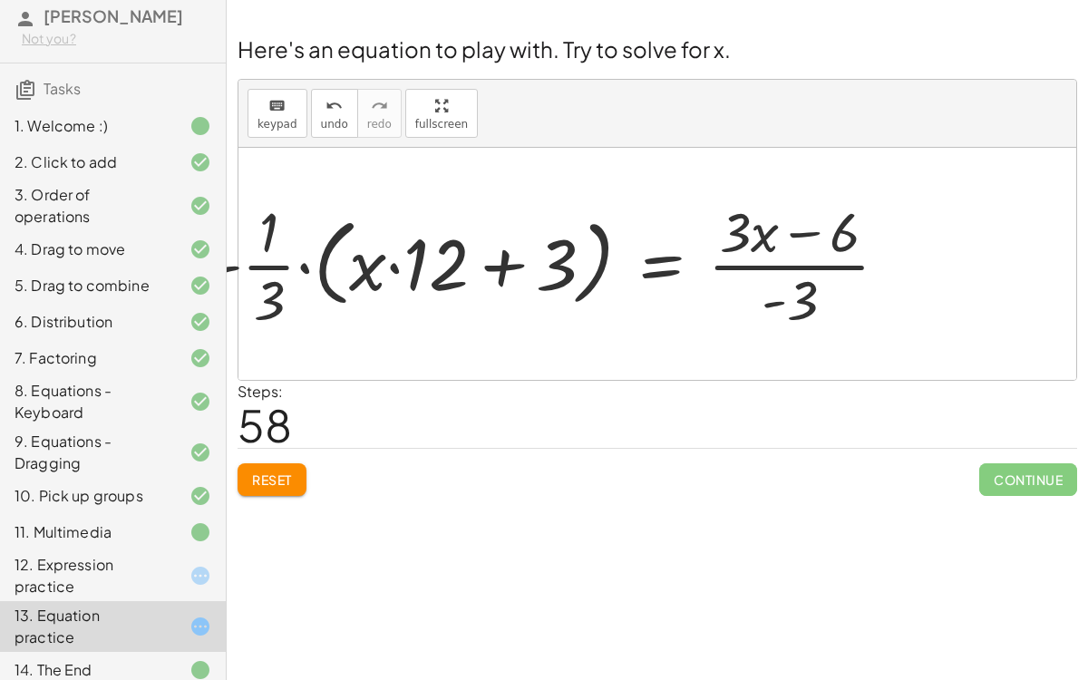
click at [172, 615] on div at bounding box center [185, 626] width 51 height 22
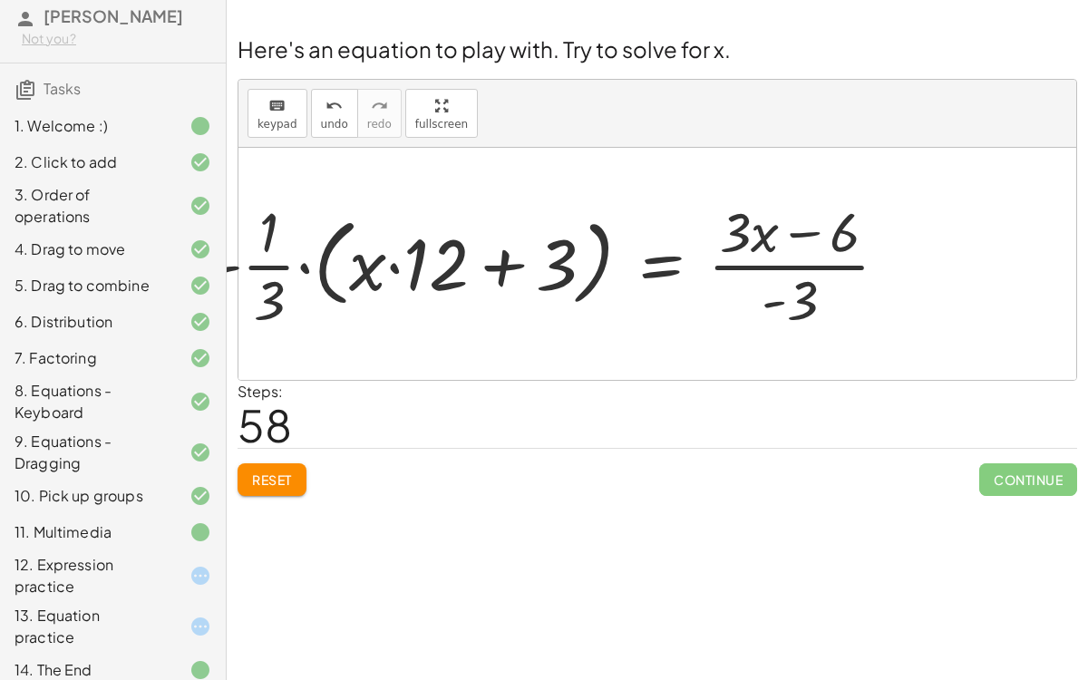
click at [275, 487] on button "Reset" at bounding box center [271, 479] width 69 height 33
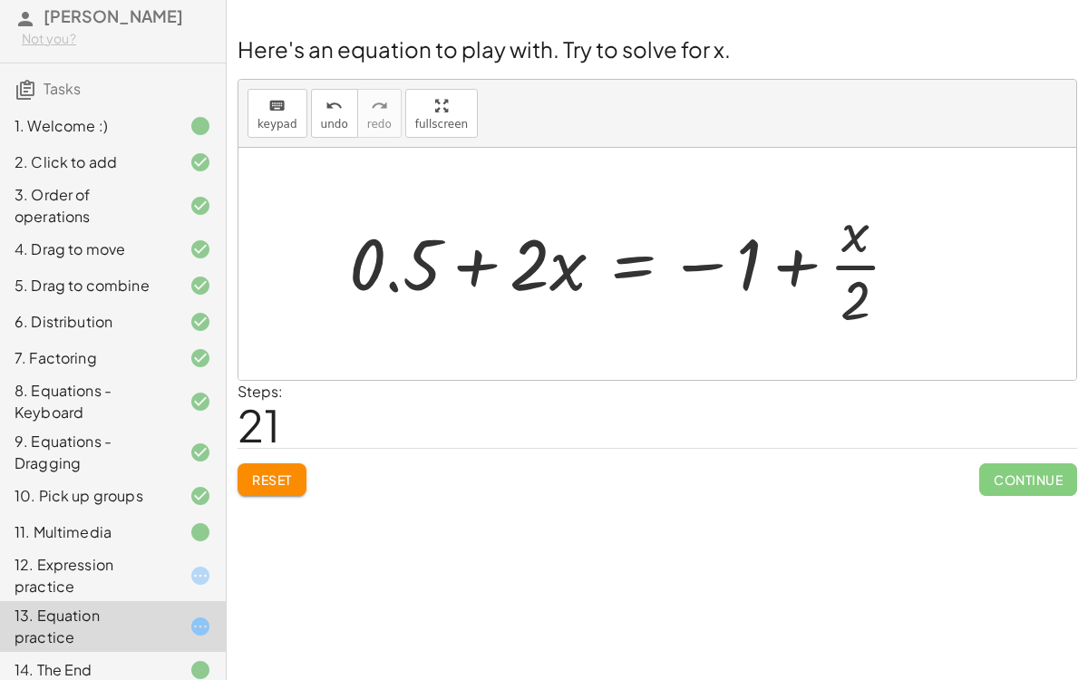
click at [275, 463] on button "Reset" at bounding box center [271, 479] width 69 height 33
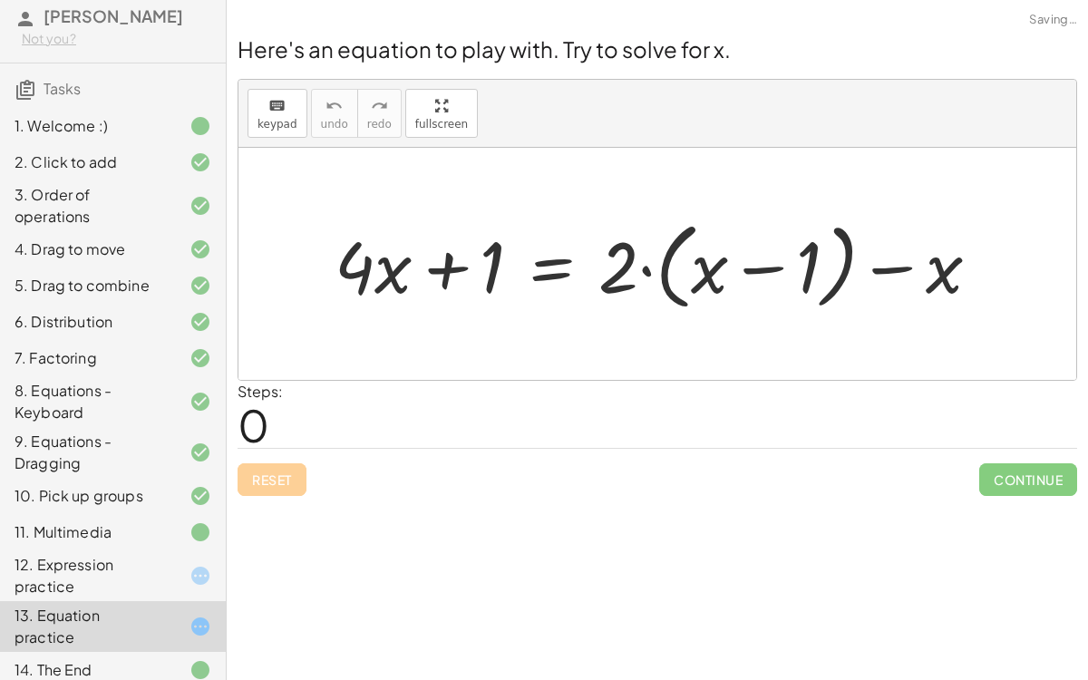
click at [270, 469] on div "Reset Continue" at bounding box center [656, 472] width 839 height 48
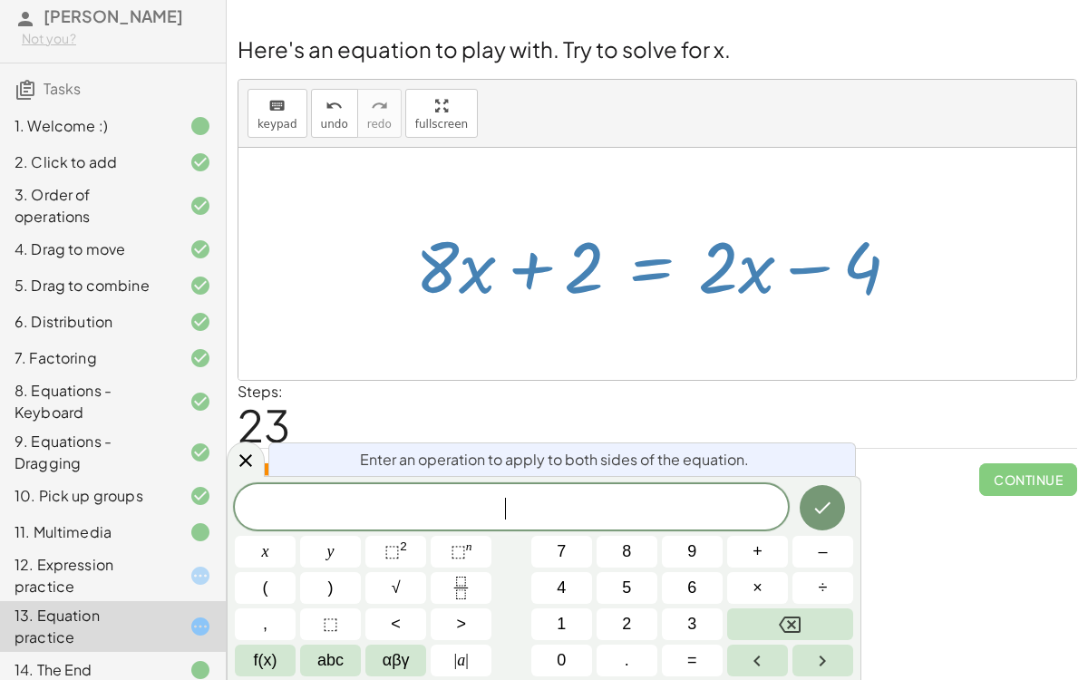
click at [146, 652] on div "14. The End" at bounding box center [113, 670] width 226 height 36
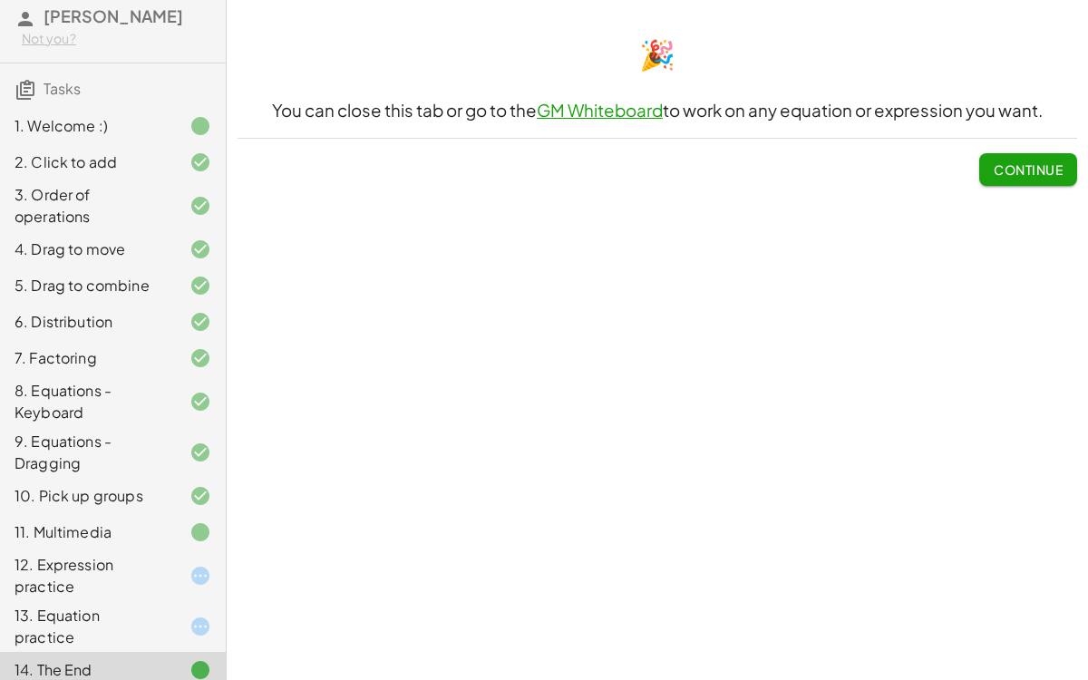
click at [1030, 160] on button "Continue" at bounding box center [1028, 169] width 98 height 33
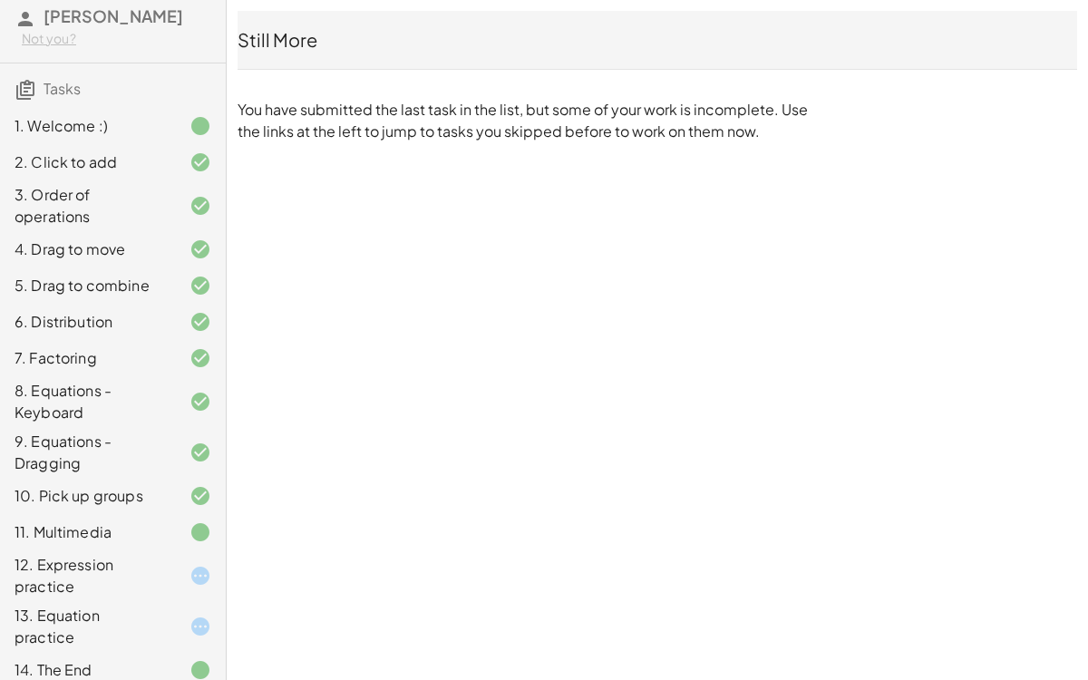
click at [83, 593] on div "12. Expression practice" at bounding box center [88, 576] width 146 height 44
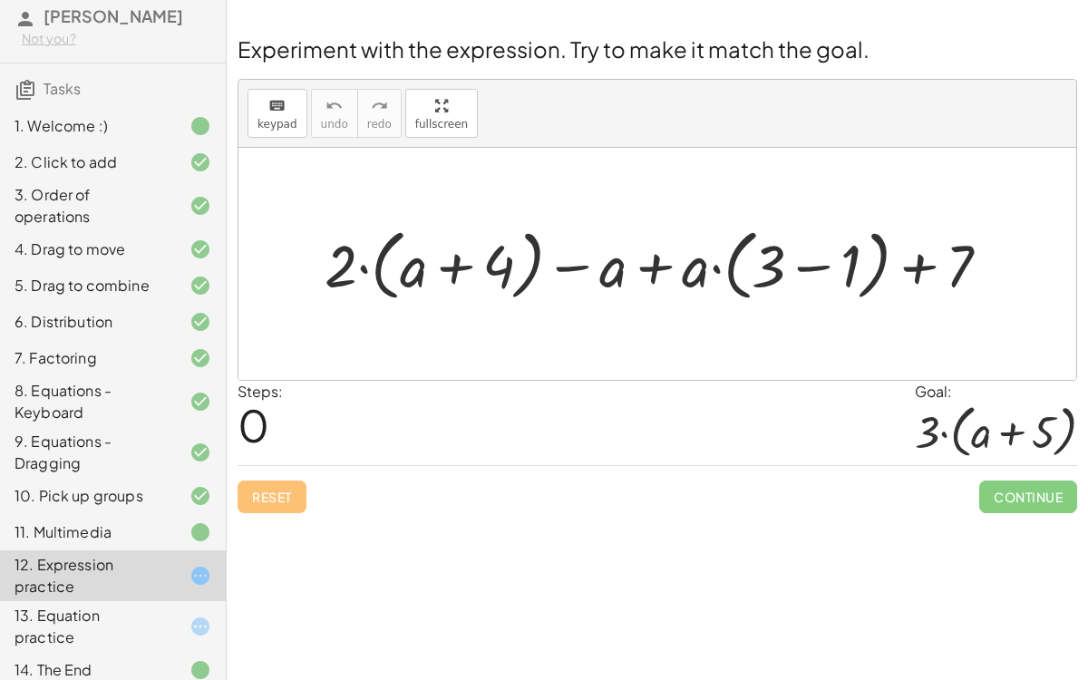
click at [1022, 495] on span "Continue" at bounding box center [1028, 496] width 98 height 33
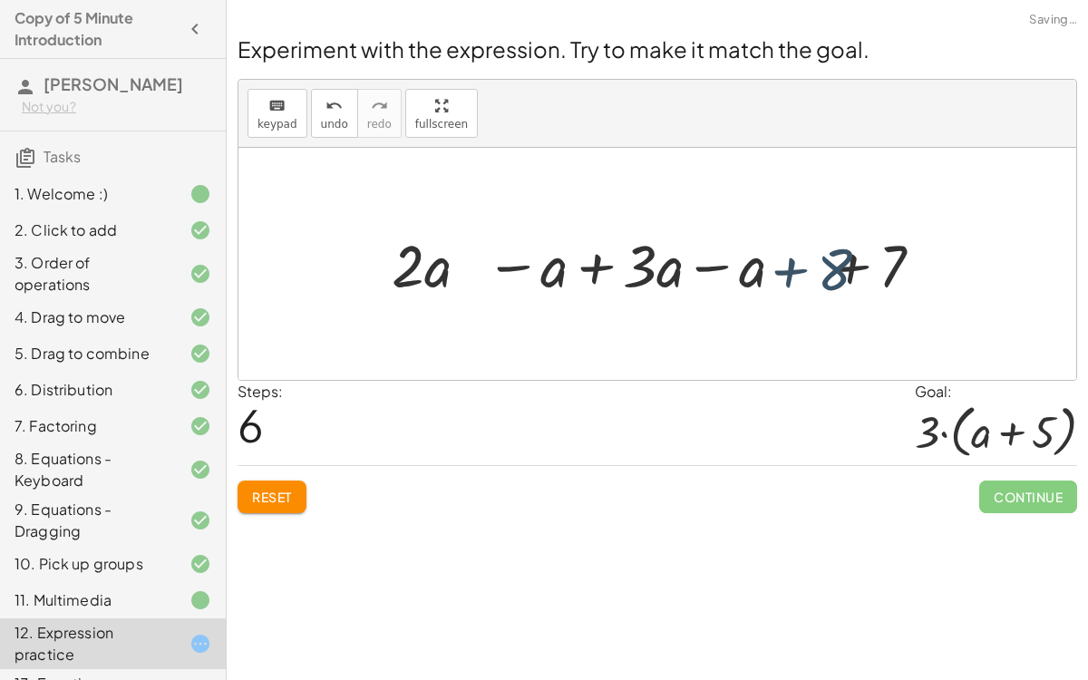
scroll to position [68, 0]
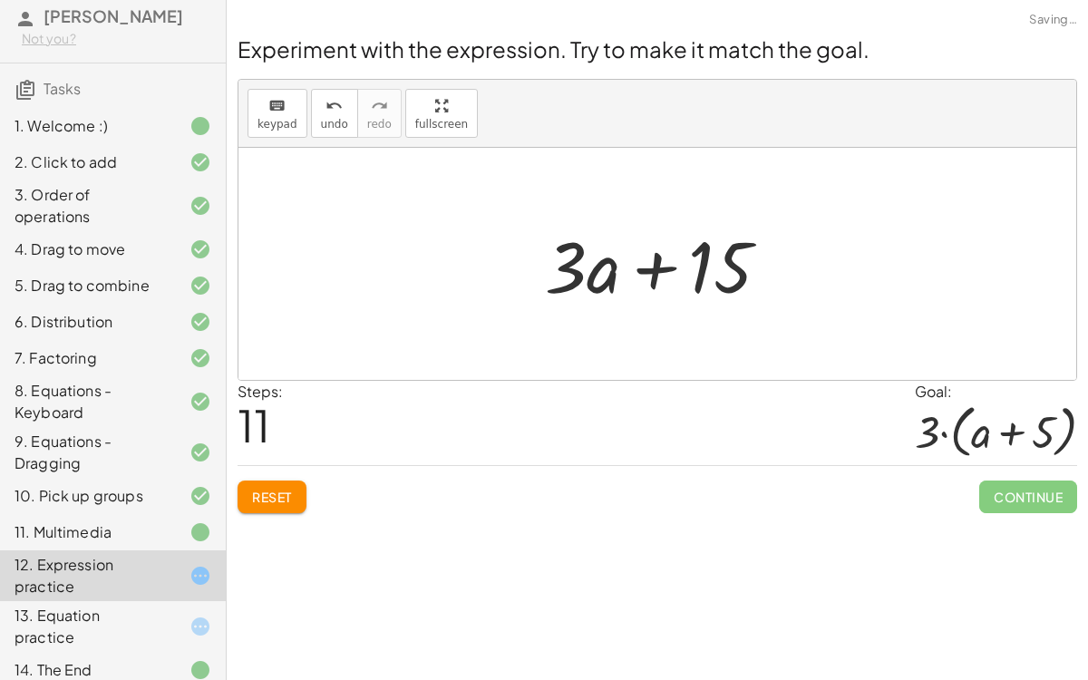
click at [1025, 492] on span "Continue" at bounding box center [1028, 496] width 98 height 33
click at [1007, 481] on span "Continue" at bounding box center [1028, 496] width 98 height 33
click at [1021, 494] on span "Continue" at bounding box center [1028, 496] width 98 height 33
click at [1033, 490] on span "Continue" at bounding box center [1028, 496] width 98 height 33
click at [1032, 488] on span "Continue" at bounding box center [1028, 496] width 98 height 33
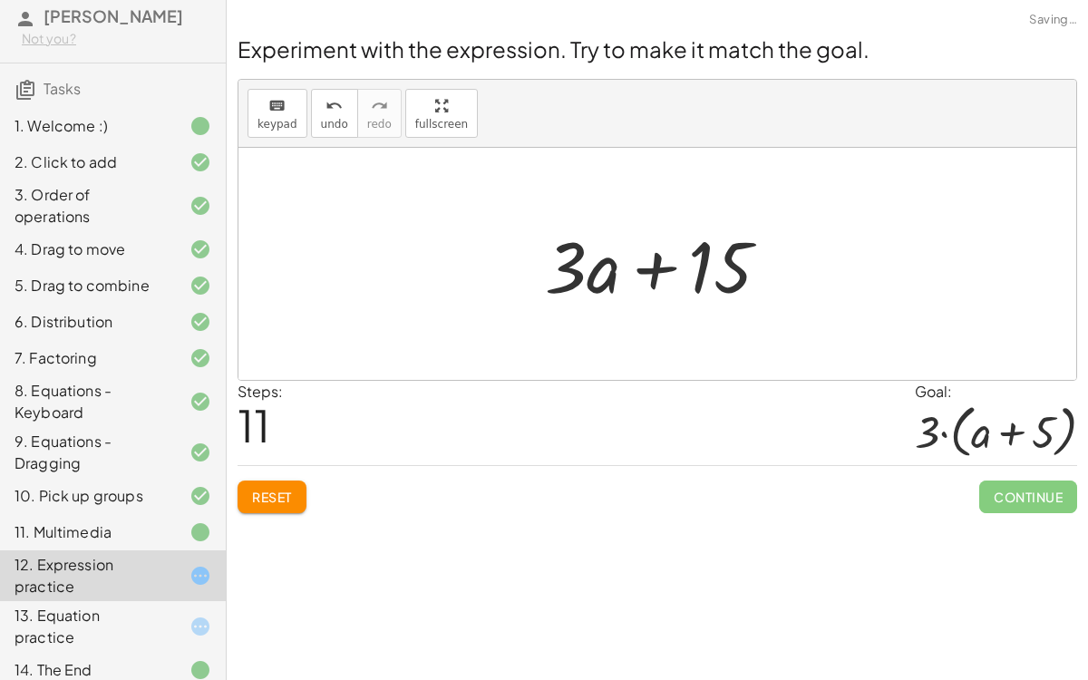
click at [1022, 488] on span "Continue" at bounding box center [1028, 496] width 98 height 33
click at [1018, 429] on div at bounding box center [995, 430] width 162 height 57
click at [996, 460] on div "· 3 · ( + a + 5 )" at bounding box center [995, 433] width 162 height 63
click at [972, 469] on div "Reset Continue" at bounding box center [656, 489] width 839 height 48
click at [988, 466] on div "Continue" at bounding box center [1028, 489] width 98 height 47
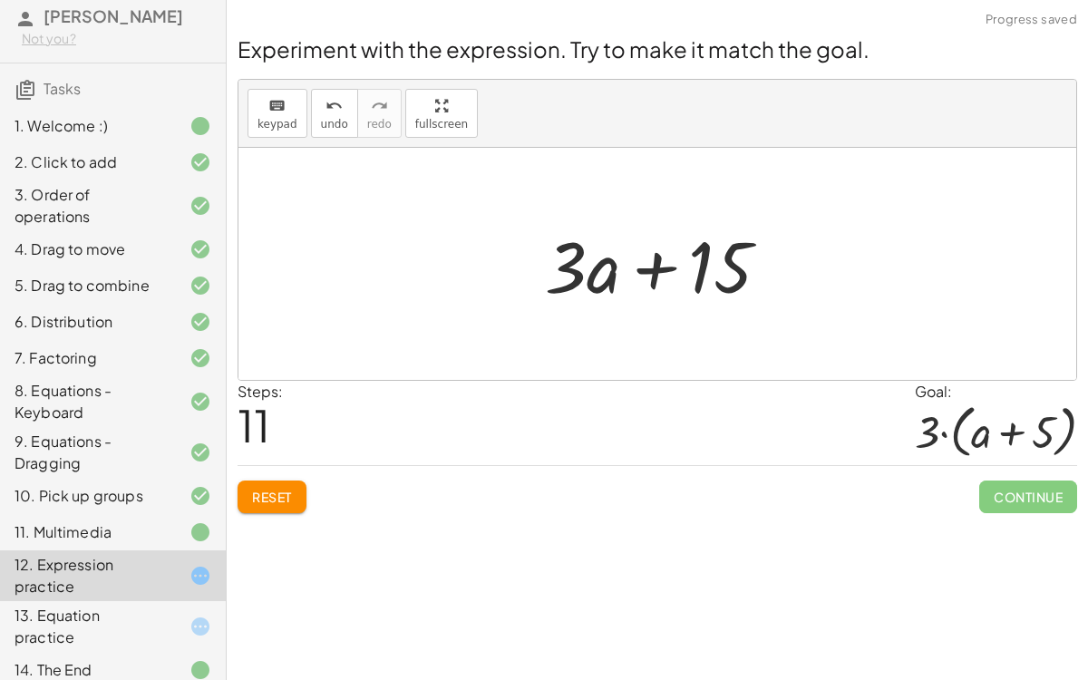
click at [990, 451] on div at bounding box center [995, 430] width 162 height 57
click at [995, 451] on div at bounding box center [995, 430] width 162 height 57
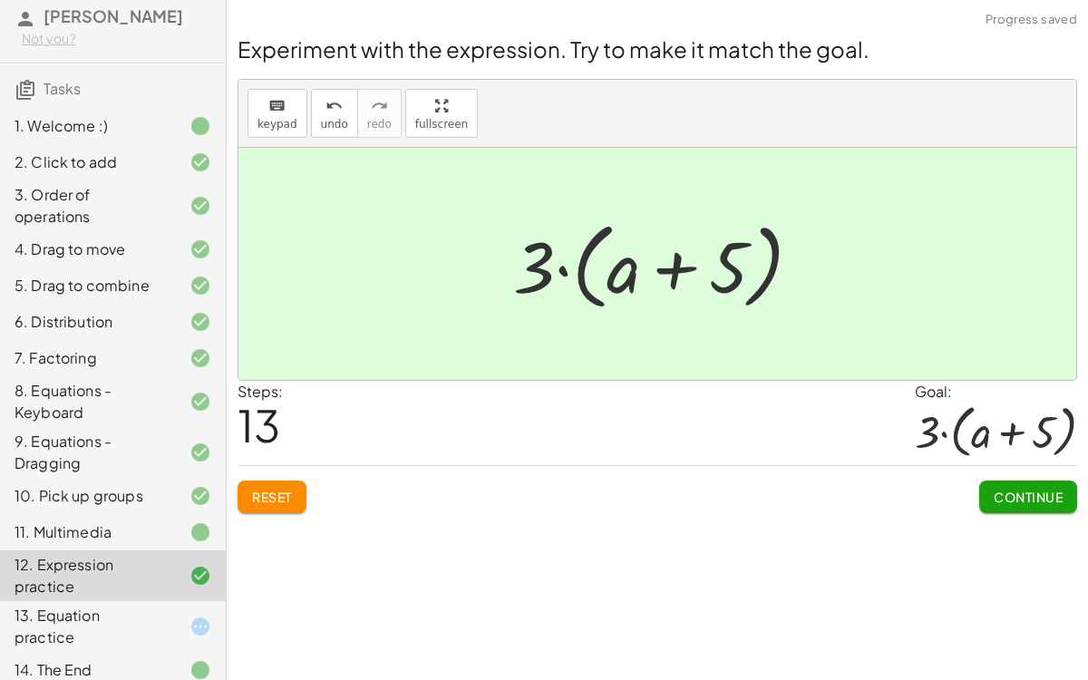
click at [1034, 493] on span "Continue" at bounding box center [1027, 496] width 69 height 16
click at [0, 0] on span "Continue" at bounding box center [0, 0] width 0 height 0
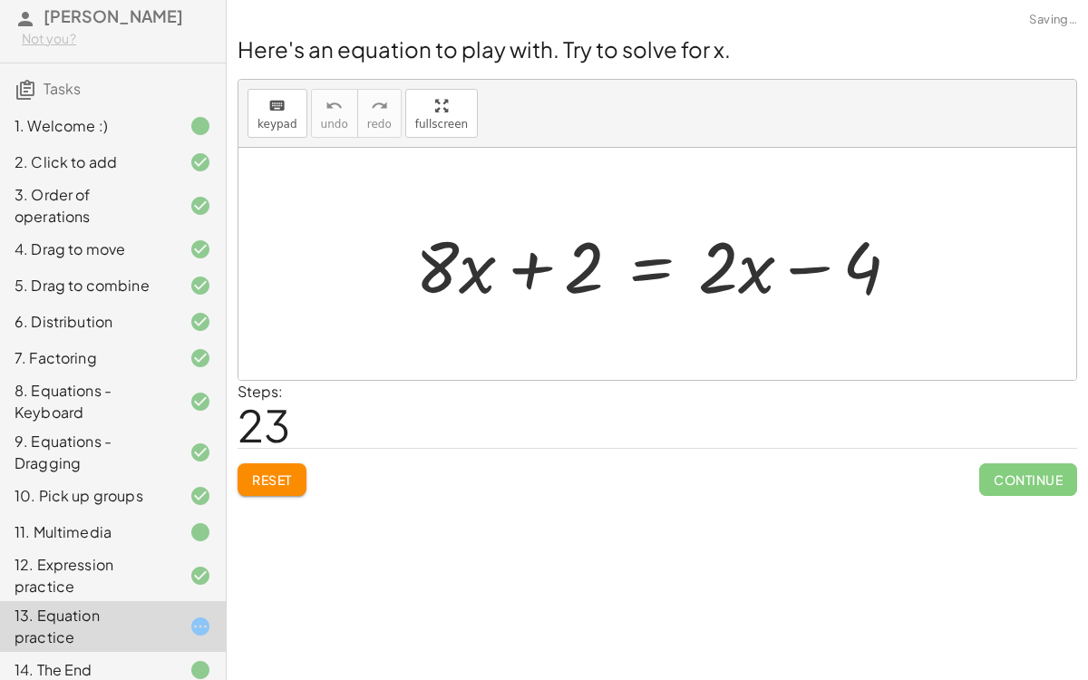
click at [1044, 490] on span "Continue" at bounding box center [1028, 479] width 98 height 33
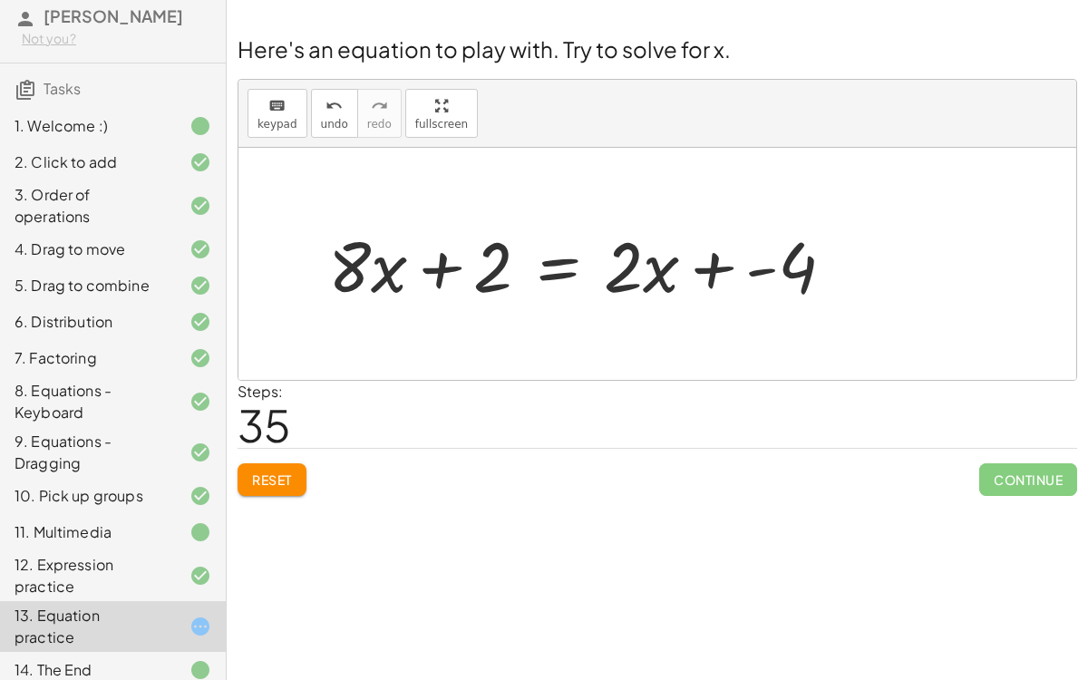
click at [285, 486] on button "Reset" at bounding box center [271, 479] width 69 height 33
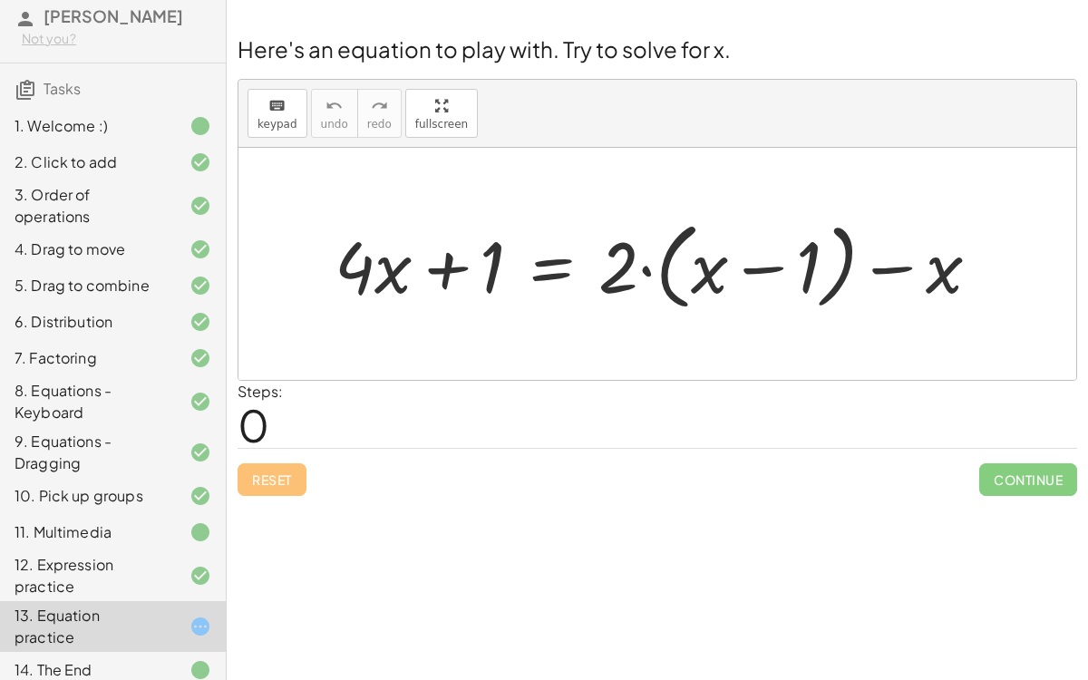
click at [205, 615] on icon at bounding box center [200, 626] width 22 height 22
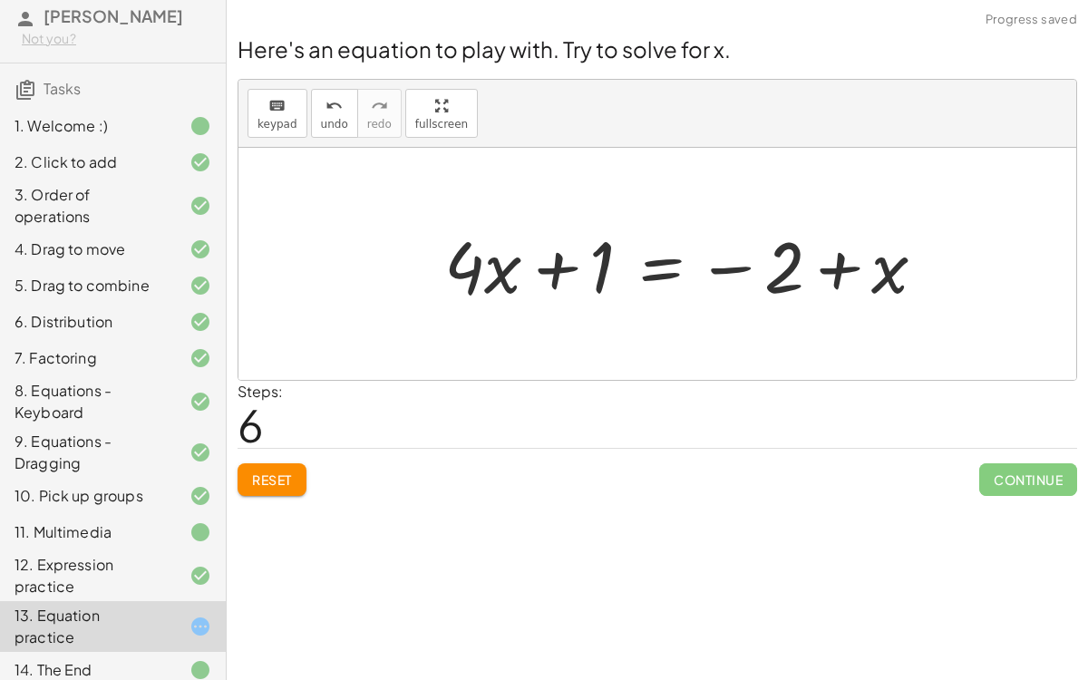
click at [287, 471] on span "Reset" at bounding box center [272, 479] width 40 height 16
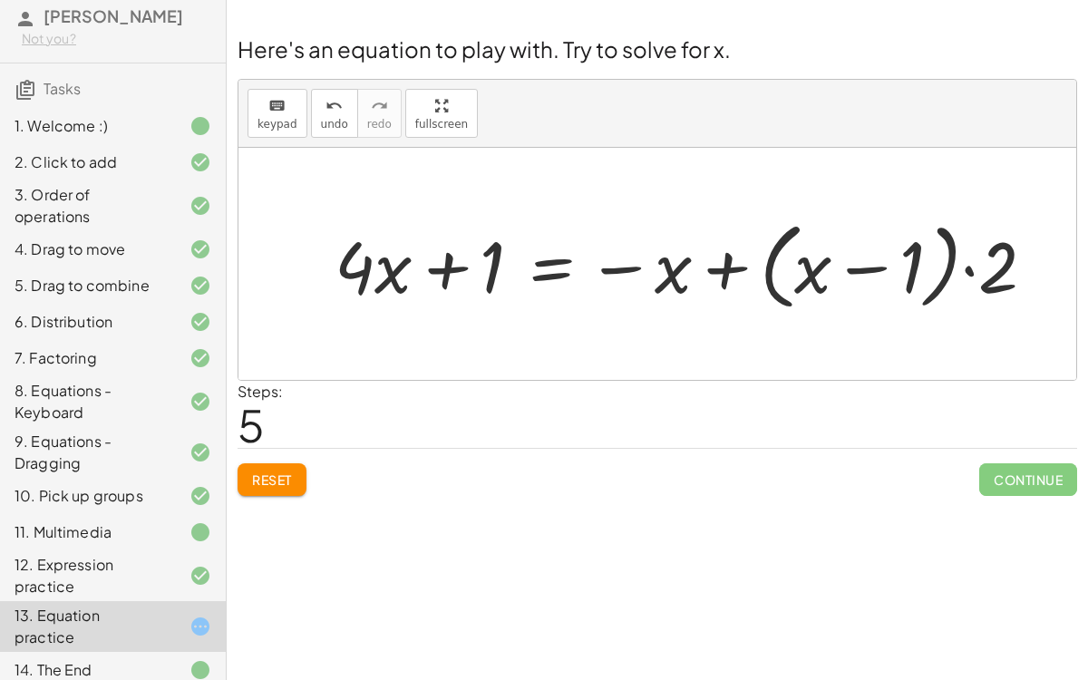
click at [282, 486] on button "Reset" at bounding box center [271, 479] width 69 height 33
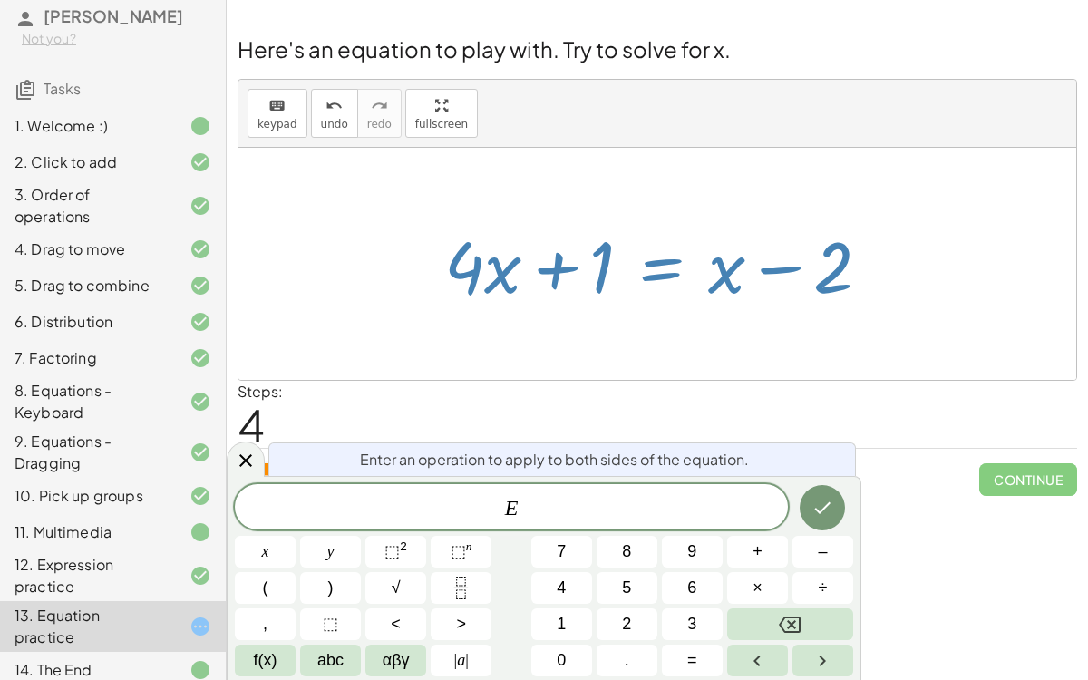
click at [624, 498] on span "E ​" at bounding box center [511, 508] width 553 height 25
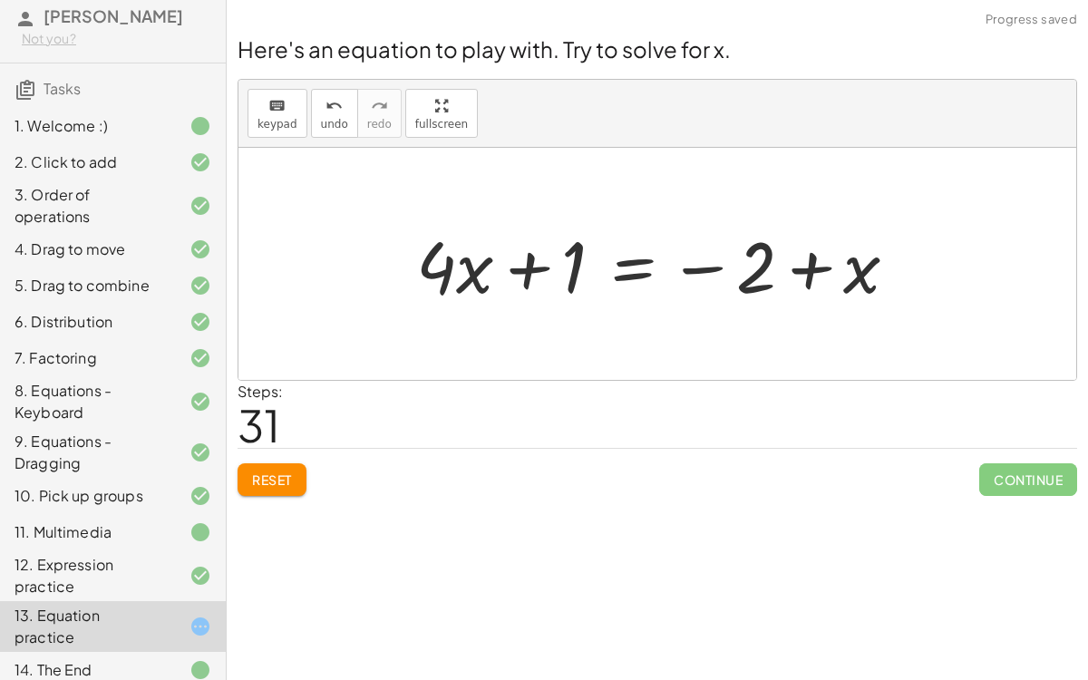
click at [870, 670] on div "Welcome to Graspable Math! Graspable Math turns math symbols into objects you c…" at bounding box center [657, 340] width 861 height 680
click at [300, 476] on button "Reset" at bounding box center [271, 479] width 69 height 33
click at [281, 477] on div "Reset Continue" at bounding box center [656, 472] width 839 height 48
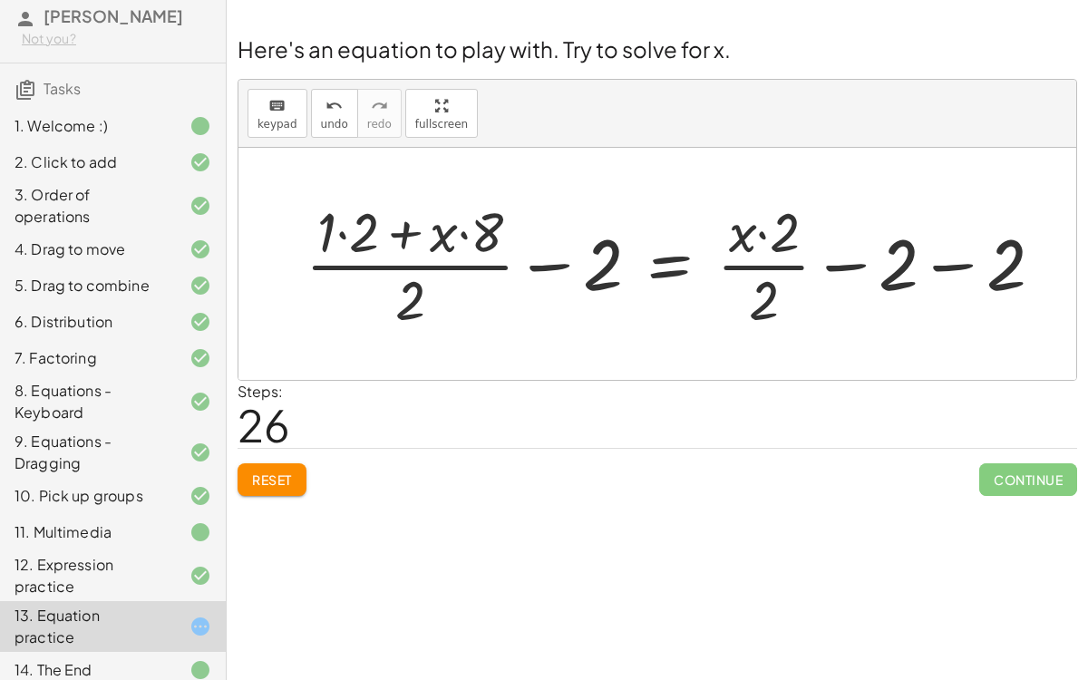
click at [289, 476] on span "Reset" at bounding box center [272, 479] width 40 height 16
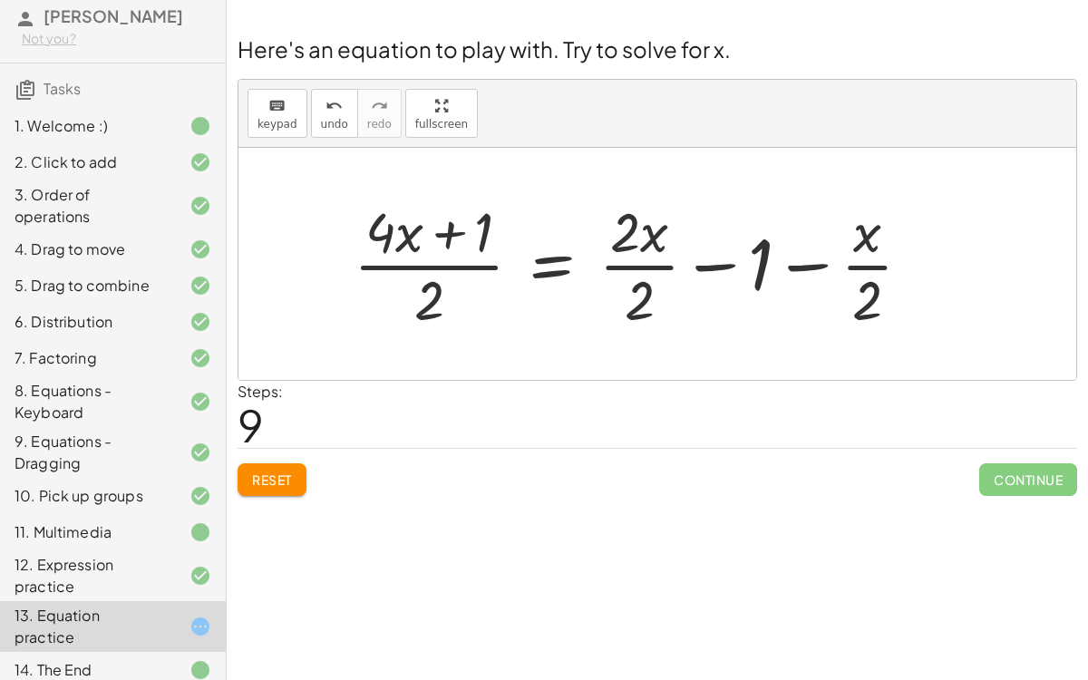
click at [266, 484] on span "Reset" at bounding box center [272, 479] width 40 height 16
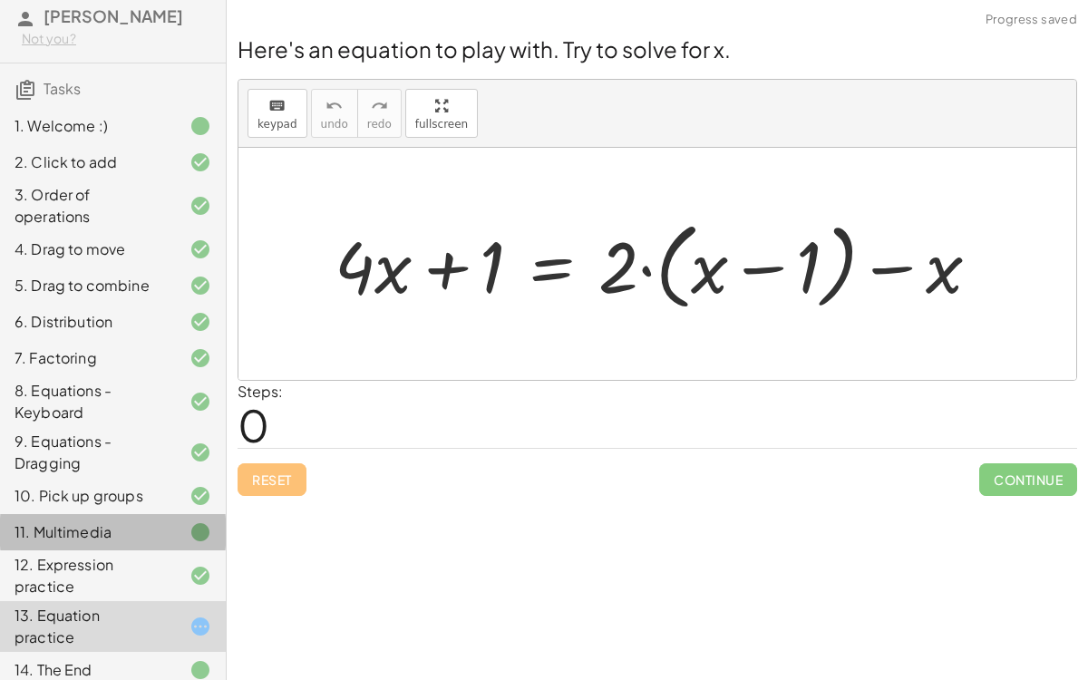
click at [119, 533] on div "11. Multimedia" at bounding box center [88, 532] width 146 height 22
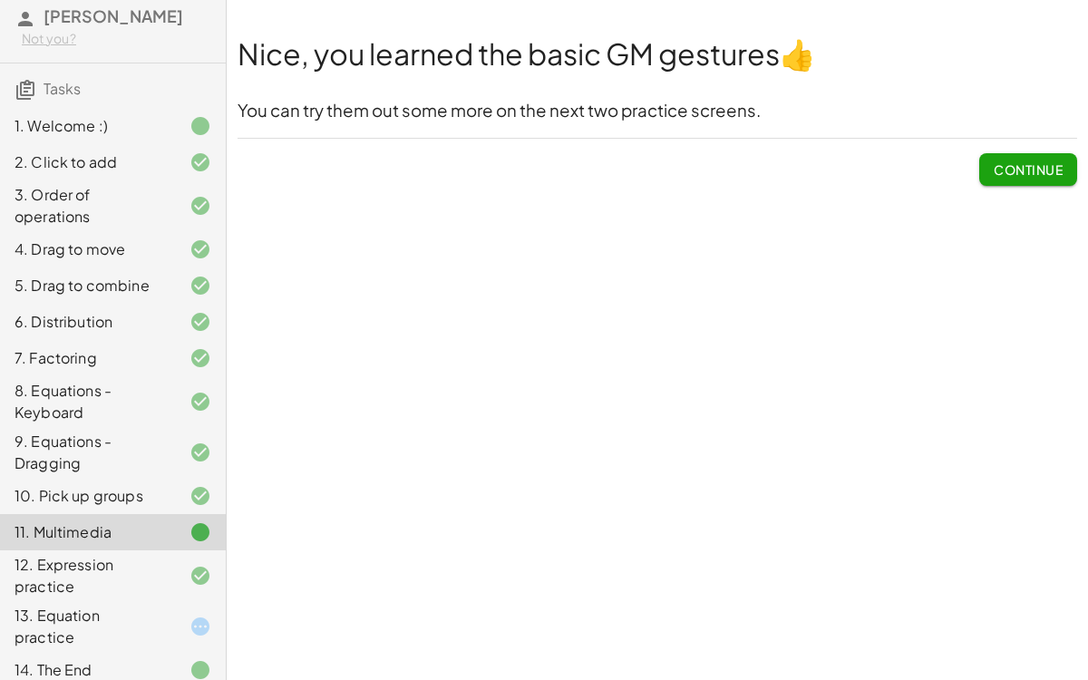
click at [56, 574] on div "12. Expression practice" at bounding box center [88, 576] width 146 height 44
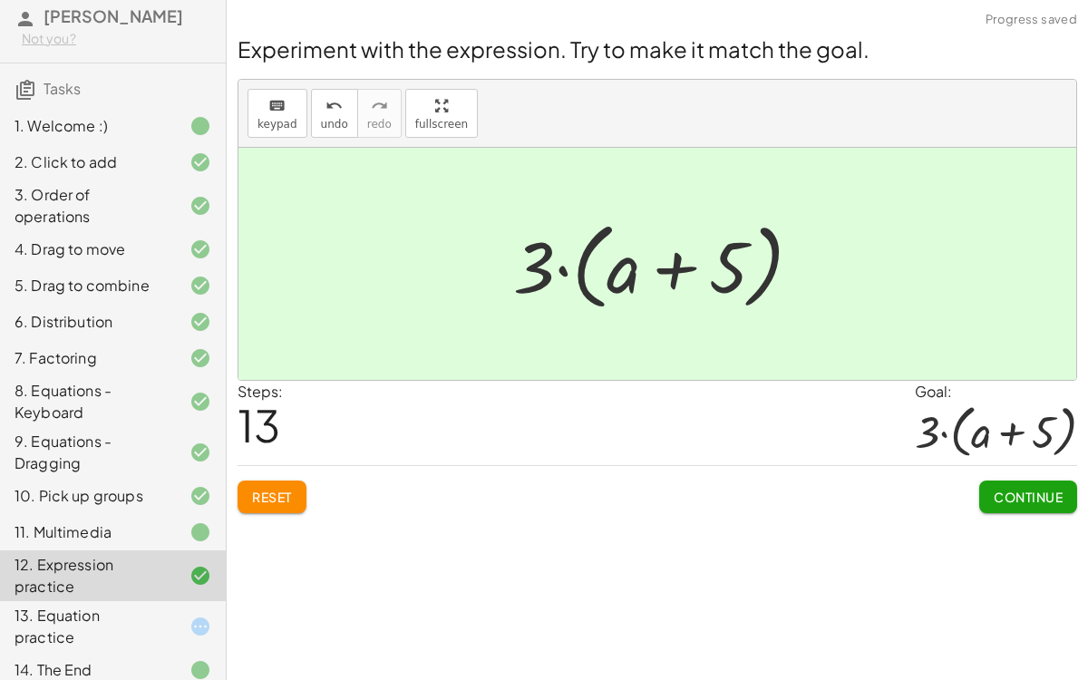
click at [39, 619] on div "13. Equation practice" at bounding box center [88, 626] width 146 height 44
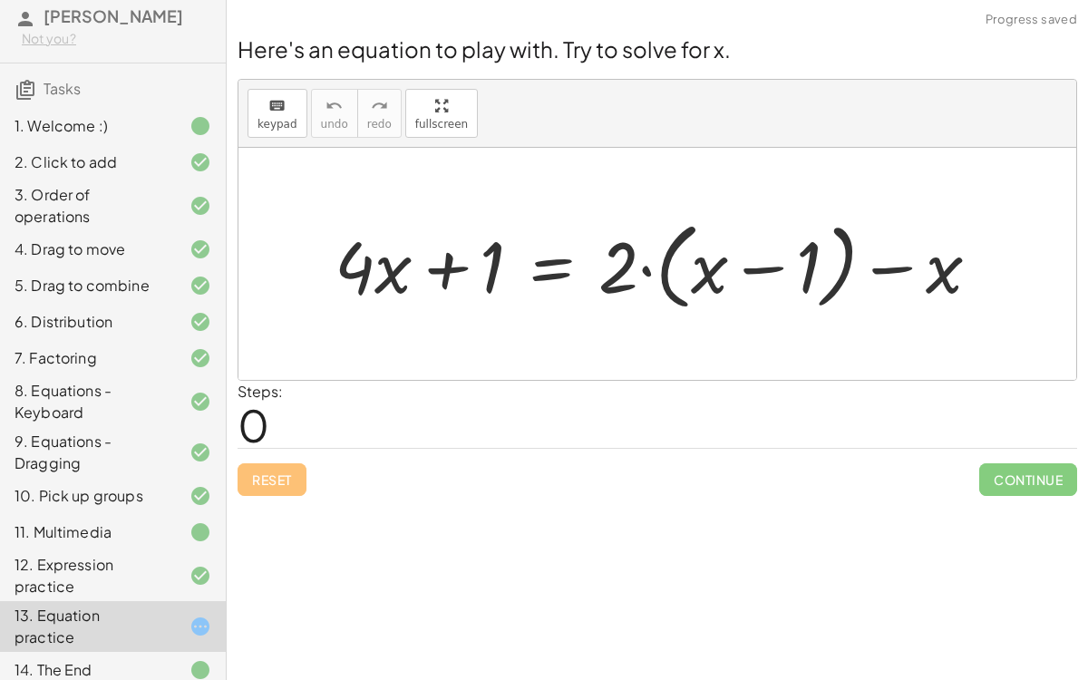
click at [654, 359] on div at bounding box center [656, 264] width 837 height 232
click at [273, 126] on span "keypad" at bounding box center [277, 124] width 40 height 13
click at [276, 120] on span "keypad" at bounding box center [277, 124] width 40 height 13
click at [267, 123] on span "keypad" at bounding box center [277, 124] width 40 height 13
click at [623, 270] on div at bounding box center [618, 266] width 40 height 84
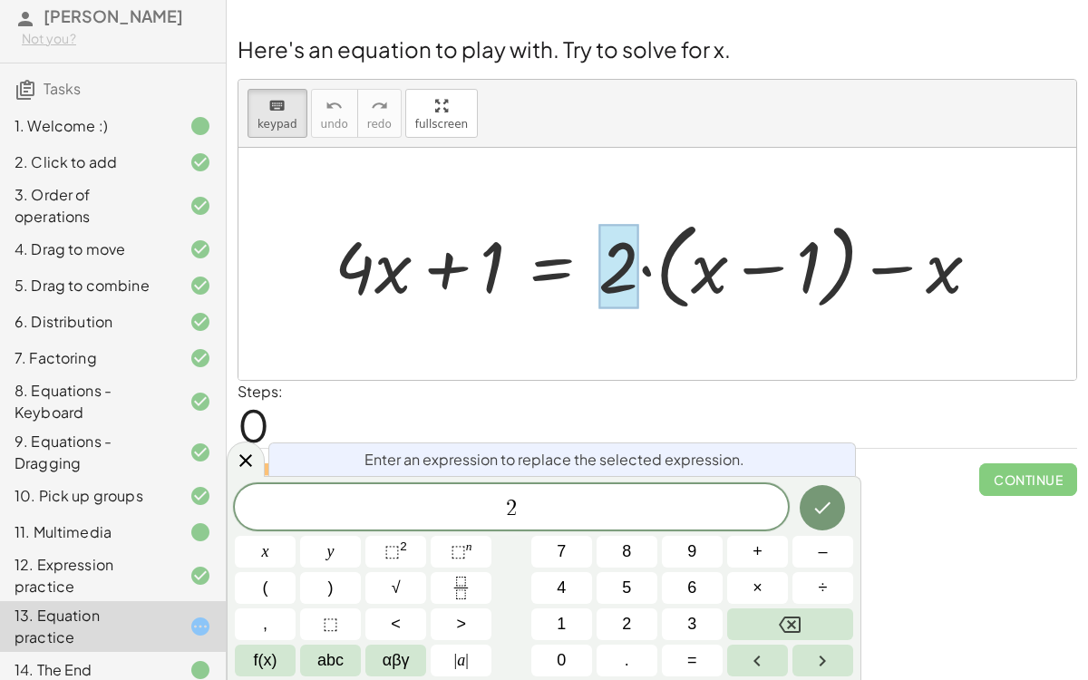
click at [705, 278] on div at bounding box center [664, 264] width 678 height 104
click at [255, 462] on icon at bounding box center [246, 461] width 22 height 22
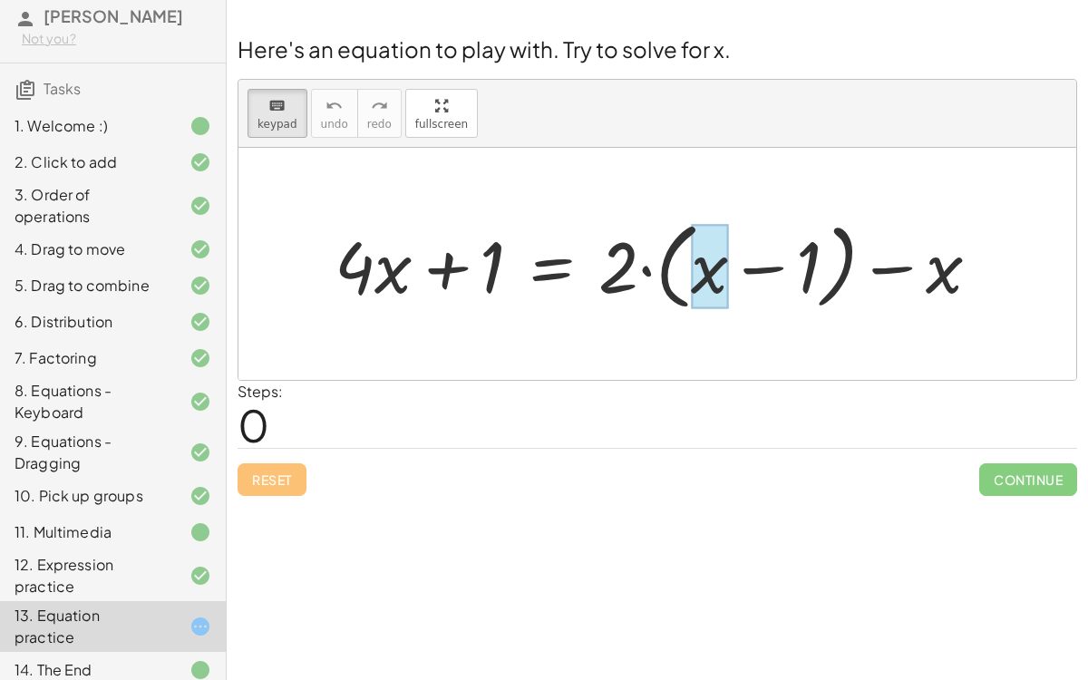
click at [717, 292] on div at bounding box center [709, 266] width 37 height 84
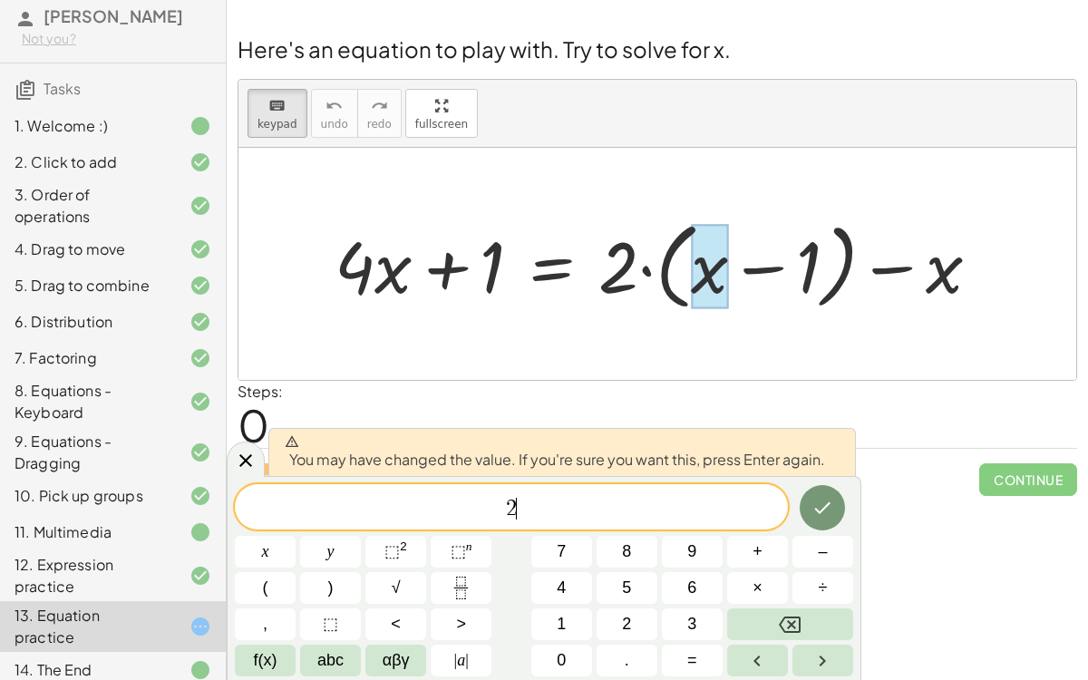
click at [485, 514] on span "2 ​" at bounding box center [511, 508] width 553 height 25
click at [817, 492] on button "Done" at bounding box center [821, 507] width 45 height 45
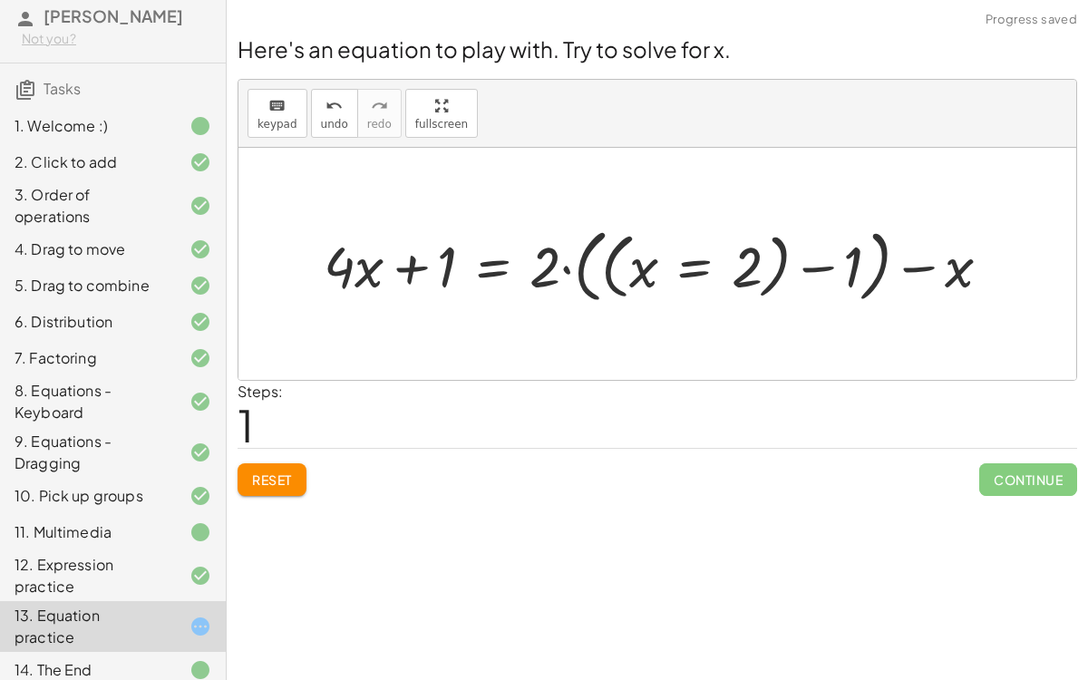
click at [632, 273] on div at bounding box center [664, 263] width 700 height 89
click at [602, 269] on div at bounding box center [664, 263] width 700 height 89
click at [692, 275] on div at bounding box center [664, 263] width 700 height 89
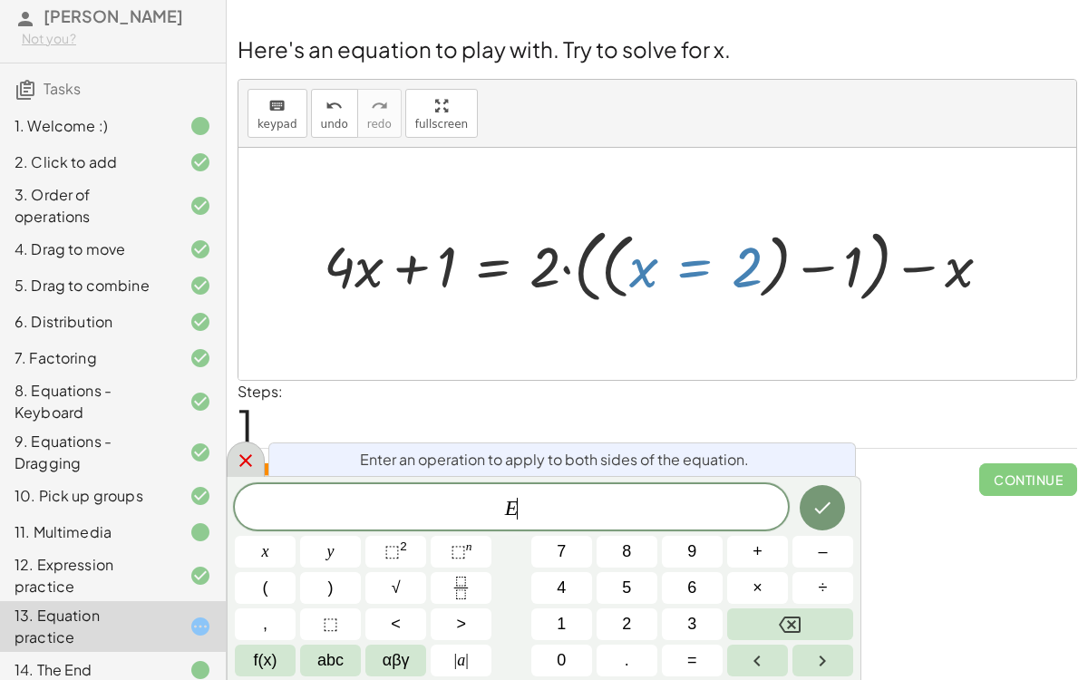
click at [248, 451] on icon at bounding box center [246, 461] width 22 height 22
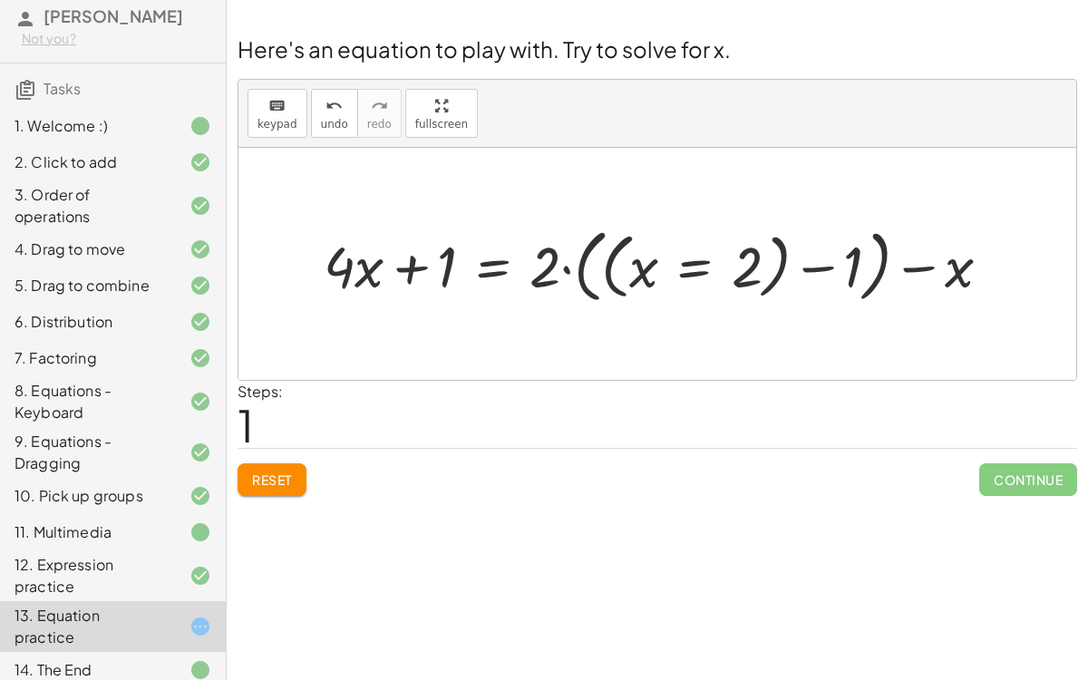
click at [738, 266] on div at bounding box center [664, 263] width 700 height 89
click at [700, 270] on div at bounding box center [664, 263] width 700 height 89
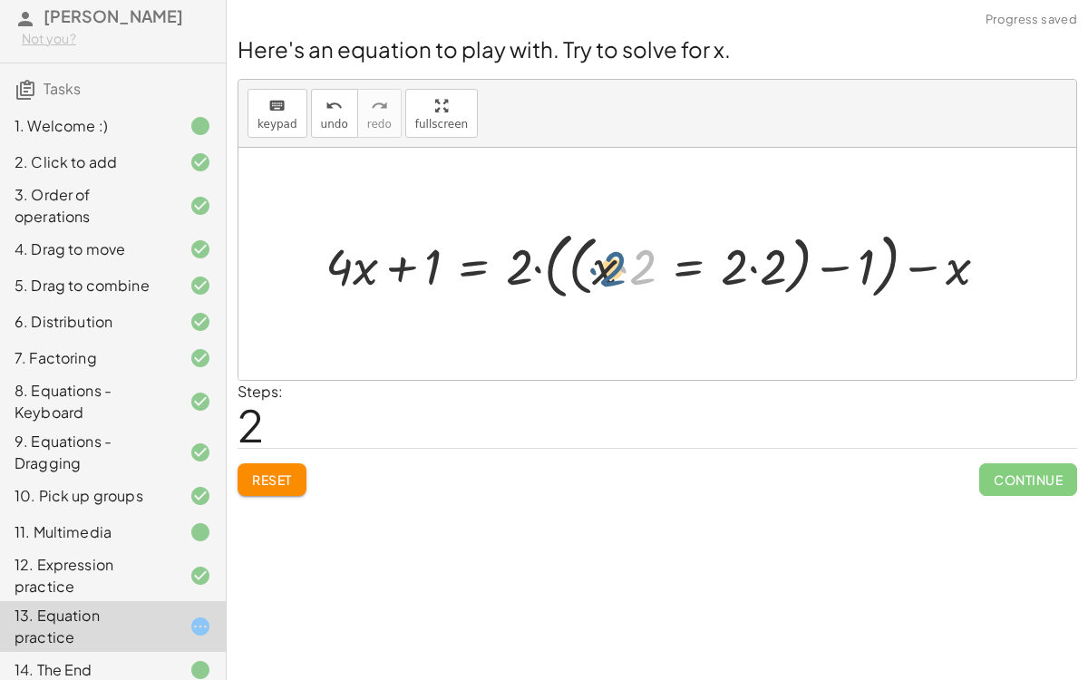
drag, startPoint x: 642, startPoint y: 260, endPoint x: 612, endPoint y: 263, distance: 30.0
click at [612, 263] on div at bounding box center [663, 264] width 695 height 82
click at [624, 265] on div at bounding box center [663, 264] width 695 height 82
drag, startPoint x: 646, startPoint y: 268, endPoint x: 582, endPoint y: 262, distance: 64.7
click at [582, 262] on div at bounding box center [663, 264] width 695 height 82
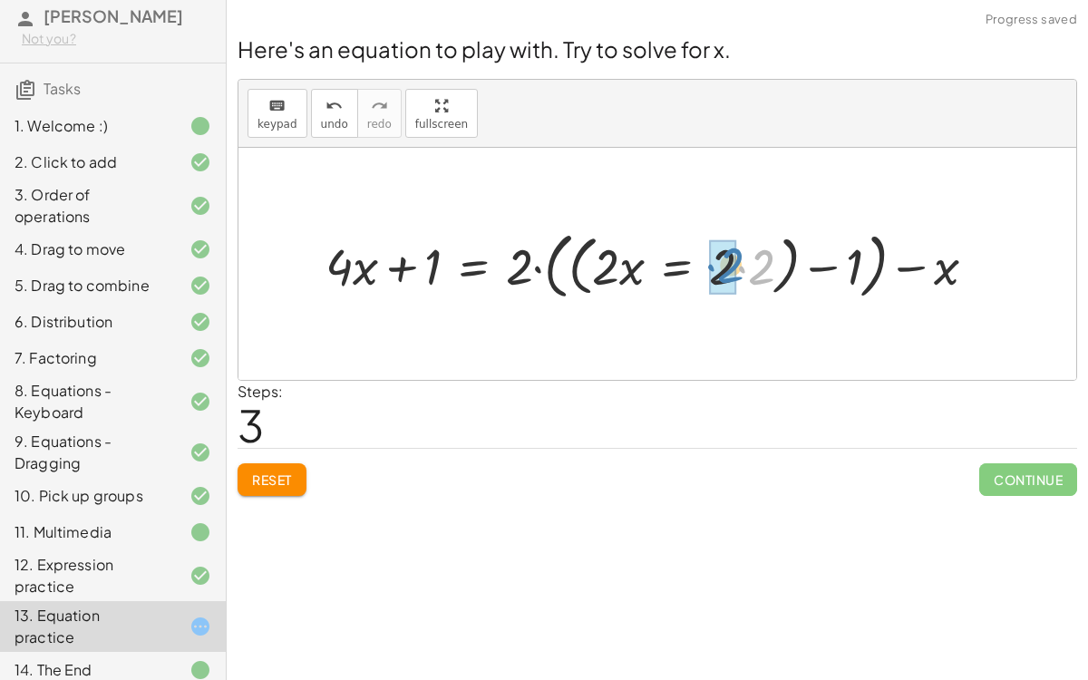
drag, startPoint x: 752, startPoint y: 264, endPoint x: 722, endPoint y: 263, distance: 29.9
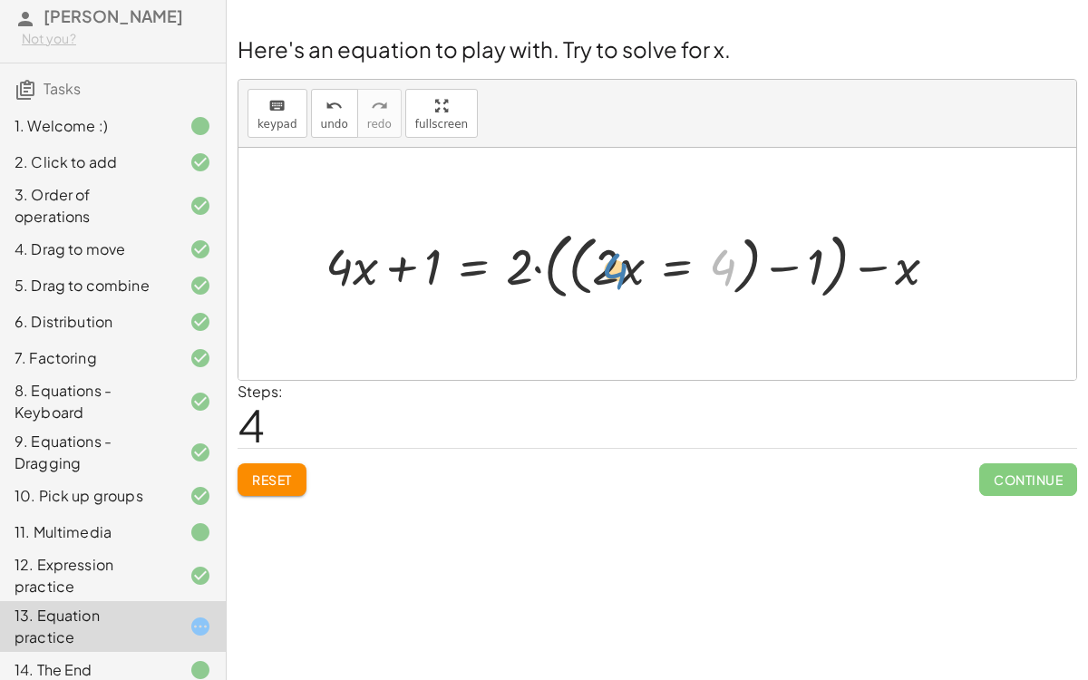
drag, startPoint x: 726, startPoint y: 263, endPoint x: 614, endPoint y: 269, distance: 112.6
click at [614, 269] on div at bounding box center [638, 264] width 645 height 82
drag, startPoint x: 681, startPoint y: 264, endPoint x: 450, endPoint y: 252, distance: 230.5
click at [450, 252] on div at bounding box center [638, 264] width 645 height 82
drag, startPoint x: 682, startPoint y: 259, endPoint x: 940, endPoint y: 265, distance: 258.4
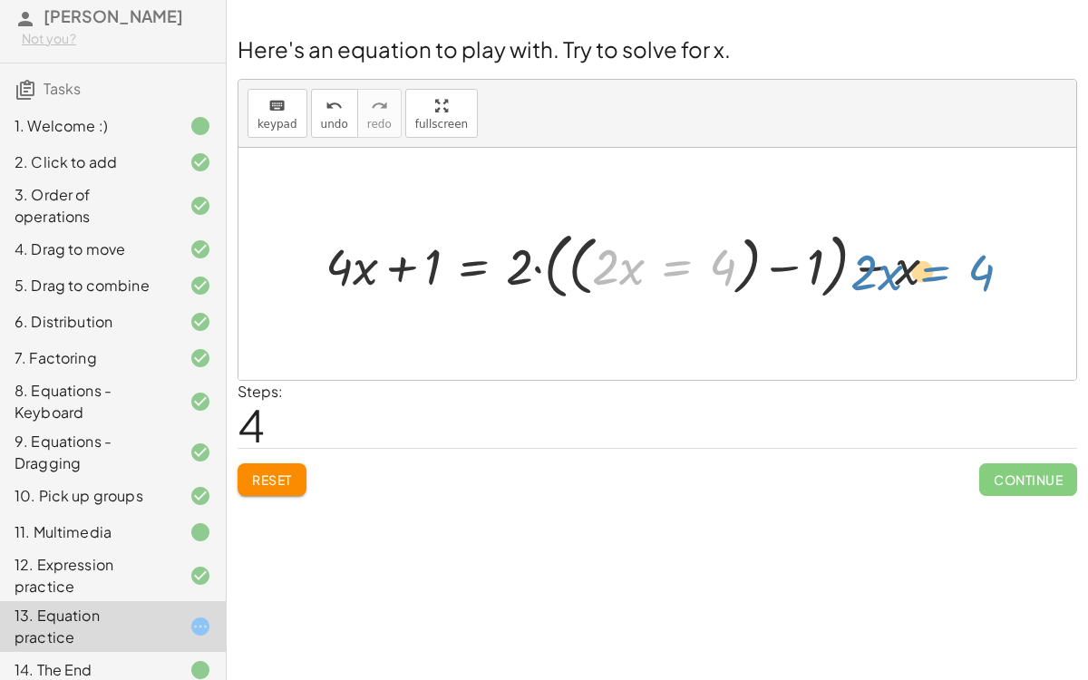
click at [940, 265] on div at bounding box center [638, 264] width 645 height 82
click at [272, 472] on span "Reset" at bounding box center [272, 479] width 40 height 16
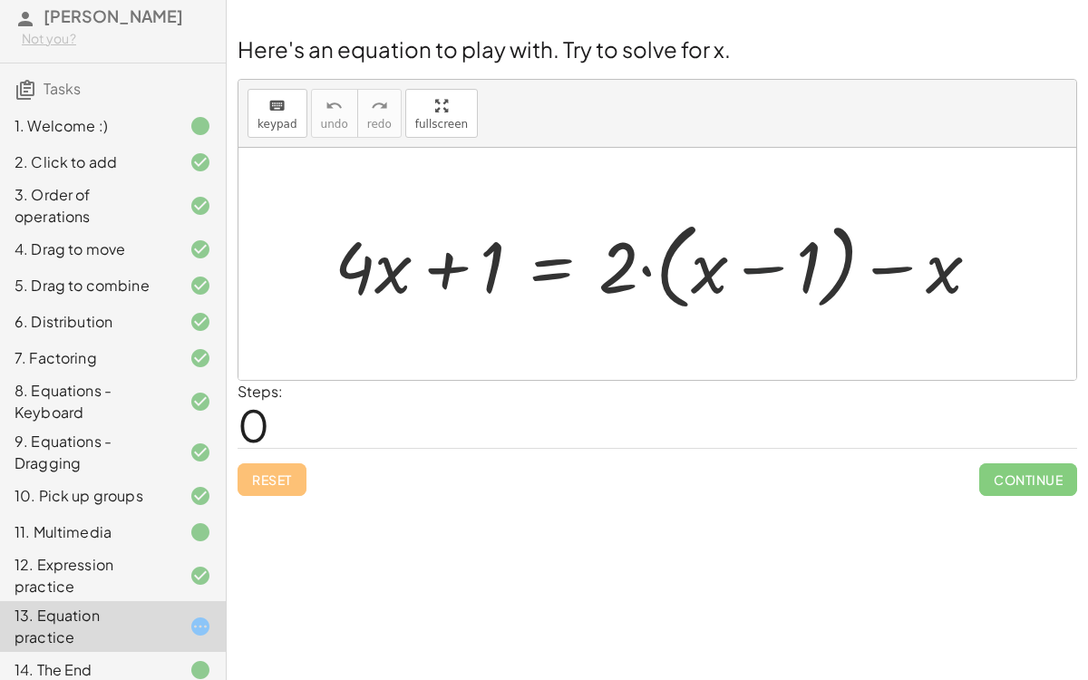
click at [769, 265] on div at bounding box center [664, 264] width 678 height 104
click at [276, 121] on span "keypad" at bounding box center [277, 124] width 40 height 13
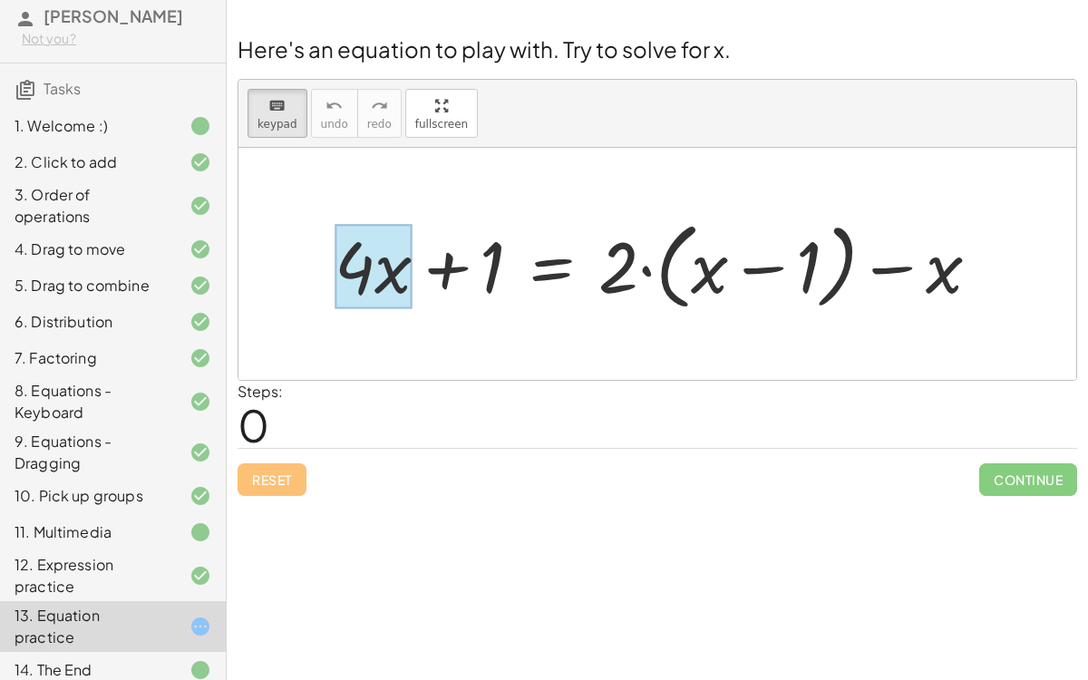
click at [388, 283] on div at bounding box center [372, 266] width 77 height 84
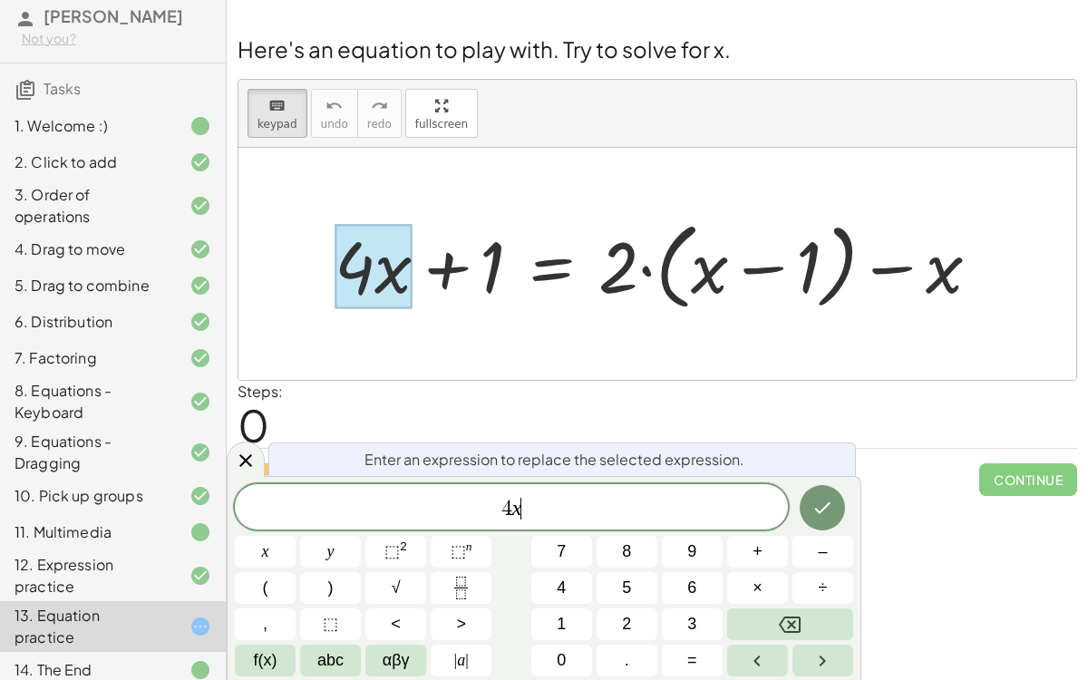
click at [549, 513] on span "4 x ​" at bounding box center [511, 508] width 553 height 25
click at [537, 368] on div at bounding box center [656, 264] width 837 height 232
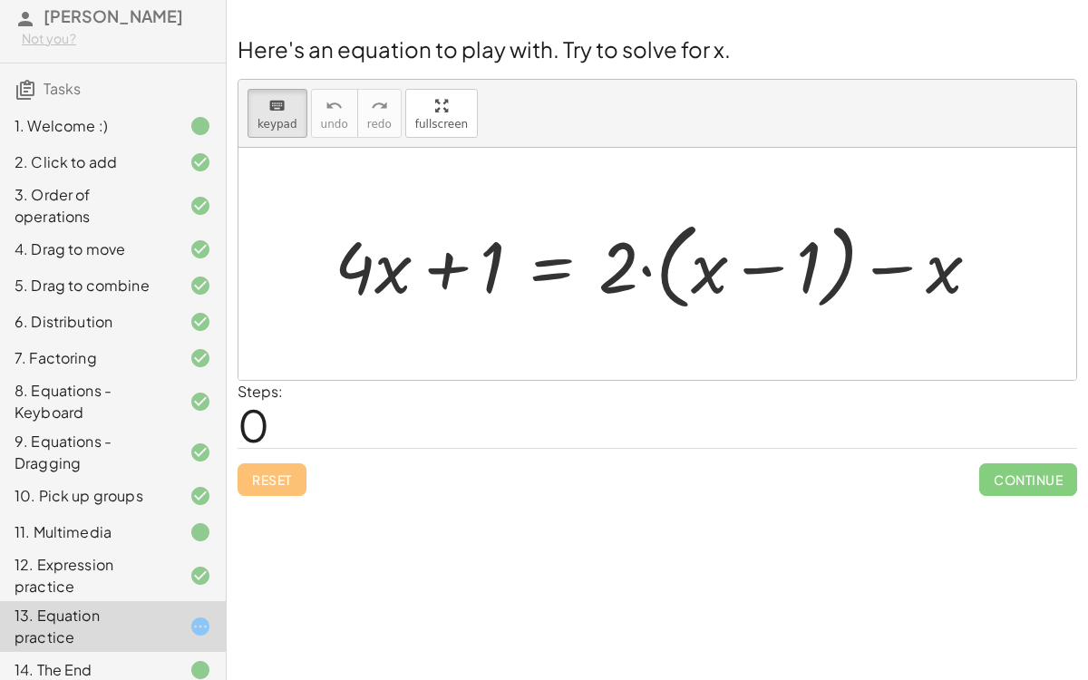
click at [687, 267] on div at bounding box center [664, 264] width 678 height 104
drag, startPoint x: 722, startPoint y: 265, endPoint x: 896, endPoint y: 283, distance: 174.9
click at [255, 119] on button "keyboard keypad" at bounding box center [277, 113] width 60 height 49
drag, startPoint x: 928, startPoint y: 271, endPoint x: 668, endPoint y: 262, distance: 260.3
click at [668, 262] on div at bounding box center [664, 264] width 678 height 104
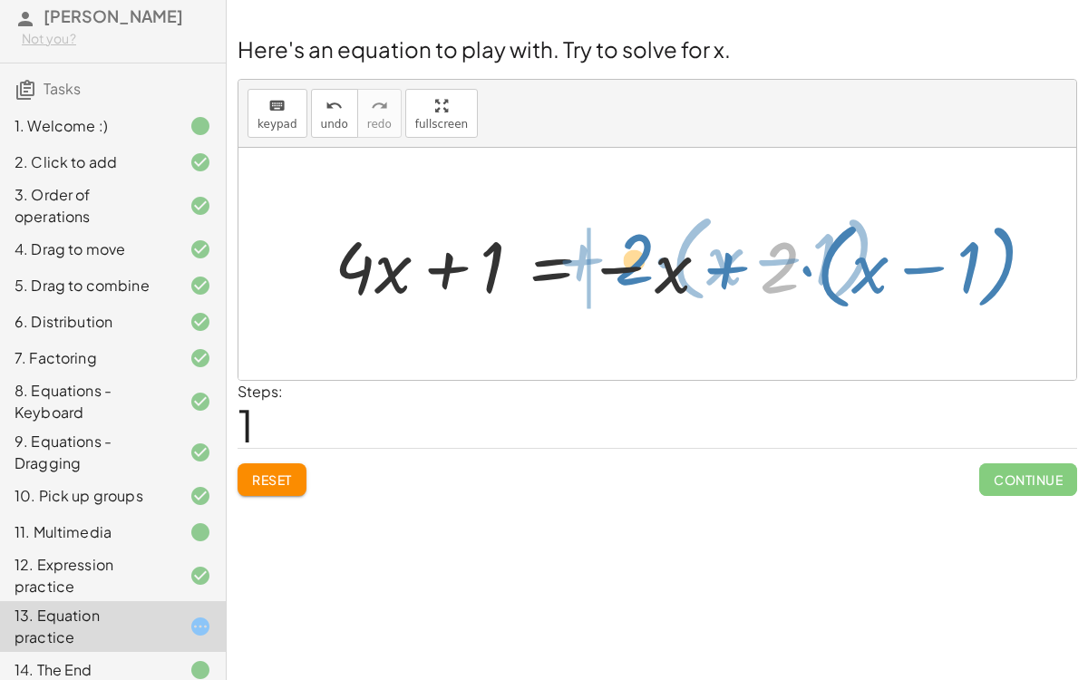
drag, startPoint x: 767, startPoint y: 265, endPoint x: 622, endPoint y: 256, distance: 145.2
click at [622, 256] on div at bounding box center [691, 264] width 733 height 104
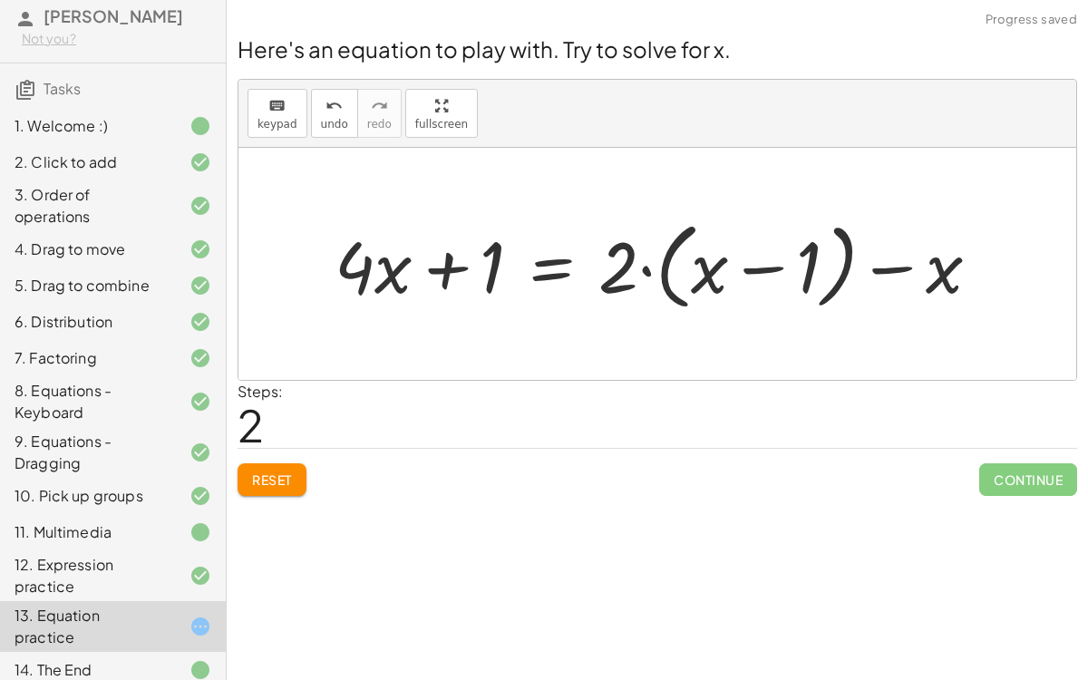
click at [914, 265] on div at bounding box center [664, 264] width 678 height 104
drag, startPoint x: 900, startPoint y: 264, endPoint x: 714, endPoint y: 268, distance: 185.8
click at [714, 268] on div at bounding box center [664, 264] width 678 height 104
click at [295, 480] on button "Reset" at bounding box center [271, 479] width 69 height 33
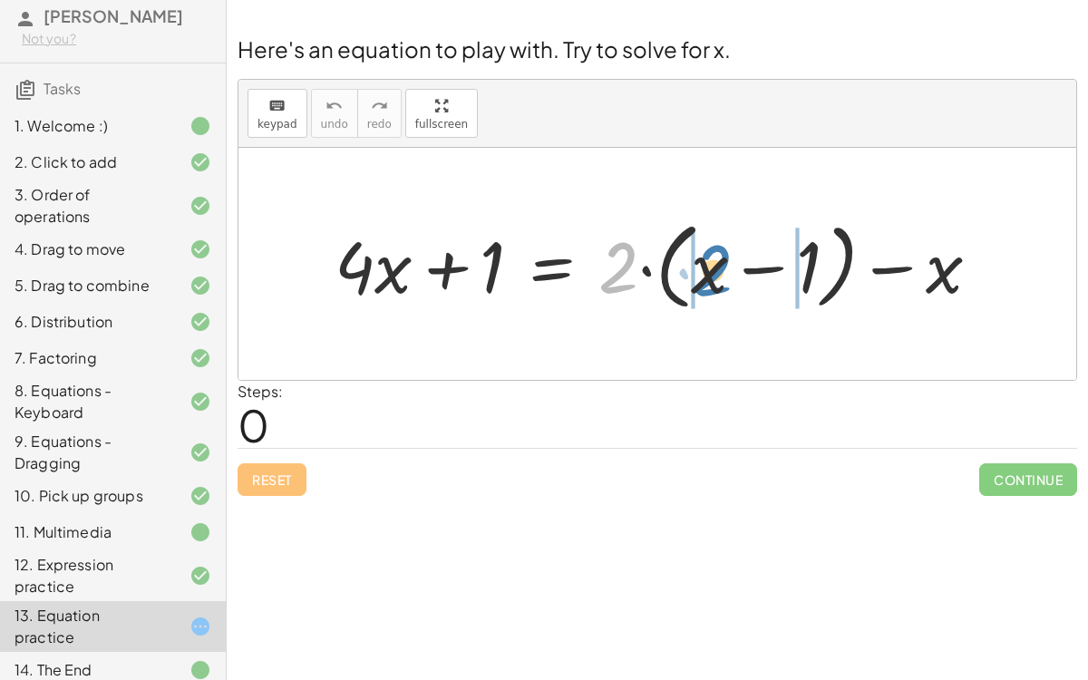
drag, startPoint x: 624, startPoint y: 266, endPoint x: 718, endPoint y: 269, distance: 94.3
click at [718, 269] on div at bounding box center [664, 264] width 678 height 104
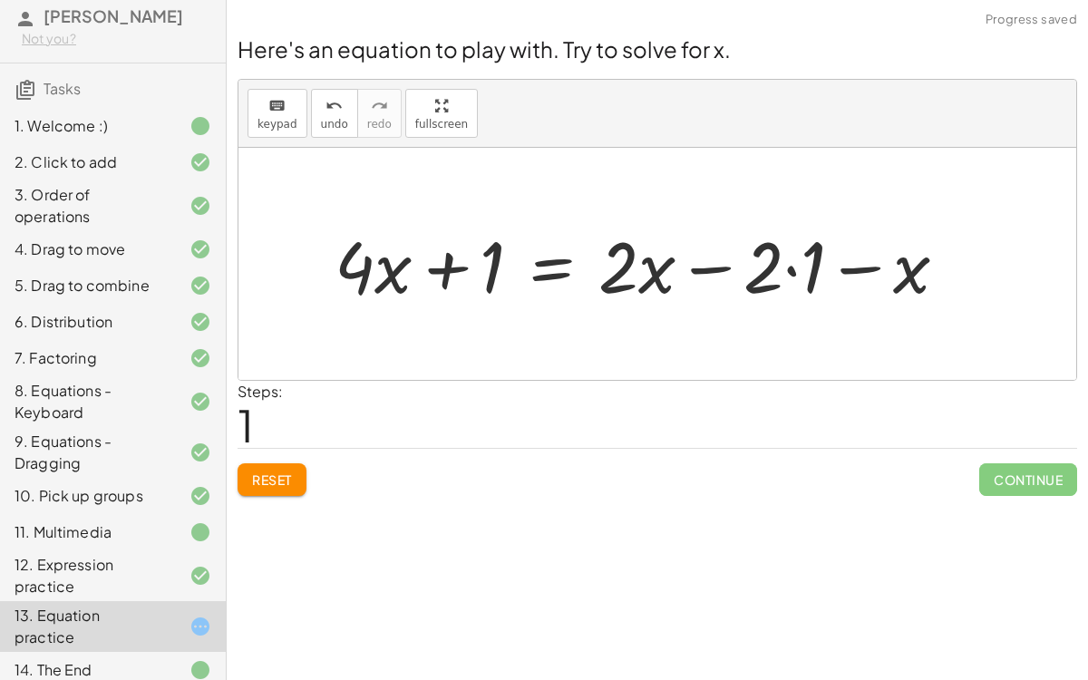
click at [633, 266] on div at bounding box center [647, 264] width 645 height 93
click at [793, 275] on div at bounding box center [647, 264] width 645 height 93
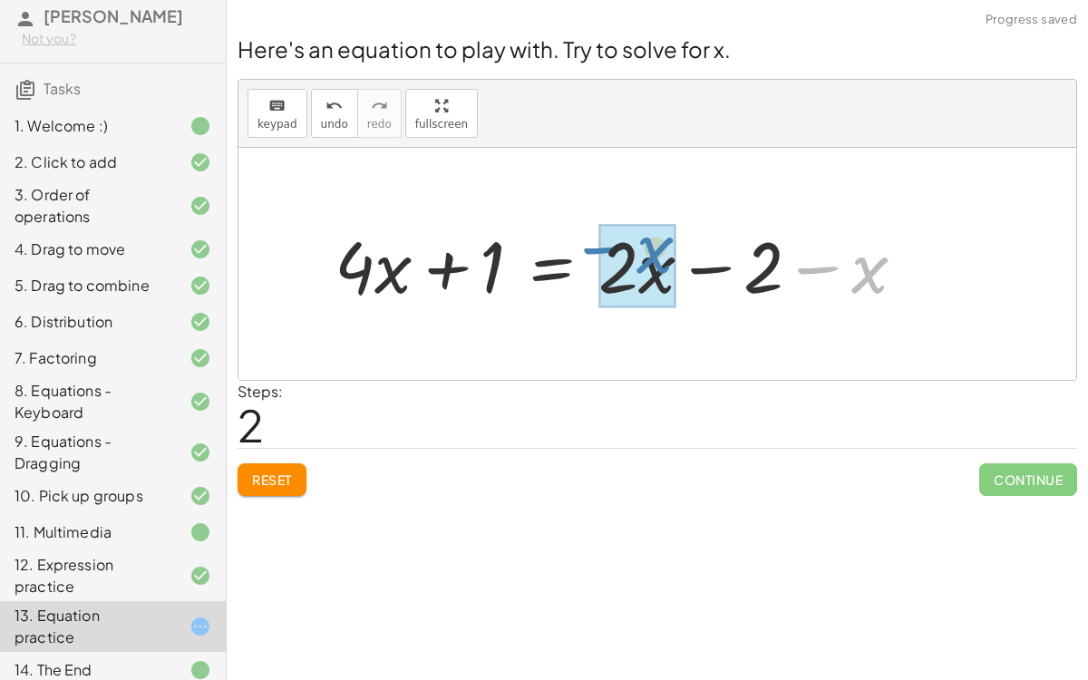
drag, startPoint x: 873, startPoint y: 268, endPoint x: 660, endPoint y: 247, distance: 214.0
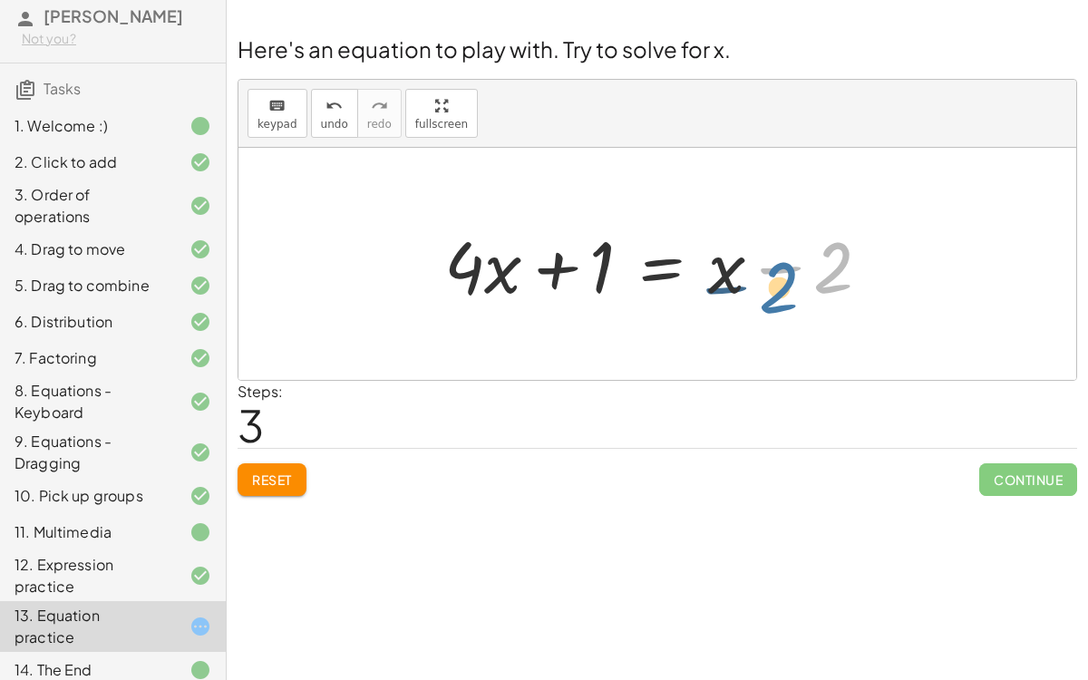
click at [837, 270] on div at bounding box center [664, 264] width 459 height 93
drag, startPoint x: 780, startPoint y: 270, endPoint x: 696, endPoint y: 274, distance: 84.4
click at [696, 274] on div at bounding box center [664, 264] width 459 height 93
click at [295, 99] on button "keyboard keypad" at bounding box center [277, 113] width 60 height 49
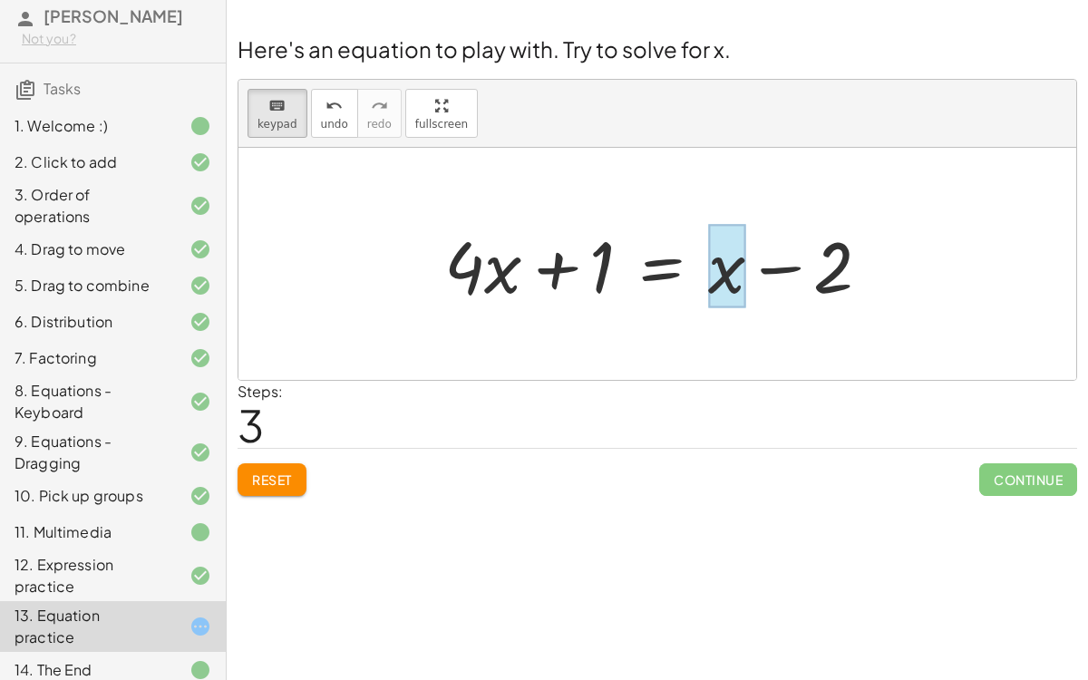
click at [745, 269] on div at bounding box center [664, 264] width 459 height 93
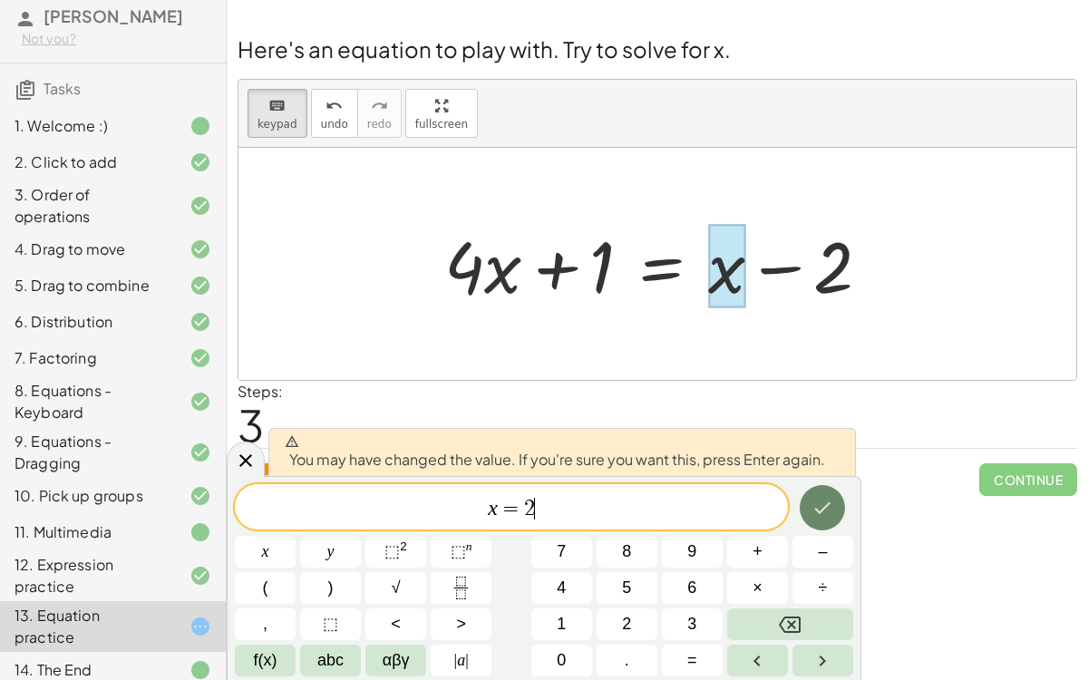
click at [817, 516] on icon "Done" at bounding box center [822, 508] width 22 height 22
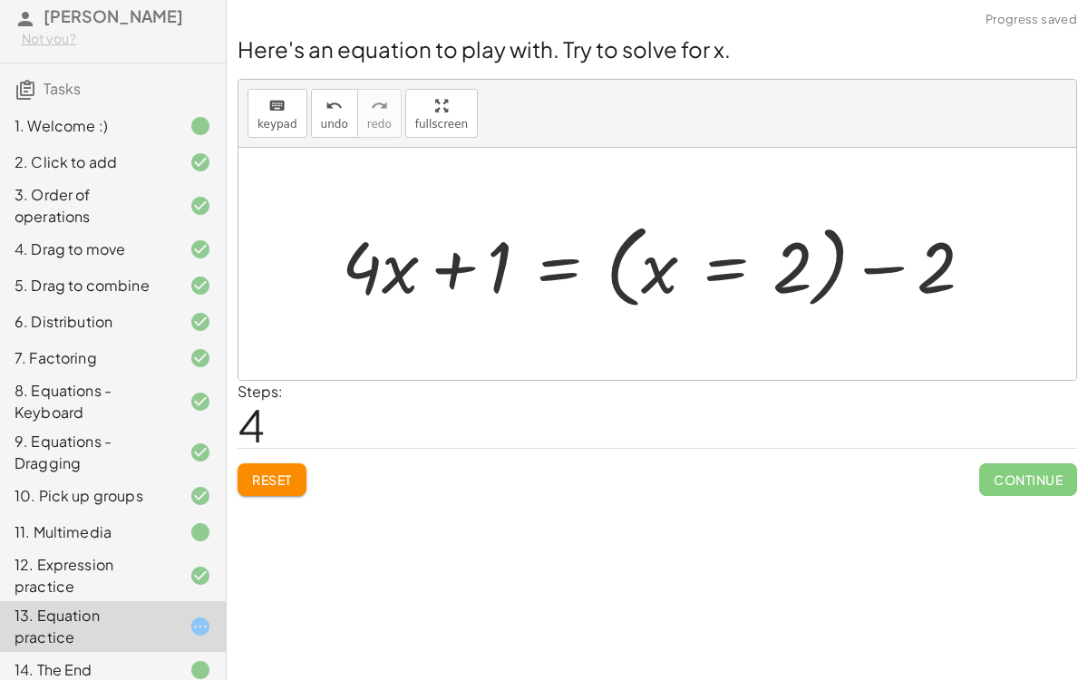
click at [713, 260] on div at bounding box center [665, 264] width 664 height 101
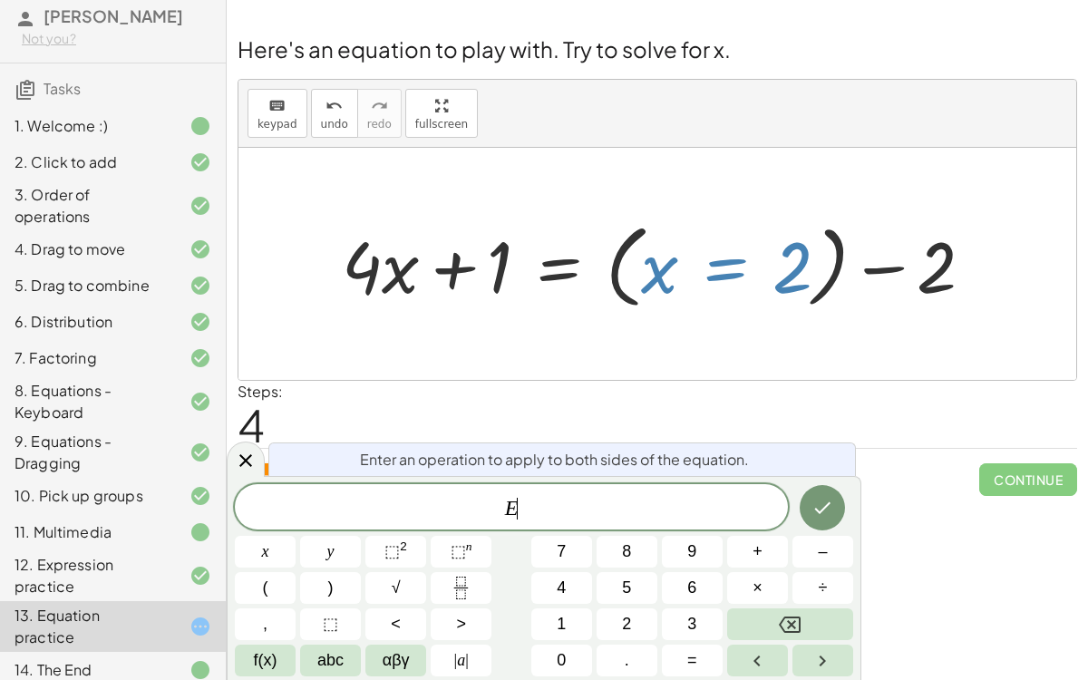
click at [786, 266] on div at bounding box center [665, 264] width 664 height 101
click at [252, 454] on icon at bounding box center [246, 461] width 22 height 22
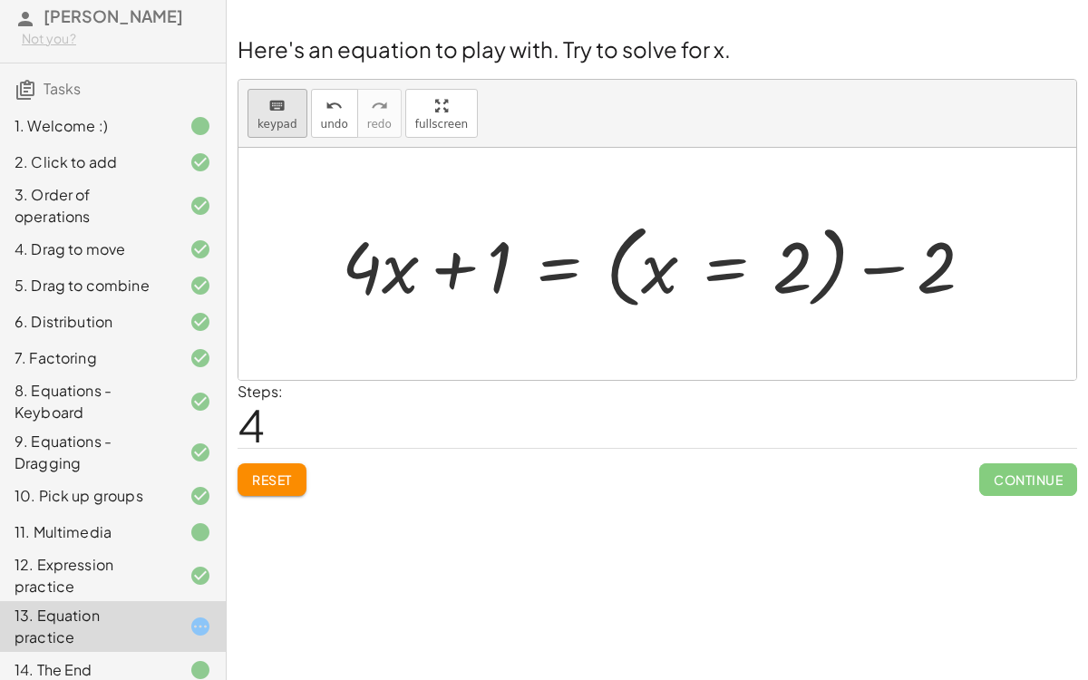
click at [290, 109] on div "keyboard" at bounding box center [277, 105] width 40 height 22
click at [798, 260] on div at bounding box center [792, 267] width 40 height 81
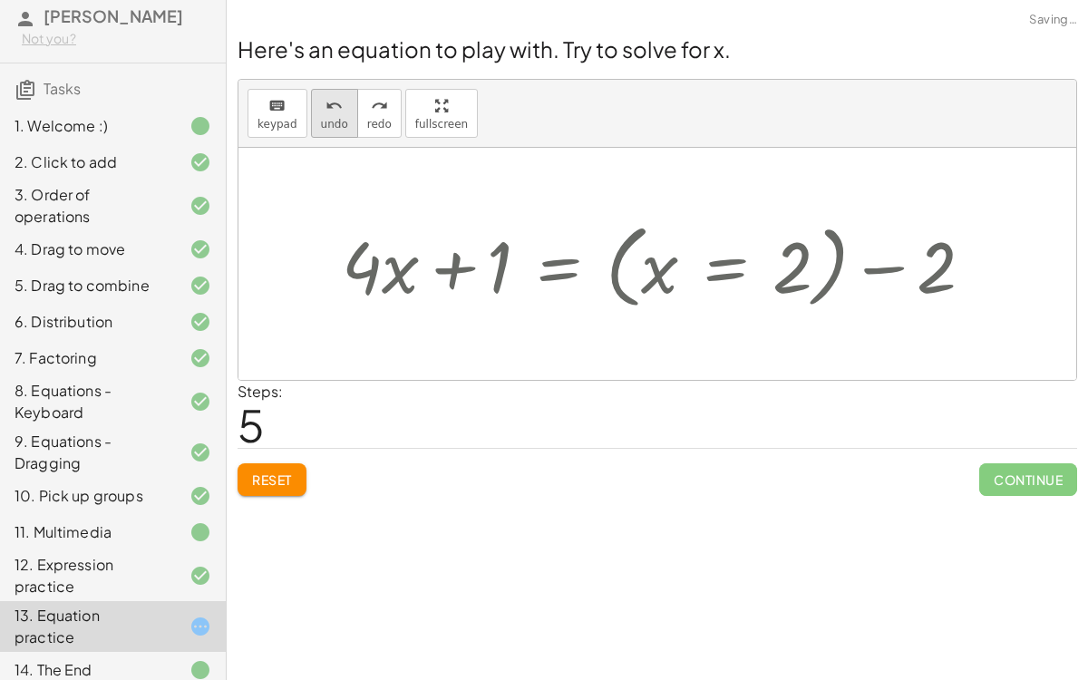
click at [325, 129] on button "undo undo" at bounding box center [334, 113] width 47 height 49
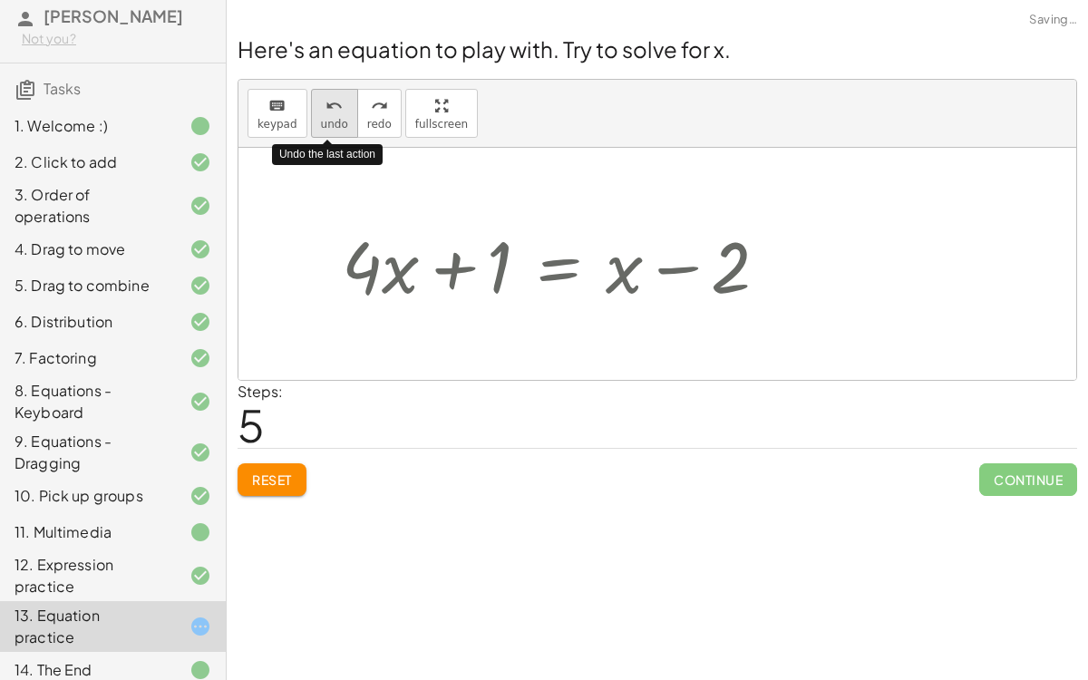
click at [325, 129] on button "undo undo" at bounding box center [334, 113] width 47 height 49
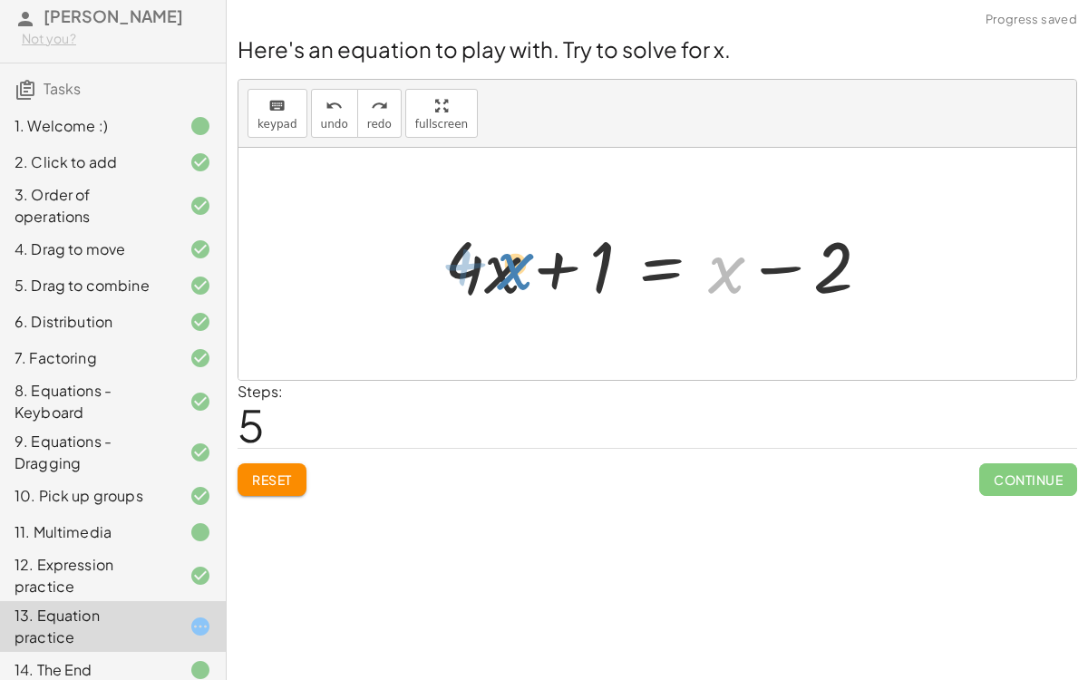
drag, startPoint x: 727, startPoint y: 278, endPoint x: 663, endPoint y: 268, distance: 65.1
click at [663, 268] on div at bounding box center [664, 264] width 459 height 93
drag, startPoint x: 495, startPoint y: 274, endPoint x: 416, endPoint y: 284, distance: 79.5
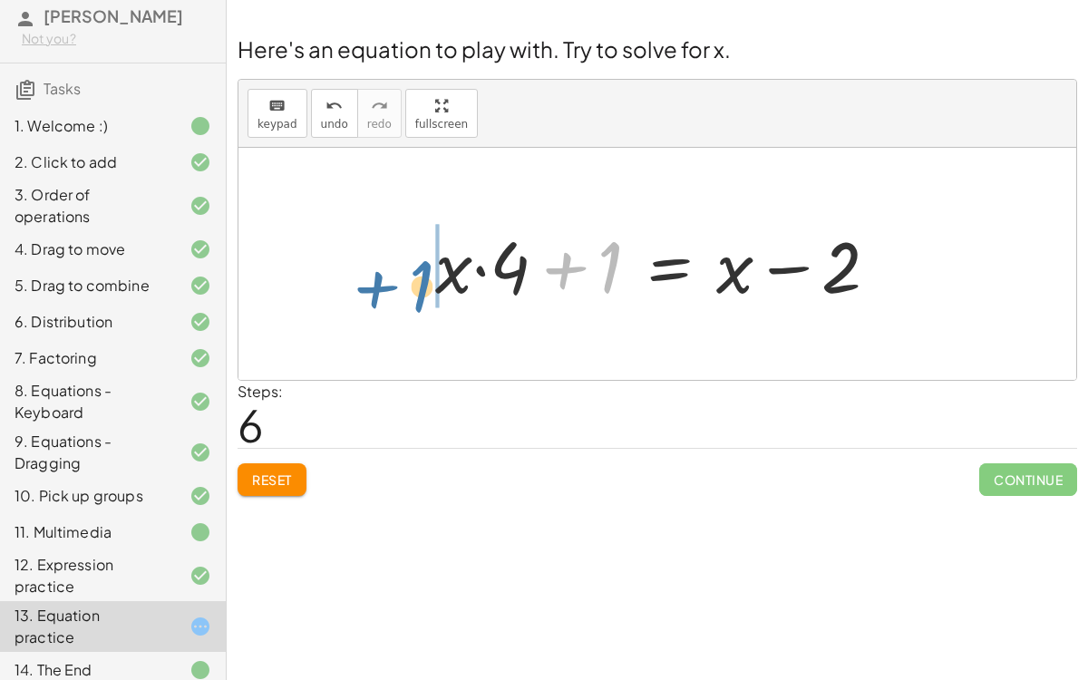
drag, startPoint x: 607, startPoint y: 275, endPoint x: 421, endPoint y: 294, distance: 186.8
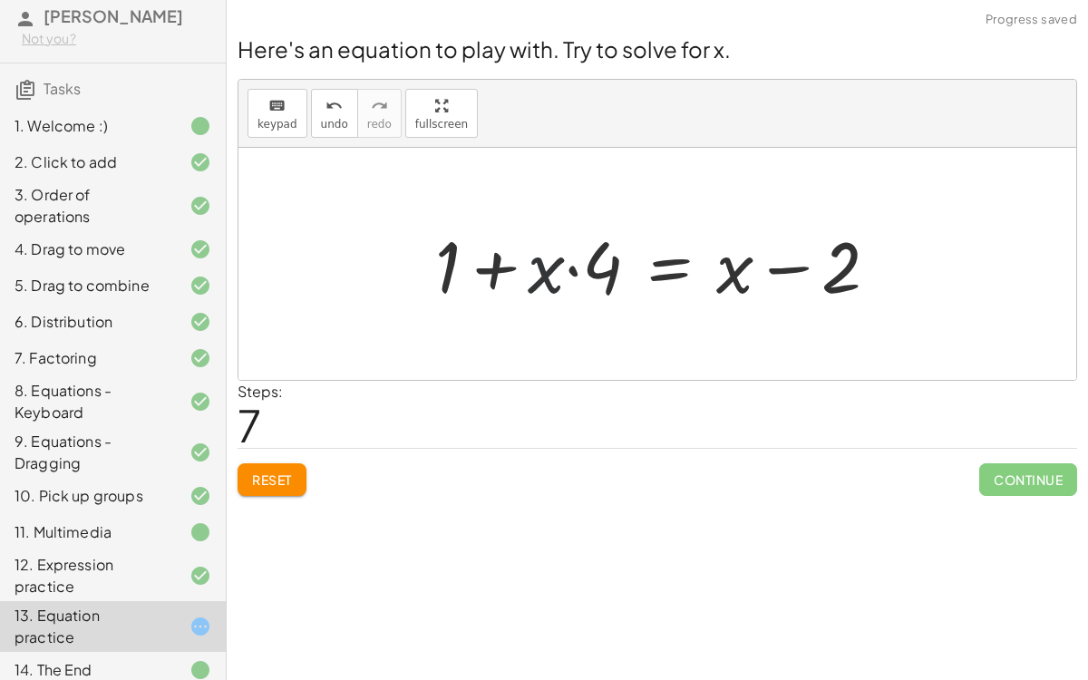
click at [549, 276] on div at bounding box center [664, 264] width 476 height 93
click at [653, 269] on div at bounding box center [664, 264] width 476 height 93
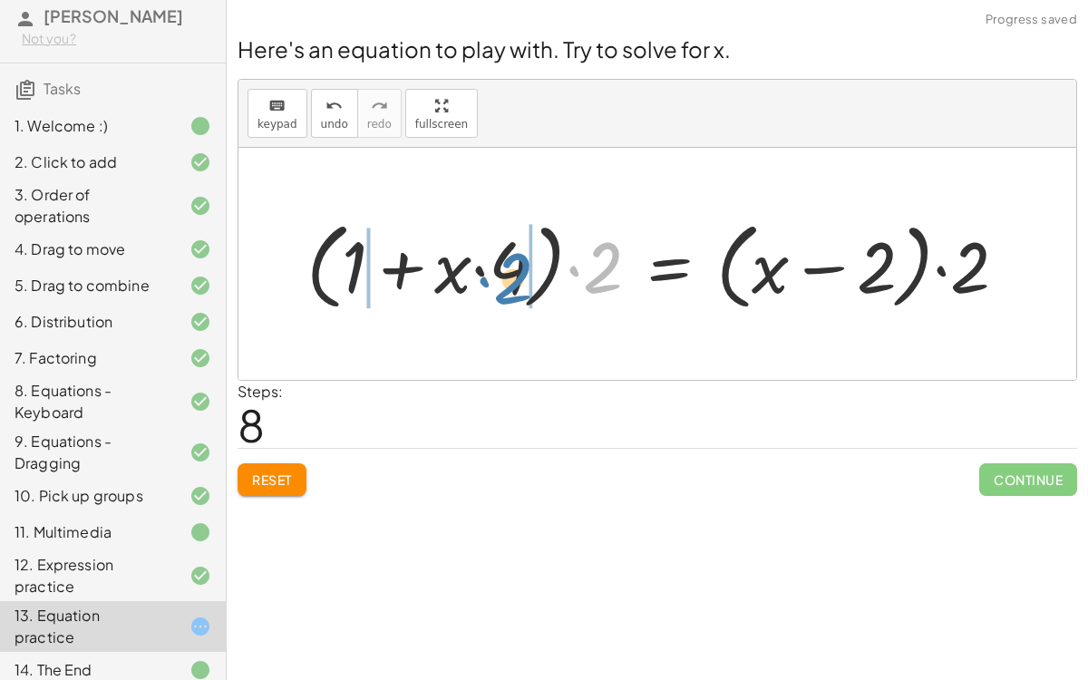
drag, startPoint x: 606, startPoint y: 245, endPoint x: 517, endPoint y: 256, distance: 90.4
click at [517, 256] on div at bounding box center [663, 264] width 733 height 104
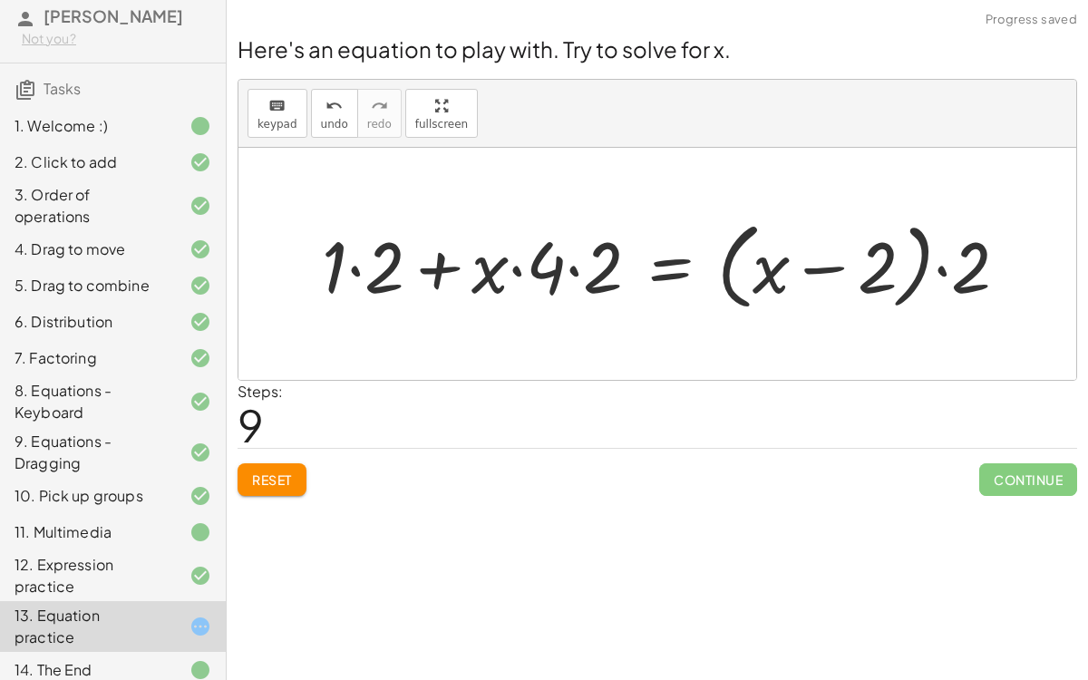
click at [568, 258] on div at bounding box center [672, 264] width 719 height 104
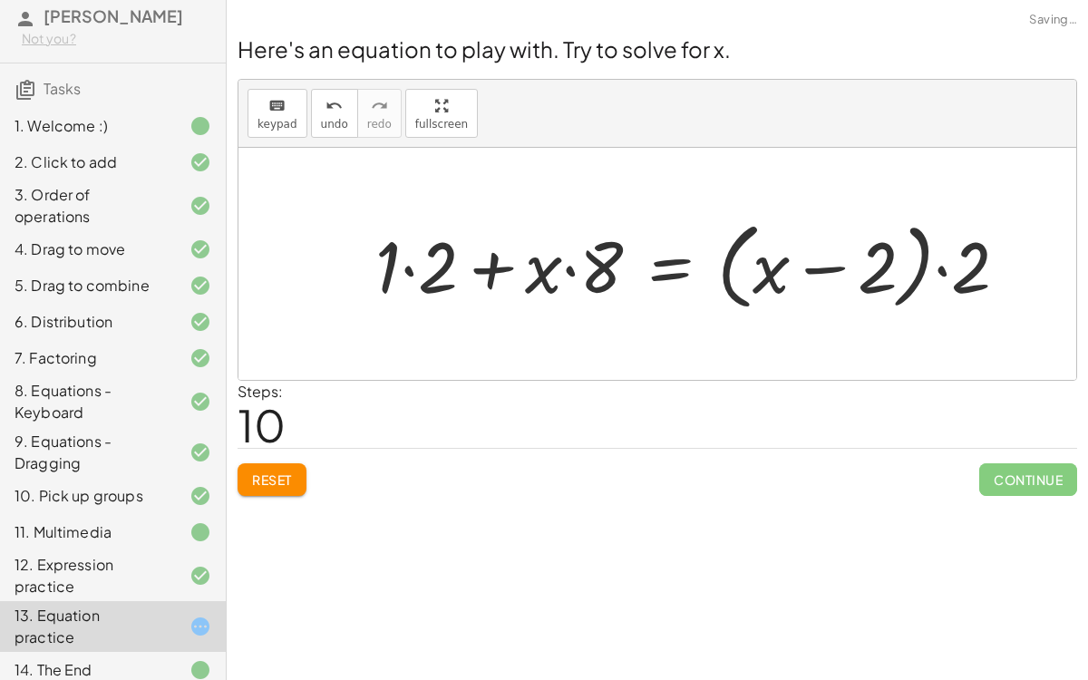
click at [406, 262] on div at bounding box center [698, 264] width 665 height 104
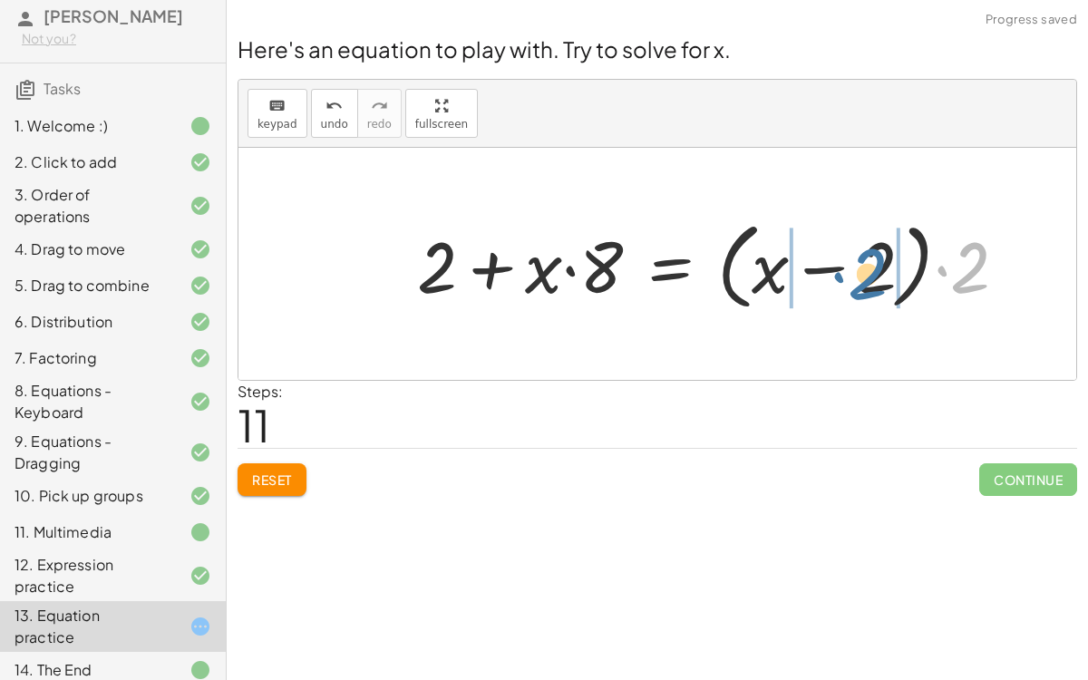
drag, startPoint x: 980, startPoint y: 259, endPoint x: 877, endPoint y: 266, distance: 102.6
click at [877, 266] on div at bounding box center [719, 264] width 623 height 104
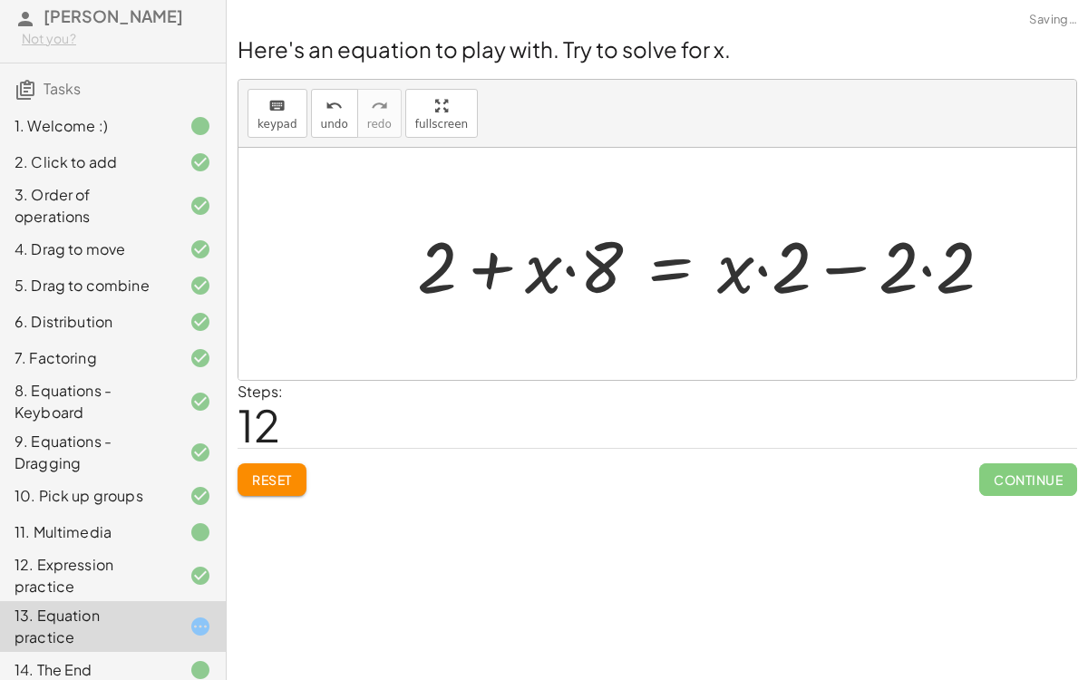
click at [918, 267] on div at bounding box center [712, 264] width 608 height 93
click at [852, 266] on div at bounding box center [683, 264] width 551 height 93
click at [804, 267] on div at bounding box center [683, 264] width 551 height 93
click at [759, 257] on div at bounding box center [683, 264] width 551 height 93
click at [672, 264] on div at bounding box center [683, 264] width 551 height 93
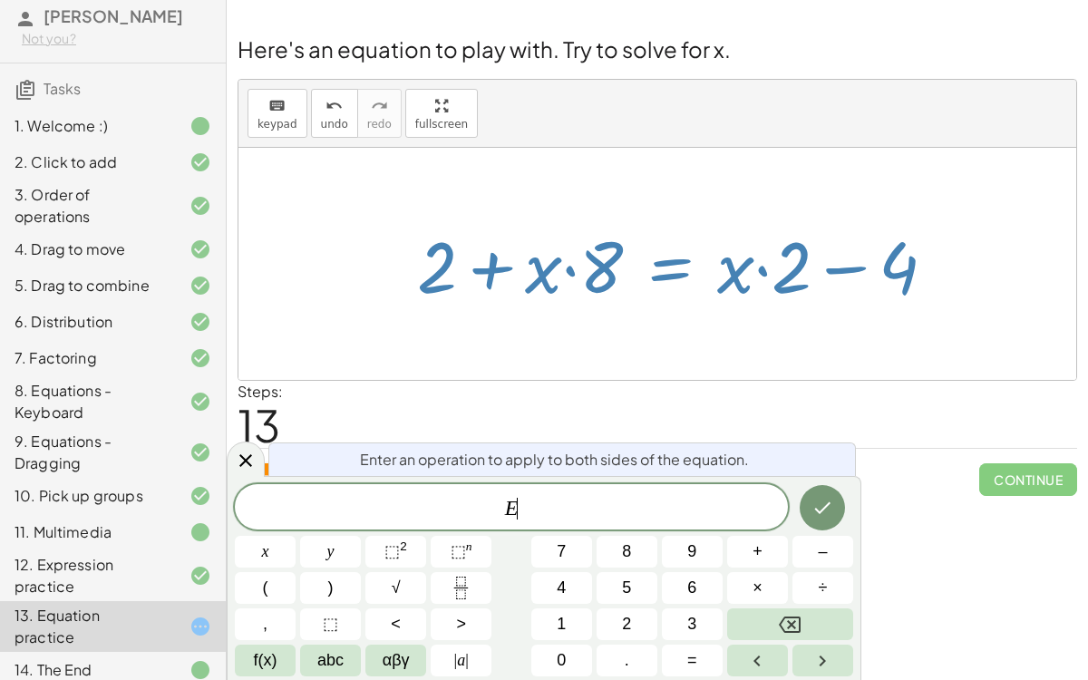
click at [564, 508] on span "E ​" at bounding box center [511, 508] width 553 height 25
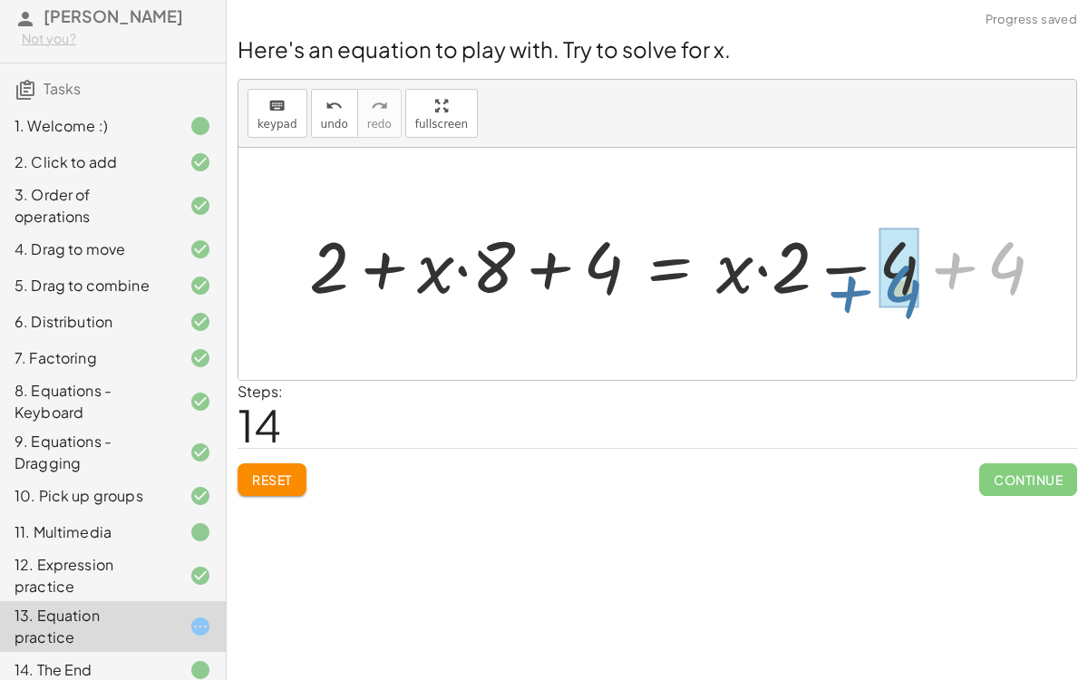
drag, startPoint x: 1000, startPoint y: 282, endPoint x: 895, endPoint y: 305, distance: 106.9
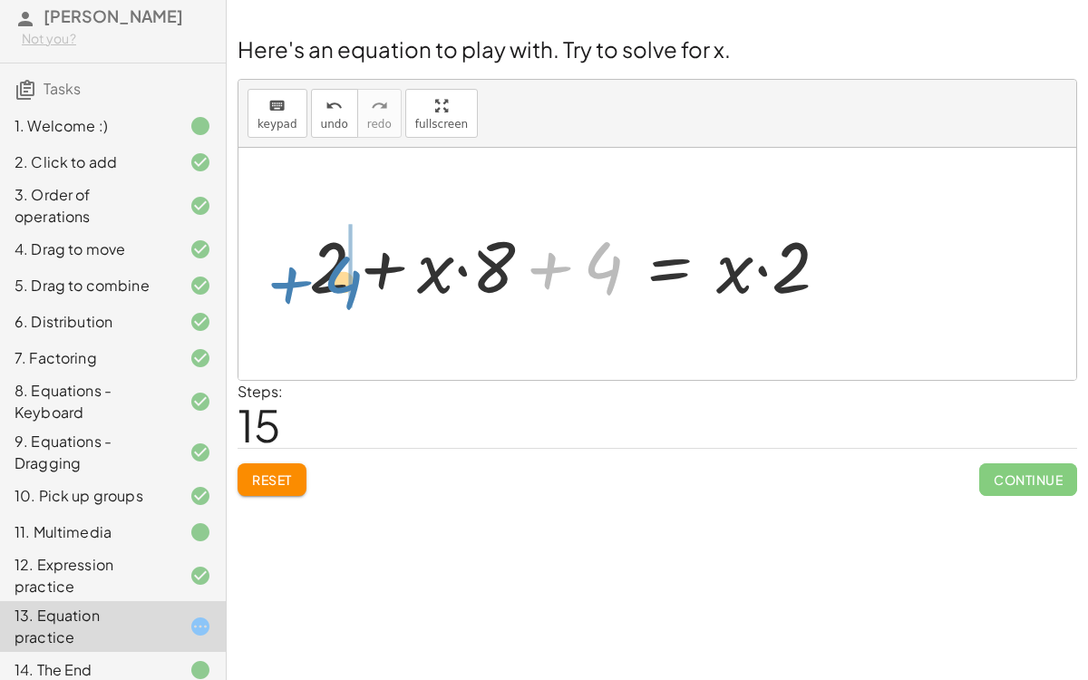
drag, startPoint x: 598, startPoint y: 279, endPoint x: 341, endPoint y: 294, distance: 257.8
click at [341, 294] on div at bounding box center [575, 264] width 551 height 93
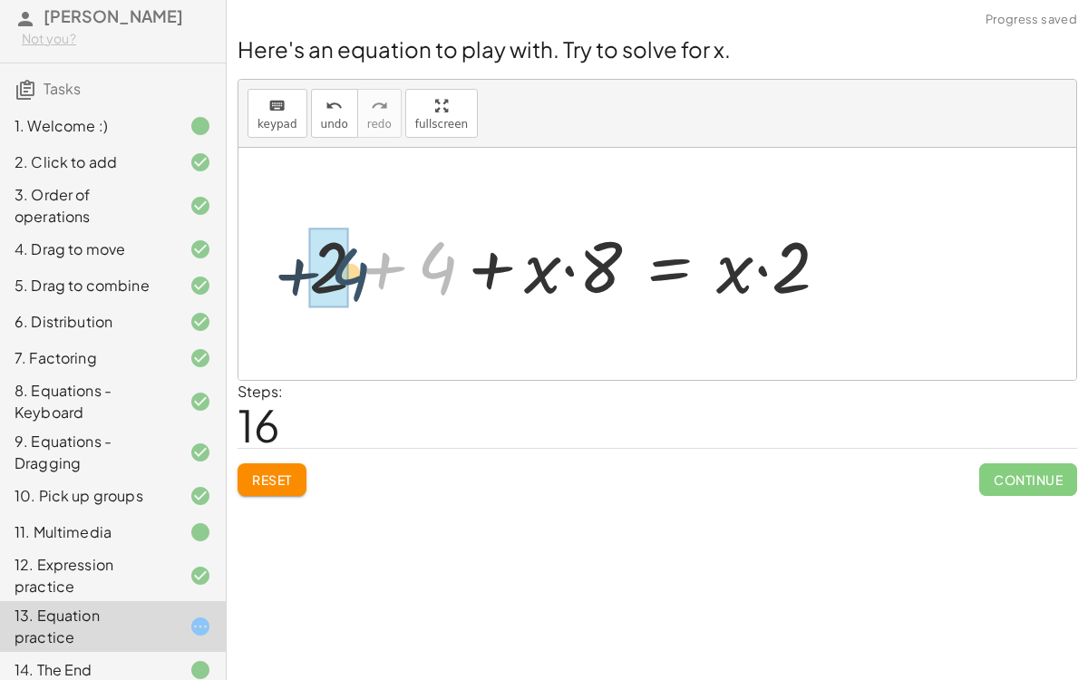
drag, startPoint x: 440, startPoint y: 258, endPoint x: 352, endPoint y: 265, distance: 88.1
click at [352, 265] on div at bounding box center [575, 264] width 551 height 93
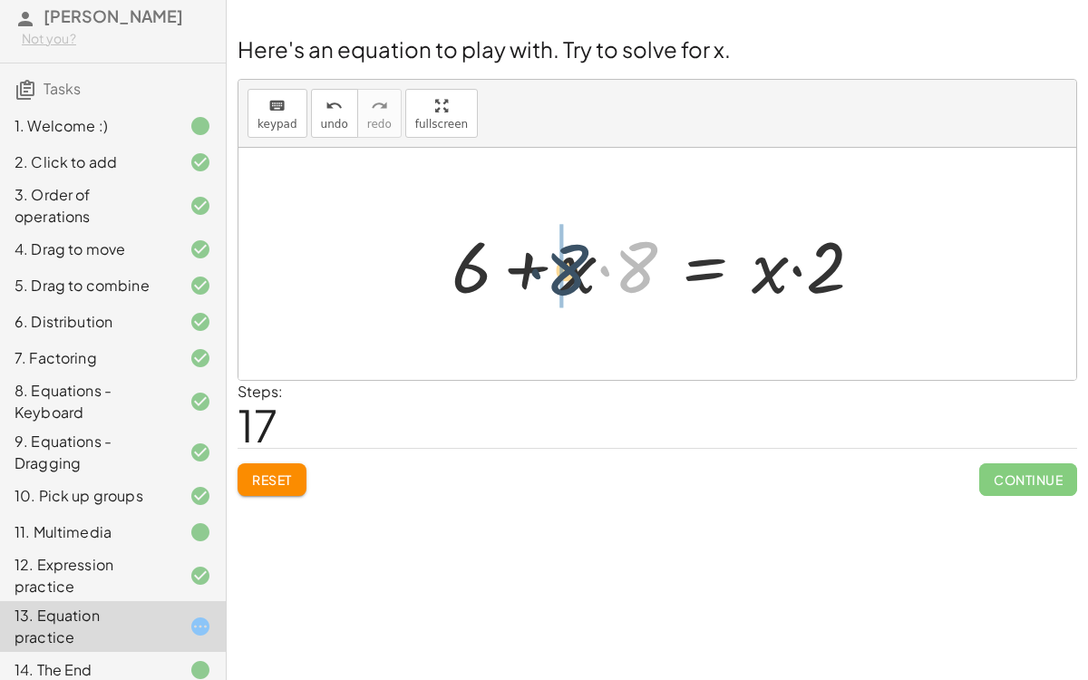
drag, startPoint x: 647, startPoint y: 267, endPoint x: 578, endPoint y: 269, distance: 68.9
click at [578, 269] on div at bounding box center [664, 264] width 444 height 93
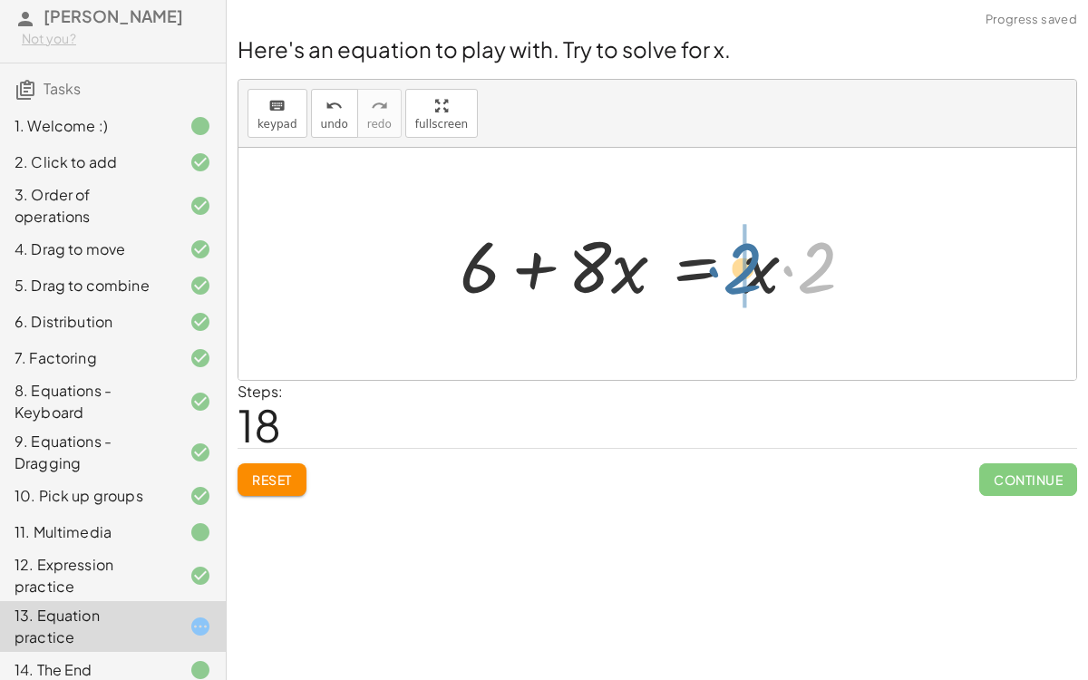
drag, startPoint x: 808, startPoint y: 260, endPoint x: 732, endPoint y: 261, distance: 75.2
click at [732, 261] on div at bounding box center [663, 264] width 427 height 93
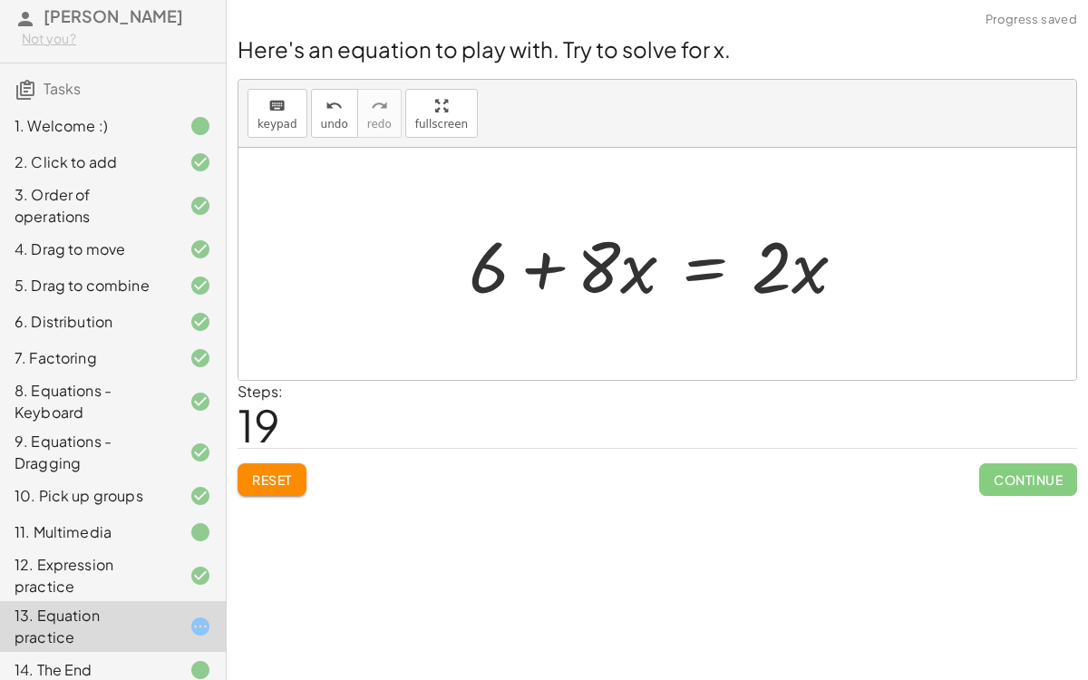
click at [704, 274] on div at bounding box center [664, 264] width 410 height 93
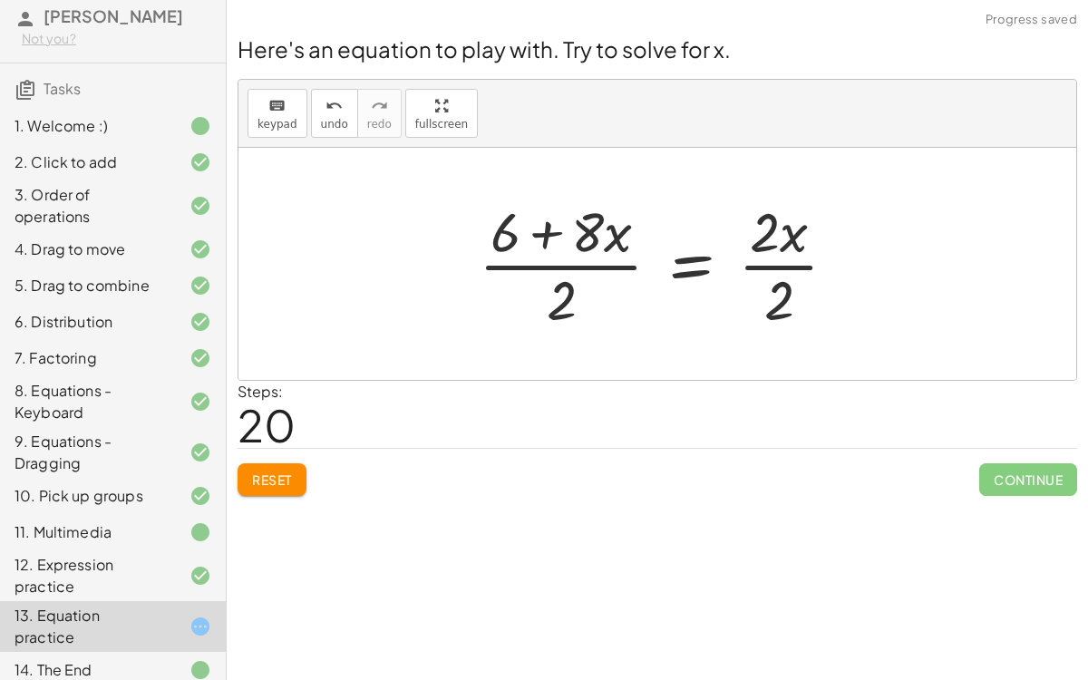
click at [808, 316] on div at bounding box center [664, 264] width 391 height 140
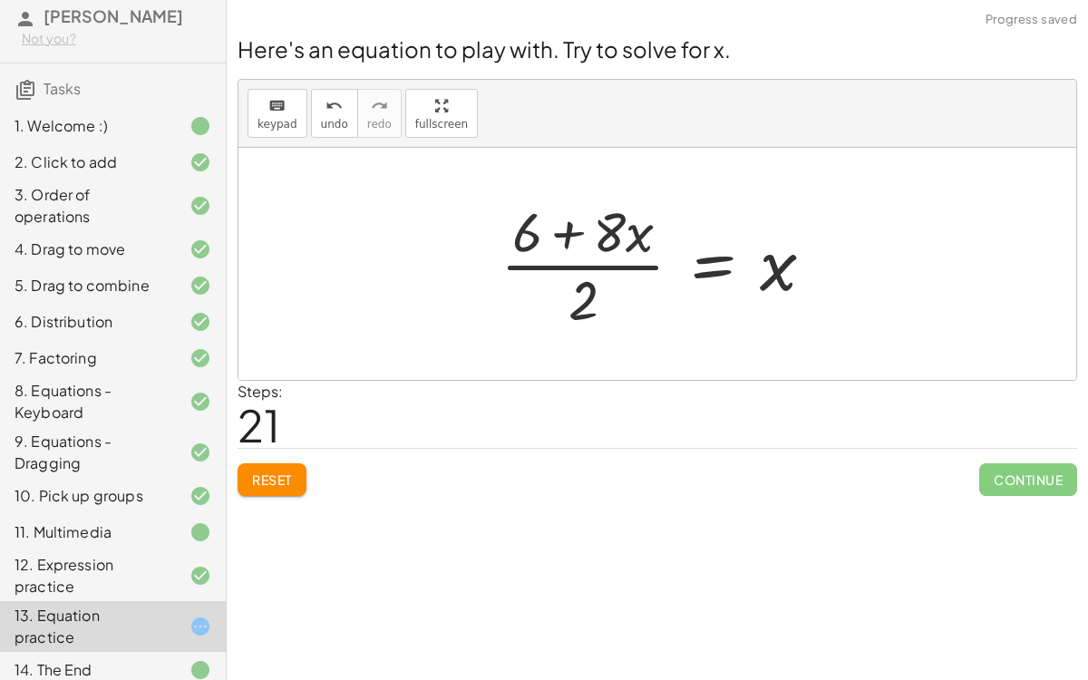
click at [591, 276] on div at bounding box center [664, 264] width 346 height 140
drag, startPoint x: 584, startPoint y: 288, endPoint x: 607, endPoint y: 227, distance: 66.0
click at [607, 227] on div at bounding box center [664, 264] width 346 height 140
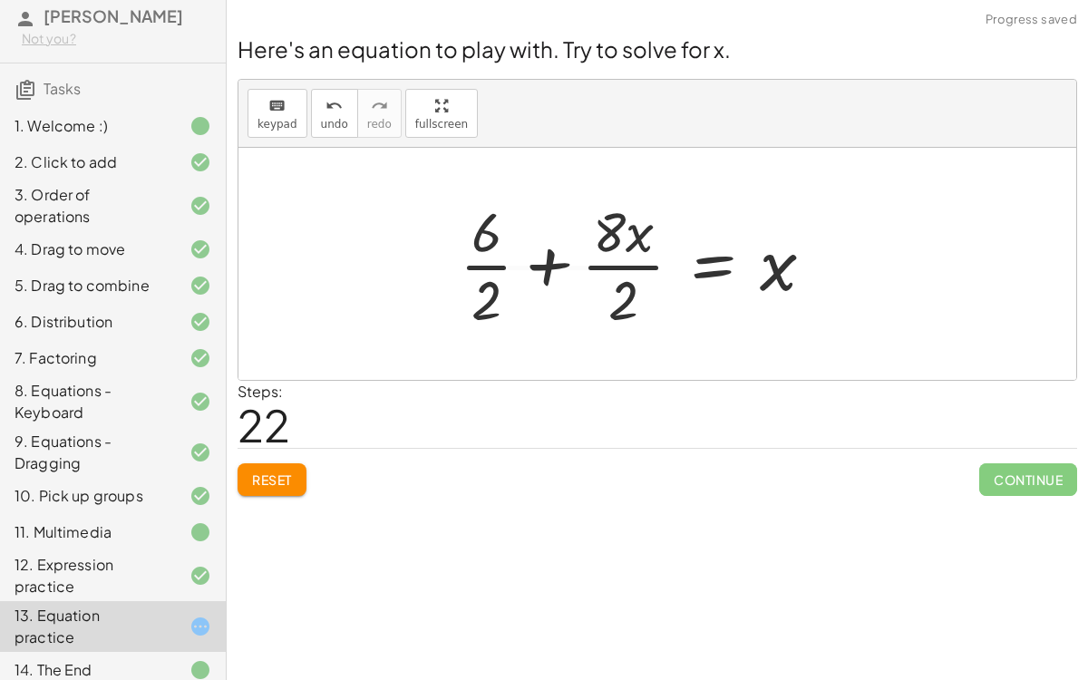
click at [607, 227] on div at bounding box center [643, 264] width 387 height 140
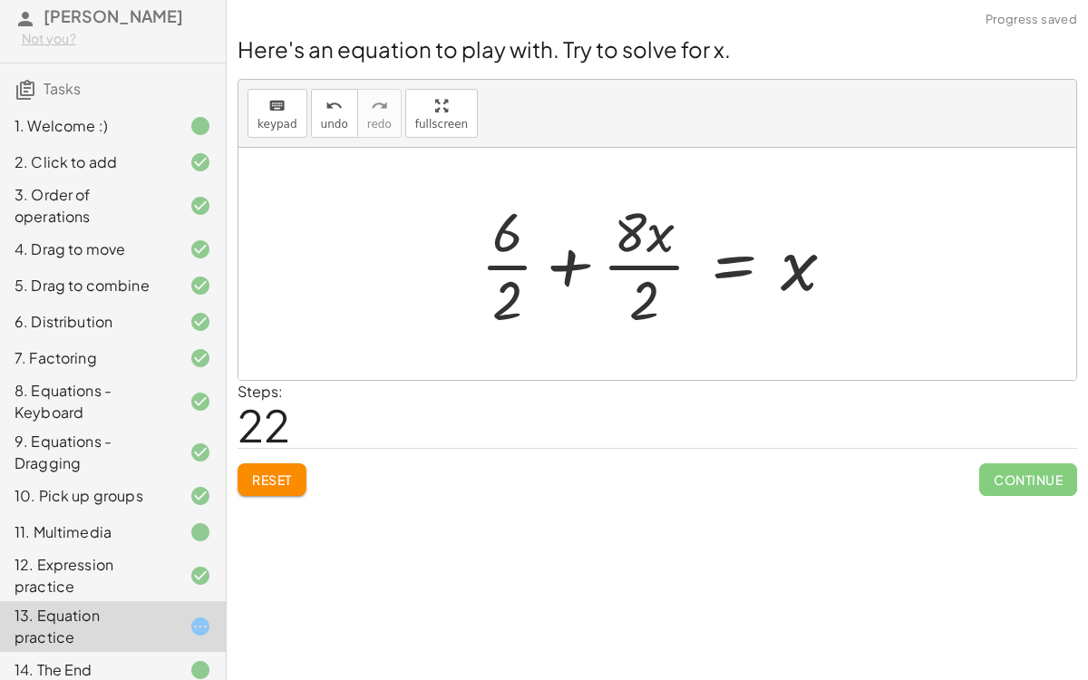
click at [652, 240] on div at bounding box center [664, 264] width 387 height 140
drag, startPoint x: 649, startPoint y: 283, endPoint x: 633, endPoint y: 234, distance: 51.6
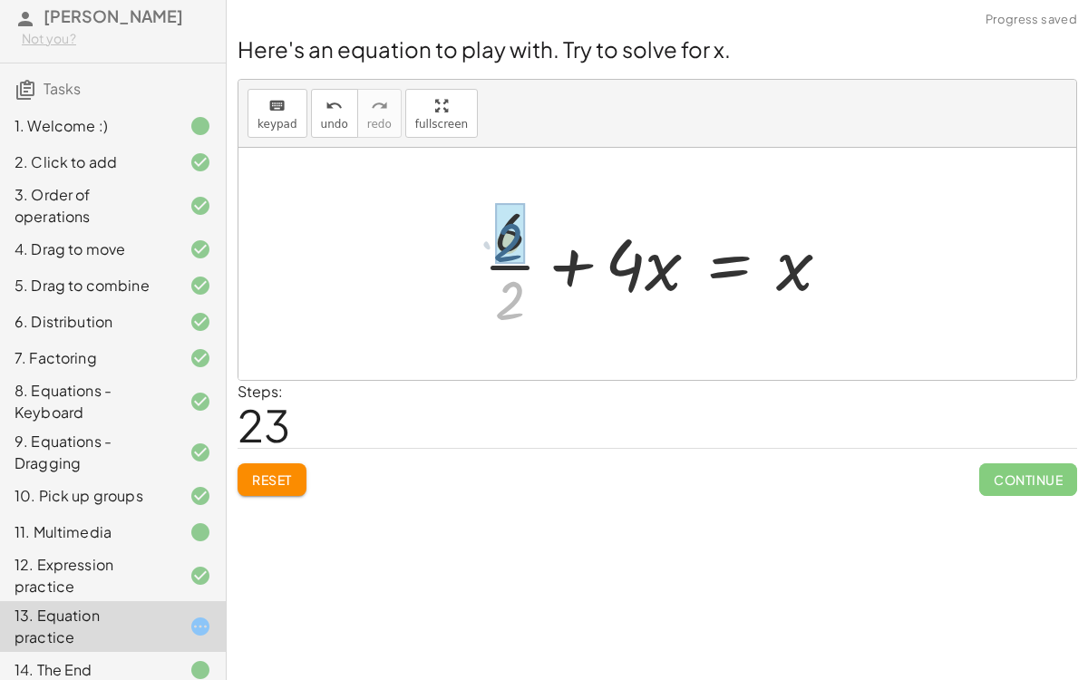
drag, startPoint x: 518, startPoint y: 290, endPoint x: 518, endPoint y: 229, distance: 60.7
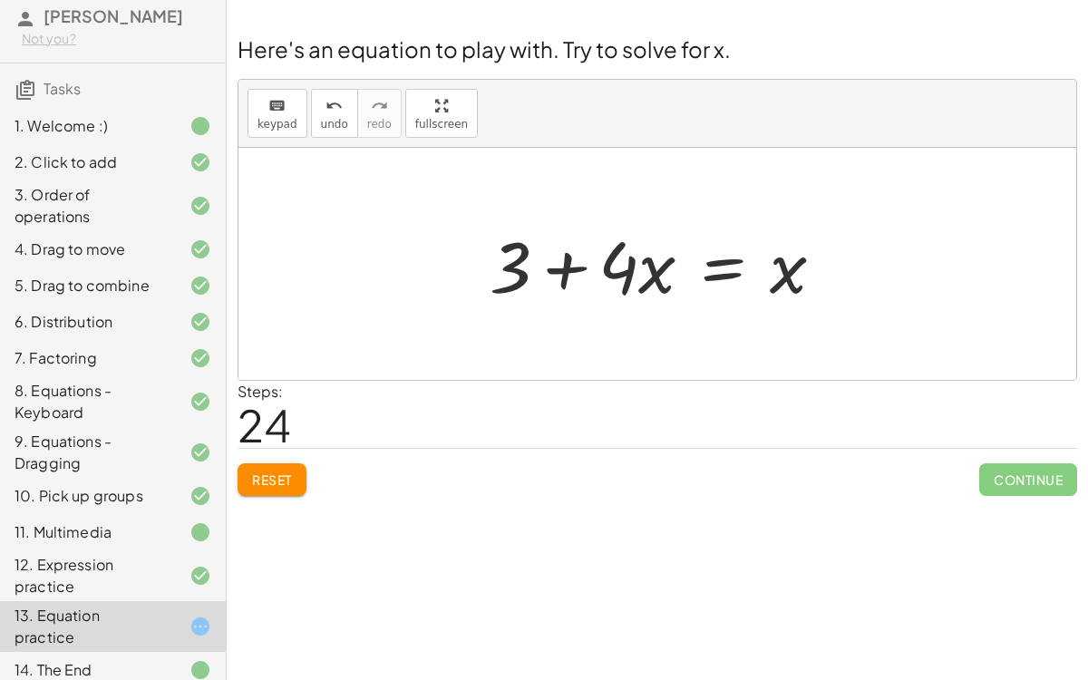
click at [714, 263] on div at bounding box center [664, 264] width 368 height 93
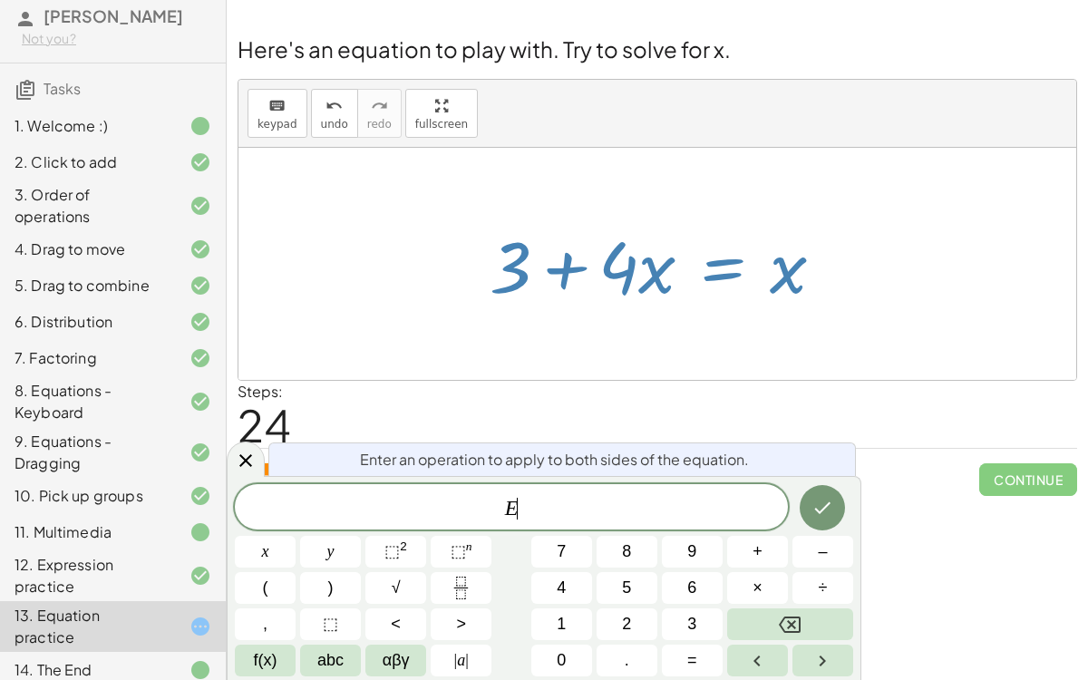
click at [574, 503] on span "E ​" at bounding box center [511, 508] width 553 height 25
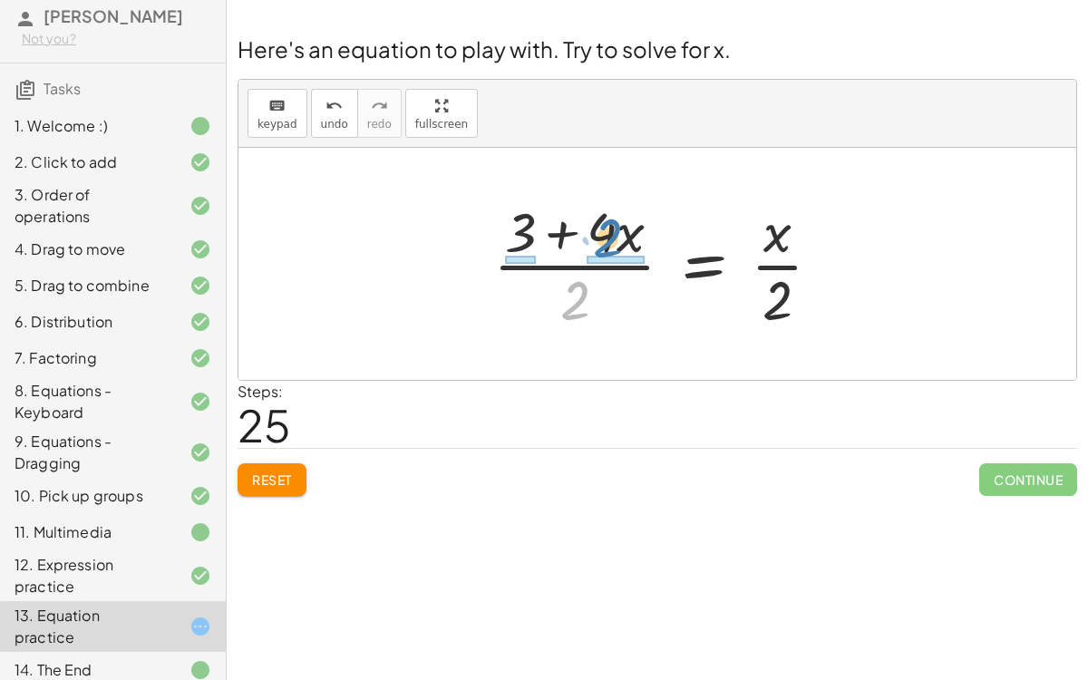
drag, startPoint x: 572, startPoint y: 296, endPoint x: 604, endPoint y: 234, distance: 70.5
click at [604, 234] on div at bounding box center [664, 264] width 361 height 140
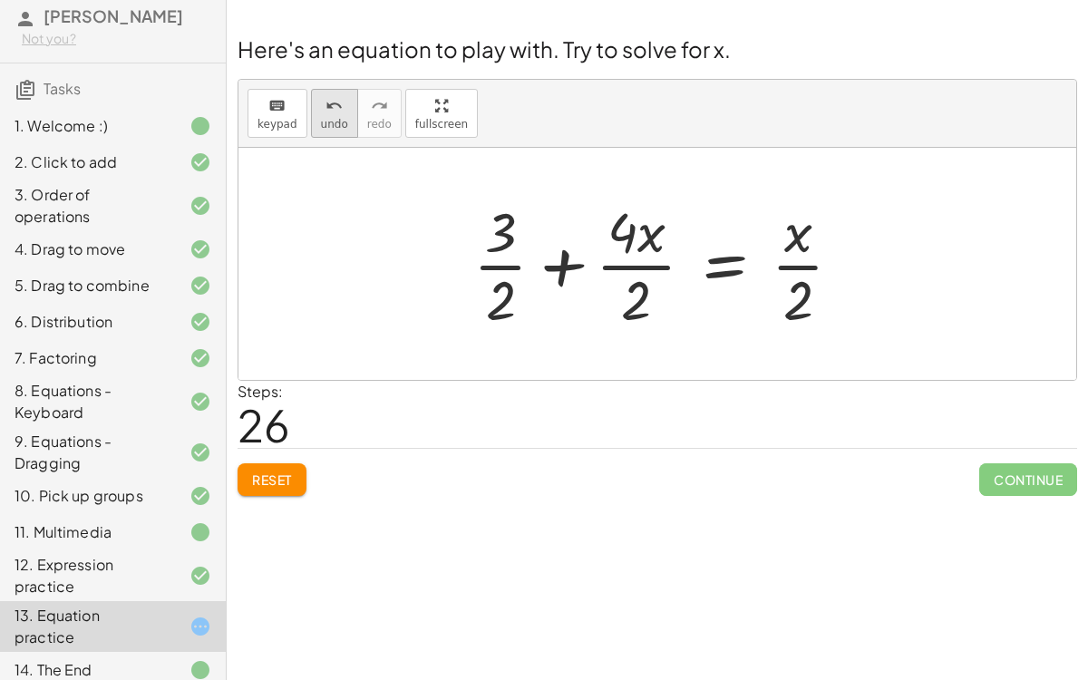
click at [332, 111] on icon "undo" at bounding box center [333, 106] width 17 height 22
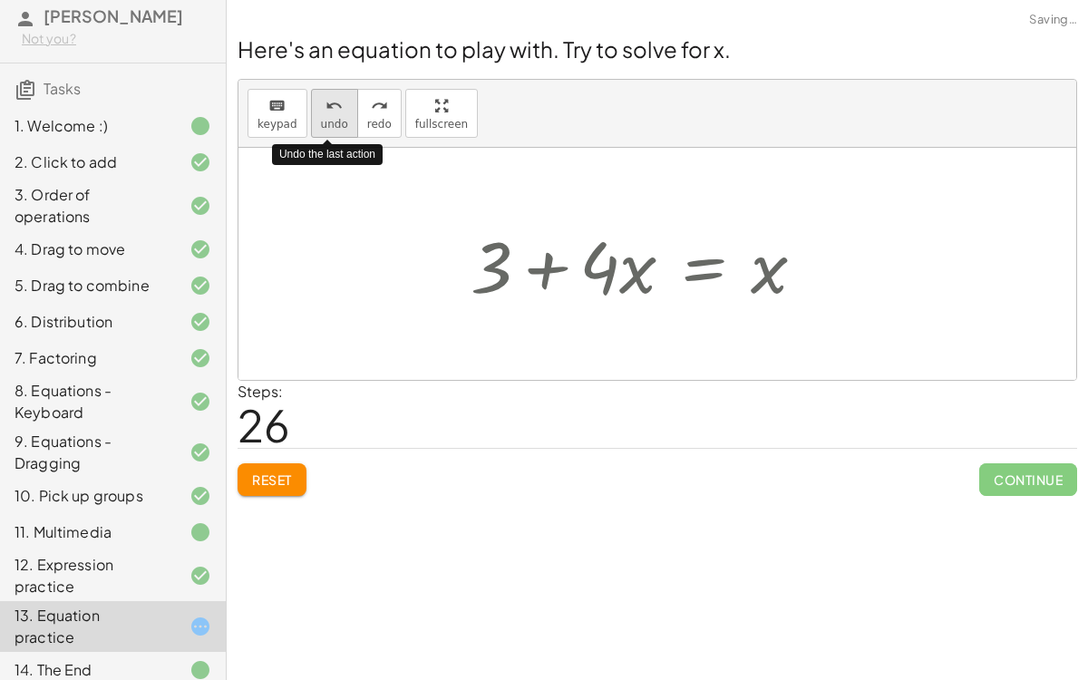
click at [325, 104] on icon "undo" at bounding box center [333, 106] width 17 height 22
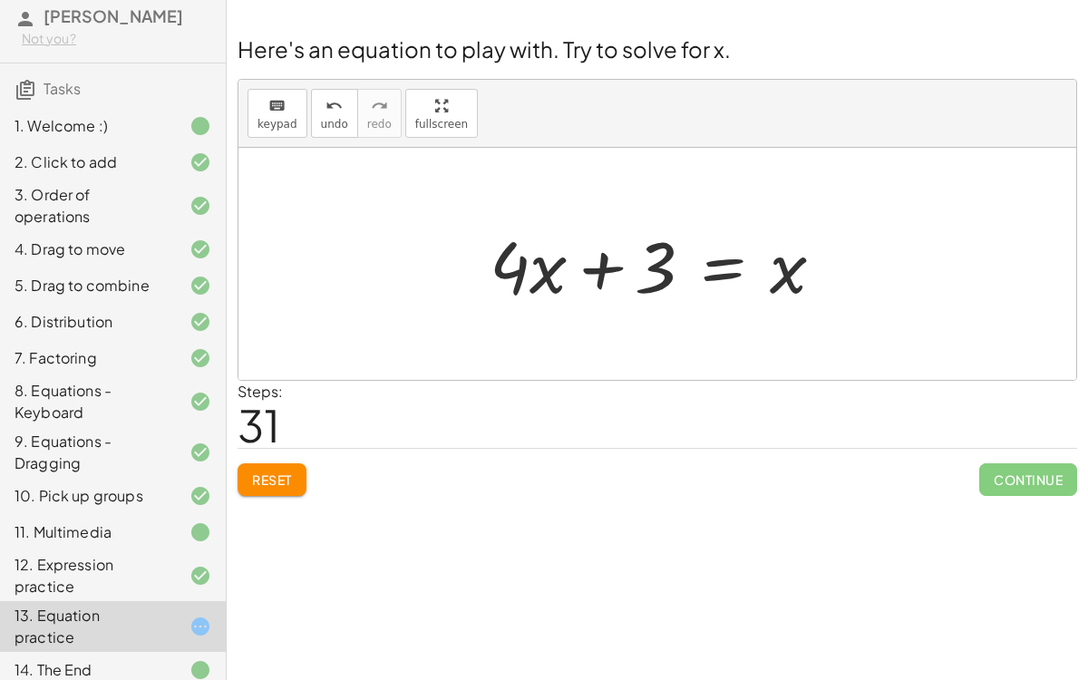
click at [724, 266] on div at bounding box center [664, 264] width 368 height 93
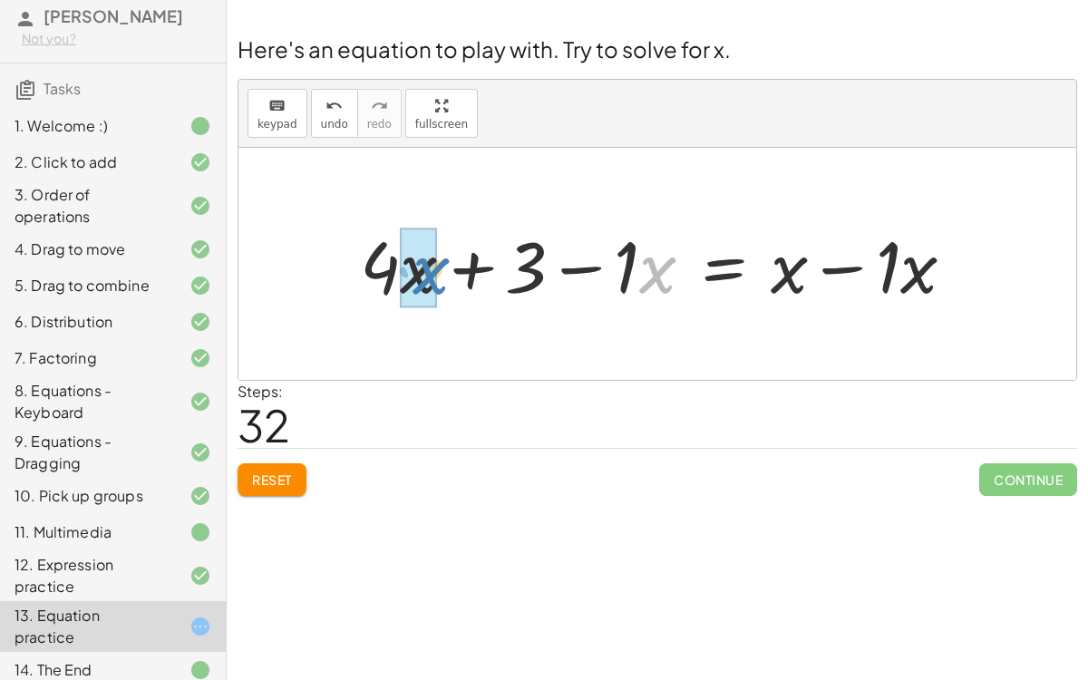
drag, startPoint x: 667, startPoint y: 261, endPoint x: 440, endPoint y: 262, distance: 226.6
click at [440, 262] on div at bounding box center [664, 264] width 627 height 93
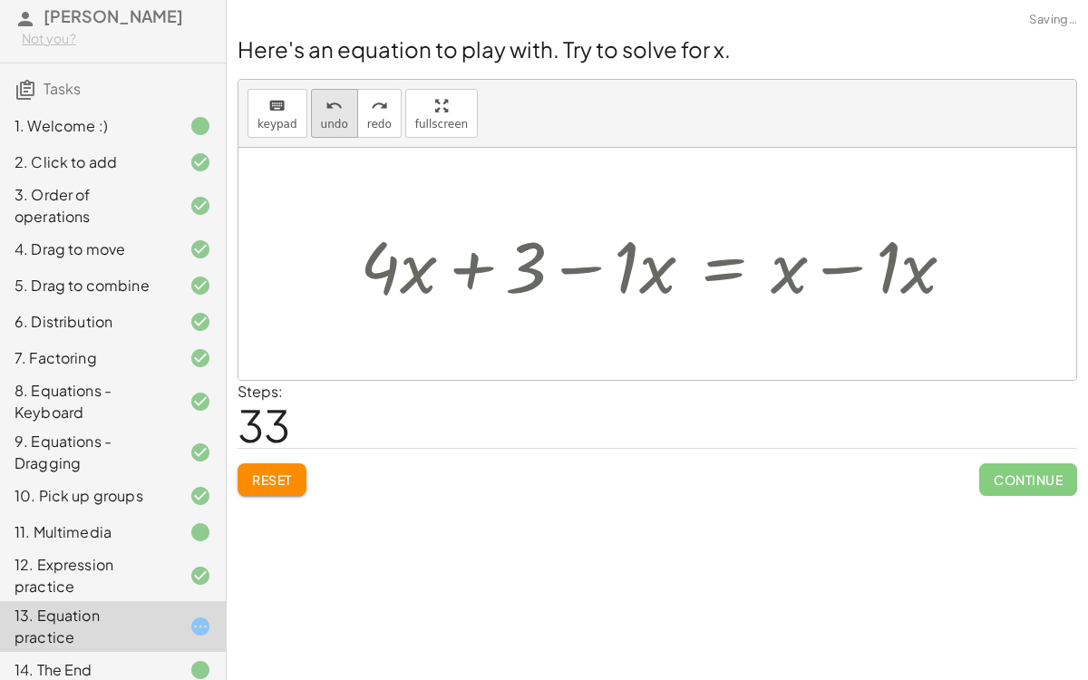
click at [339, 115] on button "undo undo" at bounding box center [334, 113] width 47 height 49
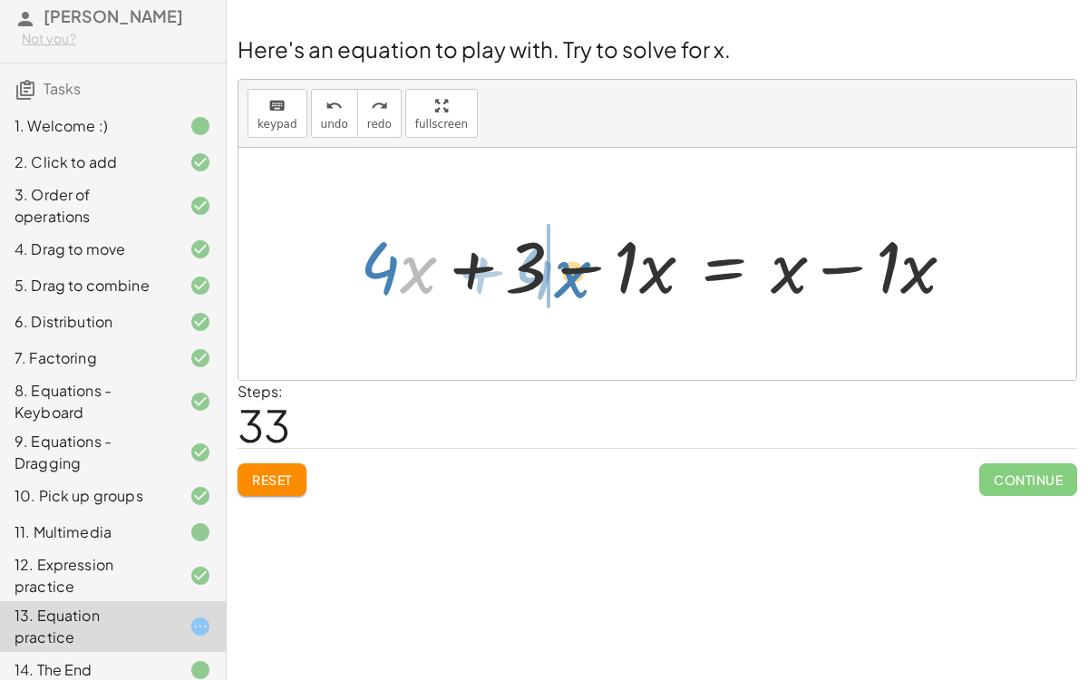
drag, startPoint x: 410, startPoint y: 265, endPoint x: 564, endPoint y: 269, distance: 154.1
click at [564, 269] on div at bounding box center [664, 264] width 627 height 93
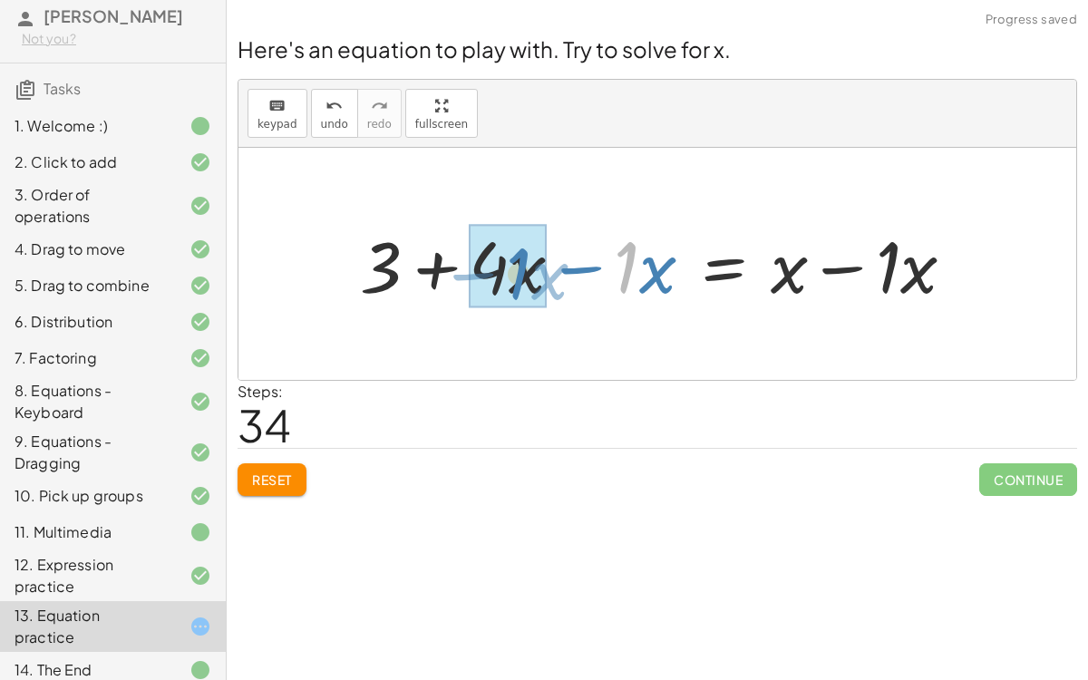
drag, startPoint x: 628, startPoint y: 262, endPoint x: 520, endPoint y: 268, distance: 108.0
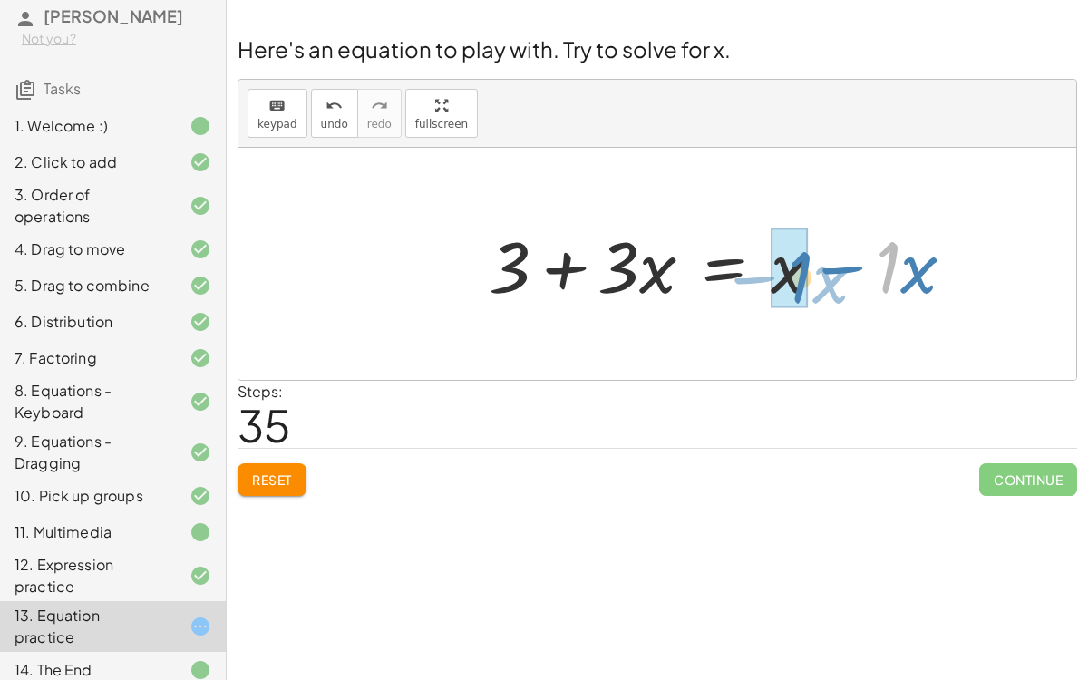
drag, startPoint x: 889, startPoint y: 272, endPoint x: 802, endPoint y: 282, distance: 87.6
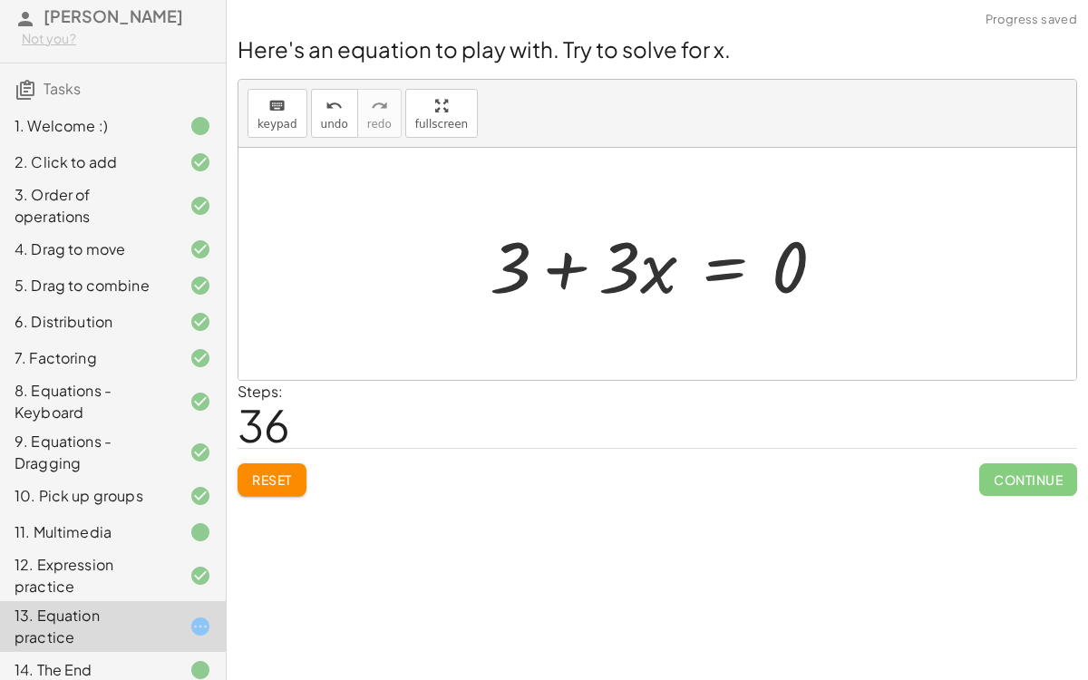
click at [789, 276] on div at bounding box center [664, 264] width 368 height 93
drag, startPoint x: 821, startPoint y: 262, endPoint x: 794, endPoint y: 266, distance: 27.6
click at [794, 266] on div at bounding box center [664, 264] width 368 height 93
drag, startPoint x: 794, startPoint y: 266, endPoint x: 689, endPoint y: 272, distance: 105.3
click at [689, 272] on div at bounding box center [664, 264] width 368 height 93
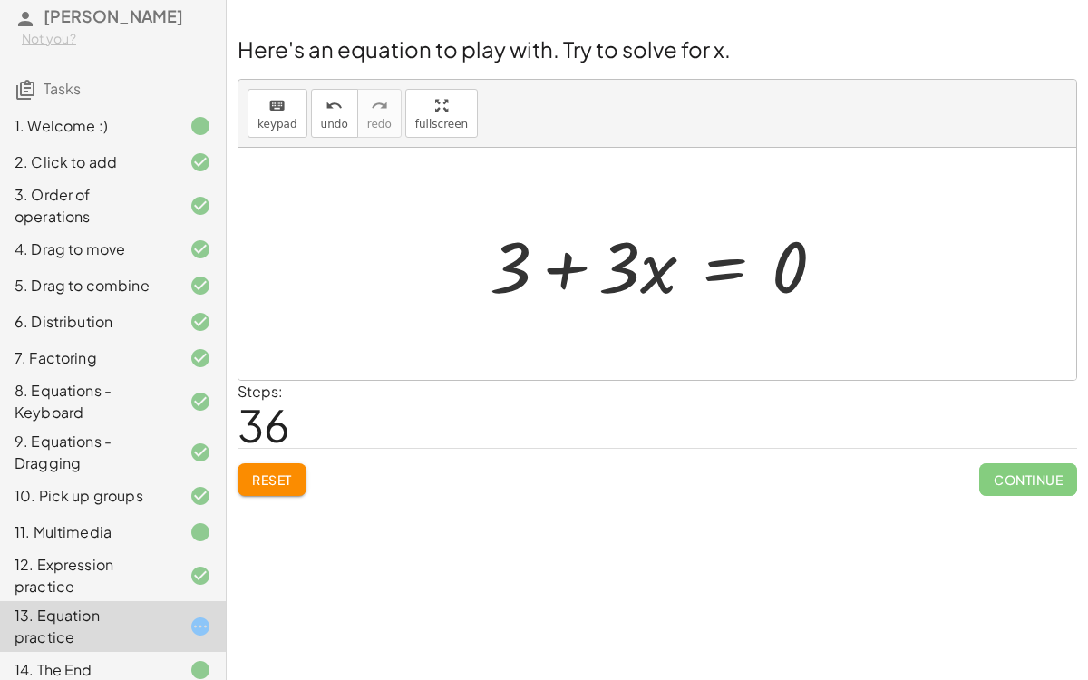
click at [724, 269] on div at bounding box center [664, 264] width 368 height 93
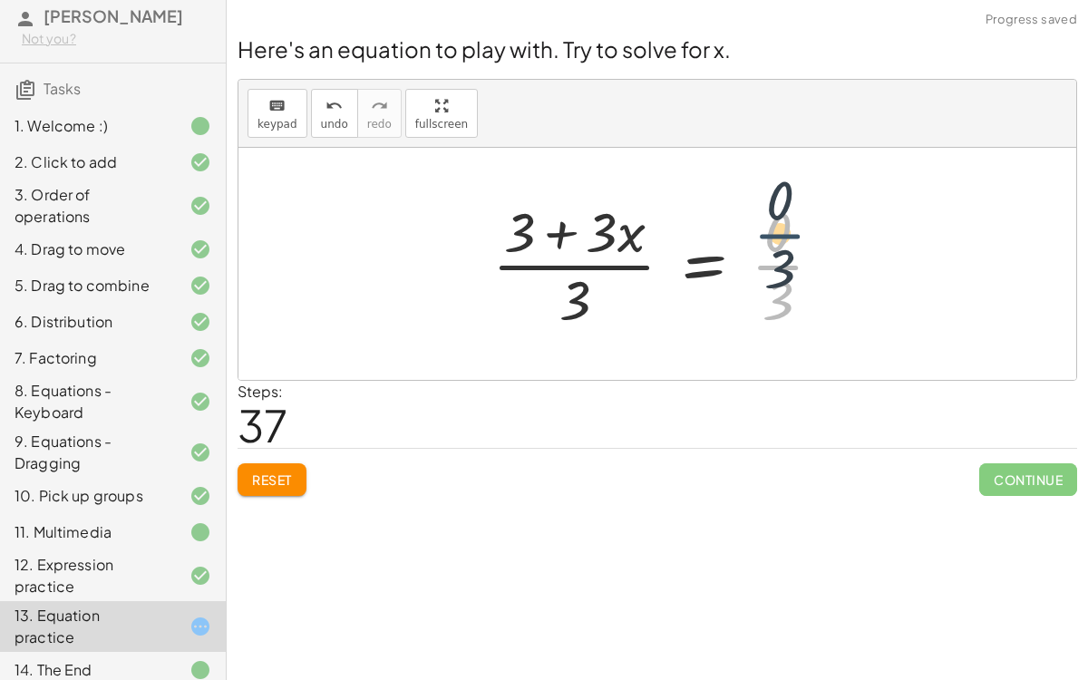
drag, startPoint x: 786, startPoint y: 281, endPoint x: 788, endPoint y: 250, distance: 30.9
click at [788, 250] on div at bounding box center [664, 264] width 363 height 140
click at [788, 259] on div at bounding box center [664, 264] width 363 height 140
click at [788, 259] on div at bounding box center [655, 264] width 344 height 140
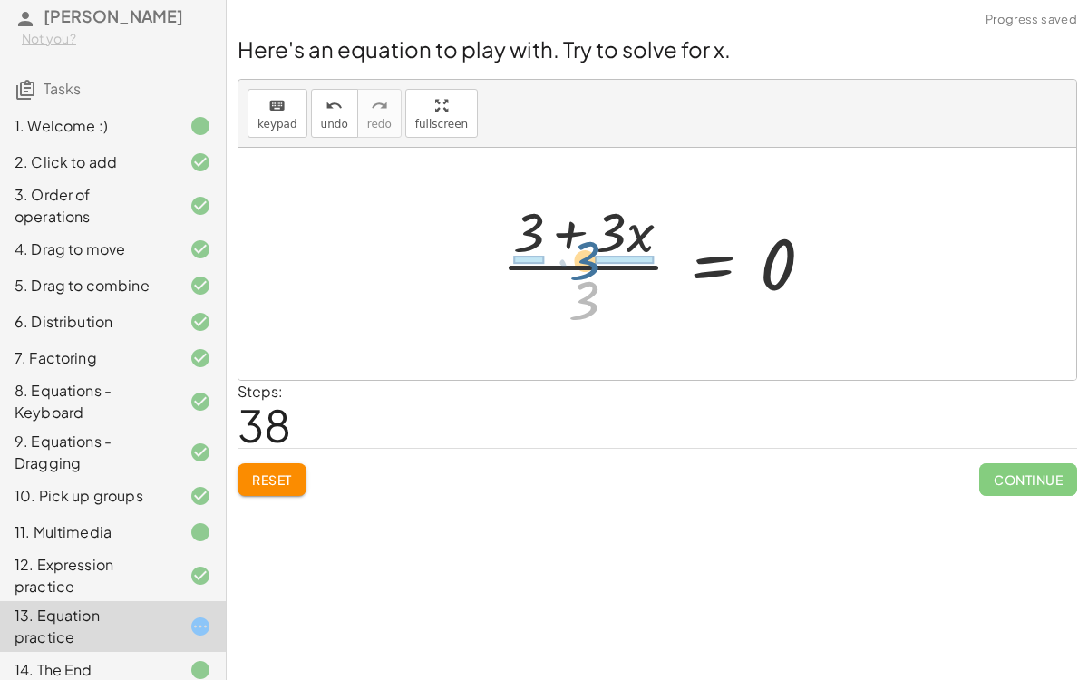
drag, startPoint x: 587, startPoint y: 297, endPoint x: 589, endPoint y: 258, distance: 39.0
click at [589, 258] on div at bounding box center [664, 264] width 344 height 140
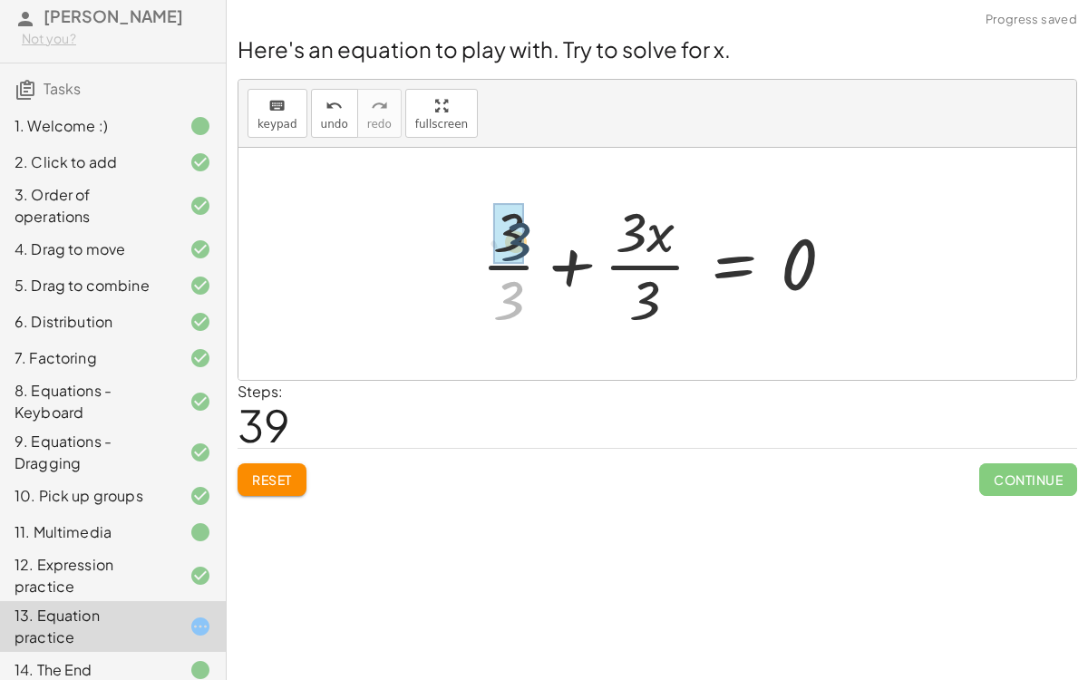
drag, startPoint x: 504, startPoint y: 298, endPoint x: 511, endPoint y: 240, distance: 58.5
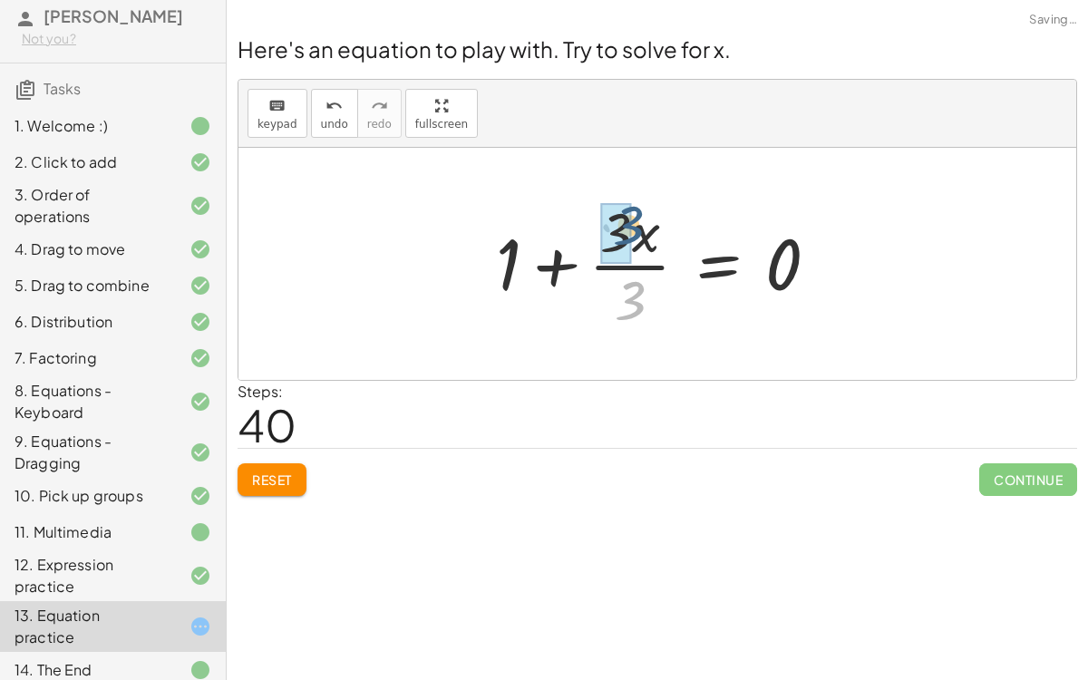
drag, startPoint x: 637, startPoint y: 305, endPoint x: 635, endPoint y: 229, distance: 75.2
click at [635, 229] on div at bounding box center [664, 264] width 355 height 140
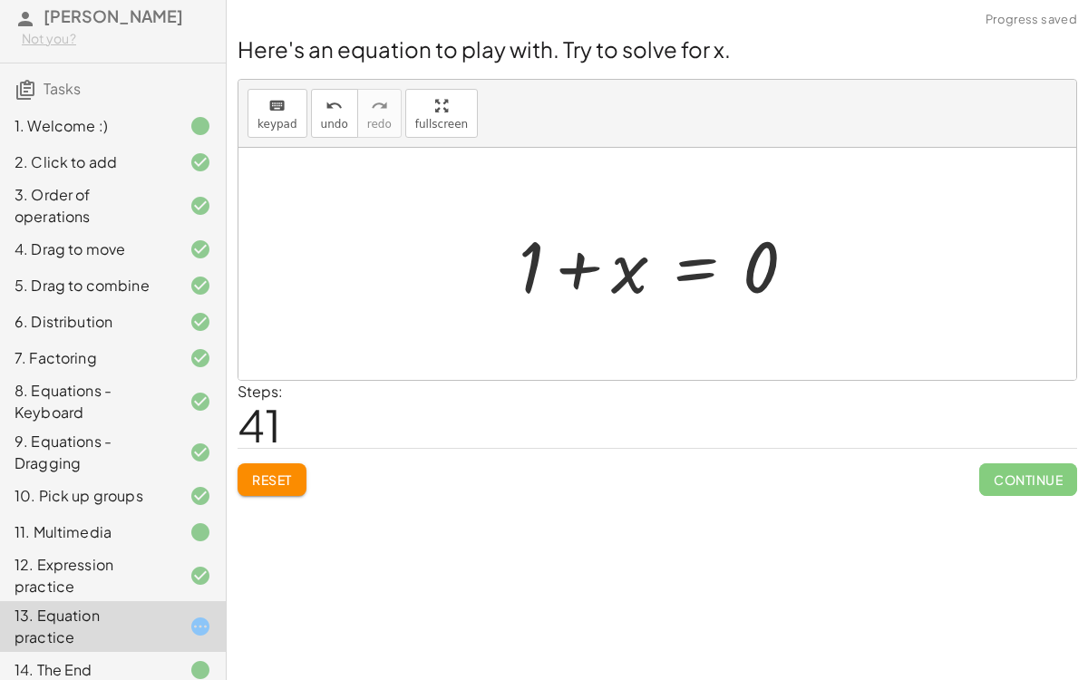
click at [694, 276] on div at bounding box center [664, 264] width 310 height 93
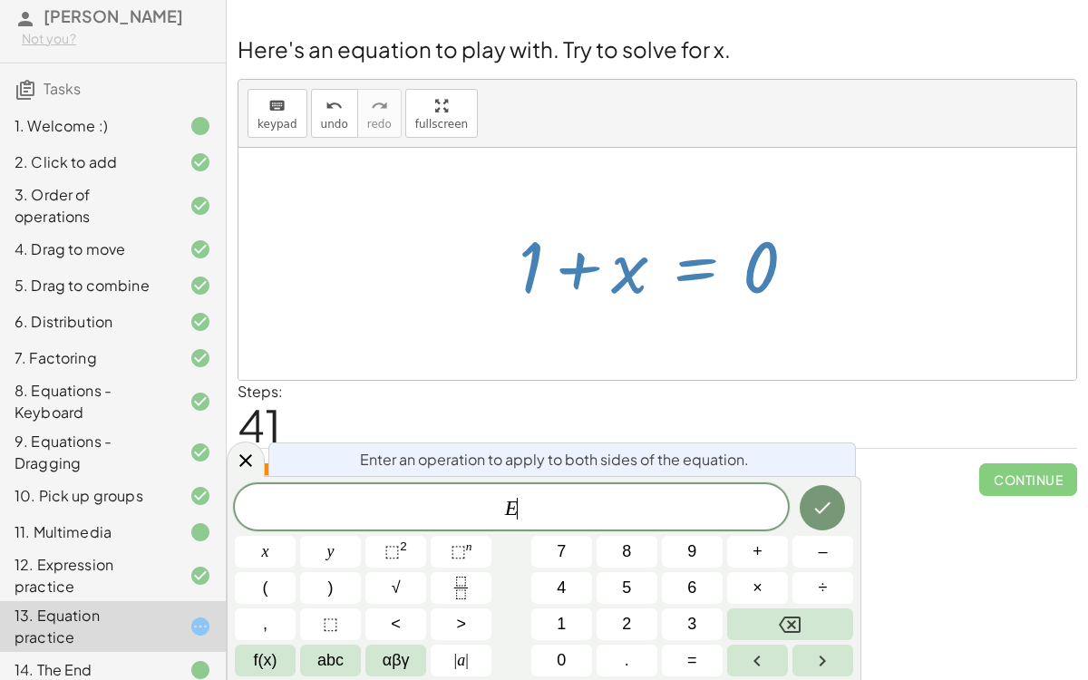
click at [542, 518] on span "E ​" at bounding box center [511, 508] width 553 height 25
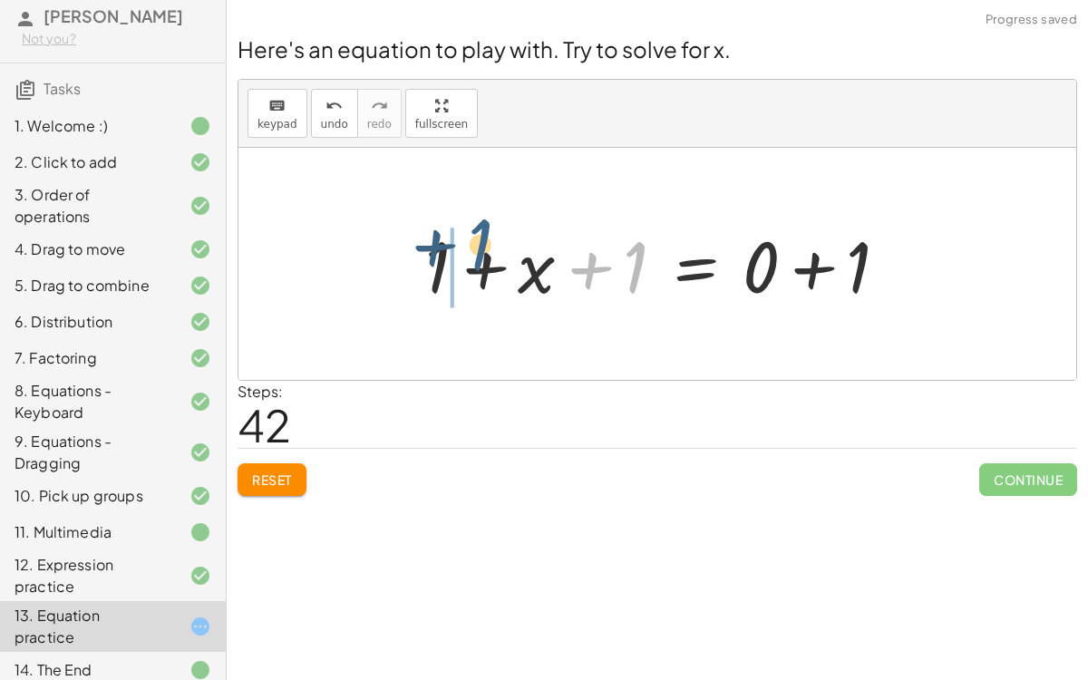
drag, startPoint x: 625, startPoint y: 282, endPoint x: 462, endPoint y: 262, distance: 164.3
click at [462, 262] on div at bounding box center [664, 264] width 496 height 93
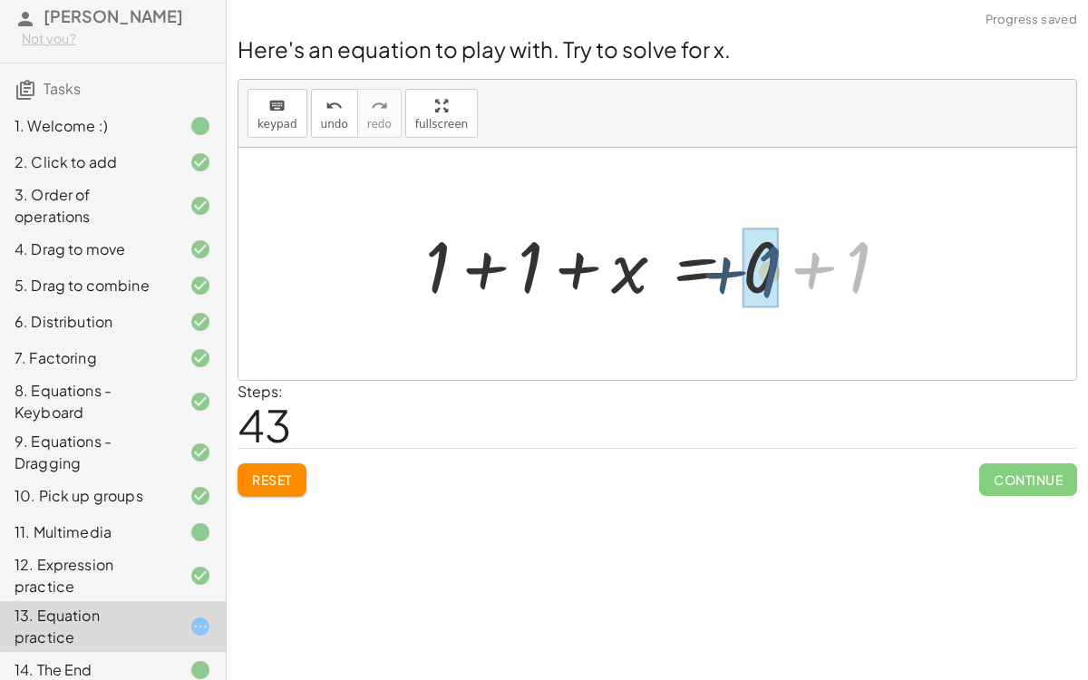
drag, startPoint x: 854, startPoint y: 257, endPoint x: 766, endPoint y: 262, distance: 88.0
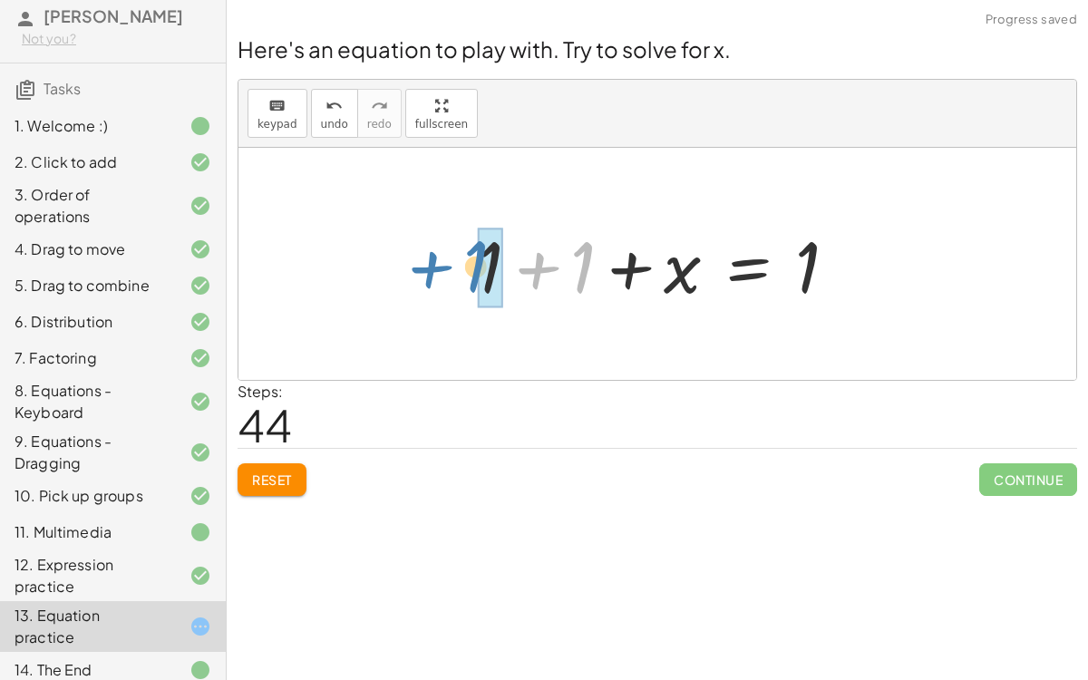
drag, startPoint x: 583, startPoint y: 264, endPoint x: 480, endPoint y: 264, distance: 102.4
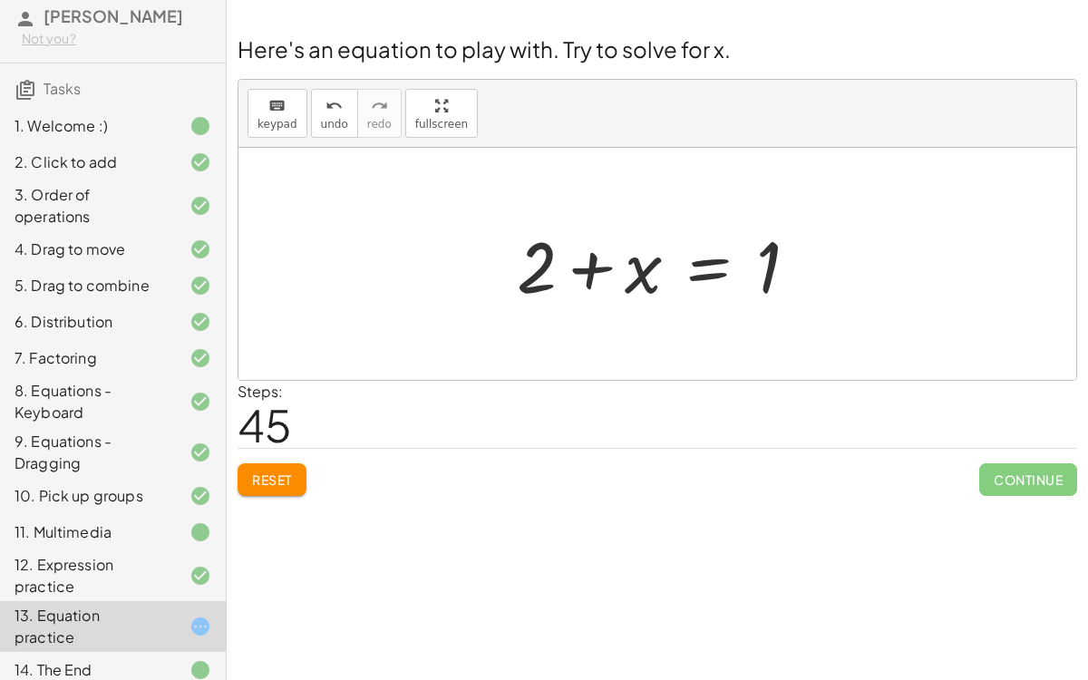
click at [719, 253] on div at bounding box center [665, 264] width 314 height 93
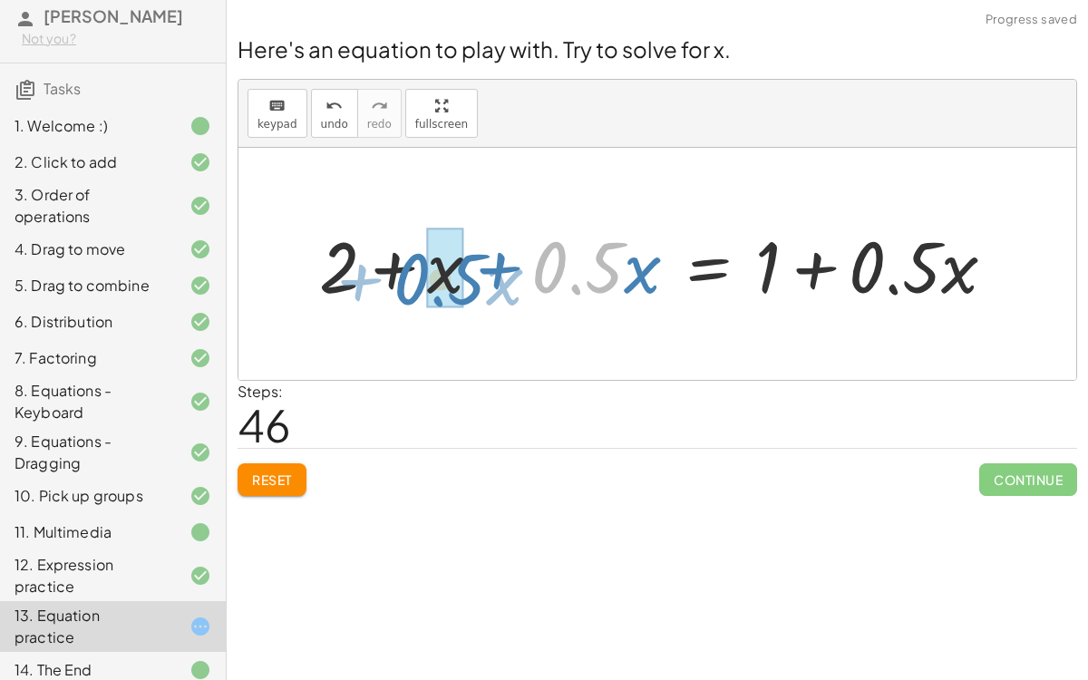
drag, startPoint x: 584, startPoint y: 283, endPoint x: 446, endPoint y: 294, distance: 138.2
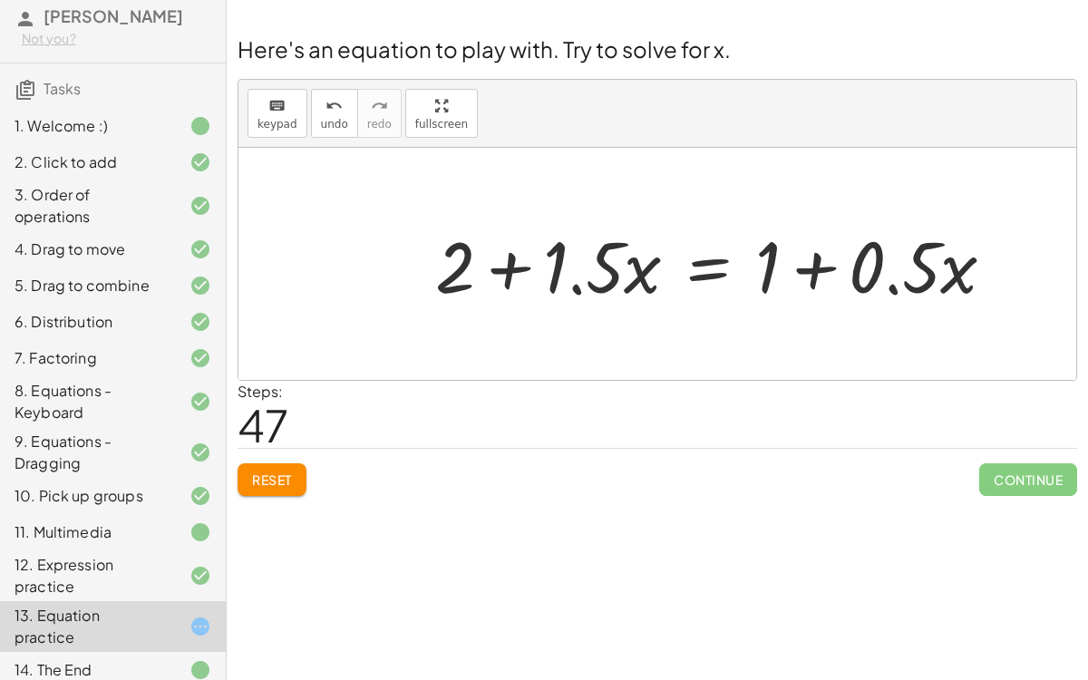
click at [702, 267] on div at bounding box center [722, 264] width 593 height 93
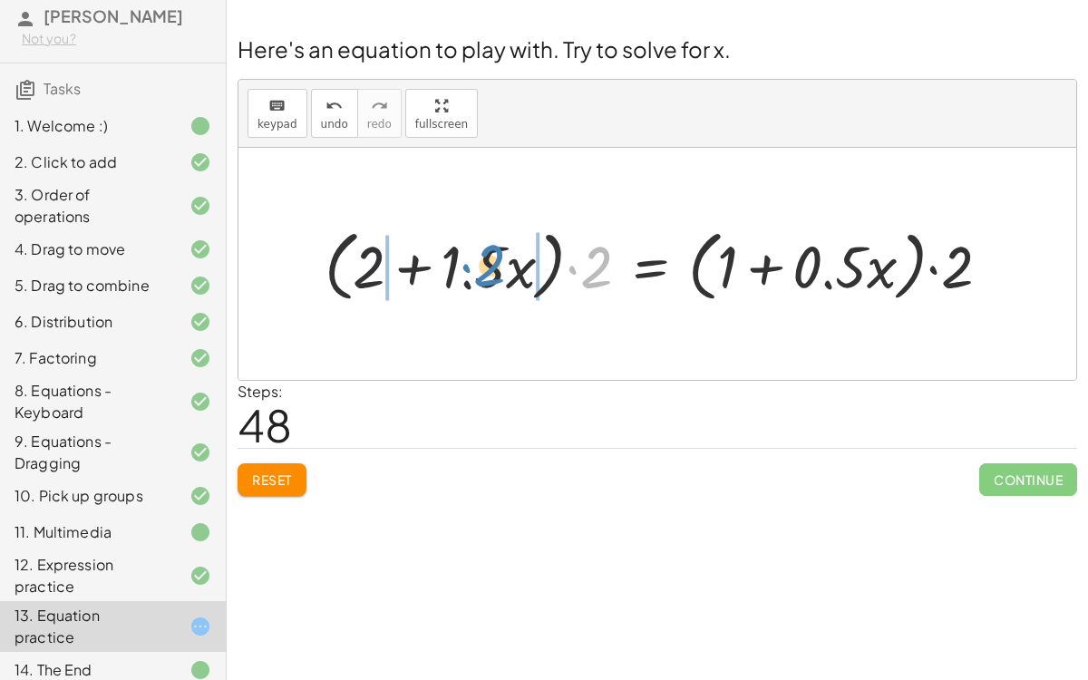
drag, startPoint x: 588, startPoint y: 276, endPoint x: 482, endPoint y: 274, distance: 106.1
click at [482, 274] on div at bounding box center [664, 264] width 698 height 86
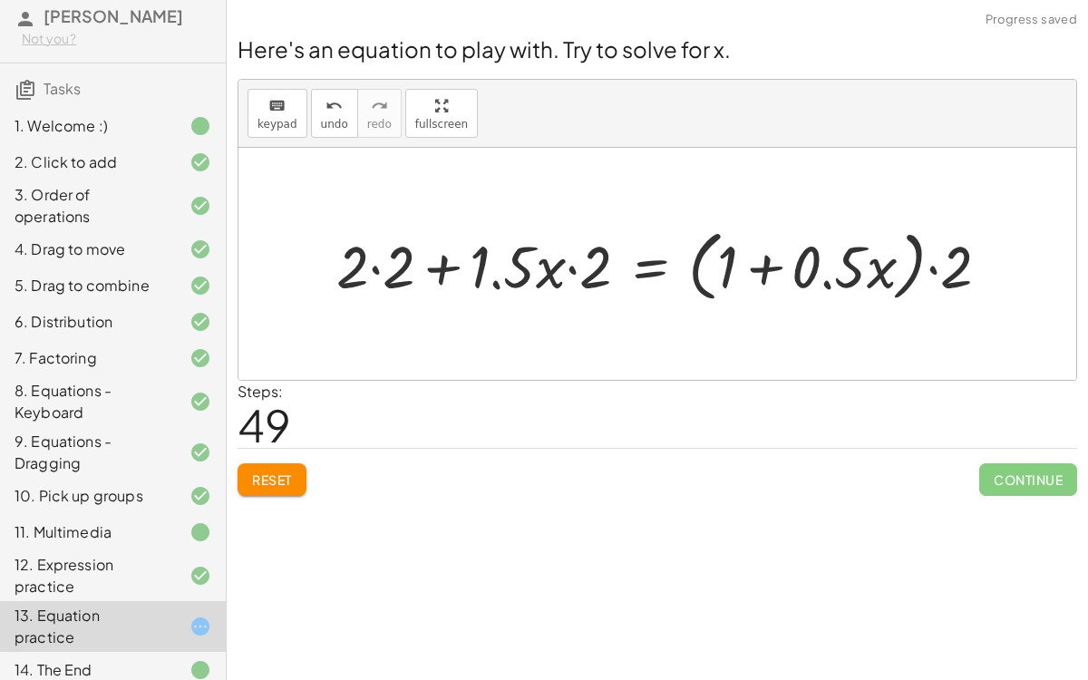
click at [551, 269] on div at bounding box center [670, 264] width 686 height 86
drag, startPoint x: 585, startPoint y: 268, endPoint x: 508, endPoint y: 264, distance: 76.3
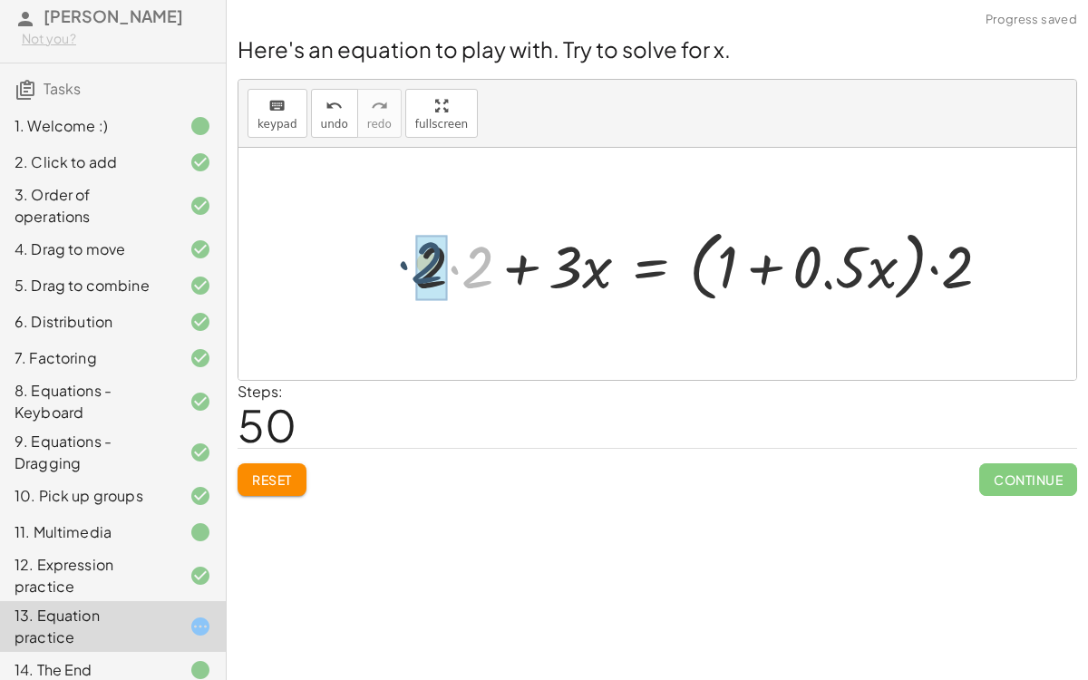
drag, startPoint x: 476, startPoint y: 268, endPoint x: 425, endPoint y: 264, distance: 51.0
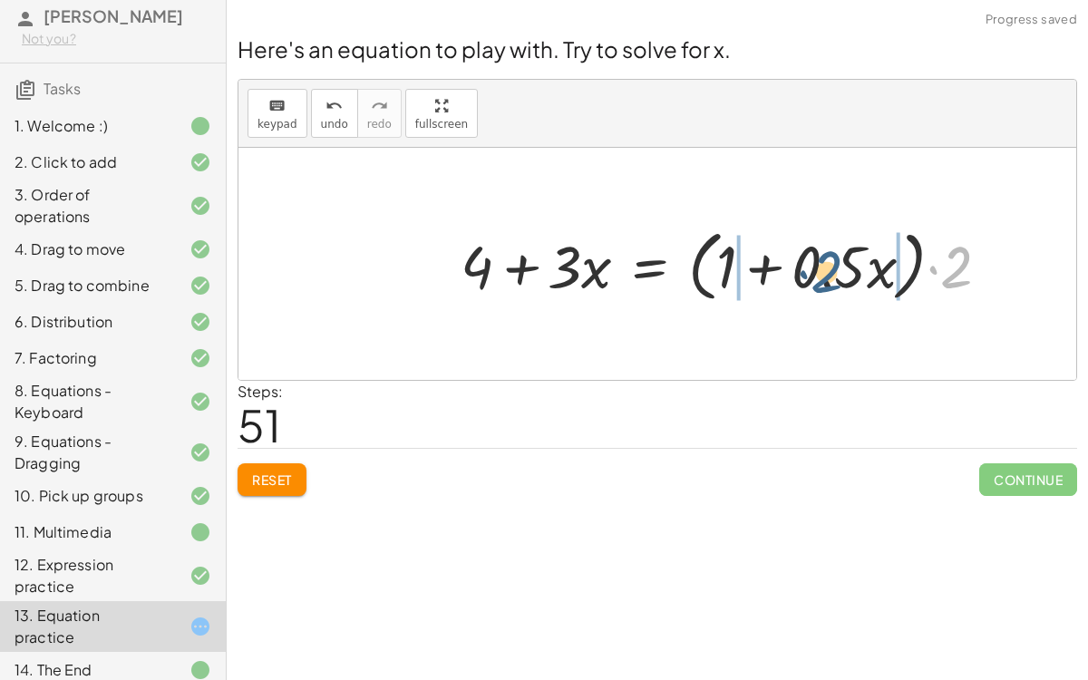
drag, startPoint x: 943, startPoint y: 273, endPoint x: 811, endPoint y: 276, distance: 131.4
click at [811, 276] on div at bounding box center [732, 264] width 562 height 86
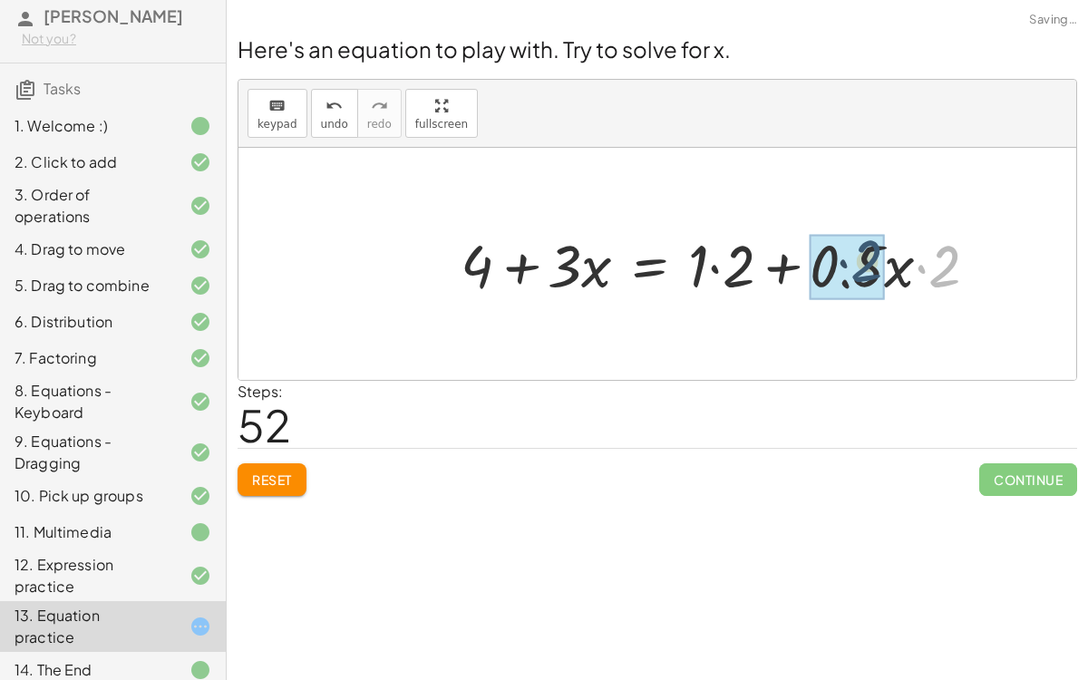
drag, startPoint x: 949, startPoint y: 265, endPoint x: 864, endPoint y: 261, distance: 85.3
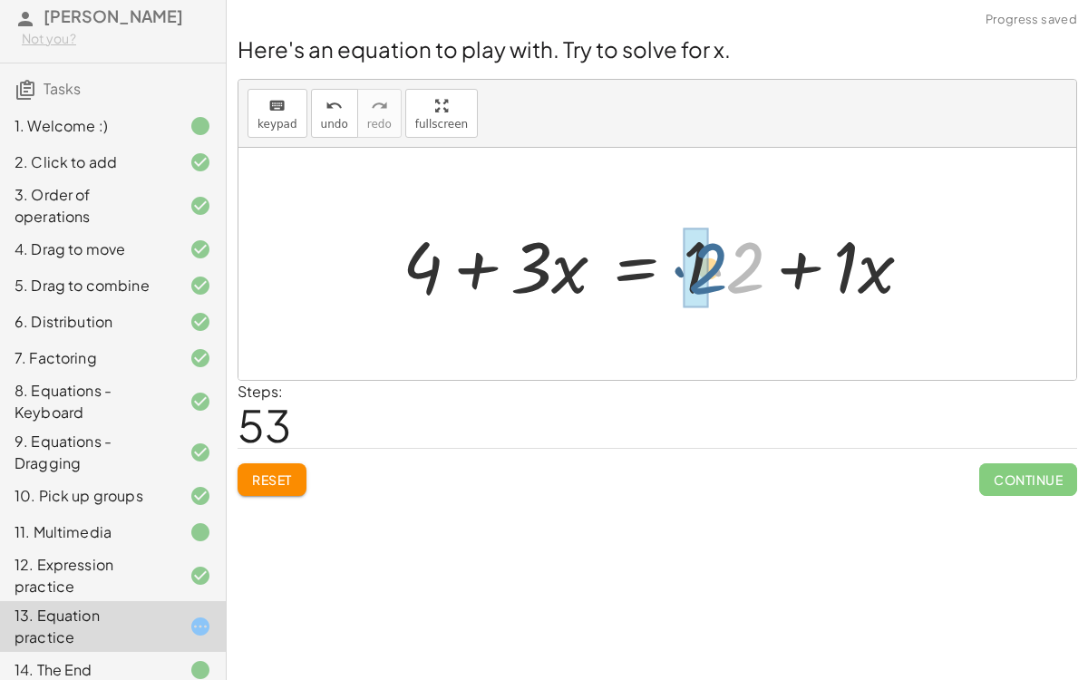
drag, startPoint x: 738, startPoint y: 259, endPoint x: 701, endPoint y: 260, distance: 37.2
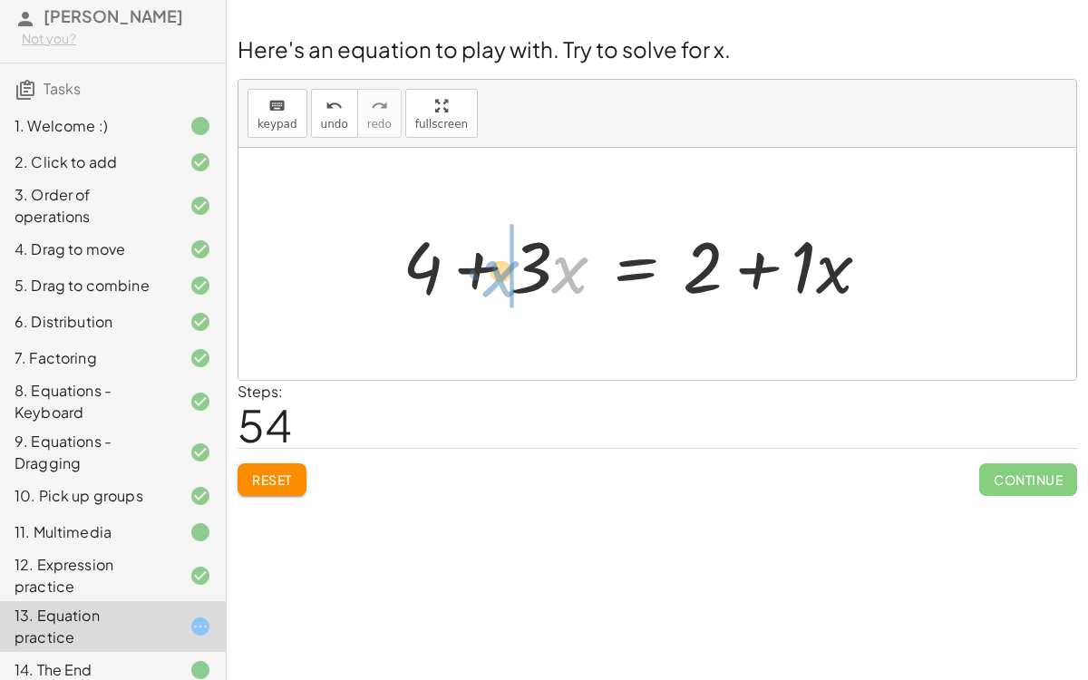
drag, startPoint x: 565, startPoint y: 280, endPoint x: 496, endPoint y: 284, distance: 69.0
click at [496, 284] on div at bounding box center [643, 264] width 500 height 93
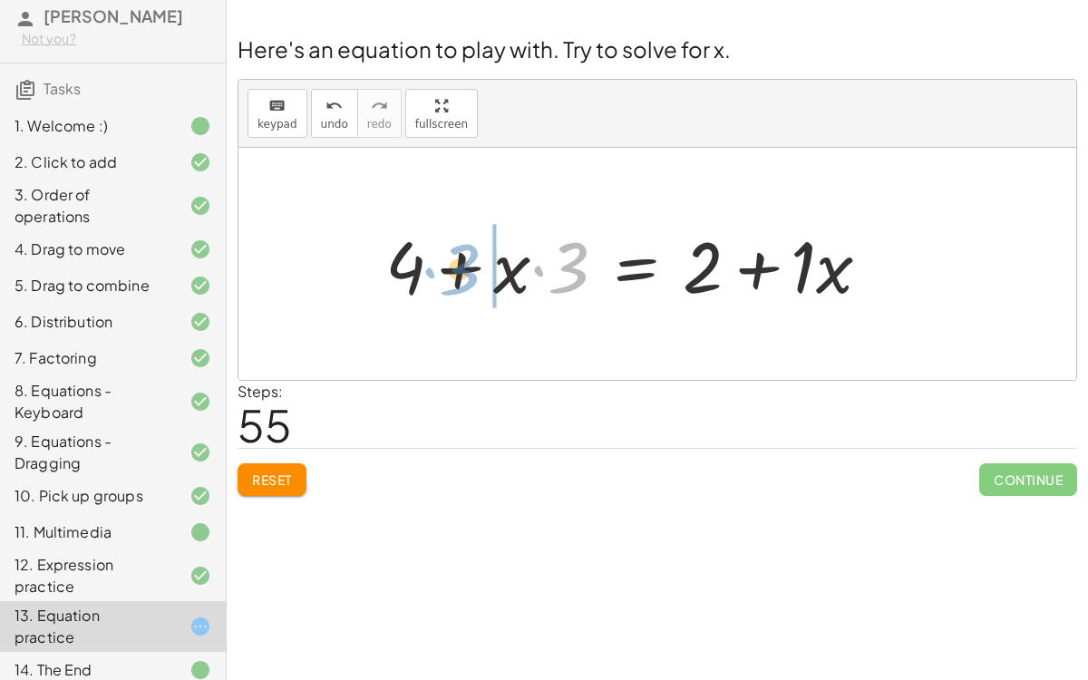
drag, startPoint x: 571, startPoint y: 277, endPoint x: 462, endPoint y: 279, distance: 108.8
click at [462, 279] on div at bounding box center [634, 264] width 517 height 93
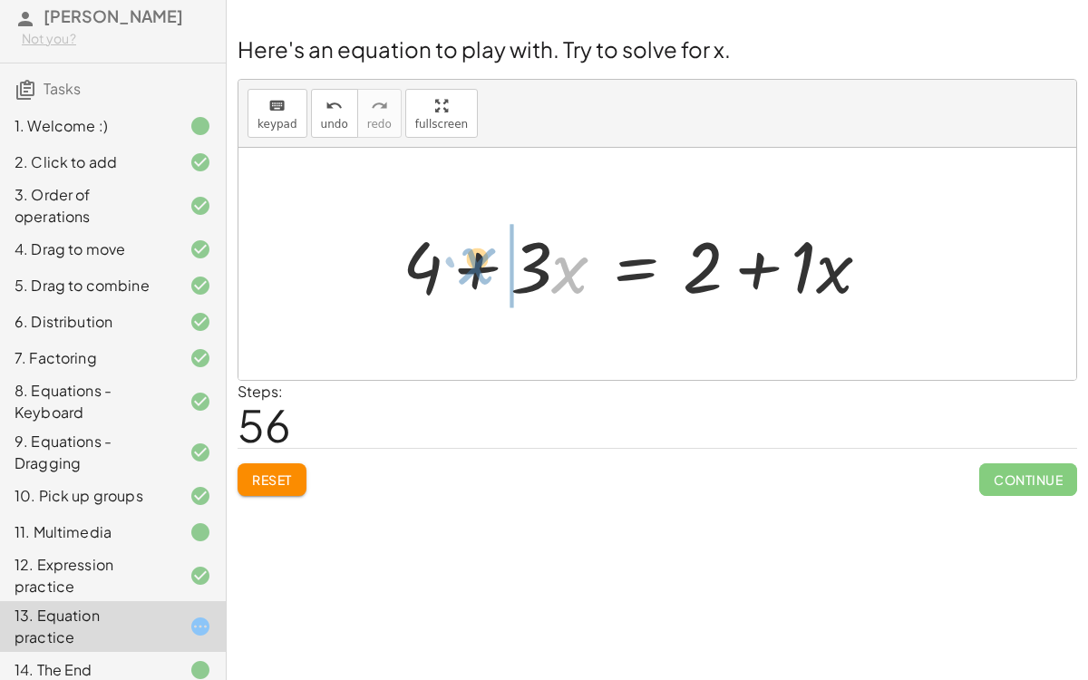
drag, startPoint x: 555, startPoint y: 274, endPoint x: 462, endPoint y: 265, distance: 92.9
click at [462, 265] on div at bounding box center [643, 264] width 500 height 93
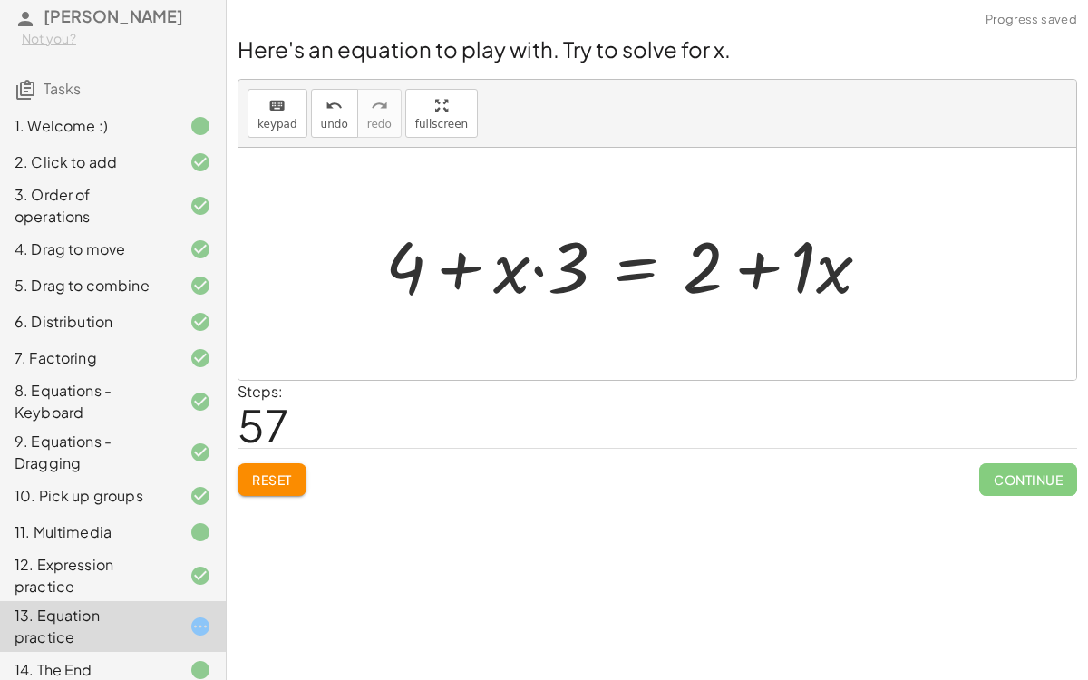
click at [647, 280] on div at bounding box center [634, 264] width 517 height 93
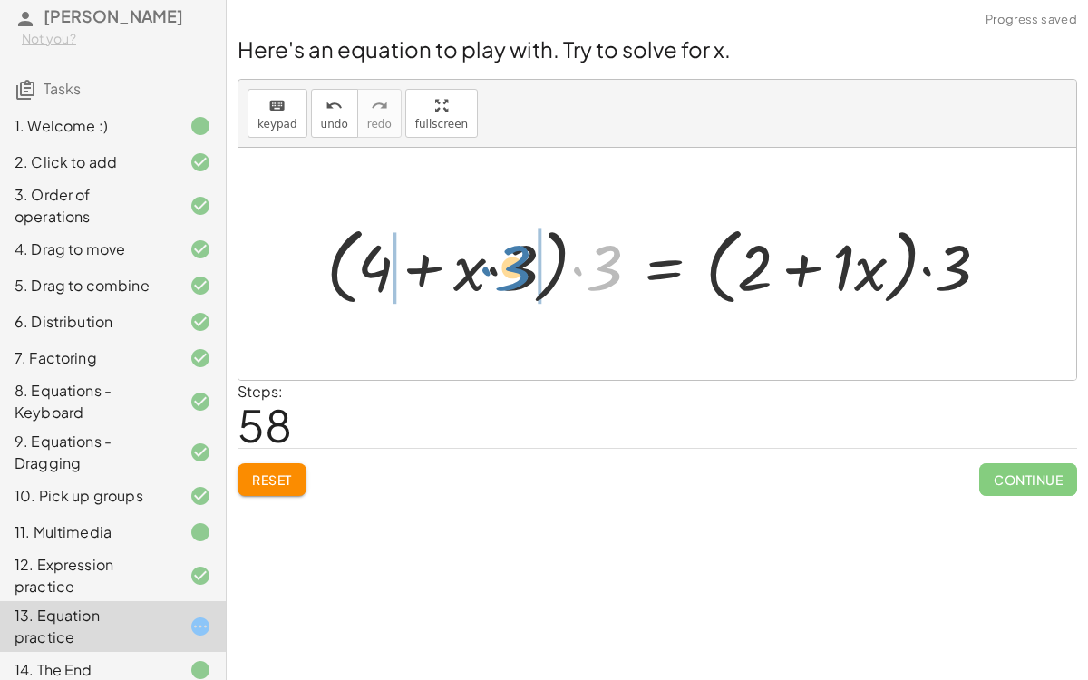
drag, startPoint x: 595, startPoint y: 267, endPoint x: 504, endPoint y: 267, distance: 90.6
click at [504, 267] on div at bounding box center [664, 264] width 695 height 93
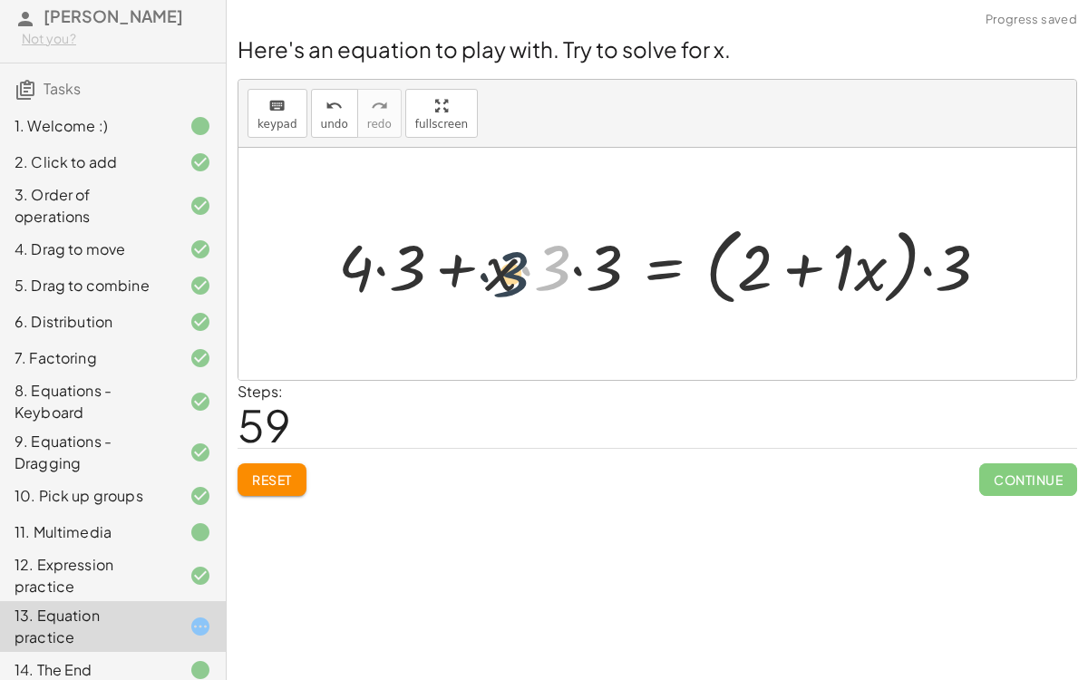
drag, startPoint x: 548, startPoint y: 265, endPoint x: 500, endPoint y: 271, distance: 48.5
click at [500, 271] on div at bounding box center [670, 264] width 683 height 93
drag, startPoint x: 539, startPoint y: 266, endPoint x: 464, endPoint y: 265, distance: 75.2
click at [464, 265] on div at bounding box center [670, 264] width 683 height 93
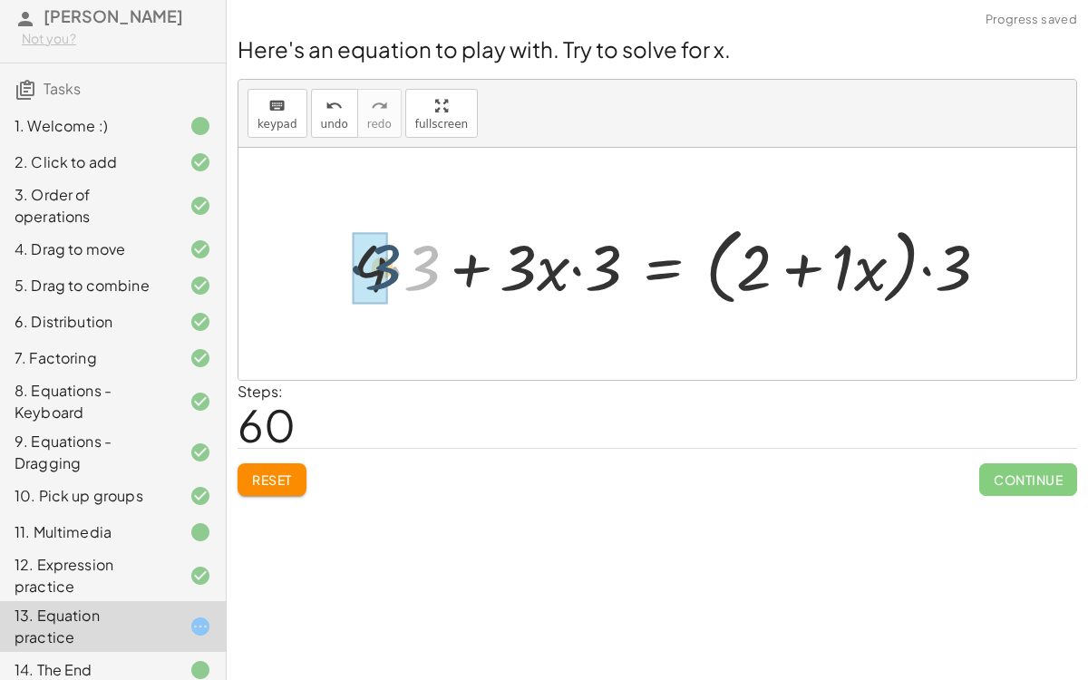
drag, startPoint x: 416, startPoint y: 256, endPoint x: 366, endPoint y: 255, distance: 49.9
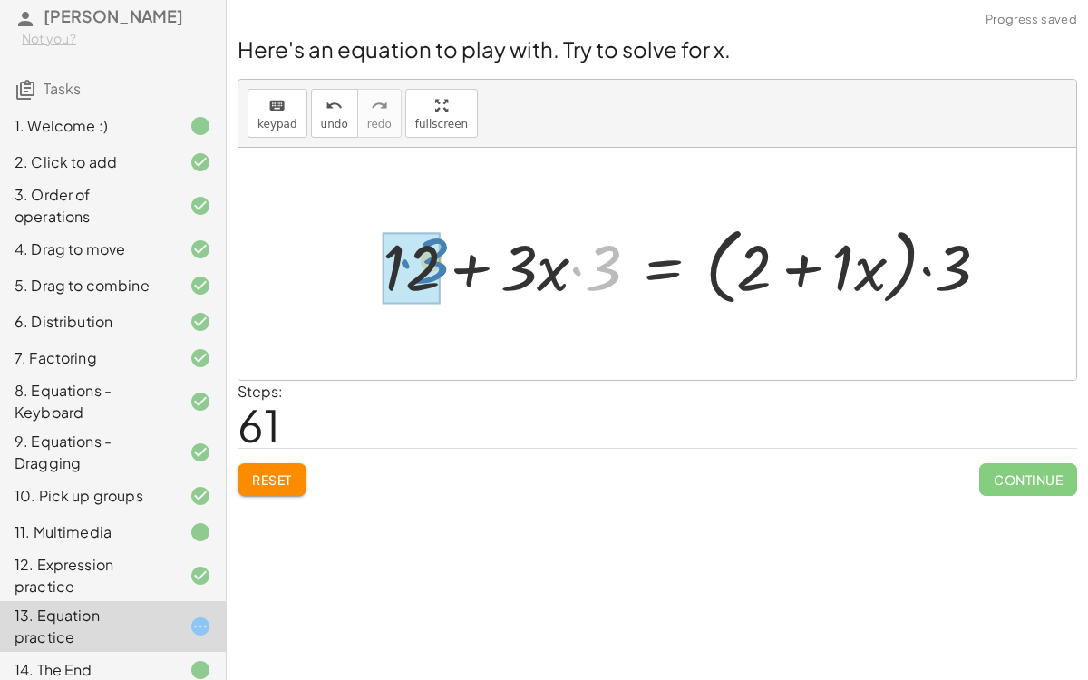
drag, startPoint x: 605, startPoint y: 249, endPoint x: 433, endPoint y: 242, distance: 172.3
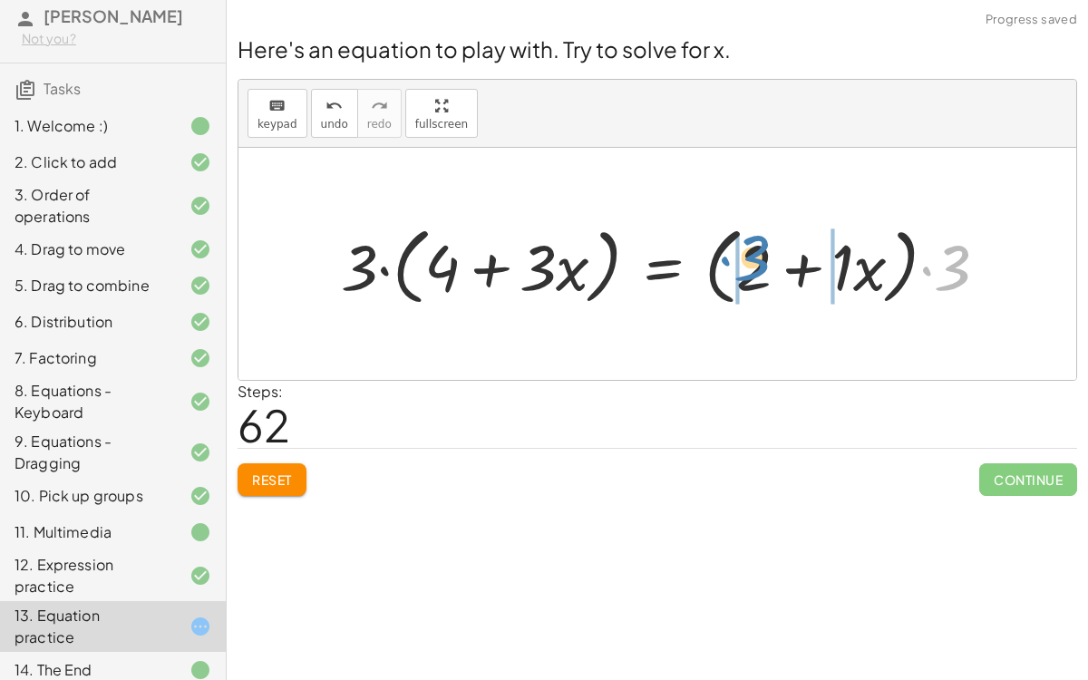
drag, startPoint x: 971, startPoint y: 264, endPoint x: 728, endPoint y: 260, distance: 242.9
click at [728, 260] on div at bounding box center [672, 264] width 680 height 93
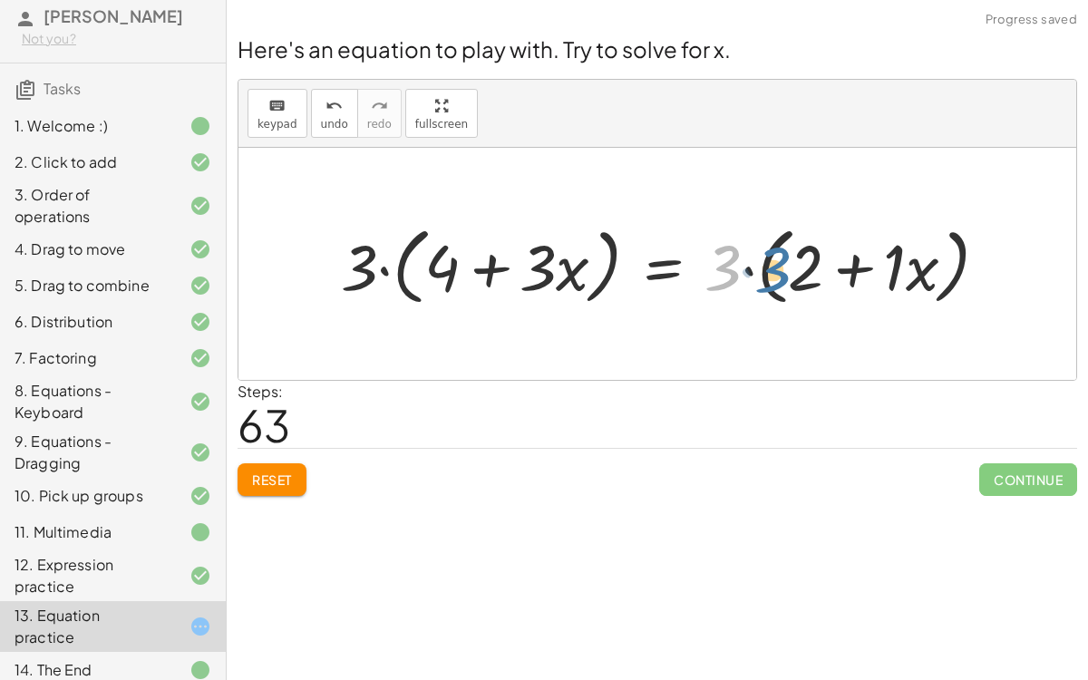
drag, startPoint x: 732, startPoint y: 259, endPoint x: 808, endPoint y: 260, distance: 75.2
click at [808, 260] on div at bounding box center [672, 264] width 680 height 93
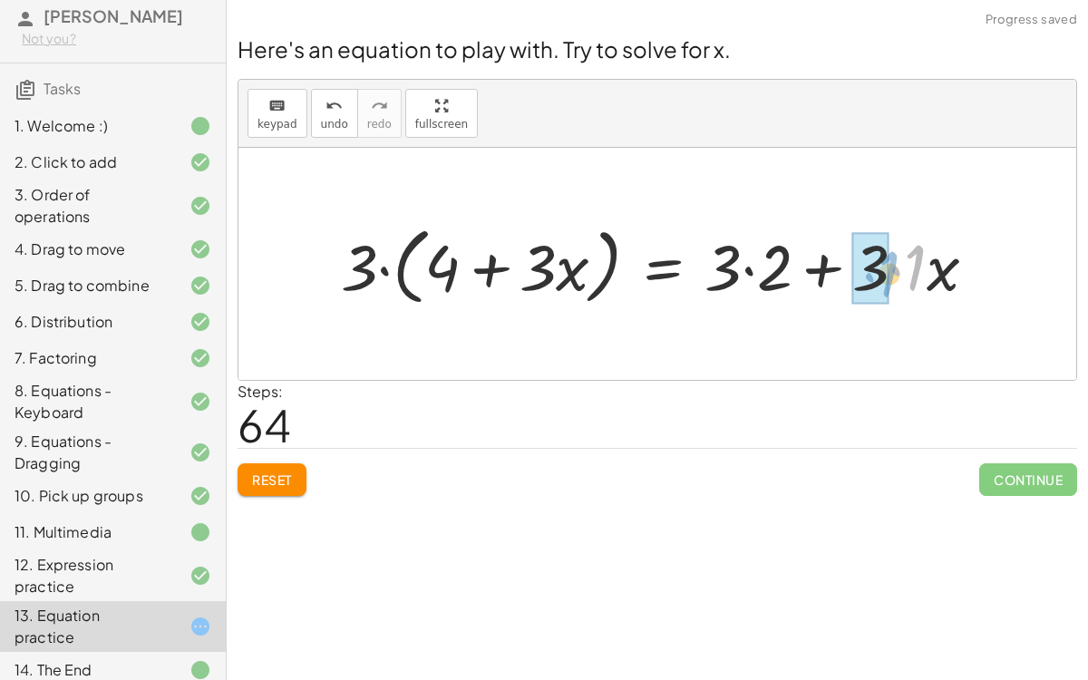
drag, startPoint x: 889, startPoint y: 260, endPoint x: 859, endPoint y: 268, distance: 31.0
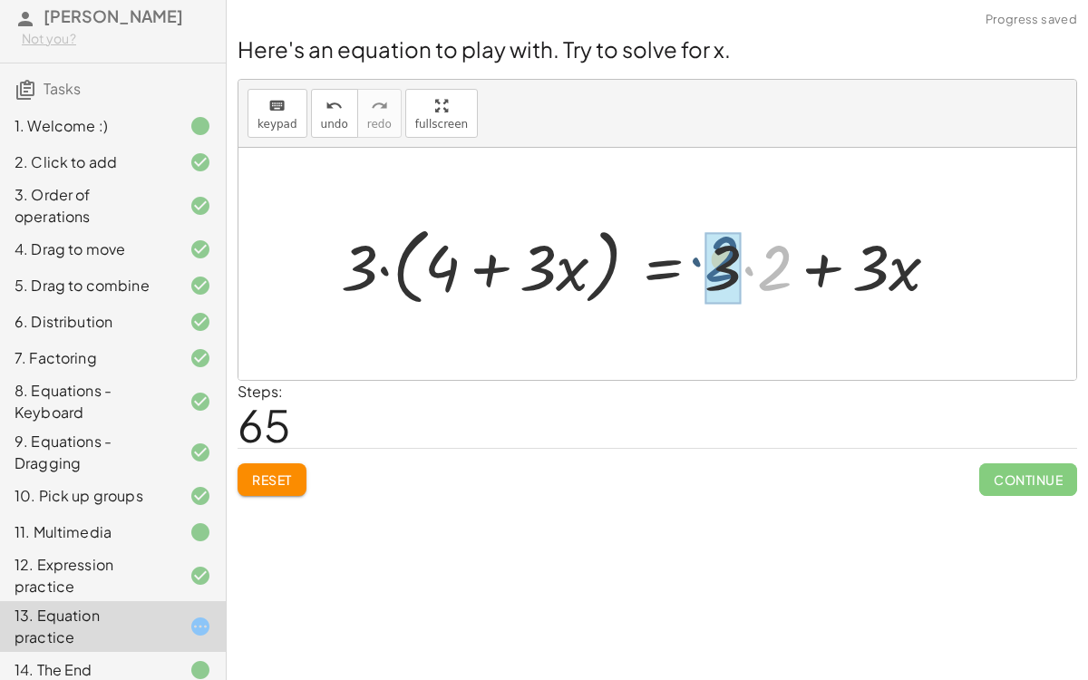
drag, startPoint x: 773, startPoint y: 262, endPoint x: 723, endPoint y: 254, distance: 50.5
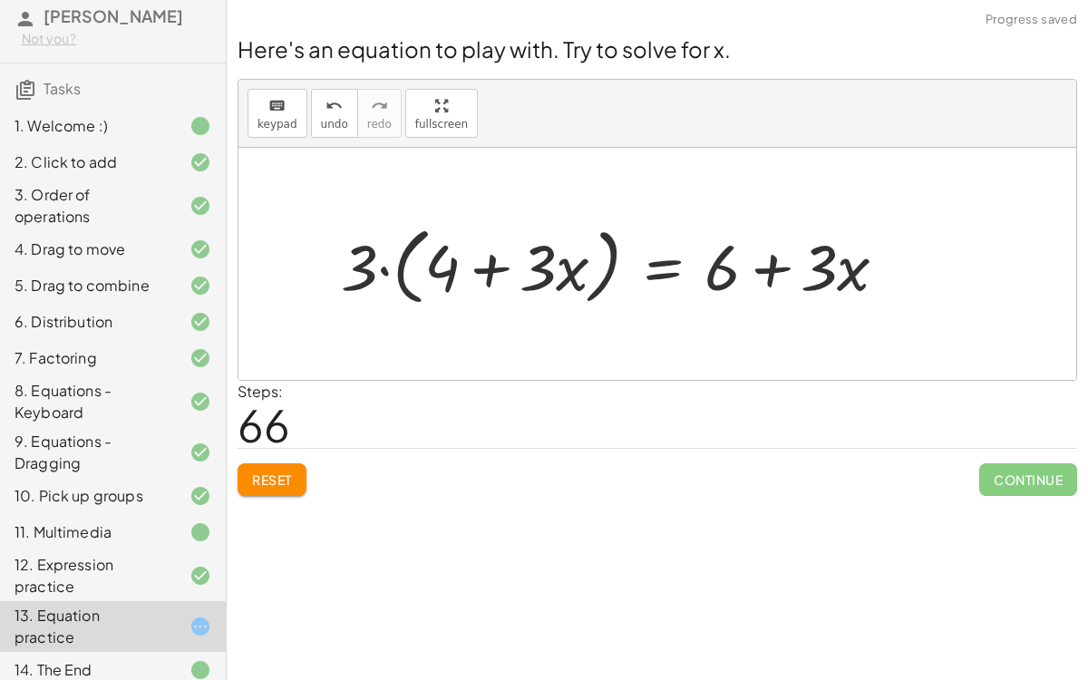
click at [723, 254] on div at bounding box center [621, 264] width 579 height 93
drag, startPoint x: 374, startPoint y: 261, endPoint x: 452, endPoint y: 267, distance: 78.2
click at [452, 267] on div at bounding box center [621, 264] width 579 height 93
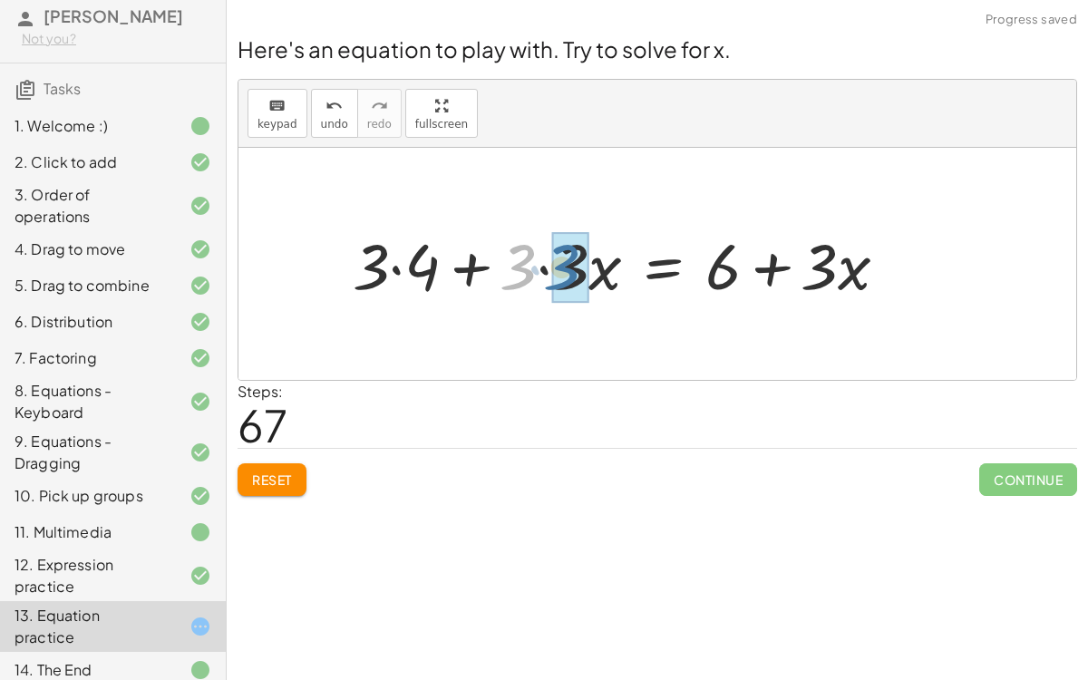
drag, startPoint x: 506, startPoint y: 265, endPoint x: 549, endPoint y: 265, distance: 43.5
click at [549, 265] on div at bounding box center [626, 263] width 567 height 83
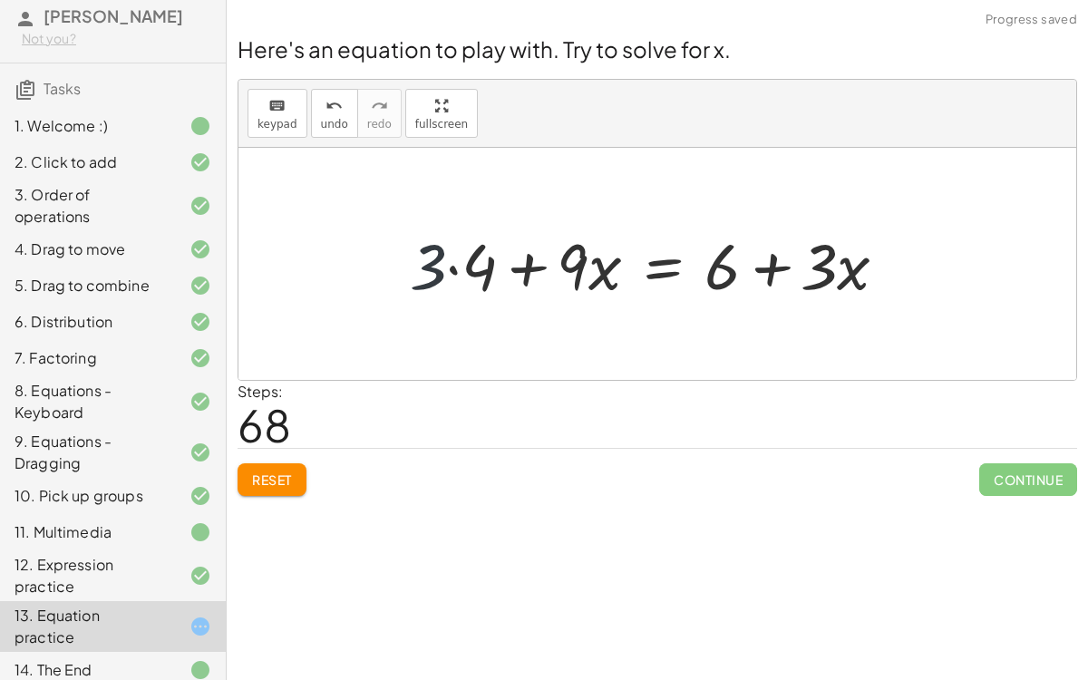
click at [444, 259] on div at bounding box center [656, 263] width 510 height 83
drag, startPoint x: 438, startPoint y: 258, endPoint x: 479, endPoint y: 264, distance: 41.1
click at [663, 267] on div at bounding box center [670, 263] width 480 height 83
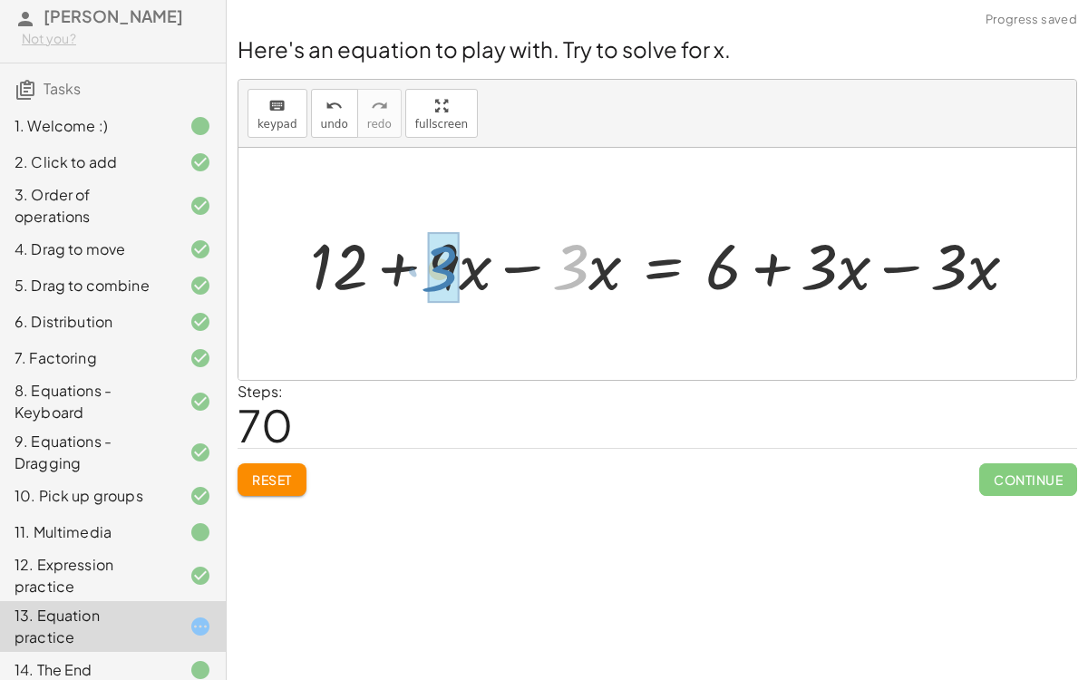
drag, startPoint x: 577, startPoint y: 248, endPoint x: 448, endPoint y: 251, distance: 129.6
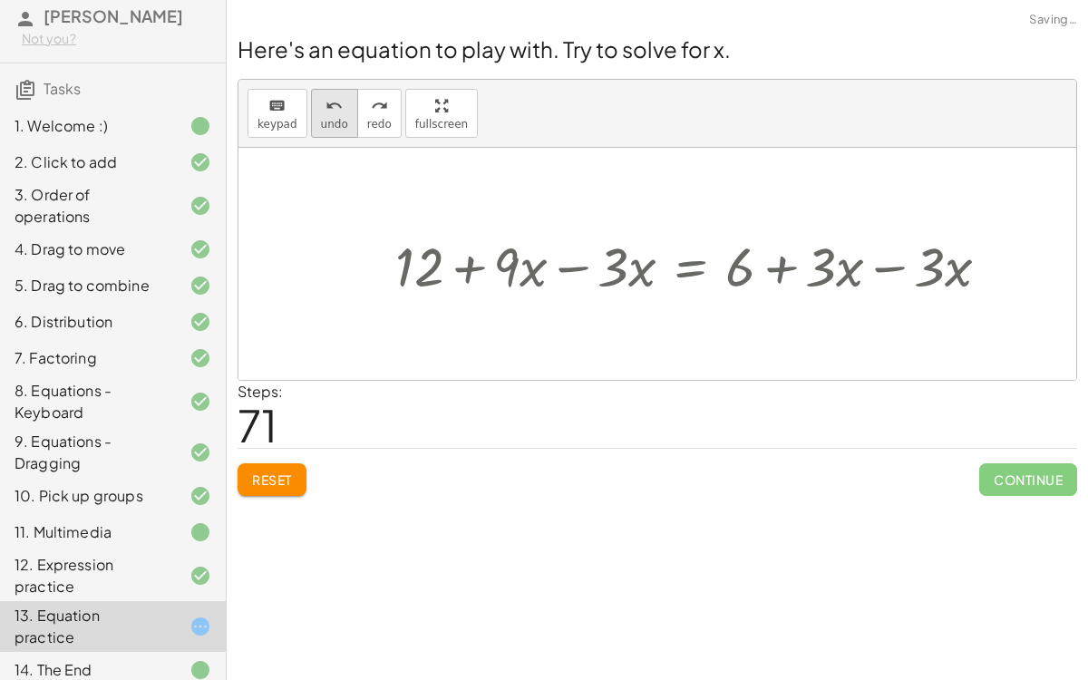
click at [323, 121] on span "undo" at bounding box center [334, 124] width 27 height 13
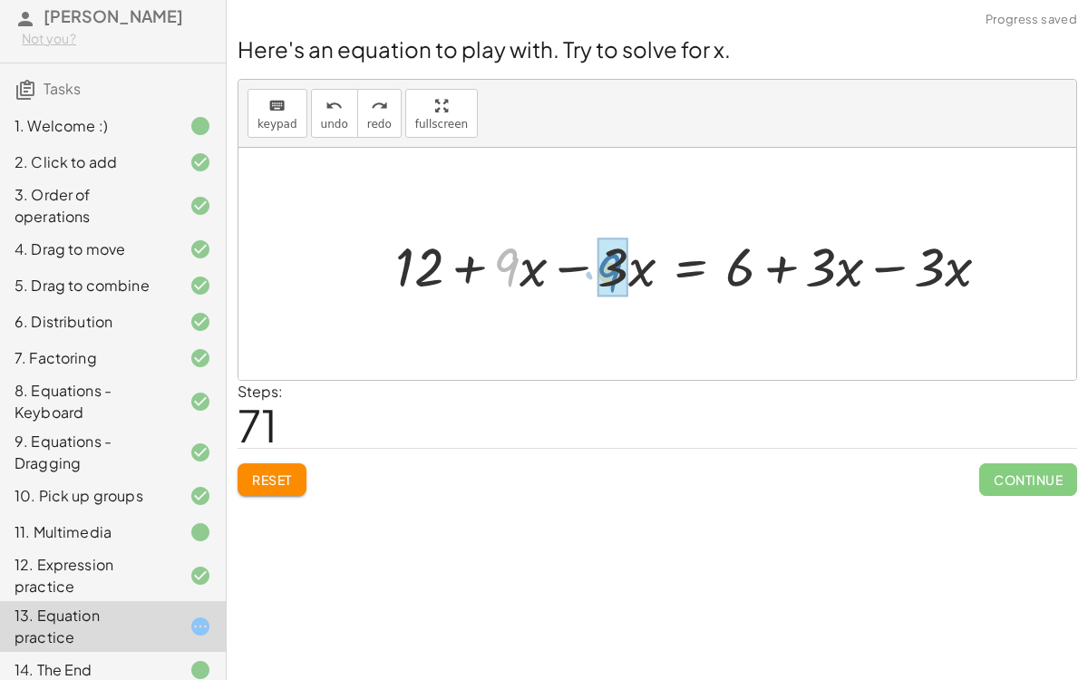
drag, startPoint x: 510, startPoint y: 256, endPoint x: 613, endPoint y: 261, distance: 102.6
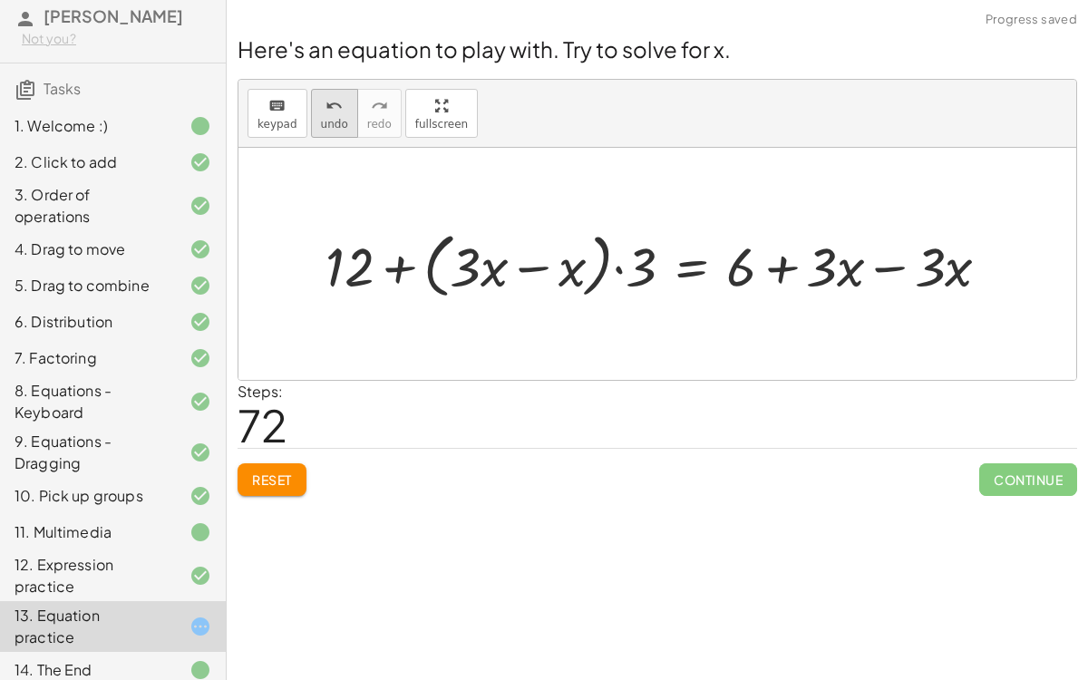
click at [343, 133] on button "undo undo" at bounding box center [334, 113] width 47 height 49
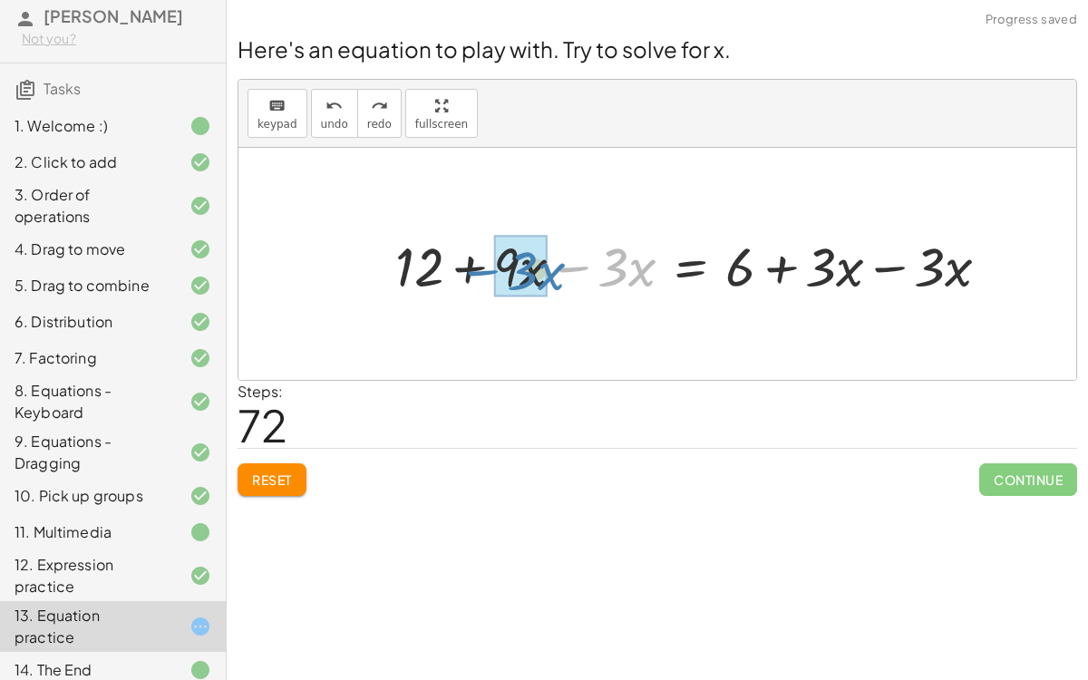
drag, startPoint x: 576, startPoint y: 266, endPoint x: 486, endPoint y: 270, distance: 90.7
click at [486, 270] on div at bounding box center [699, 264] width 626 height 72
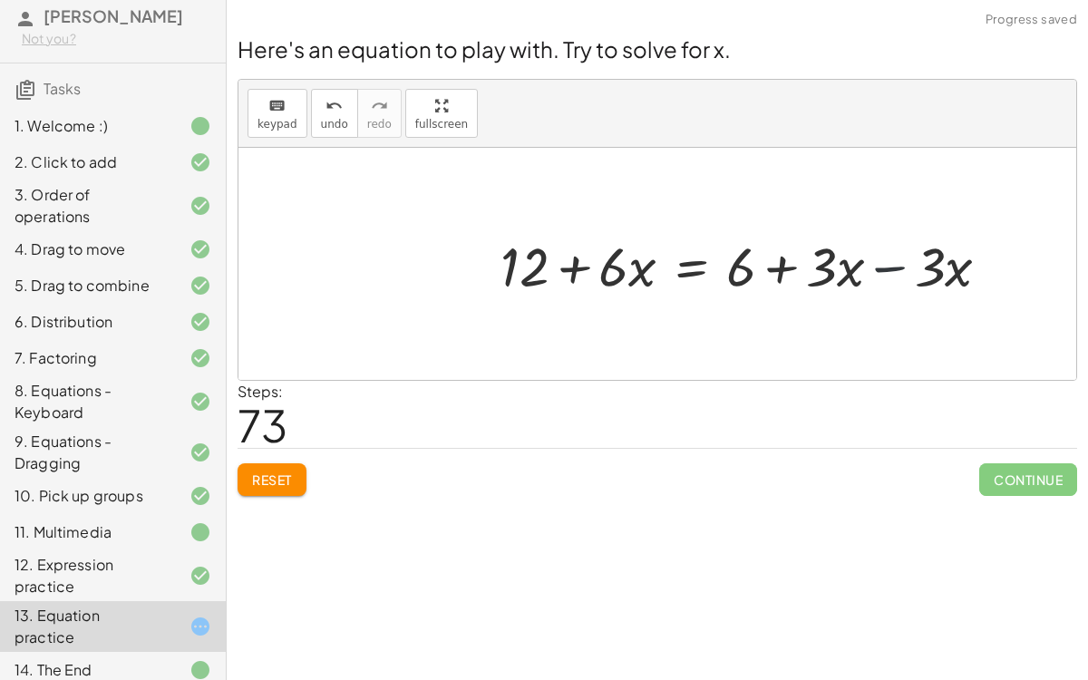
click at [913, 259] on div at bounding box center [752, 264] width 522 height 72
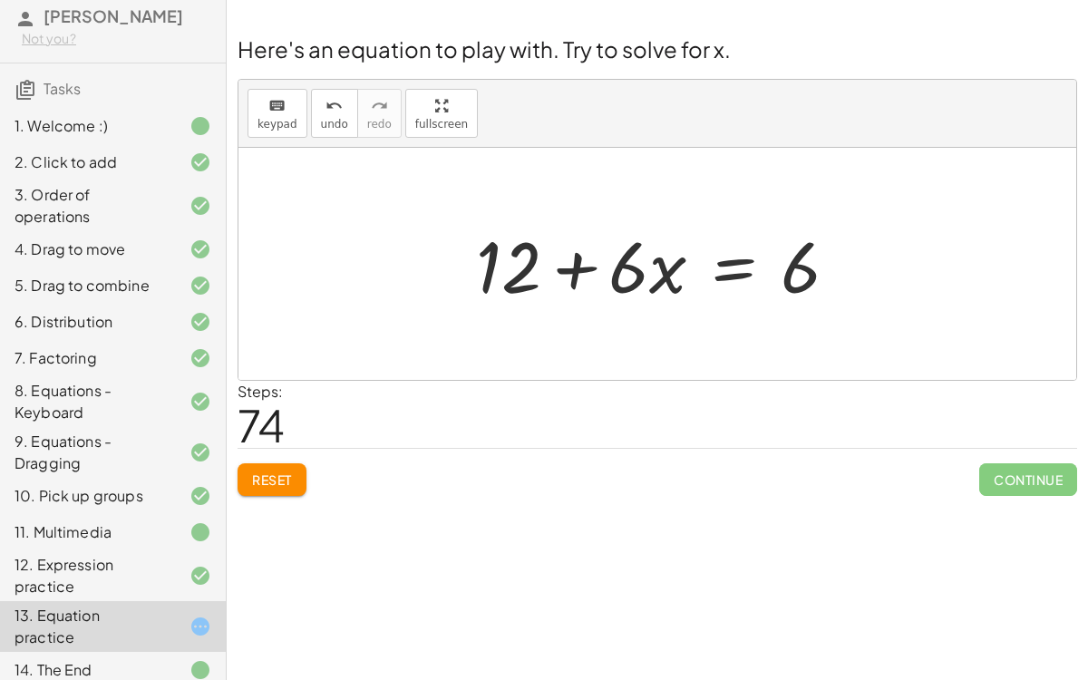
click at [736, 264] on div at bounding box center [664, 264] width 394 height 93
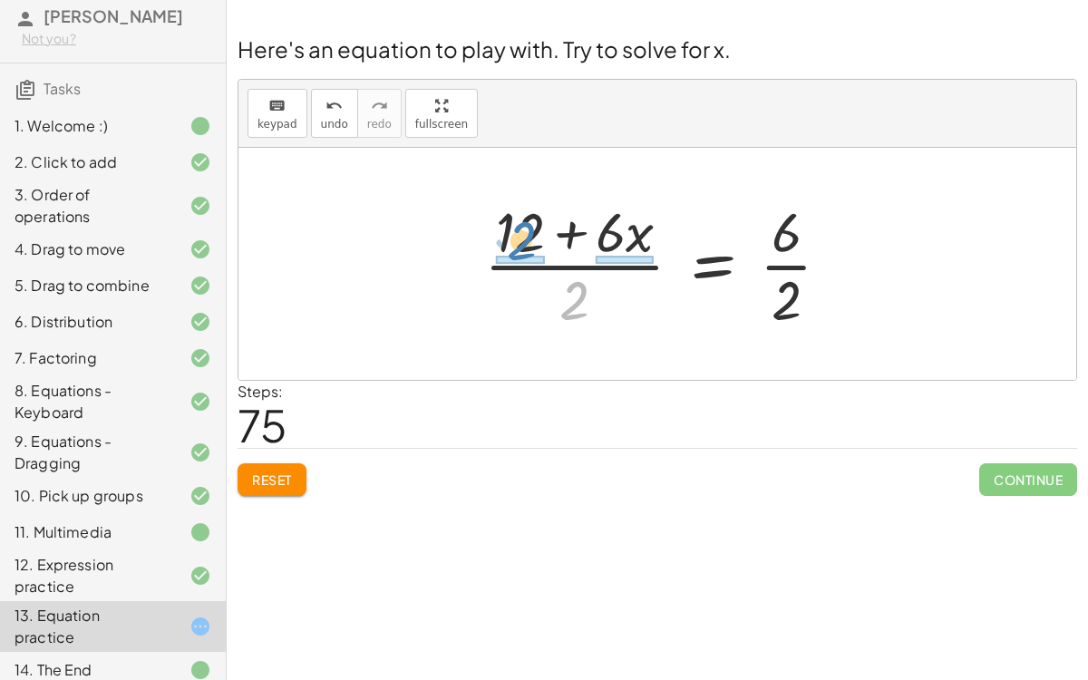
drag, startPoint x: 568, startPoint y: 293, endPoint x: 515, endPoint y: 233, distance: 80.2
click at [515, 233] on div at bounding box center [664, 264] width 379 height 140
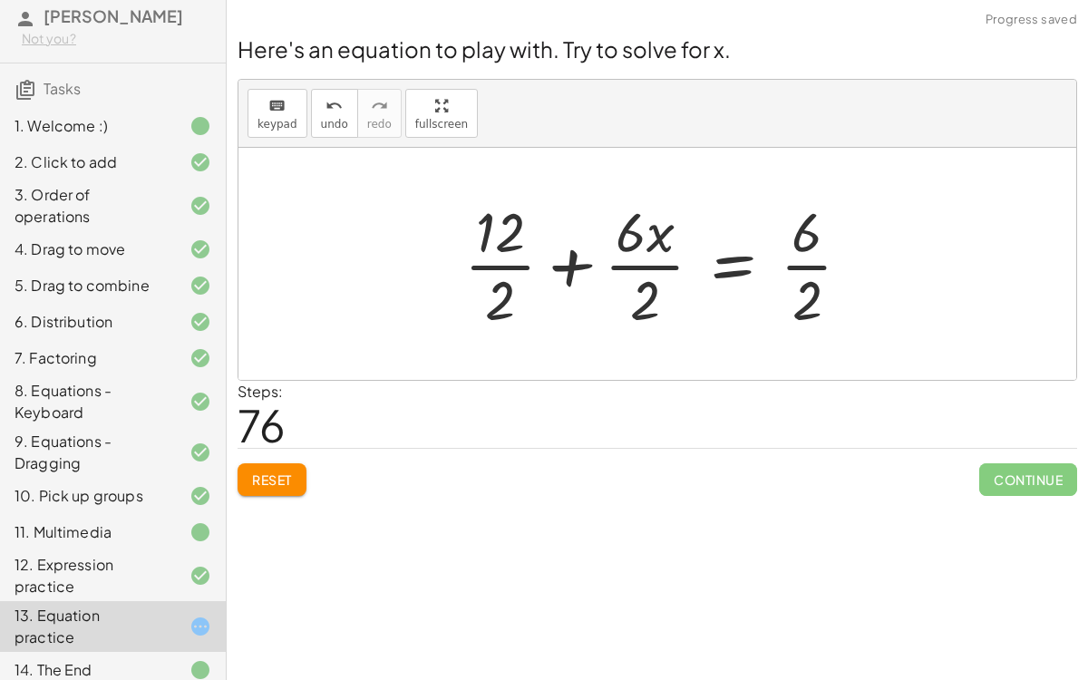
click at [649, 276] on div at bounding box center [665, 264] width 420 height 140
click at [502, 266] on div at bounding box center [664, 264] width 416 height 140
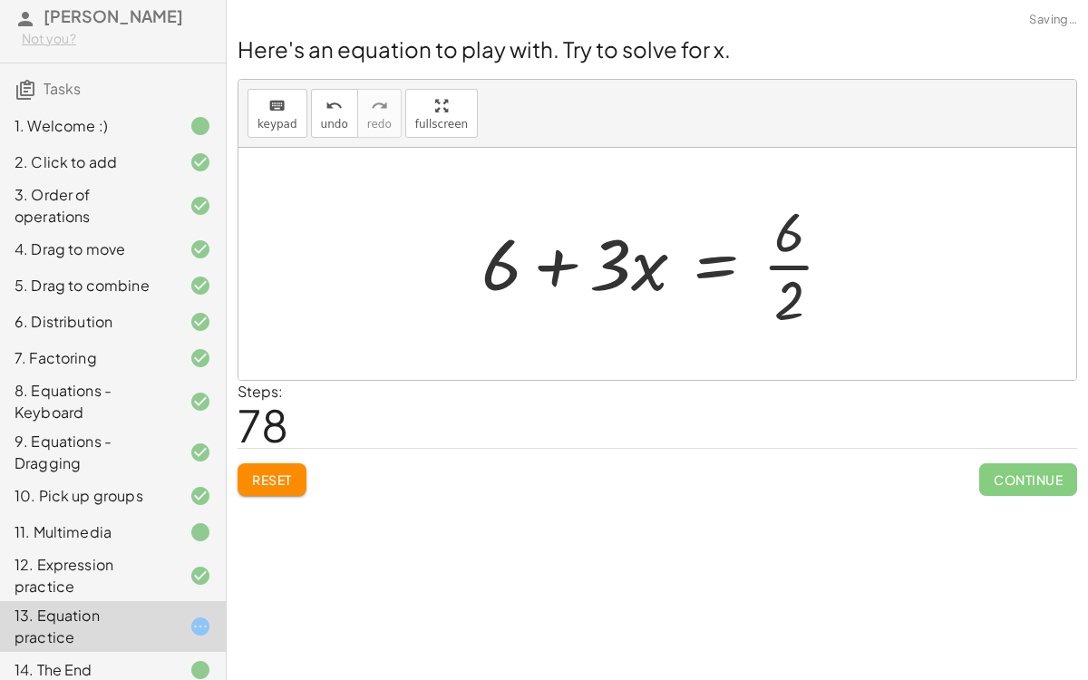
click at [807, 266] on div at bounding box center [664, 264] width 384 height 140
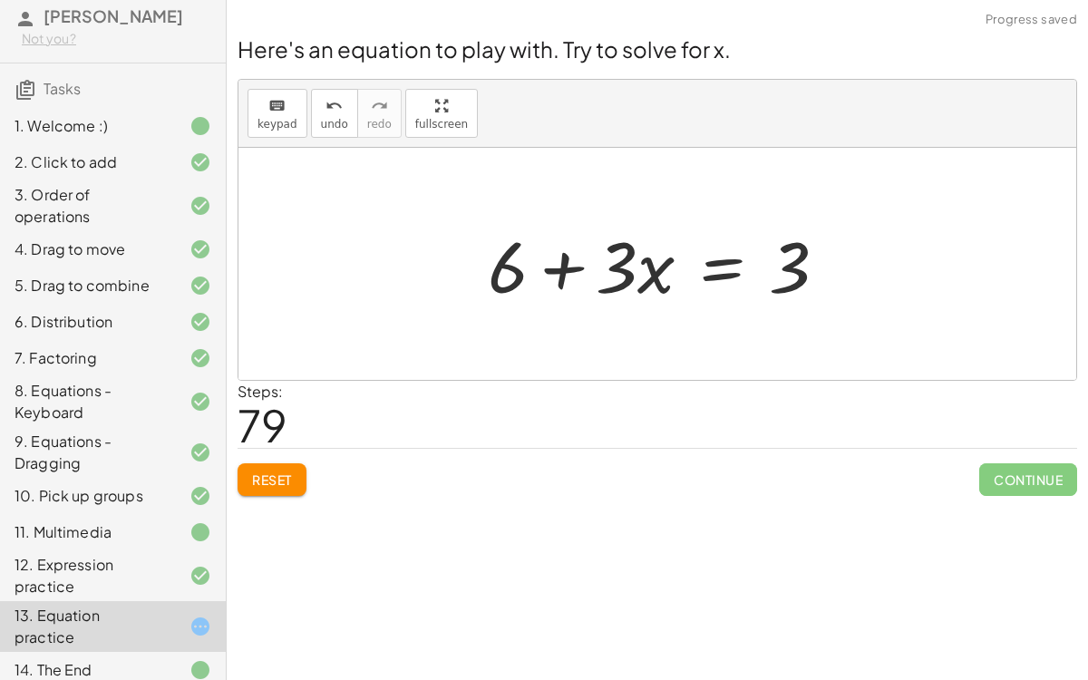
click at [723, 272] on div at bounding box center [665, 264] width 372 height 93
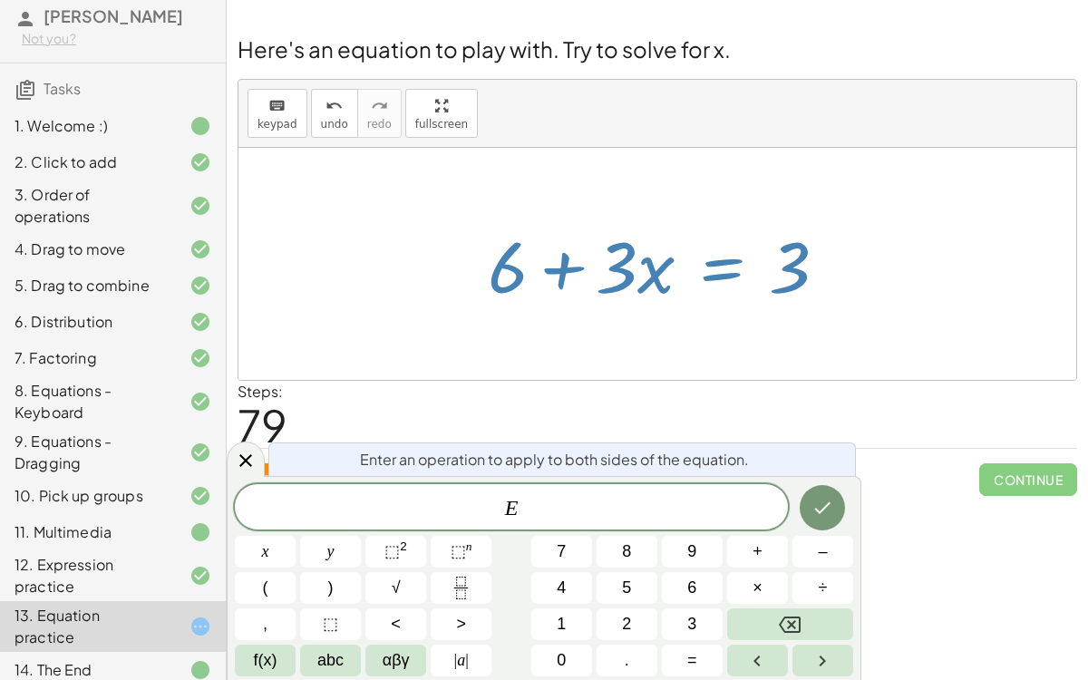
click at [551, 494] on div "E ​" at bounding box center [511, 506] width 553 height 45
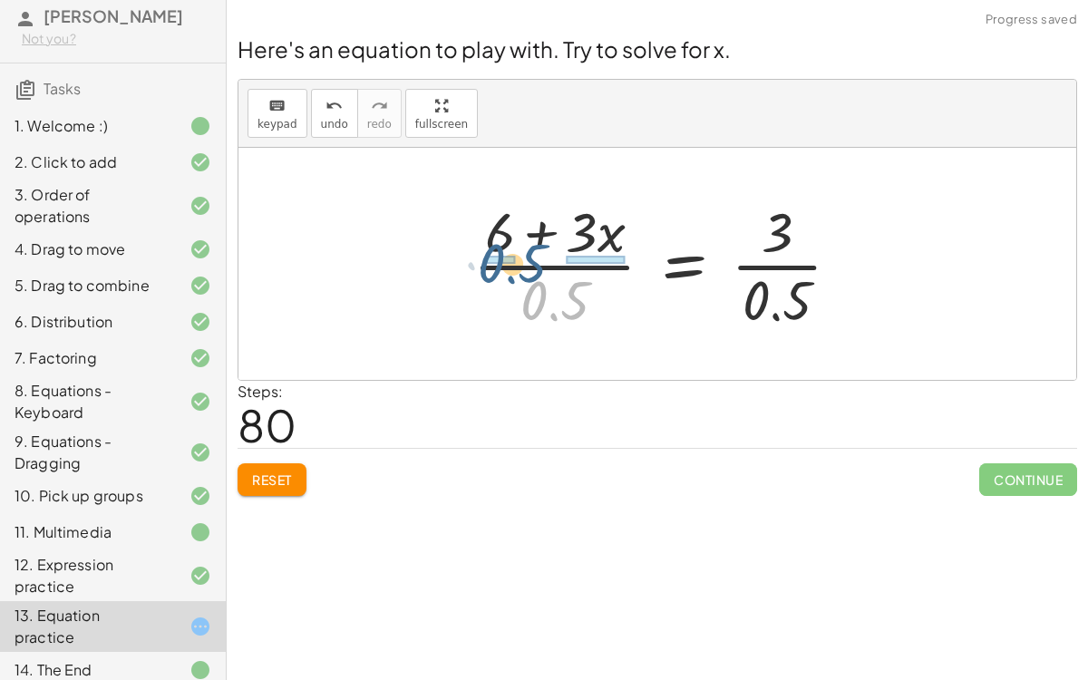
drag, startPoint x: 536, startPoint y: 300, endPoint x: 489, endPoint y: 265, distance: 58.2
click at [489, 265] on div at bounding box center [664, 264] width 401 height 140
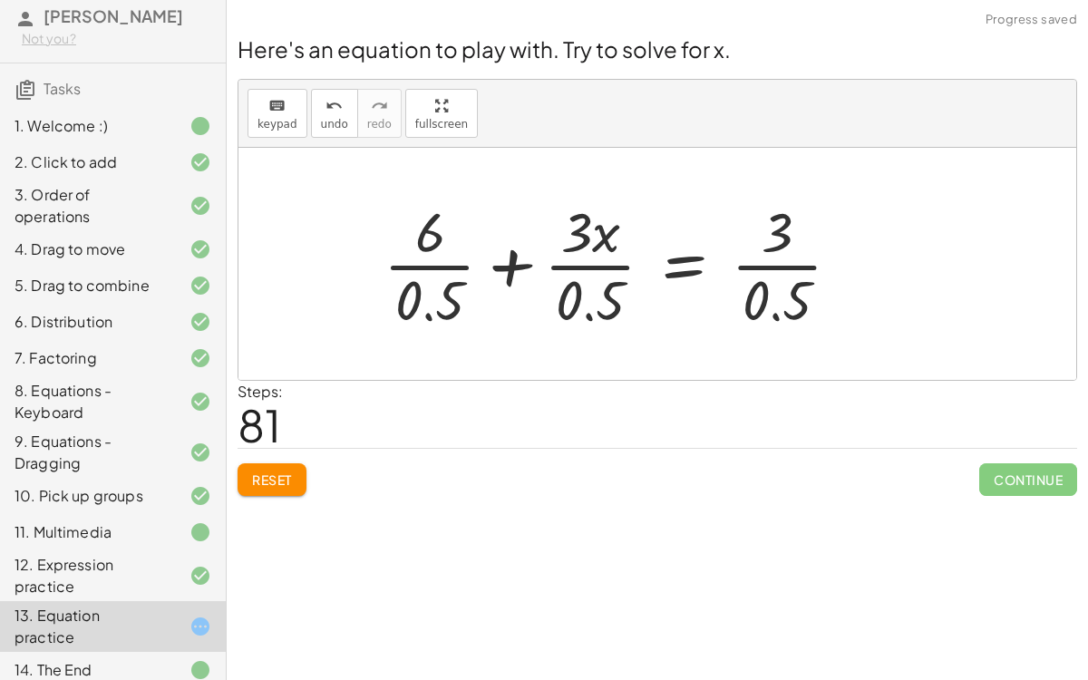
click at [605, 271] on div at bounding box center [619, 264] width 490 height 140
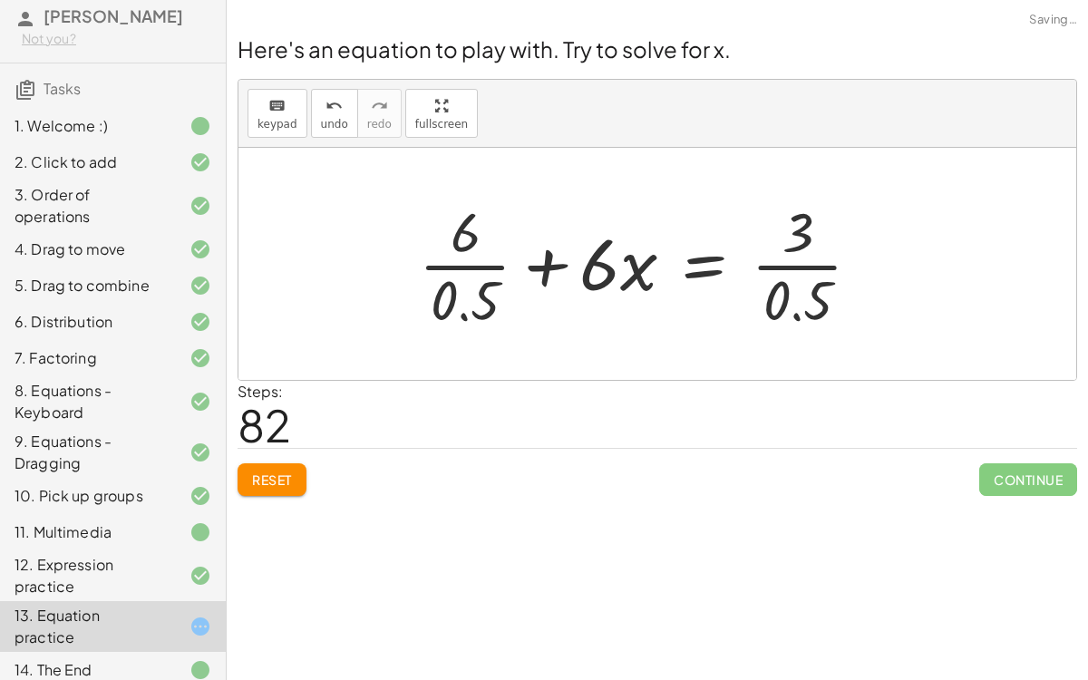
click at [459, 260] on div at bounding box center [647, 264] width 475 height 140
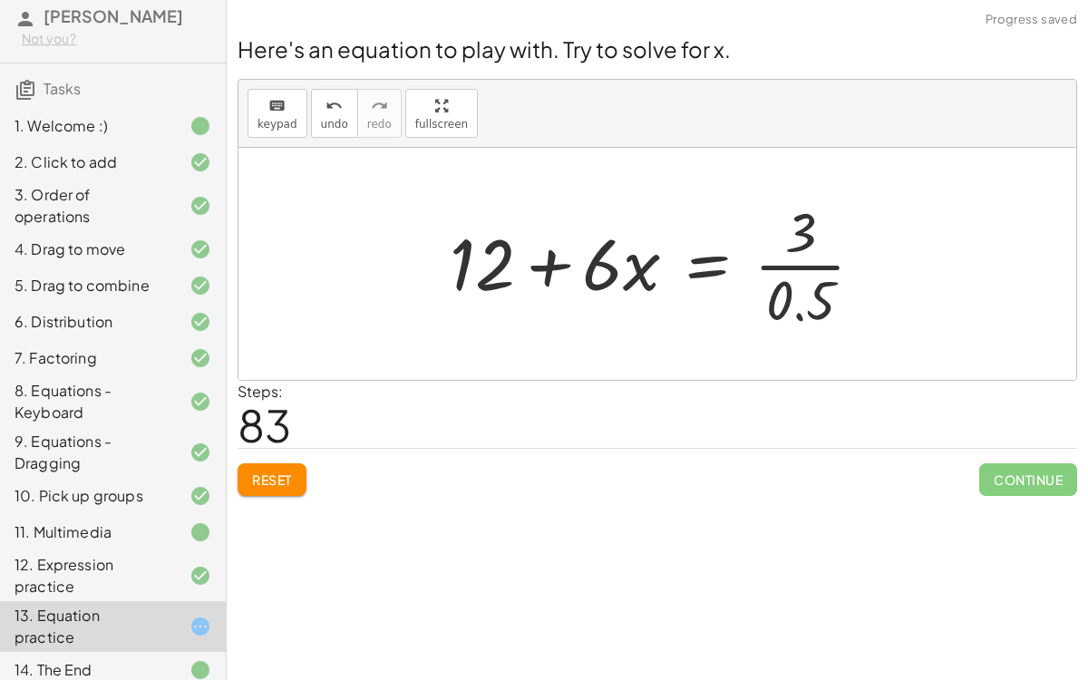
click at [805, 262] on div at bounding box center [663, 264] width 447 height 140
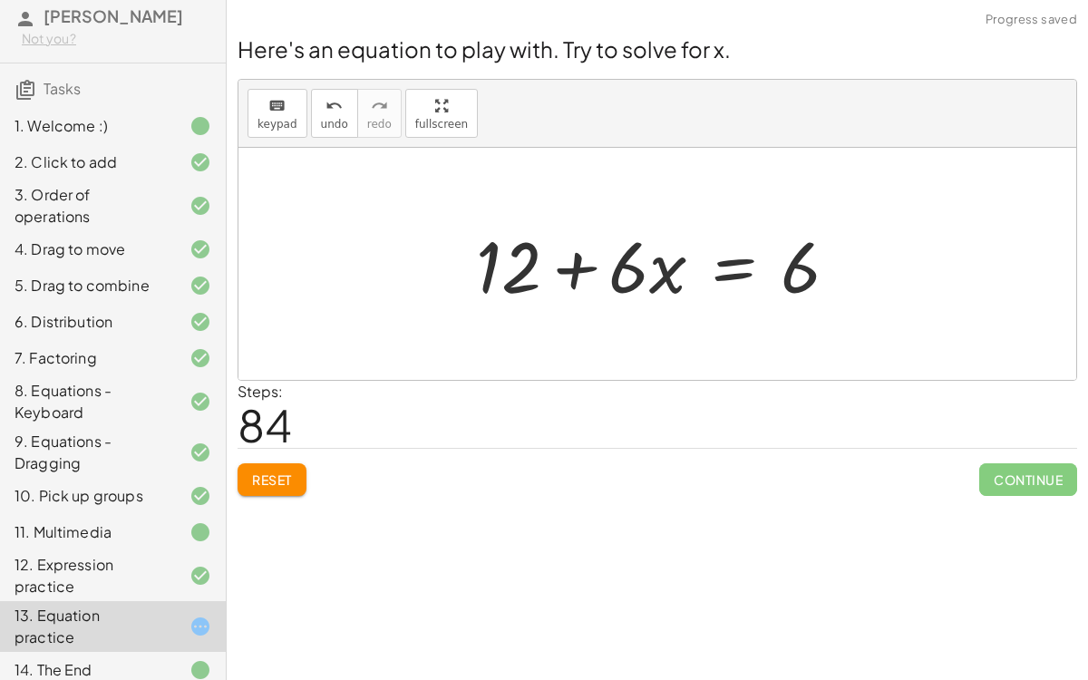
click at [740, 272] on div at bounding box center [664, 264] width 394 height 93
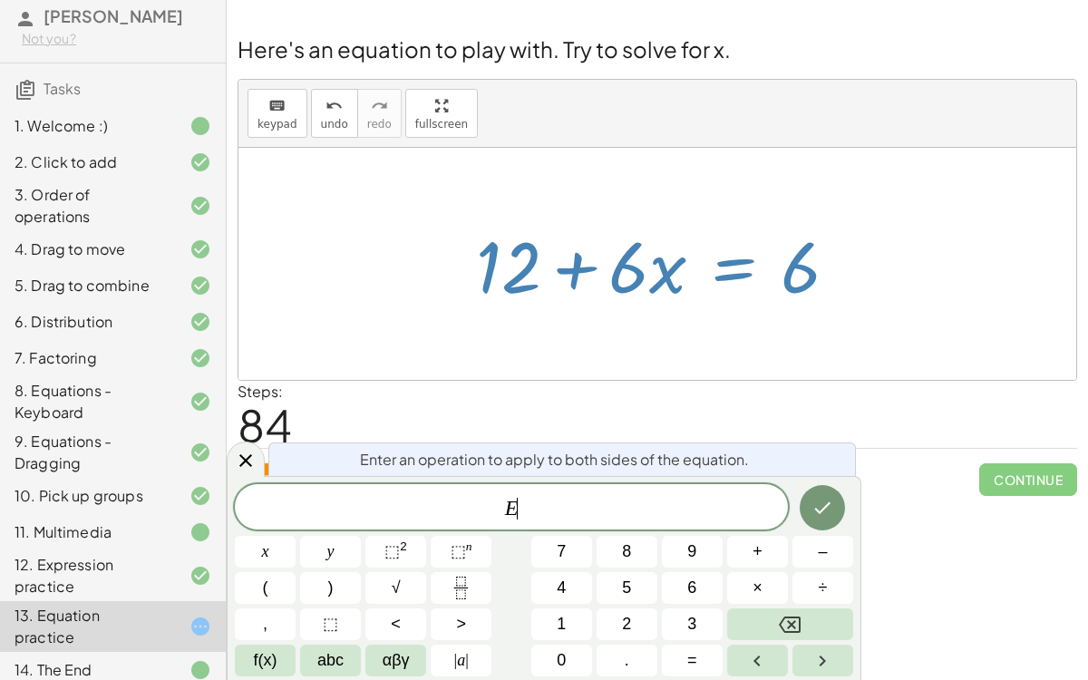
click at [525, 272] on div at bounding box center [664, 264] width 394 height 93
click at [246, 452] on icon at bounding box center [246, 461] width 22 height 22
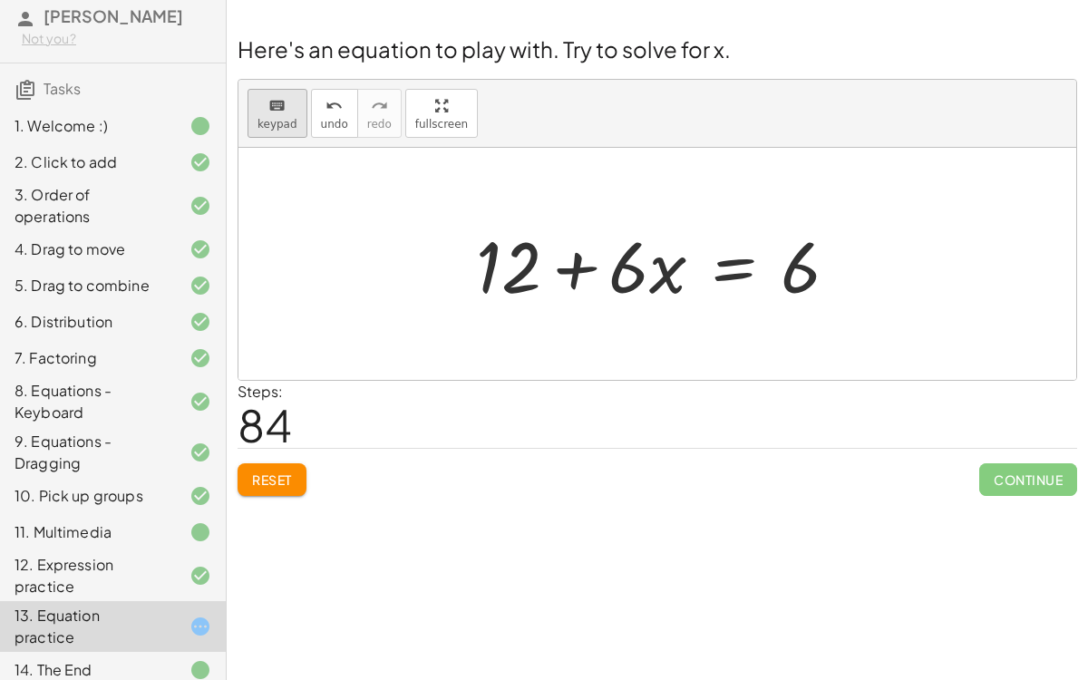
click at [276, 123] on span "keypad" at bounding box center [277, 124] width 40 height 13
click at [511, 247] on div at bounding box center [508, 266] width 65 height 84
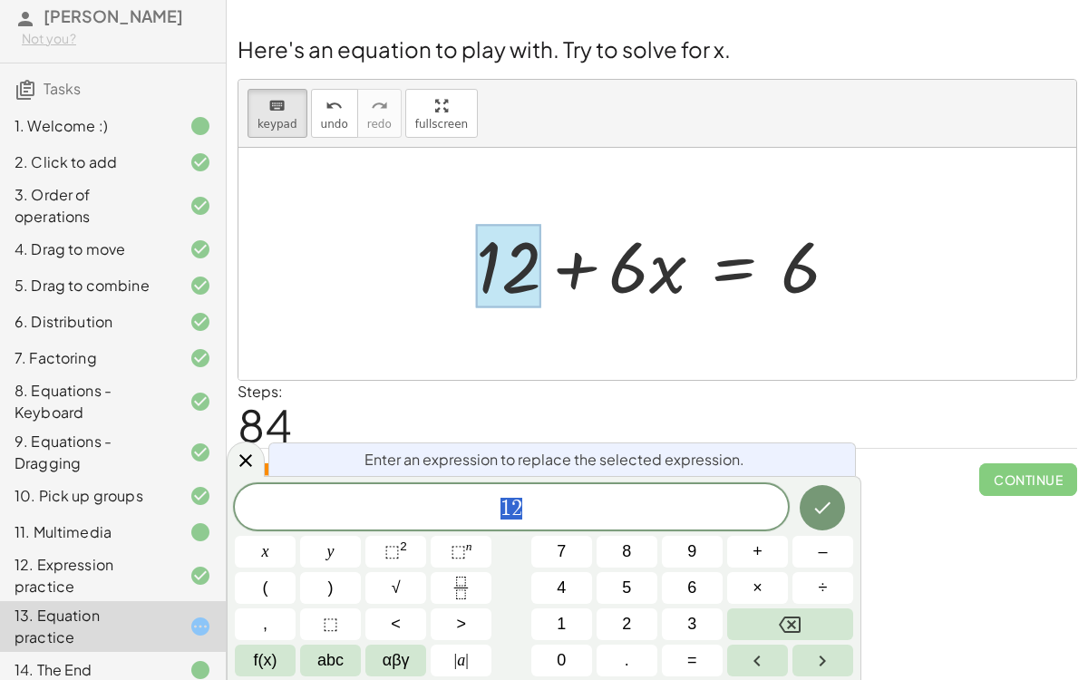
click at [547, 506] on span "1 2" at bounding box center [511, 508] width 553 height 25
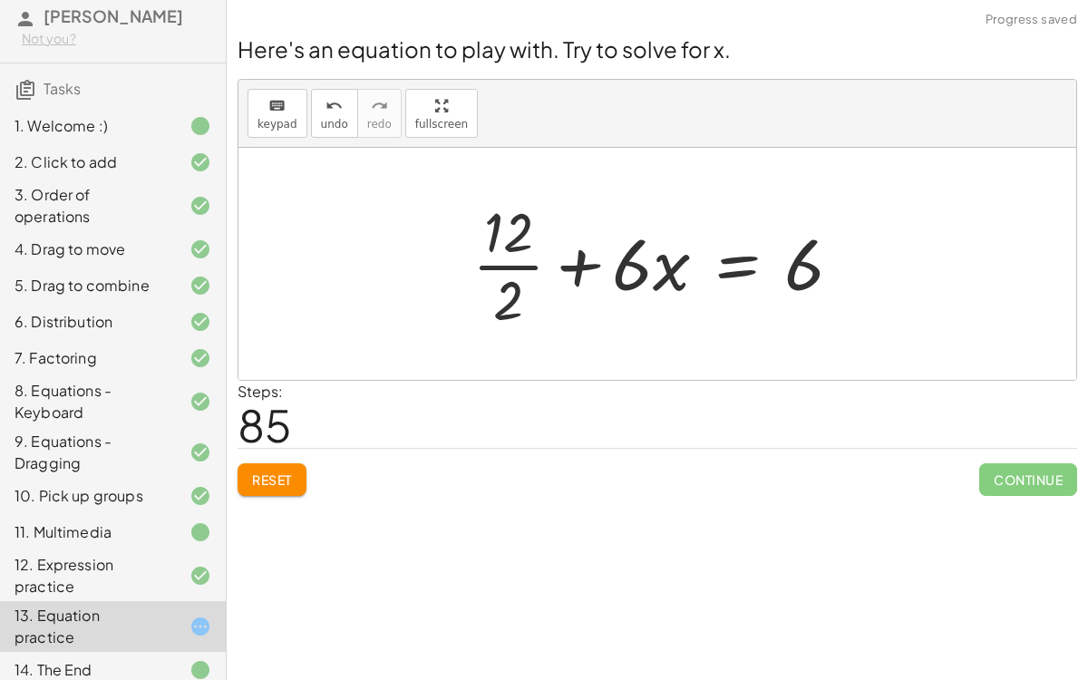
click at [513, 264] on div at bounding box center [663, 264] width 401 height 140
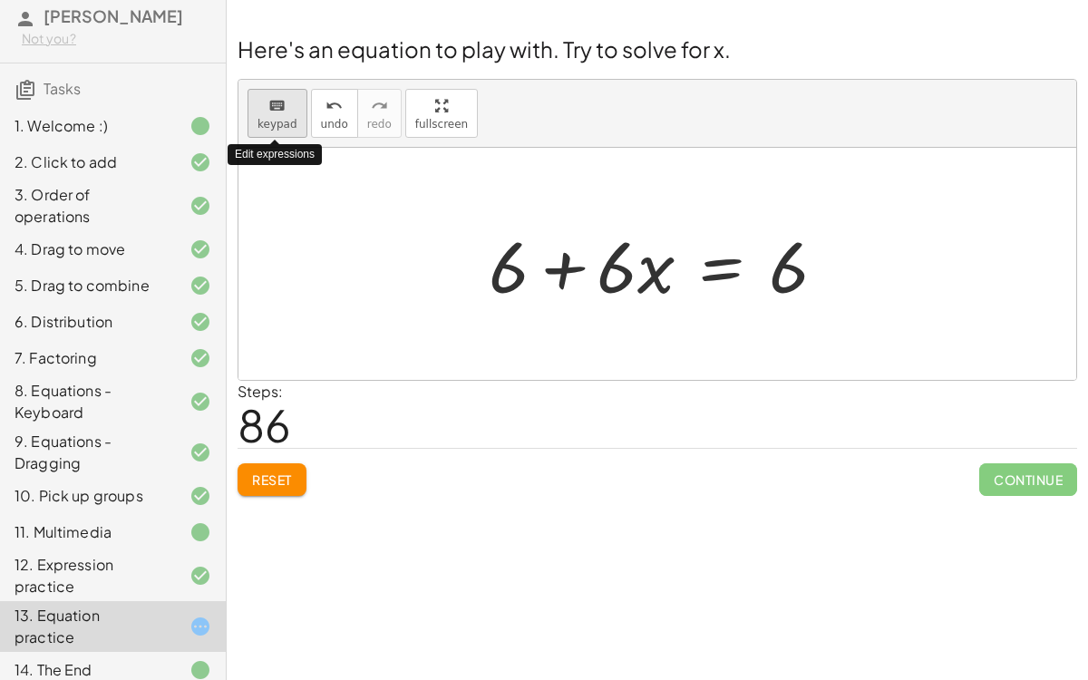
click at [262, 112] on div "keyboard" at bounding box center [277, 105] width 40 height 22
click at [618, 279] on div at bounding box center [616, 266] width 40 height 84
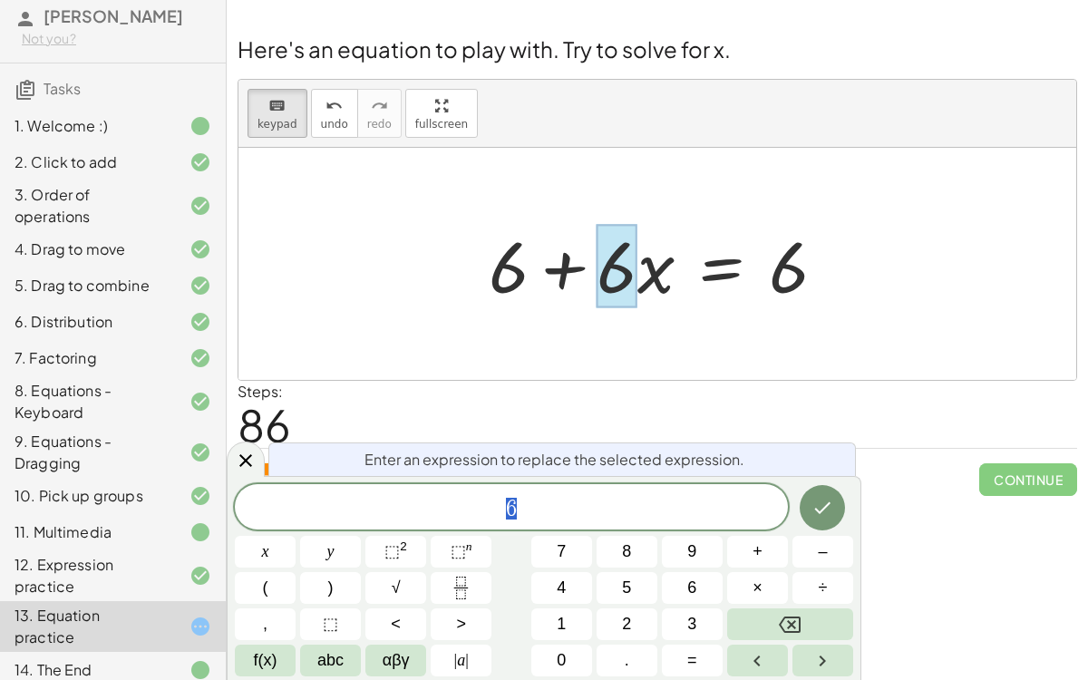
click at [560, 520] on div "6" at bounding box center [511, 506] width 553 height 45
click at [646, 277] on div at bounding box center [664, 264] width 370 height 93
click at [247, 457] on icon at bounding box center [245, 460] width 13 height 13
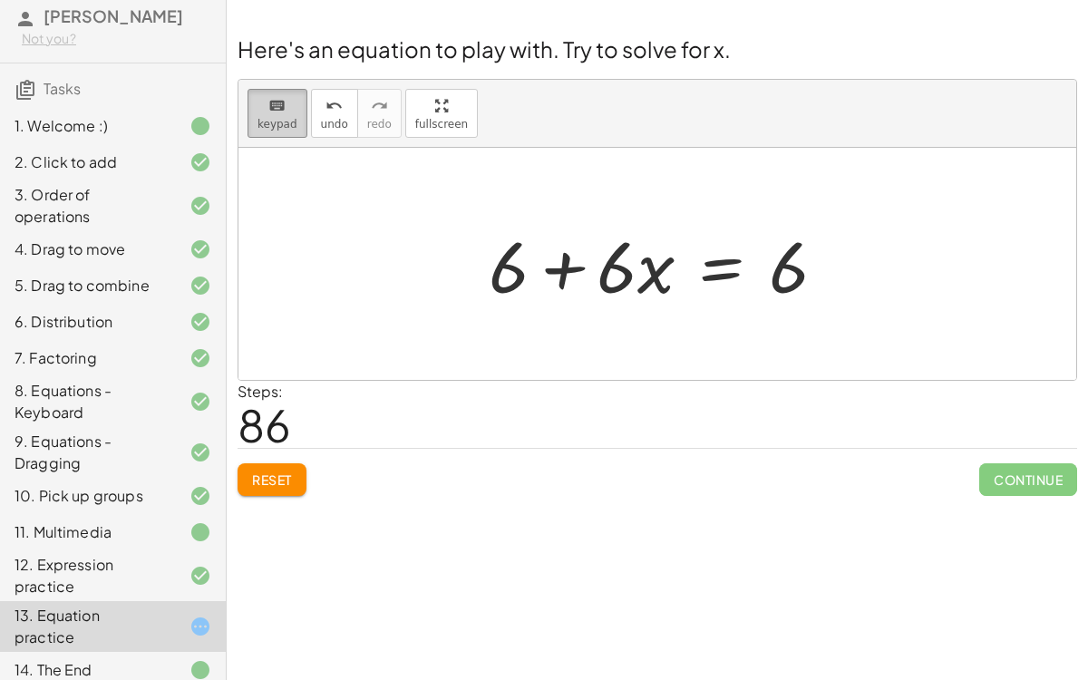
click at [289, 131] on button "keyboard keypad" at bounding box center [277, 113] width 60 height 49
click at [274, 113] on icon "keyboard" at bounding box center [276, 106] width 17 height 22
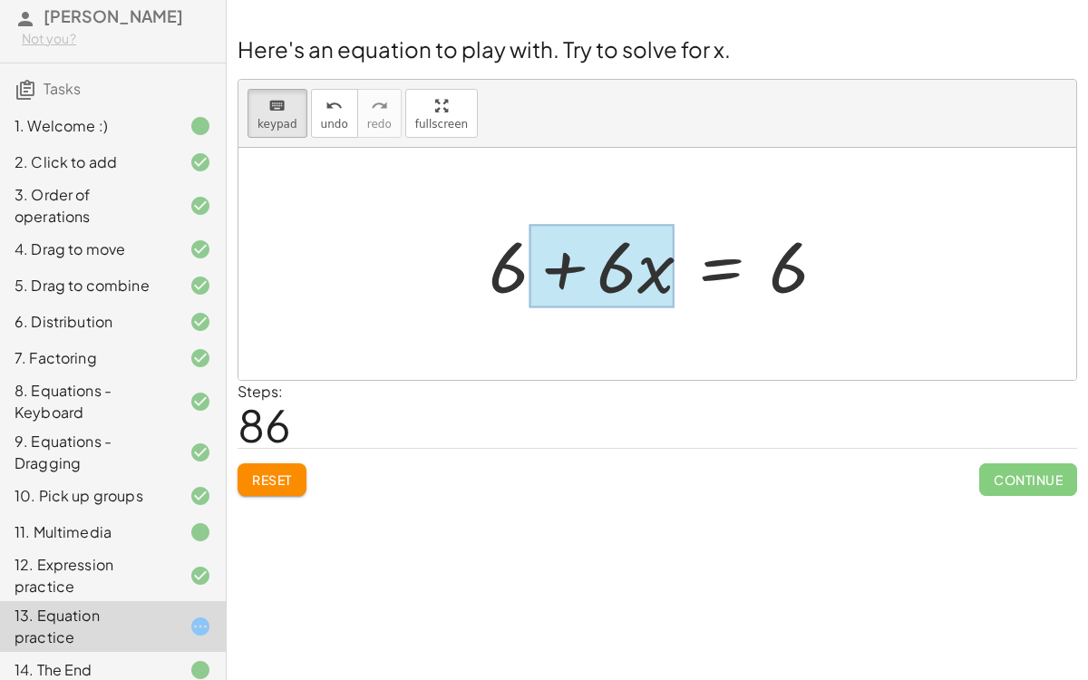
click at [652, 265] on div at bounding box center [600, 266] width 145 height 84
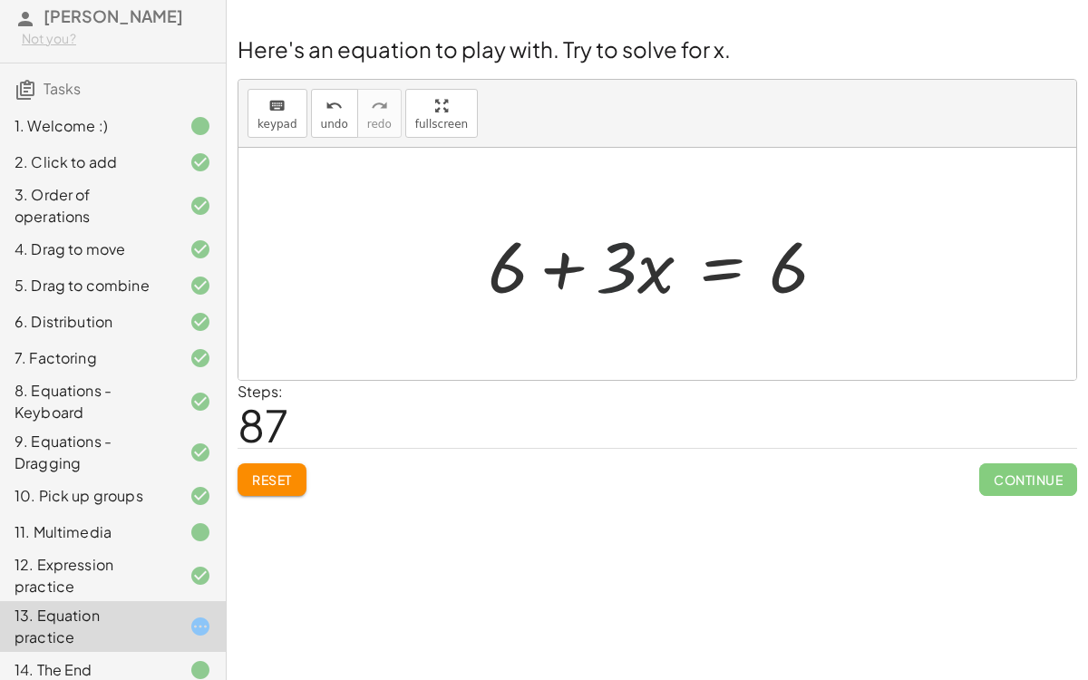
click at [619, 274] on div at bounding box center [664, 264] width 371 height 93
click at [283, 91] on button "keyboard keypad" at bounding box center [277, 113] width 60 height 49
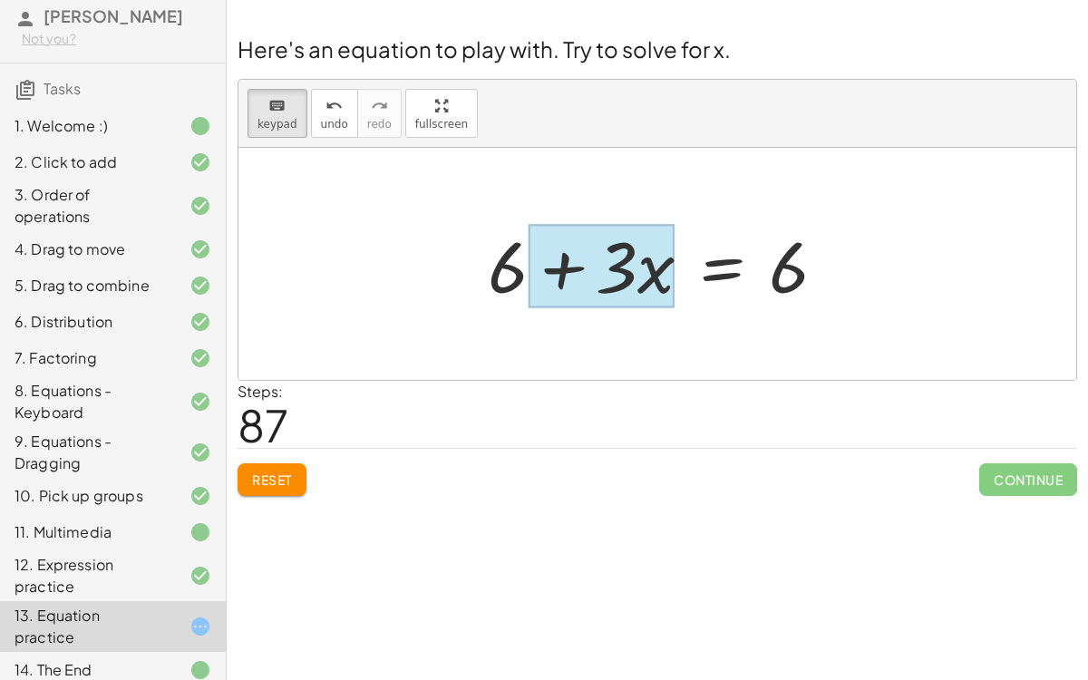
click at [654, 273] on div at bounding box center [600, 266] width 146 height 84
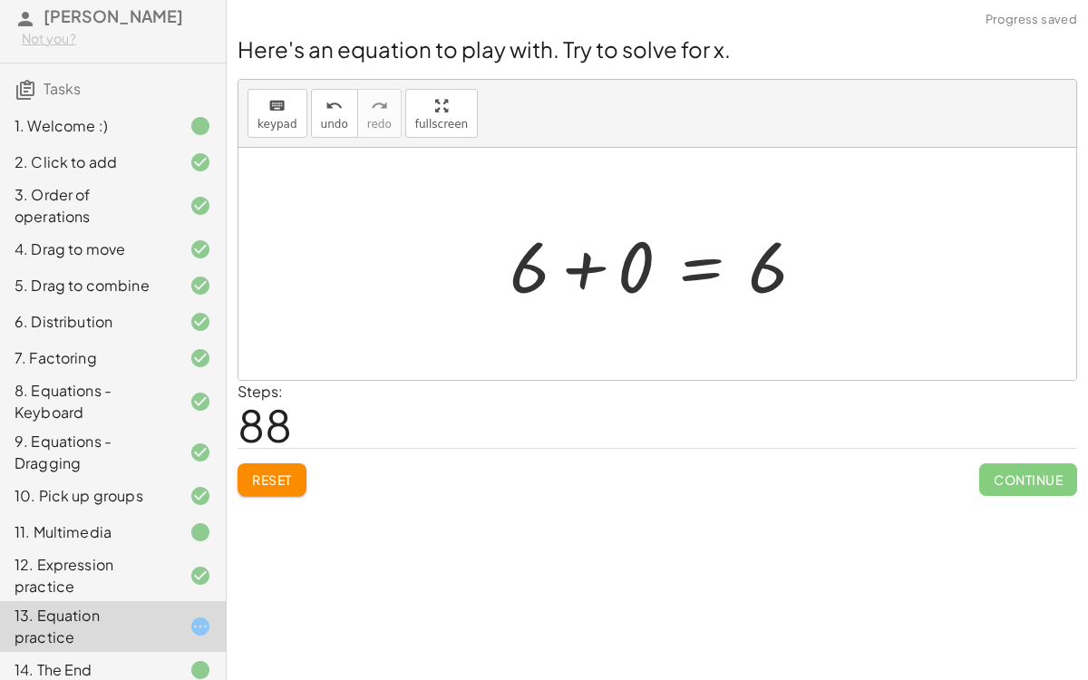
click at [590, 264] on div at bounding box center [664, 264] width 328 height 93
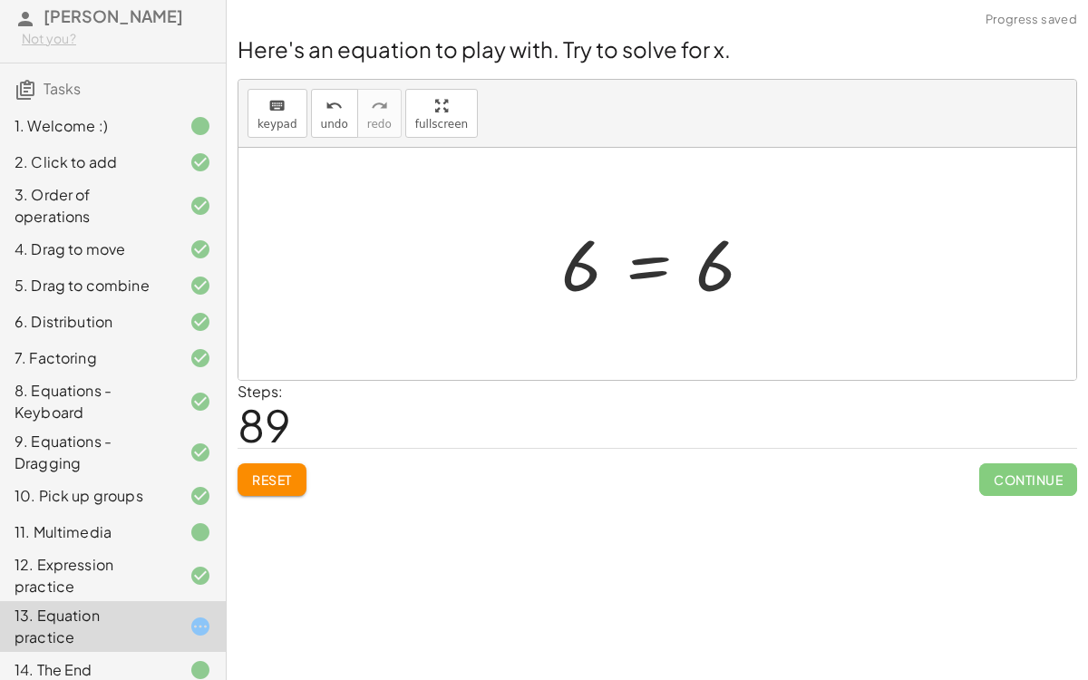
click at [624, 254] on div at bounding box center [664, 264] width 225 height 90
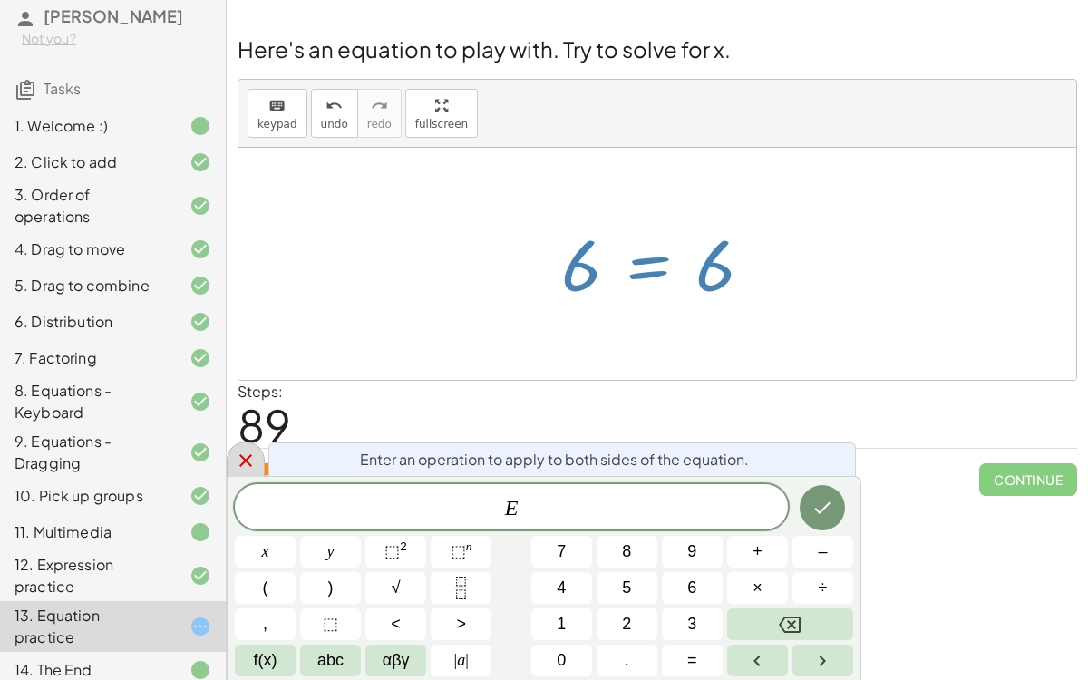
click at [245, 458] on icon at bounding box center [246, 461] width 22 height 22
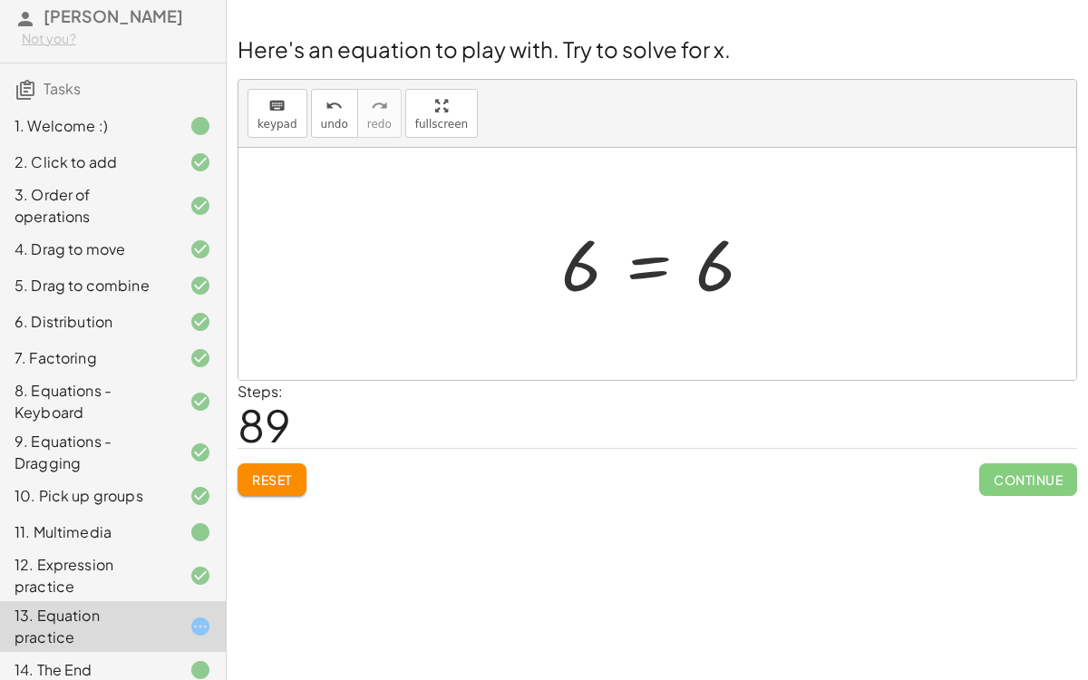
click at [716, 265] on div at bounding box center [664, 264] width 225 height 90
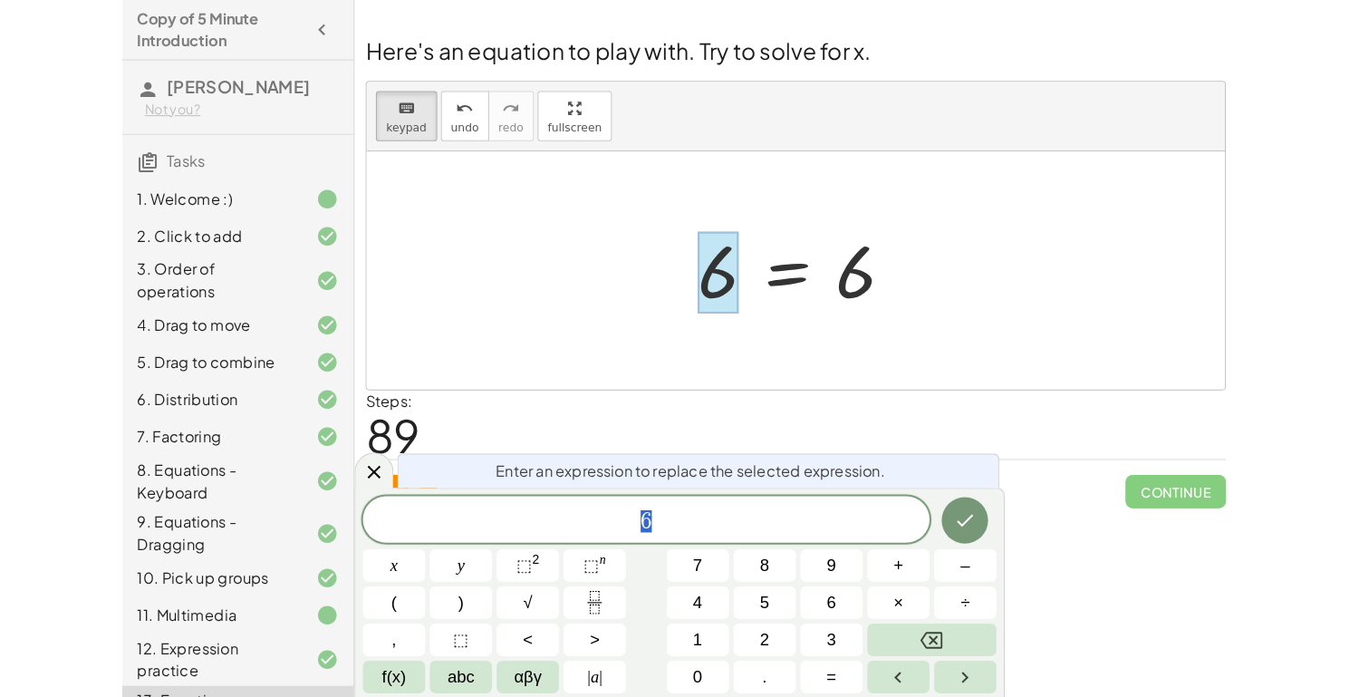
scroll to position [68, 0]
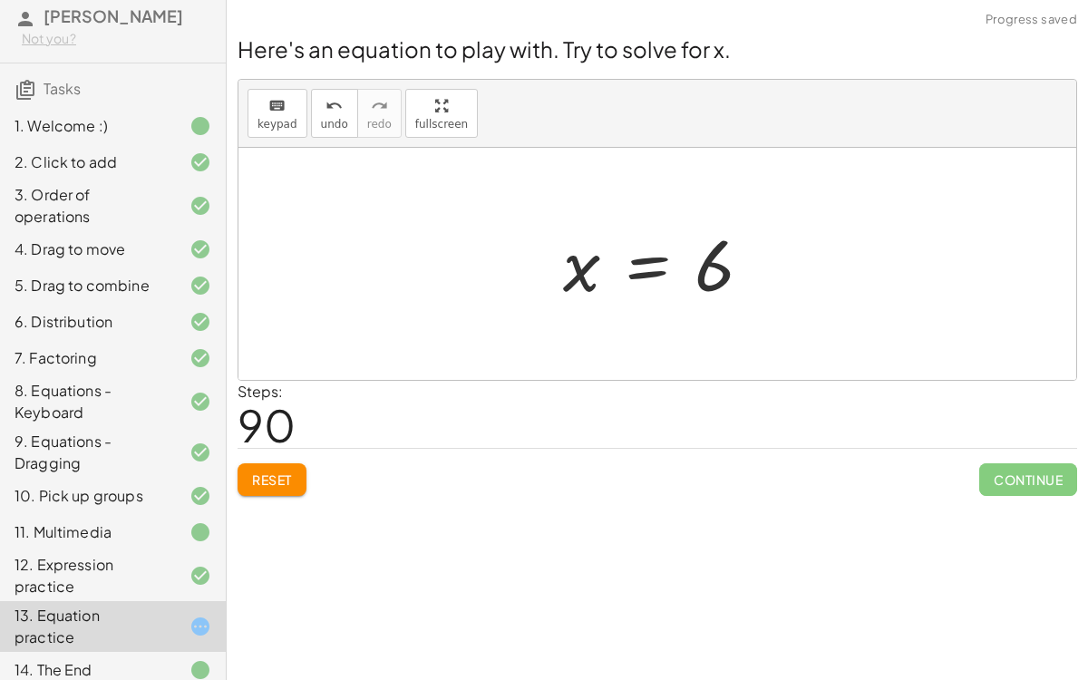
click at [632, 255] on div at bounding box center [664, 264] width 221 height 90
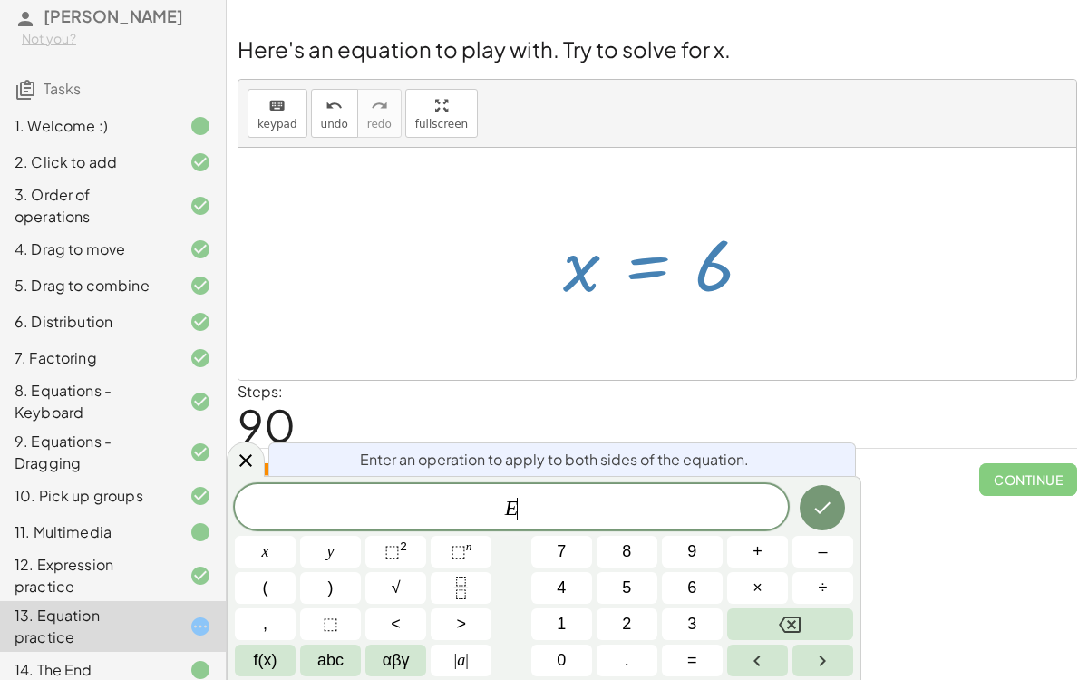
click at [771, 266] on div at bounding box center [664, 264] width 221 height 90
click at [246, 451] on icon at bounding box center [246, 461] width 22 height 22
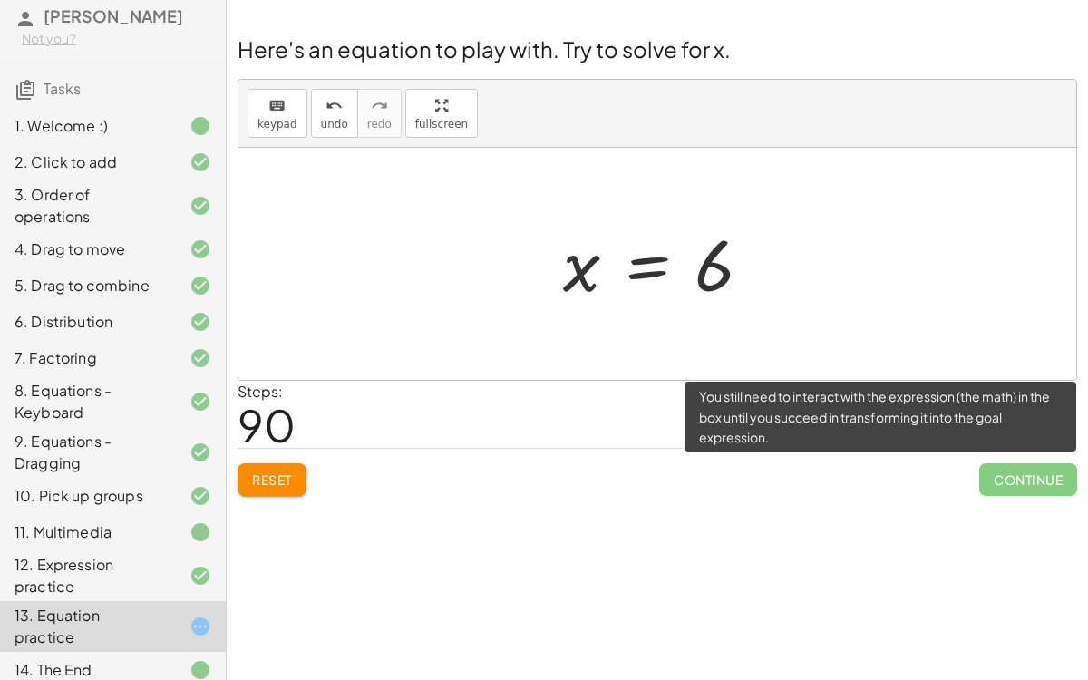
click at [1031, 475] on span "Continue" at bounding box center [1028, 479] width 98 height 33
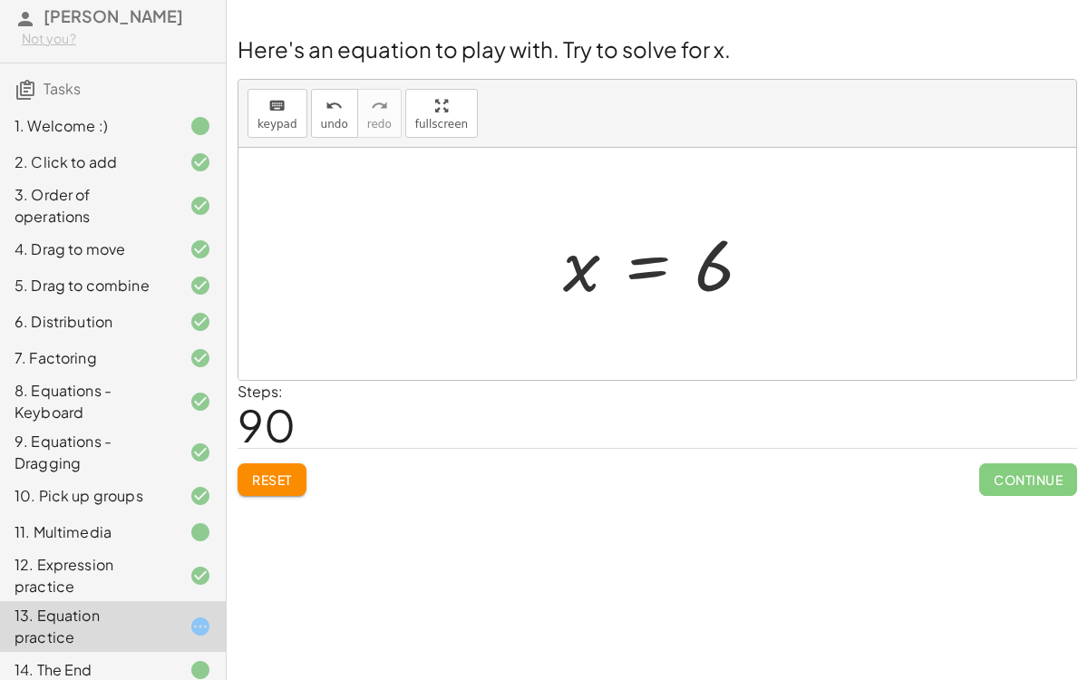
click at [261, 467] on button "Reset" at bounding box center [271, 479] width 69 height 33
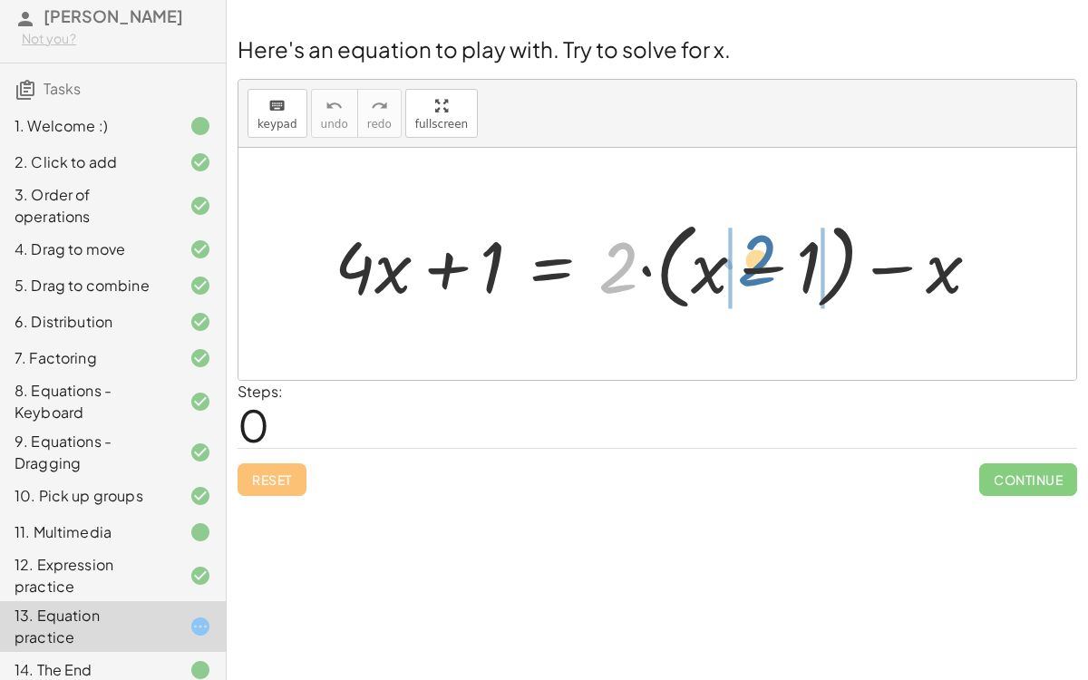
drag, startPoint x: 619, startPoint y: 286, endPoint x: 758, endPoint y: 279, distance: 138.9
click at [758, 279] on div at bounding box center [664, 264] width 678 height 104
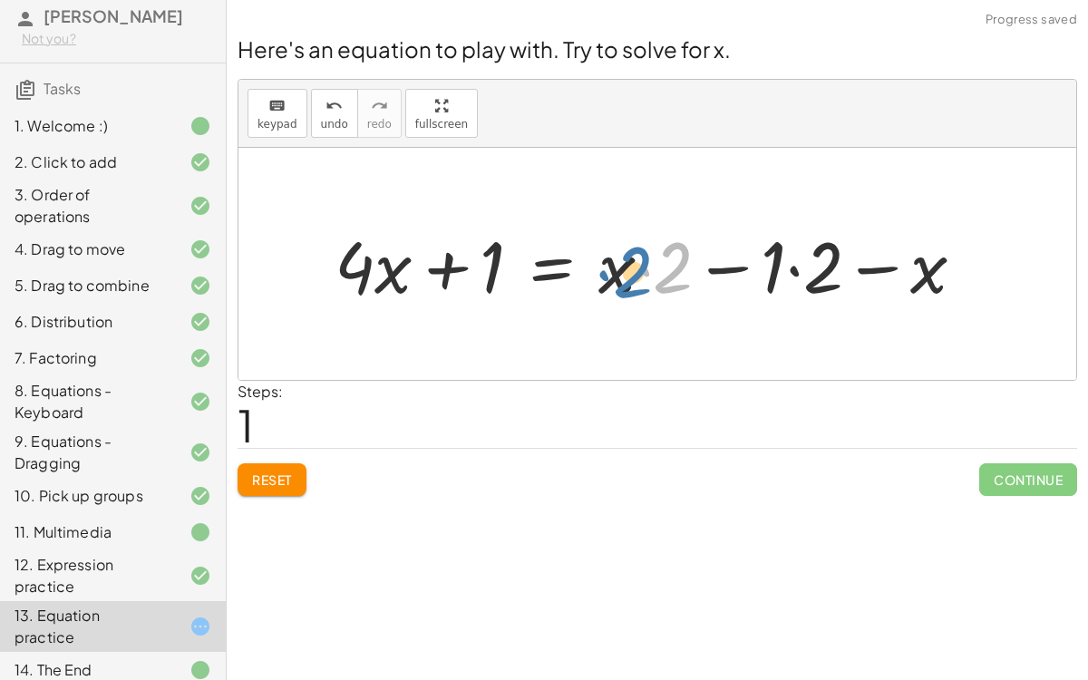
drag, startPoint x: 683, startPoint y: 271, endPoint x: 634, endPoint y: 276, distance: 49.1
click at [634, 276] on div at bounding box center [656, 264] width 663 height 93
drag, startPoint x: 614, startPoint y: 268, endPoint x: 679, endPoint y: 263, distance: 65.5
click at [679, 263] on div at bounding box center [656, 264] width 663 height 93
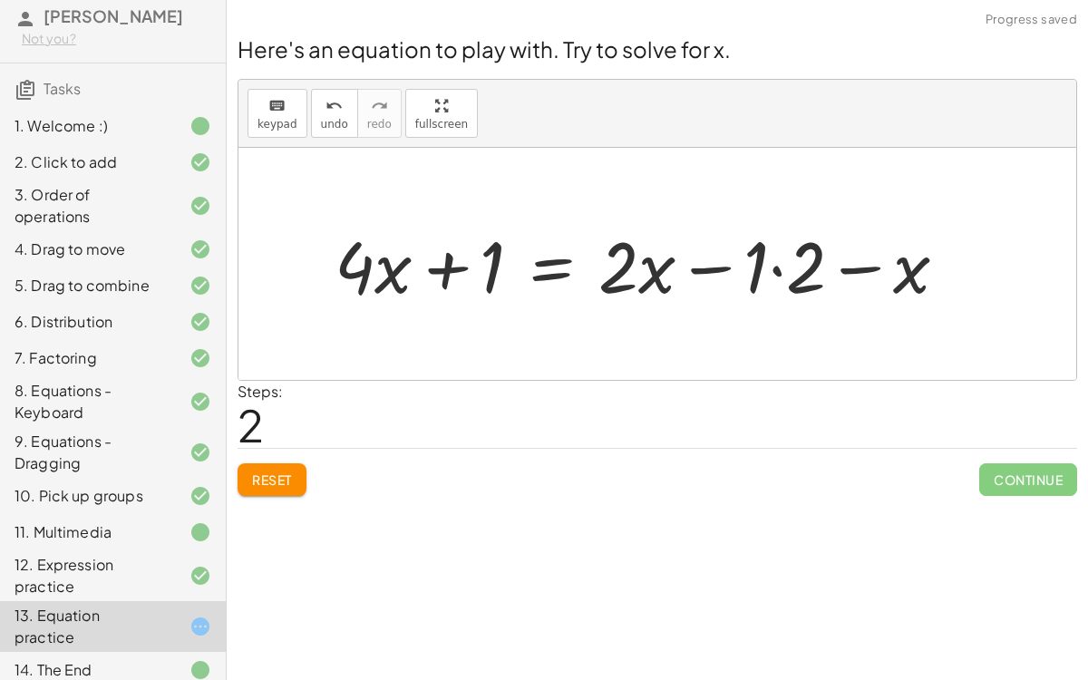
click at [737, 279] on div at bounding box center [647, 264] width 645 height 93
click at [776, 264] on div at bounding box center [647, 264] width 645 height 93
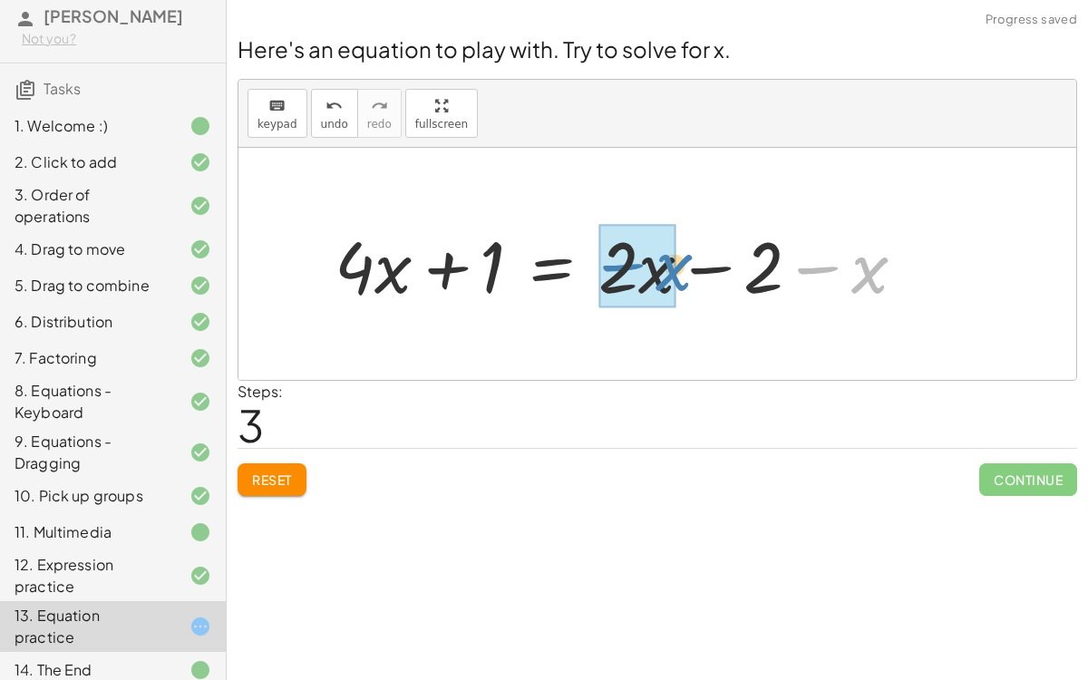
drag, startPoint x: 861, startPoint y: 269, endPoint x: 660, endPoint y: 267, distance: 201.2
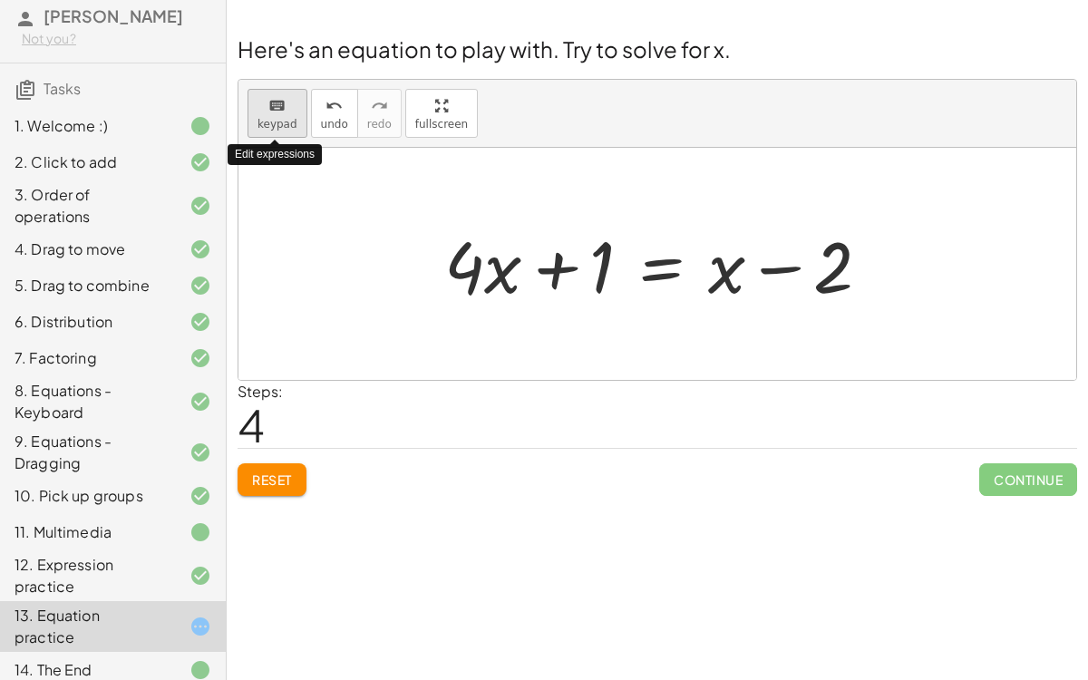
click at [282, 111] on icon "keyboard" at bounding box center [276, 106] width 17 height 22
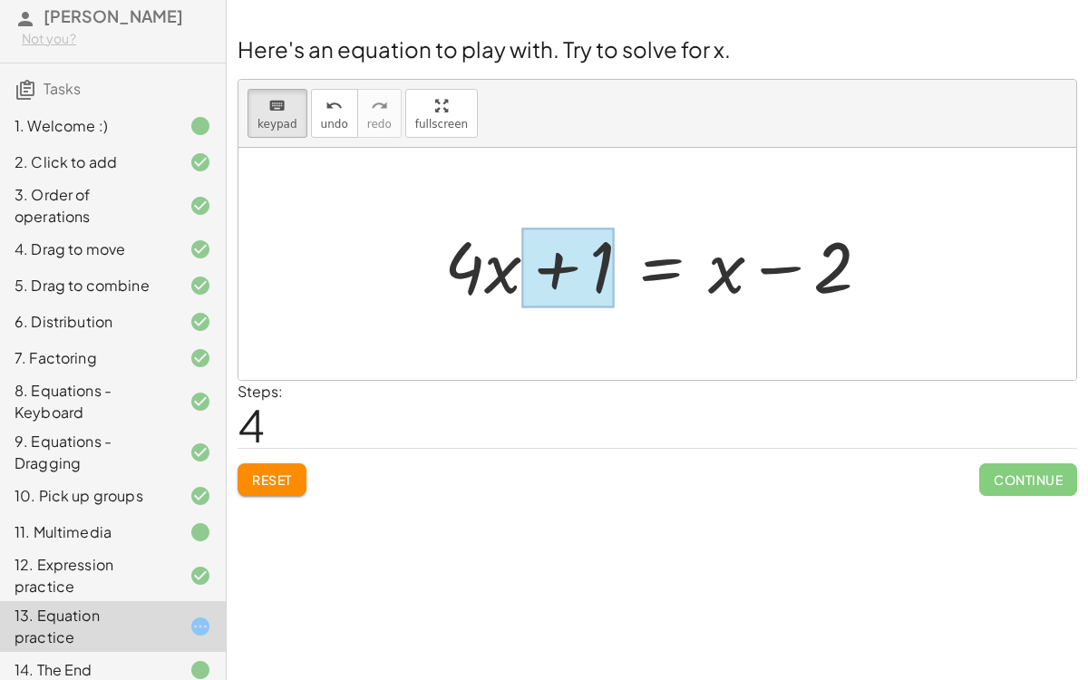
click at [592, 266] on div at bounding box center [567, 267] width 92 height 81
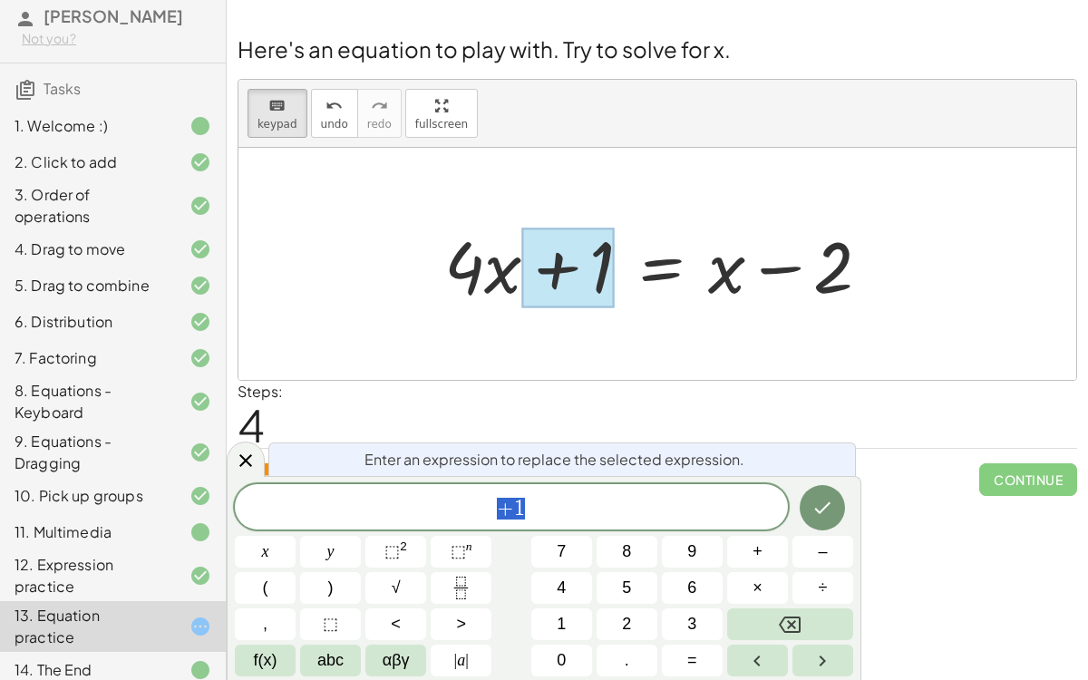
click at [538, 511] on span "+ 1" at bounding box center [511, 508] width 553 height 25
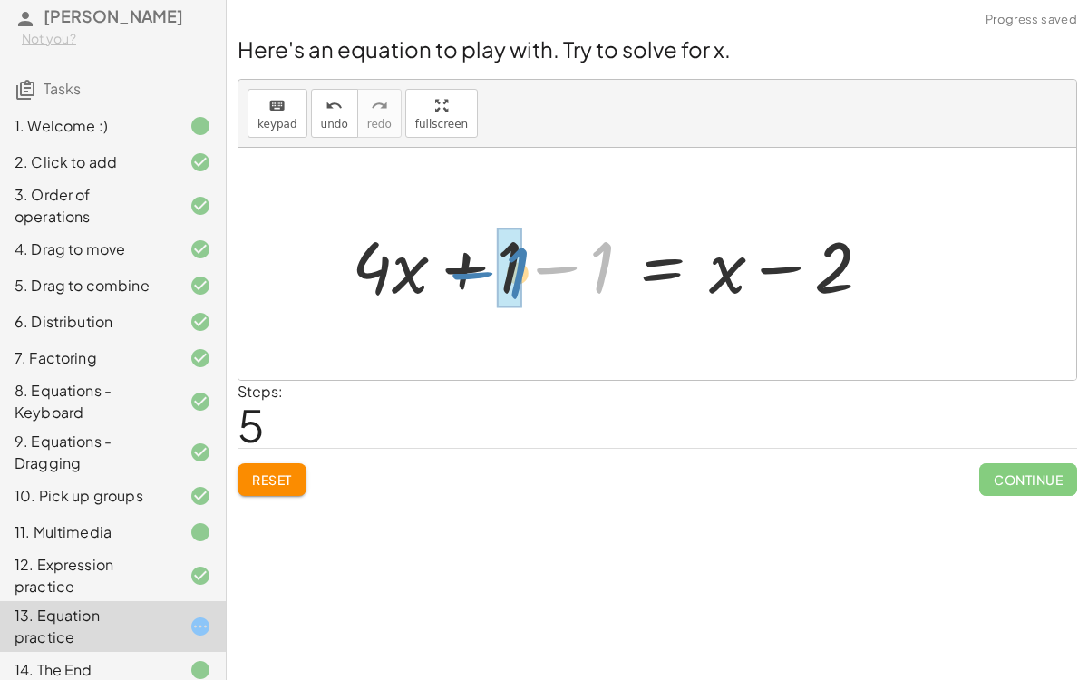
drag, startPoint x: 604, startPoint y: 277, endPoint x: 519, endPoint y: 283, distance: 85.4
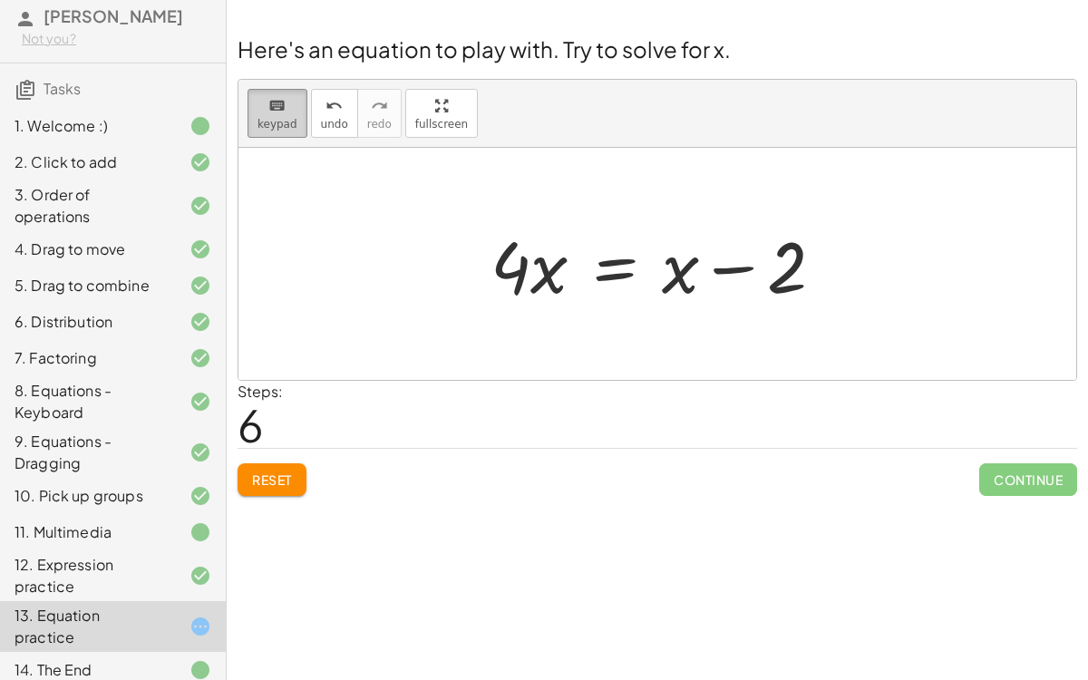
click at [269, 108] on icon "keyboard" at bounding box center [276, 106] width 17 height 22
click at [679, 262] on div at bounding box center [680, 266] width 37 height 84
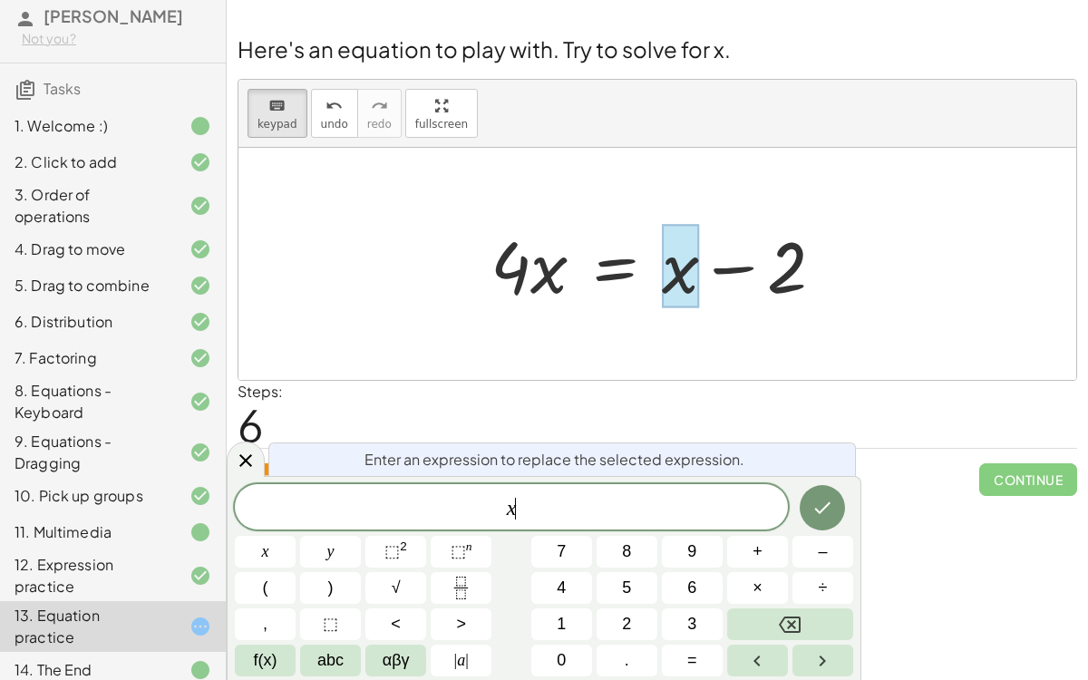
click at [581, 498] on span "x ​" at bounding box center [511, 508] width 553 height 25
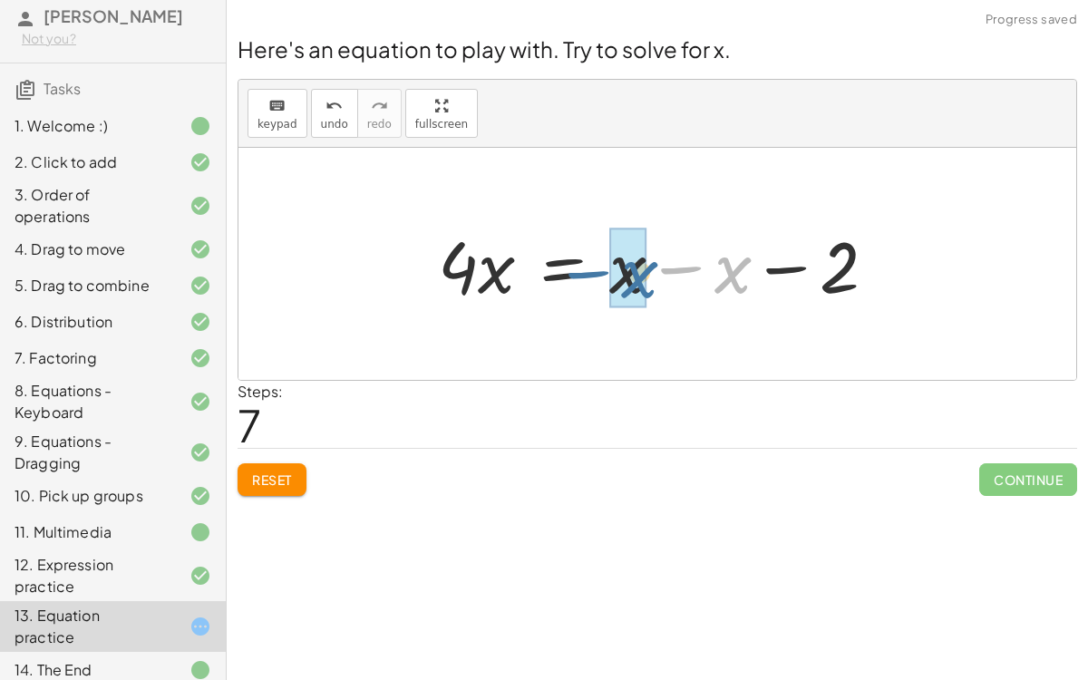
drag, startPoint x: 735, startPoint y: 261, endPoint x: 629, endPoint y: 264, distance: 106.1
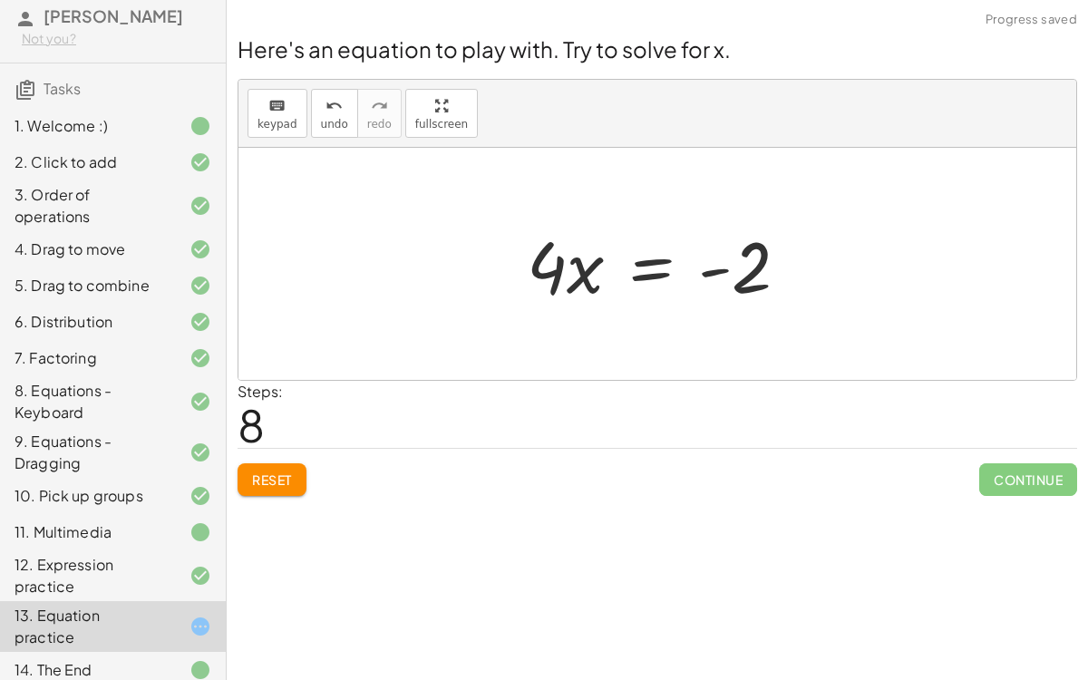
click at [0, 0] on div "Here's an equation to play with. Try to solve for x. keyboard keypad undo undo …" at bounding box center [0, 0] width 0 height 0
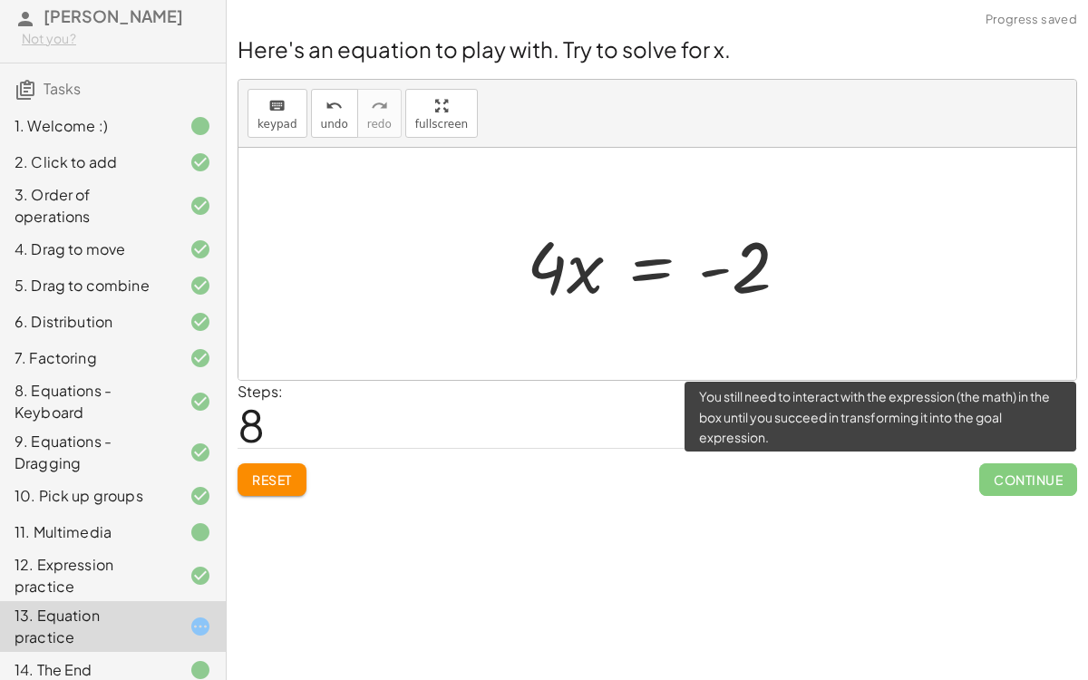
click at [1039, 479] on span "Continue" at bounding box center [1028, 479] width 98 height 33
click at [1042, 484] on span "Continue" at bounding box center [1028, 479] width 98 height 33
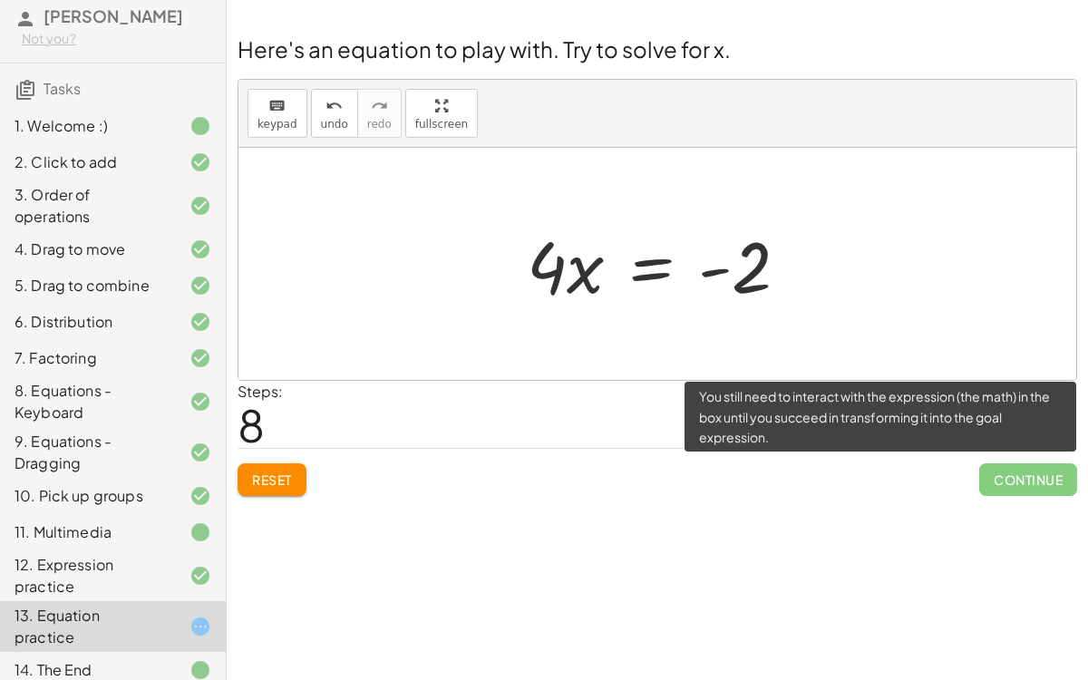
click at [1042, 484] on span "Continue" at bounding box center [1028, 479] width 98 height 33
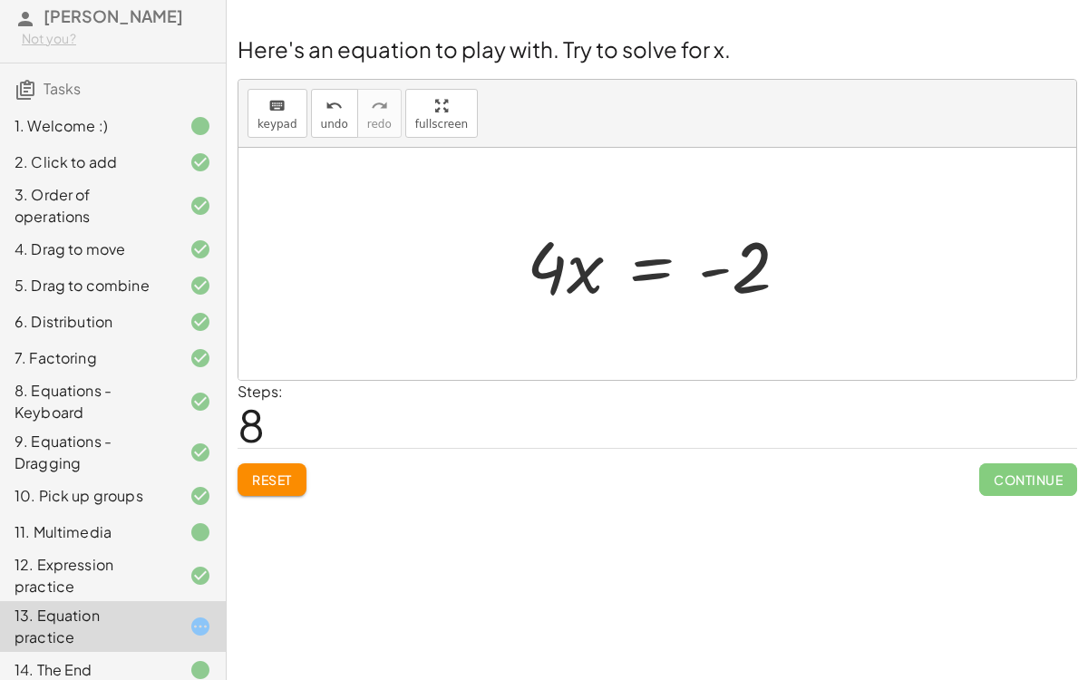
click at [712, 268] on div at bounding box center [664, 264] width 295 height 93
click at [268, 484] on span "Reset" at bounding box center [272, 479] width 40 height 16
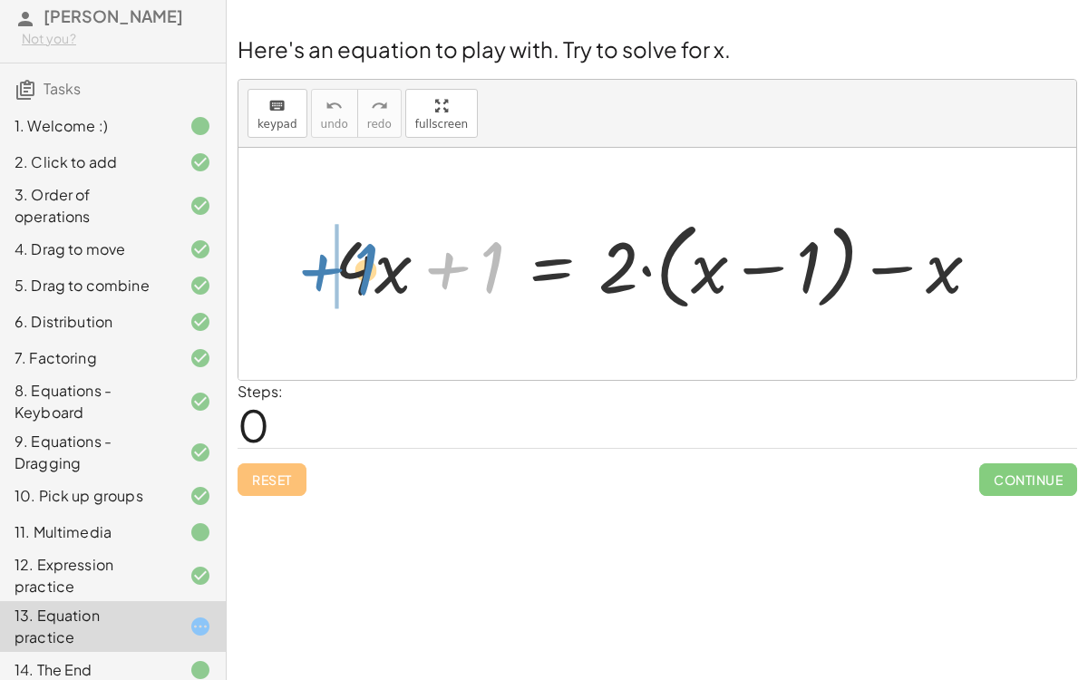
drag, startPoint x: 495, startPoint y: 251, endPoint x: 369, endPoint y: 253, distance: 126.0
click at [369, 253] on div at bounding box center [664, 264] width 678 height 104
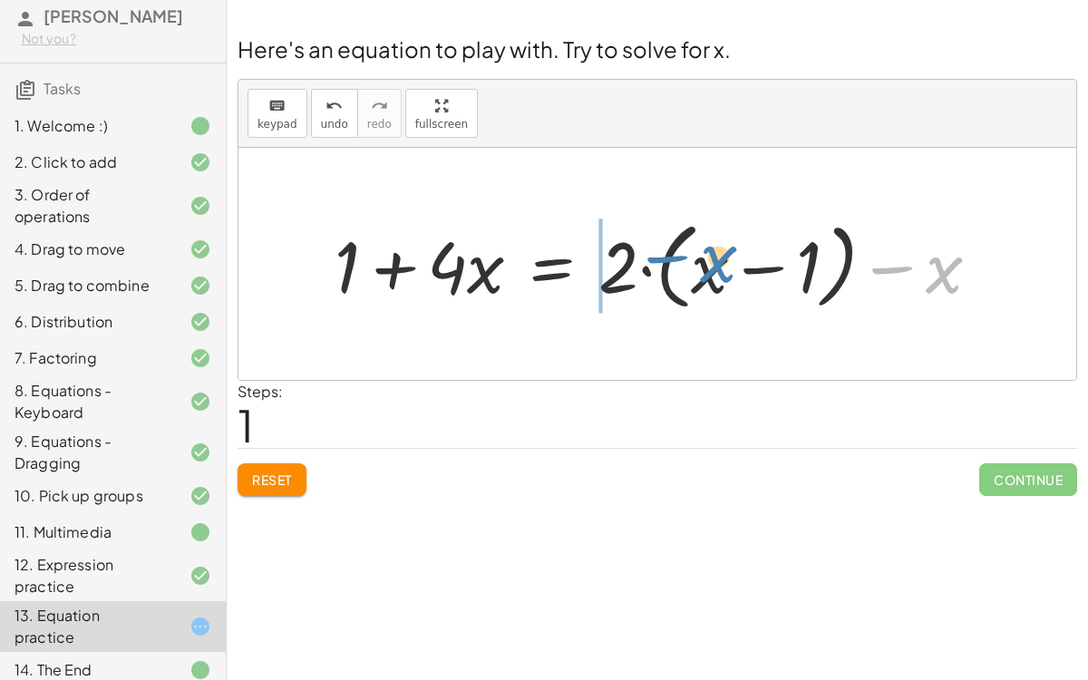
drag, startPoint x: 891, startPoint y: 279, endPoint x: 666, endPoint y: 267, distance: 225.1
click at [666, 267] on div at bounding box center [664, 264] width 678 height 104
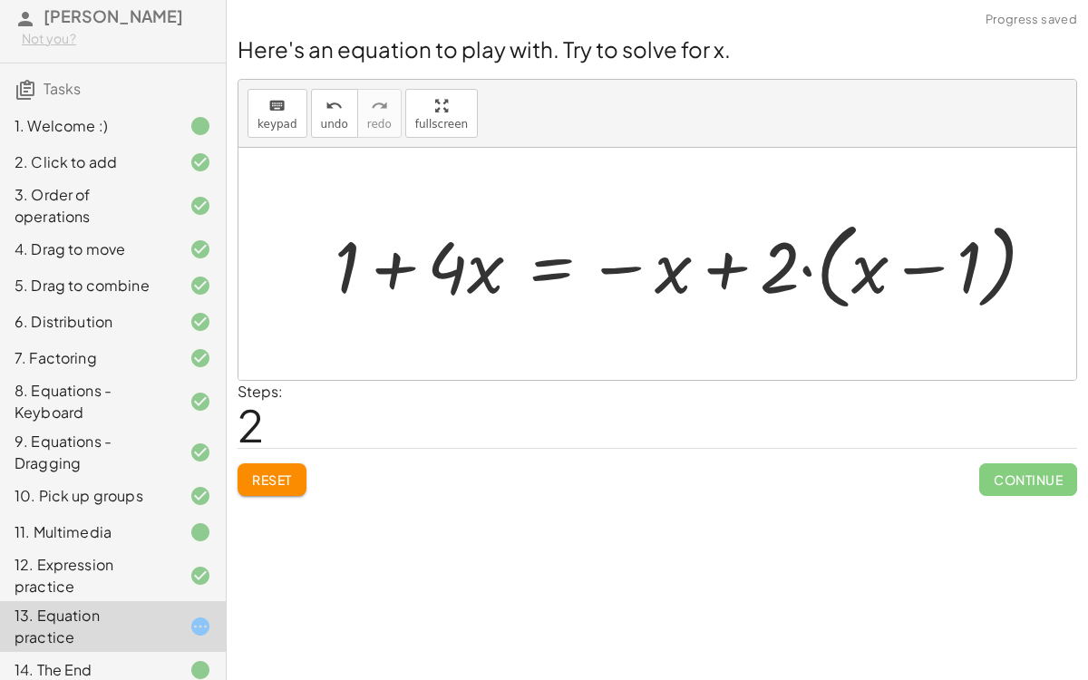
click at [863, 256] on div at bounding box center [691, 264] width 733 height 104
click at [827, 269] on div at bounding box center [691, 264] width 733 height 104
drag, startPoint x: 784, startPoint y: 263, endPoint x: 885, endPoint y: 266, distance: 101.6
click at [885, 266] on div at bounding box center [691, 264] width 733 height 104
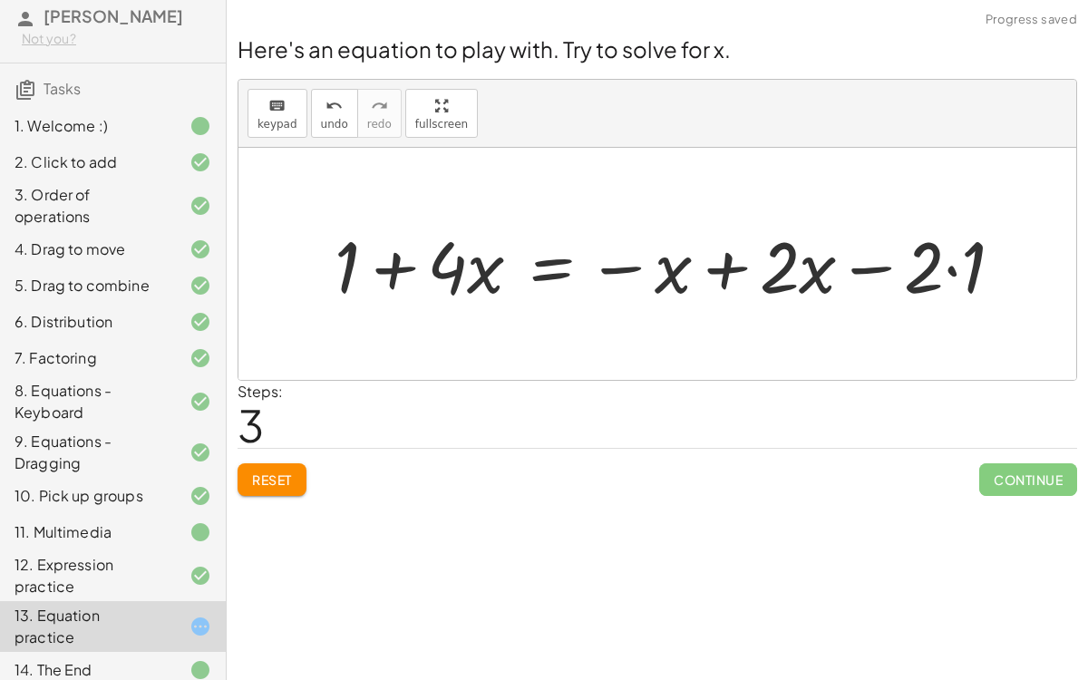
click at [955, 266] on div at bounding box center [675, 264] width 701 height 93
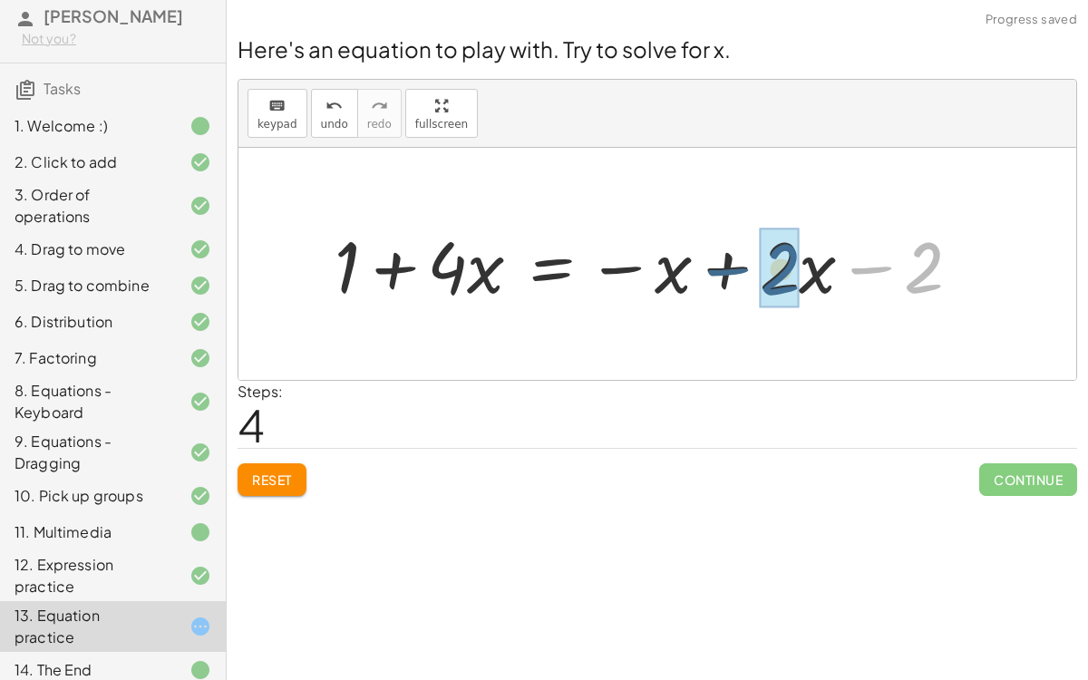
drag, startPoint x: 928, startPoint y: 273, endPoint x: 786, endPoint y: 275, distance: 142.3
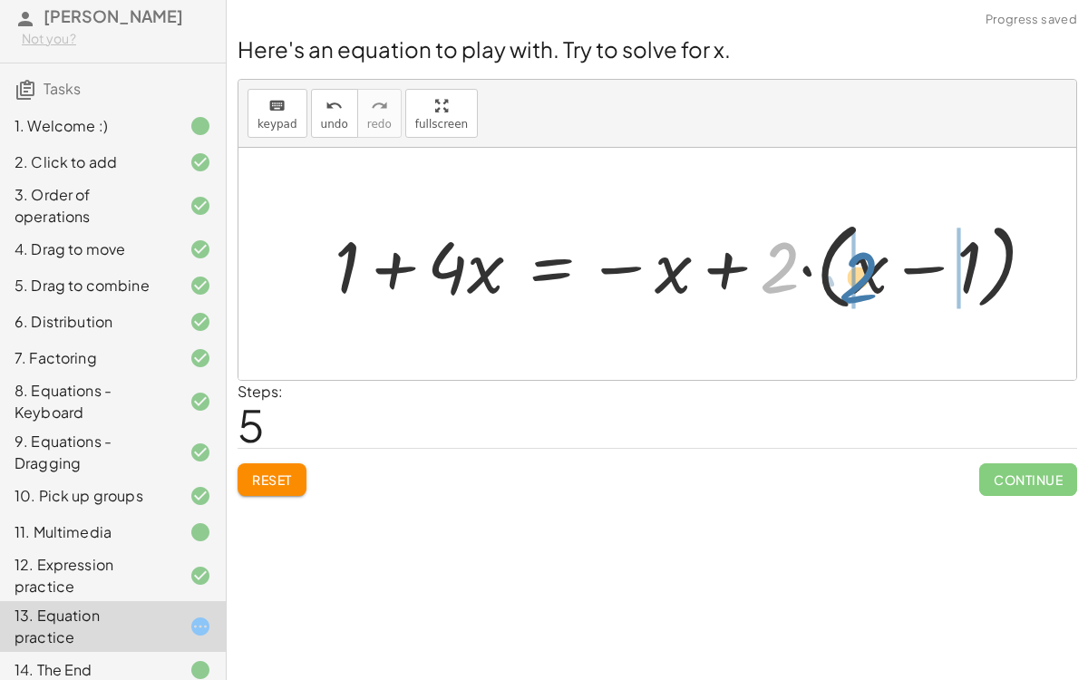
drag, startPoint x: 769, startPoint y: 266, endPoint x: 849, endPoint y: 275, distance: 81.2
click at [849, 275] on div at bounding box center [691, 264] width 733 height 104
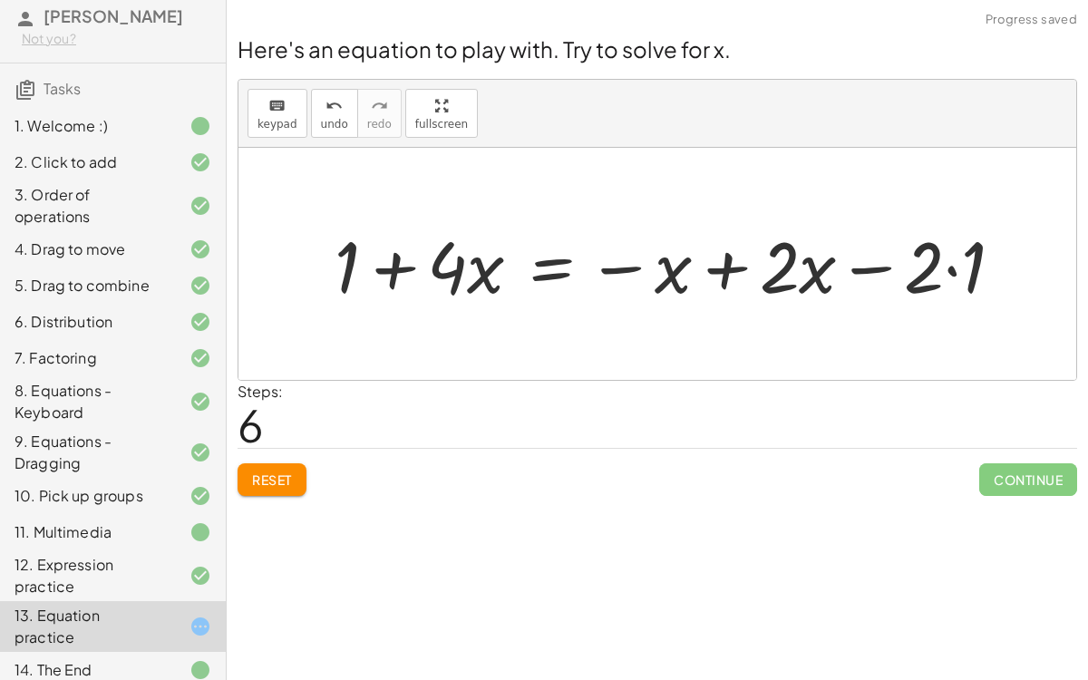
click at [810, 267] on div at bounding box center [675, 264] width 701 height 93
click at [955, 271] on div at bounding box center [675, 264] width 701 height 93
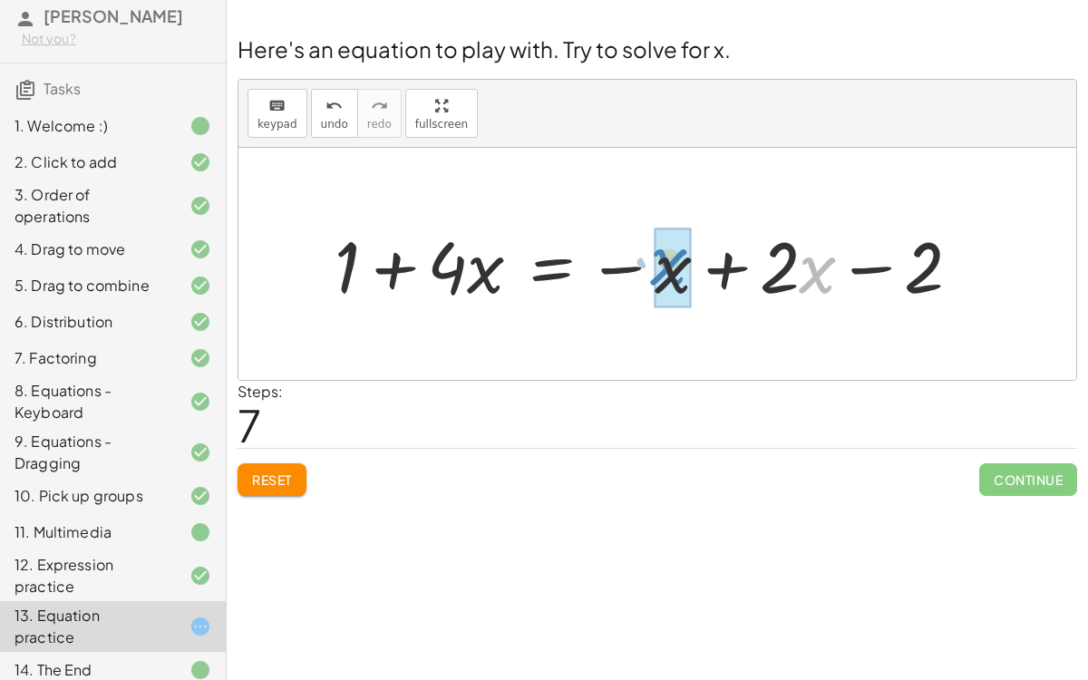
drag, startPoint x: 803, startPoint y: 269, endPoint x: 654, endPoint y: 262, distance: 148.8
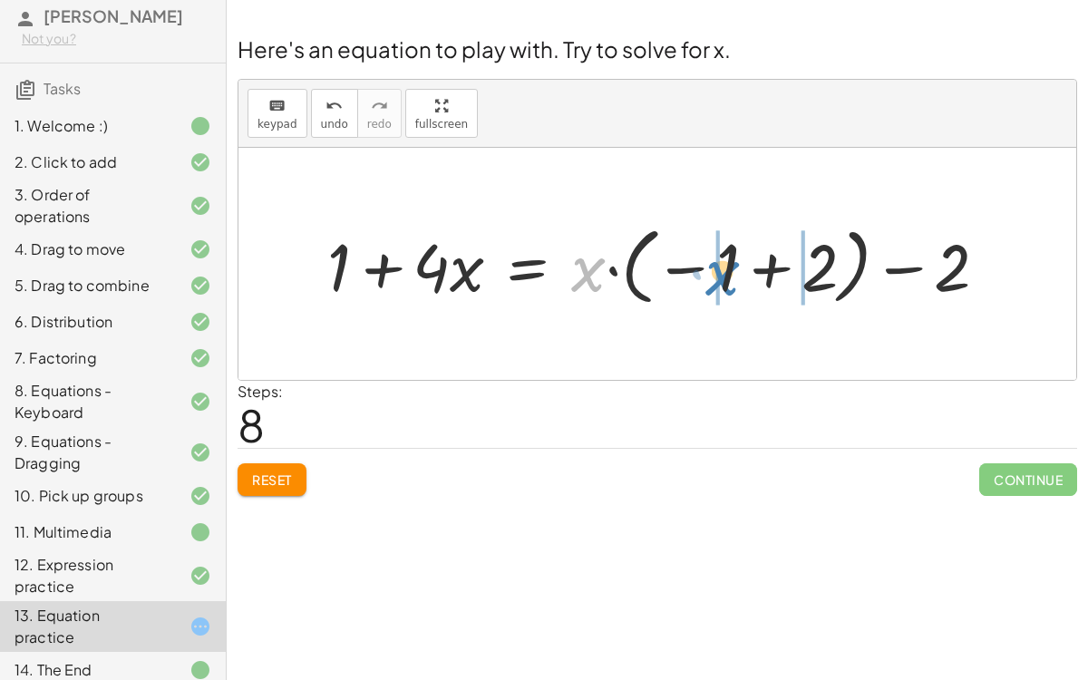
drag, startPoint x: 585, startPoint y: 266, endPoint x: 721, endPoint y: 270, distance: 136.0
click at [721, 270] on div at bounding box center [664, 264] width 693 height 93
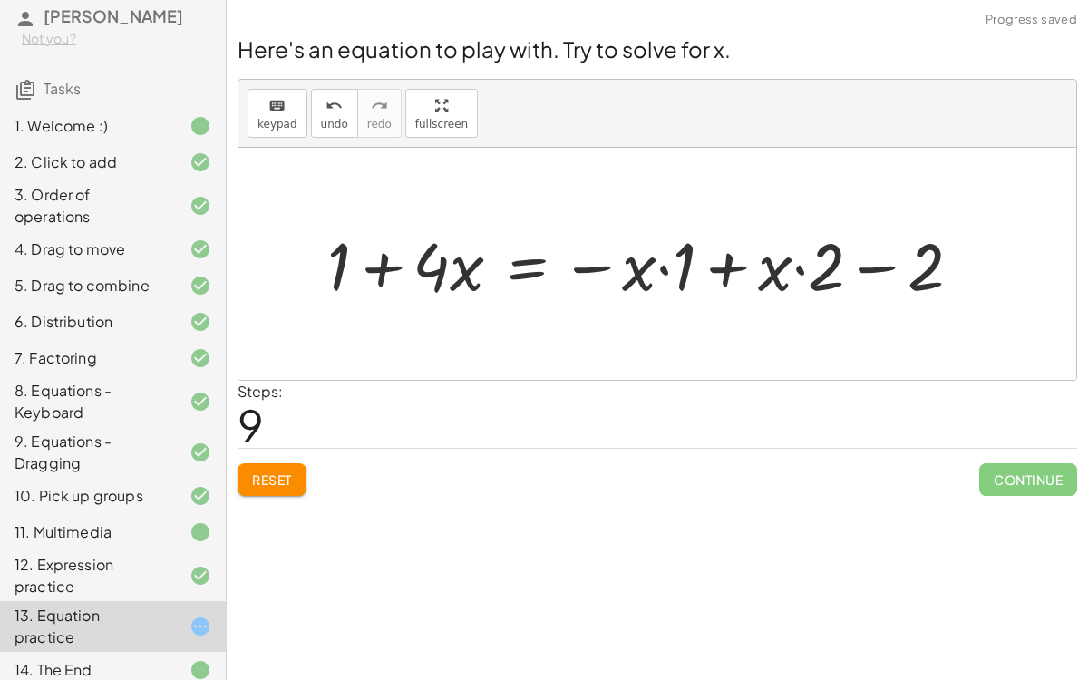
click at [659, 269] on div at bounding box center [651, 263] width 666 height 87
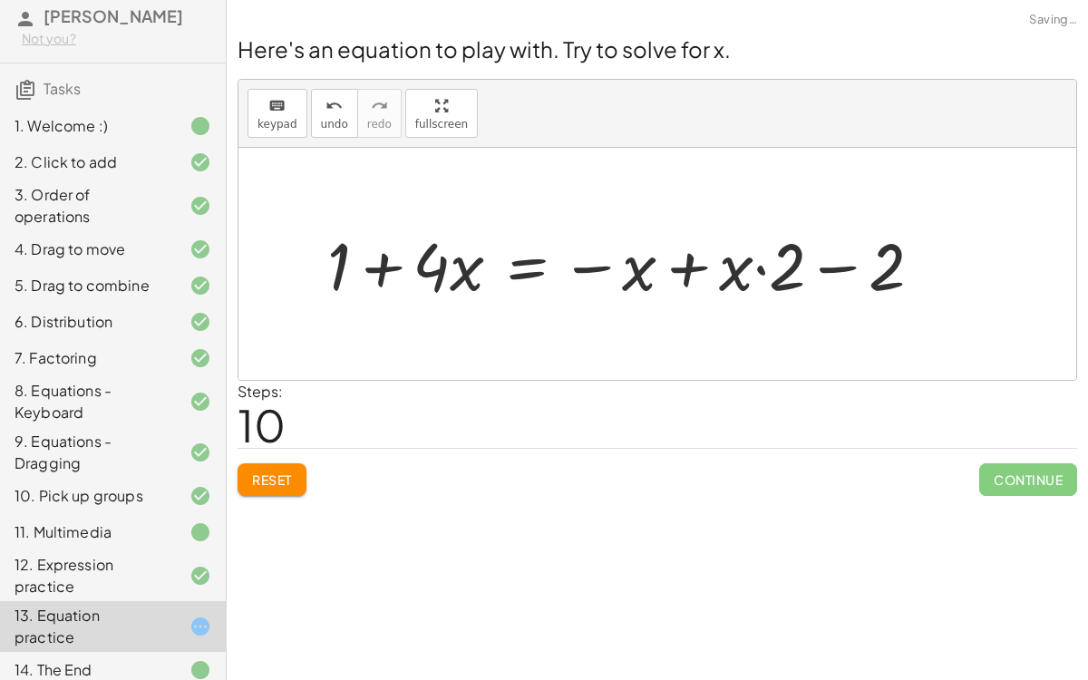
click at [756, 264] on div at bounding box center [631, 263] width 627 height 87
click at [762, 266] on div at bounding box center [631, 263] width 627 height 87
drag, startPoint x: 781, startPoint y: 266, endPoint x: 767, endPoint y: 264, distance: 14.8
click at [767, 264] on div at bounding box center [631, 263] width 627 height 87
drag, startPoint x: 830, startPoint y: 267, endPoint x: 649, endPoint y: 268, distance: 181.3
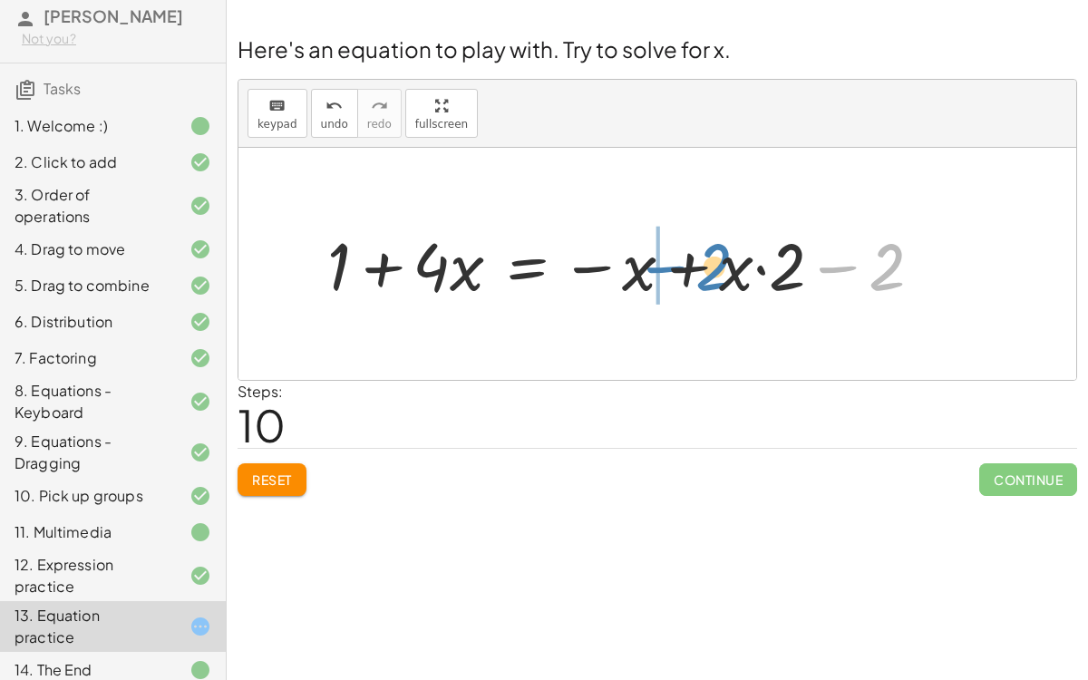
click at [649, 268] on div at bounding box center [631, 263] width 627 height 87
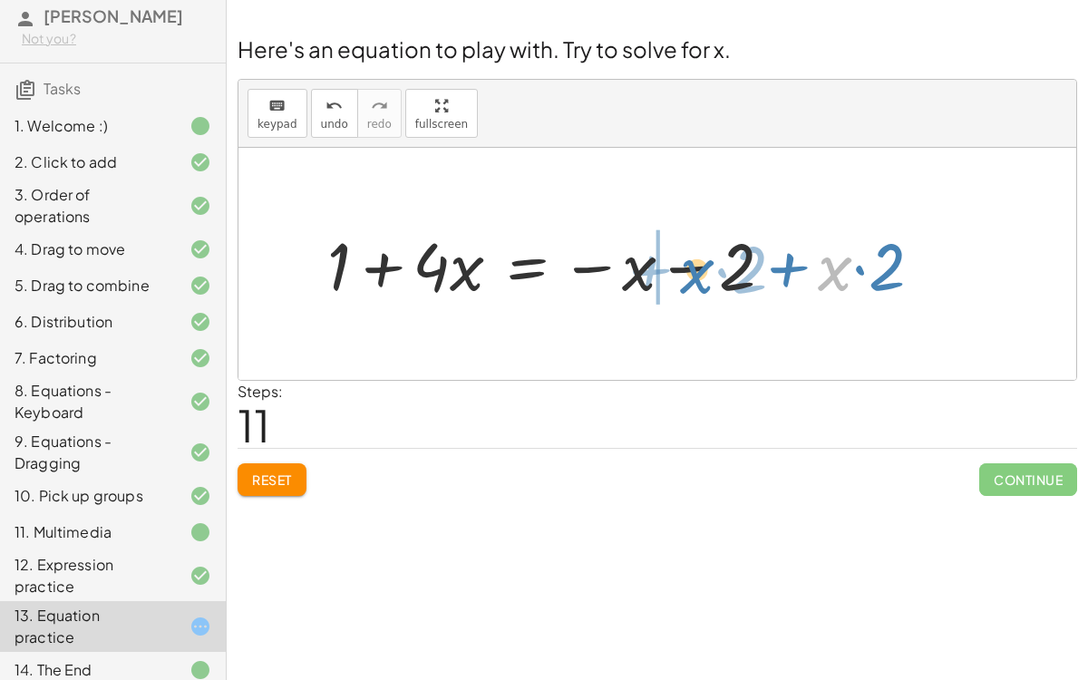
drag, startPoint x: 826, startPoint y: 278, endPoint x: 686, endPoint y: 280, distance: 139.6
click at [686, 280] on div at bounding box center [631, 263] width 627 height 87
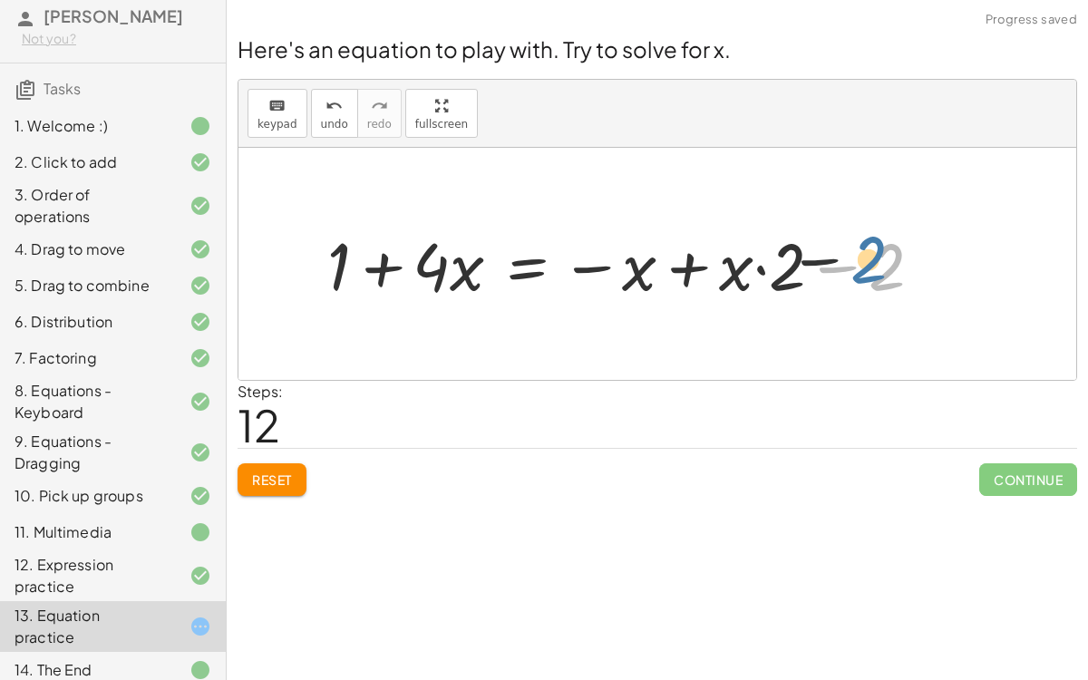
drag, startPoint x: 906, startPoint y: 279, endPoint x: 885, endPoint y: 270, distance: 23.6
click at [885, 270] on div at bounding box center [631, 263] width 627 height 87
drag, startPoint x: 887, startPoint y: 270, endPoint x: 619, endPoint y: 274, distance: 268.3
click at [619, 274] on div at bounding box center [631, 263] width 627 height 87
click at [536, 265] on div at bounding box center [631, 263] width 627 height 87
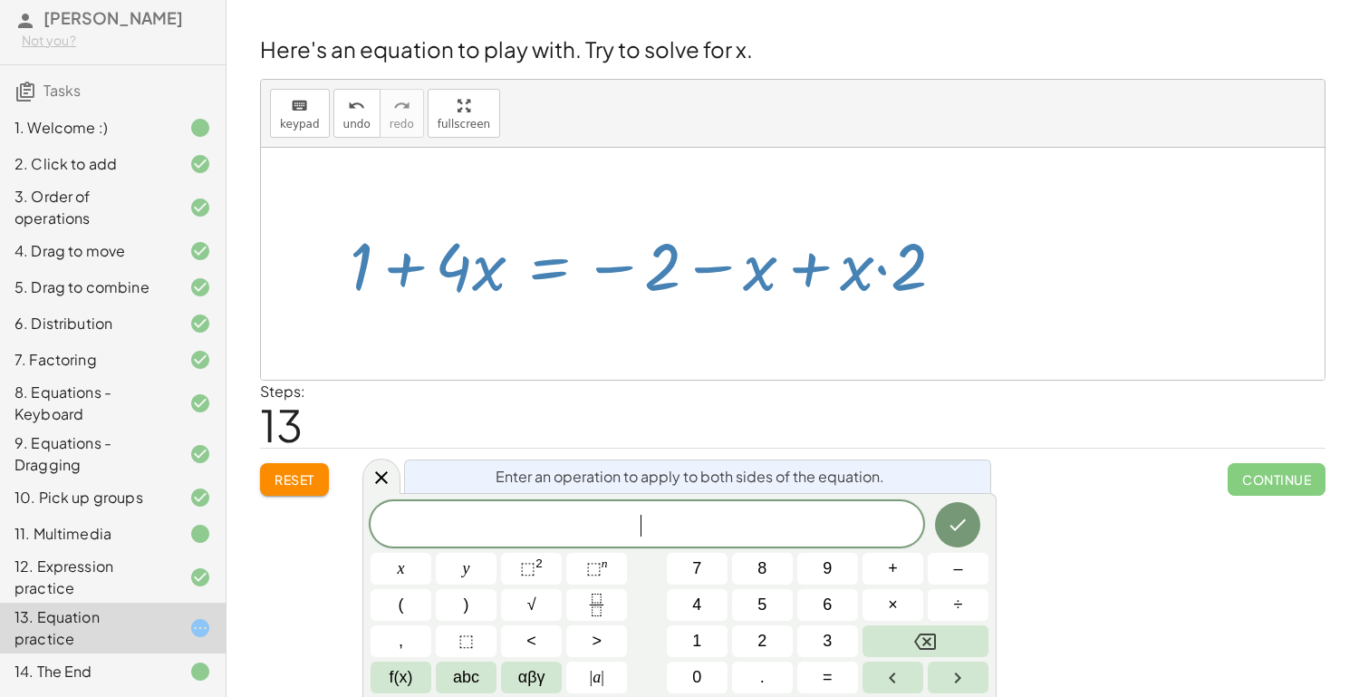
scroll to position [0, 0]
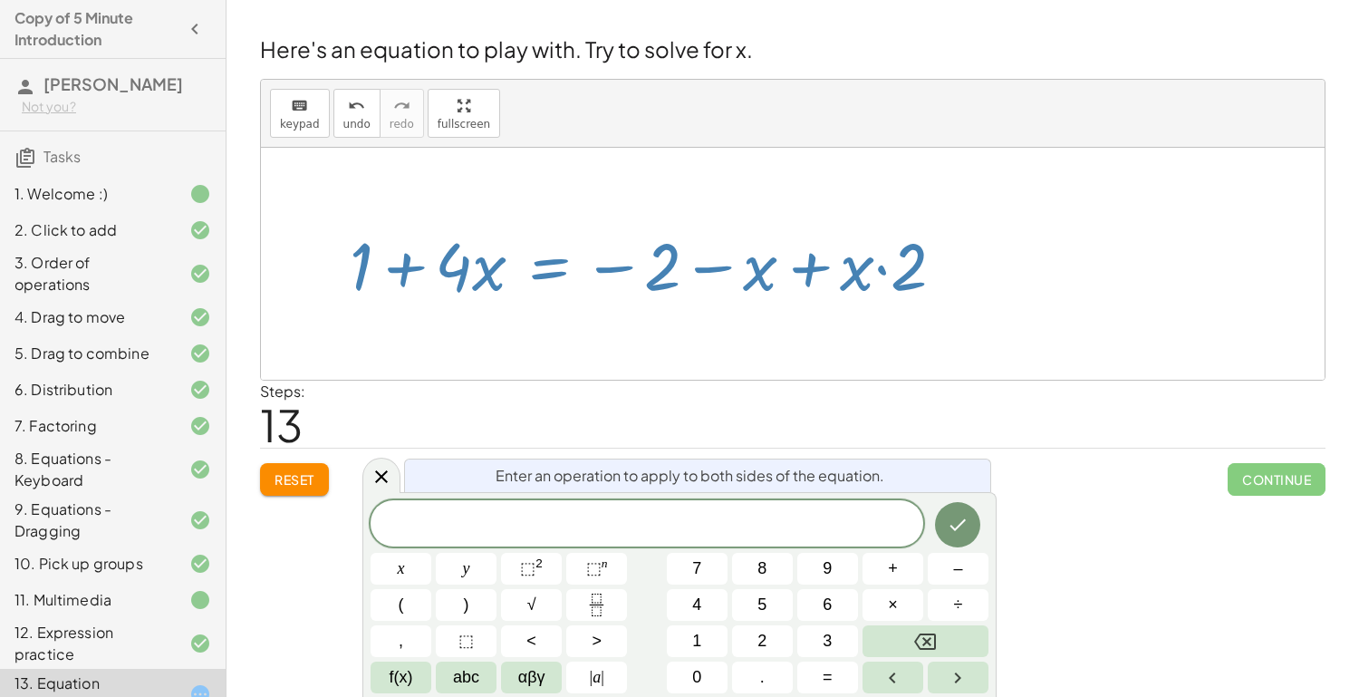
click at [316, 489] on button "Reset" at bounding box center [294, 479] width 69 height 33
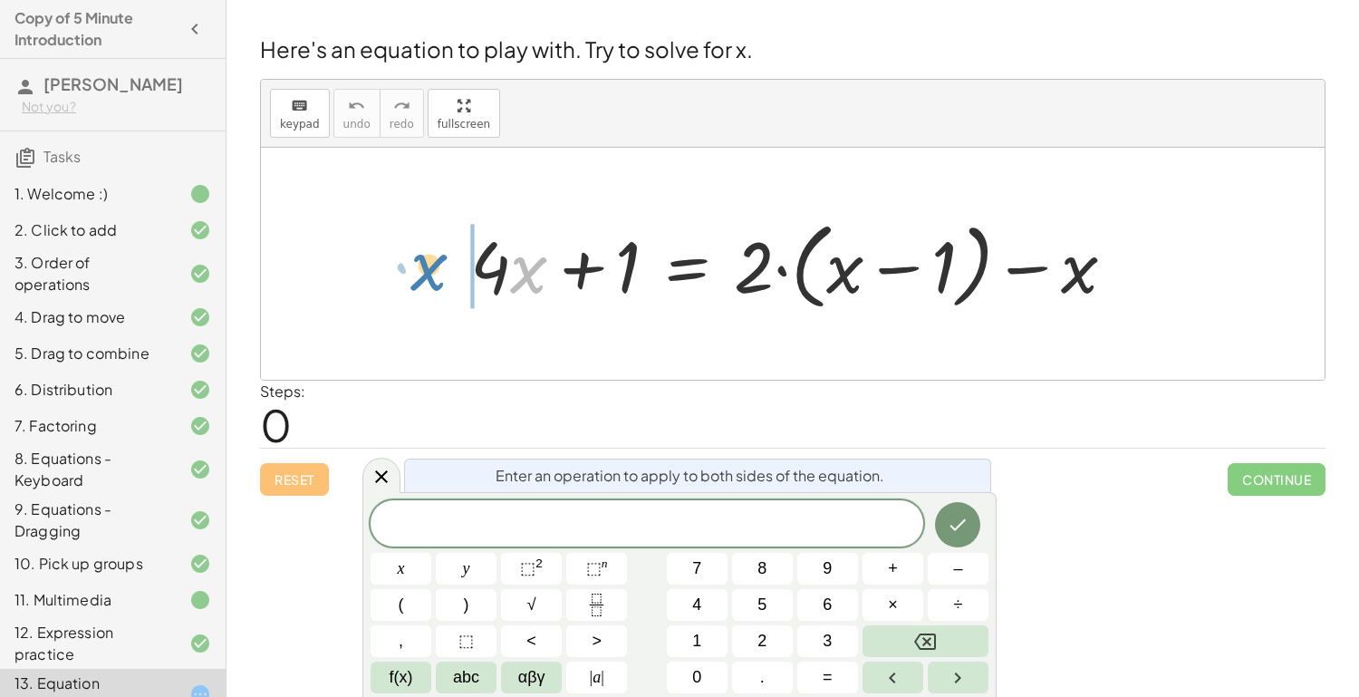
drag, startPoint x: 539, startPoint y: 275, endPoint x: 439, endPoint y: 271, distance: 100.7
click at [439, 271] on div "· x + · 4 · x + 1 = + · 2 · ( + x − 1 ) − x" at bounding box center [793, 264] width 1064 height 232
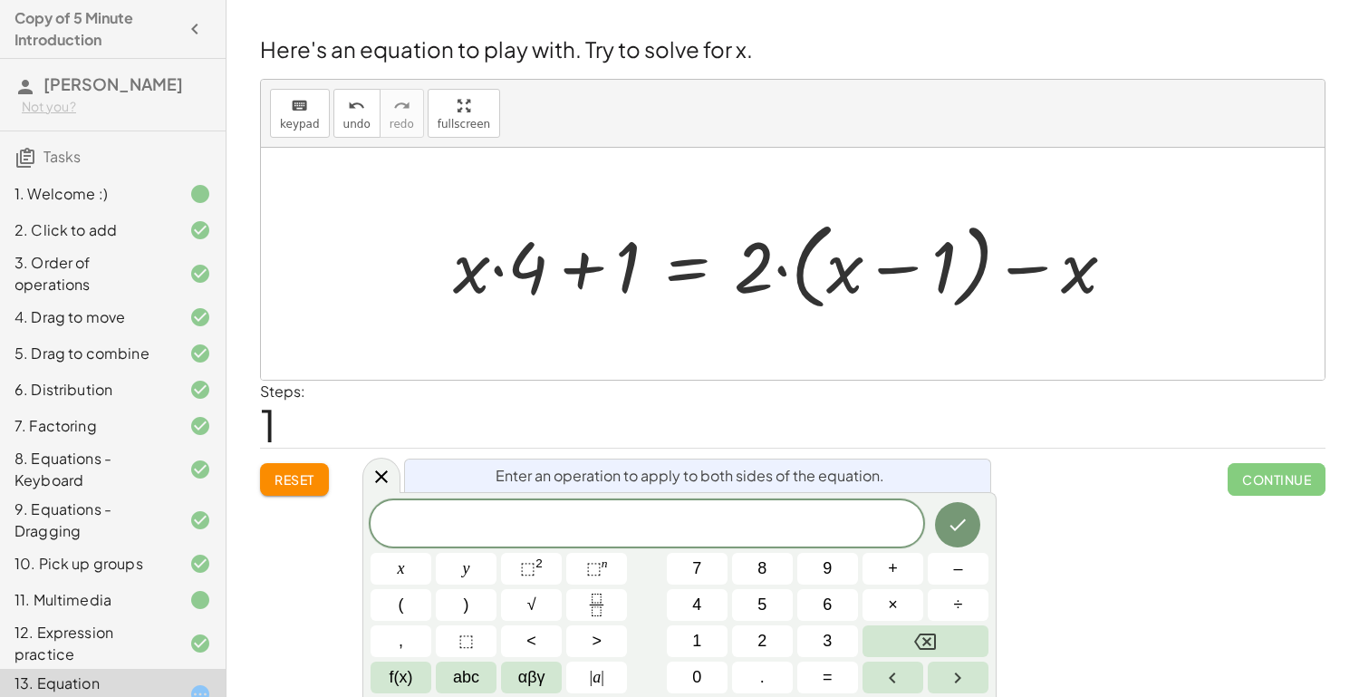
click at [684, 265] on div at bounding box center [791, 264] width 695 height 104
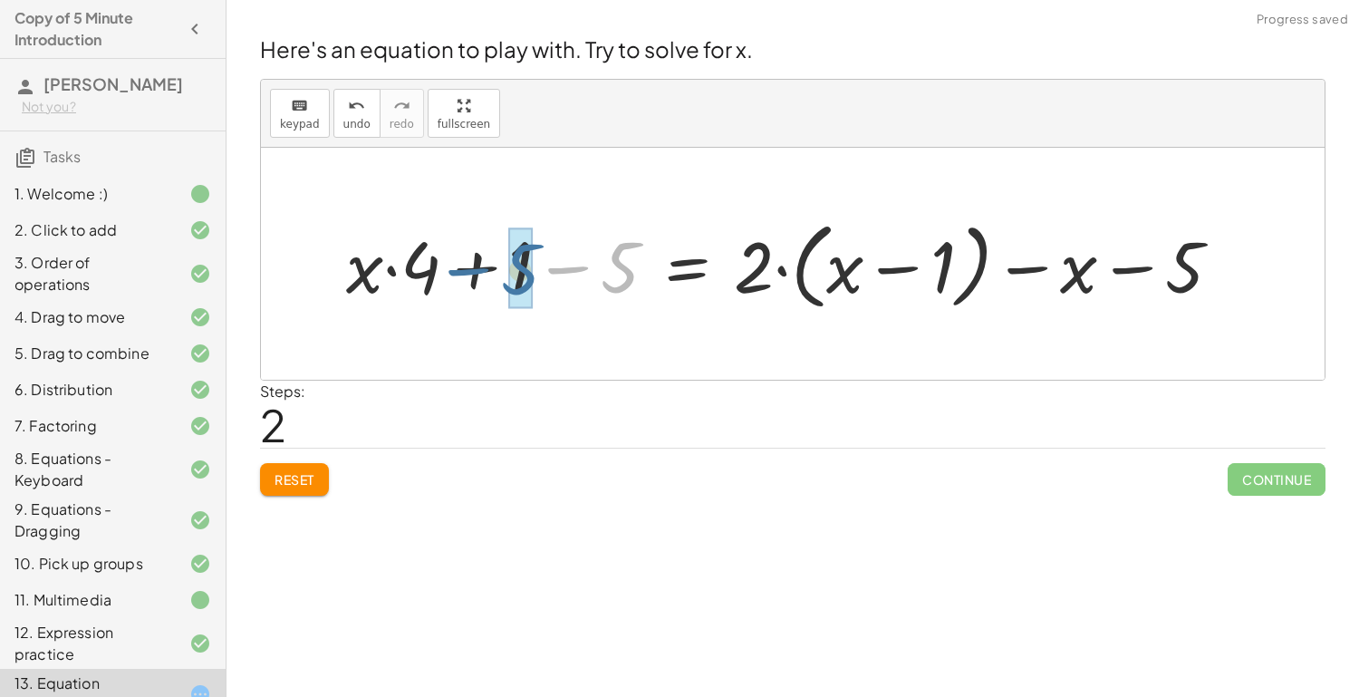
drag, startPoint x: 612, startPoint y: 293, endPoint x: 508, endPoint y: 298, distance: 104.4
drag, startPoint x: 631, startPoint y: 271, endPoint x: 521, endPoint y: 280, distance: 110.0
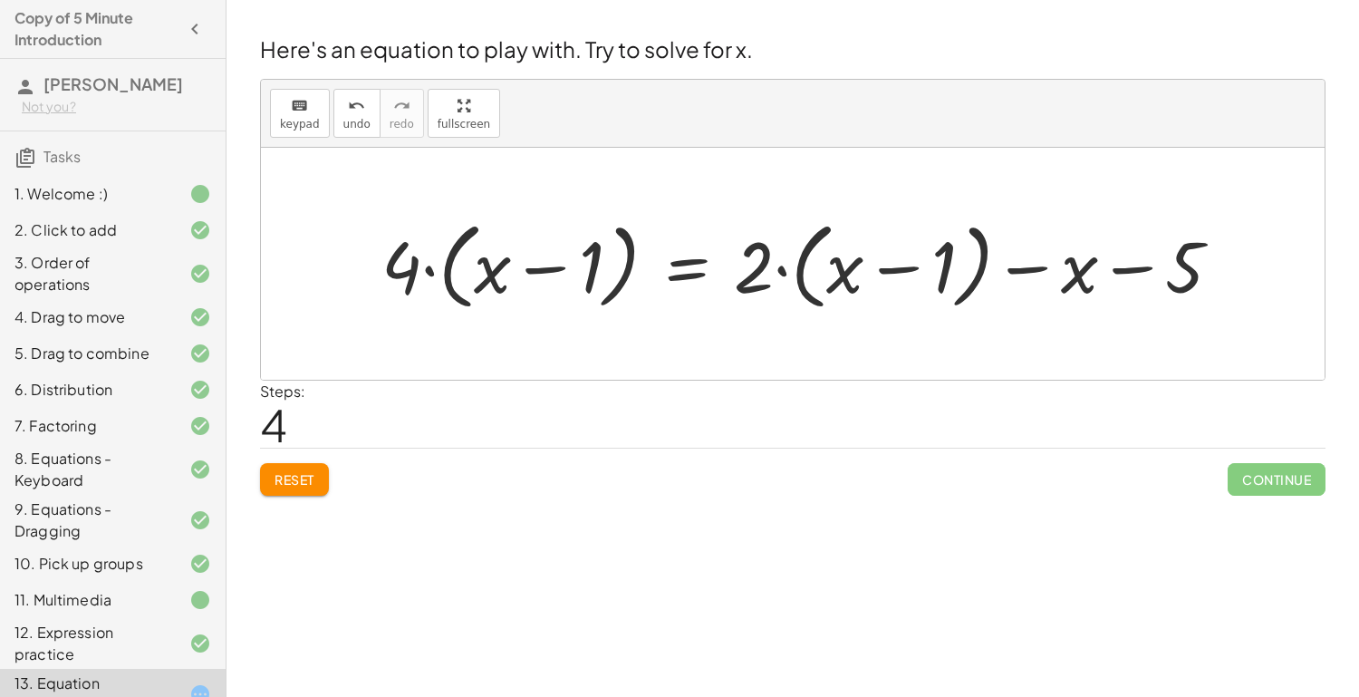
click at [390, 267] on div at bounding box center [808, 264] width 873 height 104
drag, startPoint x: 390, startPoint y: 267, endPoint x: 463, endPoint y: 261, distance: 73.7
click at [463, 261] on div at bounding box center [808, 264] width 873 height 104
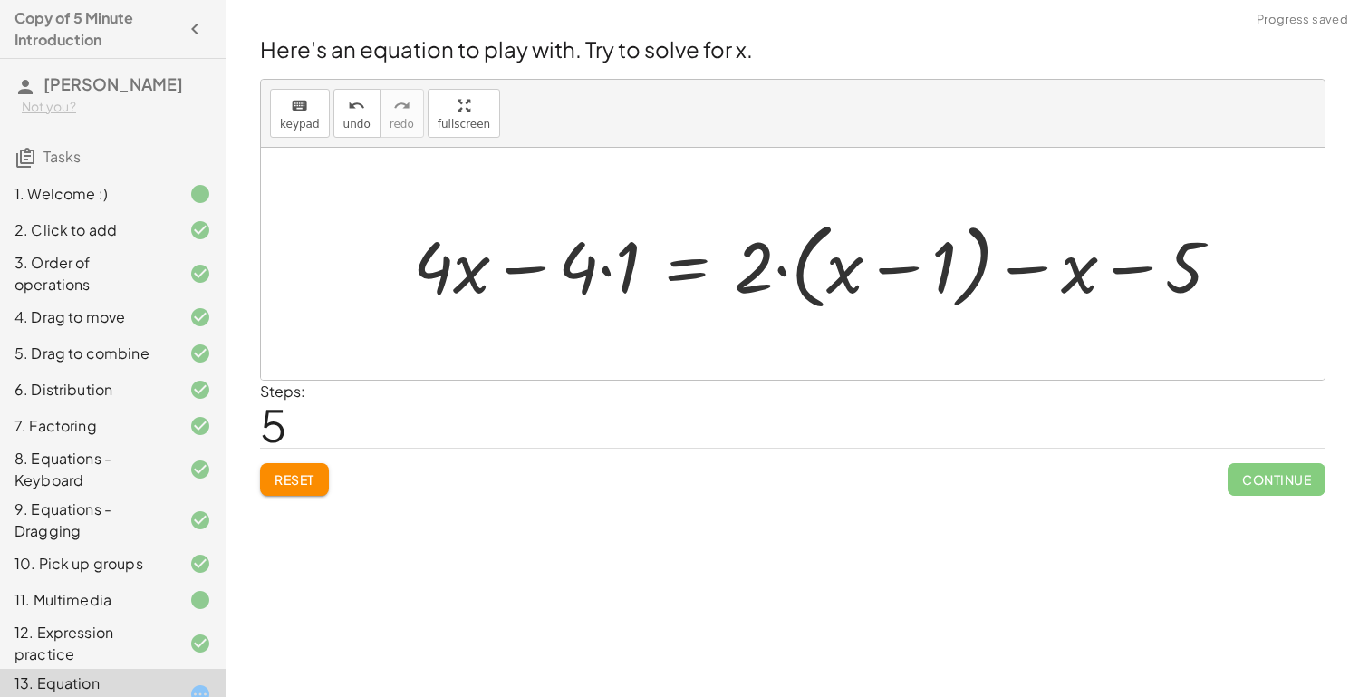
click at [595, 267] on div at bounding box center [824, 264] width 841 height 104
click at [608, 266] on div at bounding box center [824, 264] width 841 height 104
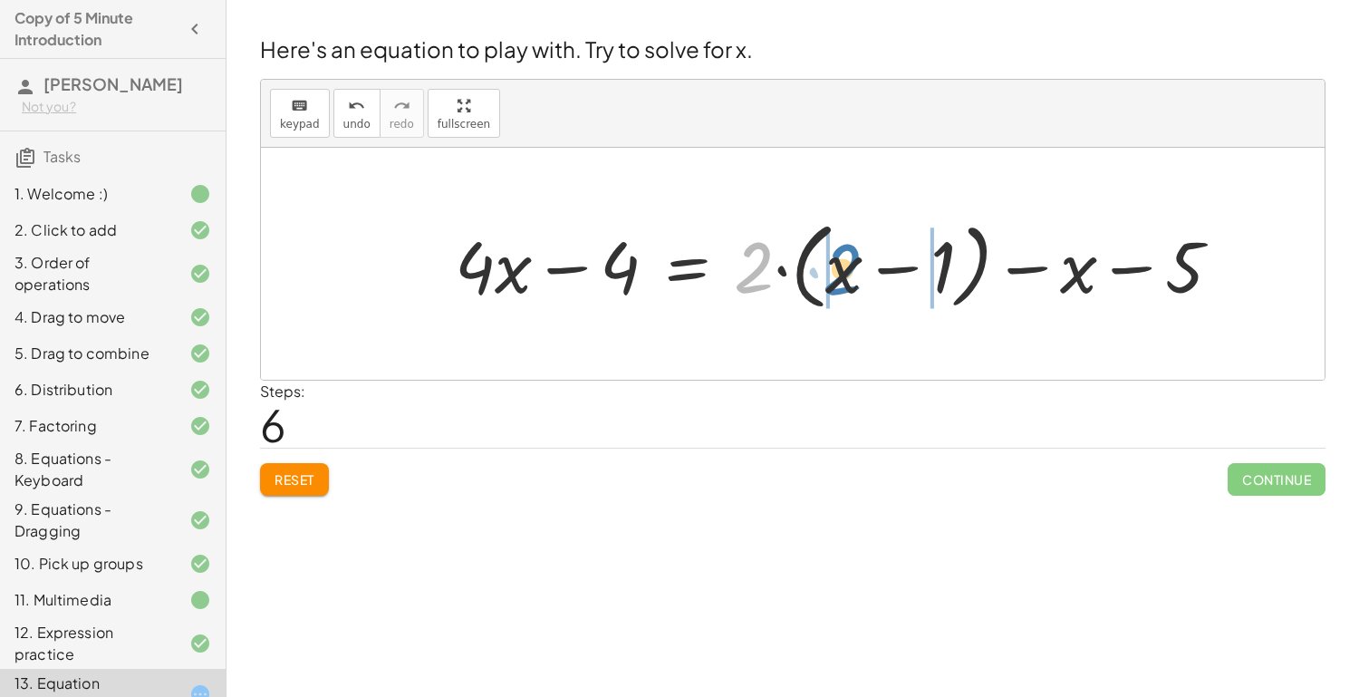
drag, startPoint x: 750, startPoint y: 271, endPoint x: 838, endPoint y: 272, distance: 88.8
click at [838, 272] on div at bounding box center [845, 264] width 799 height 104
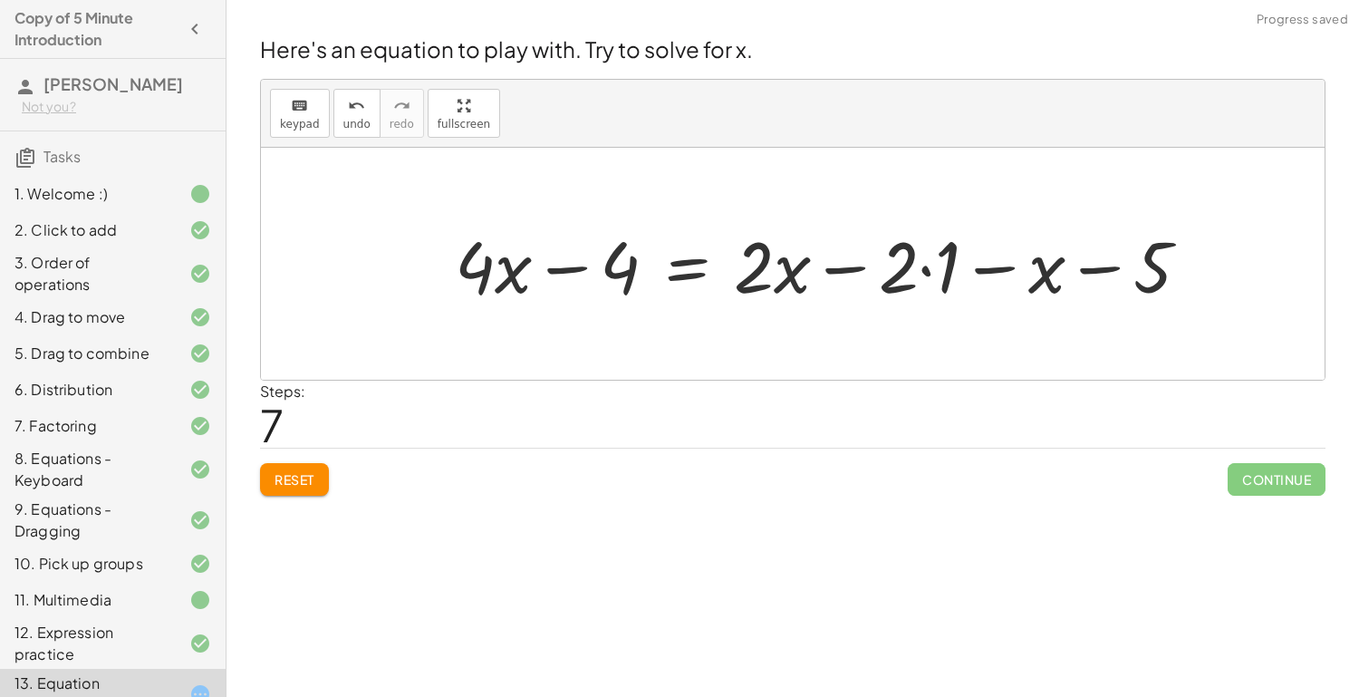
click at [929, 261] on div at bounding box center [830, 264] width 768 height 93
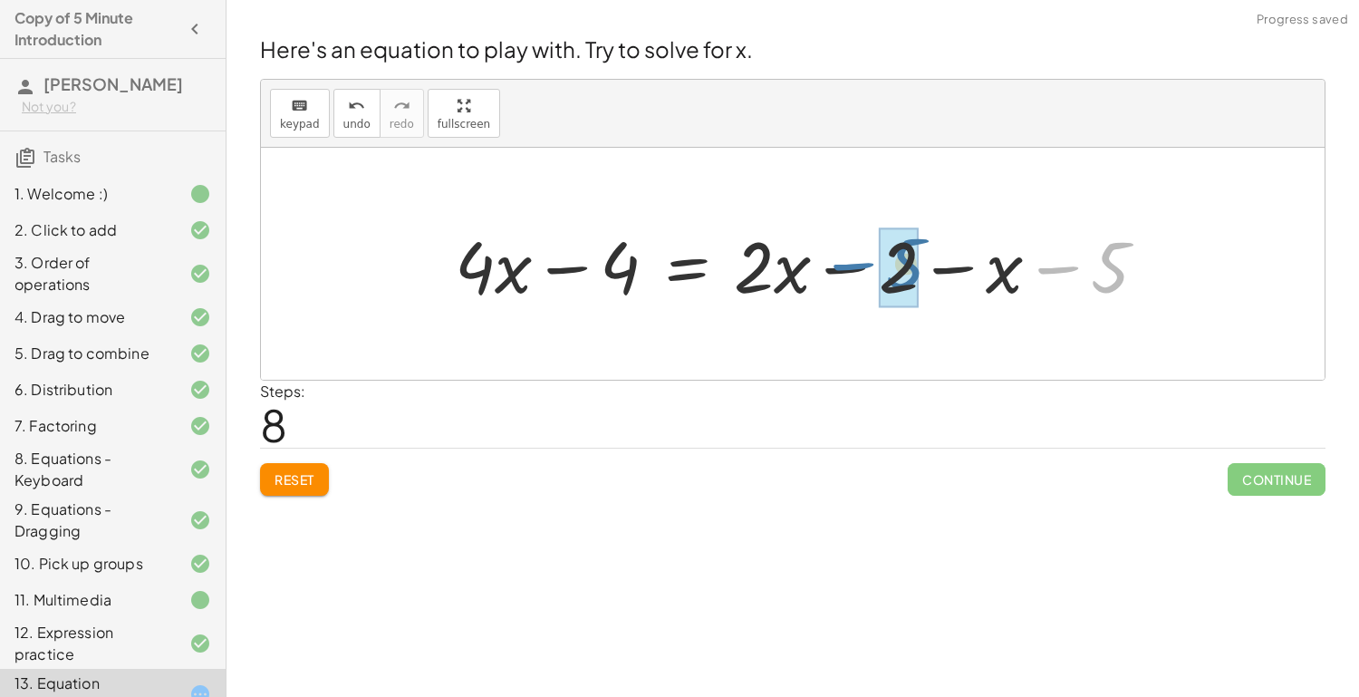
drag, startPoint x: 1084, startPoint y: 264, endPoint x: 878, endPoint y: 258, distance: 205.8
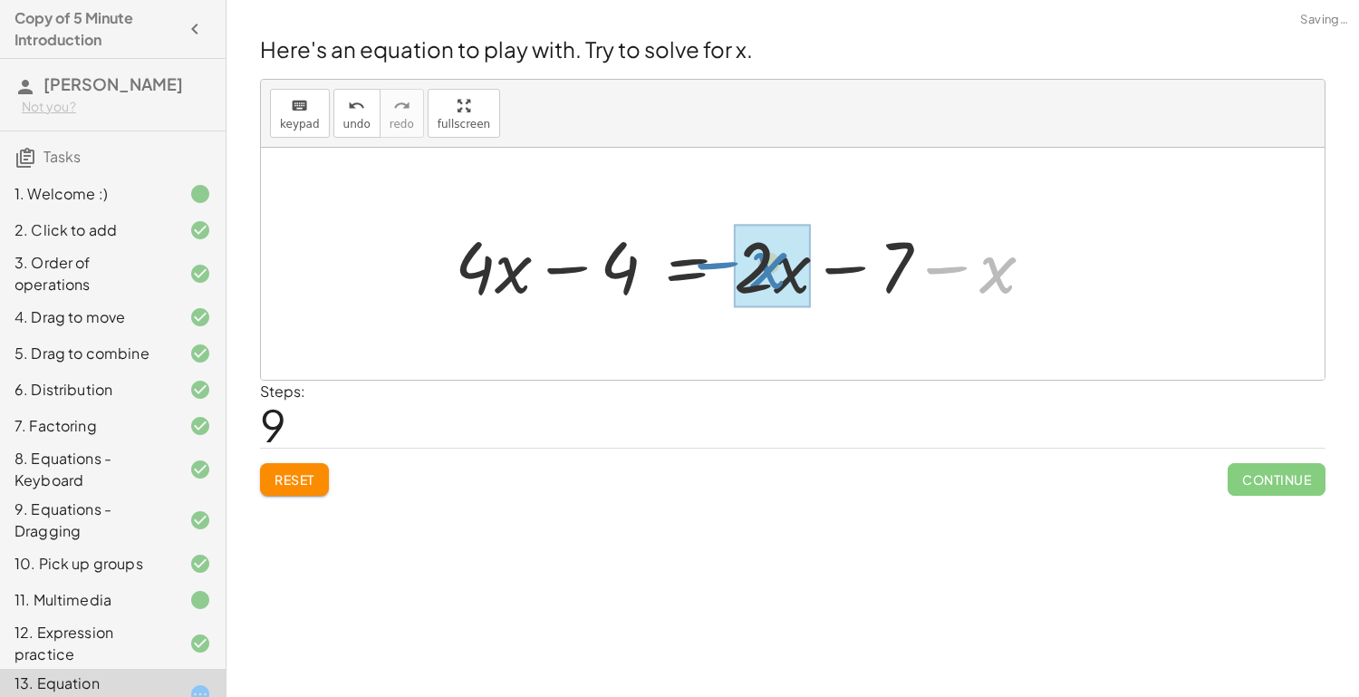
drag, startPoint x: 983, startPoint y: 268, endPoint x: 759, endPoint y: 264, distance: 223.9
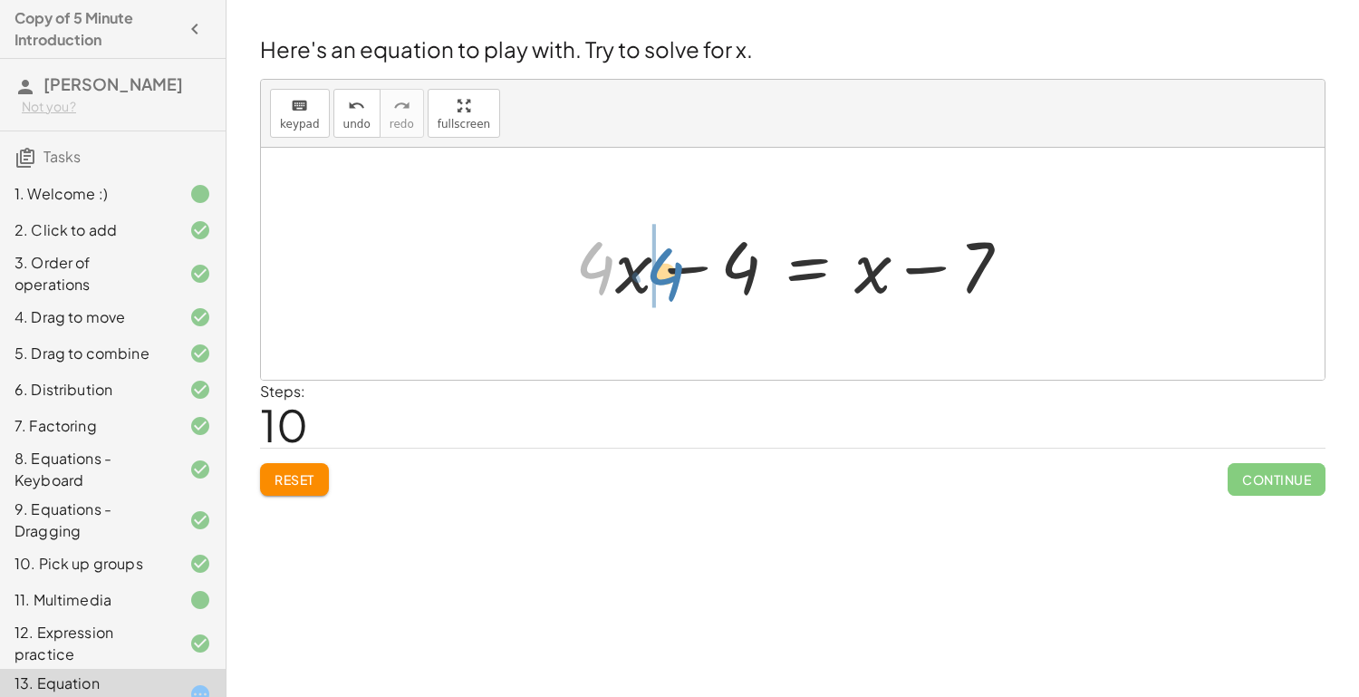
drag, startPoint x: 604, startPoint y: 242, endPoint x: 673, endPoint y: 248, distance: 70.1
click at [673, 248] on div at bounding box center [799, 264] width 467 height 93
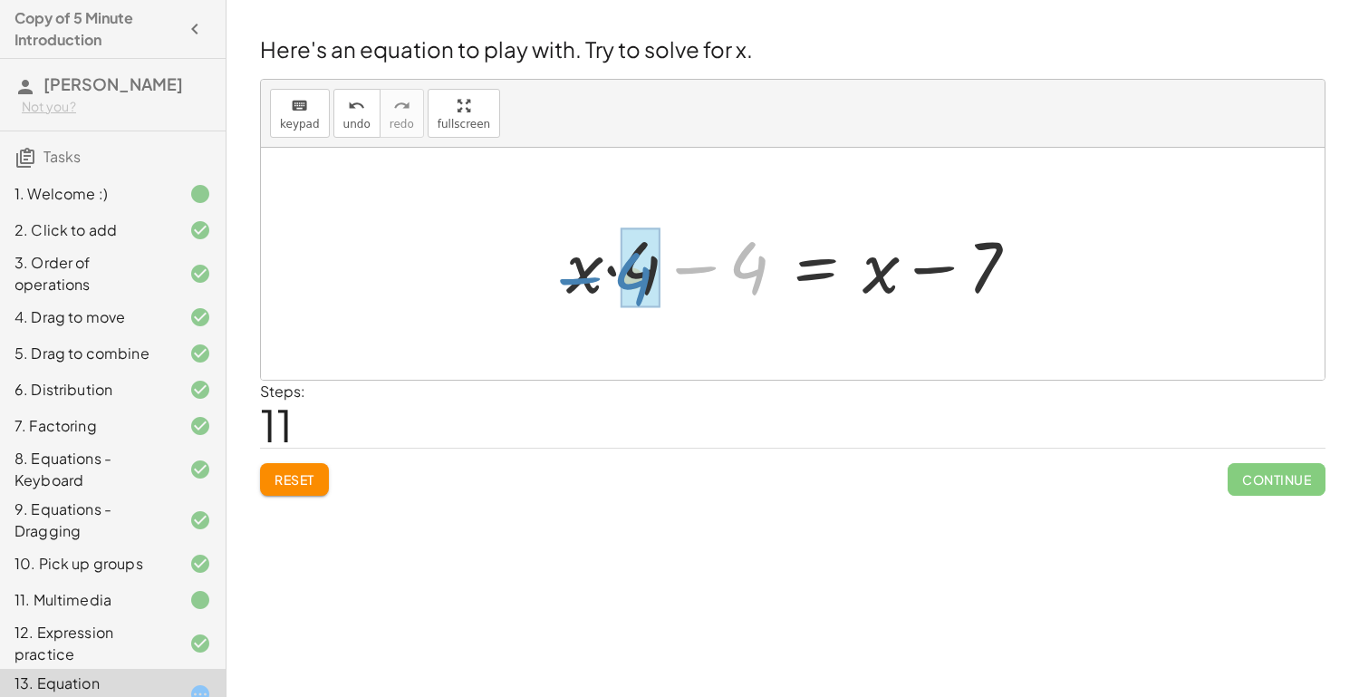
drag, startPoint x: 737, startPoint y: 273, endPoint x: 621, endPoint y: 284, distance: 116.5
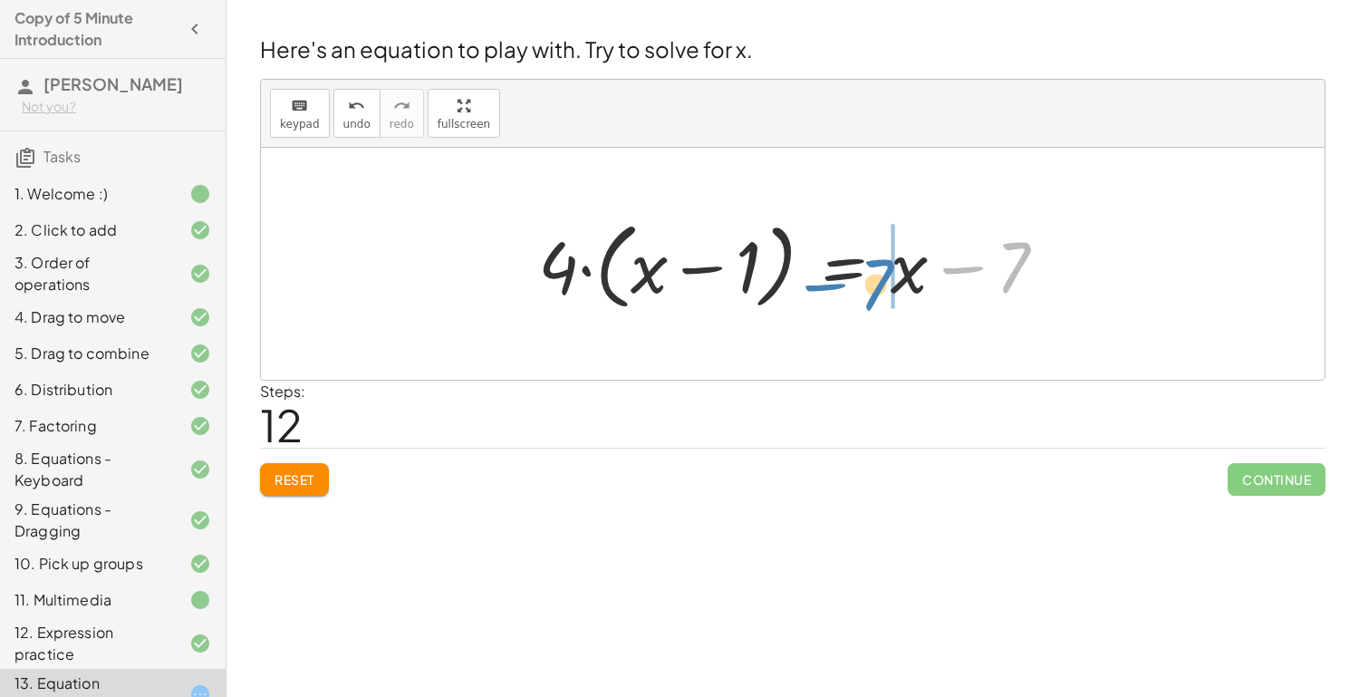
drag, startPoint x: 1013, startPoint y: 281, endPoint x: 877, endPoint y: 298, distance: 137.0
click at [877, 298] on div at bounding box center [799, 264] width 541 height 104
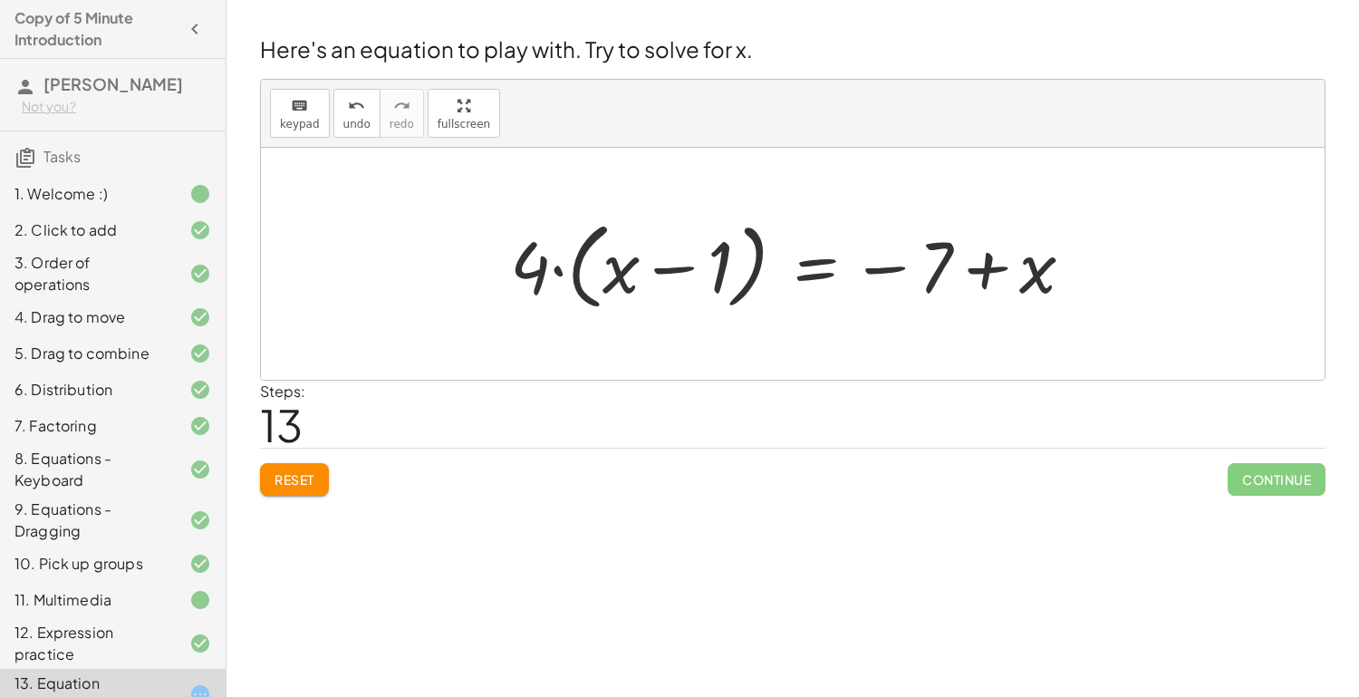
click at [826, 282] on div at bounding box center [799, 264] width 597 height 104
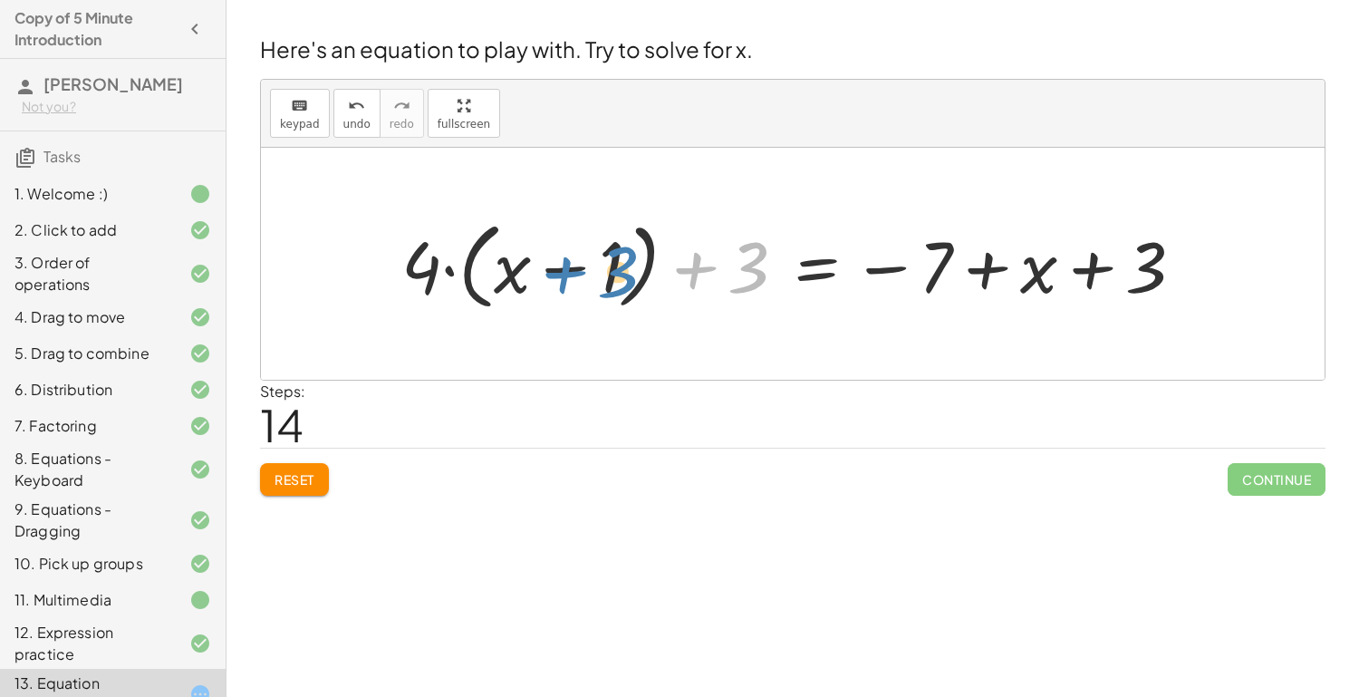
drag, startPoint x: 759, startPoint y: 268, endPoint x: 631, endPoint y: 272, distance: 128.7
click at [631, 272] on div at bounding box center [799, 264] width 815 height 104
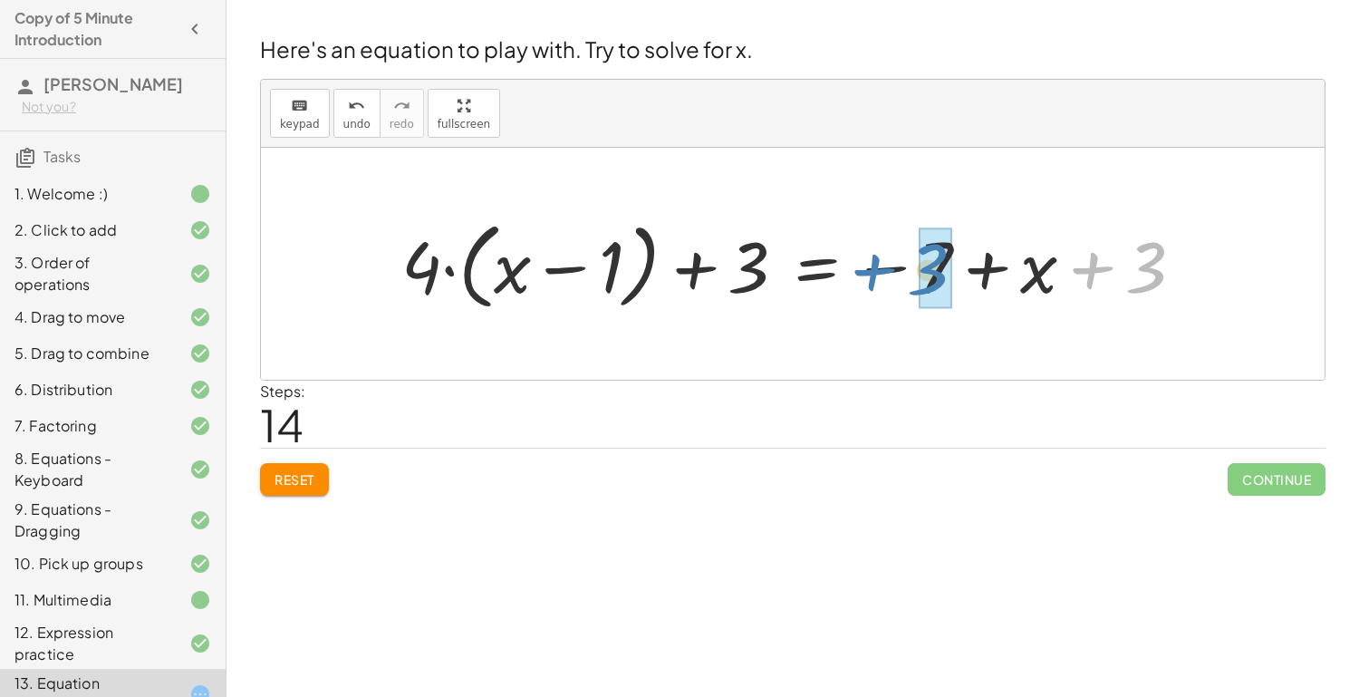
drag, startPoint x: 1121, startPoint y: 262, endPoint x: 903, endPoint y: 264, distance: 218.4
click at [903, 264] on div at bounding box center [799, 264] width 815 height 104
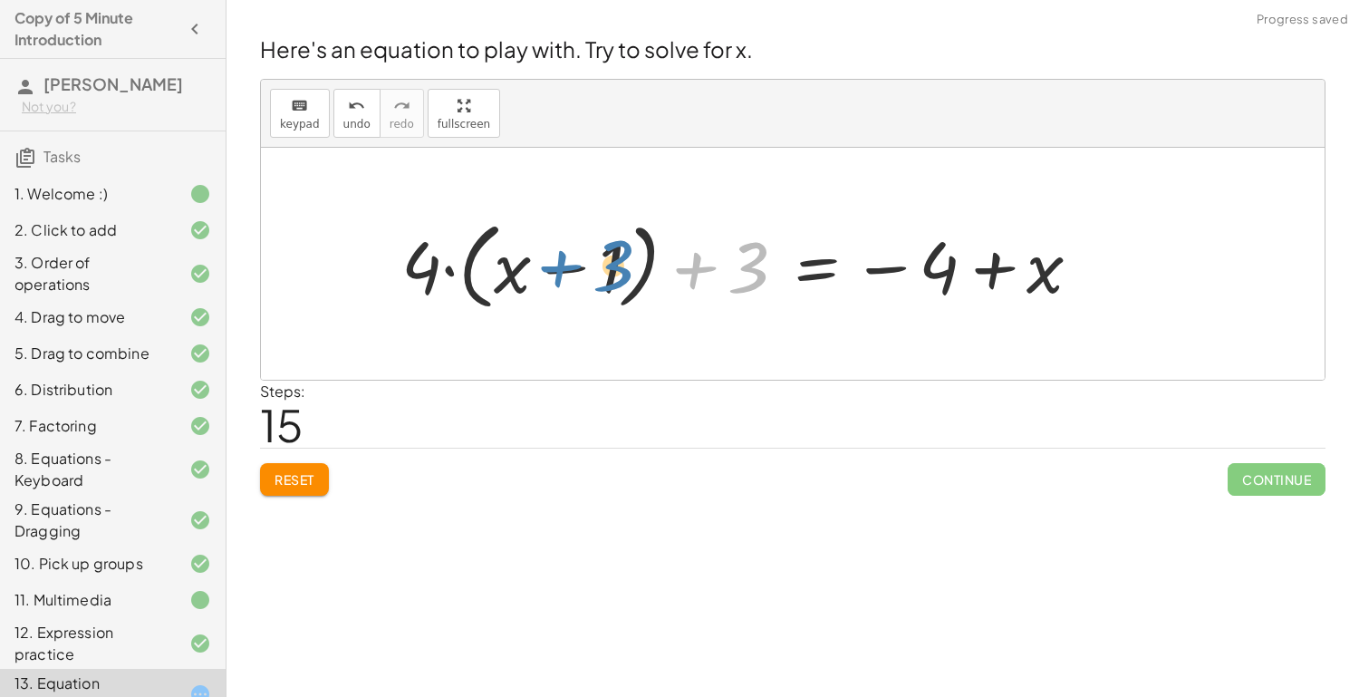
drag, startPoint x: 752, startPoint y: 256, endPoint x: 617, endPoint y: 255, distance: 135.0
click at [617, 255] on div at bounding box center [748, 264] width 712 height 104
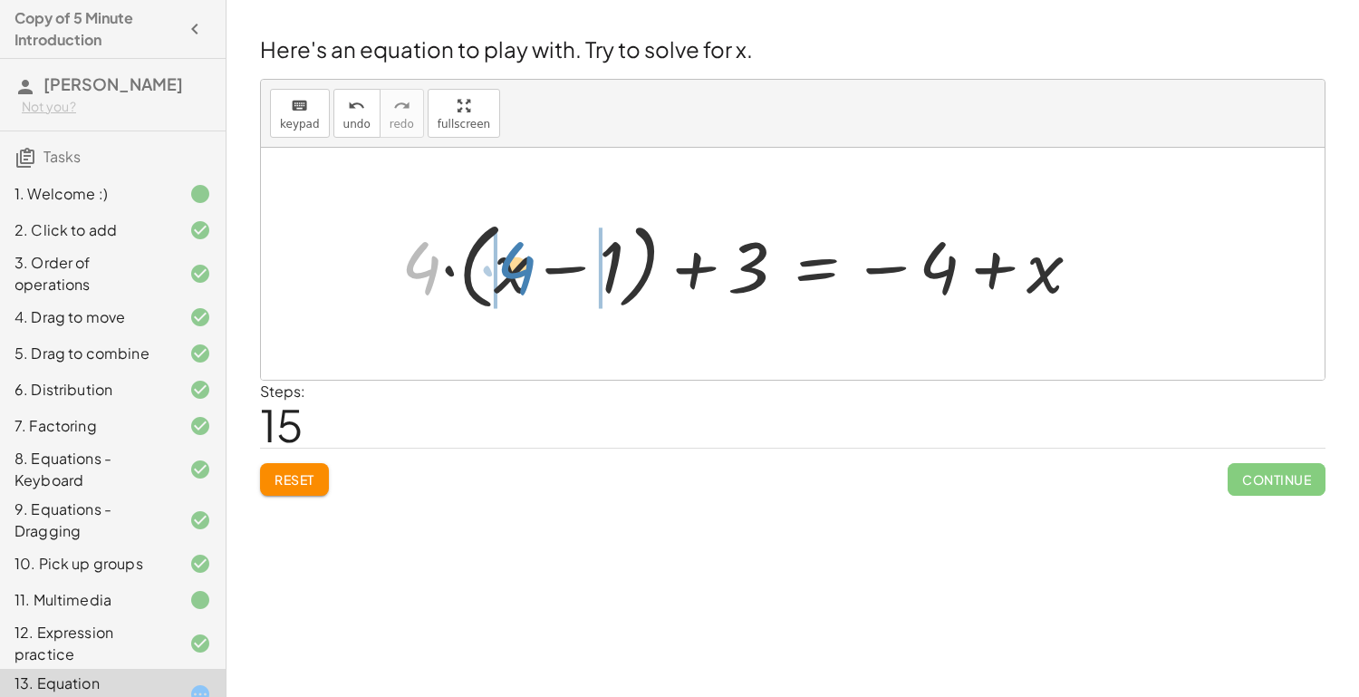
drag, startPoint x: 416, startPoint y: 268, endPoint x: 511, endPoint y: 268, distance: 95.2
click at [511, 268] on div at bounding box center [748, 264] width 712 height 104
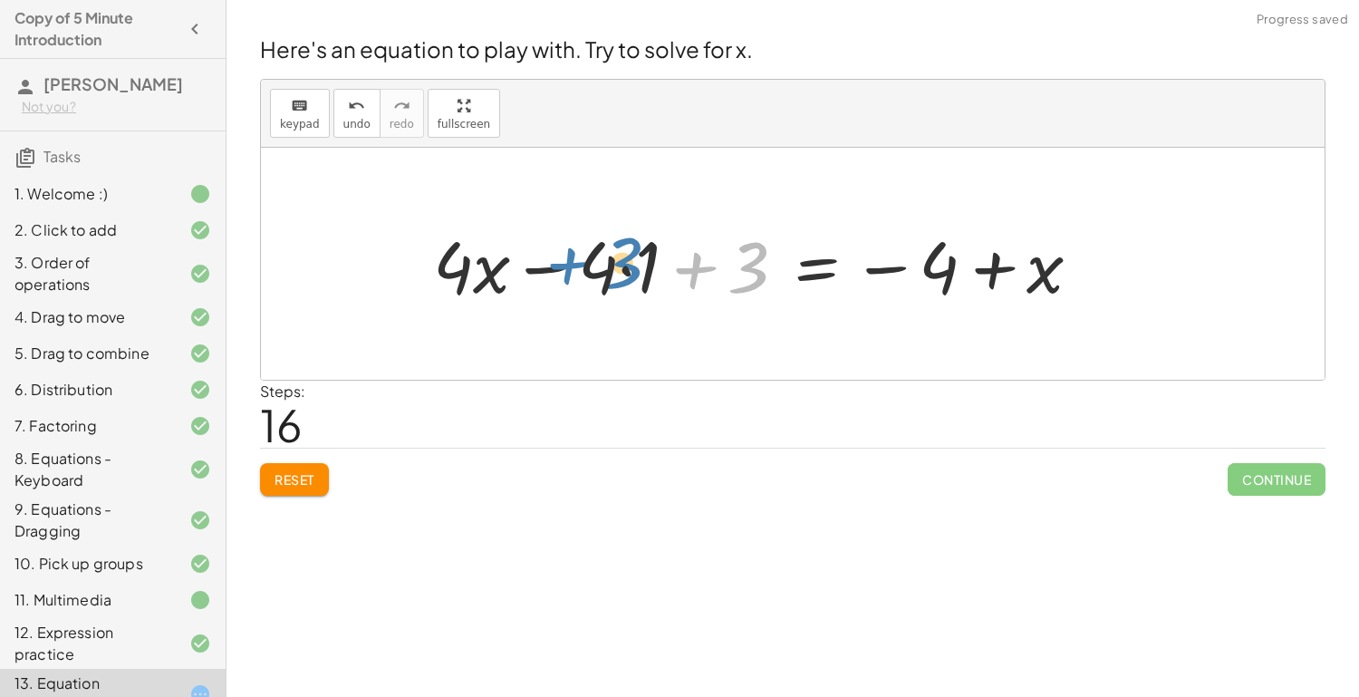
drag, startPoint x: 730, startPoint y: 277, endPoint x: 606, endPoint y: 280, distance: 123.3
click at [606, 280] on div at bounding box center [764, 264] width 681 height 93
click at [608, 280] on div at bounding box center [764, 264] width 681 height 93
click at [633, 266] on div at bounding box center [764, 264] width 681 height 93
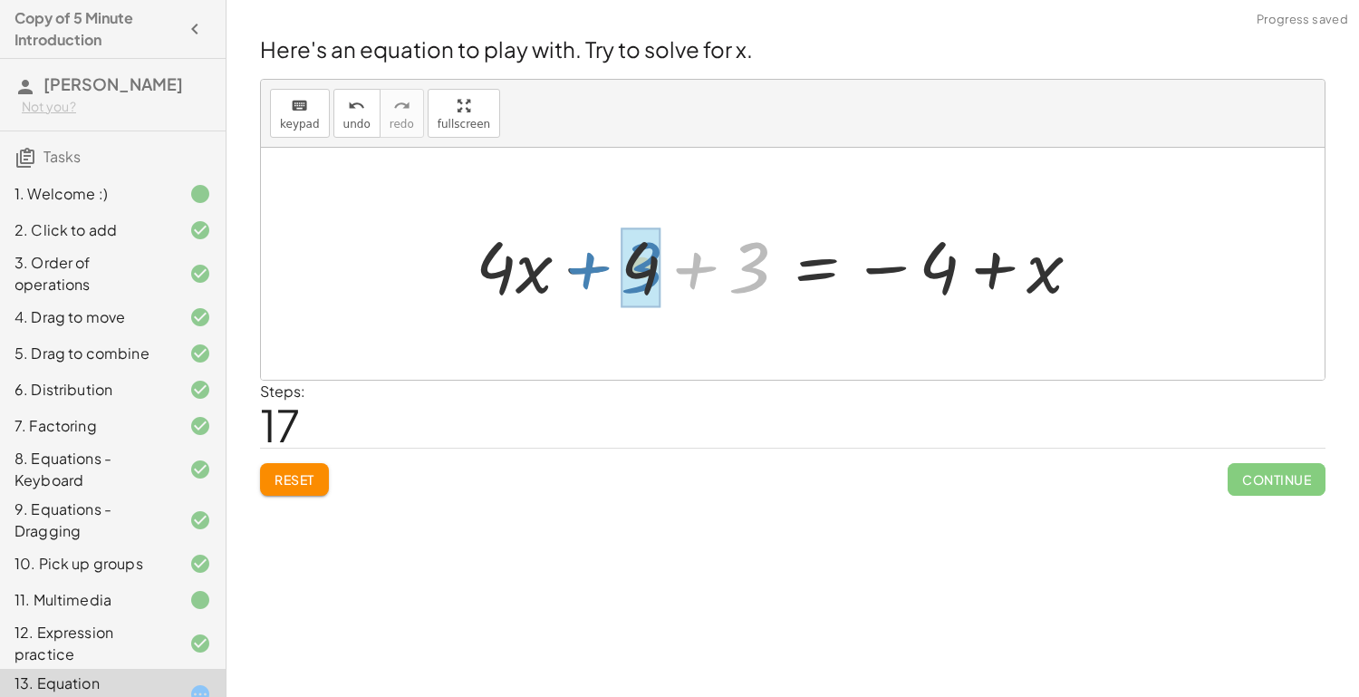
drag, startPoint x: 731, startPoint y: 272, endPoint x: 624, endPoint y: 272, distance: 106.9
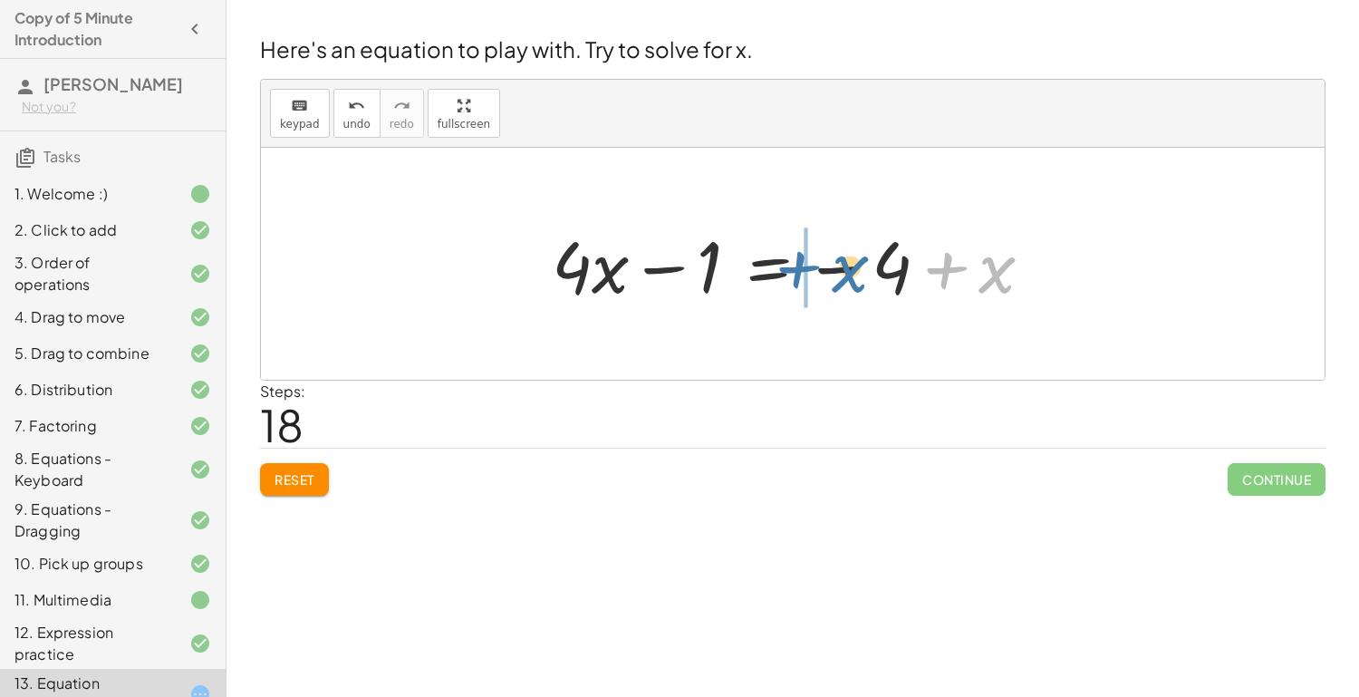
drag, startPoint x: 989, startPoint y: 274, endPoint x: 843, endPoint y: 273, distance: 145.9
click at [843, 273] on div at bounding box center [800, 264] width 515 height 93
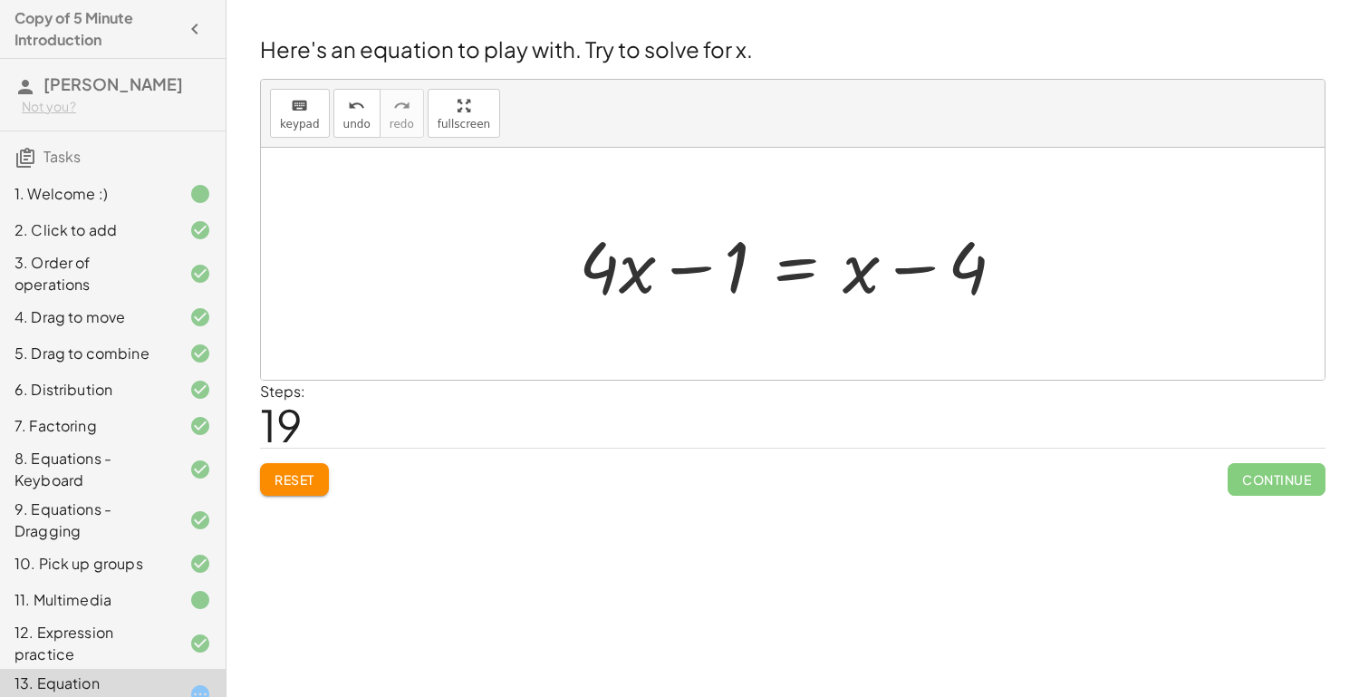
click at [846, 277] on div at bounding box center [799, 264] width 459 height 93
click at [315, 484] on button "Reset" at bounding box center [294, 479] width 69 height 33
click at [280, 485] on span "Reset" at bounding box center [295, 479] width 40 height 16
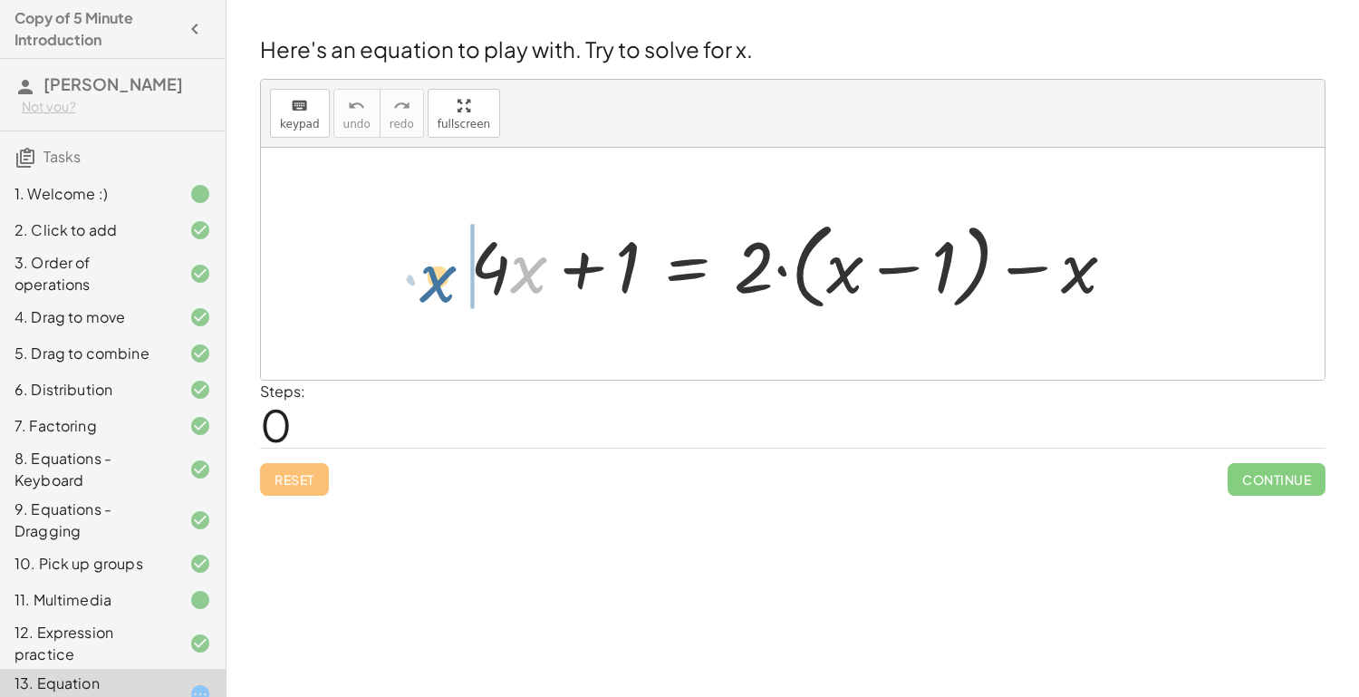
drag, startPoint x: 538, startPoint y: 262, endPoint x: 448, endPoint y: 270, distance: 91.0
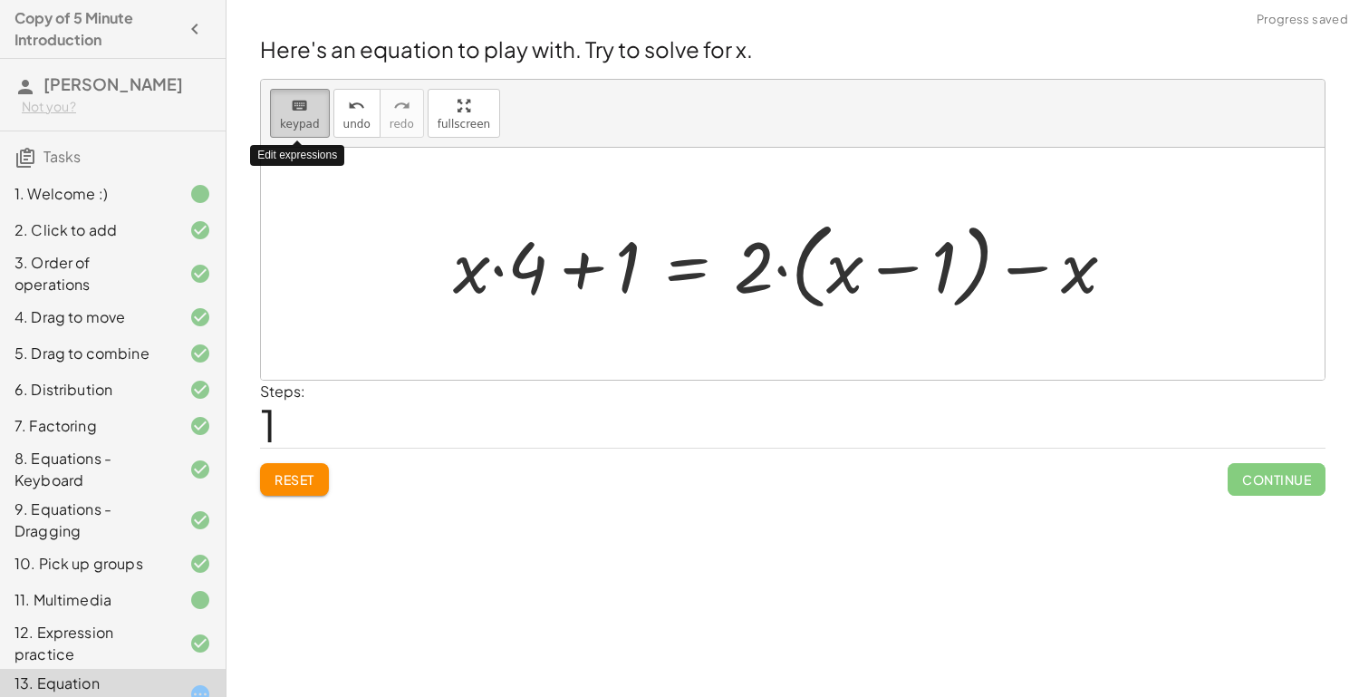
click at [300, 112] on icon "keyboard" at bounding box center [299, 106] width 17 height 22
click at [313, 115] on button "keyboard keypad" at bounding box center [300, 113] width 60 height 49
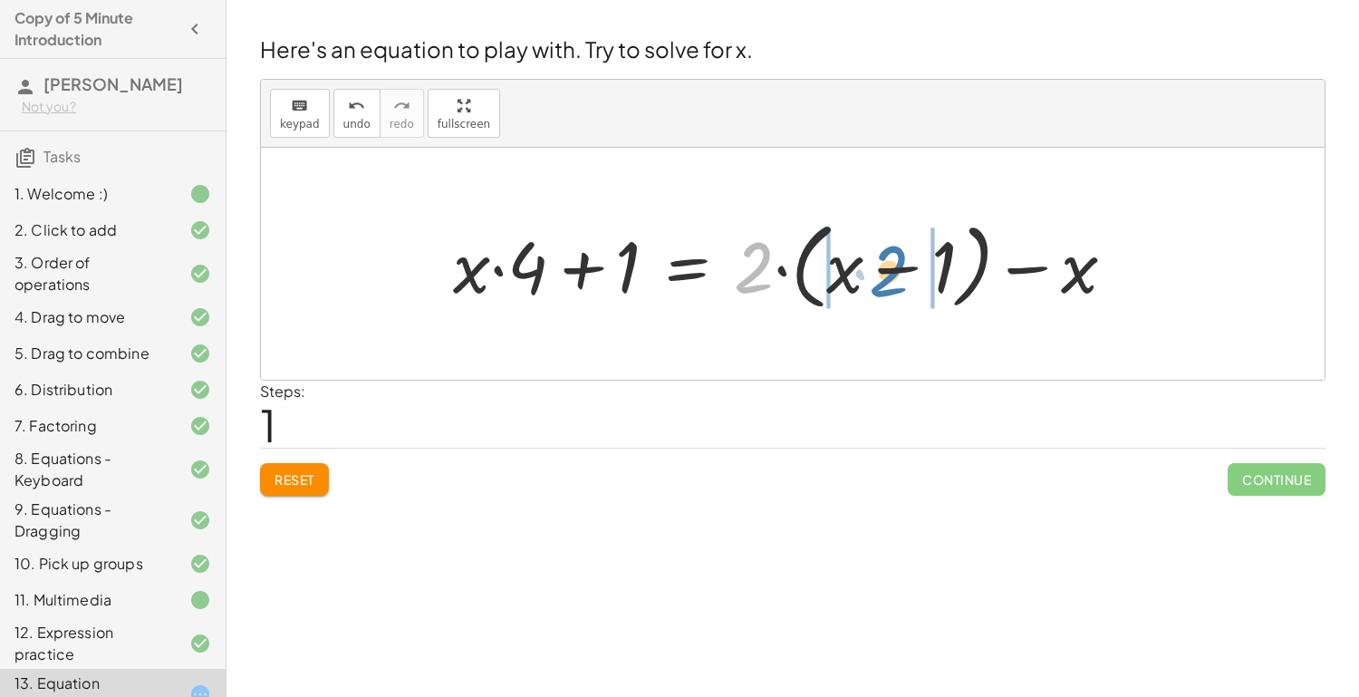
drag, startPoint x: 761, startPoint y: 276, endPoint x: 897, endPoint y: 280, distance: 136.0
click at [897, 280] on div at bounding box center [791, 264] width 695 height 104
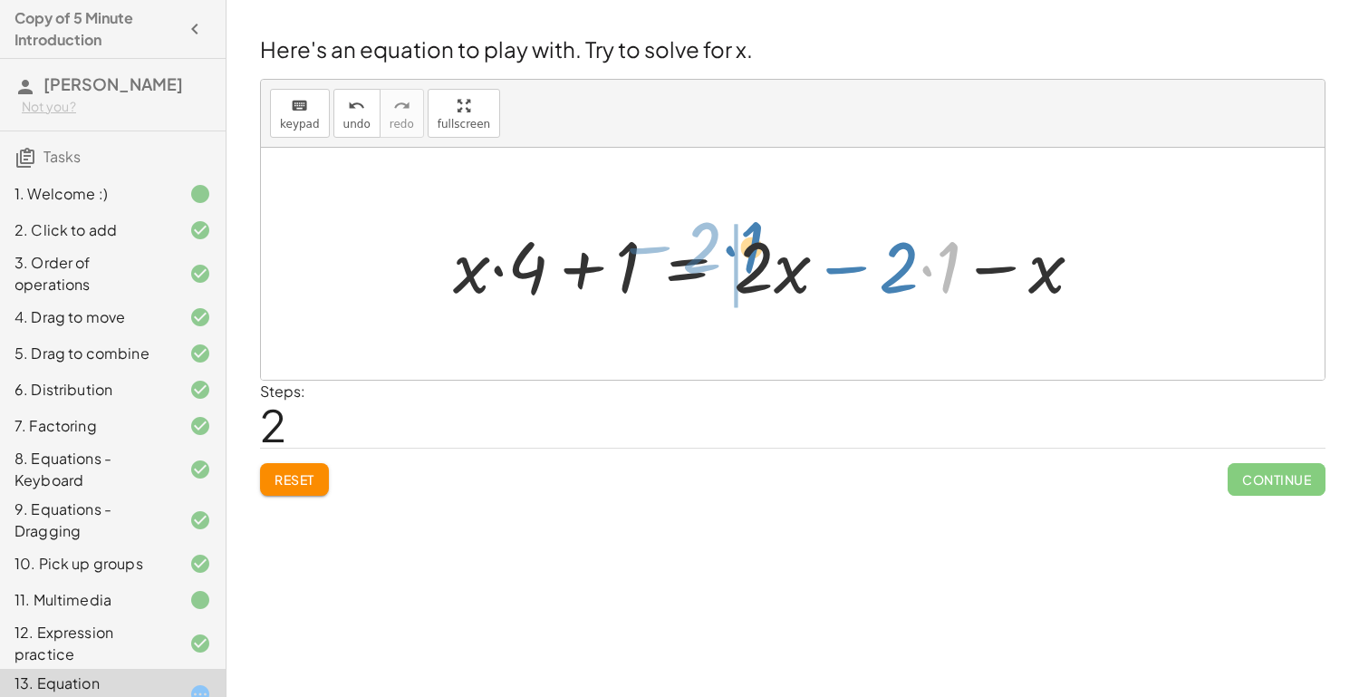
drag, startPoint x: 940, startPoint y: 278, endPoint x: 744, endPoint y: 258, distance: 196.8
click at [744, 258] on div at bounding box center [775, 264] width 663 height 93
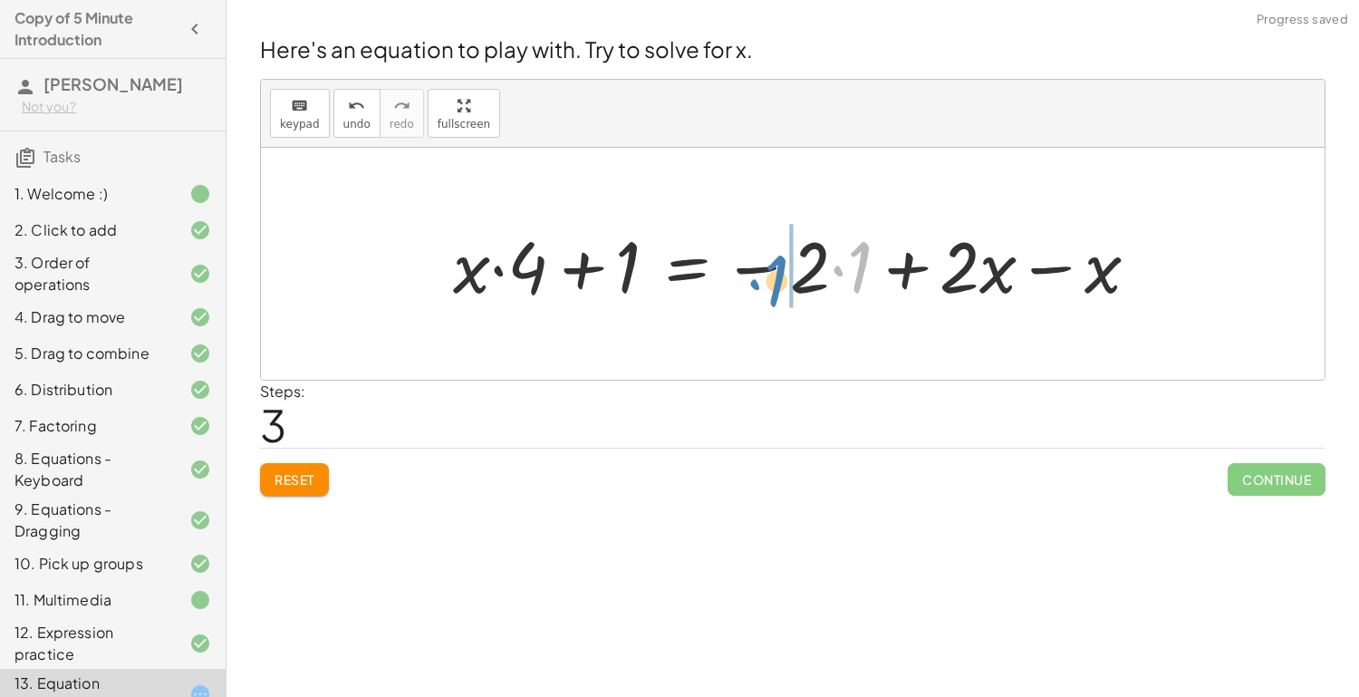
drag, startPoint x: 856, startPoint y: 276, endPoint x: 773, endPoint y: 290, distance: 83.6
click at [773, 290] on div at bounding box center [803, 264] width 719 height 93
drag, startPoint x: 850, startPoint y: 290, endPoint x: 962, endPoint y: 290, distance: 111.5
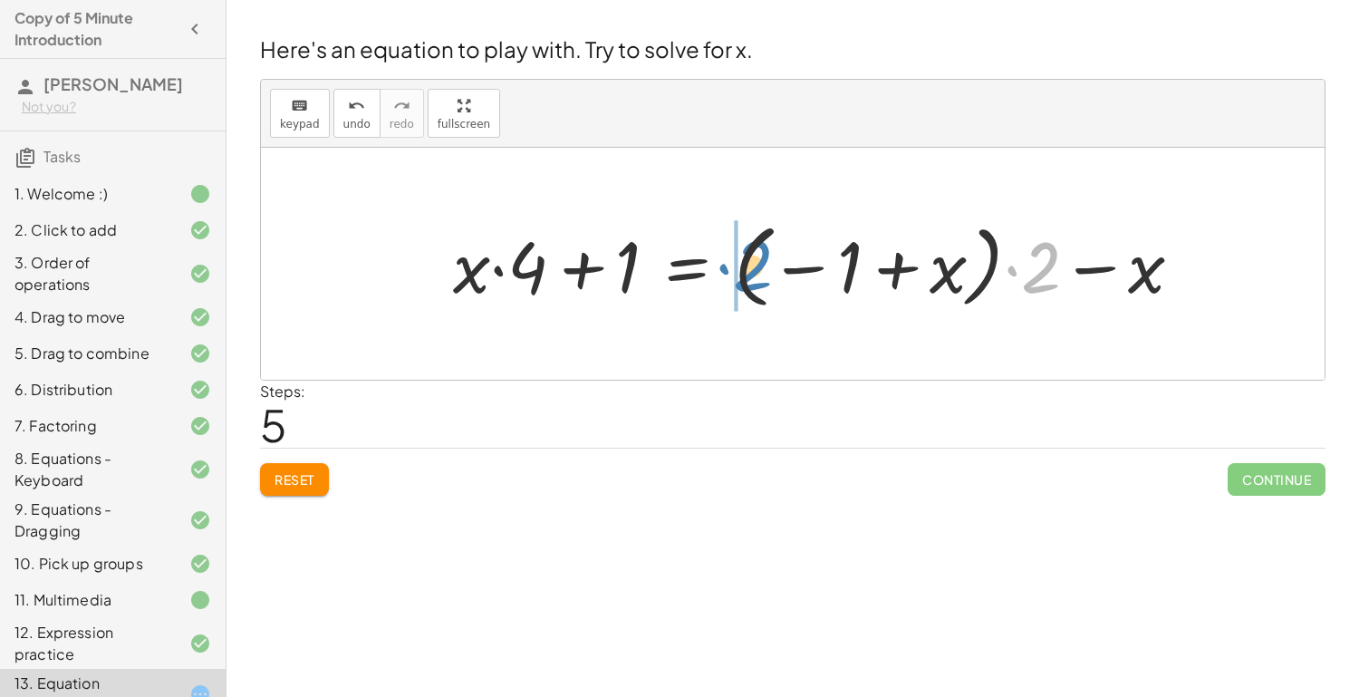
drag, startPoint x: 1031, startPoint y: 266, endPoint x: 743, endPoint y: 266, distance: 288.2
click at [743, 266] on div at bounding box center [825, 264] width 762 height 101
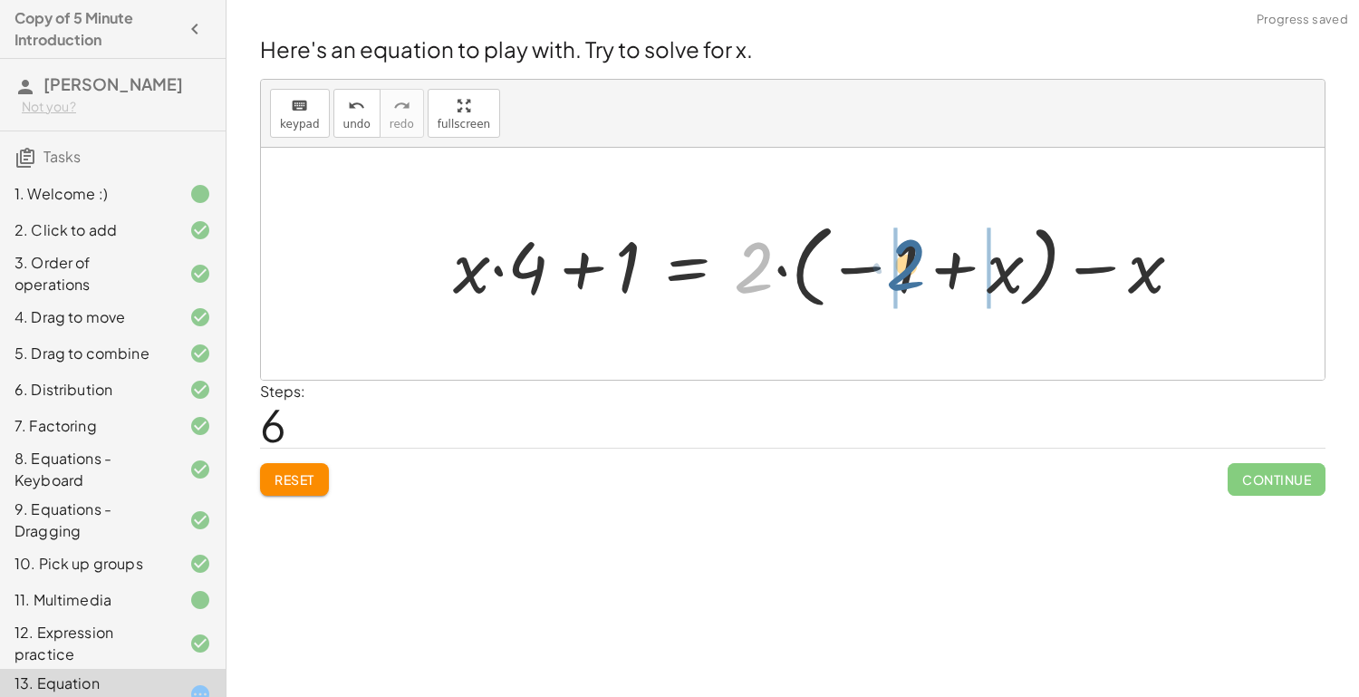
drag, startPoint x: 768, startPoint y: 262, endPoint x: 923, endPoint y: 260, distance: 155.0
click at [923, 260] on div at bounding box center [825, 264] width 762 height 101
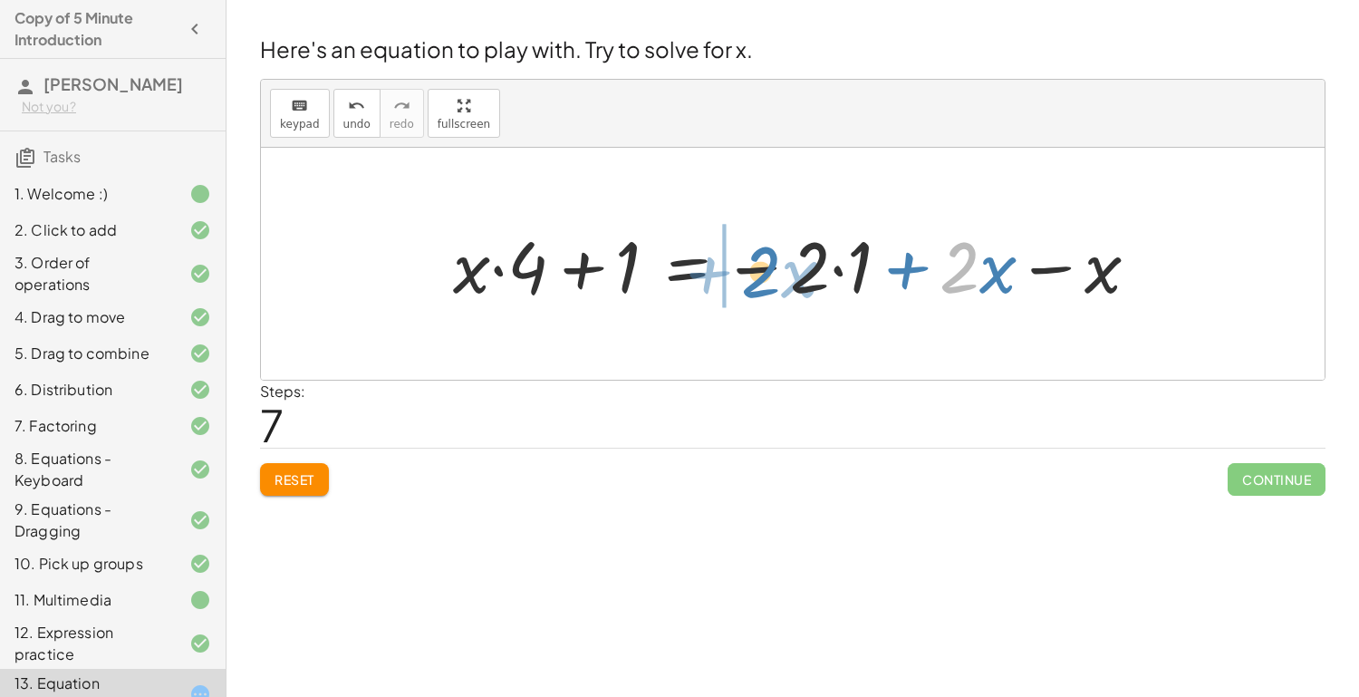
drag, startPoint x: 976, startPoint y: 270, endPoint x: 778, endPoint y: 275, distance: 198.5
click at [778, 275] on div at bounding box center [803, 264] width 719 height 93
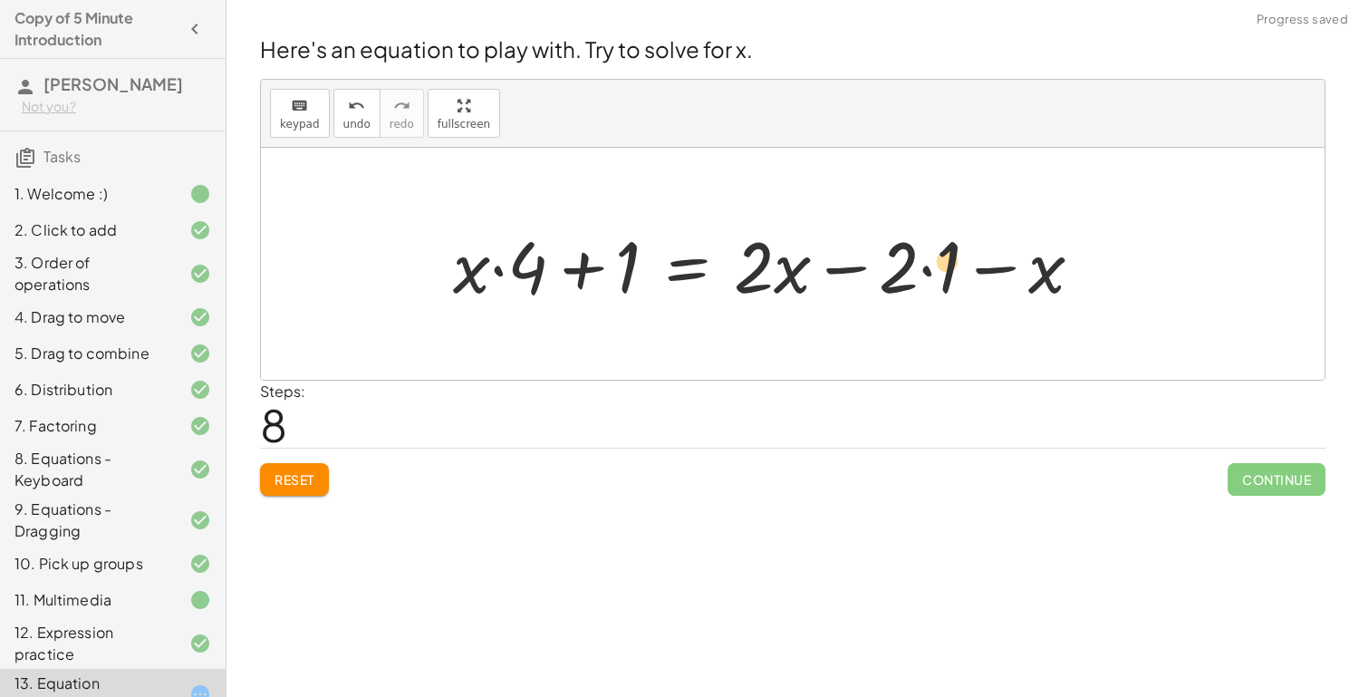
drag, startPoint x: 1051, startPoint y: 284, endPoint x: 952, endPoint y: 277, distance: 99.9
click at [952, 277] on div at bounding box center [775, 264] width 663 height 93
drag, startPoint x: 1012, startPoint y: 277, endPoint x: 1102, endPoint y: 281, distance: 89.8
click at [1087, 281] on div at bounding box center [775, 264] width 663 height 93
